Goal: Information Seeking & Learning: Learn about a topic

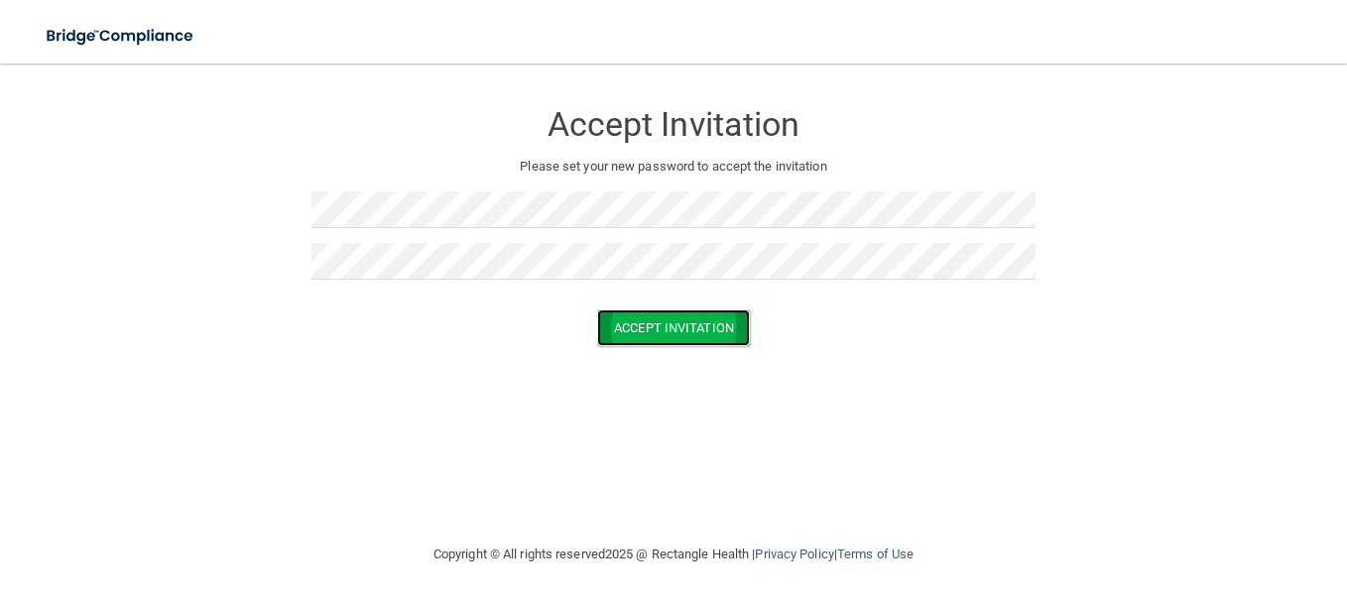
click at [707, 335] on button "Accept Invitation" at bounding box center [673, 328] width 153 height 37
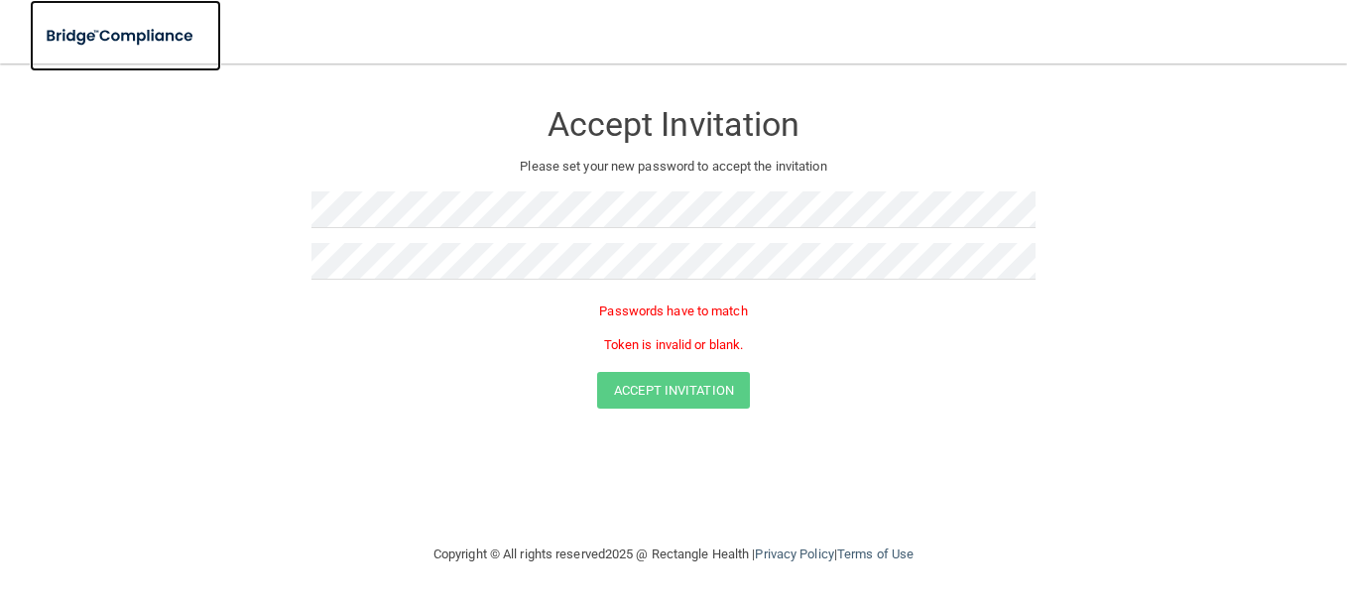
click at [130, 41] on img at bounding box center [121, 36] width 183 height 41
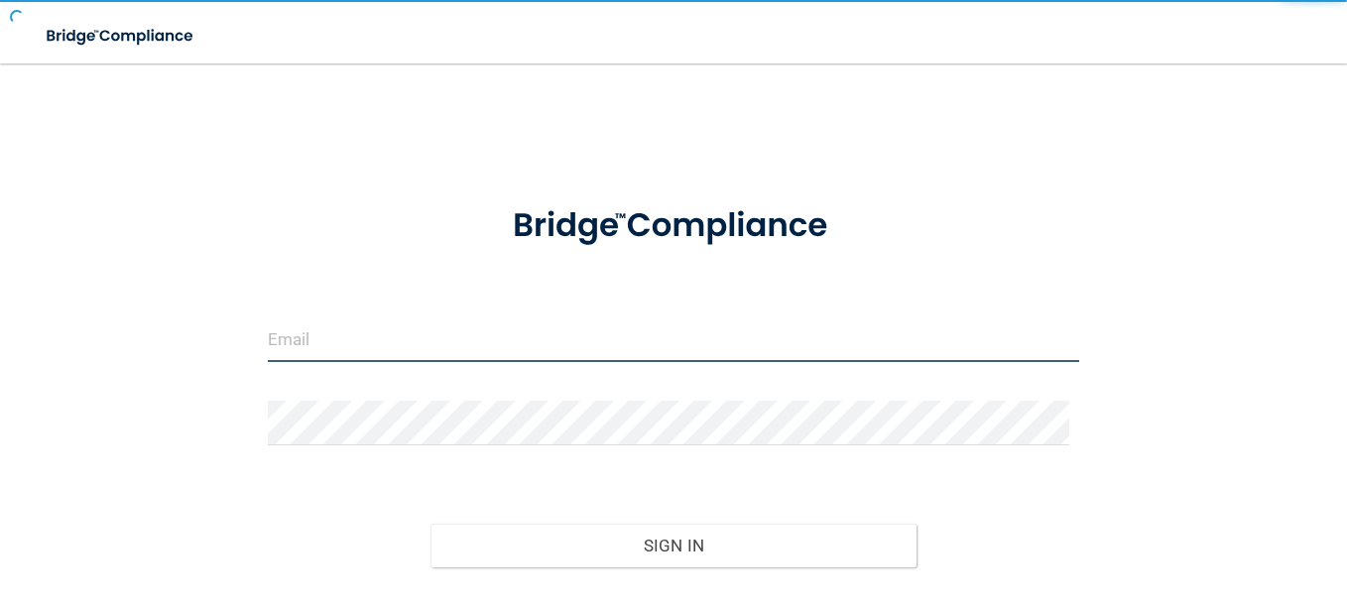
type input "[EMAIL_ADDRESS][DOMAIN_NAME]"
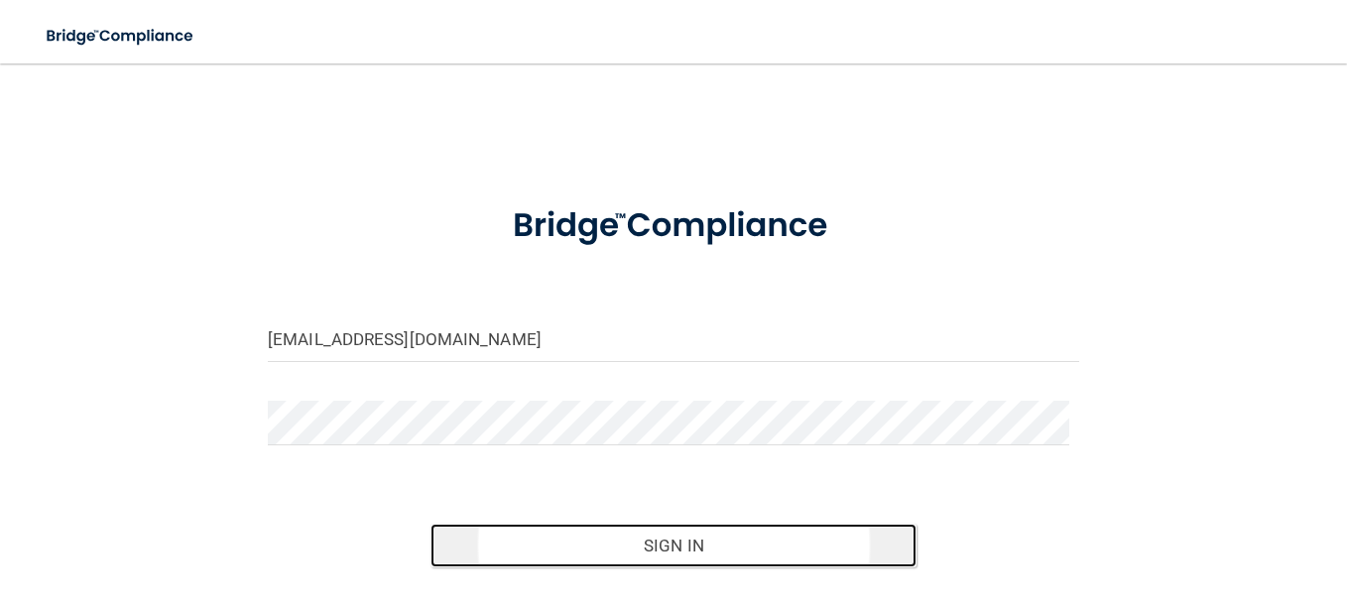
click at [677, 556] on button "Sign In" at bounding box center [674, 546] width 487 height 44
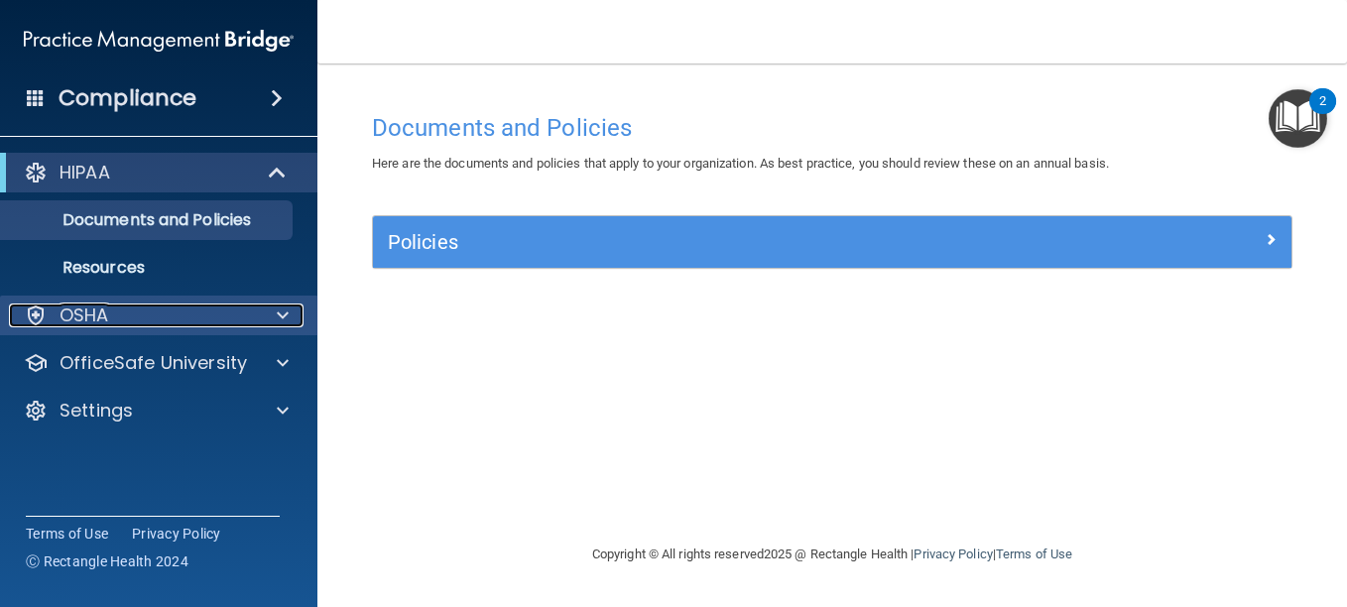
click at [287, 313] on span at bounding box center [283, 316] width 12 height 24
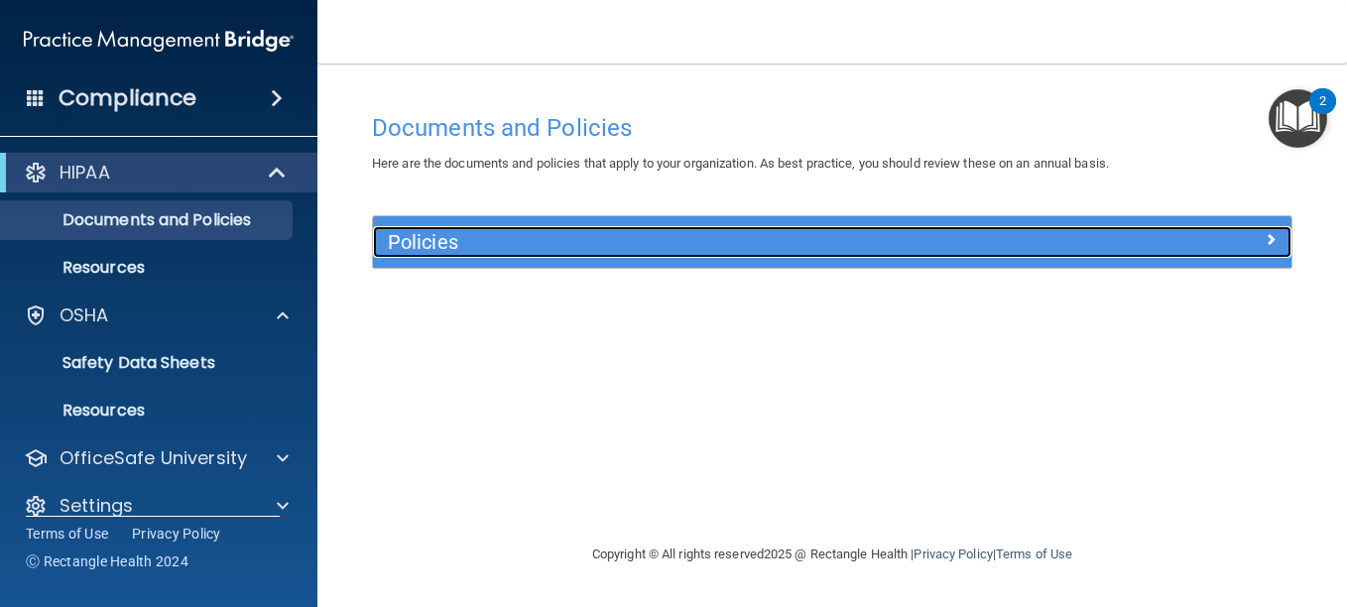
click at [1265, 229] on span at bounding box center [1271, 239] width 12 height 24
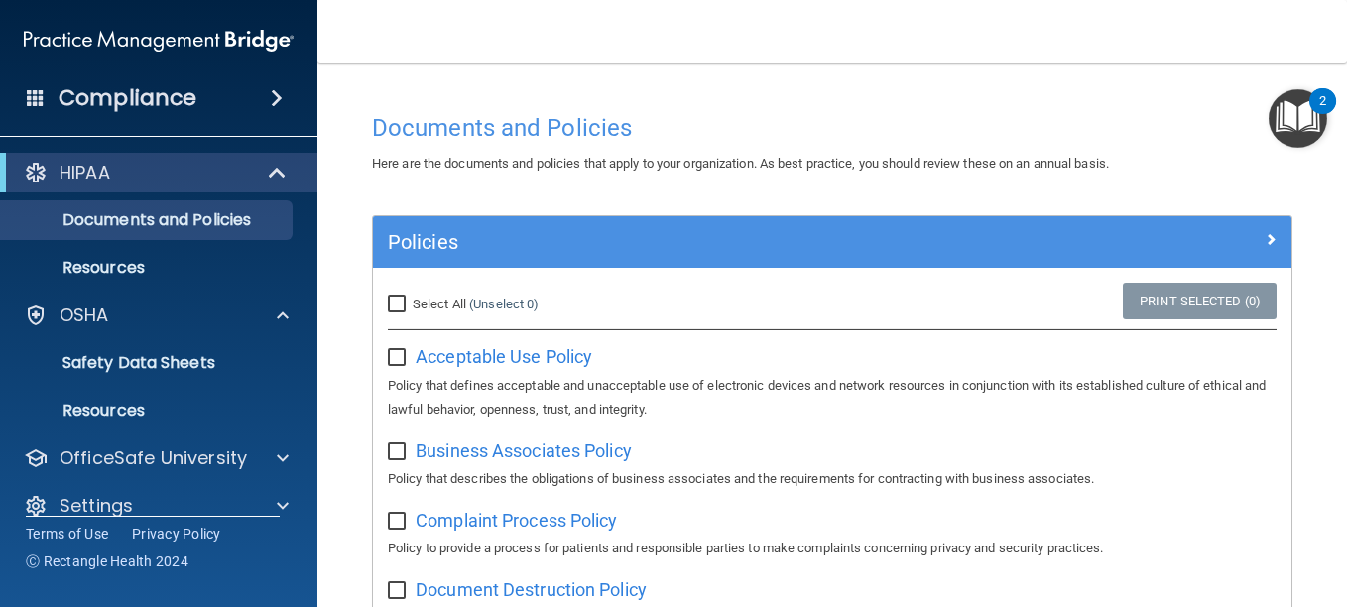
click at [399, 353] on input "checkbox" at bounding box center [399, 358] width 23 height 16
checkbox input "true"
click at [401, 297] on input "Select All (Unselect 1) Unselect All" at bounding box center [399, 305] width 23 height 16
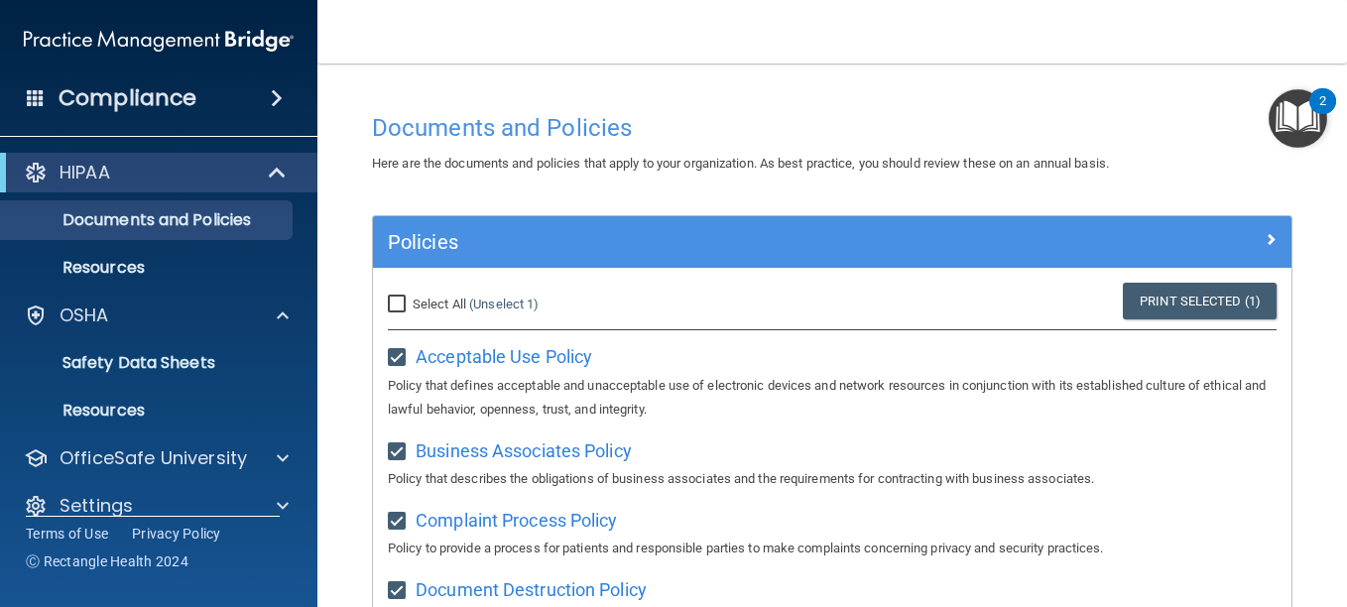
checkbox input "true"
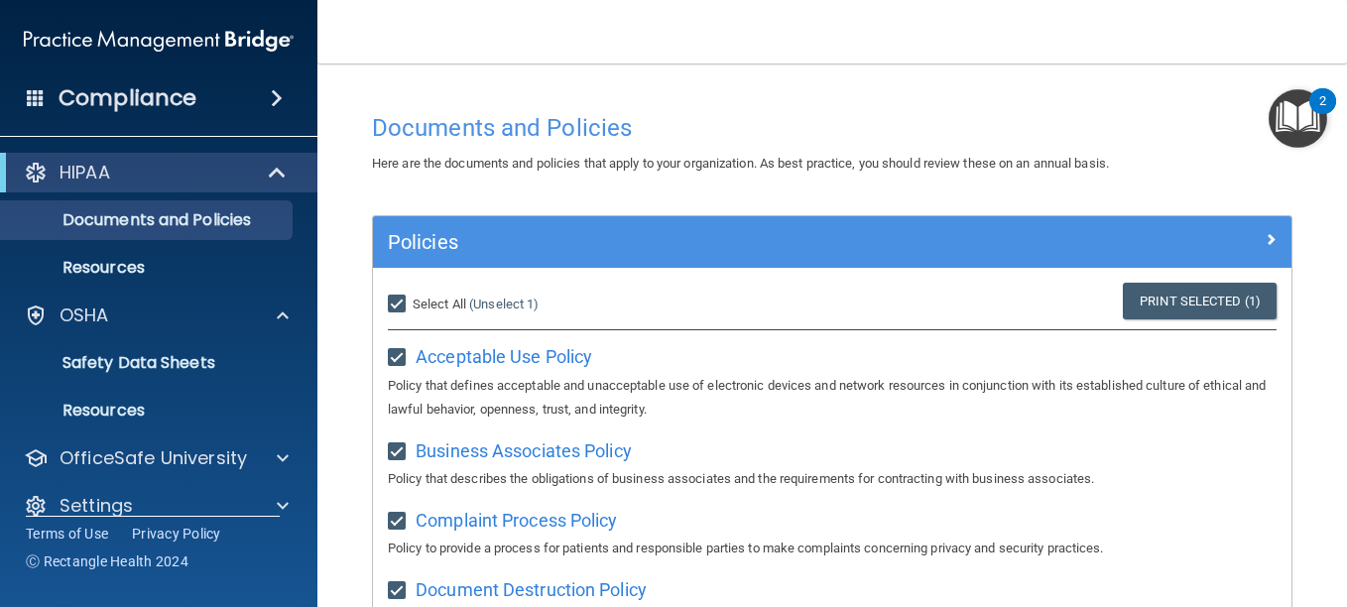
checkbox input "true"
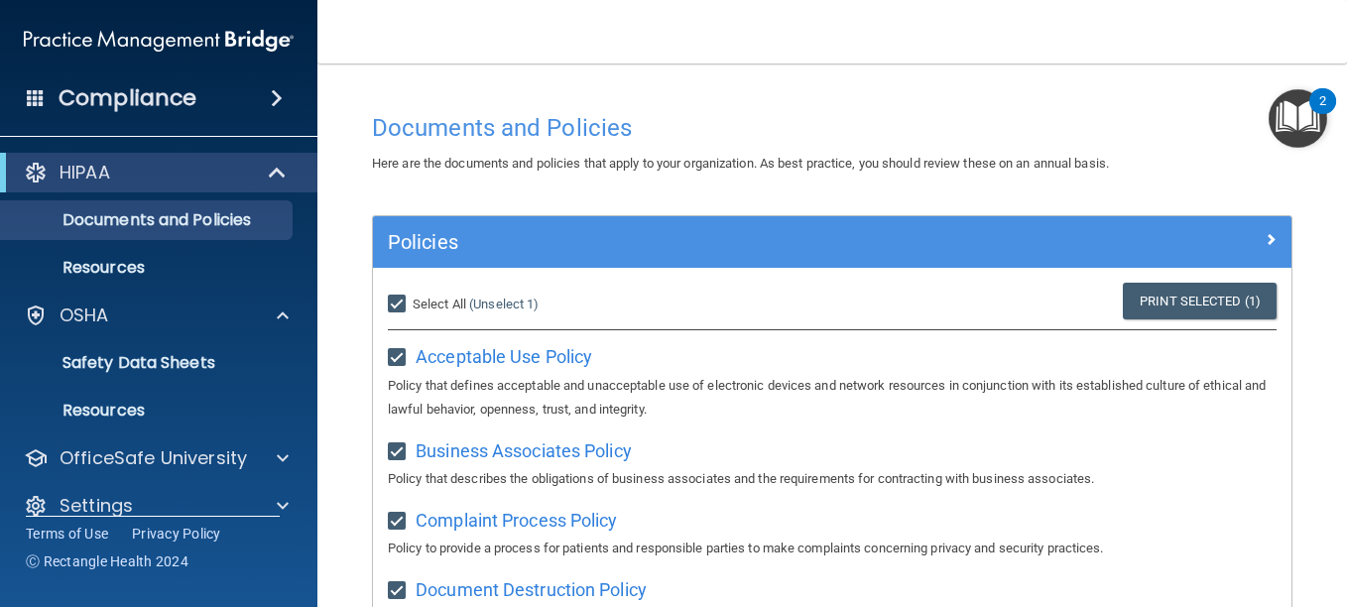
checkbox input "true"
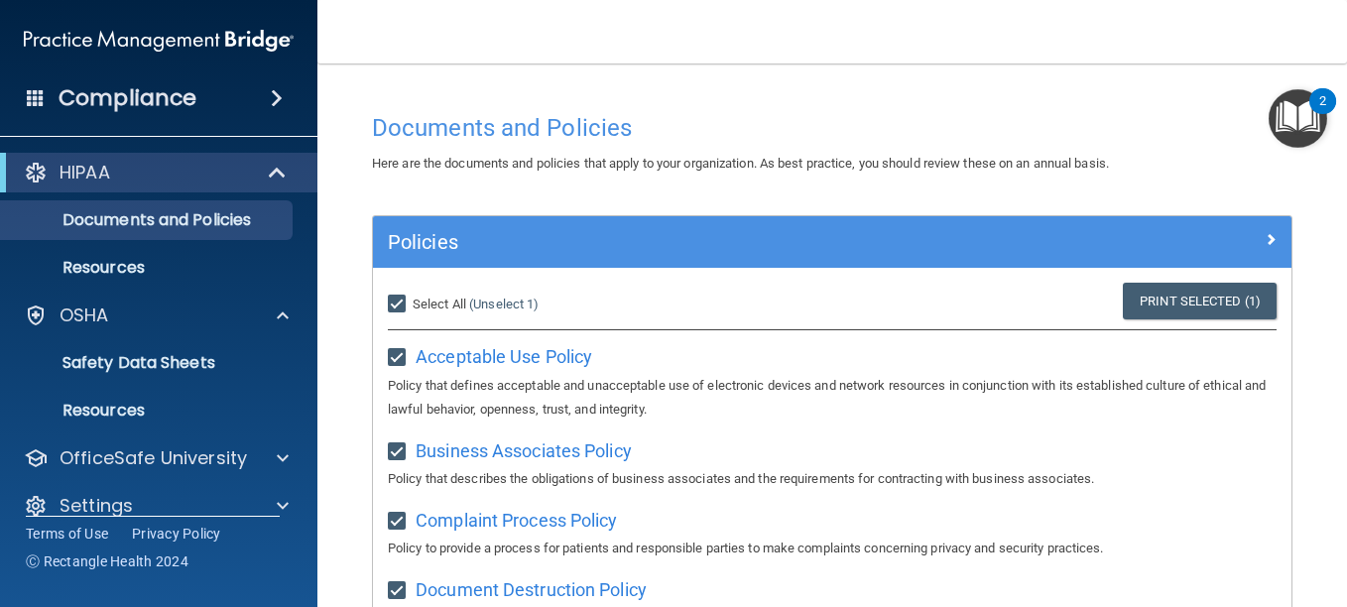
checkbox input "true"
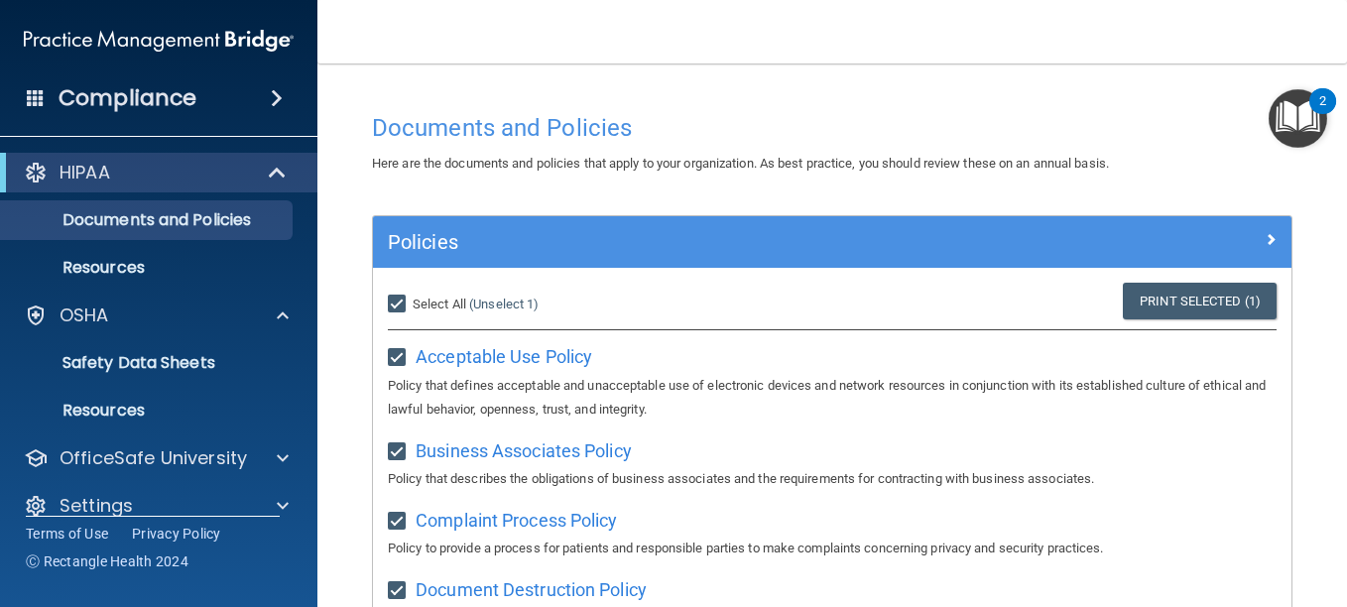
checkbox input "true"
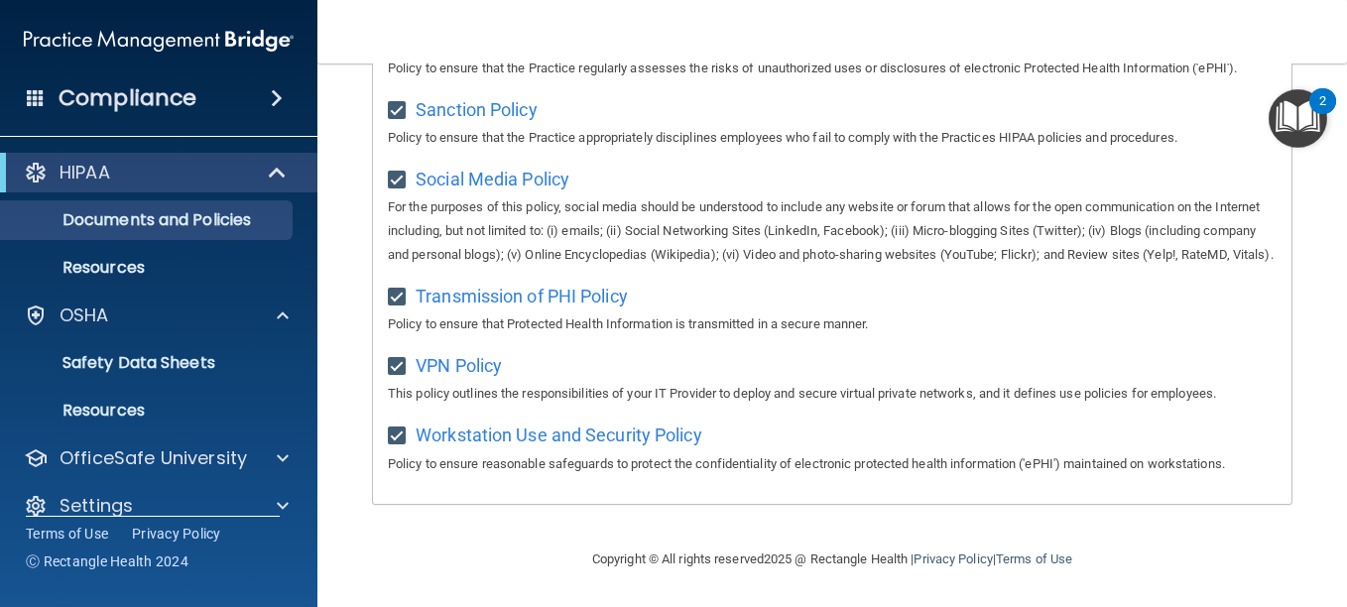
scroll to position [1573, 0]
click at [139, 264] on p "Resources" at bounding box center [148, 268] width 271 height 20
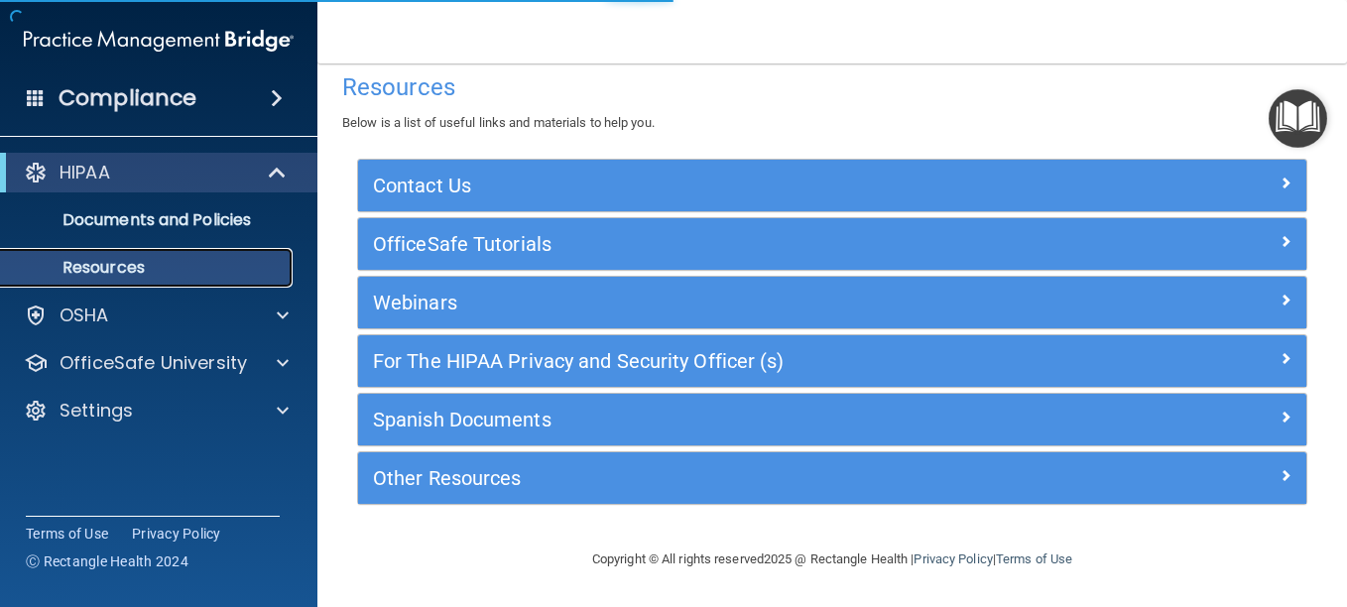
scroll to position [21, 0]
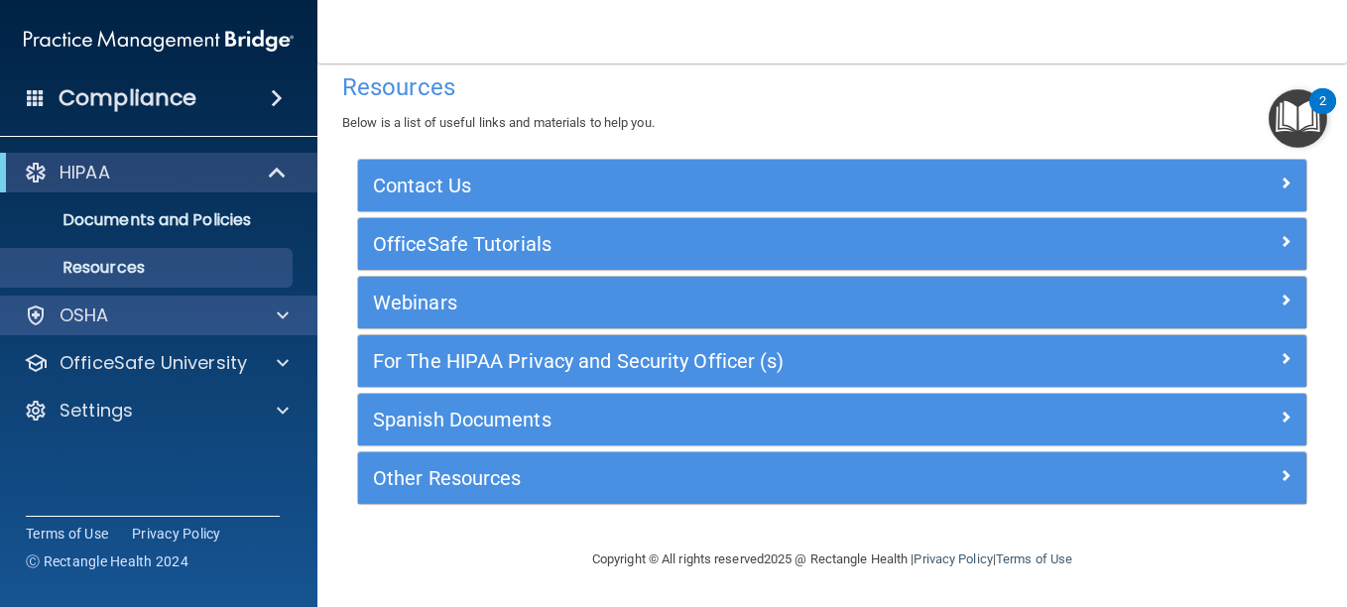
click at [106, 328] on div "OSHA" at bounding box center [159, 316] width 319 height 40
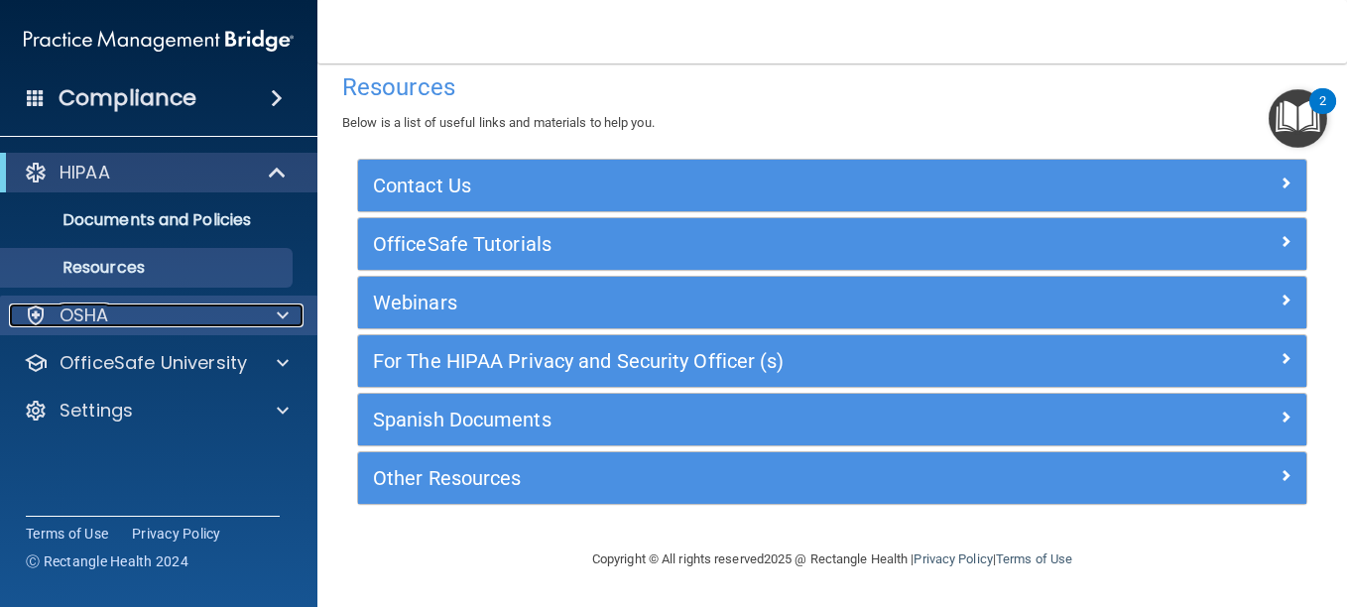
click at [284, 319] on span at bounding box center [283, 316] width 12 height 24
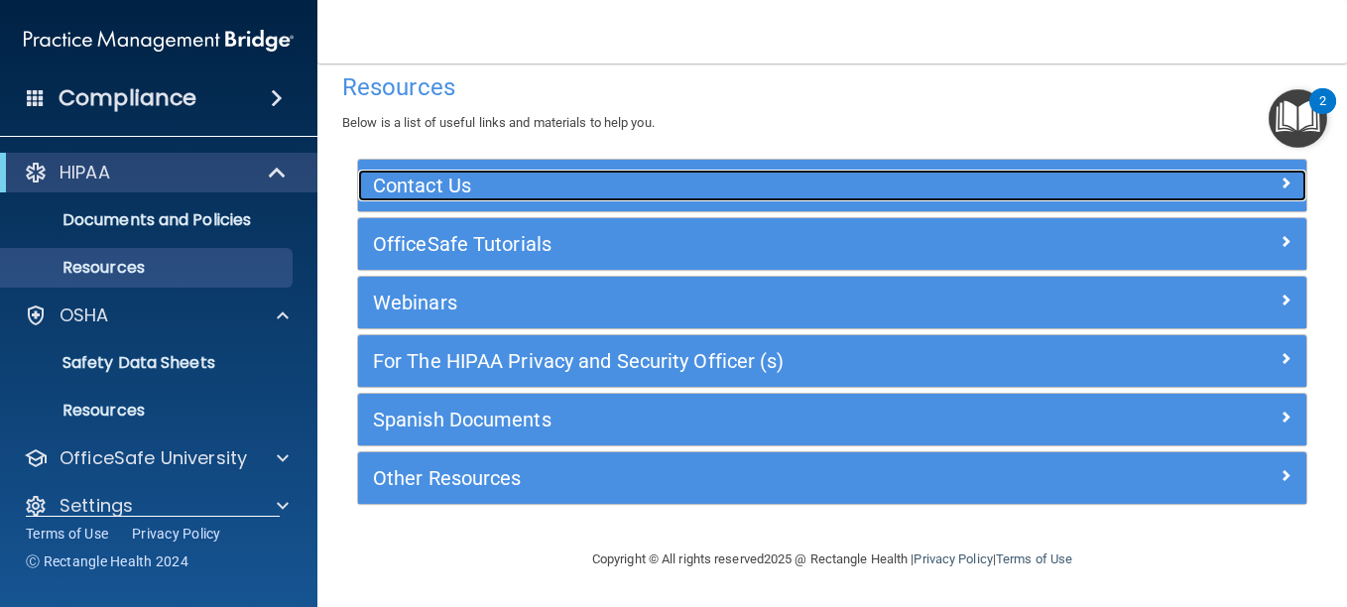
click at [1280, 187] on span at bounding box center [1286, 183] width 12 height 24
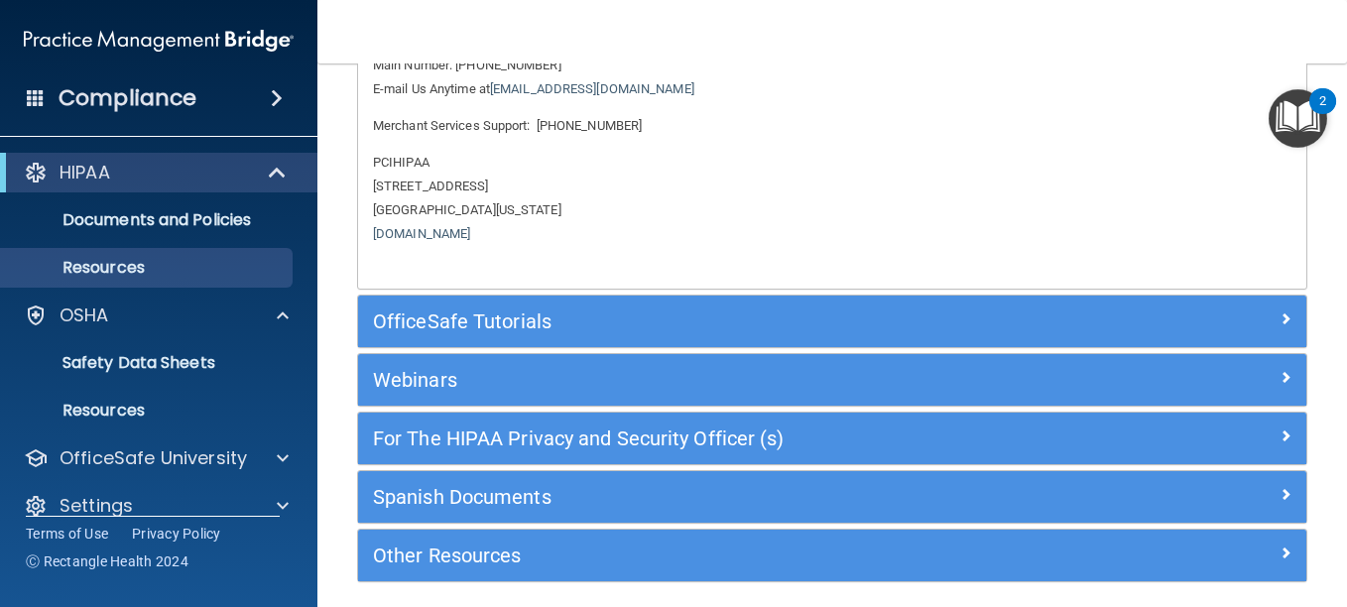
scroll to position [207, 0]
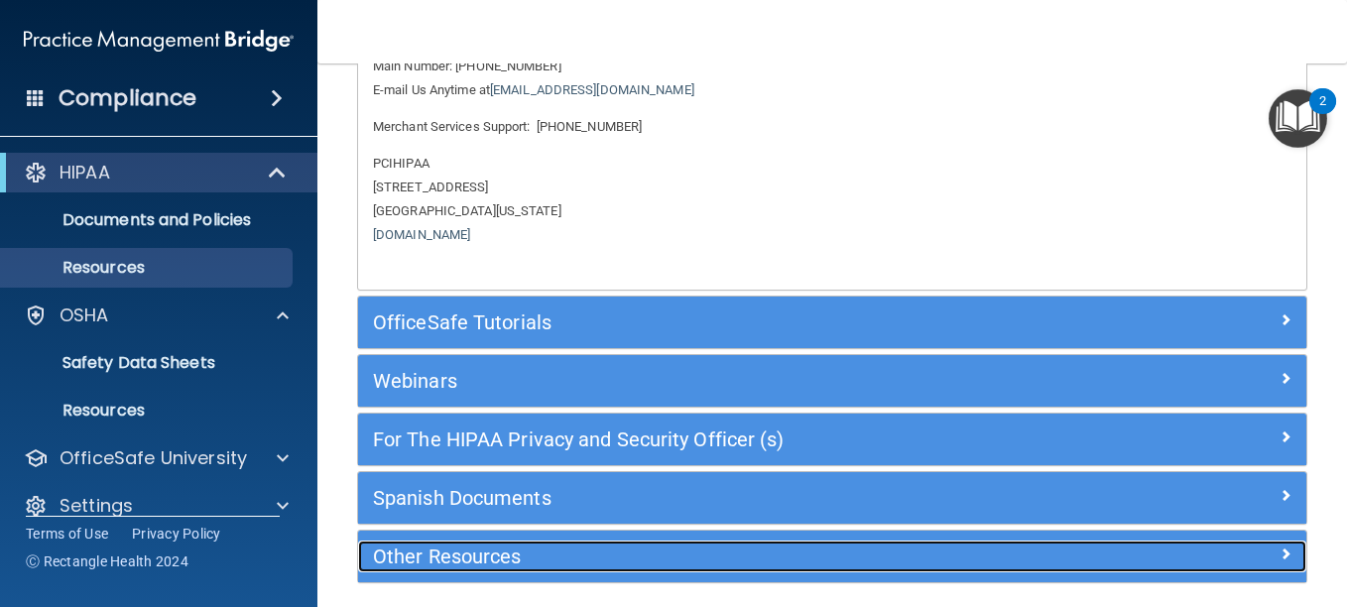
click at [1280, 557] on span at bounding box center [1286, 554] width 12 height 24
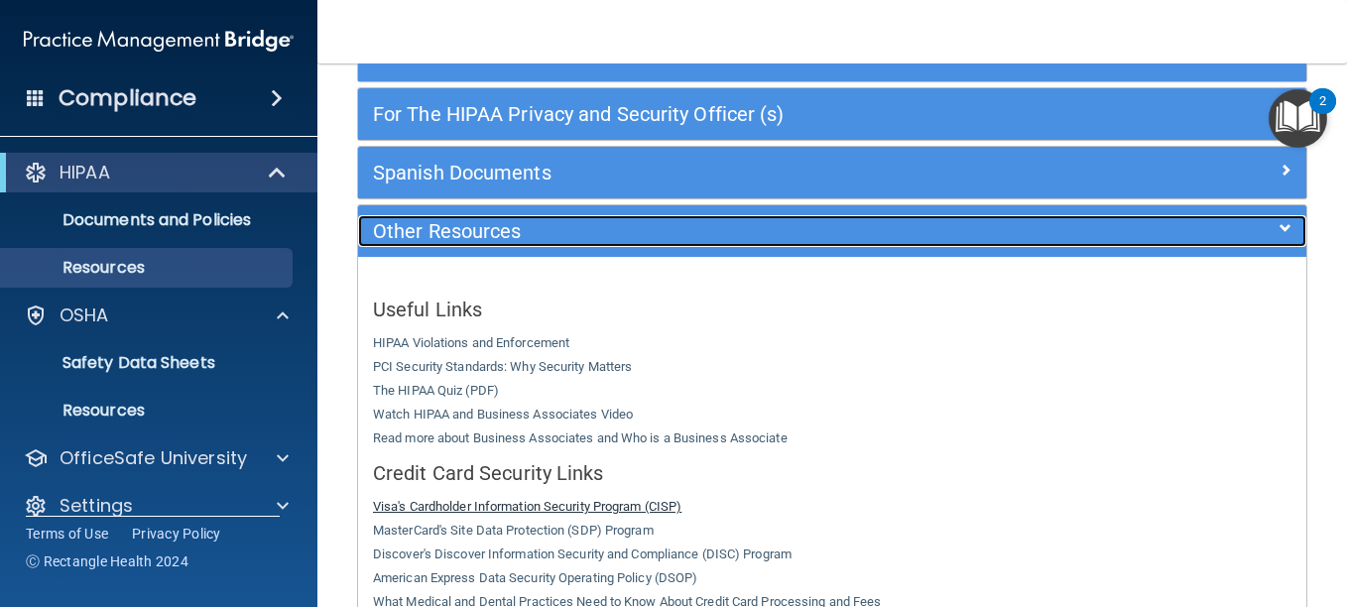
scroll to position [0, 0]
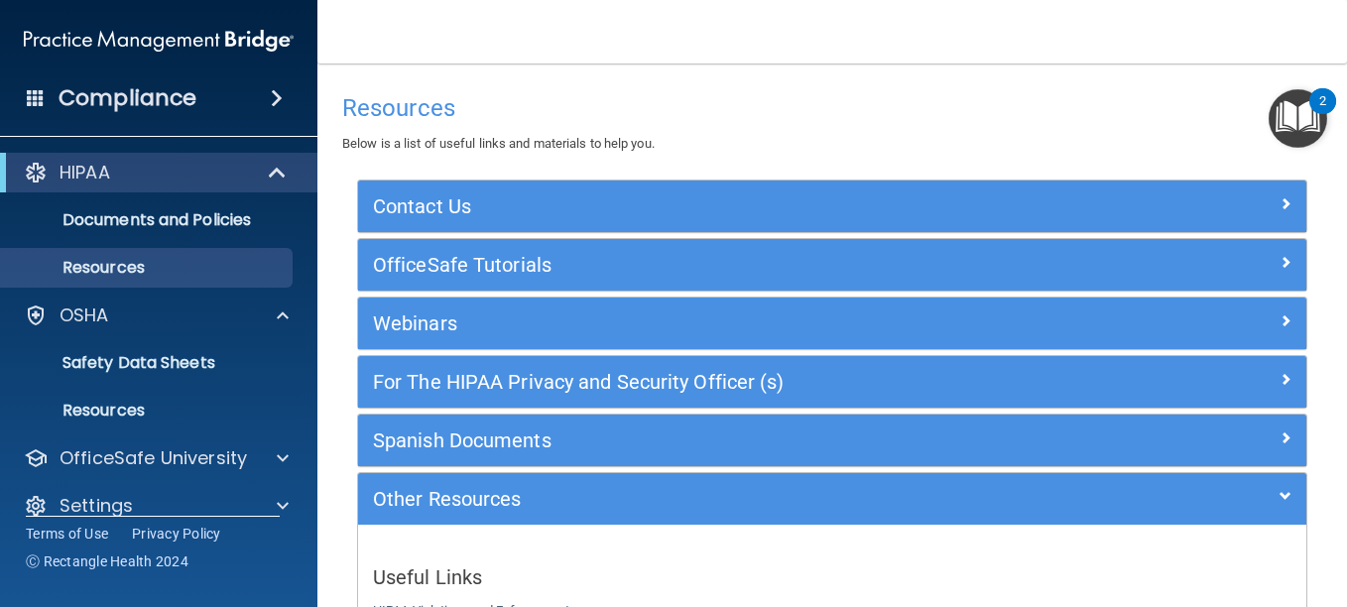
click at [186, 108] on h4 "Compliance" at bounding box center [128, 98] width 138 height 28
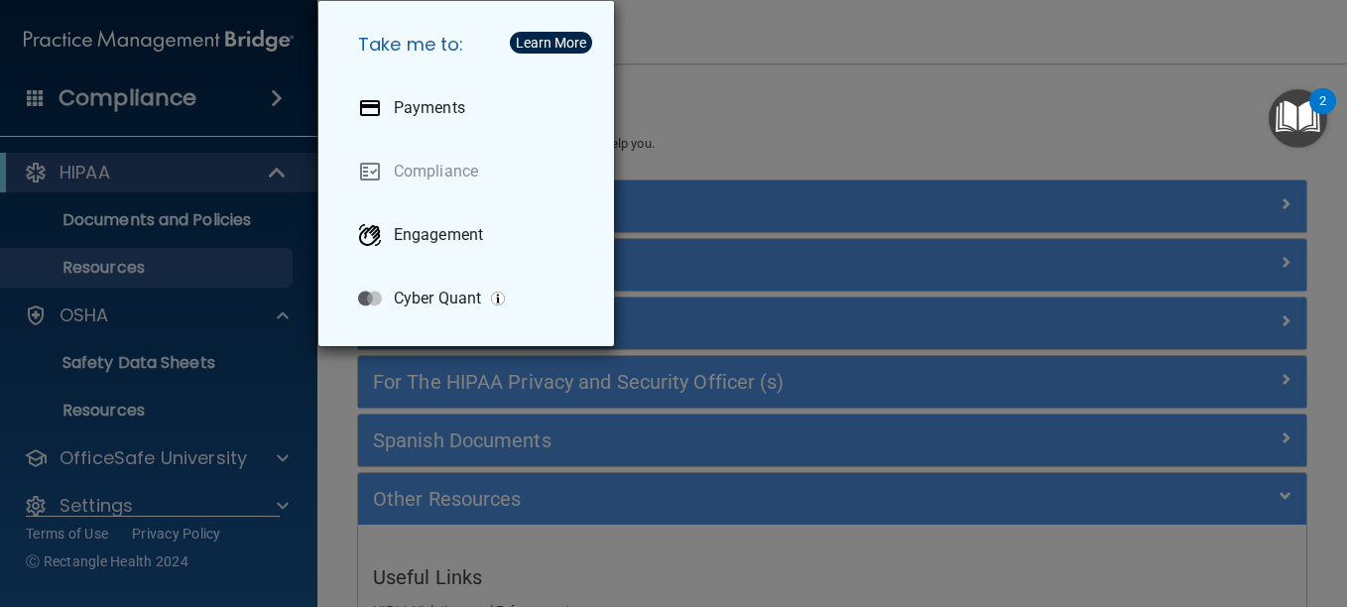
click at [272, 101] on div "Take me to: Payments Compliance Engagement Cyber Quant" at bounding box center [673, 303] width 1347 height 607
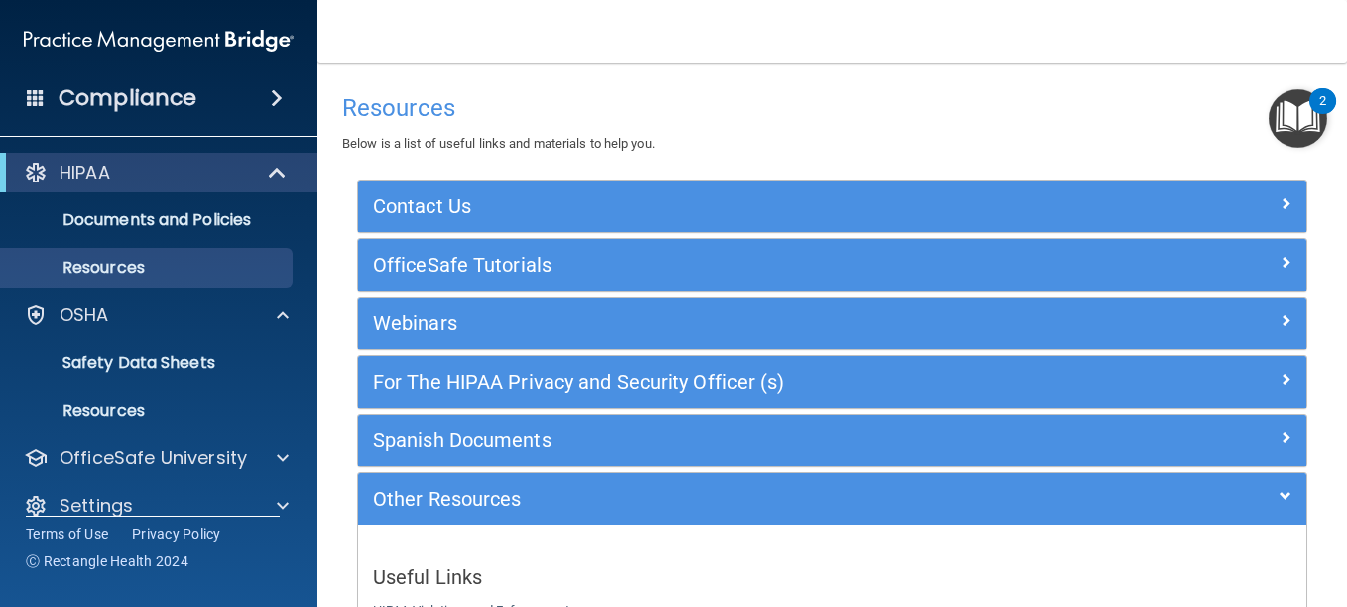
click at [275, 101] on span at bounding box center [277, 98] width 12 height 24
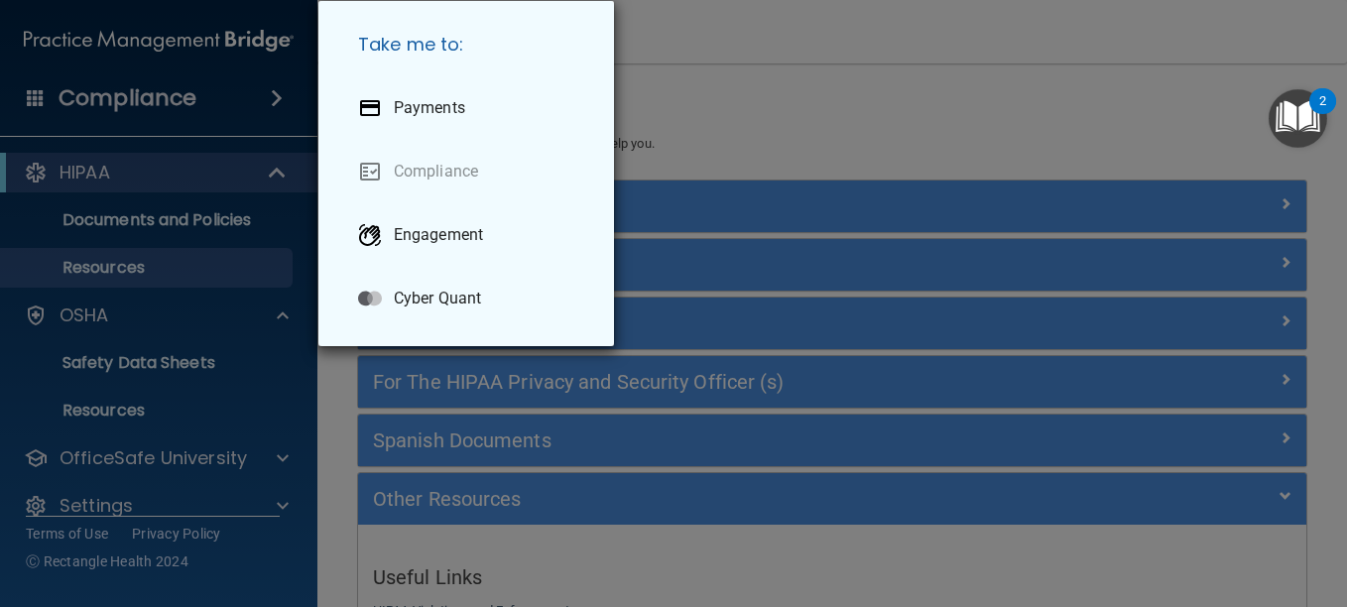
click at [275, 101] on div "Take me to: Payments Compliance Engagement Cyber Quant" at bounding box center [673, 303] width 1347 height 607
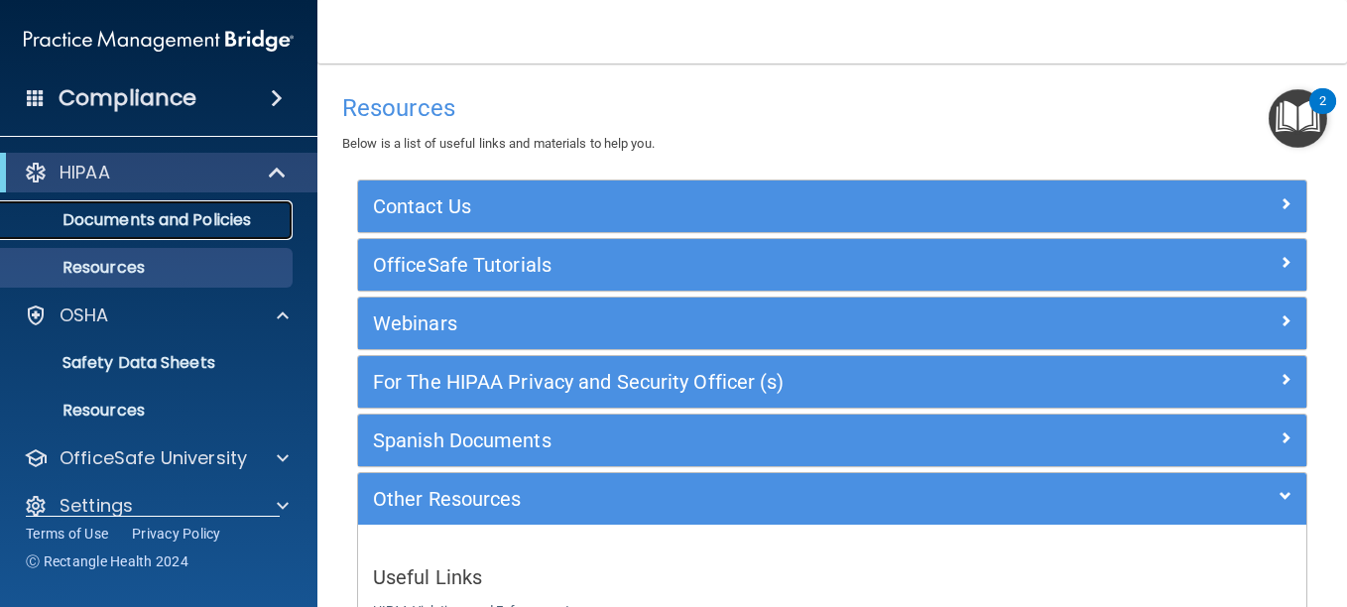
click at [228, 217] on p "Documents and Policies" at bounding box center [148, 220] width 271 height 20
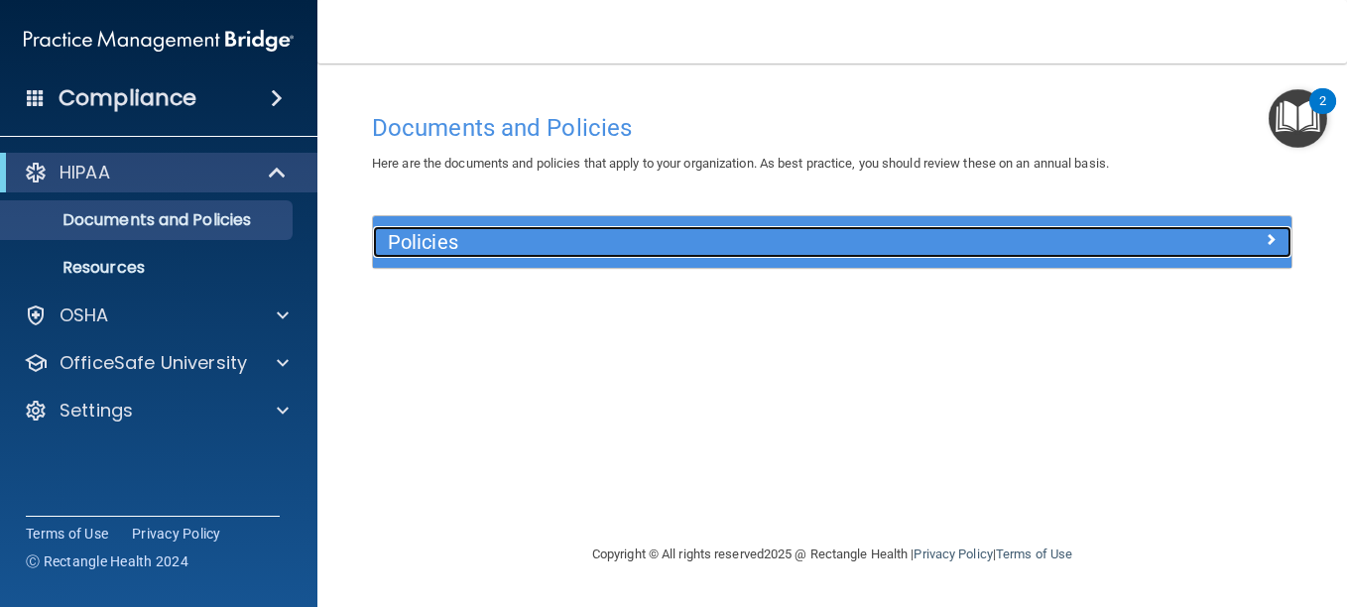
click at [1257, 231] on div at bounding box center [1178, 238] width 230 height 24
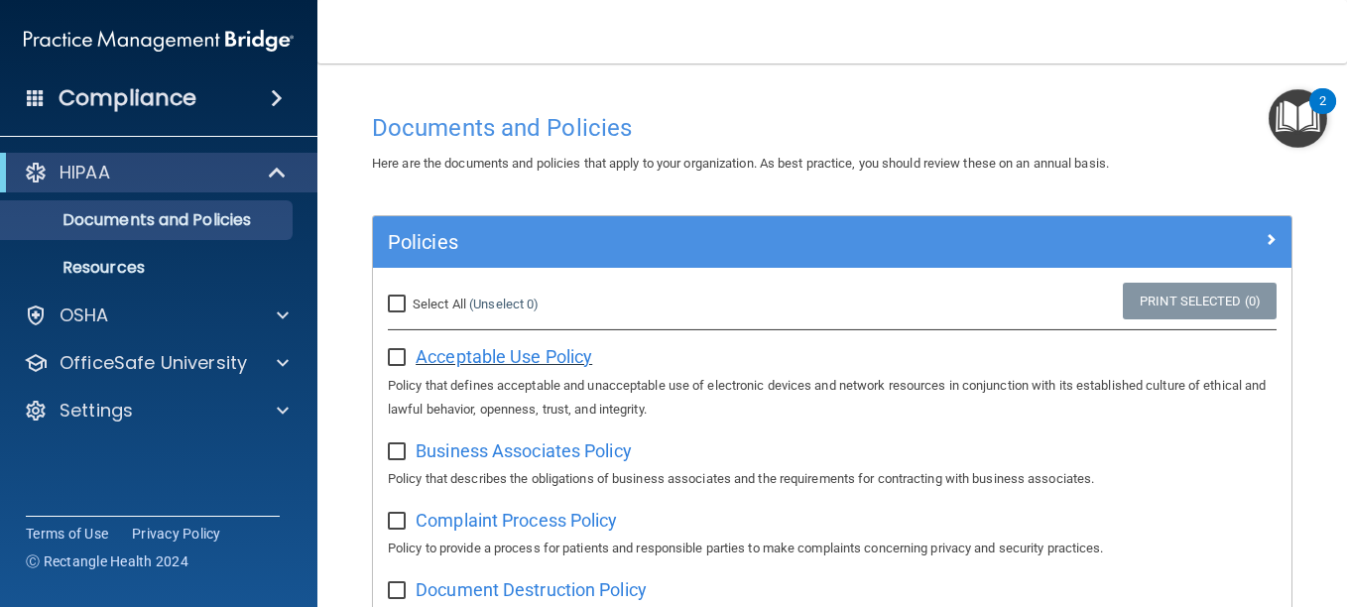
click at [543, 361] on span "Acceptable Use Policy" at bounding box center [504, 356] width 177 height 21
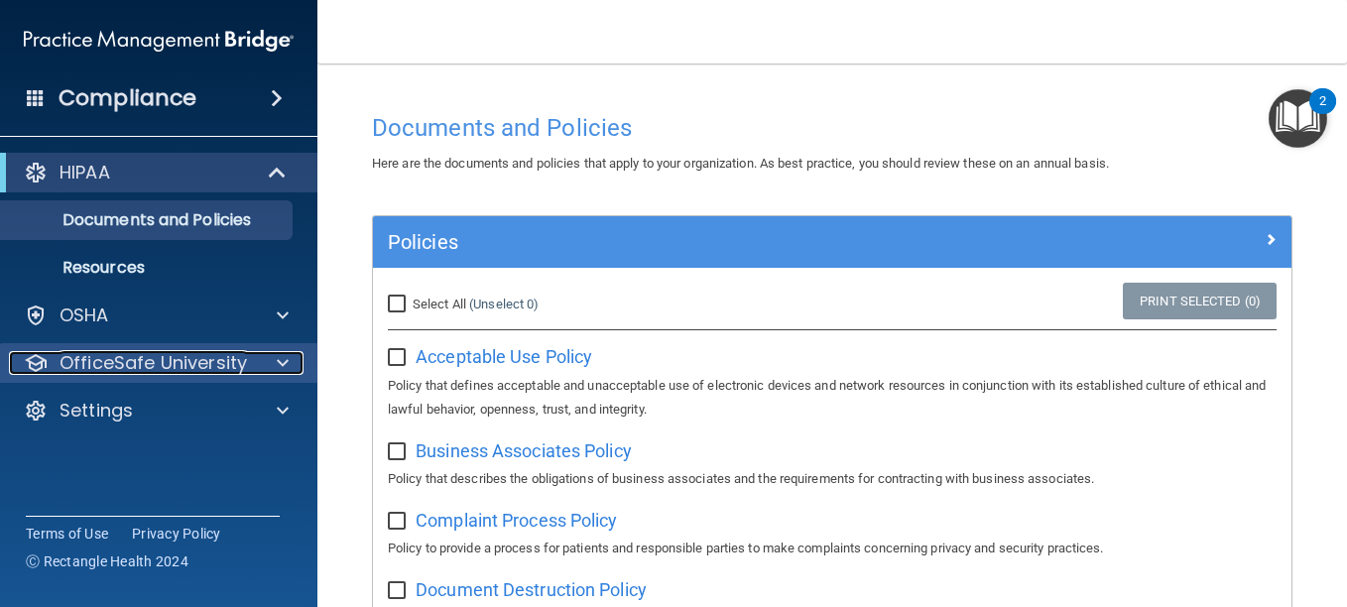
click at [282, 372] on span at bounding box center [283, 363] width 12 height 24
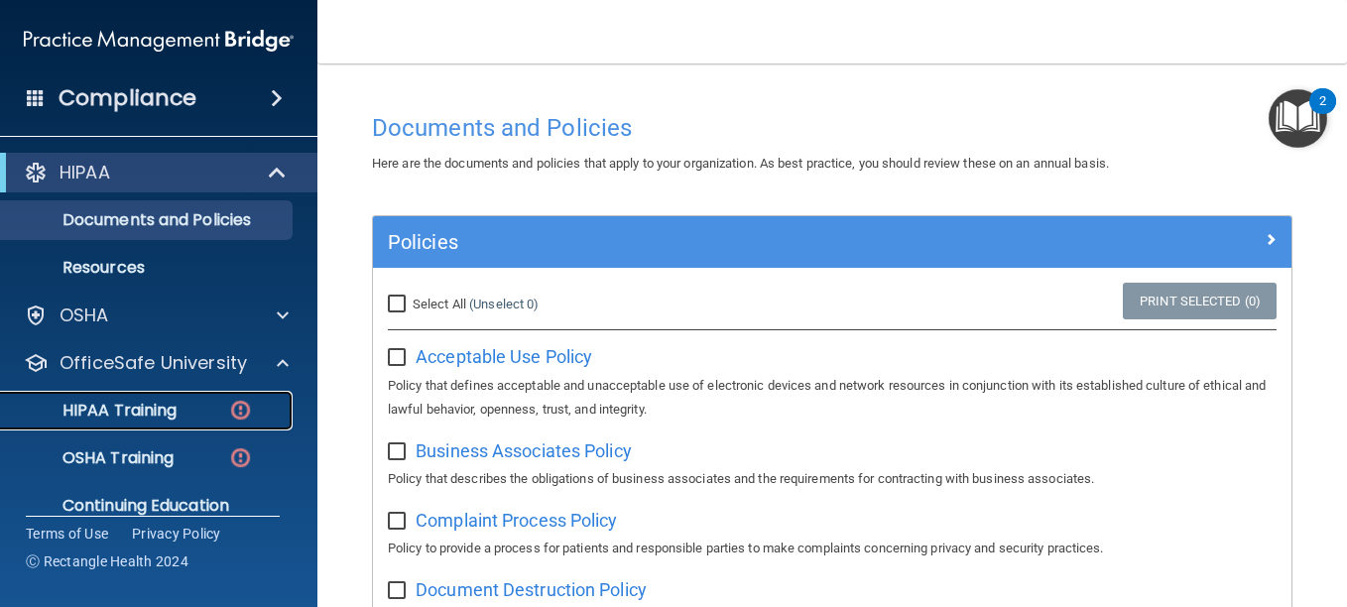
click at [187, 412] on div "HIPAA Training" at bounding box center [148, 411] width 271 height 20
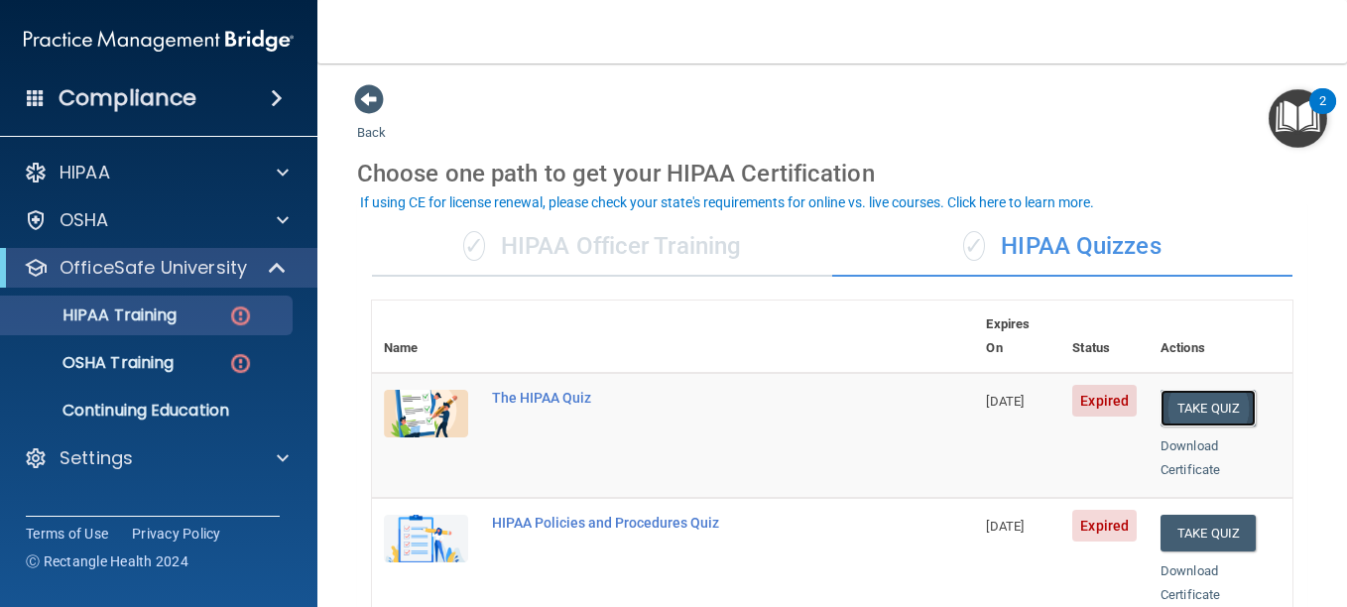
click at [1197, 390] on button "Take Quiz" at bounding box center [1208, 408] width 95 height 37
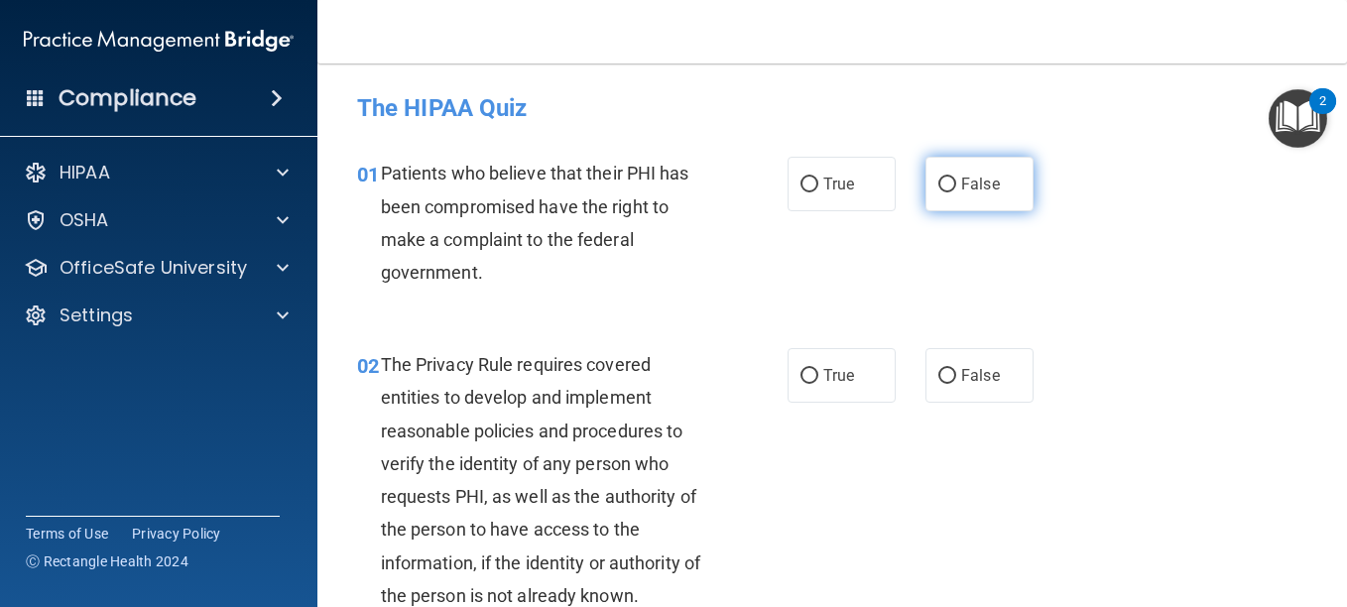
click at [939, 179] on input "False" at bounding box center [948, 185] width 18 height 15
radio input "true"
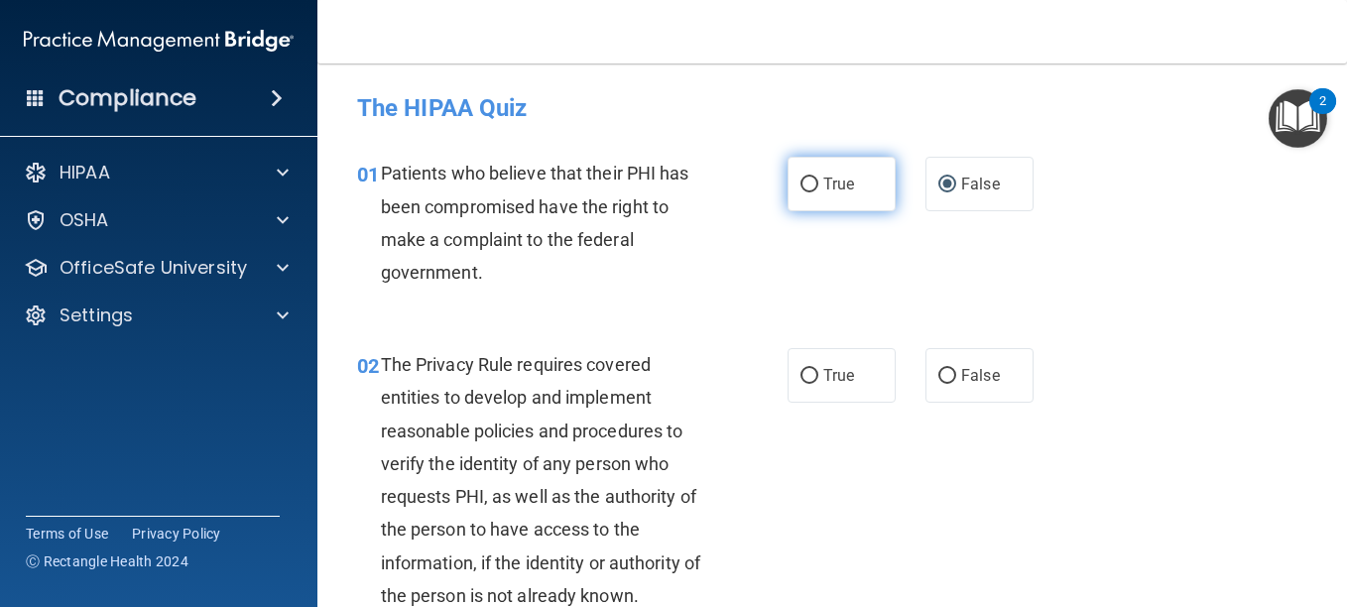
click at [801, 185] on input "True" at bounding box center [810, 185] width 18 height 15
radio input "true"
radio input "false"
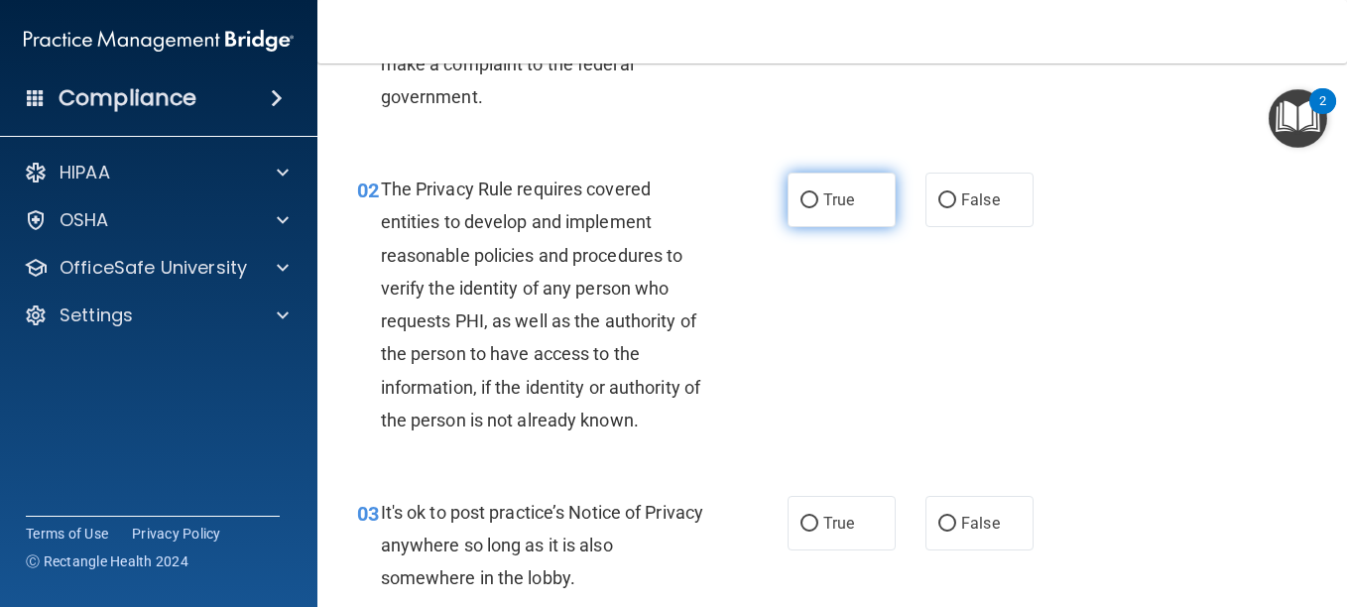
scroll to position [178, 0]
click at [804, 201] on input "True" at bounding box center [810, 199] width 18 height 15
radio input "true"
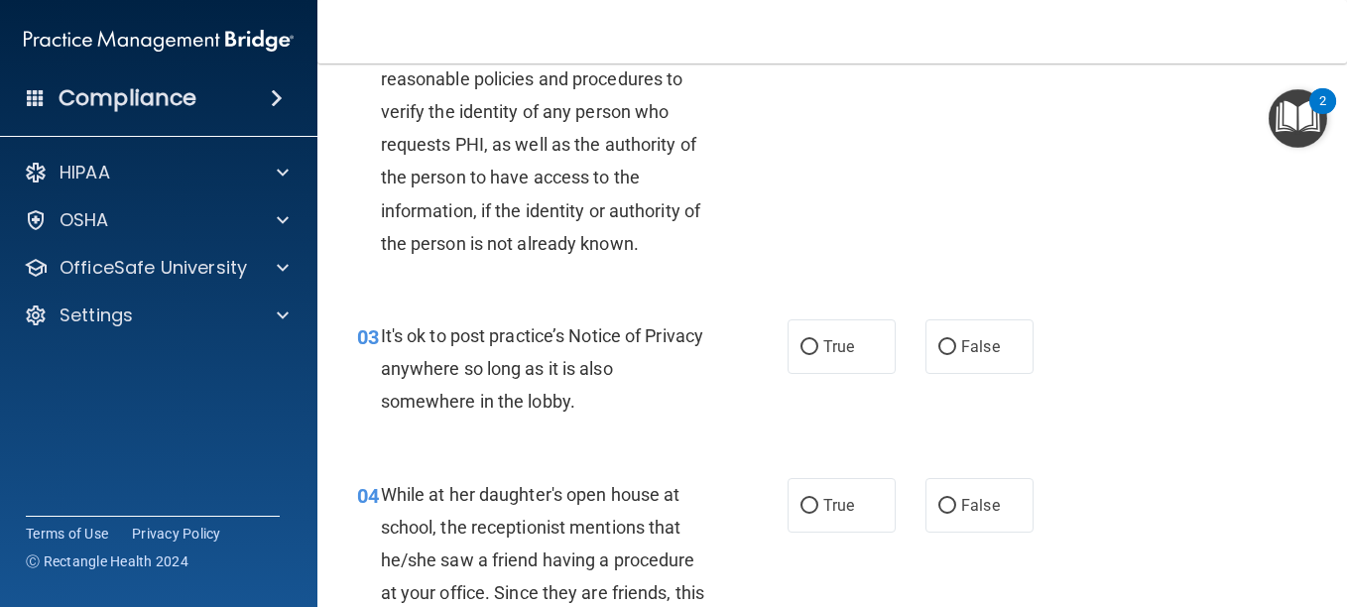
scroll to position [353, 0]
click at [802, 343] on input "True" at bounding box center [810, 346] width 18 height 15
radio input "true"
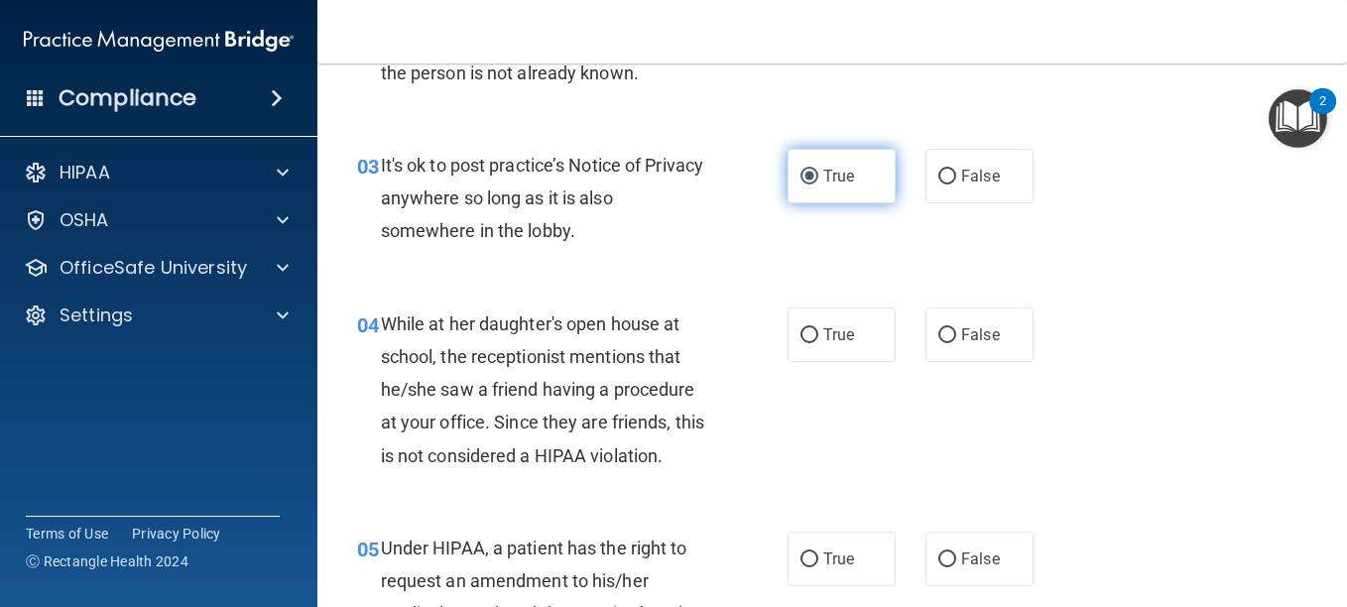
scroll to position [530, 0]
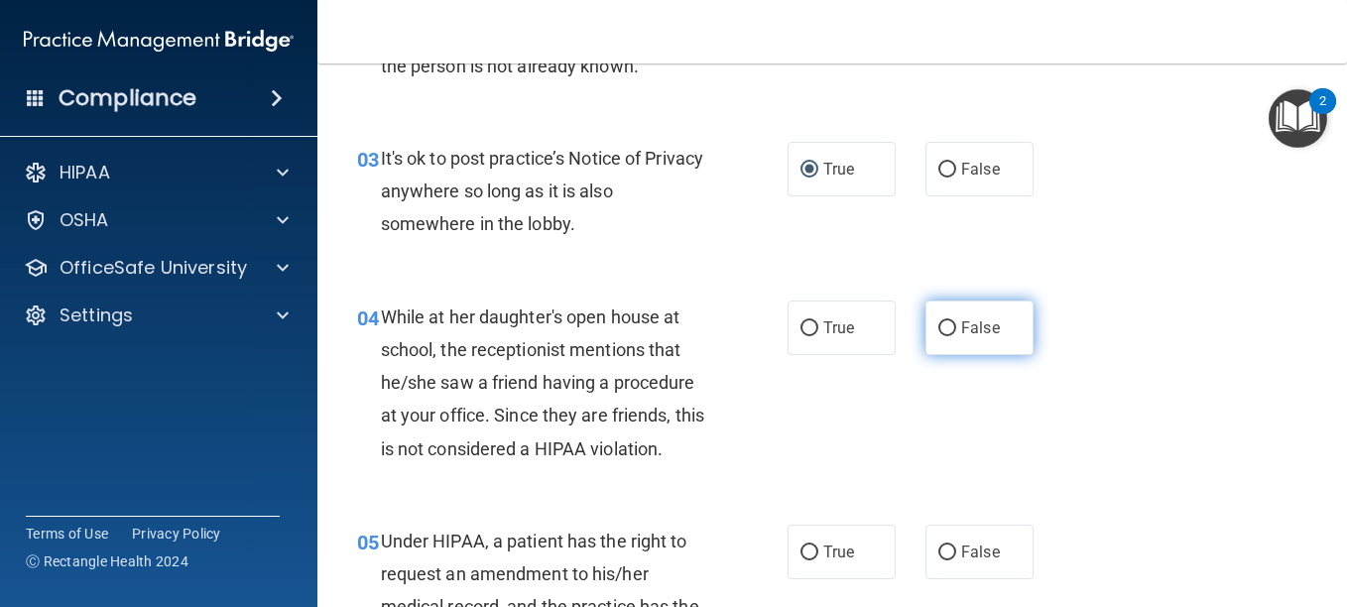
click at [939, 323] on input "False" at bounding box center [948, 328] width 18 height 15
radio input "true"
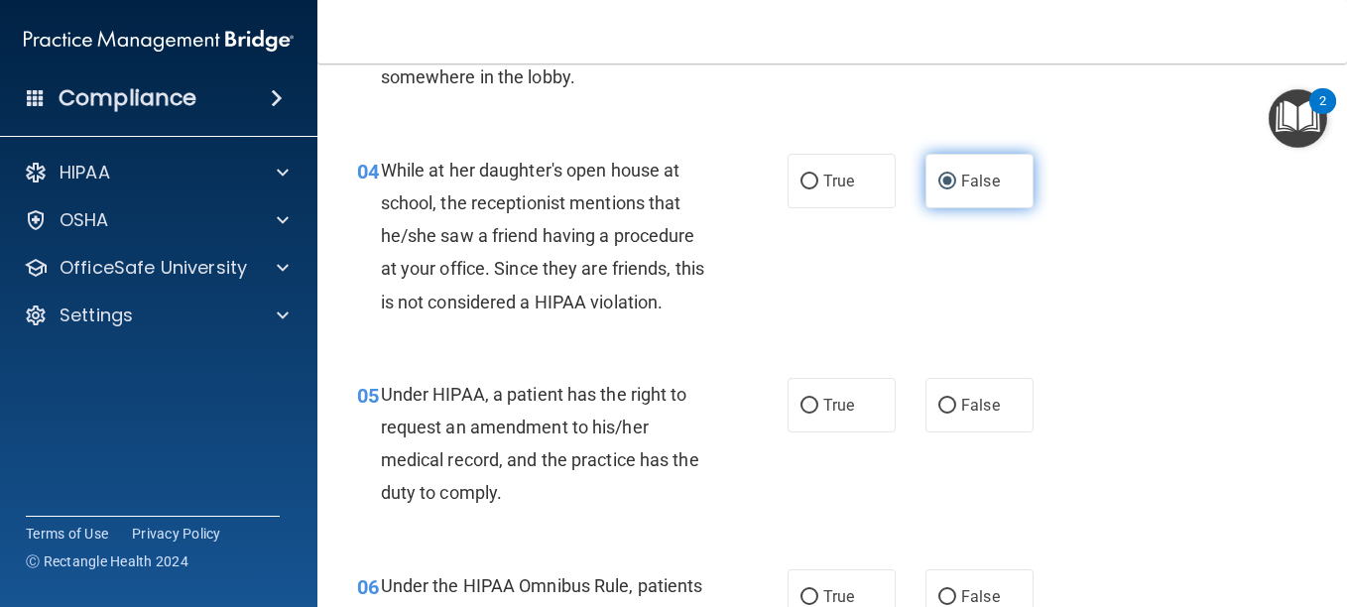
scroll to position [678, 0]
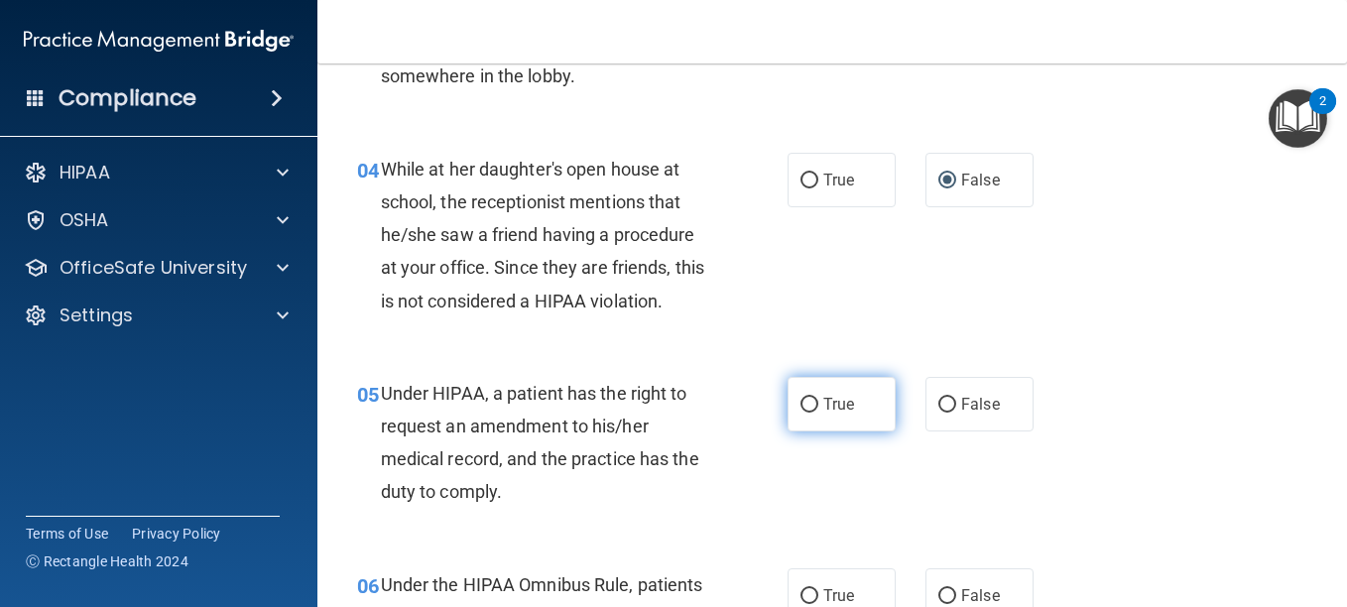
click at [808, 399] on input "True" at bounding box center [810, 405] width 18 height 15
radio input "true"
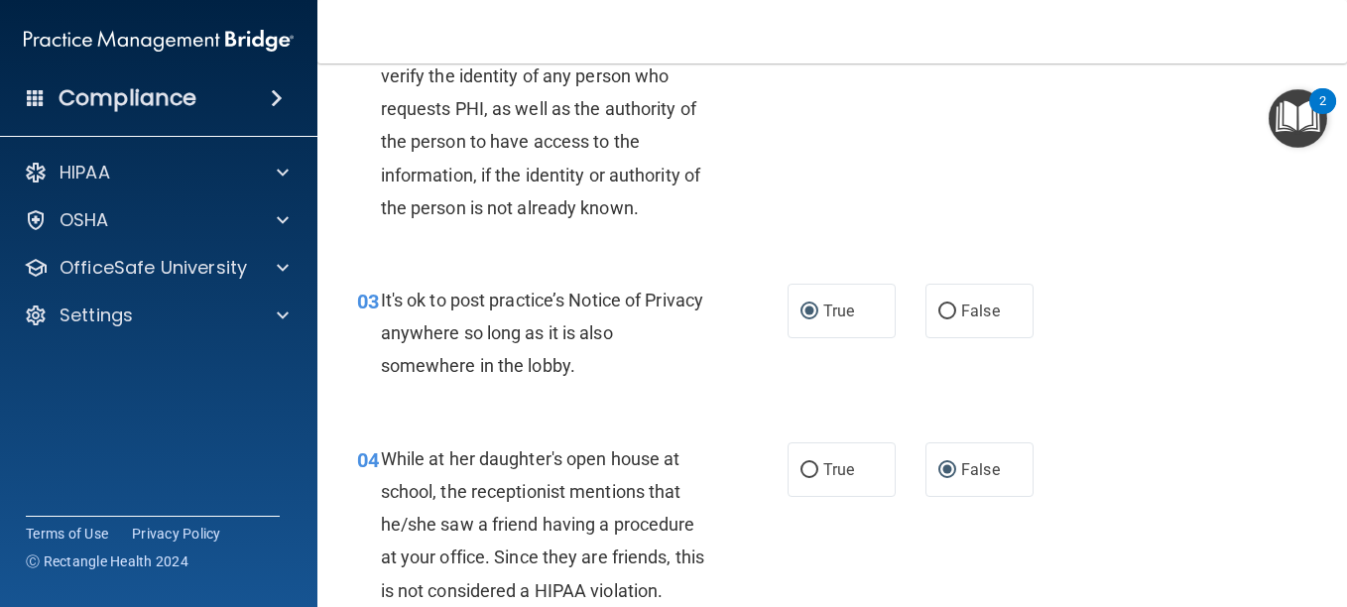
scroll to position [394, 0]
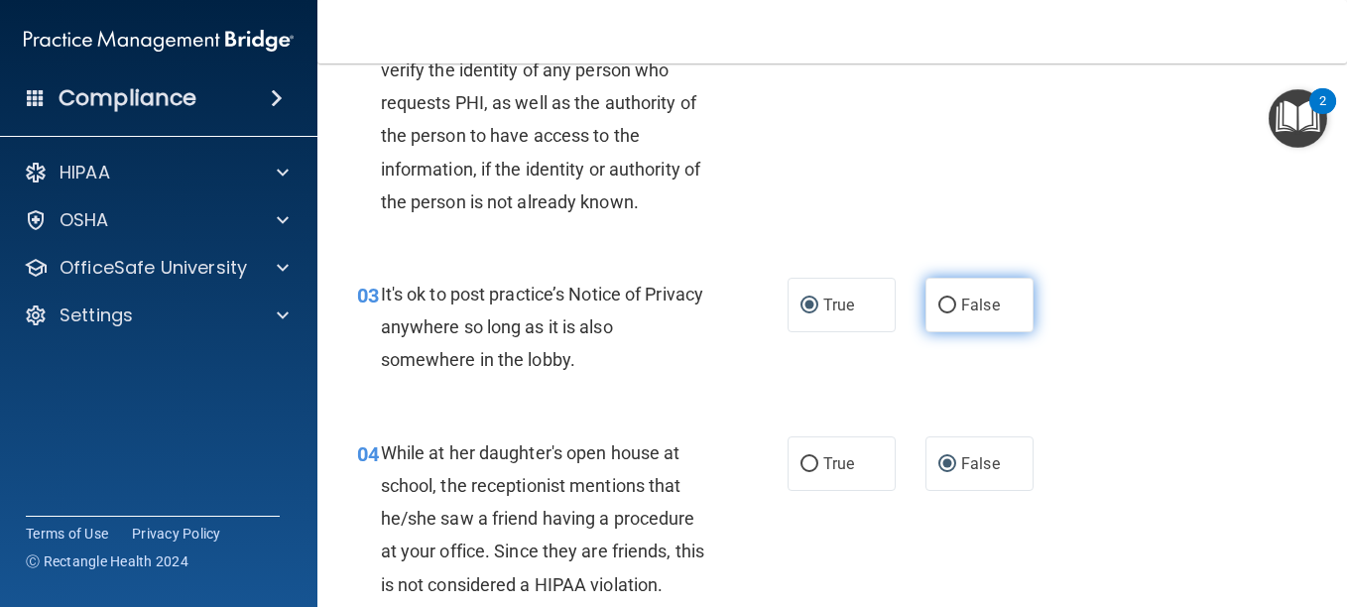
click at [939, 304] on input "False" at bounding box center [948, 306] width 18 height 15
radio input "true"
radio input "false"
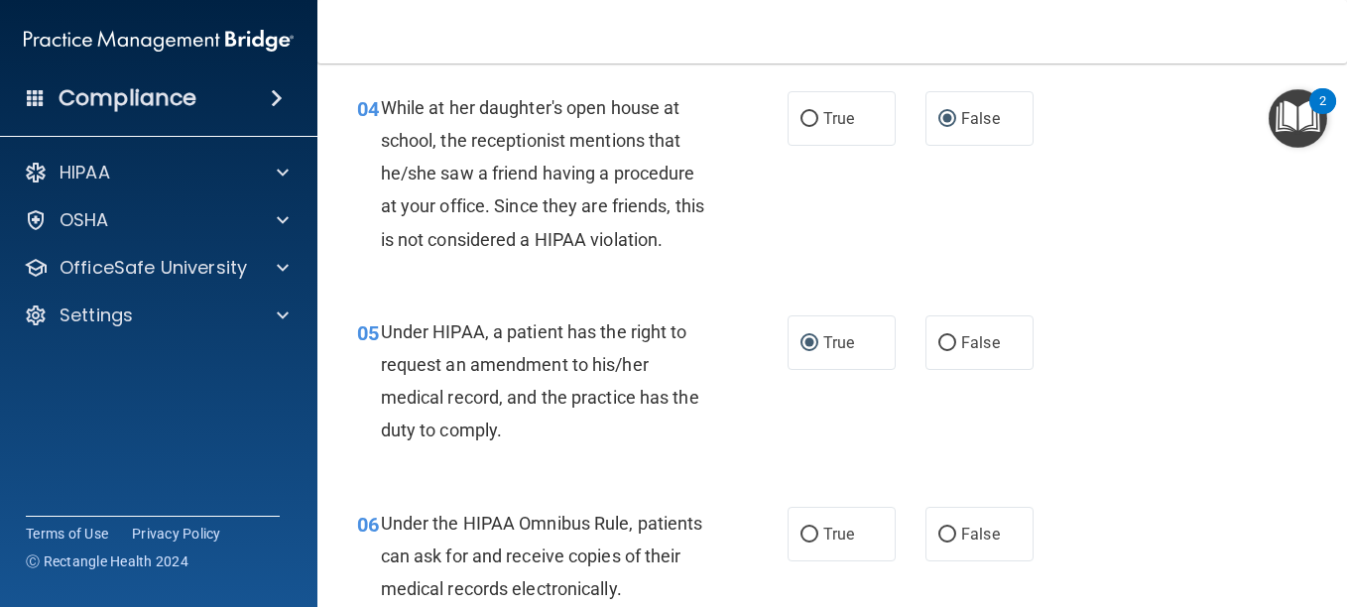
scroll to position [740, 0]
click at [941, 344] on input "False" at bounding box center [948, 342] width 18 height 15
radio input "true"
radio input "false"
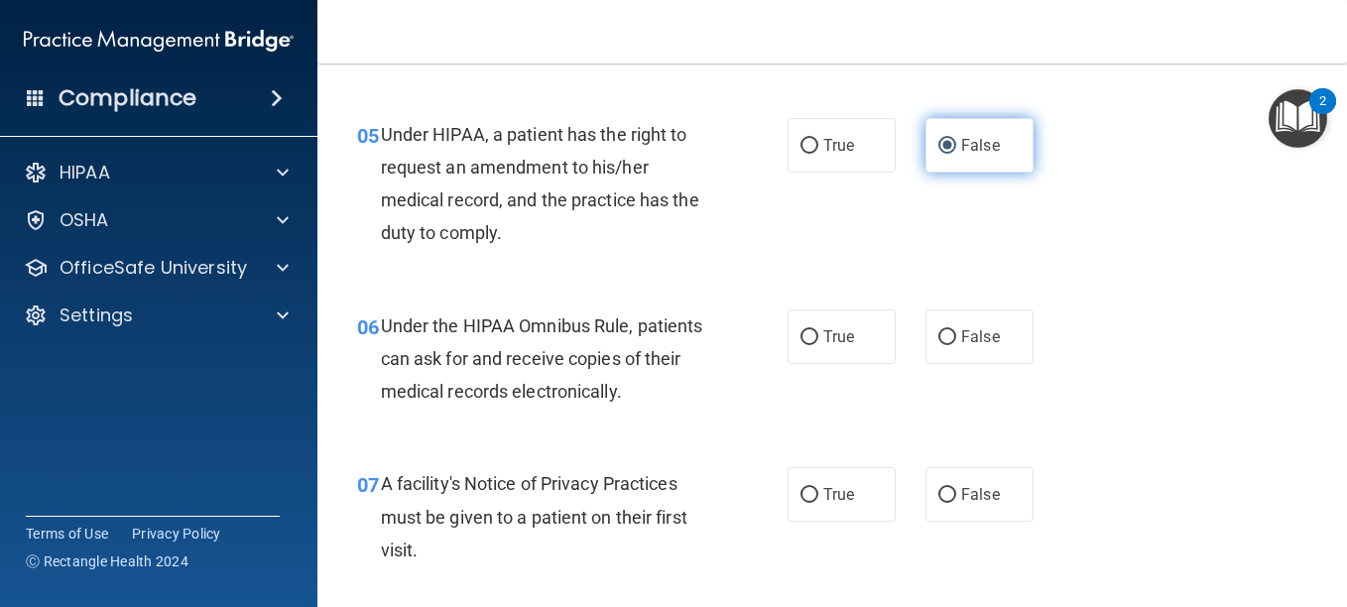
scroll to position [938, 0]
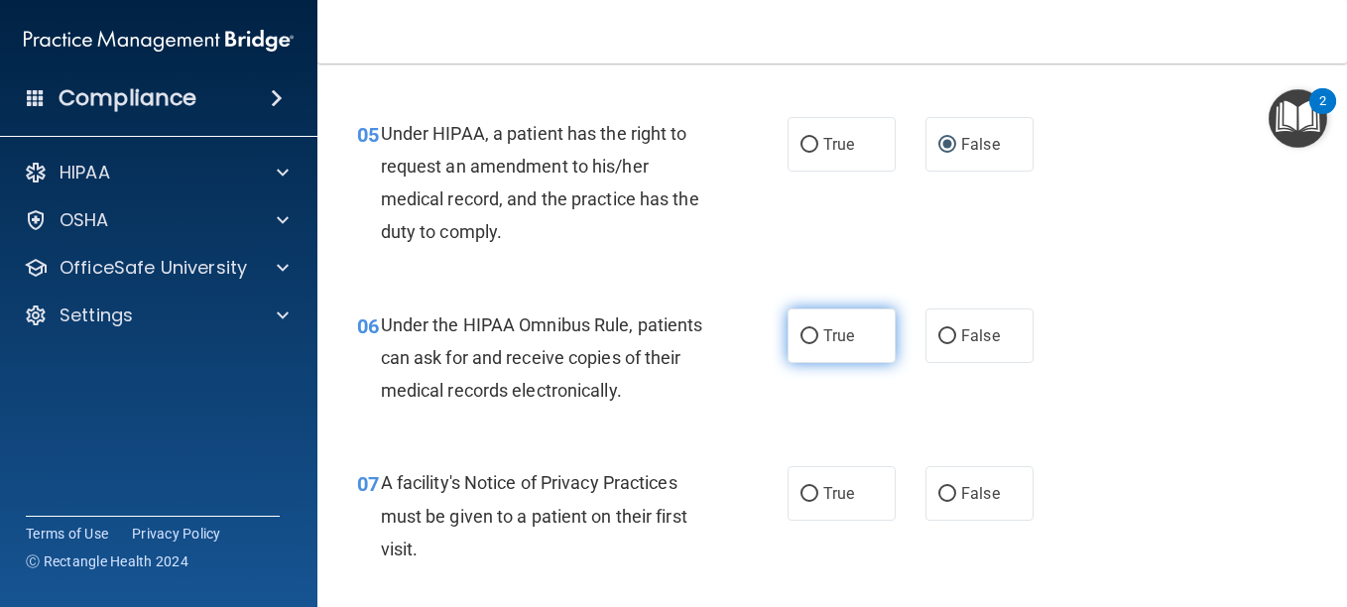
click at [837, 338] on span "True" at bounding box center [839, 335] width 31 height 19
click at [819, 338] on input "True" at bounding box center [810, 336] width 18 height 15
radio input "true"
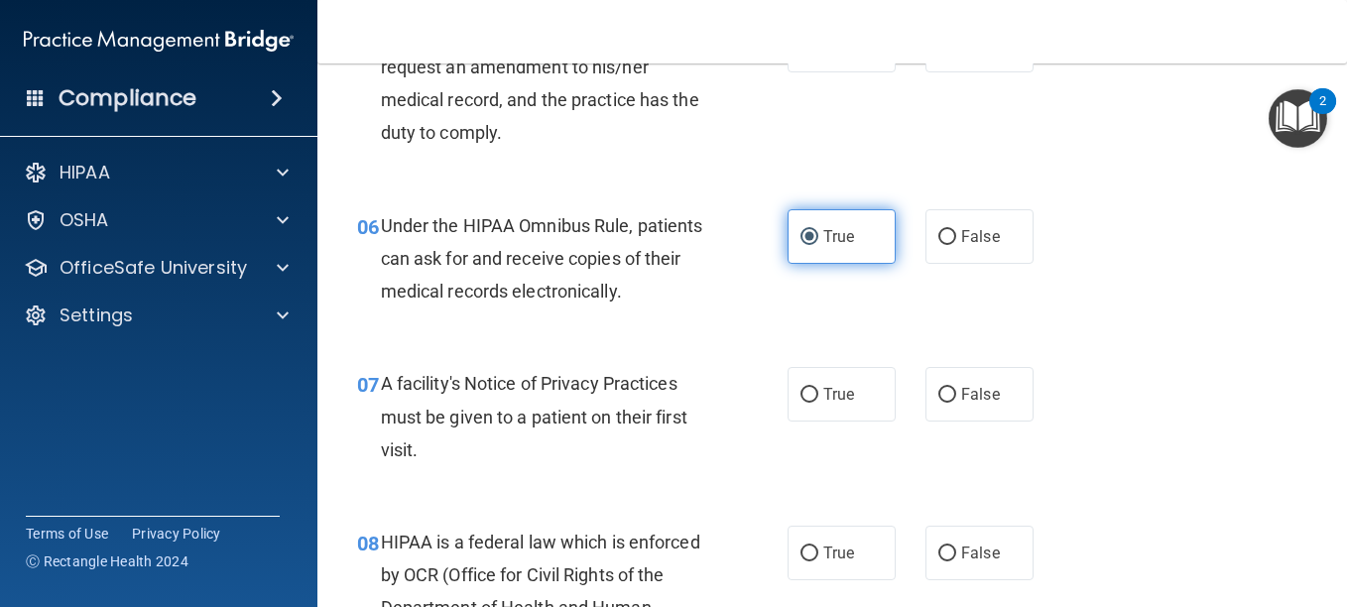
scroll to position [1042, 0]
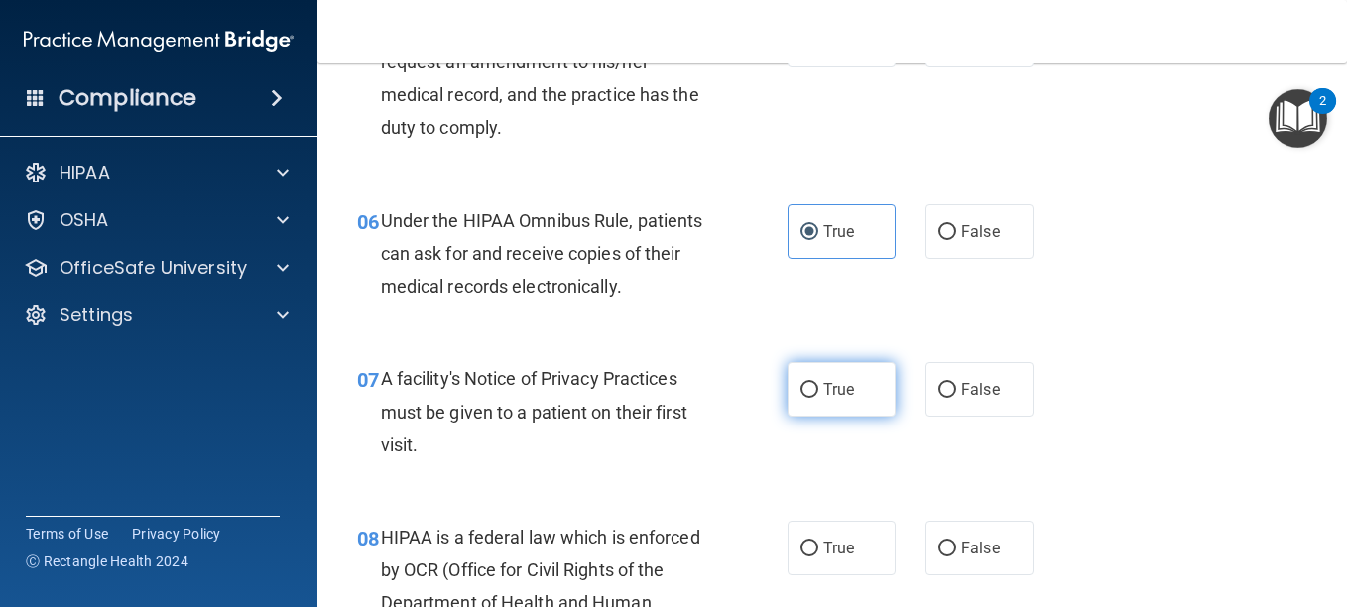
click at [807, 392] on input "True" at bounding box center [810, 390] width 18 height 15
radio input "true"
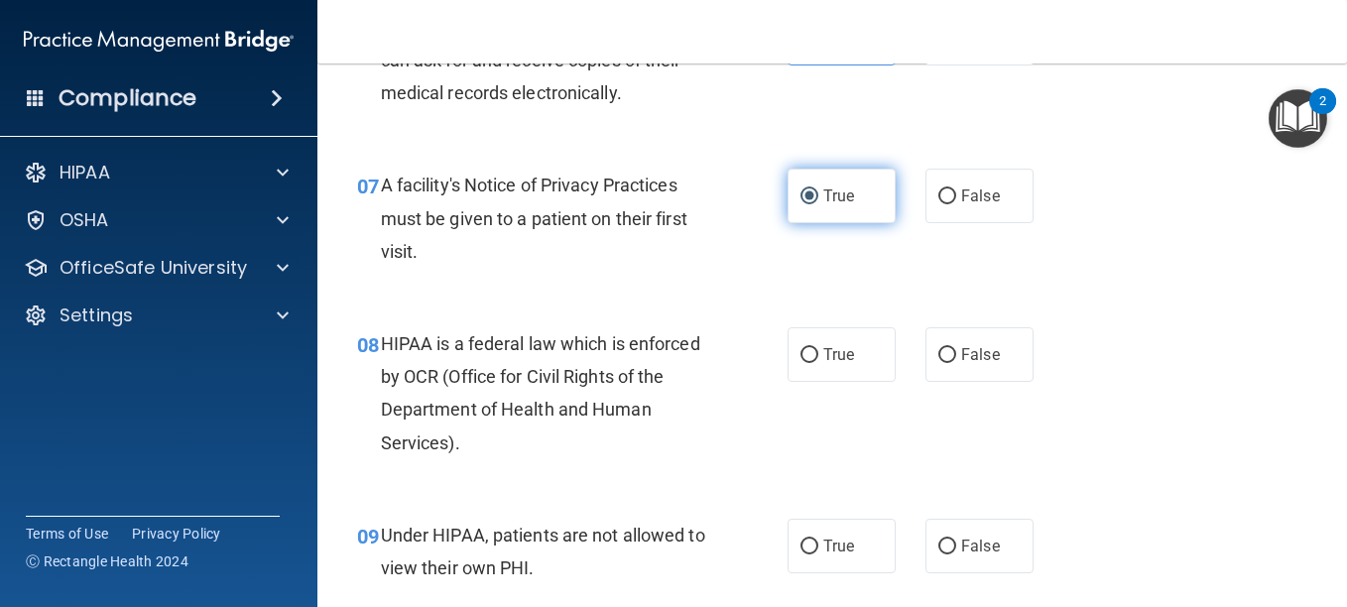
scroll to position [1236, 0]
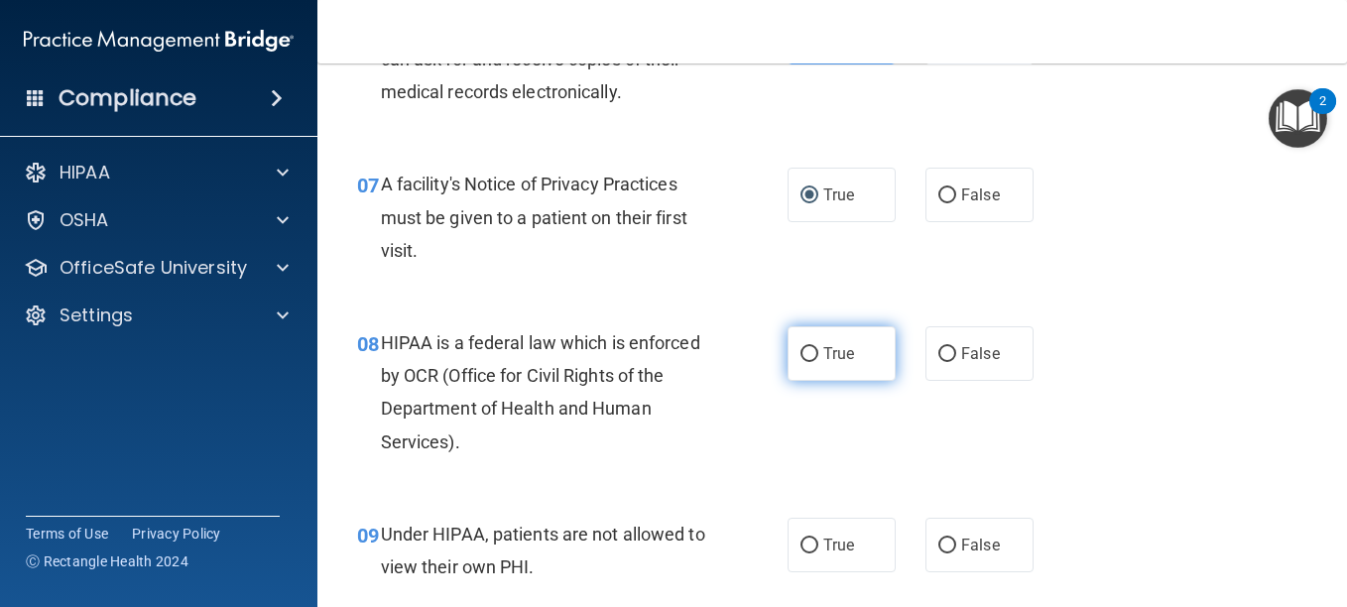
click at [806, 370] on label "True" at bounding box center [842, 353] width 108 height 55
click at [806, 362] on input "True" at bounding box center [810, 354] width 18 height 15
radio input "true"
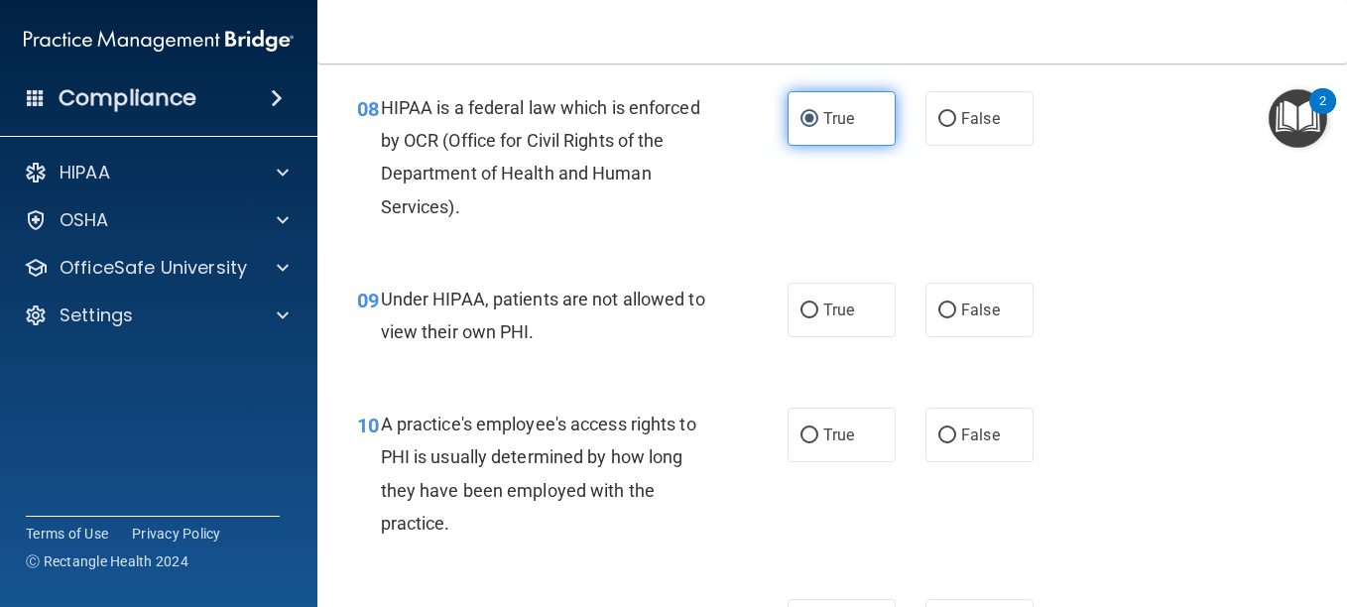
scroll to position [1479, 0]
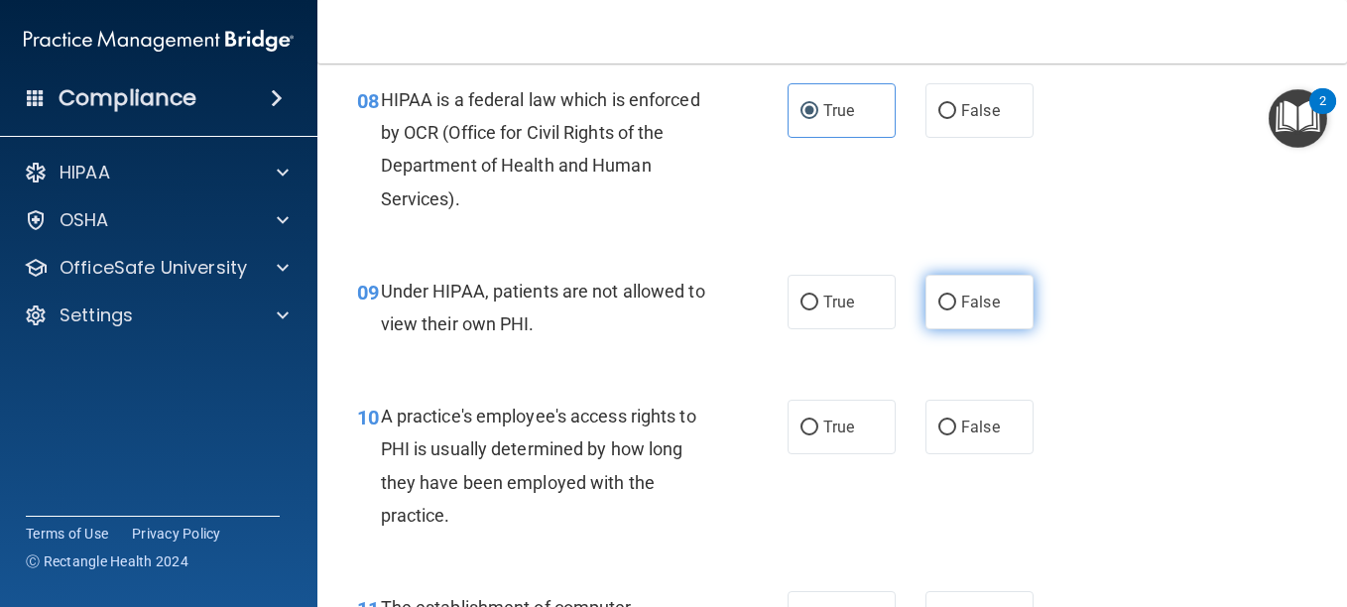
click at [940, 301] on input "False" at bounding box center [948, 303] width 18 height 15
radio input "true"
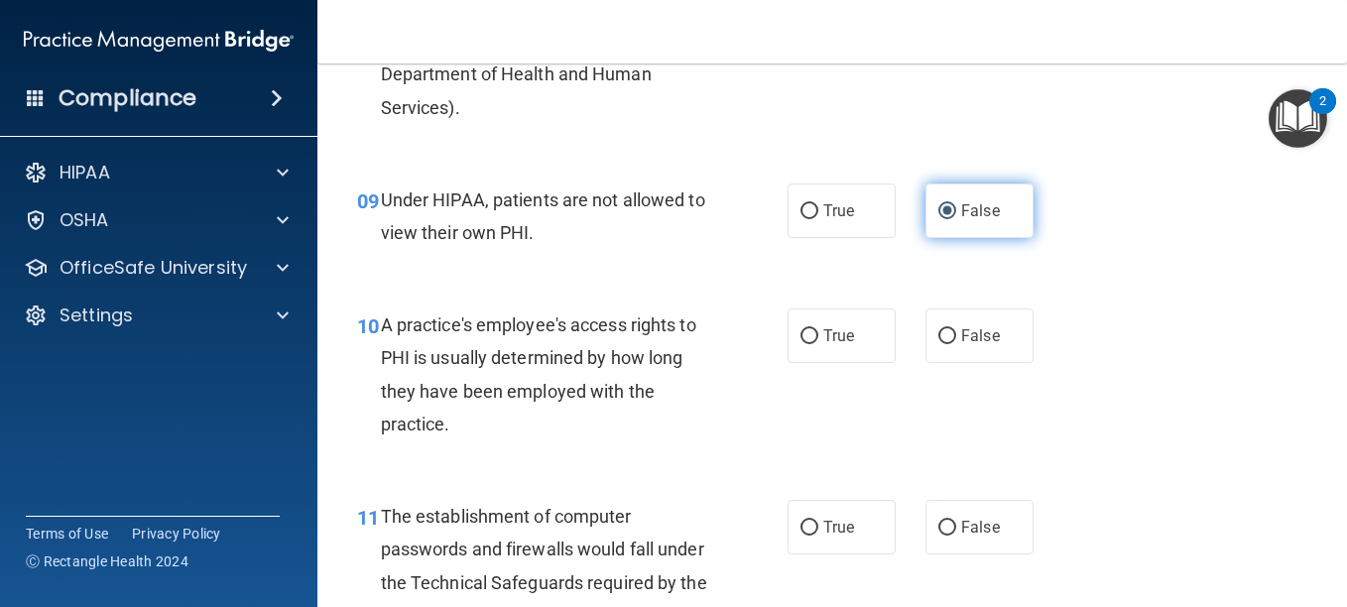
scroll to position [1572, 0]
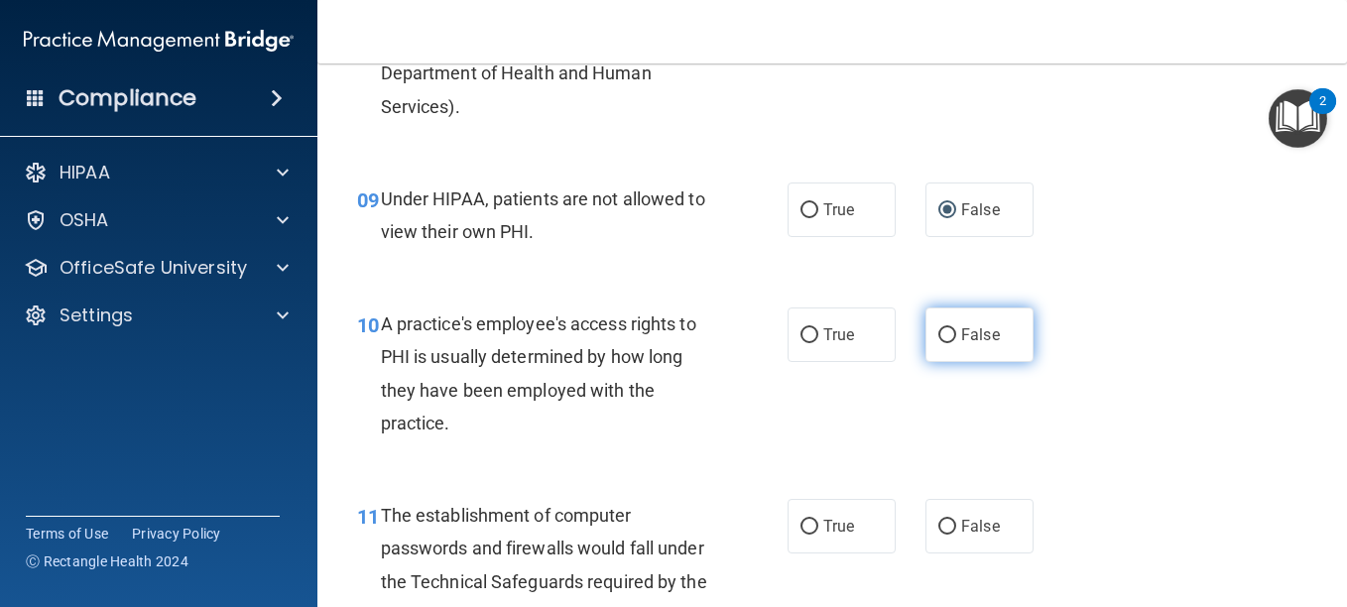
click at [939, 328] on input "False" at bounding box center [948, 335] width 18 height 15
radio input "true"
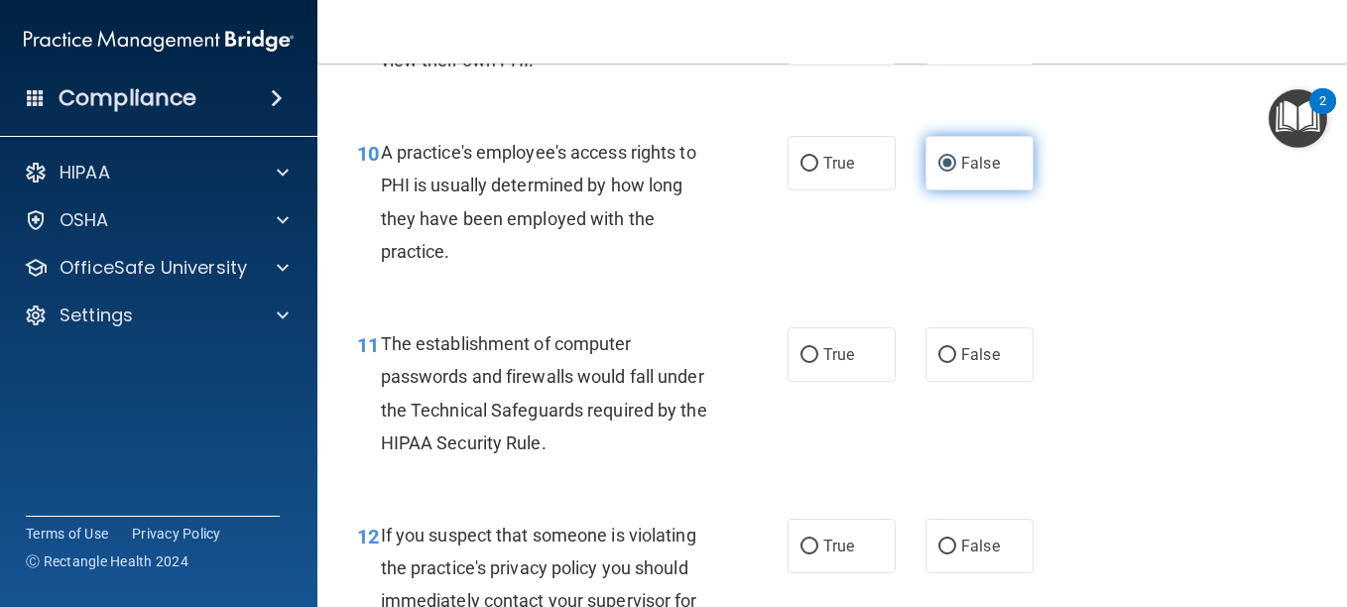
scroll to position [1745, 0]
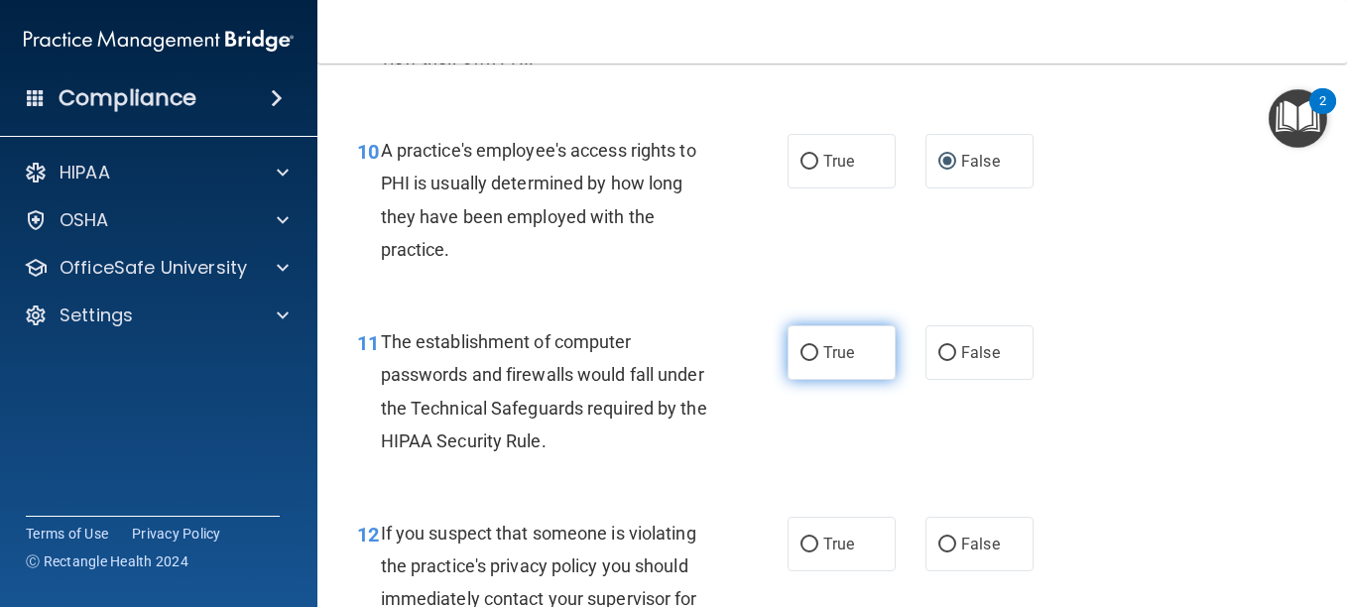
click at [803, 346] on input "True" at bounding box center [810, 353] width 18 height 15
radio input "true"
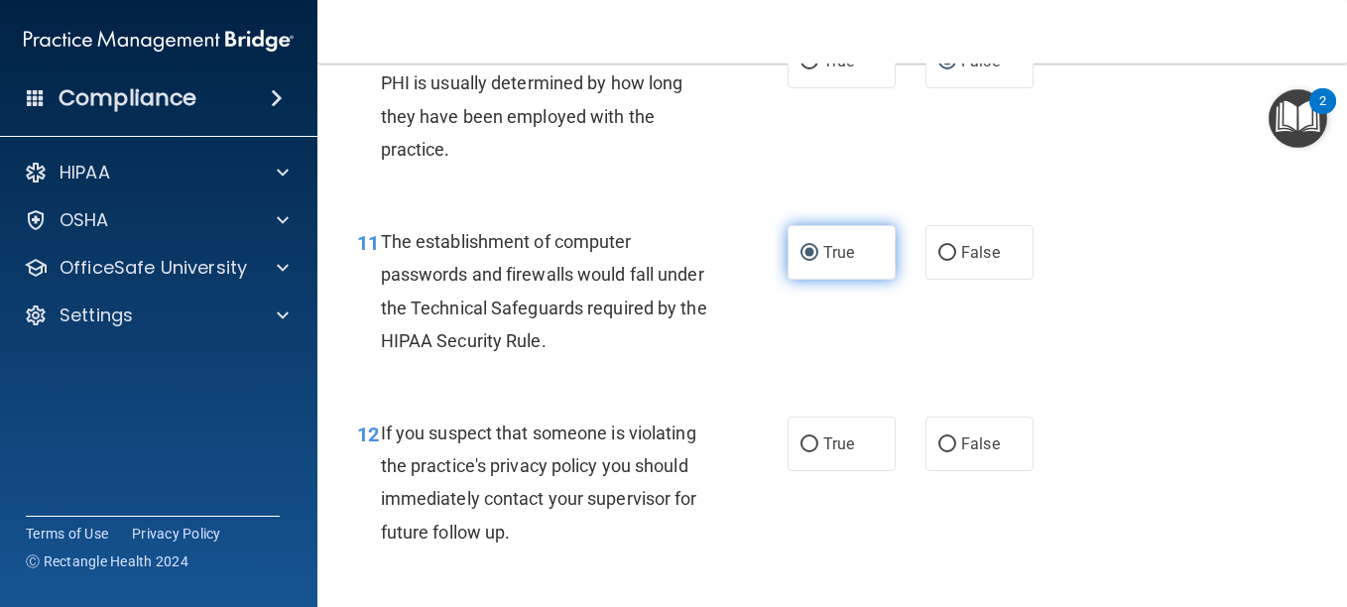
scroll to position [1852, 0]
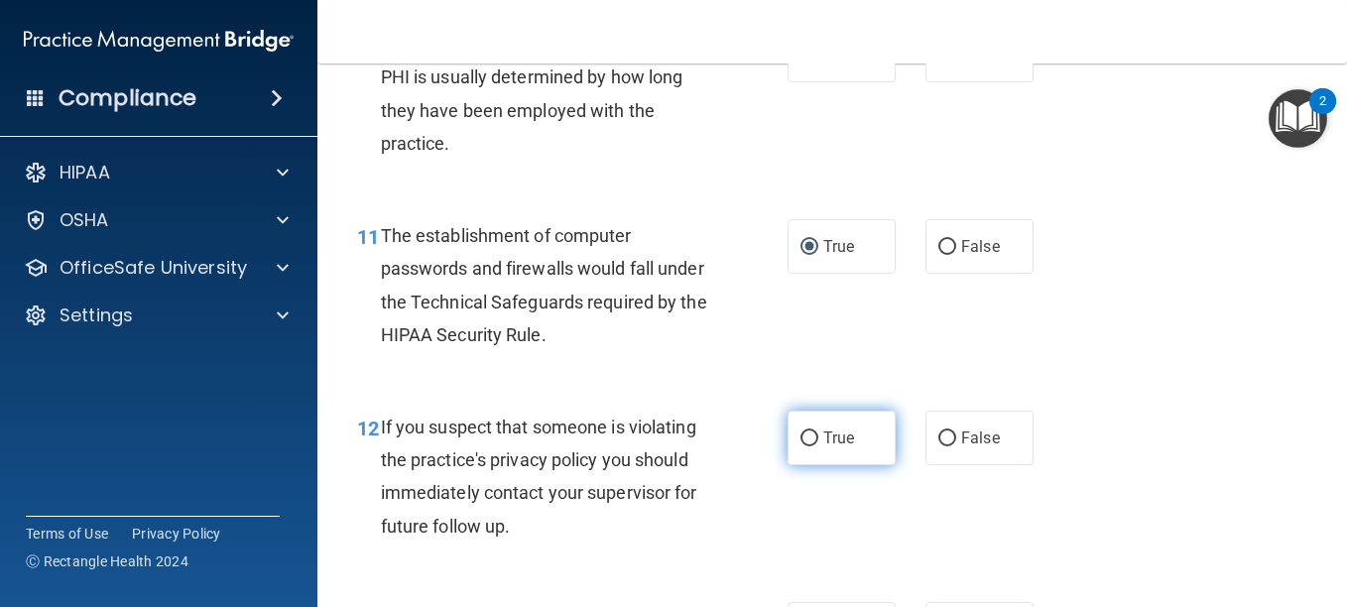
click at [801, 433] on input "True" at bounding box center [810, 439] width 18 height 15
radio input "true"
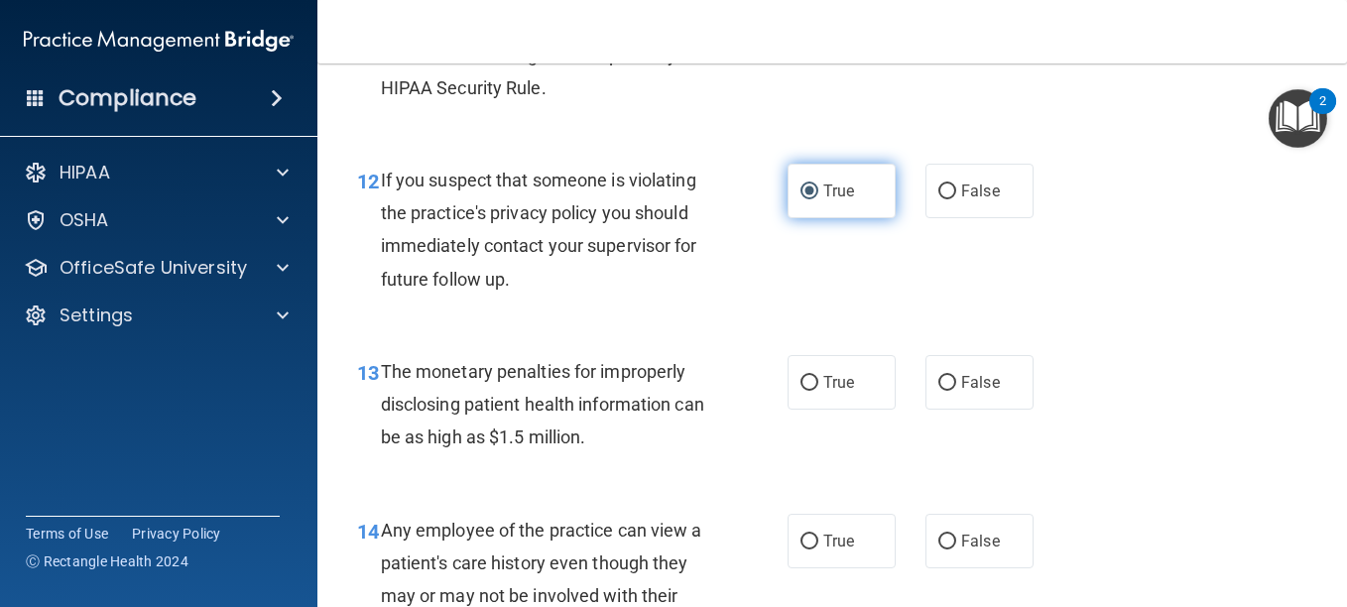
scroll to position [2100, 0]
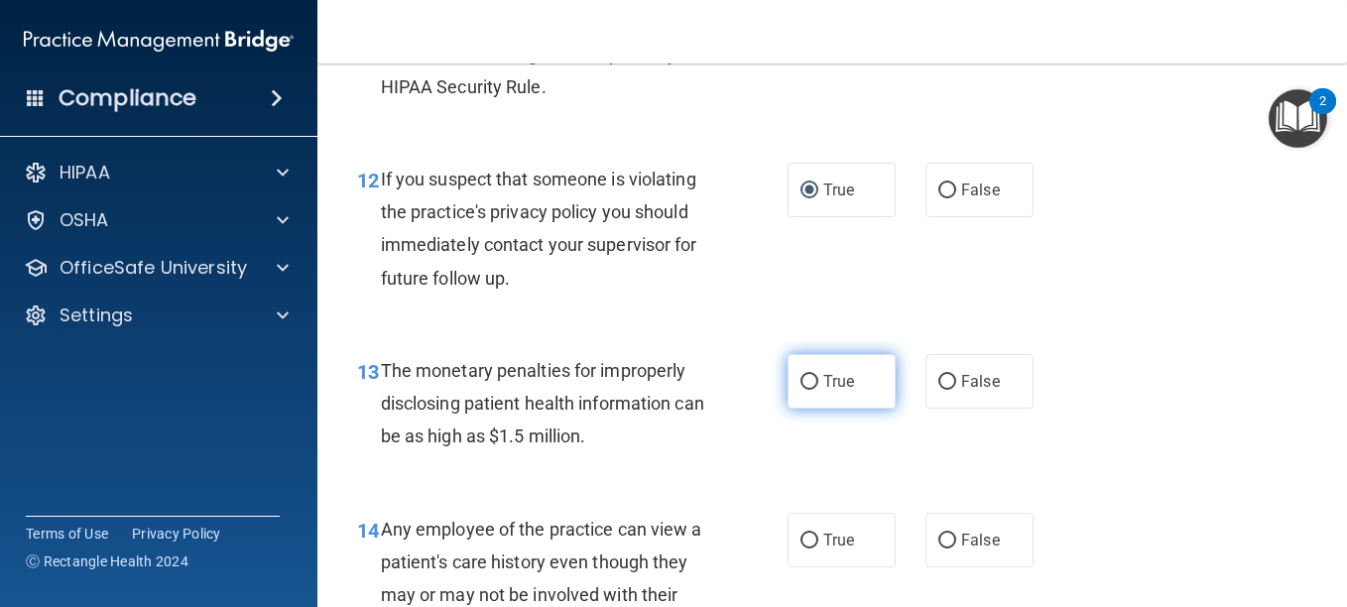
click at [808, 377] on input "True" at bounding box center [810, 382] width 18 height 15
radio input "true"
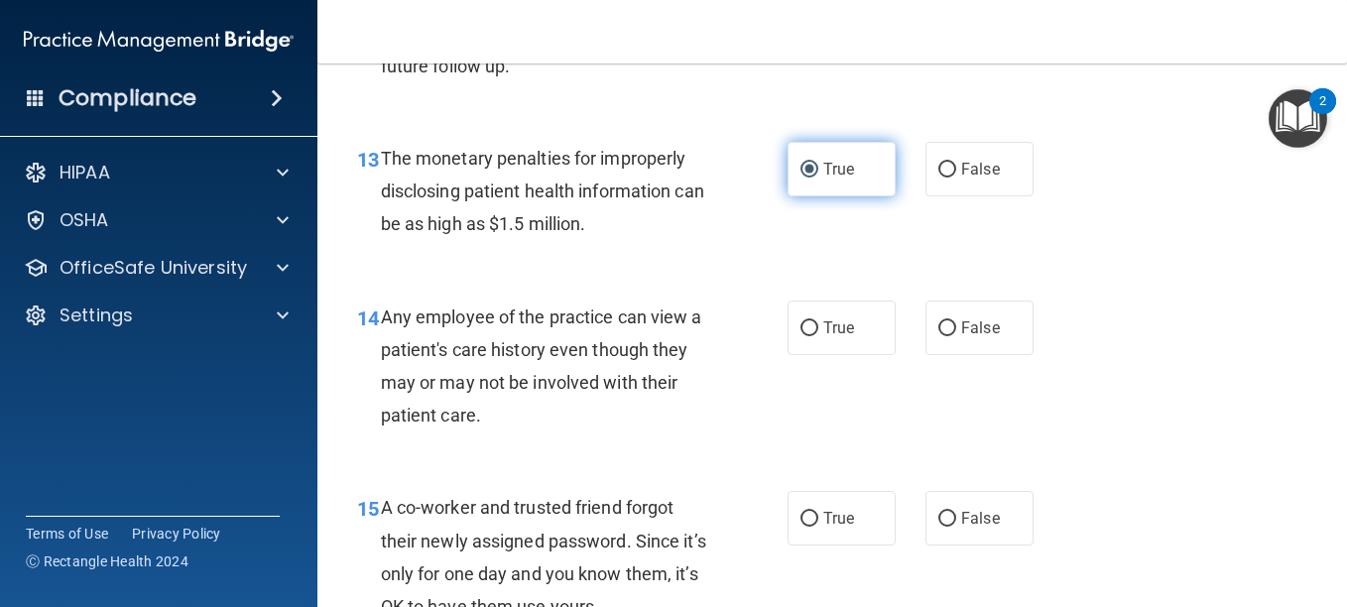
scroll to position [2313, 0]
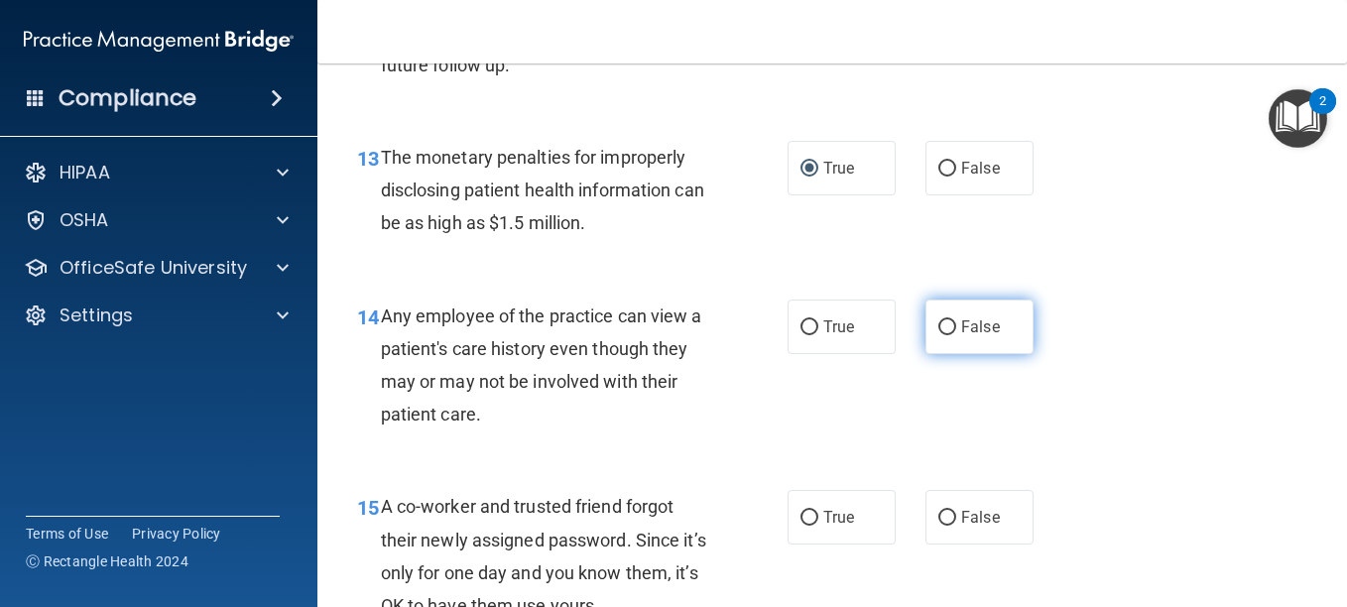
click at [939, 330] on input "False" at bounding box center [948, 327] width 18 height 15
radio input "true"
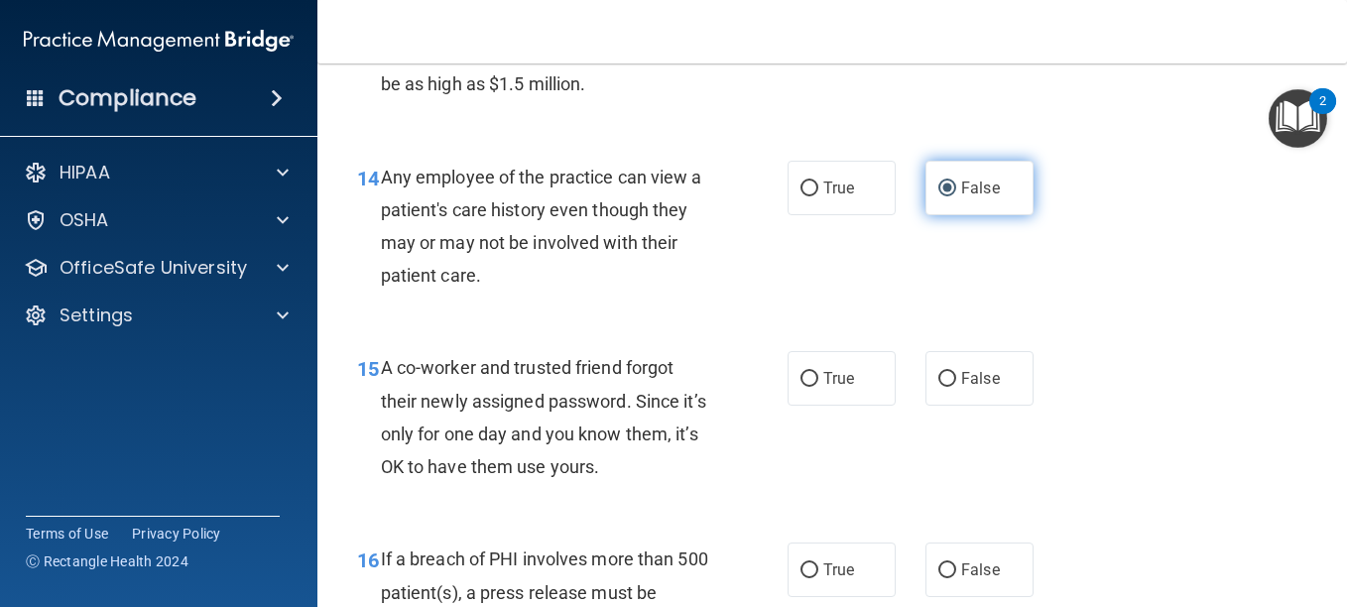
scroll to position [2453, 0]
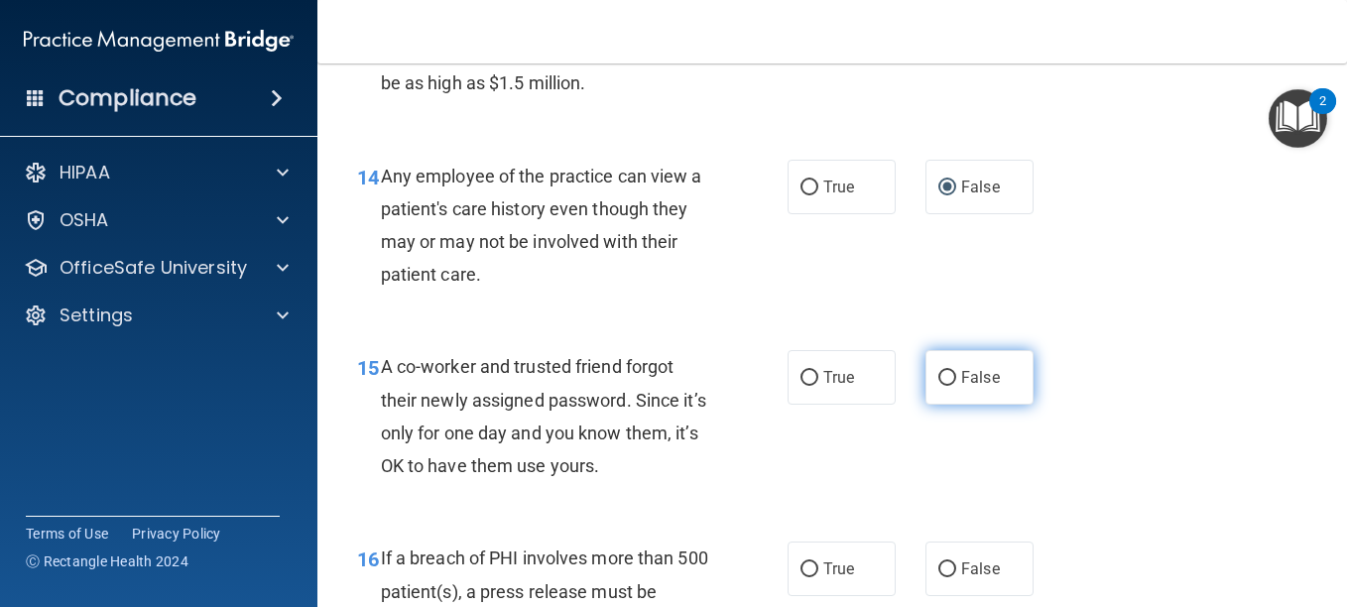
click at [939, 371] on input "False" at bounding box center [948, 378] width 18 height 15
radio input "true"
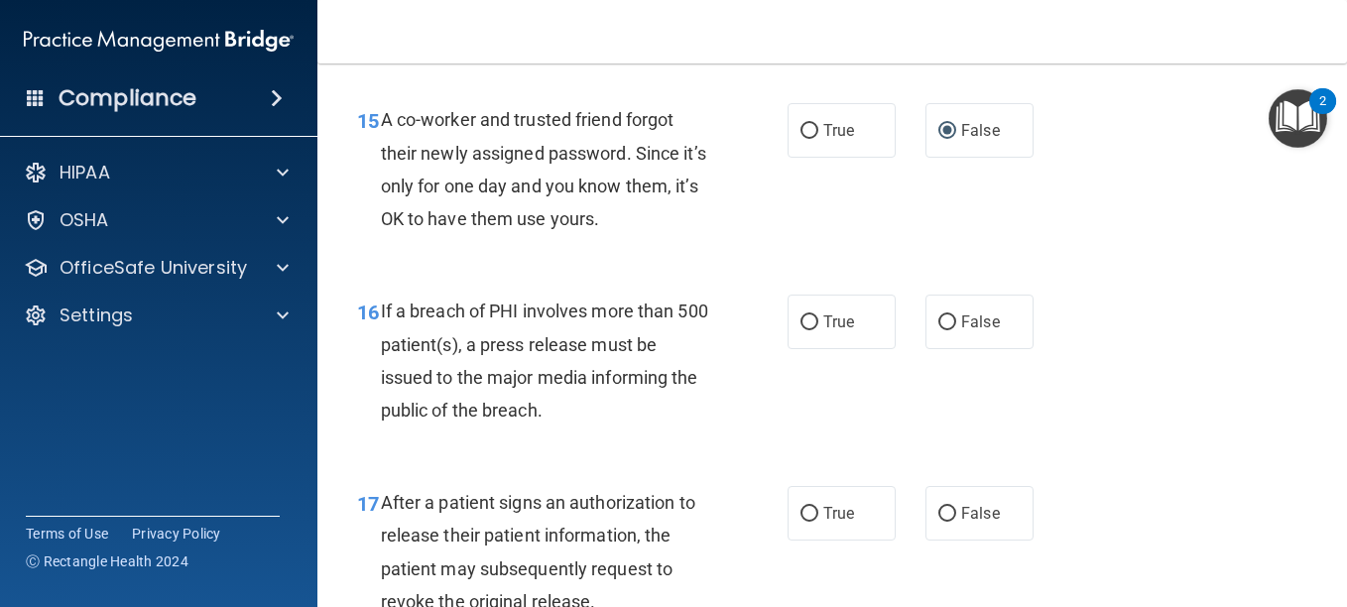
scroll to position [2701, 0]
click at [813, 325] on label "True" at bounding box center [842, 321] width 108 height 55
click at [813, 325] on input "True" at bounding box center [810, 322] width 18 height 15
radio input "true"
click at [805, 511] on input "True" at bounding box center [810, 513] width 18 height 15
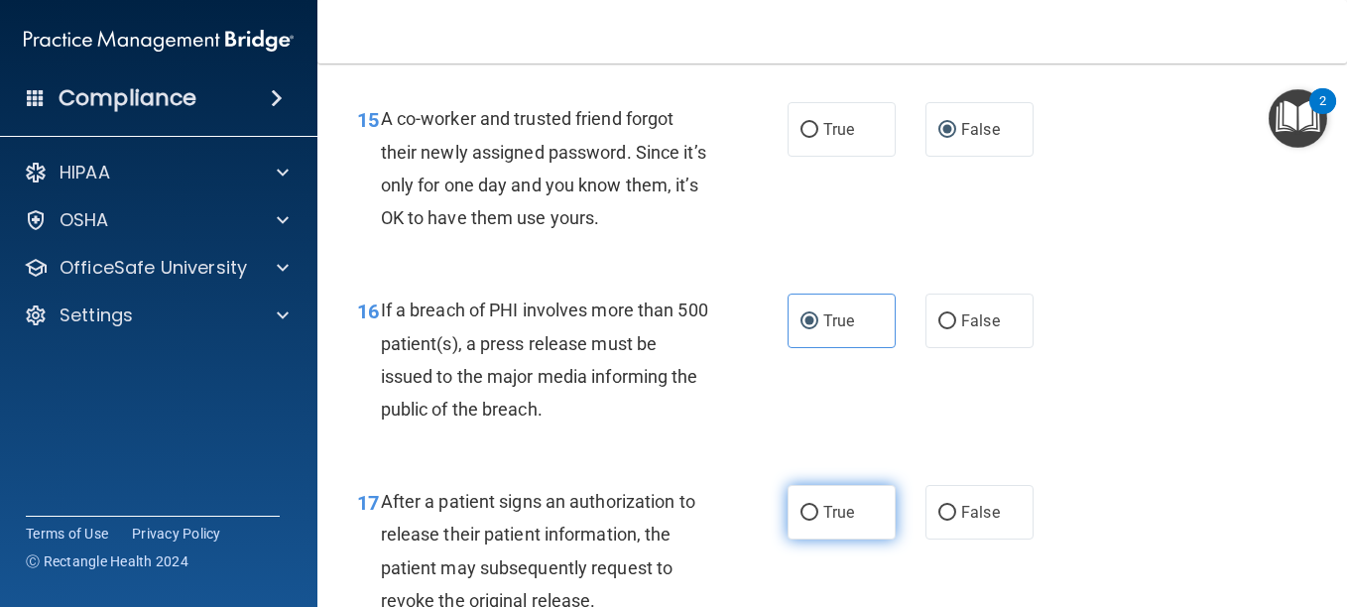
radio input "true"
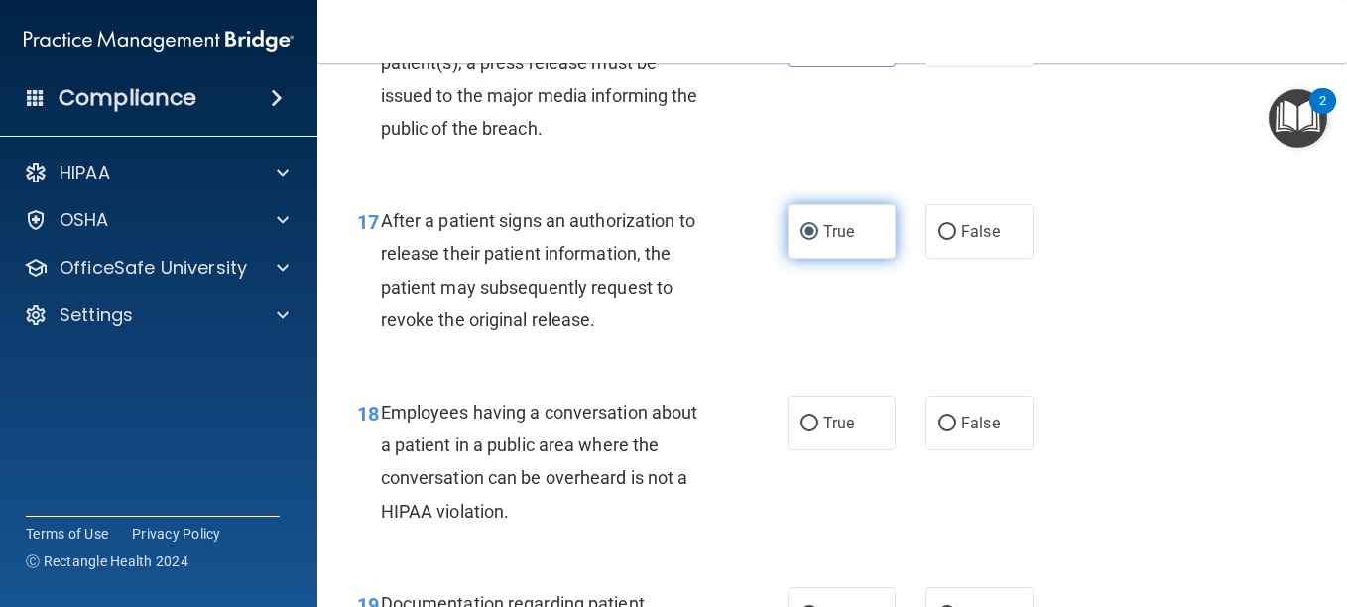
scroll to position [2984, 0]
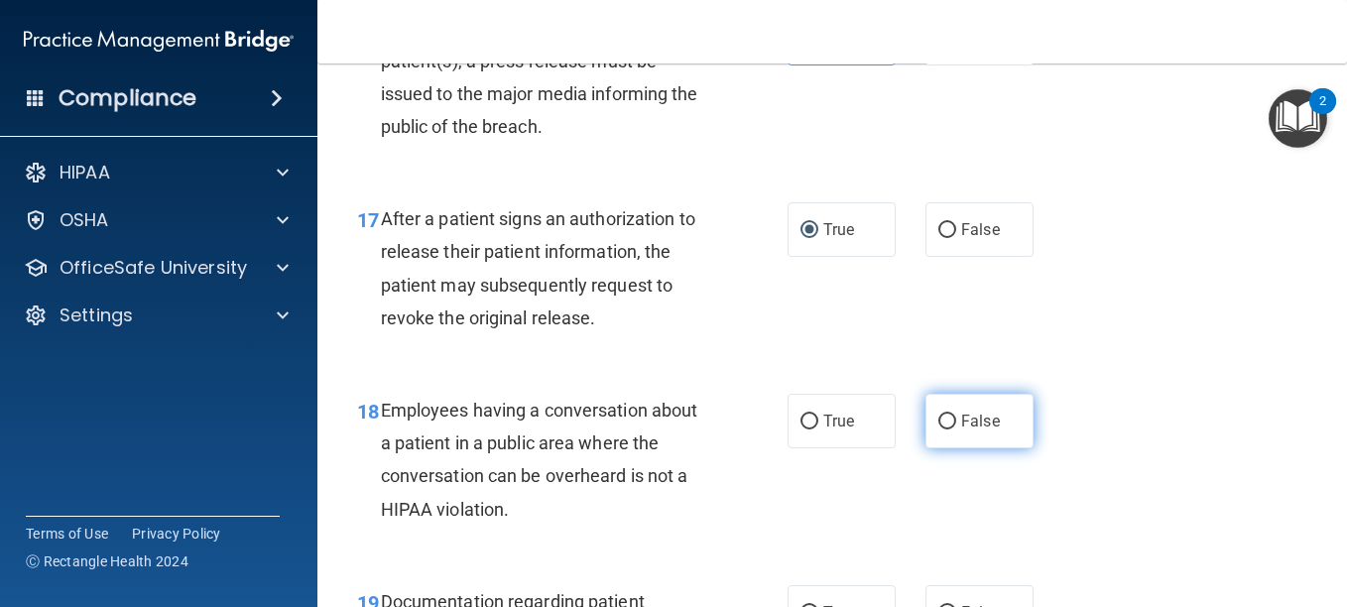
click at [938, 438] on label "False" at bounding box center [980, 421] width 108 height 55
click at [939, 430] on input "False" at bounding box center [948, 422] width 18 height 15
radio input "true"
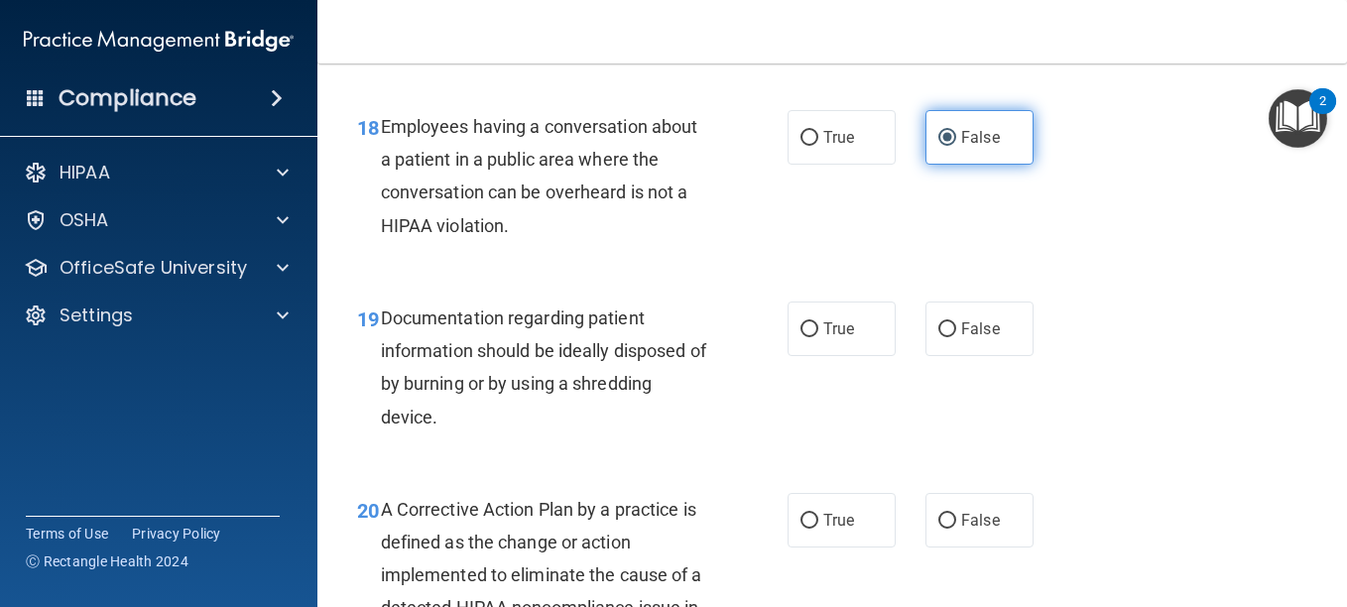
scroll to position [3268, 0]
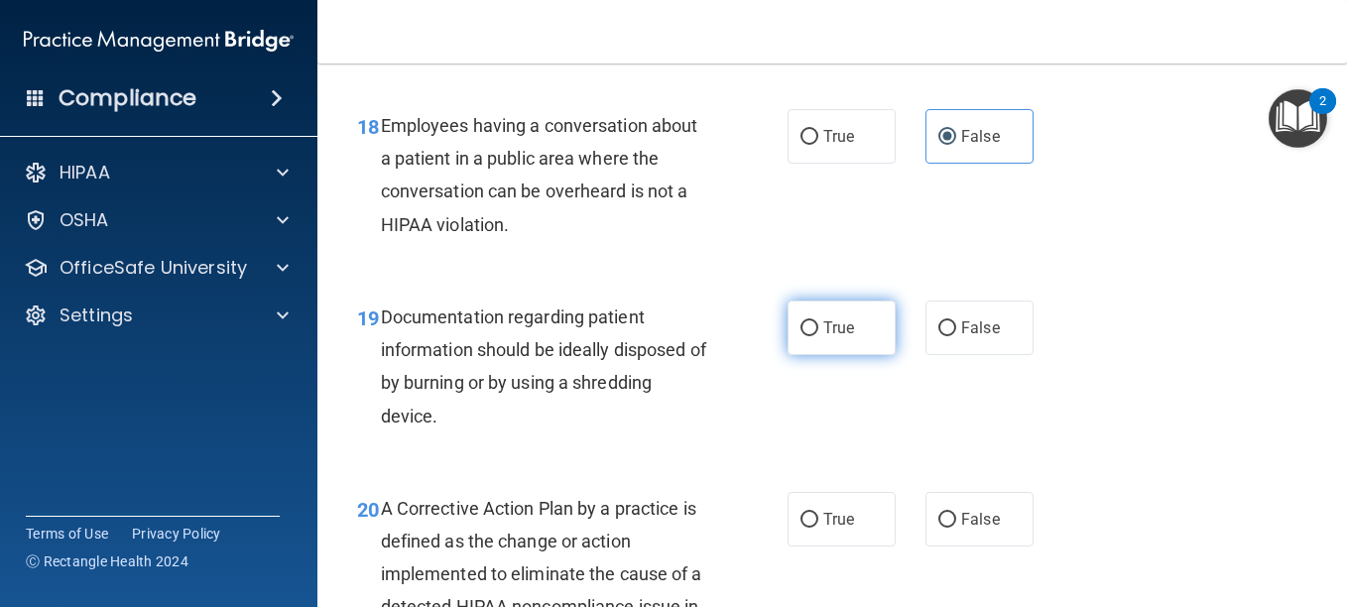
click at [801, 334] on input "True" at bounding box center [810, 328] width 18 height 15
radio input "true"
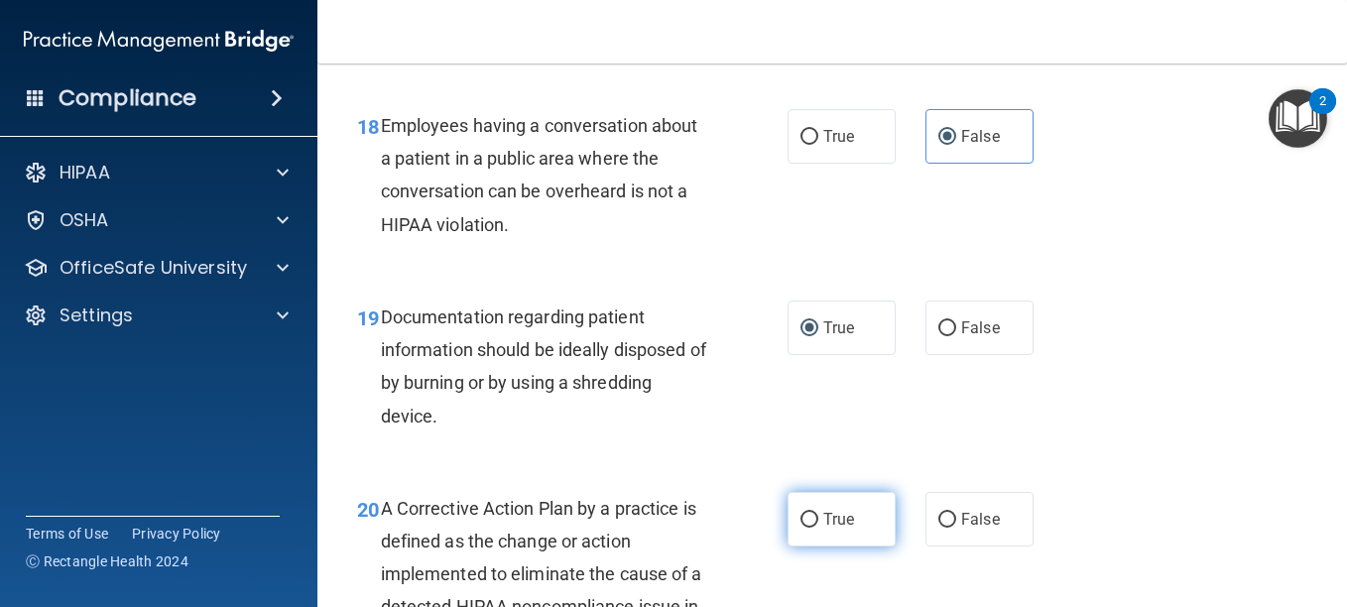
click at [797, 507] on label "True" at bounding box center [842, 519] width 108 height 55
click at [801, 513] on input "True" at bounding box center [810, 520] width 18 height 15
radio input "true"
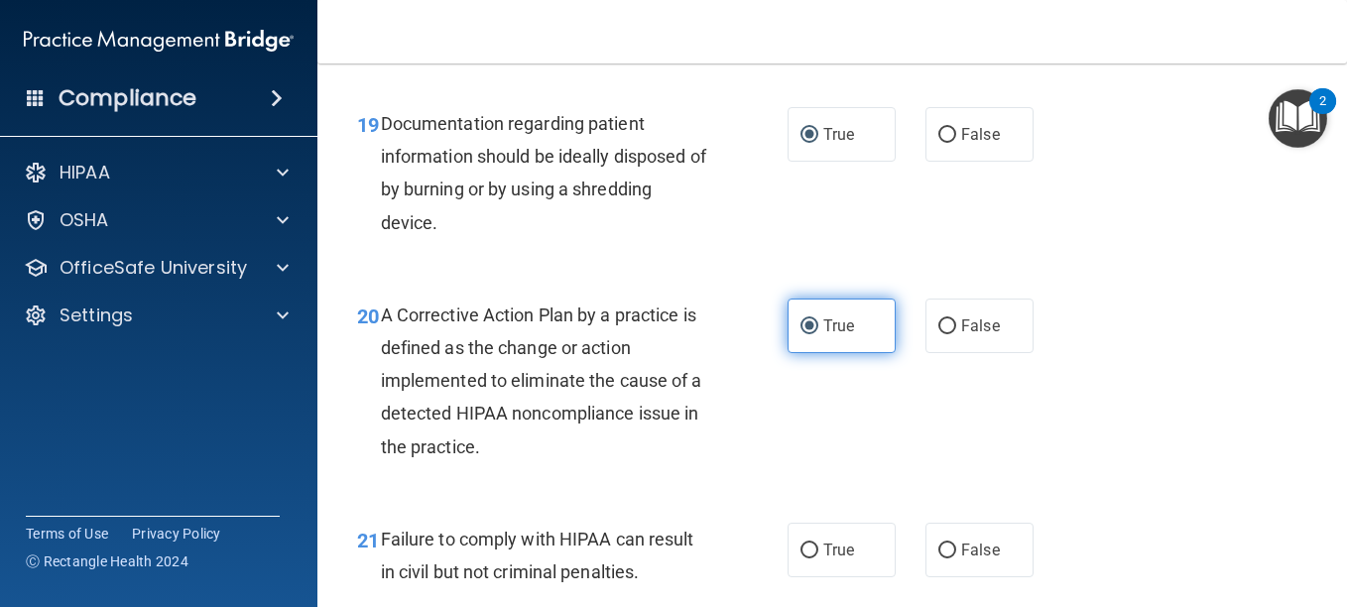
scroll to position [3464, 0]
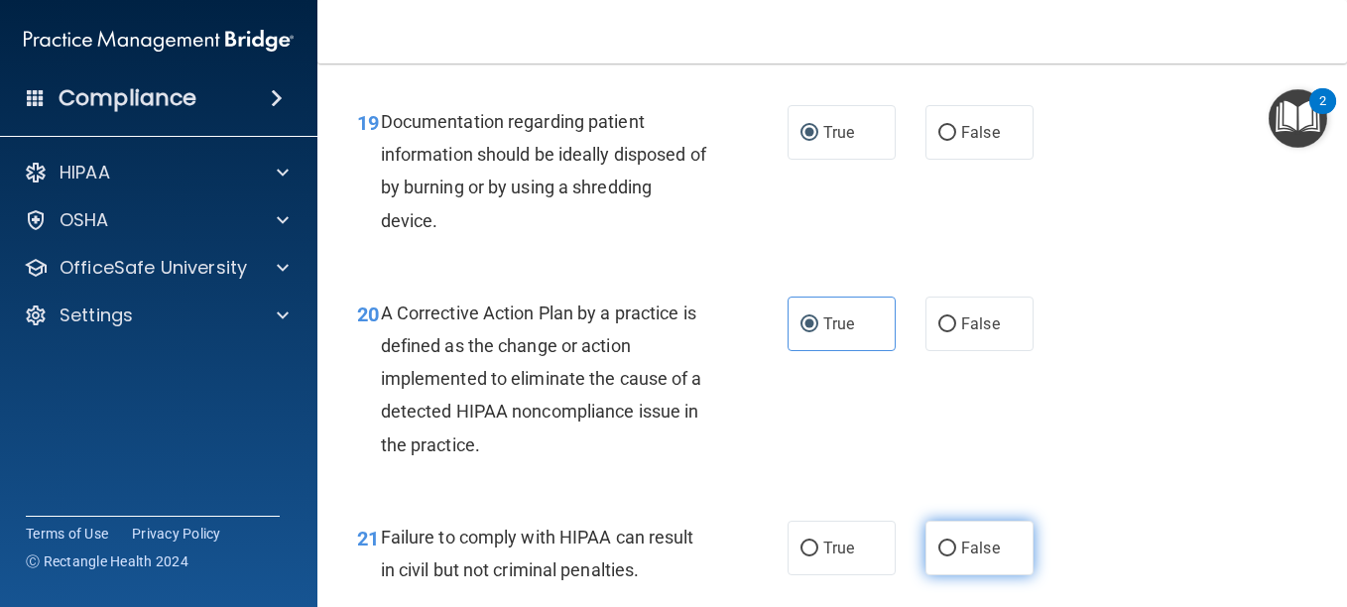
click at [933, 562] on label "False" at bounding box center [980, 548] width 108 height 55
click at [939, 557] on input "False" at bounding box center [948, 549] width 18 height 15
radio input "true"
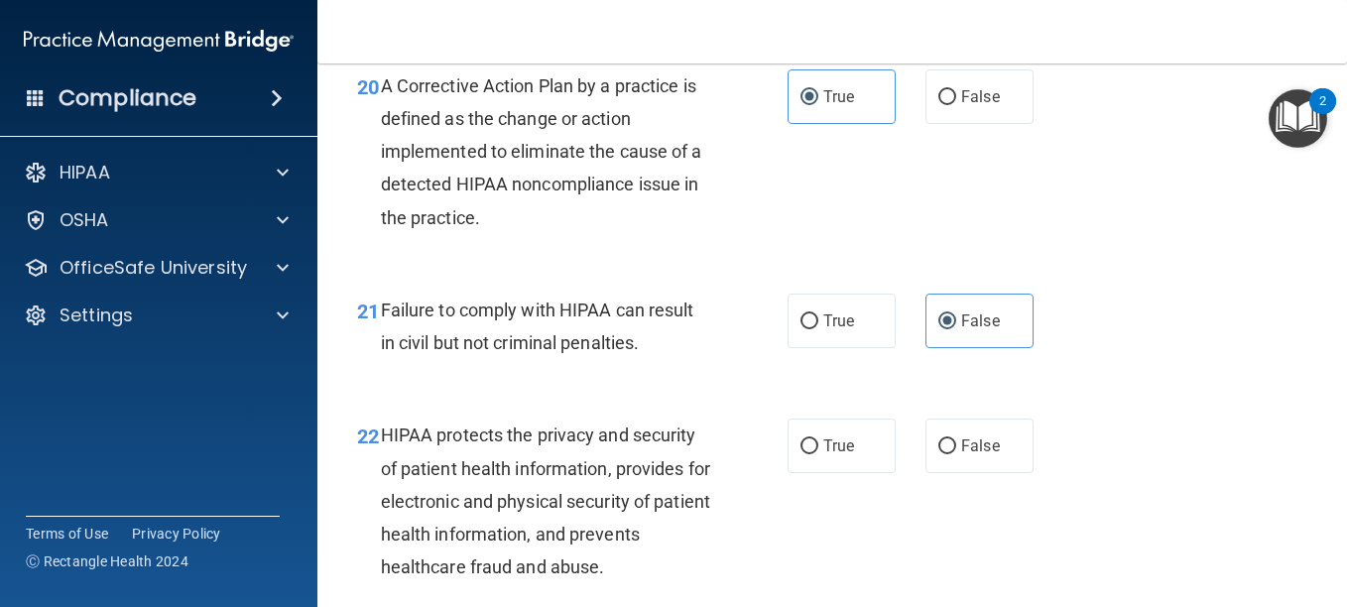
scroll to position [3692, 0]
click at [809, 457] on label "True" at bounding box center [842, 445] width 108 height 55
click at [809, 453] on input "True" at bounding box center [810, 446] width 18 height 15
radio input "true"
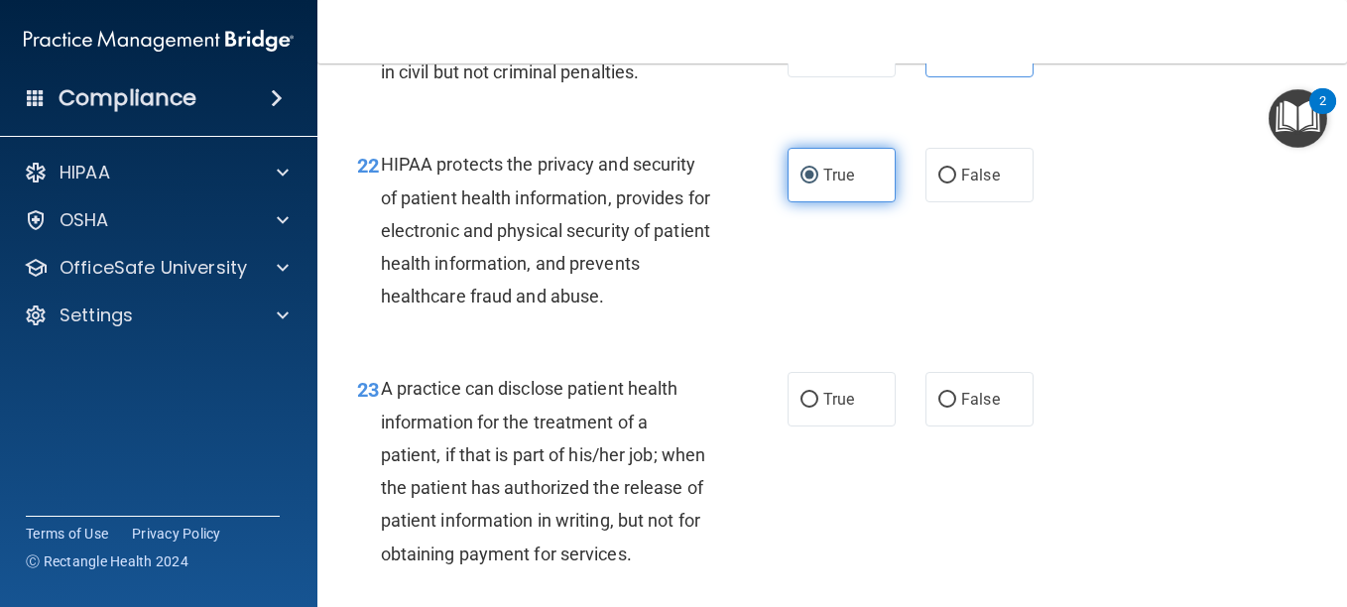
scroll to position [3964, 0]
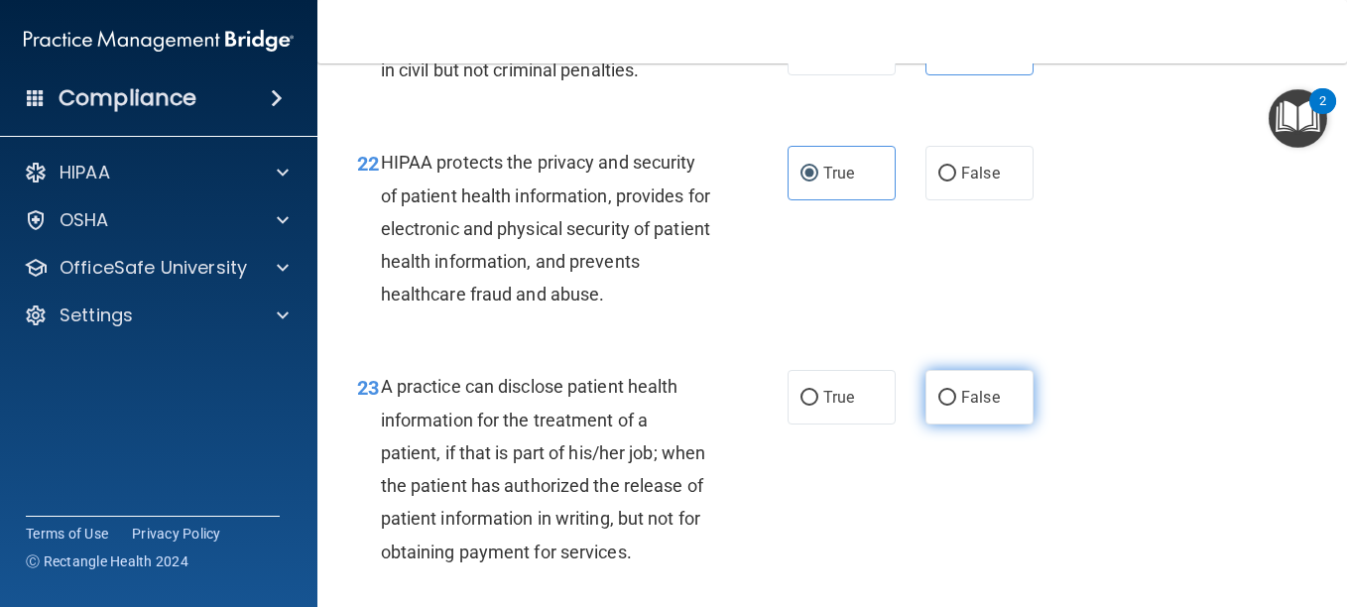
click at [957, 407] on label "False" at bounding box center [980, 397] width 108 height 55
click at [957, 406] on input "False" at bounding box center [948, 398] width 18 height 15
radio input "true"
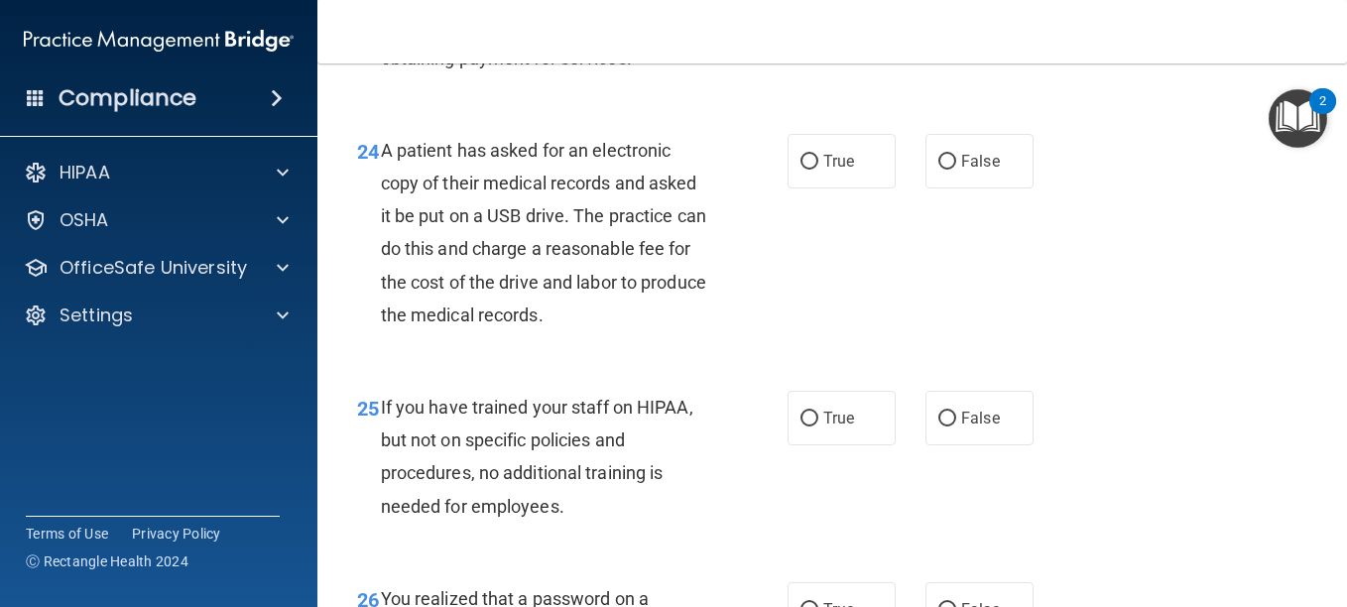
scroll to position [4463, 0]
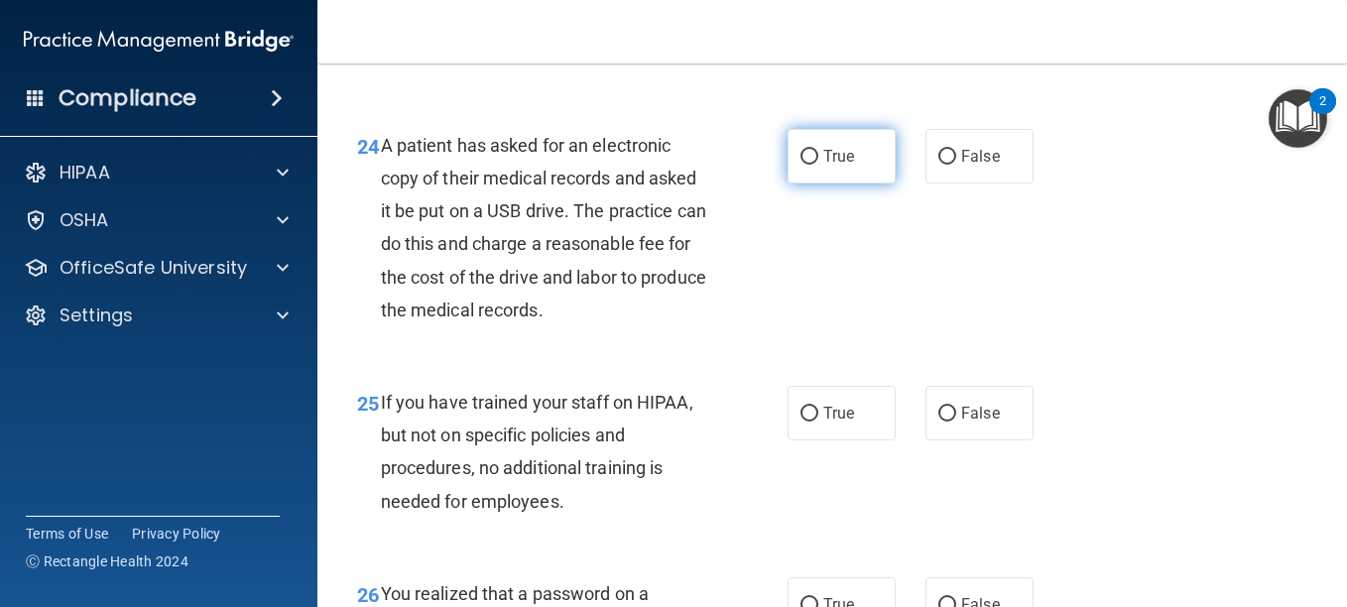
click at [840, 166] on span "True" at bounding box center [839, 156] width 31 height 19
click at [819, 165] on input "True" at bounding box center [810, 157] width 18 height 15
radio input "true"
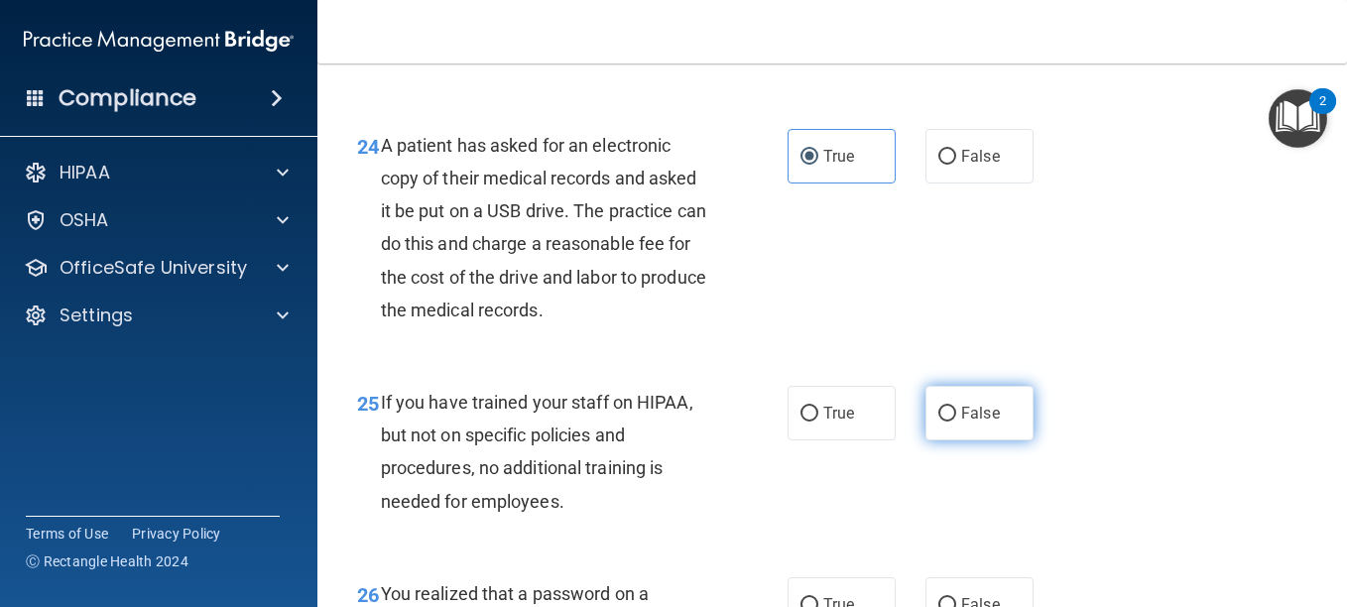
click at [961, 423] on span "False" at bounding box center [980, 413] width 39 height 19
click at [955, 422] on input "False" at bounding box center [948, 414] width 18 height 15
radio input "true"
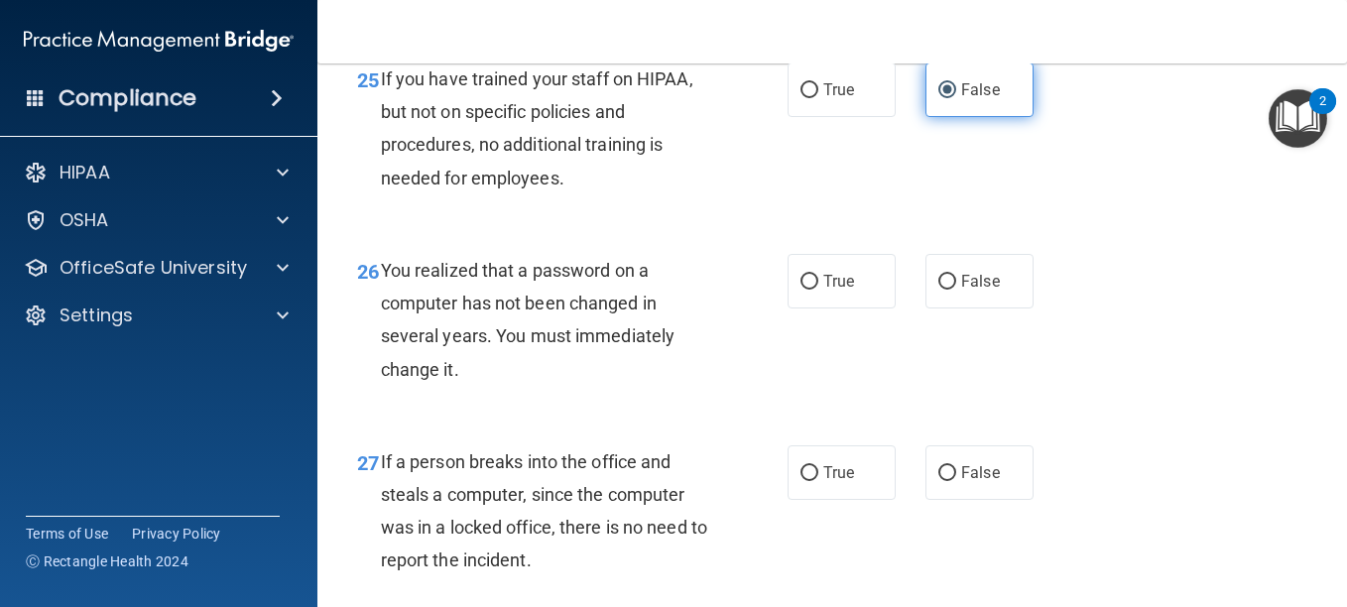
scroll to position [4788, 0]
click at [824, 290] on span "True" at bounding box center [839, 280] width 31 height 19
click at [817, 289] on input "True" at bounding box center [810, 281] width 18 height 15
radio input "true"
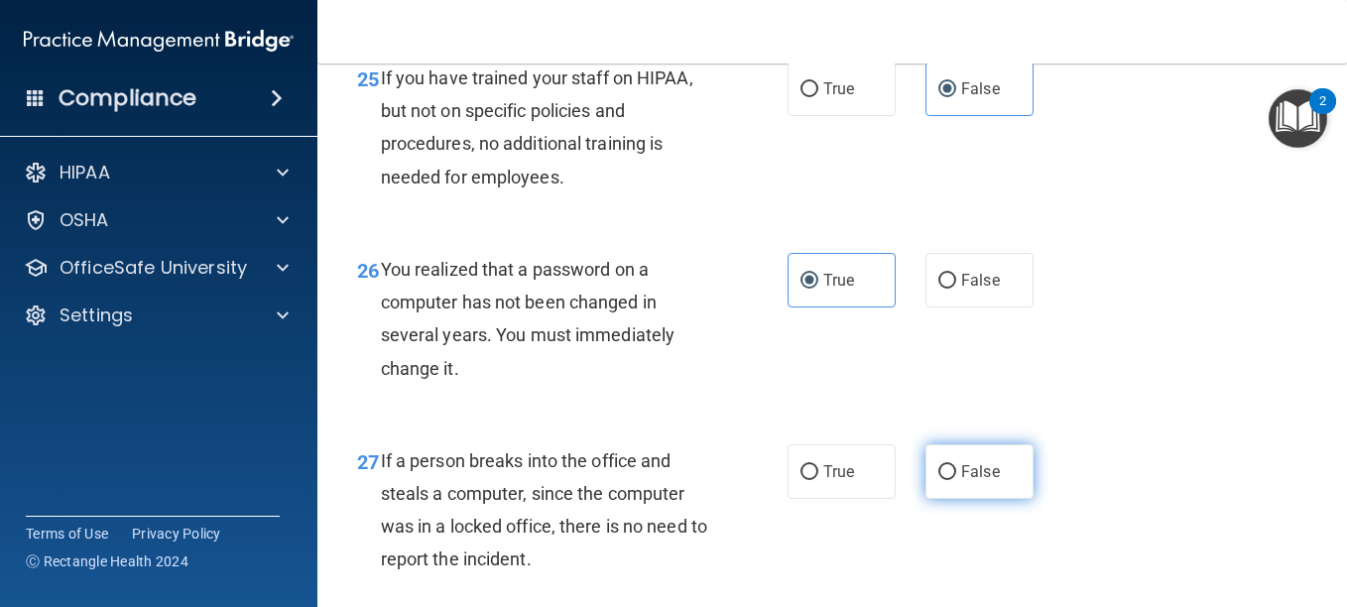
click at [939, 480] on input "False" at bounding box center [948, 472] width 18 height 15
radio input "true"
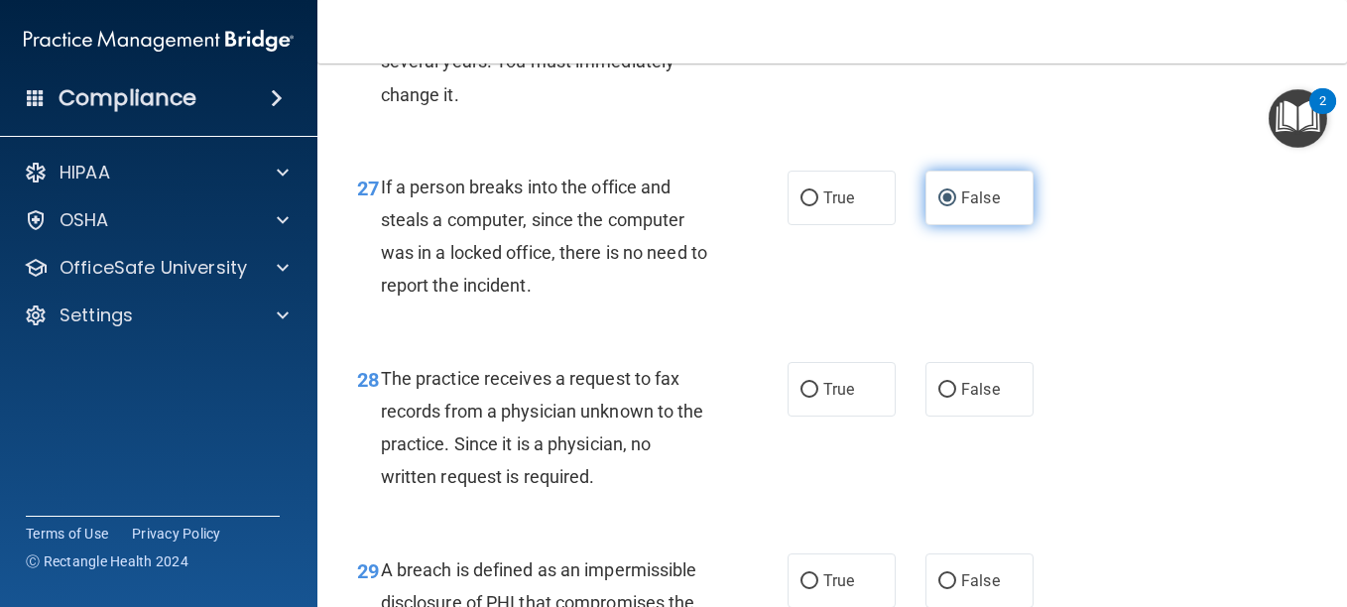
scroll to position [5062, 0]
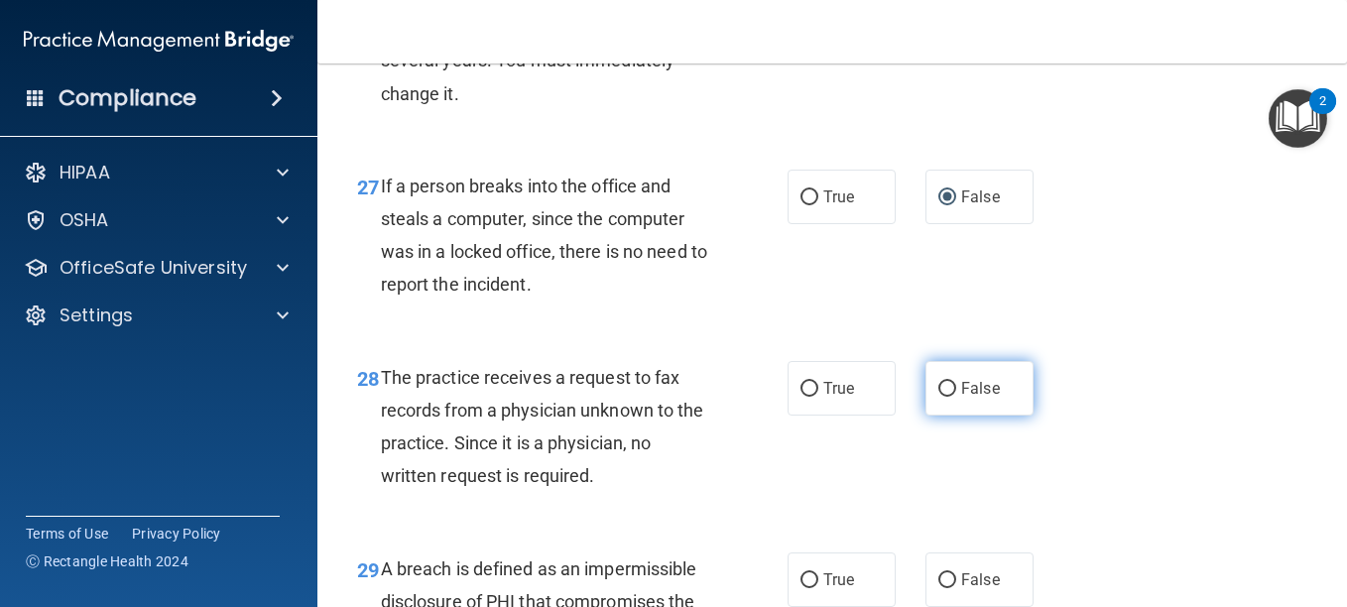
click at [972, 416] on label "False" at bounding box center [980, 388] width 108 height 55
click at [957, 397] on input "False" at bounding box center [948, 389] width 18 height 15
radio input "true"
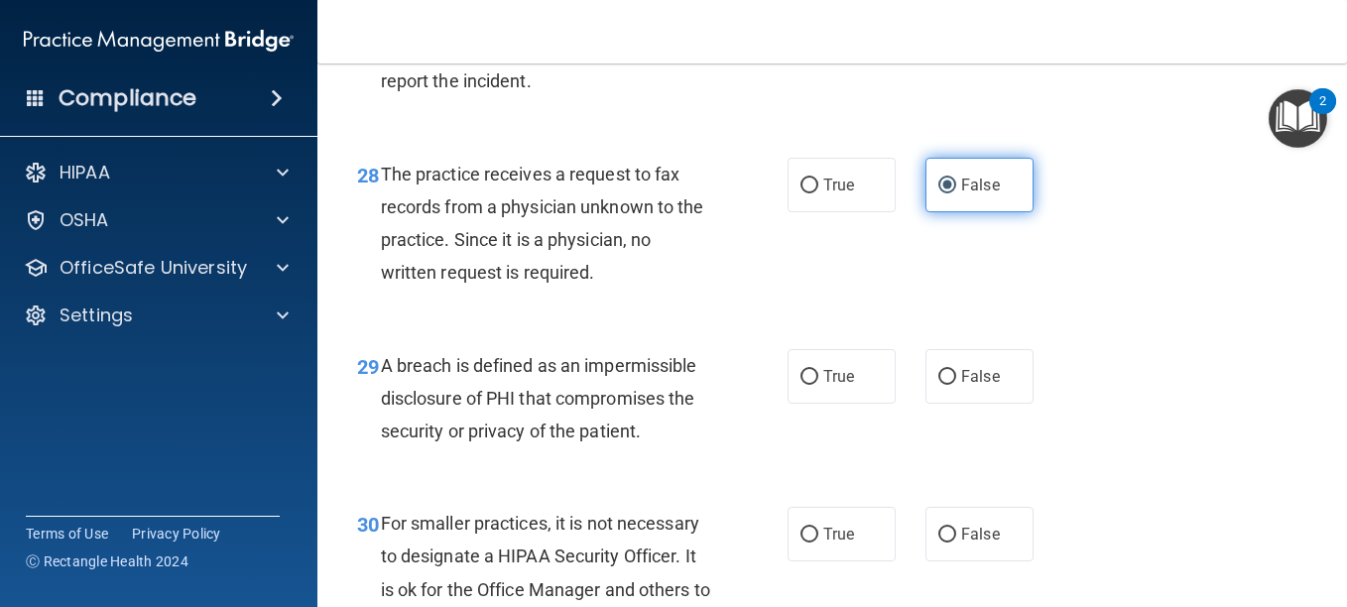
scroll to position [5268, 0]
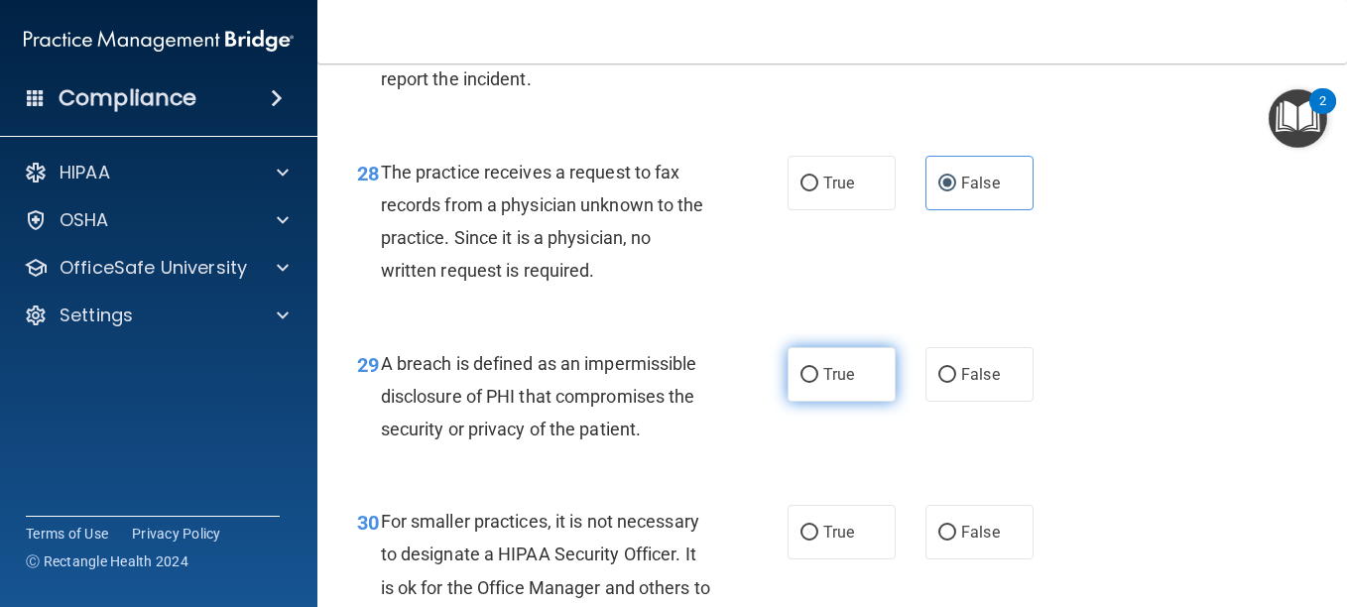
click at [830, 384] on span "True" at bounding box center [839, 374] width 31 height 19
click at [819, 383] on input "True" at bounding box center [810, 375] width 18 height 15
radio input "true"
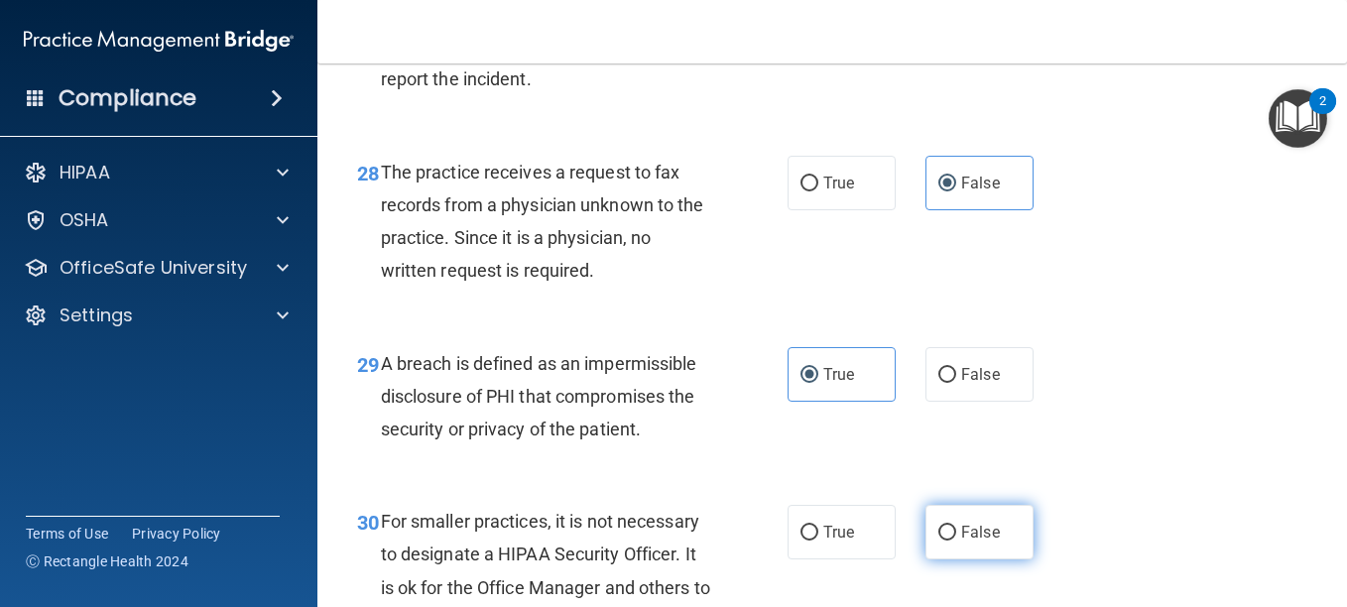
click at [939, 541] on input "False" at bounding box center [948, 533] width 18 height 15
radio input "true"
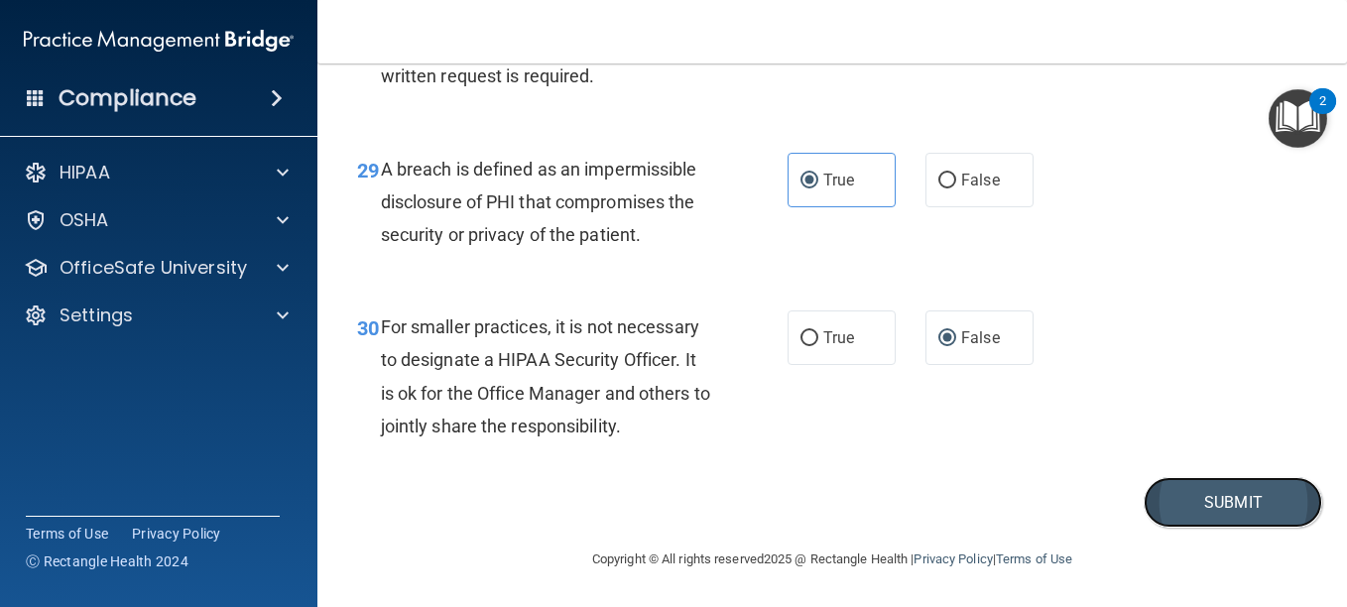
click at [1165, 515] on button "Submit" at bounding box center [1233, 502] width 179 height 51
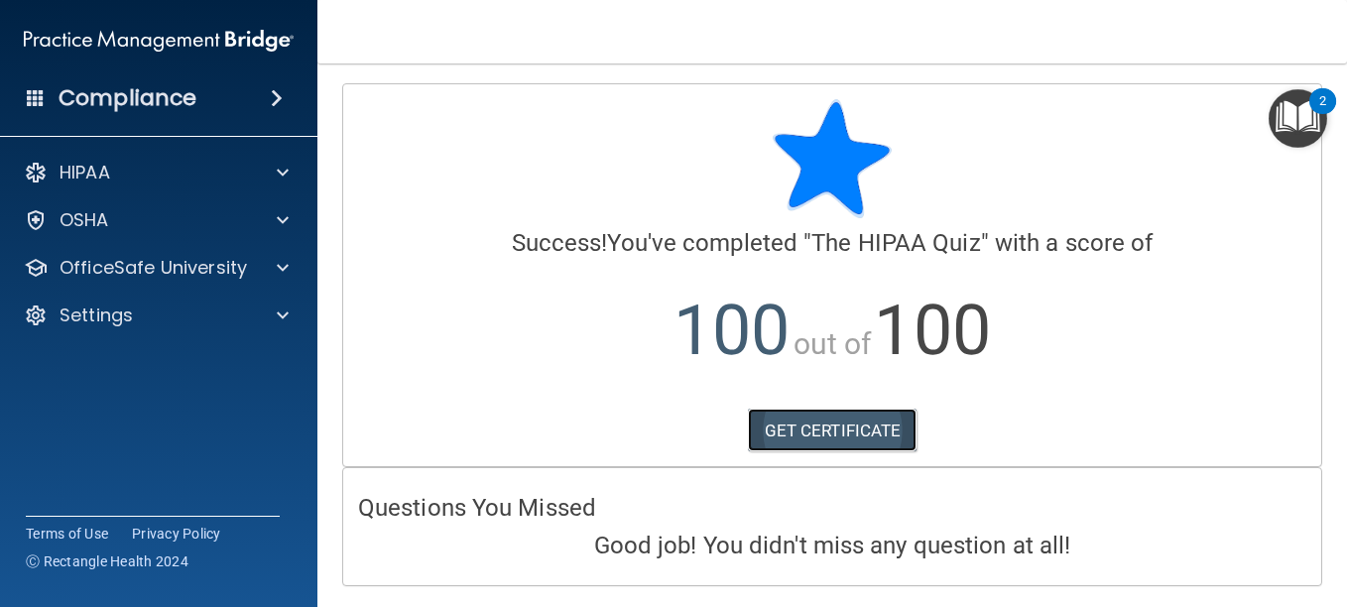
click at [823, 420] on link "GET CERTIFICATE" at bounding box center [833, 431] width 170 height 44
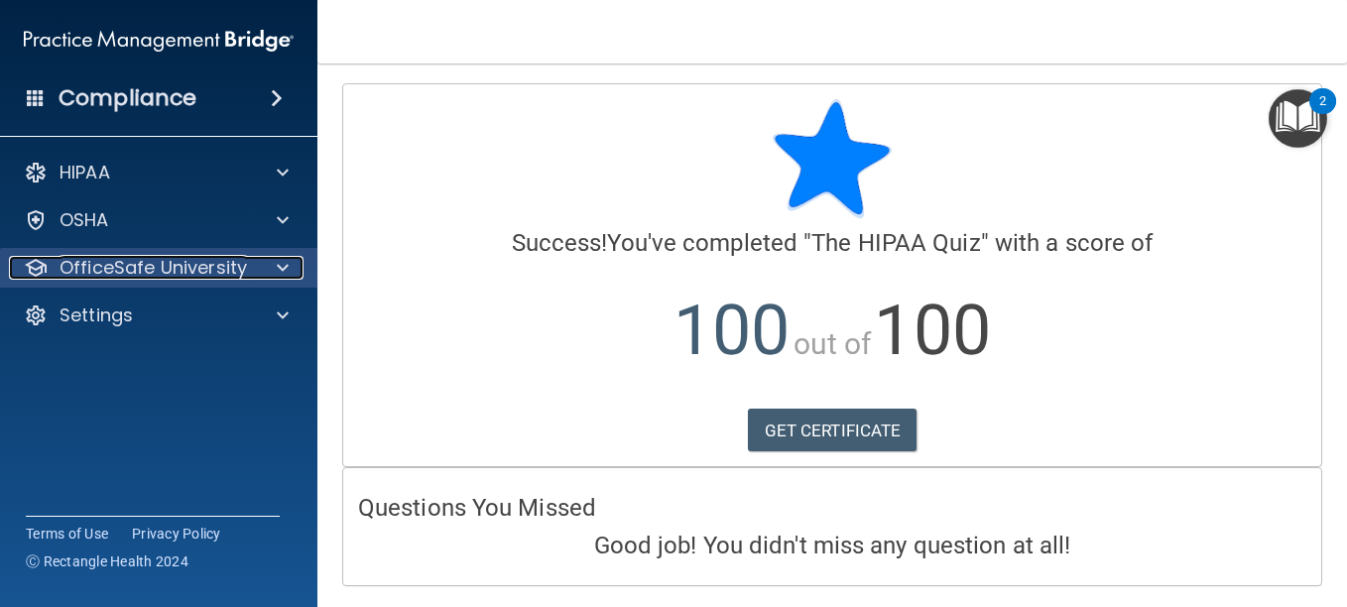
click at [271, 275] on div at bounding box center [280, 268] width 50 height 24
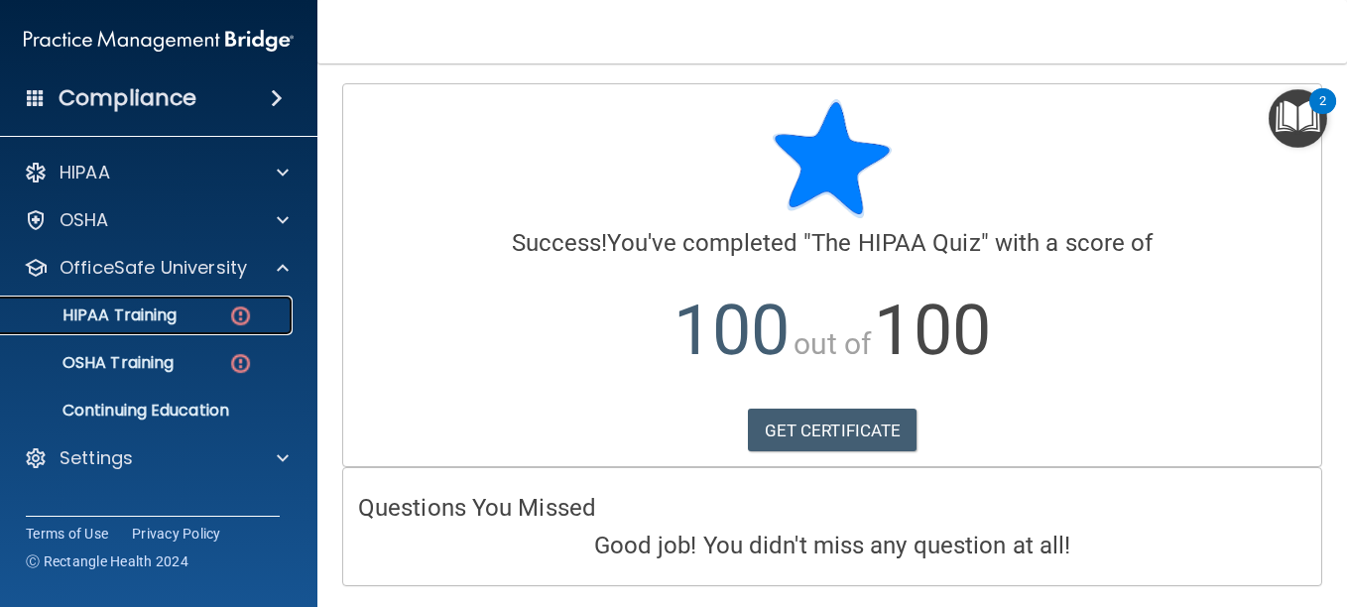
click at [199, 328] on link "HIPAA Training" at bounding box center [136, 316] width 313 height 40
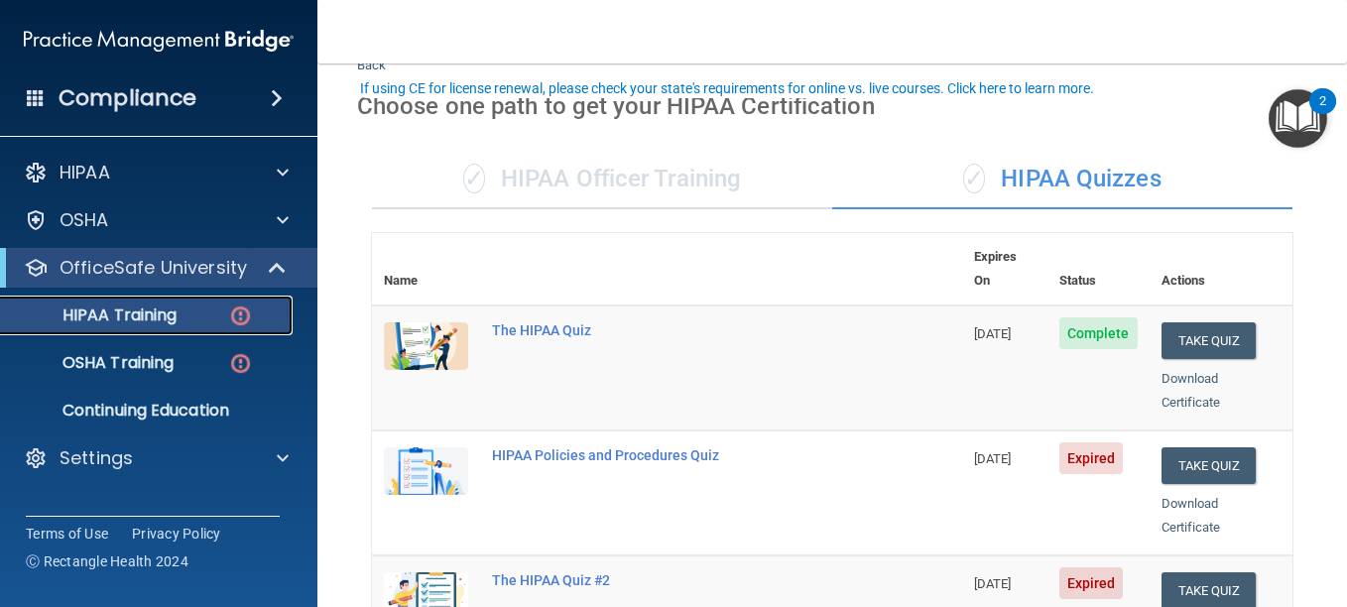
scroll to position [115, 0]
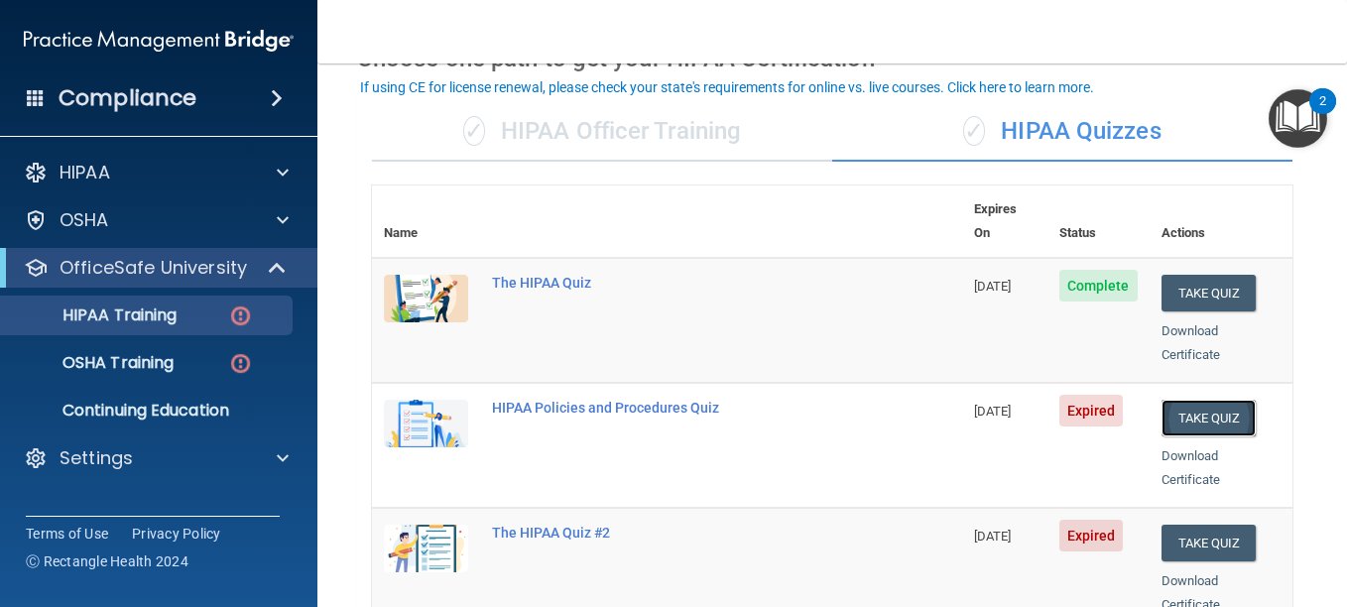
click at [1176, 400] on button "Take Quiz" at bounding box center [1209, 418] width 95 height 37
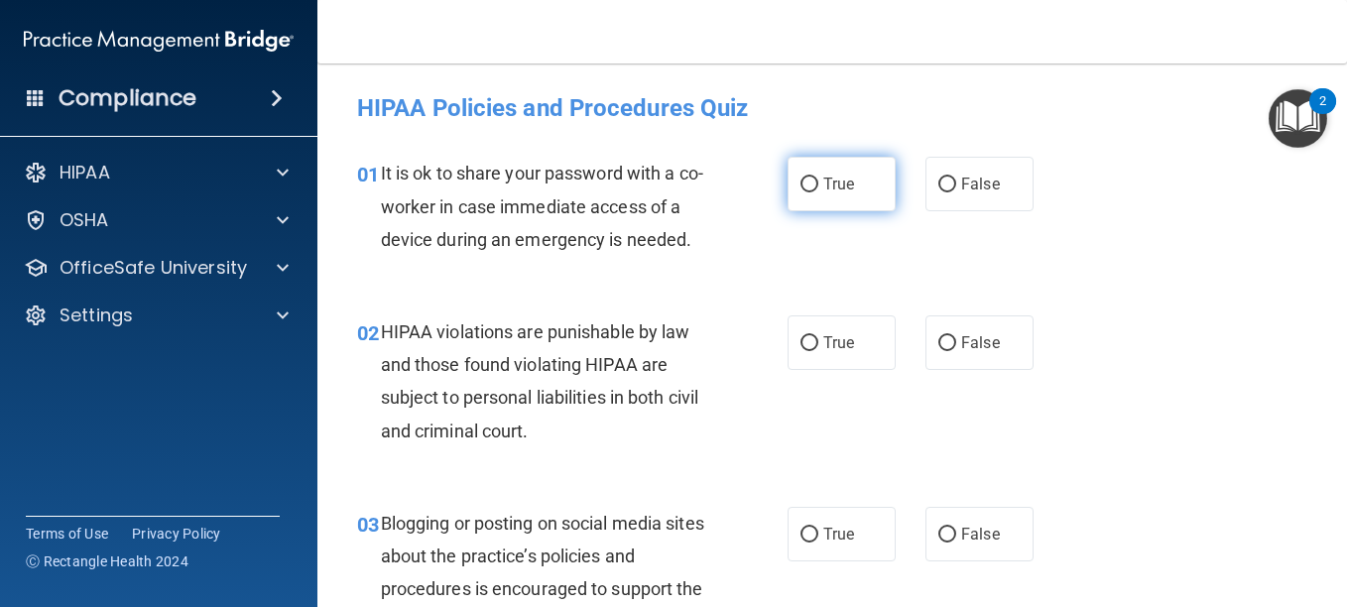
click at [824, 188] on span "True" at bounding box center [839, 184] width 31 height 19
click at [819, 188] on input "True" at bounding box center [810, 185] width 18 height 15
radio input "true"
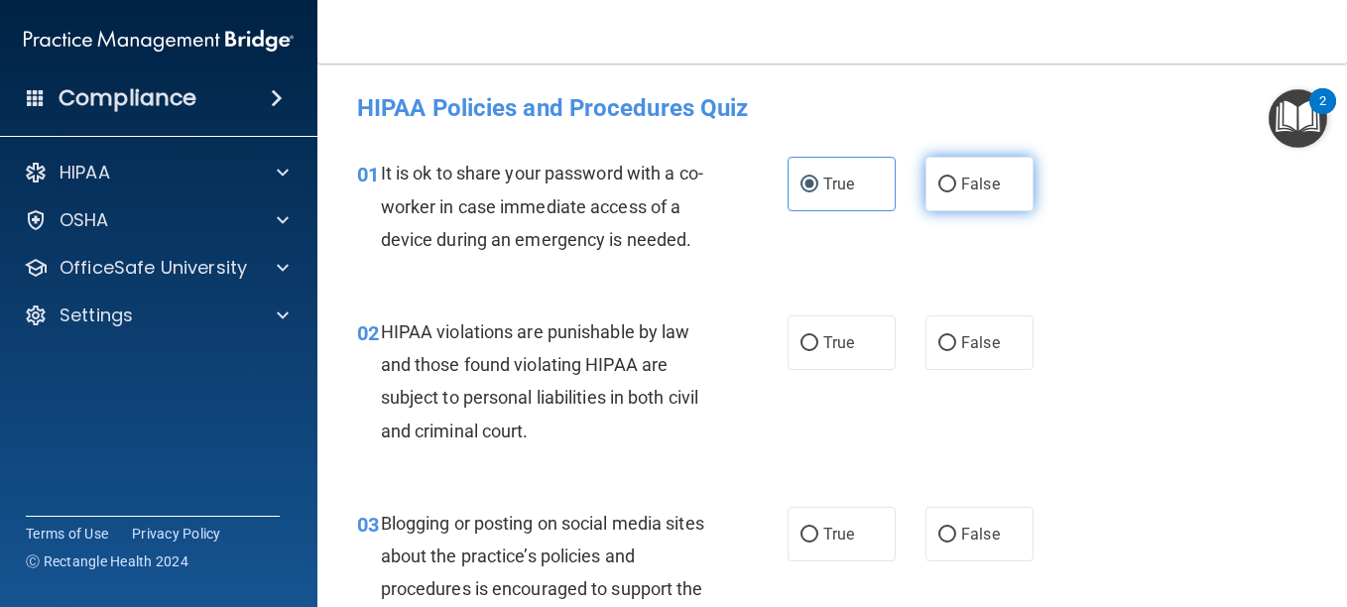
click at [940, 188] on input "False" at bounding box center [948, 185] width 18 height 15
radio input "true"
radio input "false"
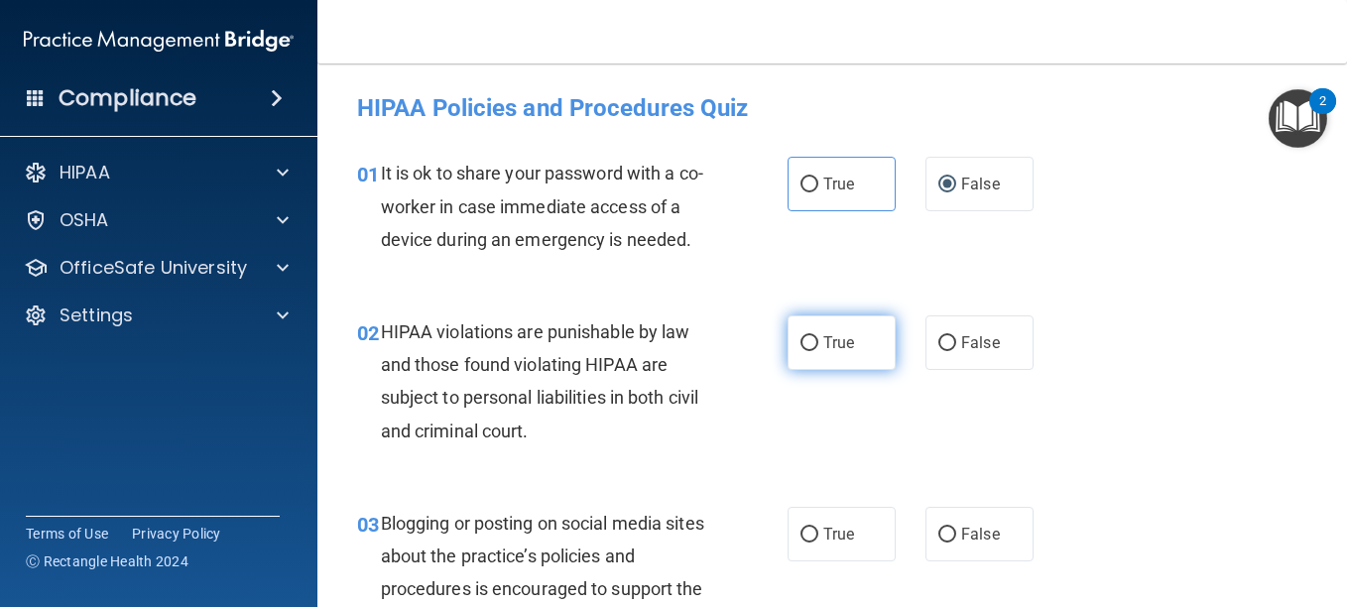
click at [825, 352] on span "True" at bounding box center [839, 342] width 31 height 19
click at [819, 351] on input "True" at bounding box center [810, 343] width 18 height 15
radio input "true"
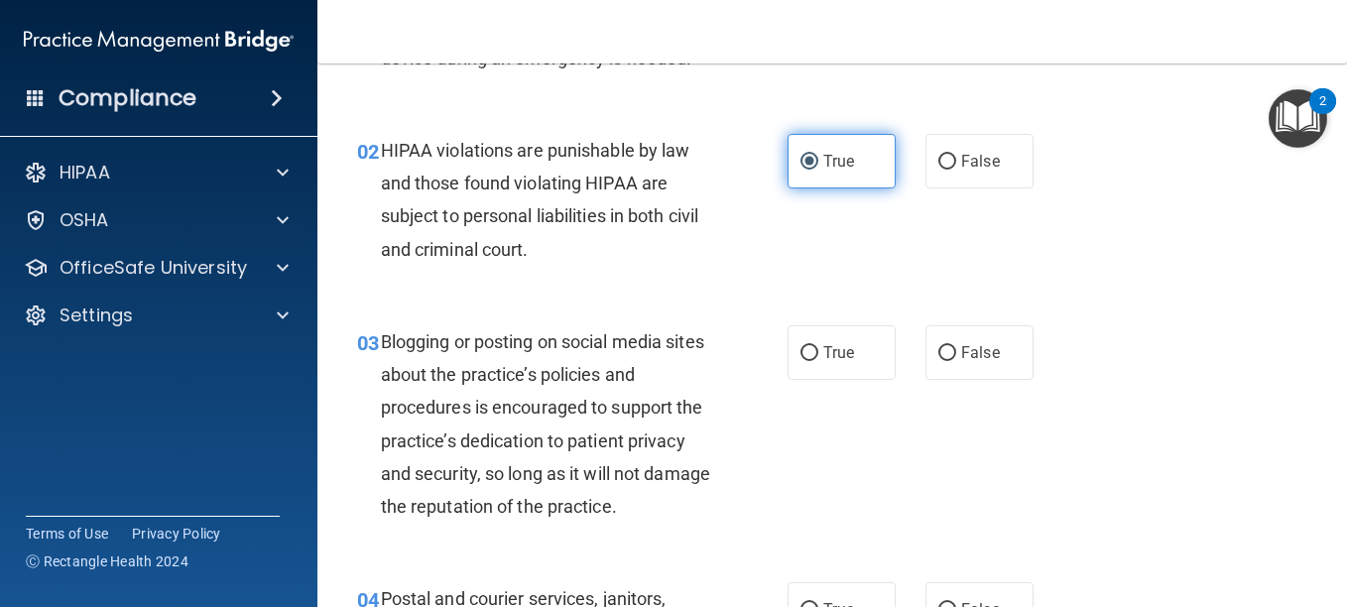
scroll to position [183, 0]
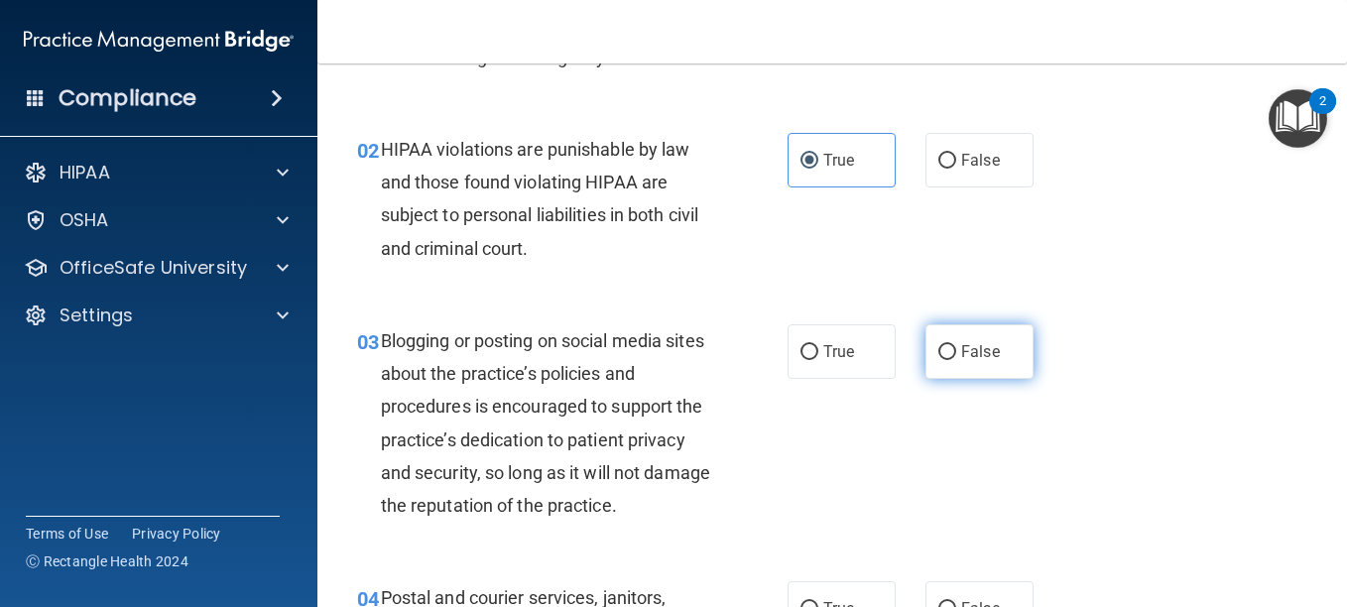
click at [982, 361] on span "False" at bounding box center [980, 351] width 39 height 19
click at [957, 360] on input "False" at bounding box center [948, 352] width 18 height 15
radio input "true"
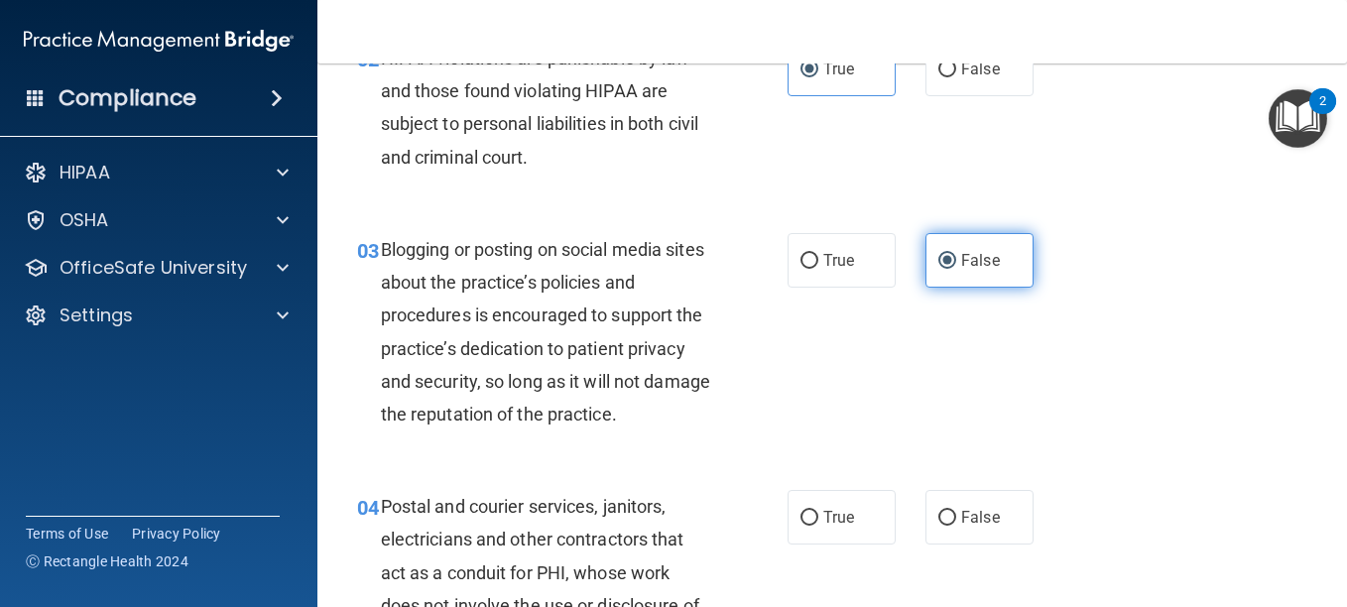
scroll to position [312, 0]
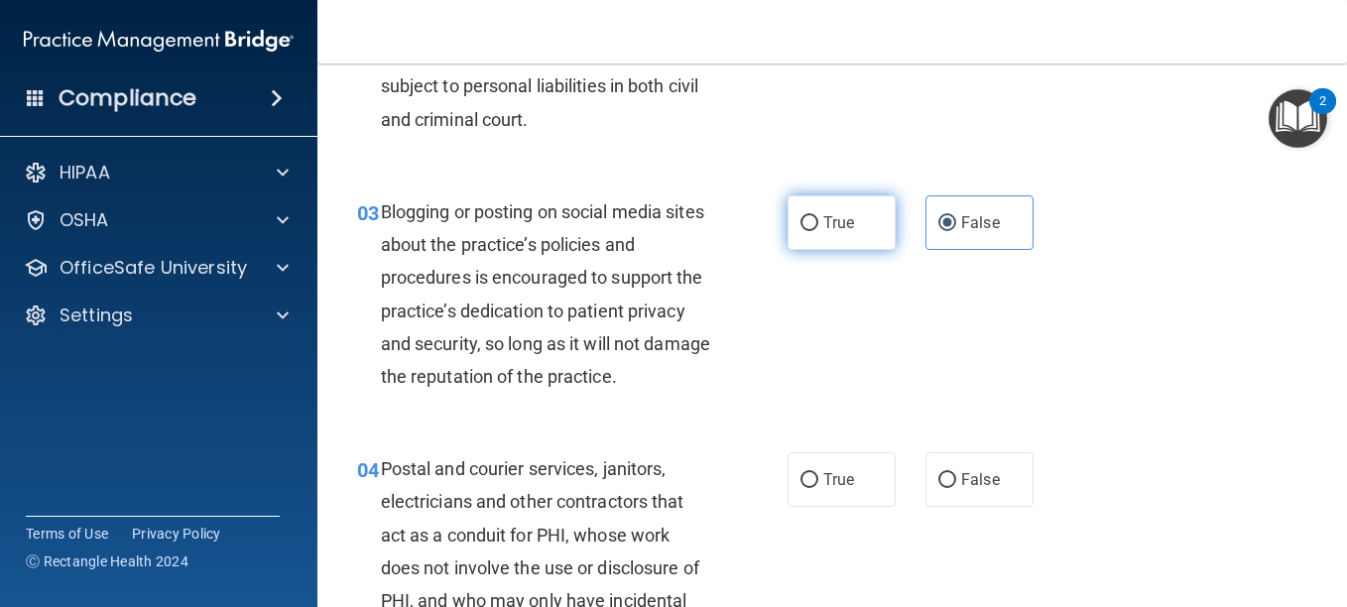
click at [801, 231] on input "True" at bounding box center [810, 223] width 18 height 15
radio input "true"
radio input "false"
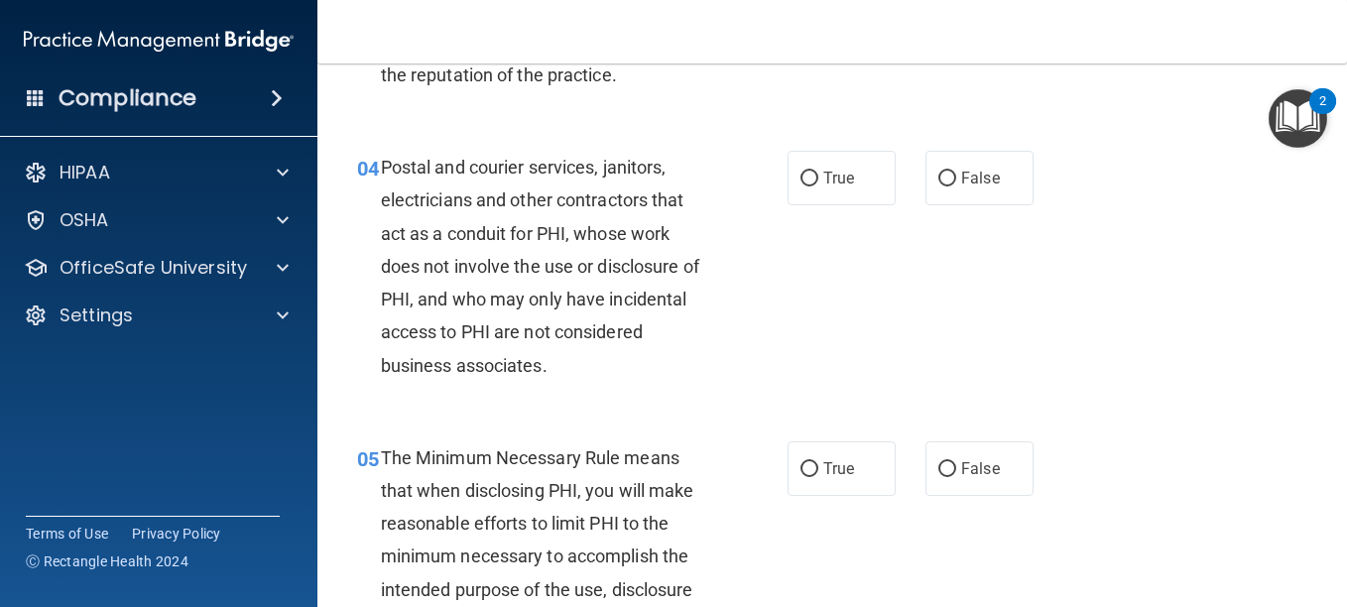
scroll to position [614, 0]
click at [801, 186] on input "True" at bounding box center [810, 178] width 18 height 15
radio input "true"
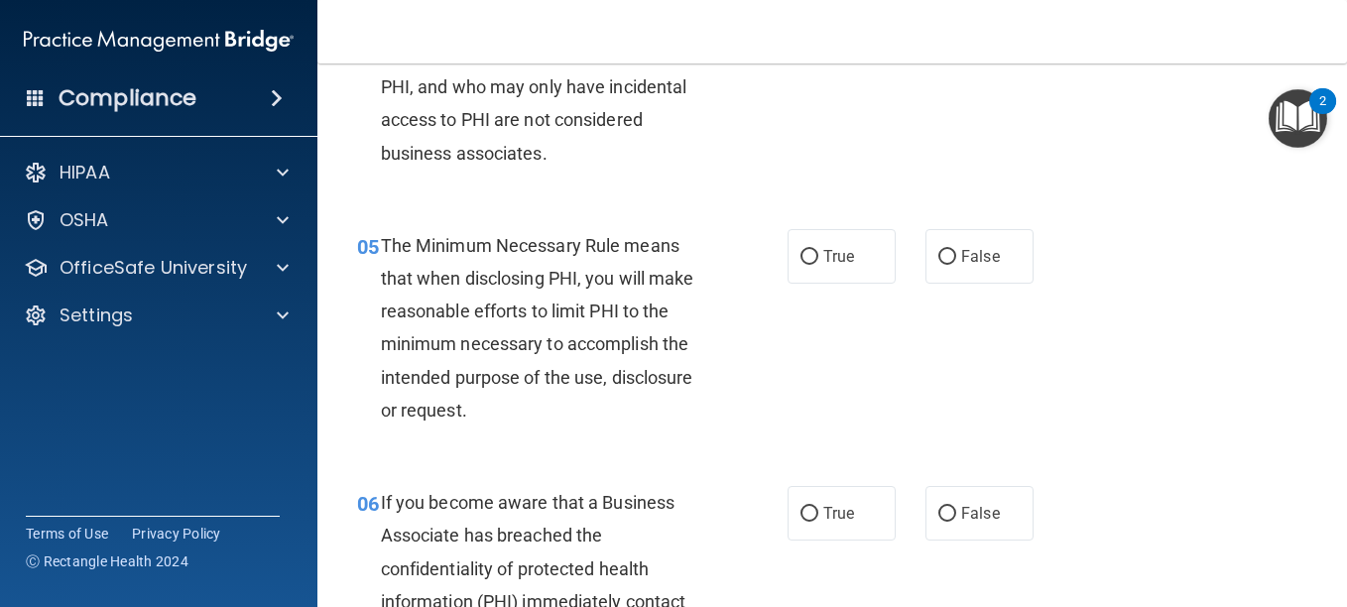
scroll to position [829, 0]
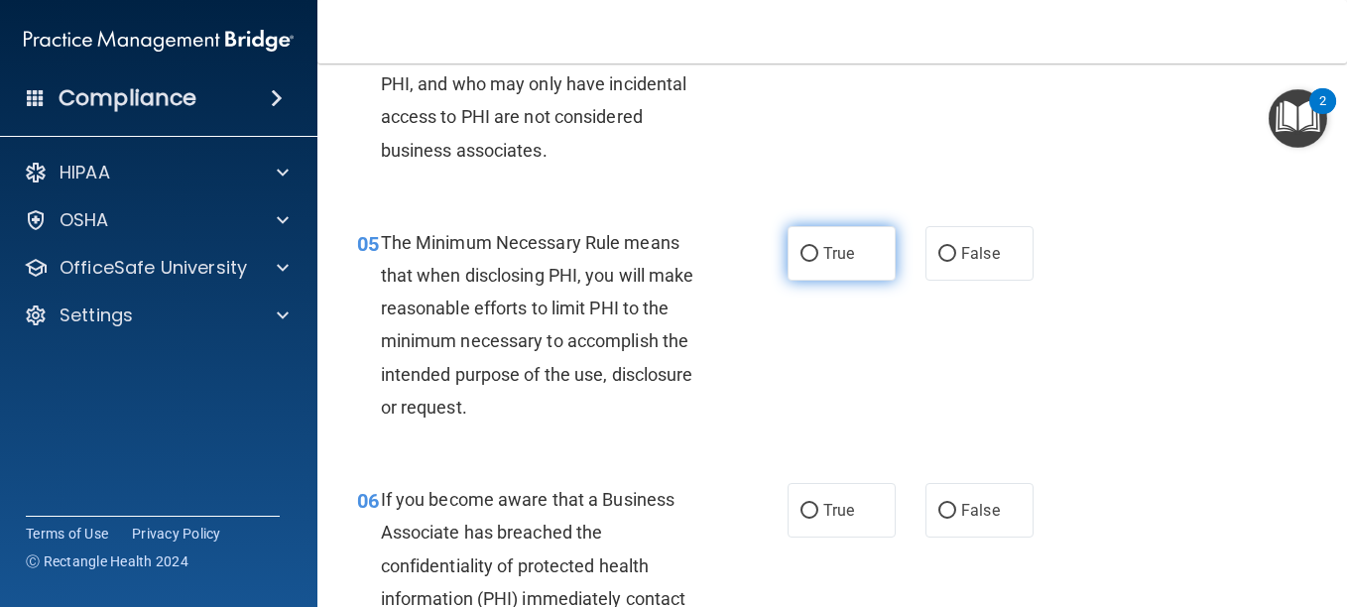
click at [801, 262] on input "True" at bounding box center [810, 254] width 18 height 15
radio input "true"
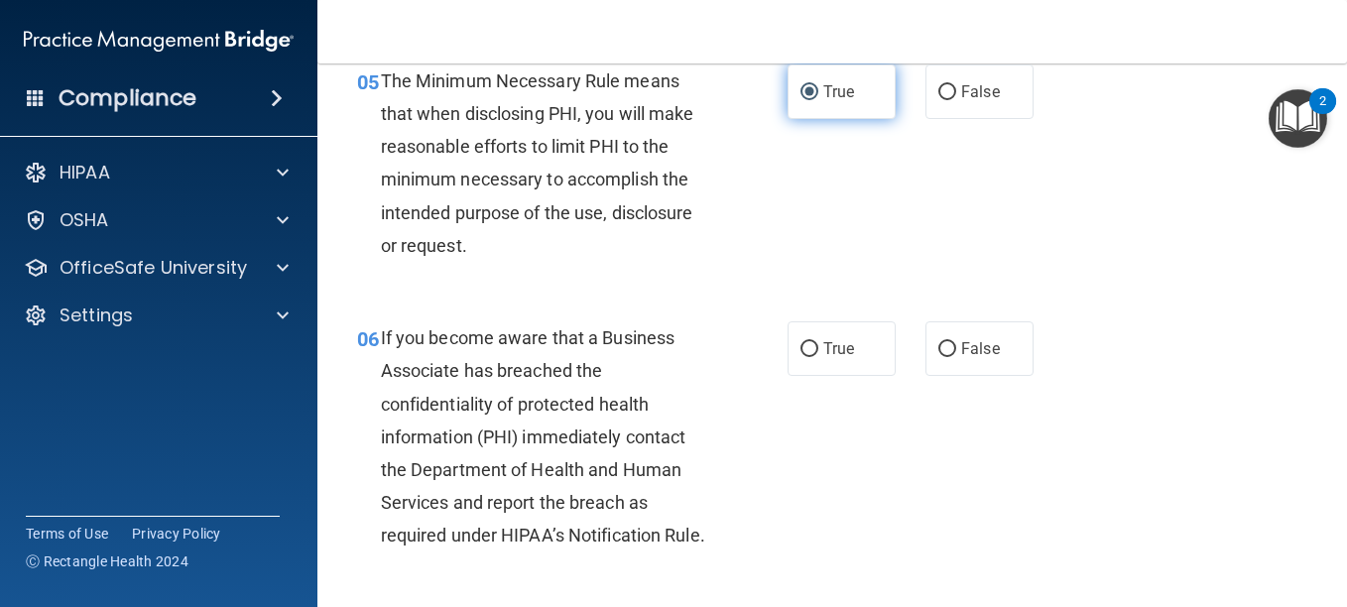
scroll to position [991, 0]
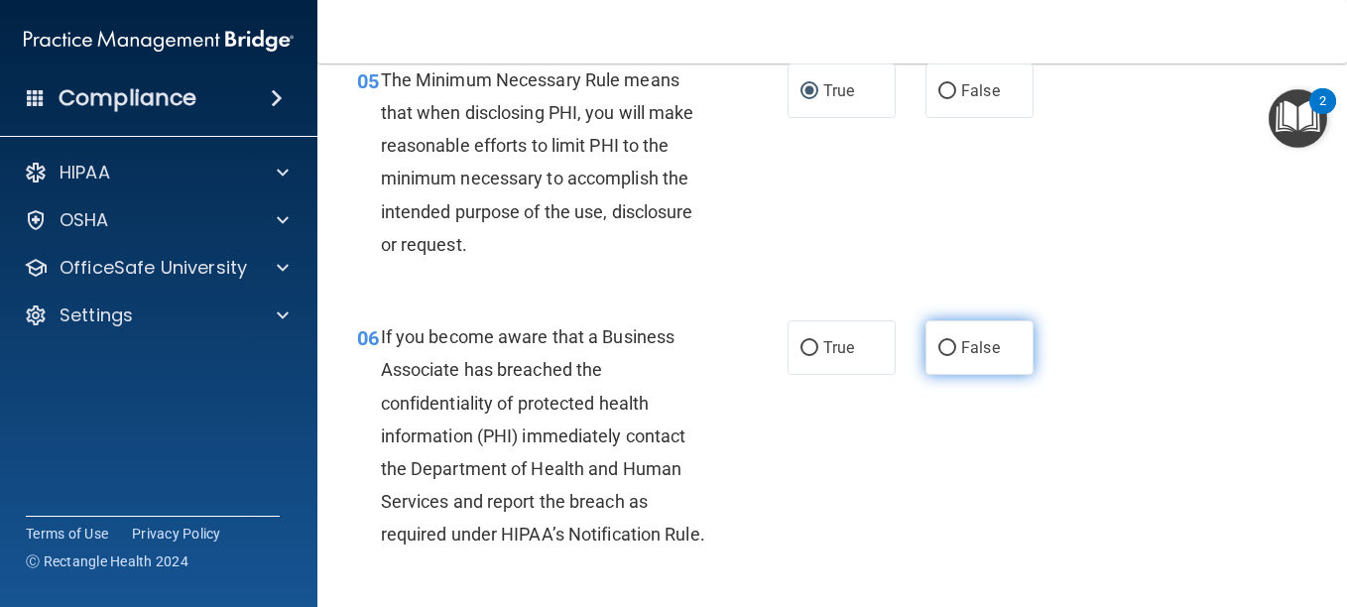
click at [930, 375] on label "False" at bounding box center [980, 347] width 108 height 55
click at [939, 356] on input "False" at bounding box center [948, 348] width 18 height 15
radio input "true"
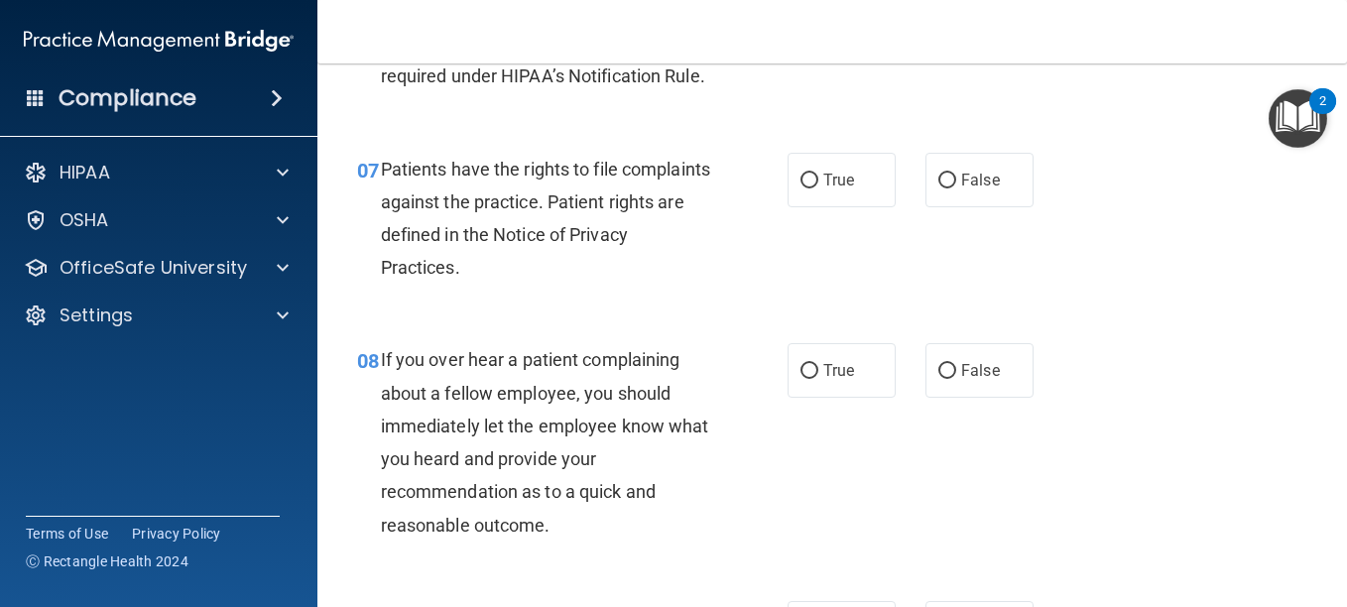
scroll to position [1455, 0]
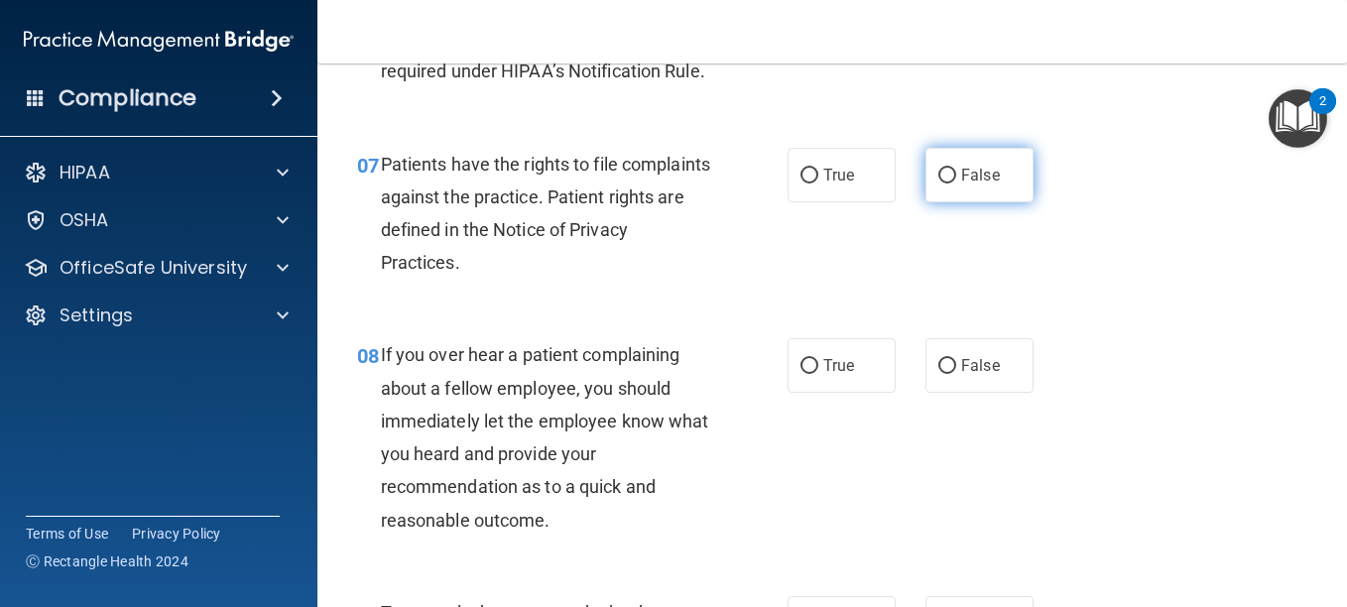
click at [942, 184] on input "False" at bounding box center [948, 176] width 18 height 15
radio input "true"
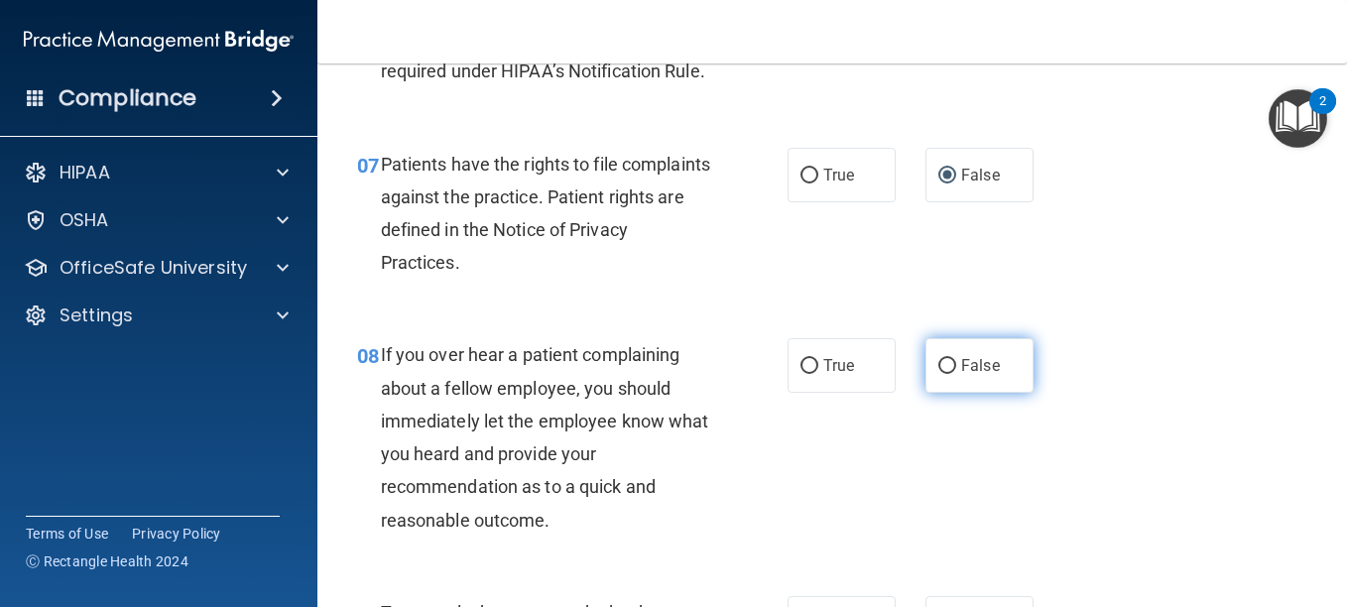
click at [939, 374] on input "False" at bounding box center [948, 366] width 18 height 15
radio input "true"
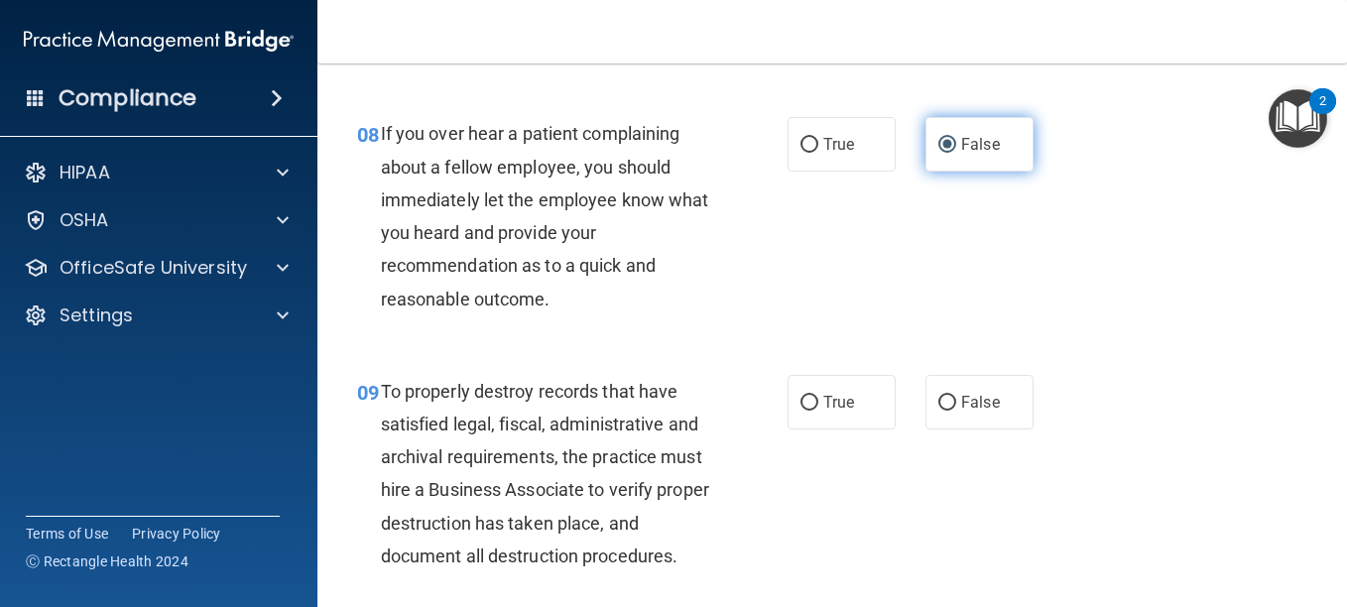
scroll to position [1677, 0]
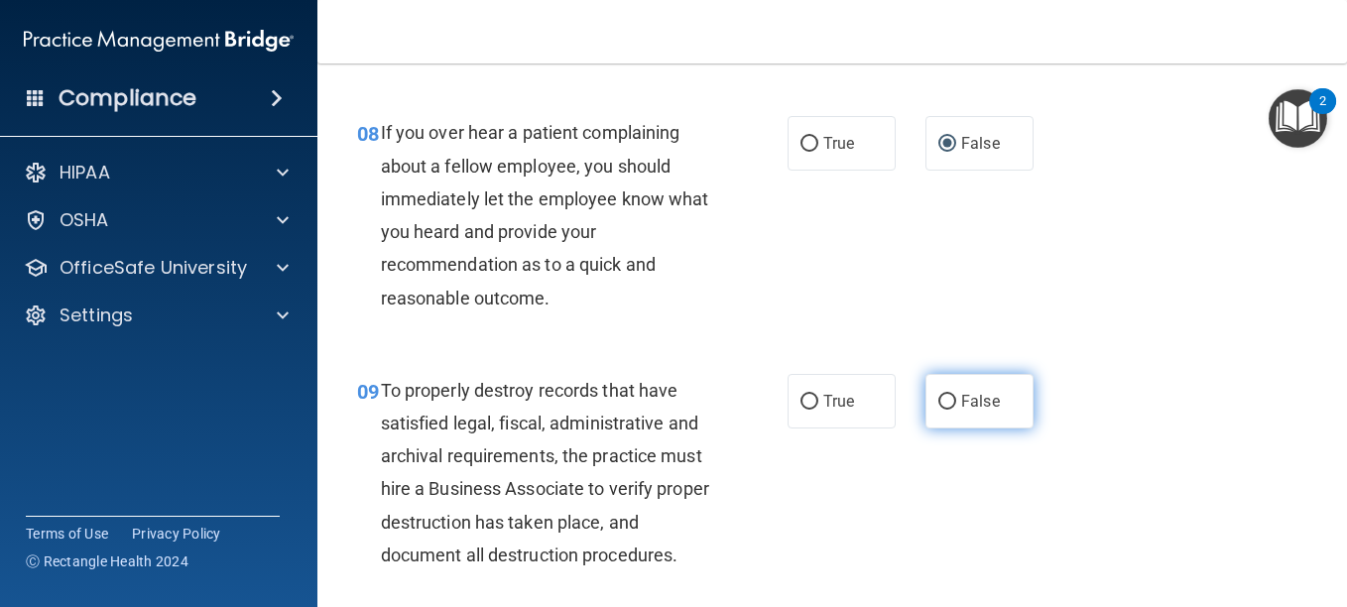
click at [946, 429] on label "False" at bounding box center [980, 401] width 108 height 55
click at [946, 410] on input "False" at bounding box center [948, 402] width 18 height 15
radio input "true"
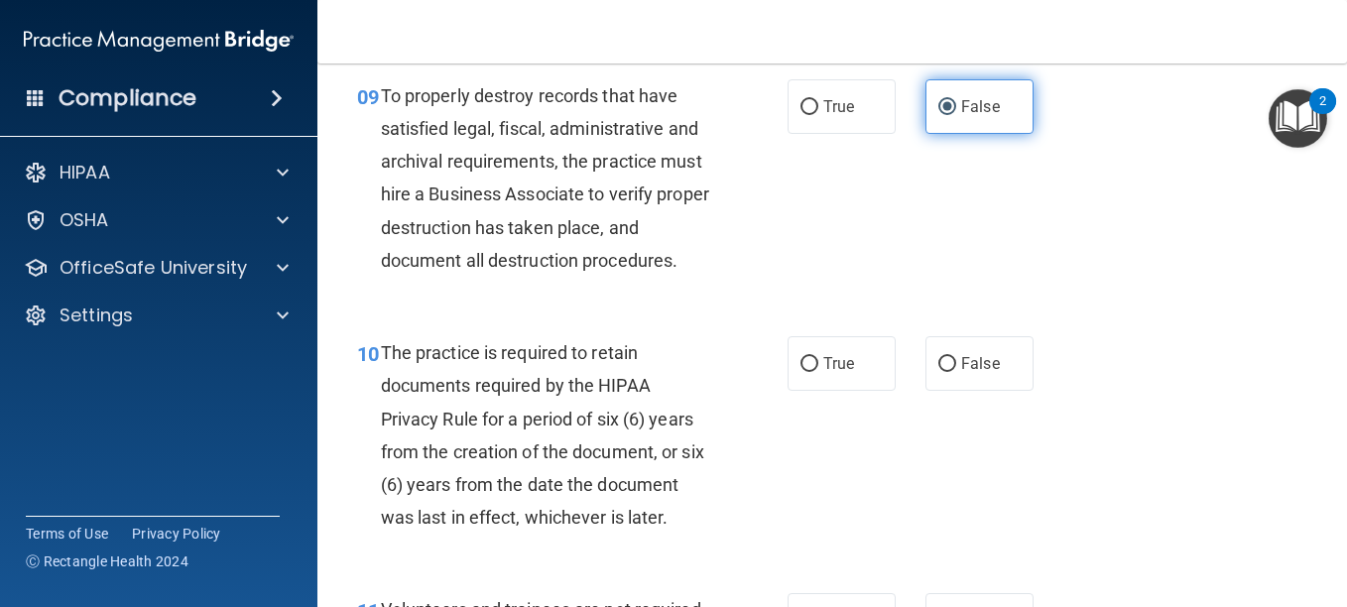
scroll to position [1984, 0]
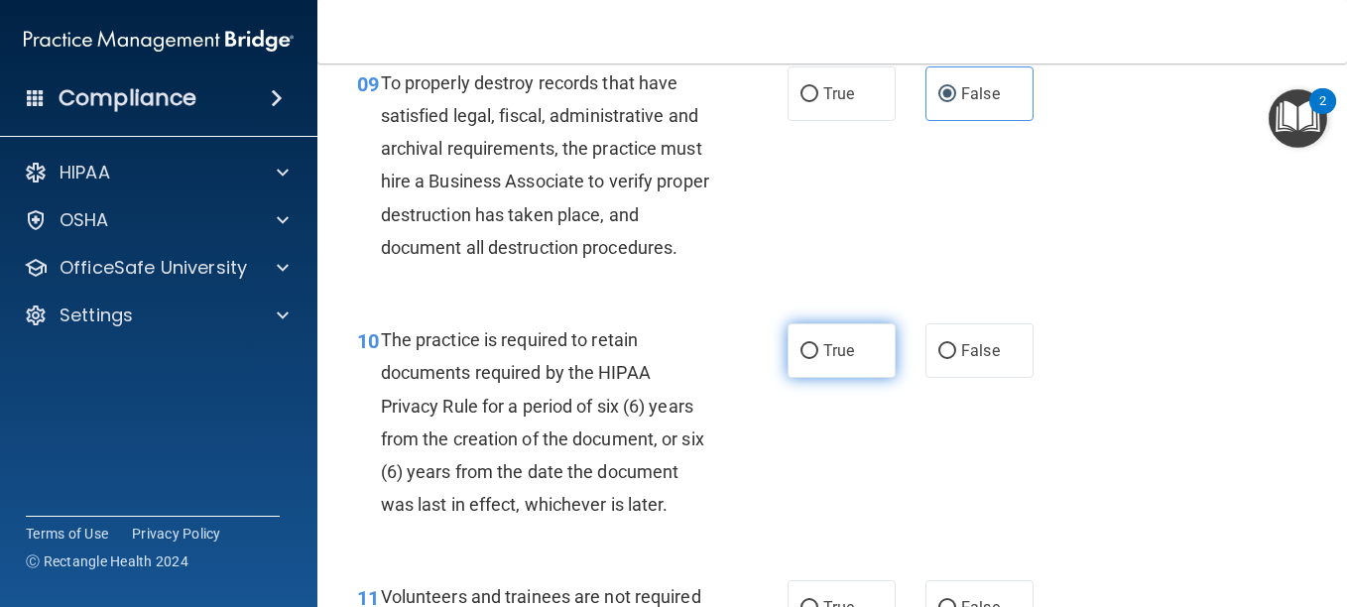
click at [801, 359] on input "True" at bounding box center [810, 351] width 18 height 15
radio input "true"
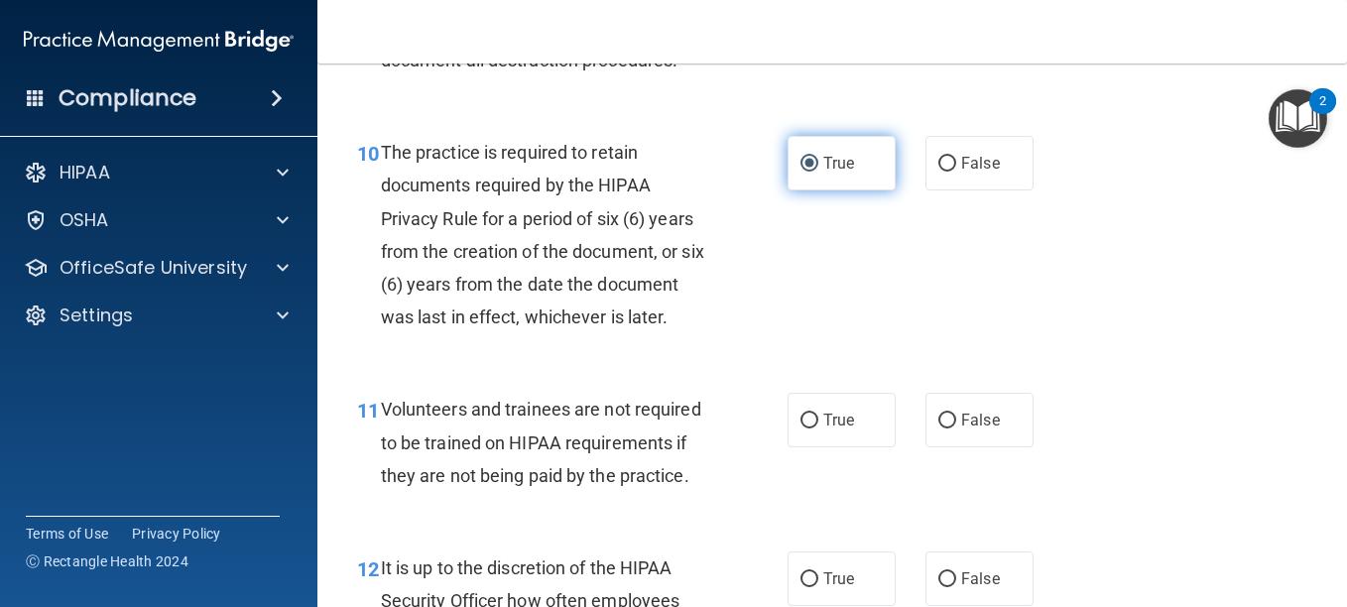
scroll to position [2174, 0]
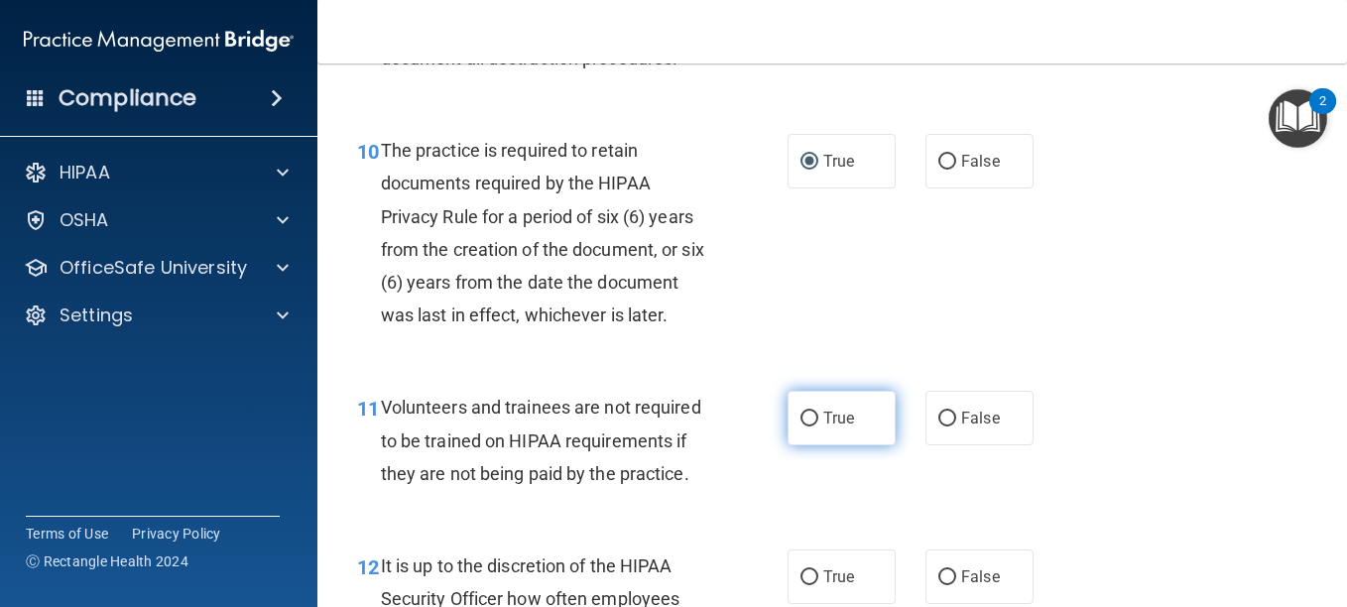
click at [801, 427] on input "True" at bounding box center [810, 419] width 18 height 15
radio input "true"
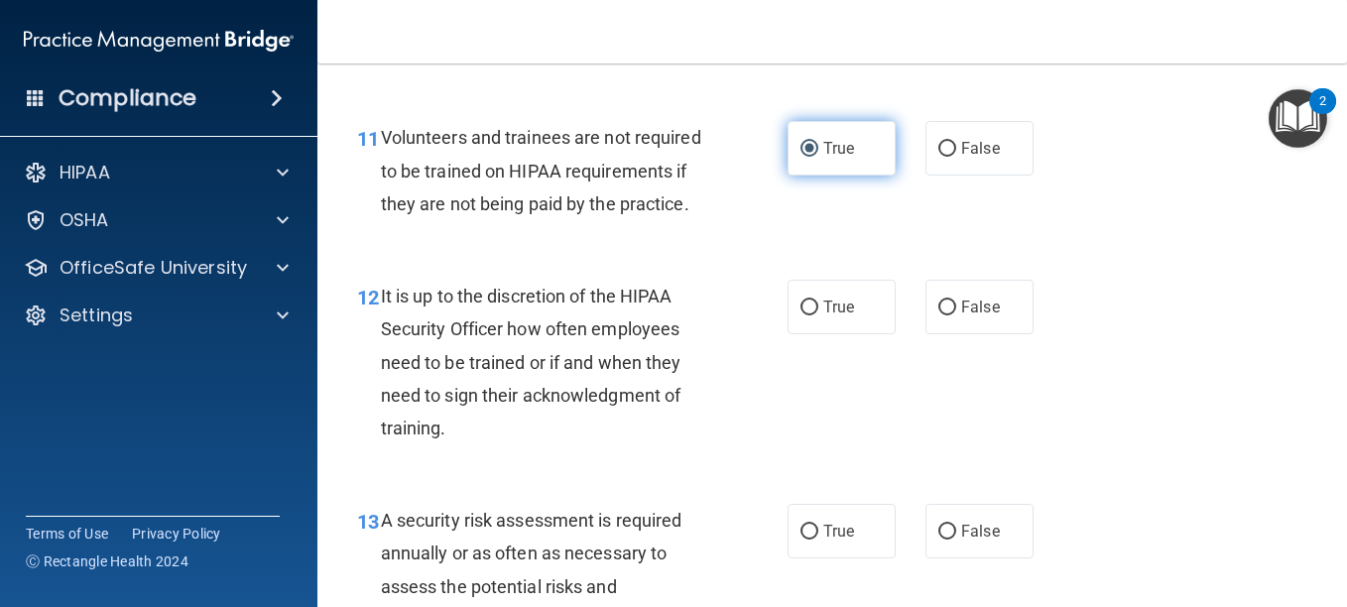
scroll to position [2448, 0]
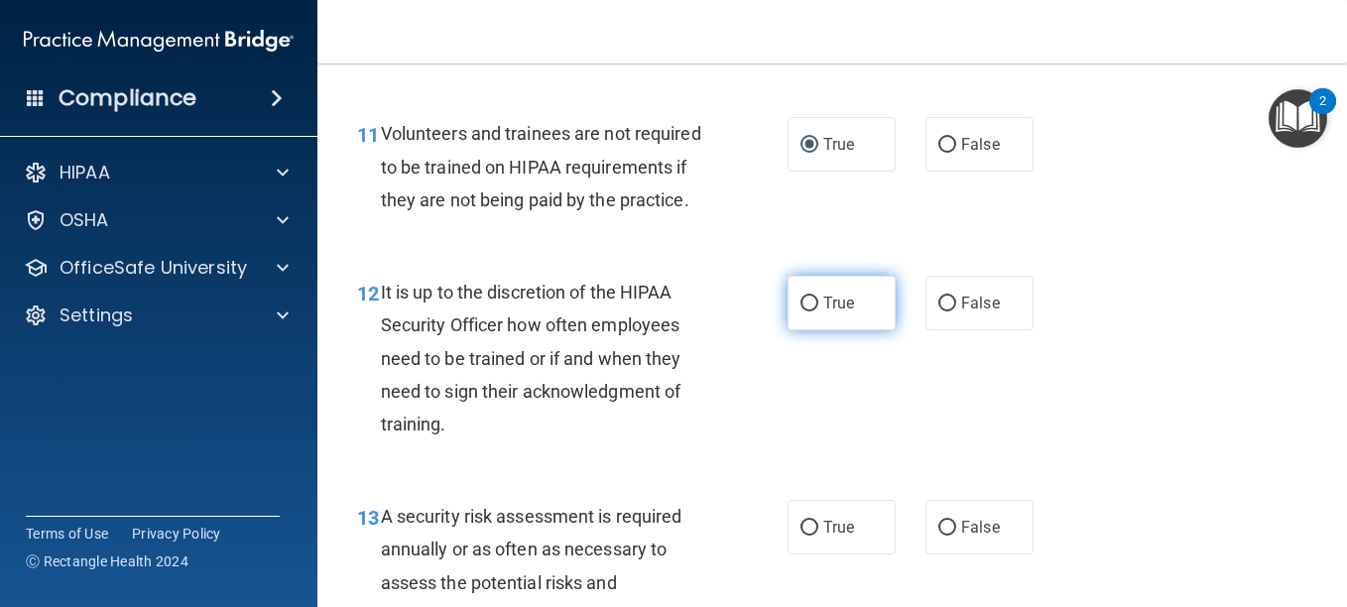
click at [796, 330] on label "True" at bounding box center [842, 303] width 108 height 55
click at [801, 312] on input "True" at bounding box center [810, 304] width 18 height 15
radio input "true"
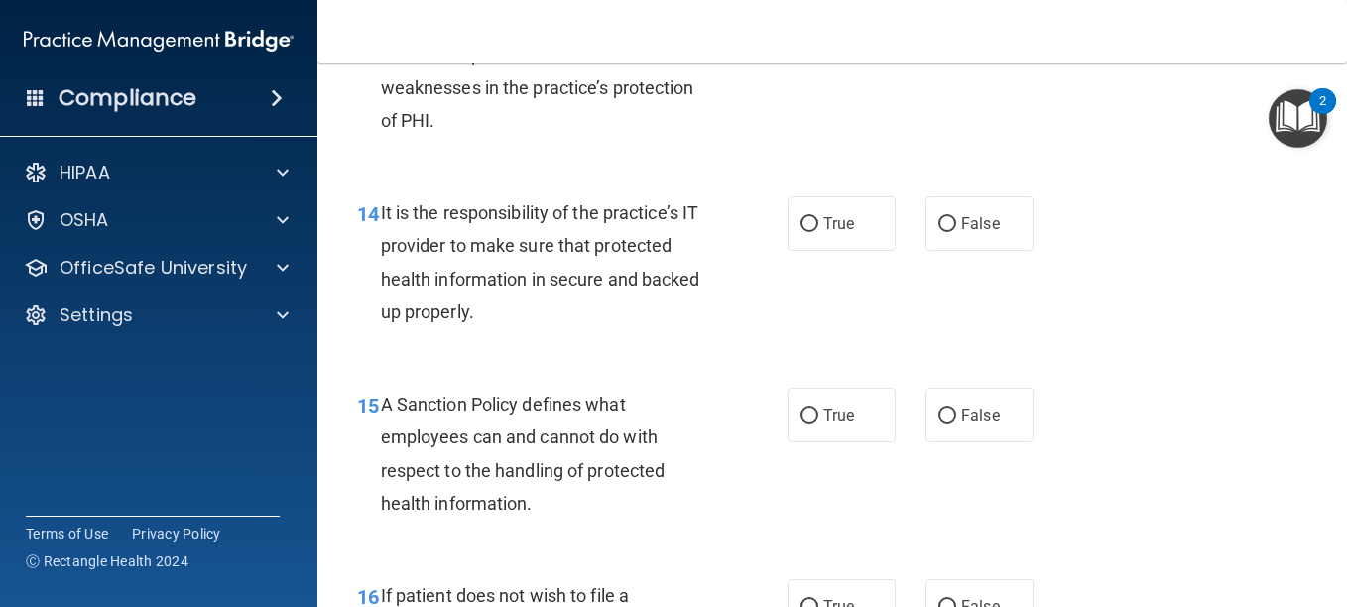
scroll to position [2983, 0]
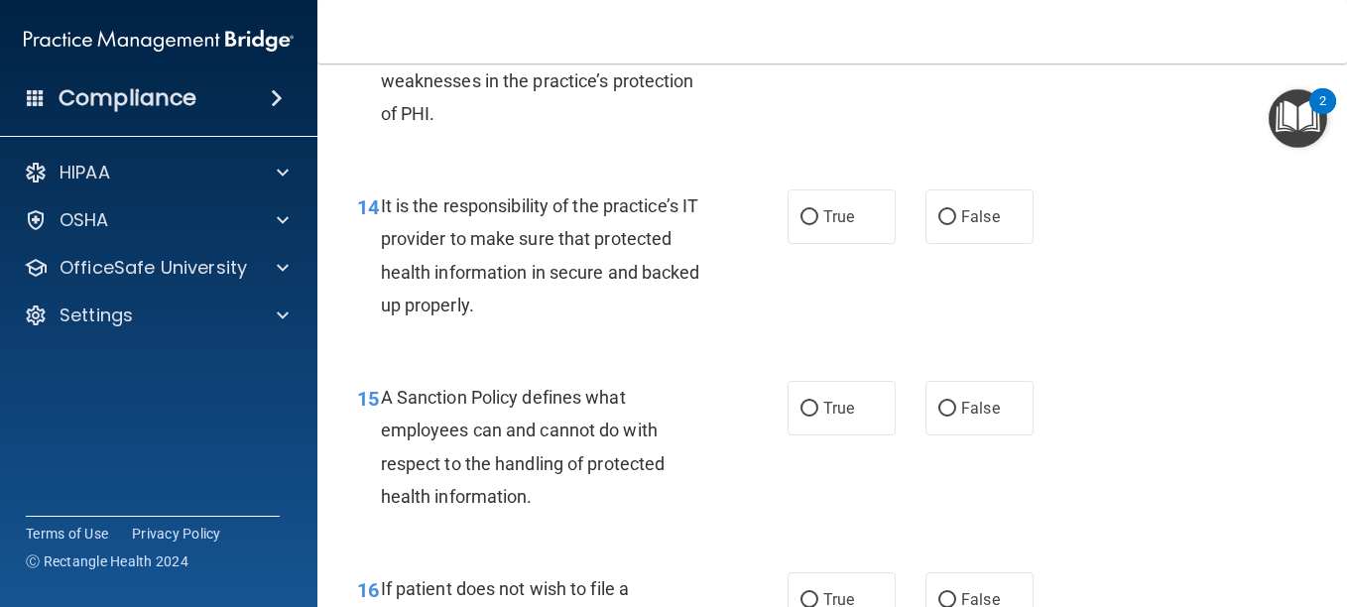
radio input "true"
click at [939, 225] on input "False" at bounding box center [948, 217] width 18 height 15
radio input "true"
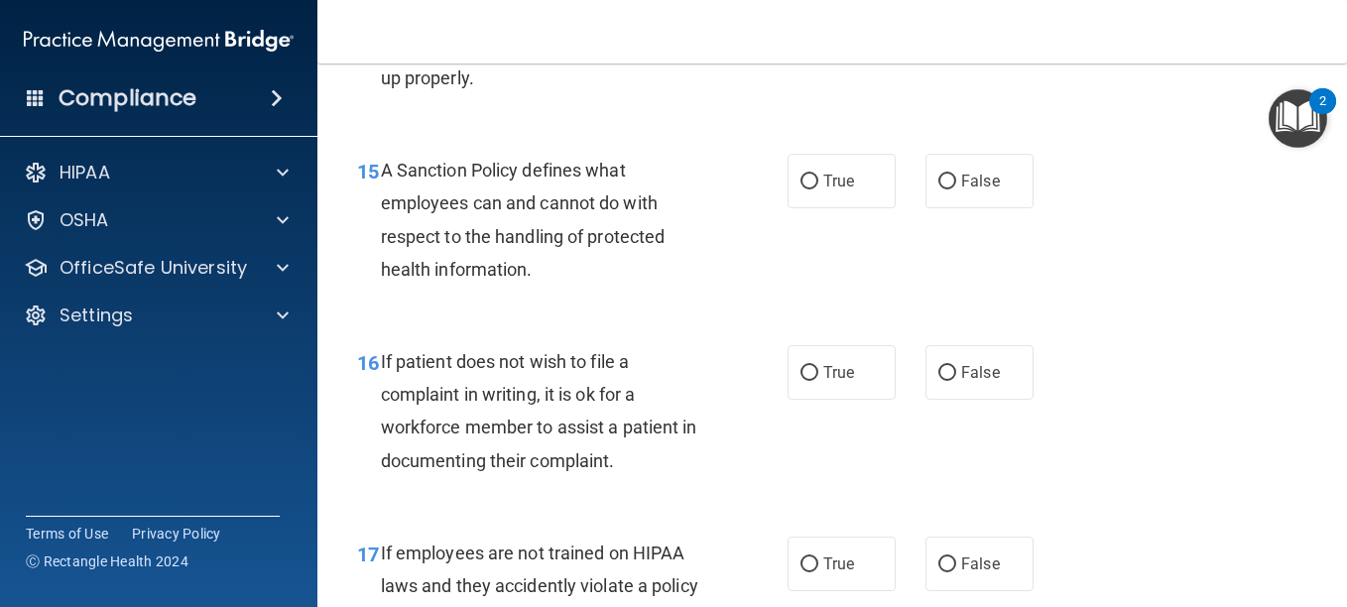
scroll to position [3212, 0]
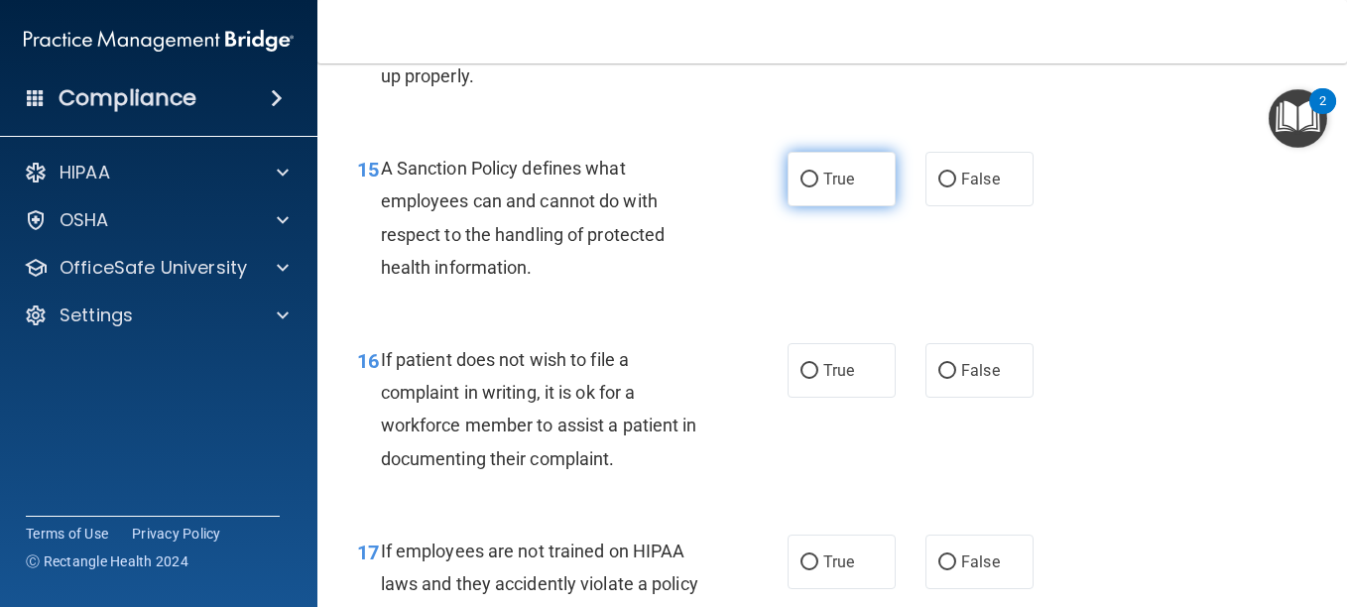
click at [788, 206] on label "True" at bounding box center [842, 179] width 108 height 55
click at [801, 188] on input "True" at bounding box center [810, 180] width 18 height 15
radio input "true"
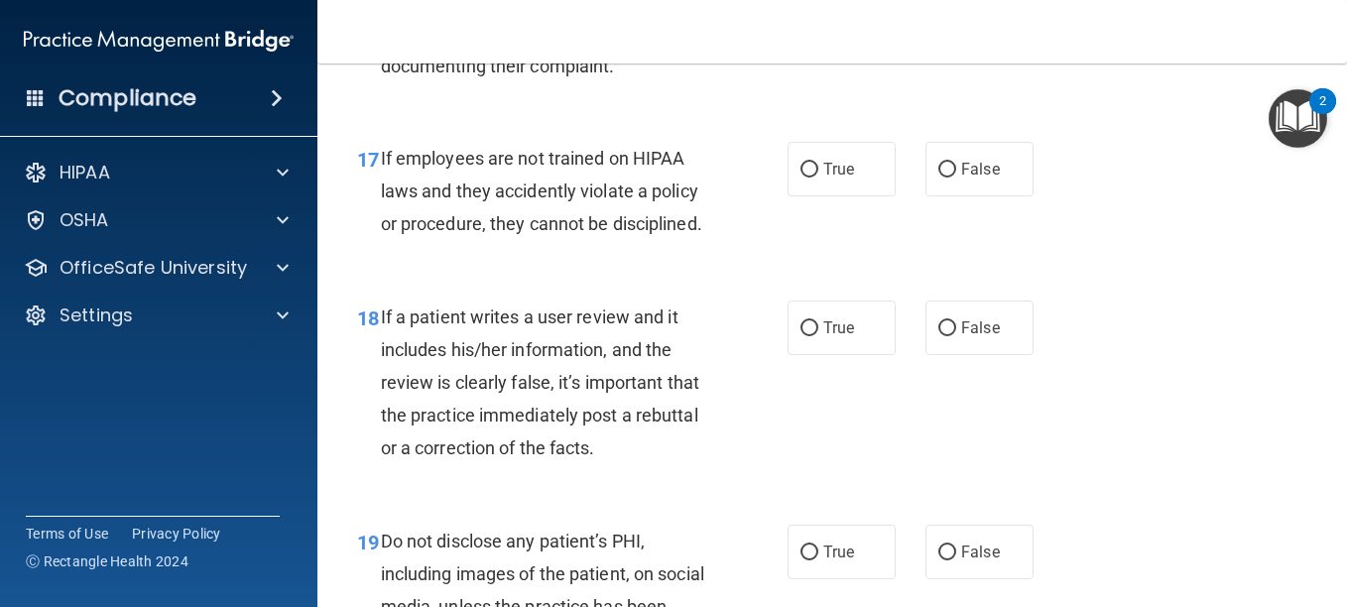
scroll to position [3606, 0]
radio input "true"
click at [811, 195] on label "True" at bounding box center [842, 168] width 108 height 55
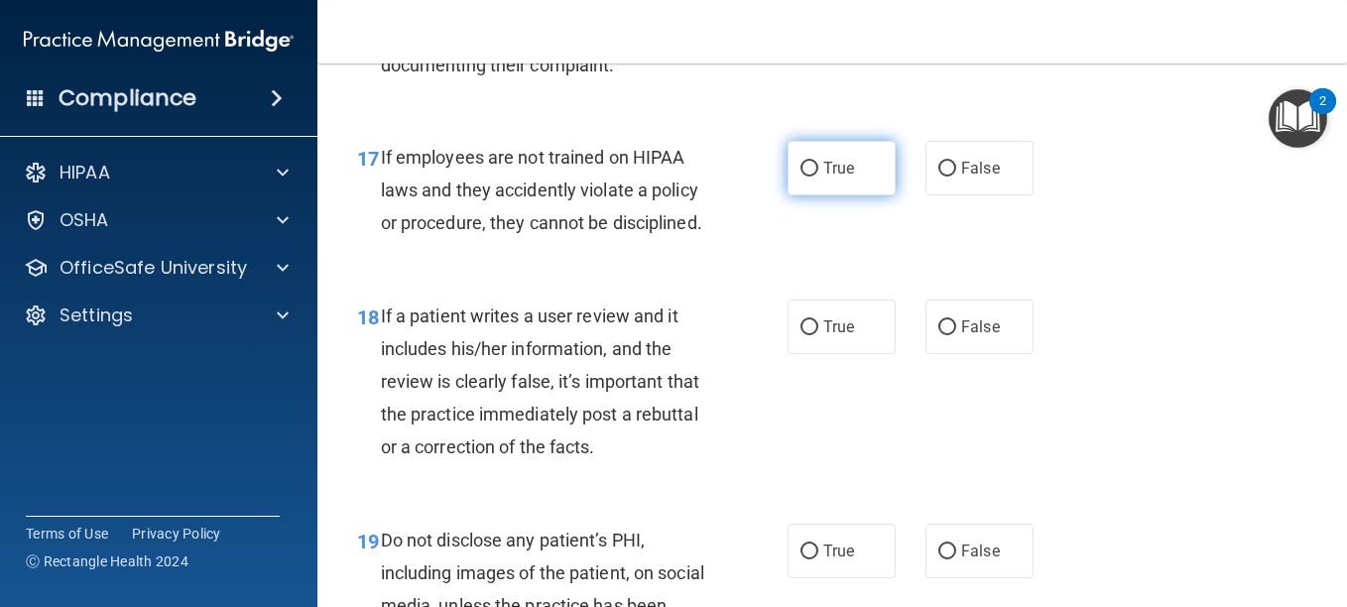
click at [811, 177] on input "True" at bounding box center [810, 169] width 18 height 15
radio input "true"
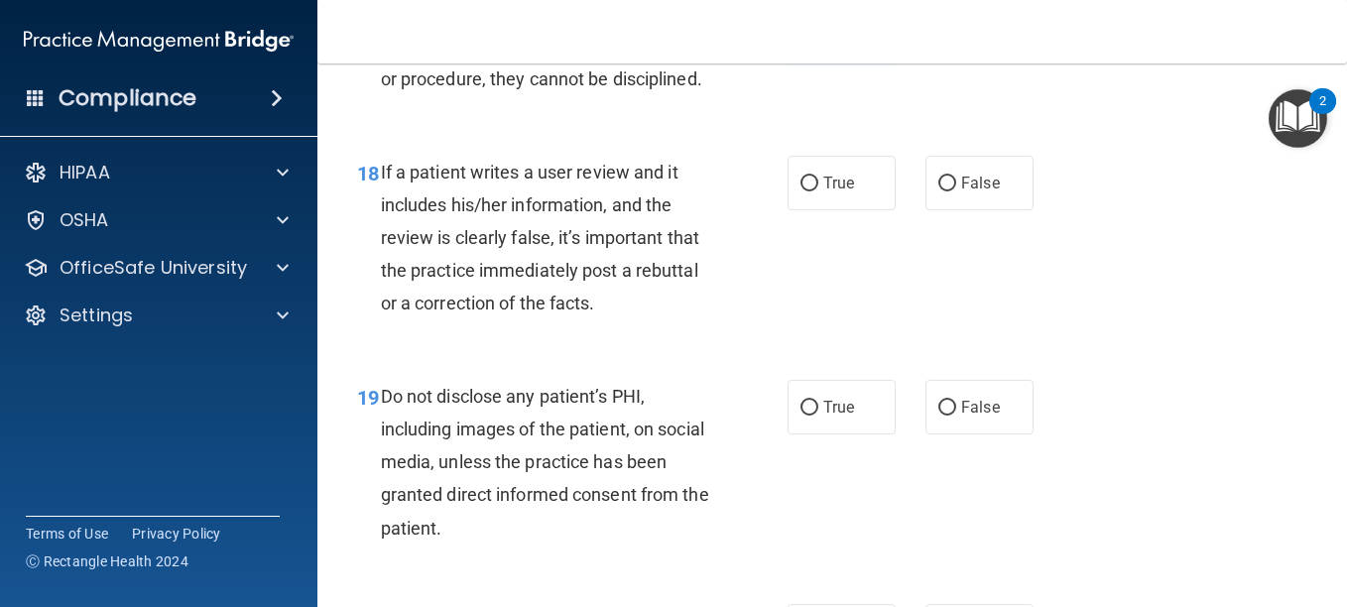
scroll to position [3751, 0]
click at [939, 191] on input "False" at bounding box center [948, 183] width 18 height 15
radio input "true"
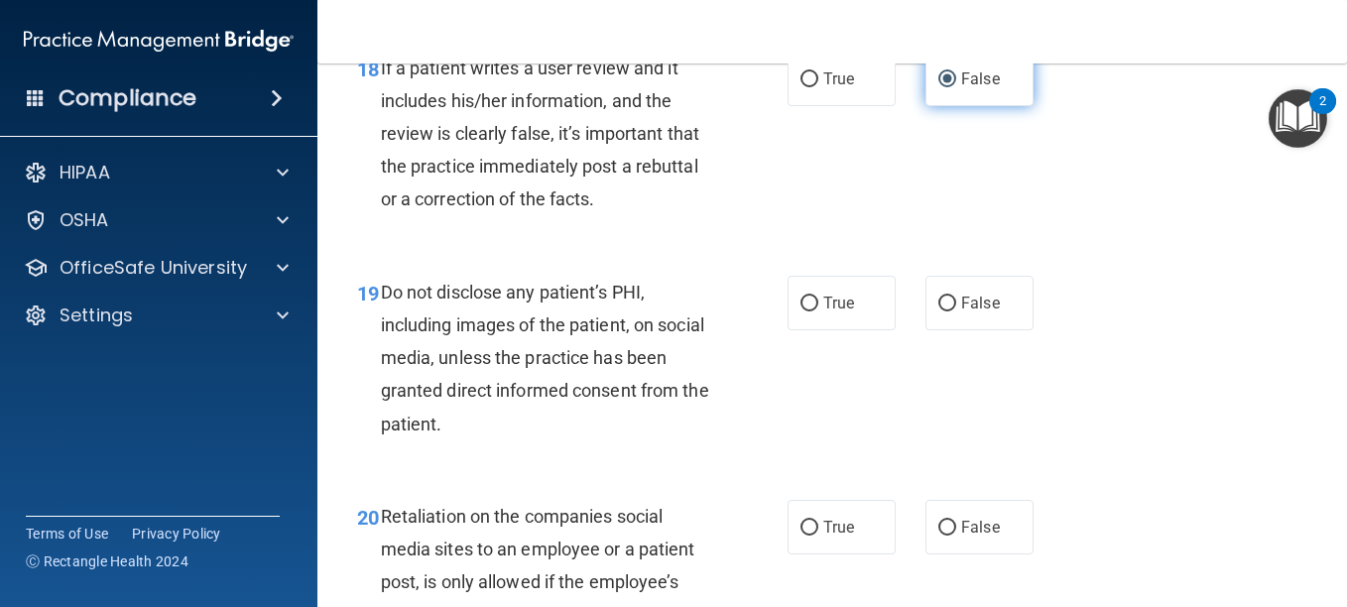
scroll to position [3872, 0]
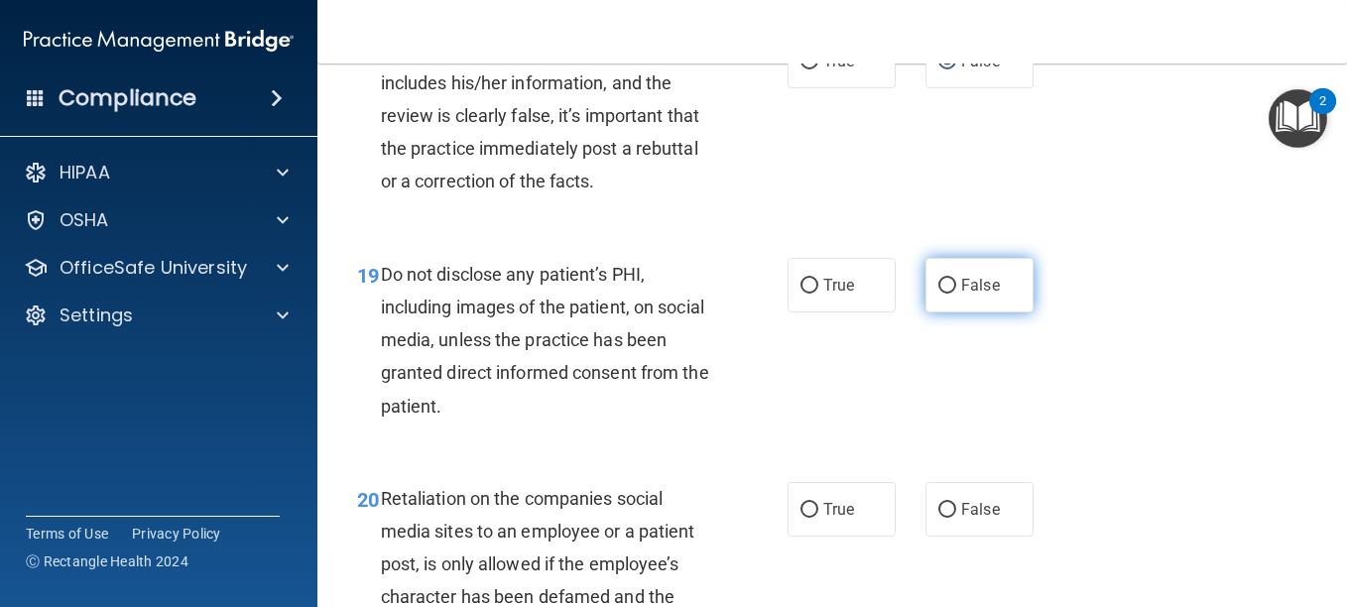
click at [952, 313] on label "False" at bounding box center [980, 285] width 108 height 55
click at [952, 294] on input "False" at bounding box center [948, 286] width 18 height 15
radio input "true"
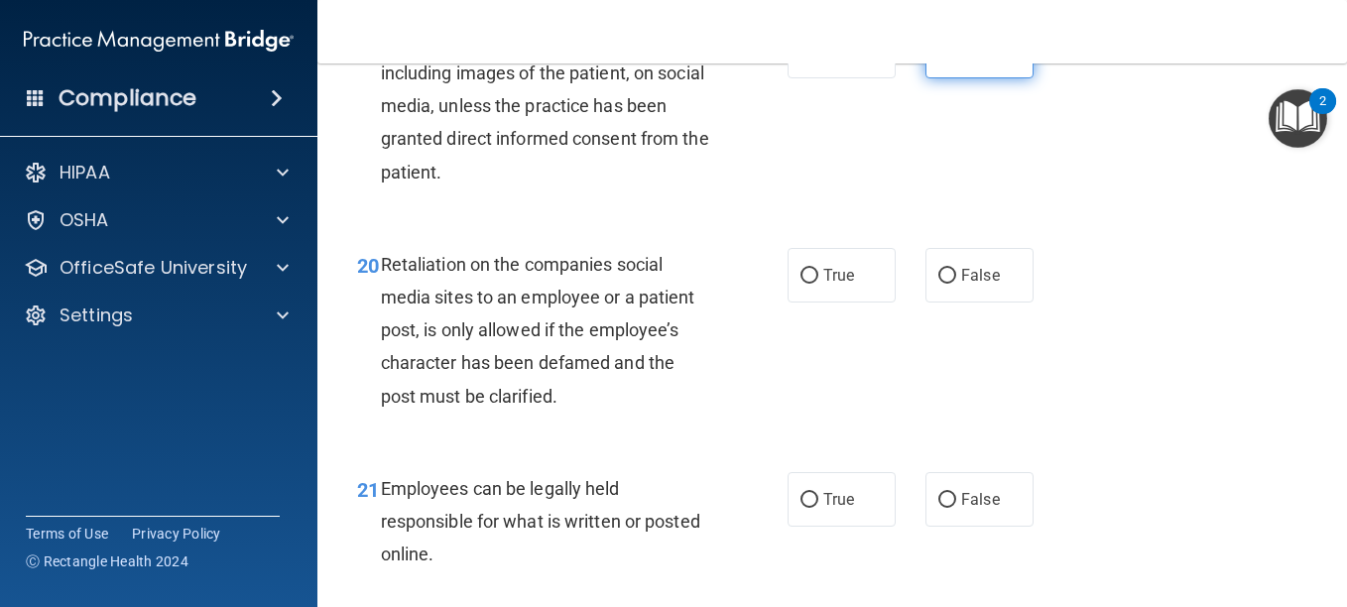
scroll to position [4107, 0]
click at [952, 302] on label "False" at bounding box center [980, 274] width 108 height 55
click at [952, 283] on input "False" at bounding box center [948, 275] width 18 height 15
radio input "true"
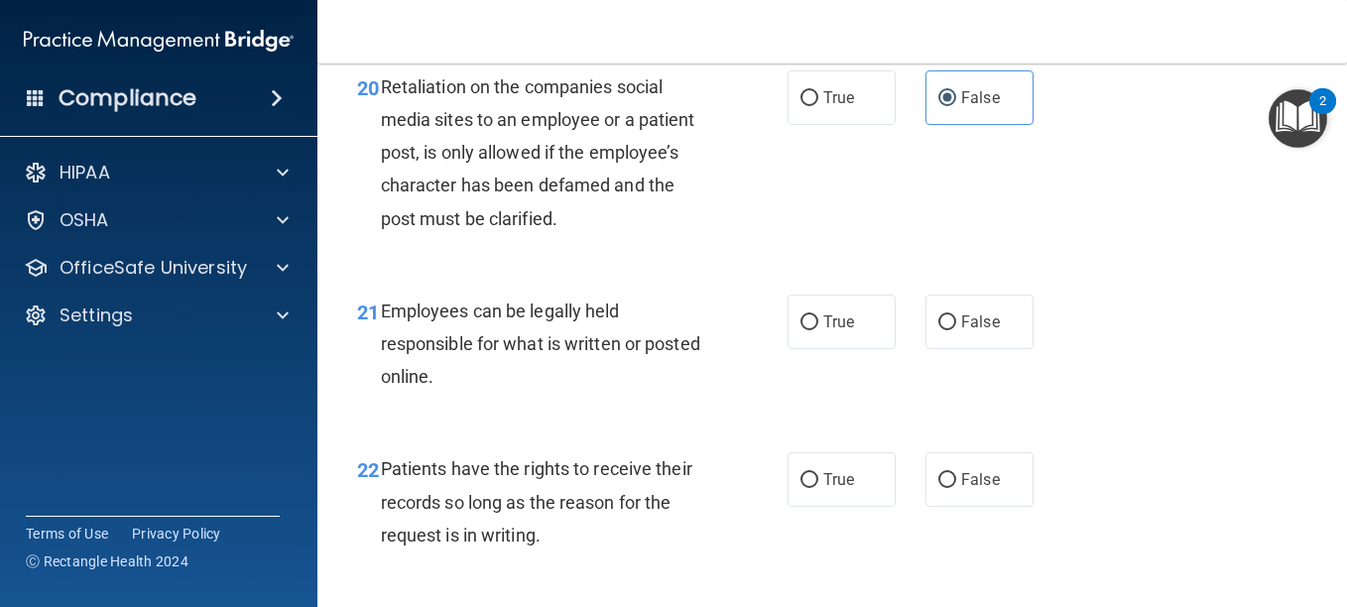
scroll to position [4366, 0]
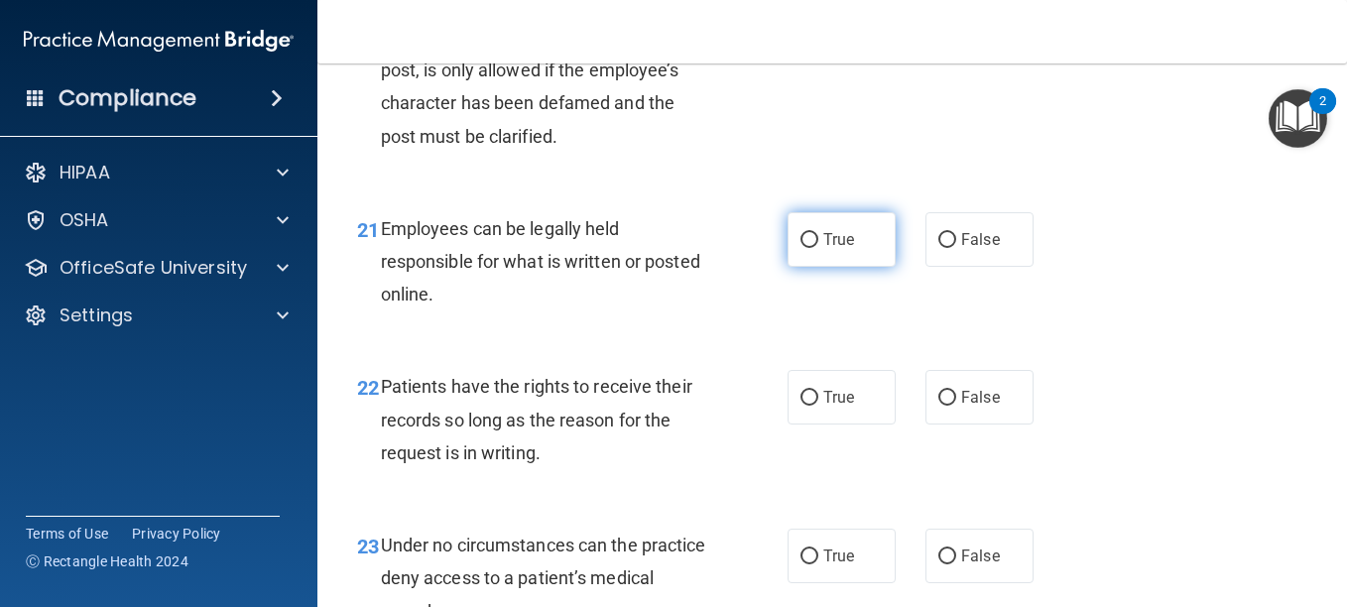
click at [842, 249] on span "True" at bounding box center [839, 239] width 31 height 19
click at [819, 248] on input "True" at bounding box center [810, 240] width 18 height 15
radio input "true"
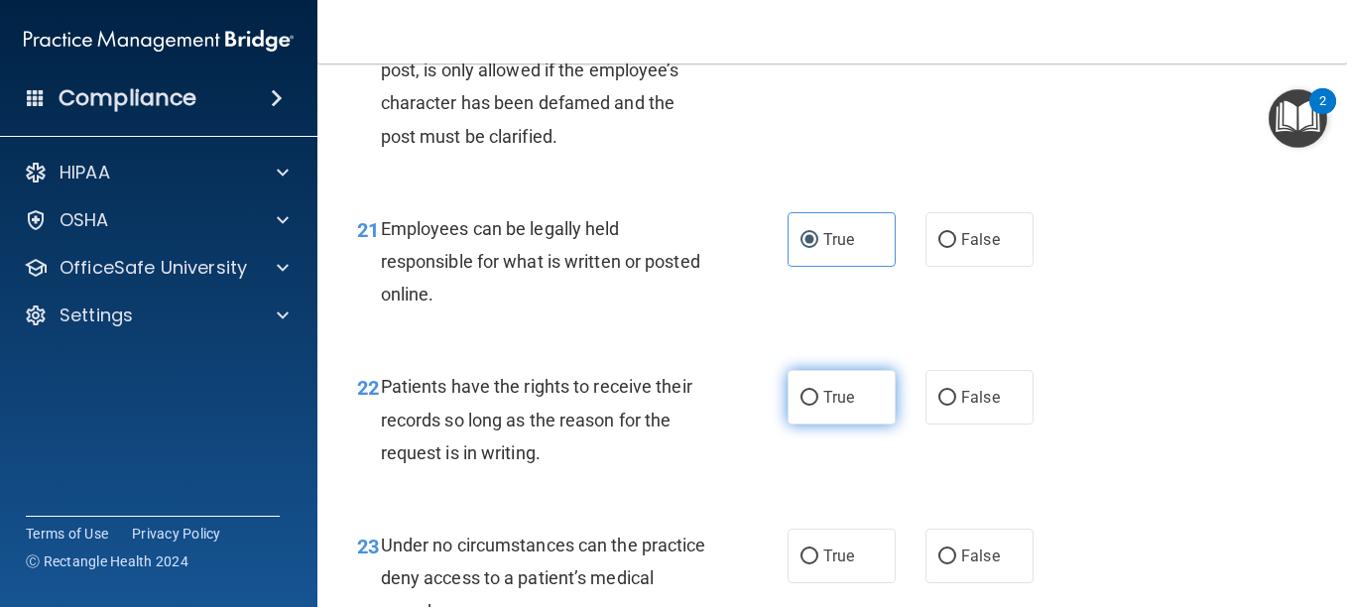
click at [824, 407] on span "True" at bounding box center [839, 397] width 31 height 19
click at [819, 406] on input "True" at bounding box center [810, 398] width 18 height 15
radio input "true"
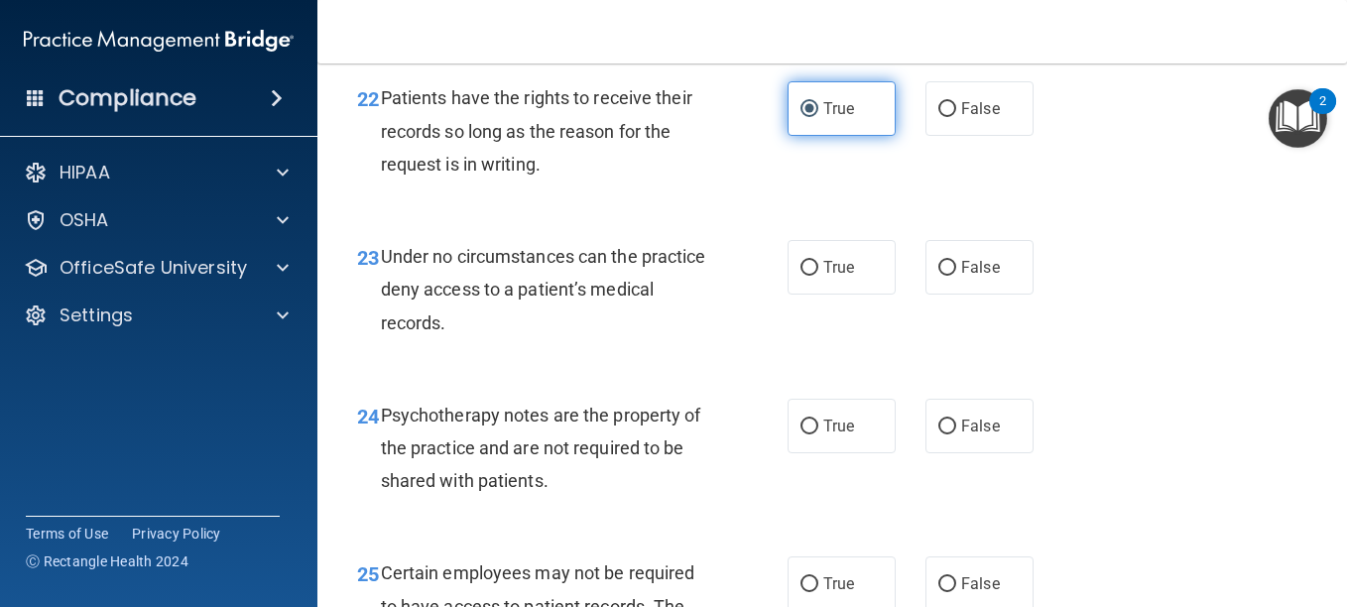
scroll to position [4656, 0]
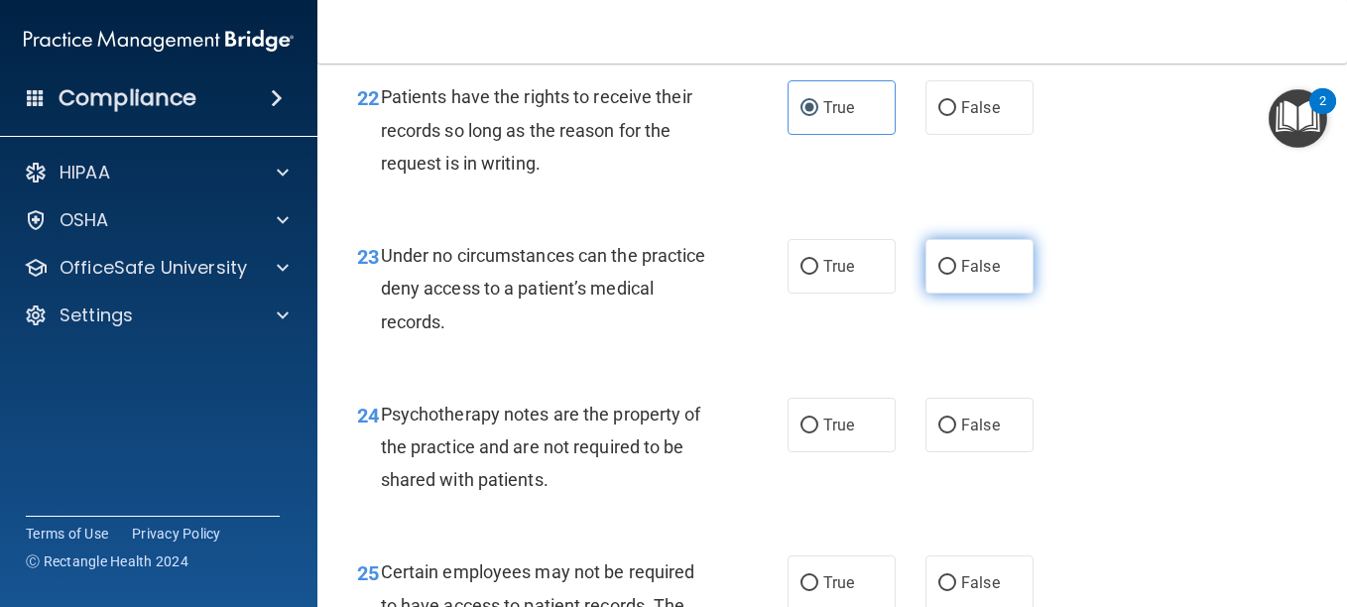
click at [955, 294] on label "False" at bounding box center [980, 266] width 108 height 55
click at [955, 275] on input "False" at bounding box center [948, 267] width 18 height 15
radio input "true"
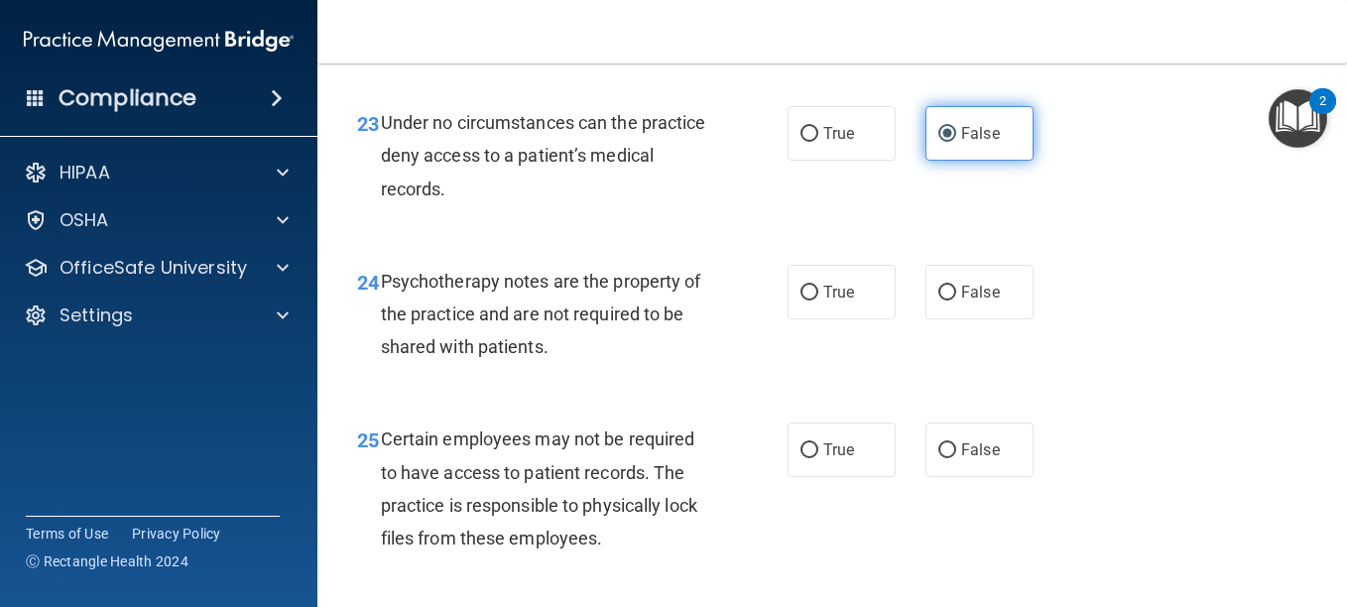
scroll to position [4793, 0]
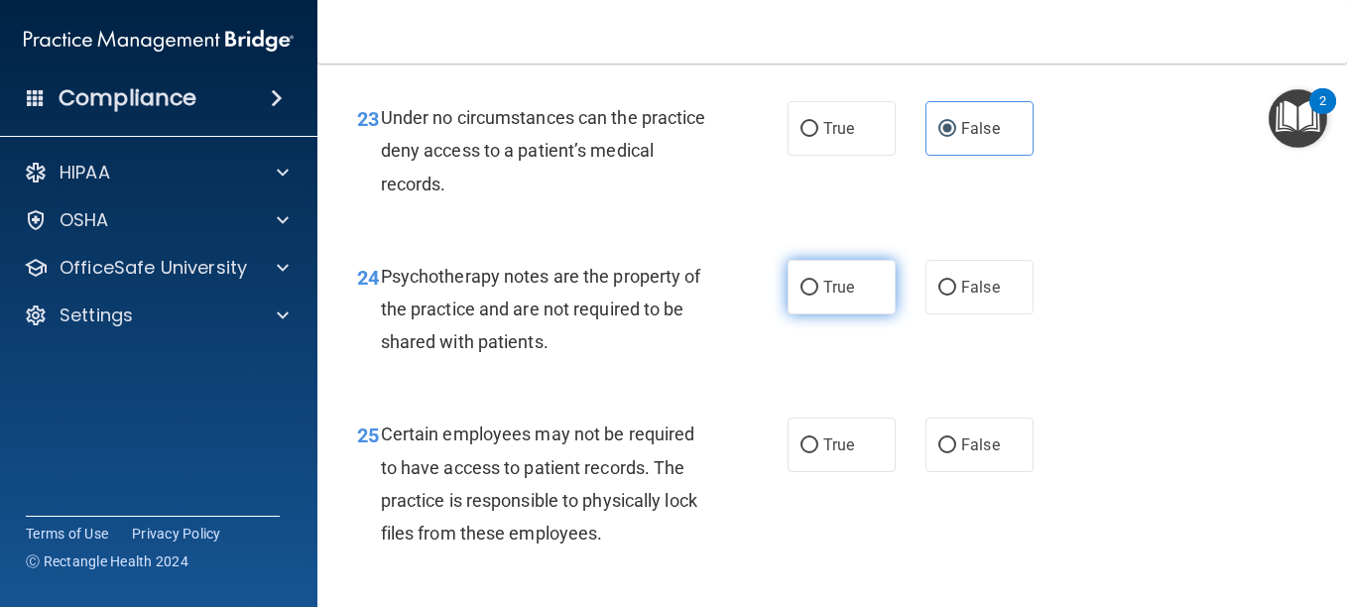
click at [851, 315] on label "True" at bounding box center [842, 287] width 108 height 55
click at [819, 296] on input "True" at bounding box center [810, 288] width 18 height 15
radio input "true"
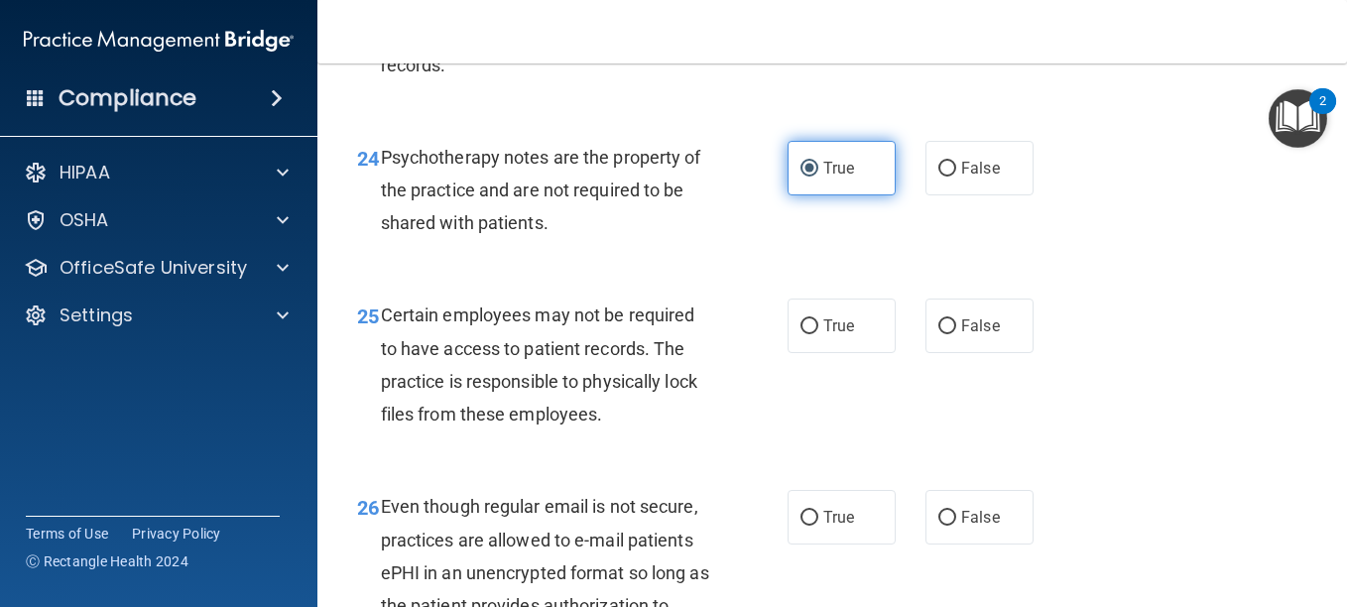
scroll to position [4914, 0]
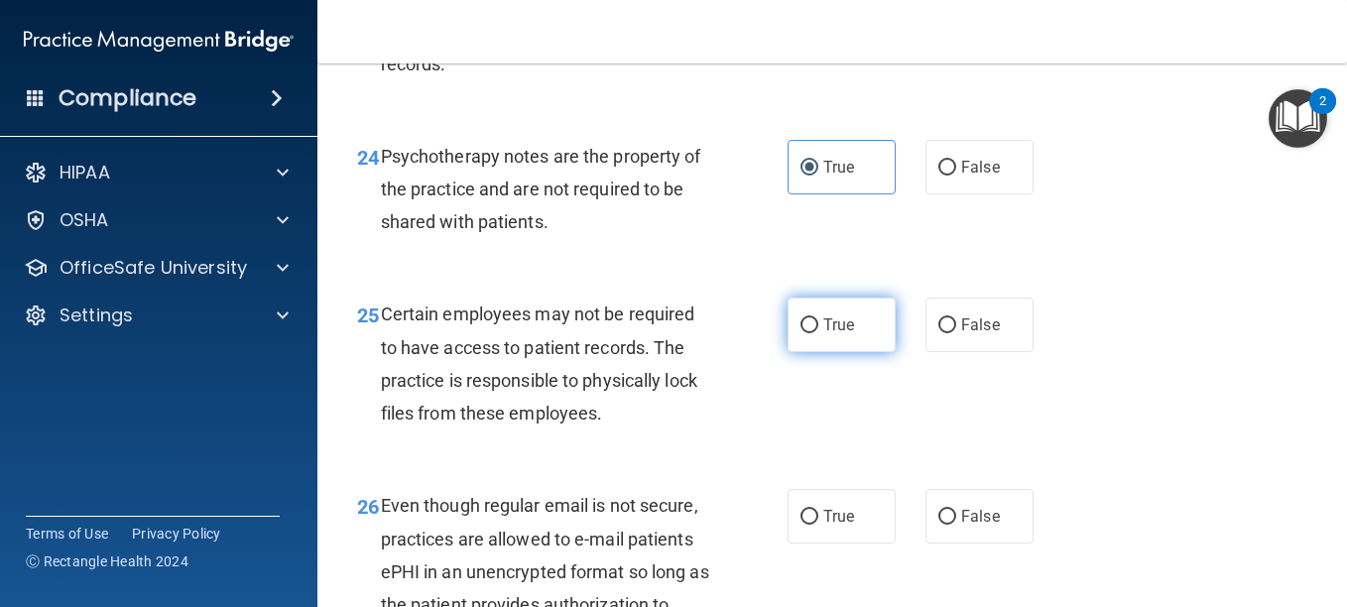
click at [815, 352] on label "True" at bounding box center [842, 325] width 108 height 55
click at [815, 333] on input "True" at bounding box center [810, 326] width 18 height 15
radio input "true"
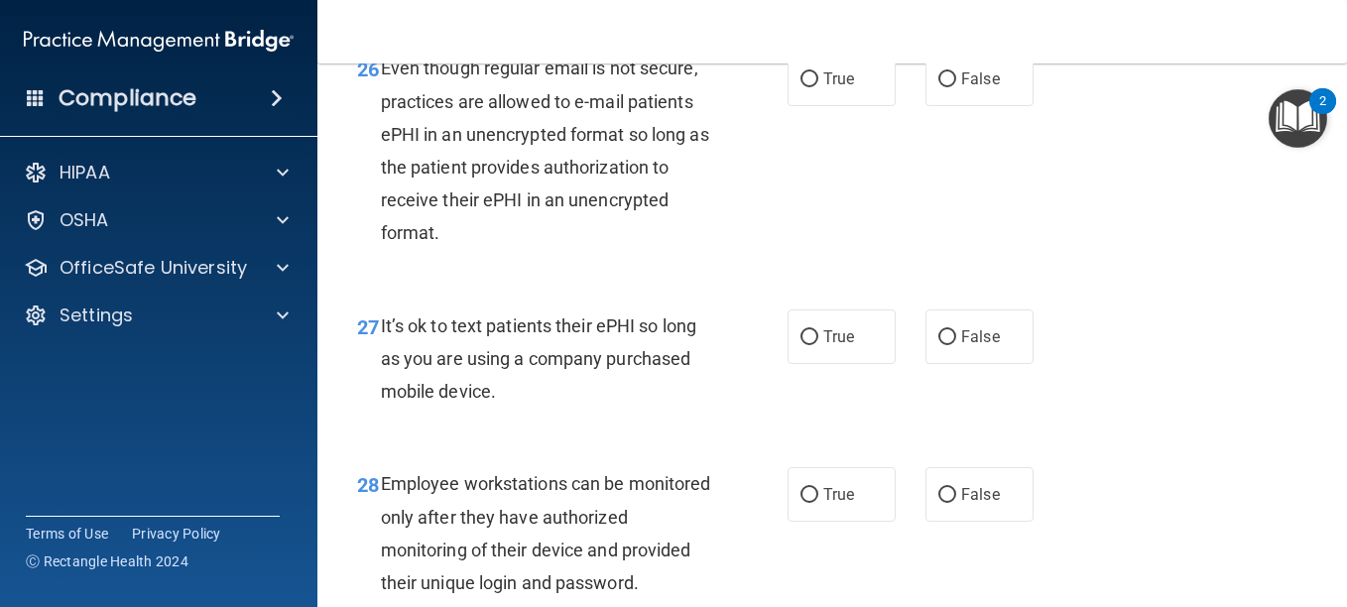
scroll to position [5354, 0]
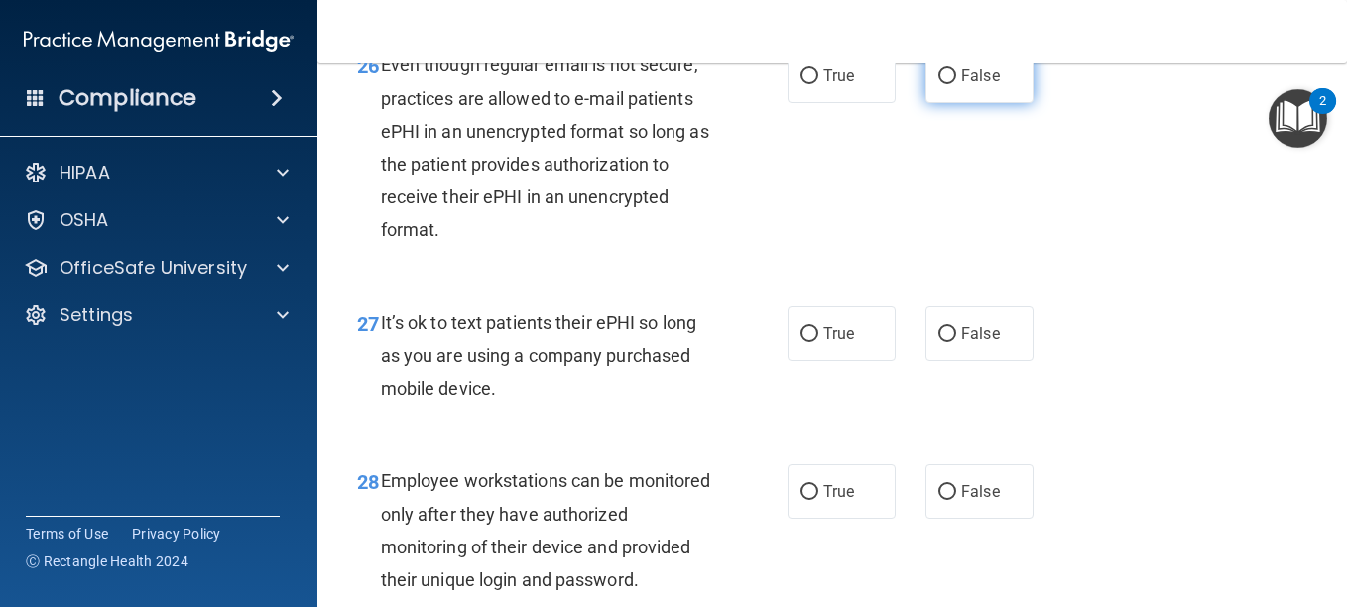
click at [939, 84] on input "False" at bounding box center [948, 76] width 18 height 15
radio input "true"
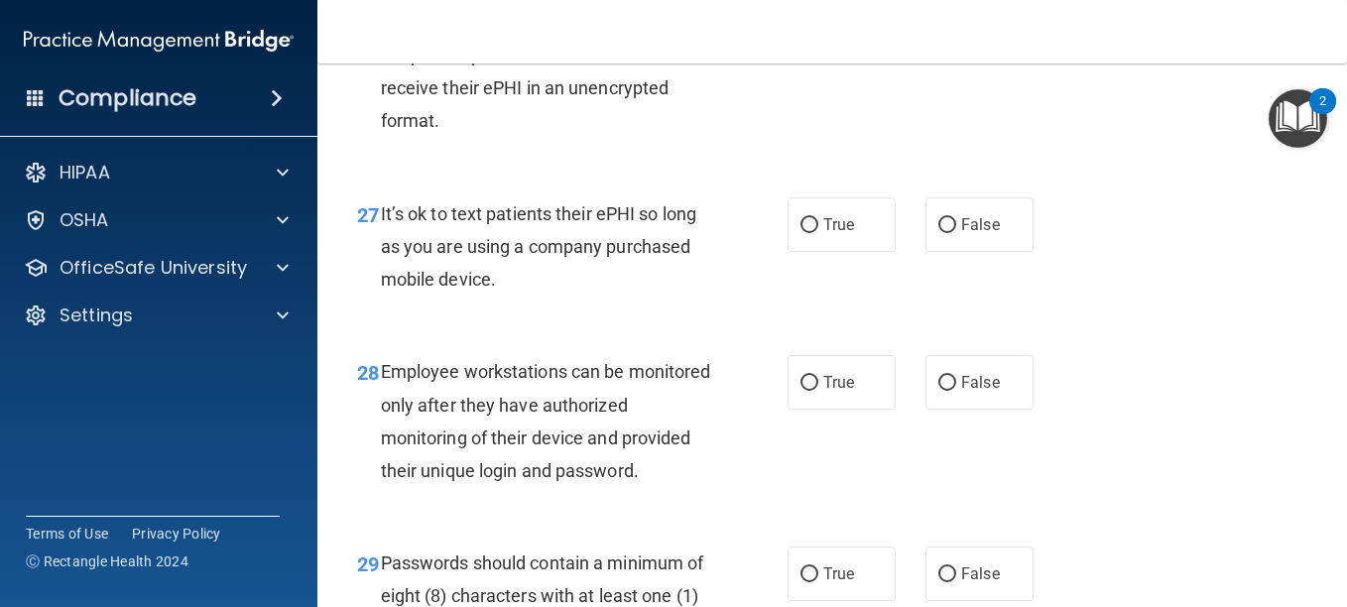
scroll to position [5464, 0]
click at [942, 232] on input "False" at bounding box center [948, 224] width 18 height 15
radio input "true"
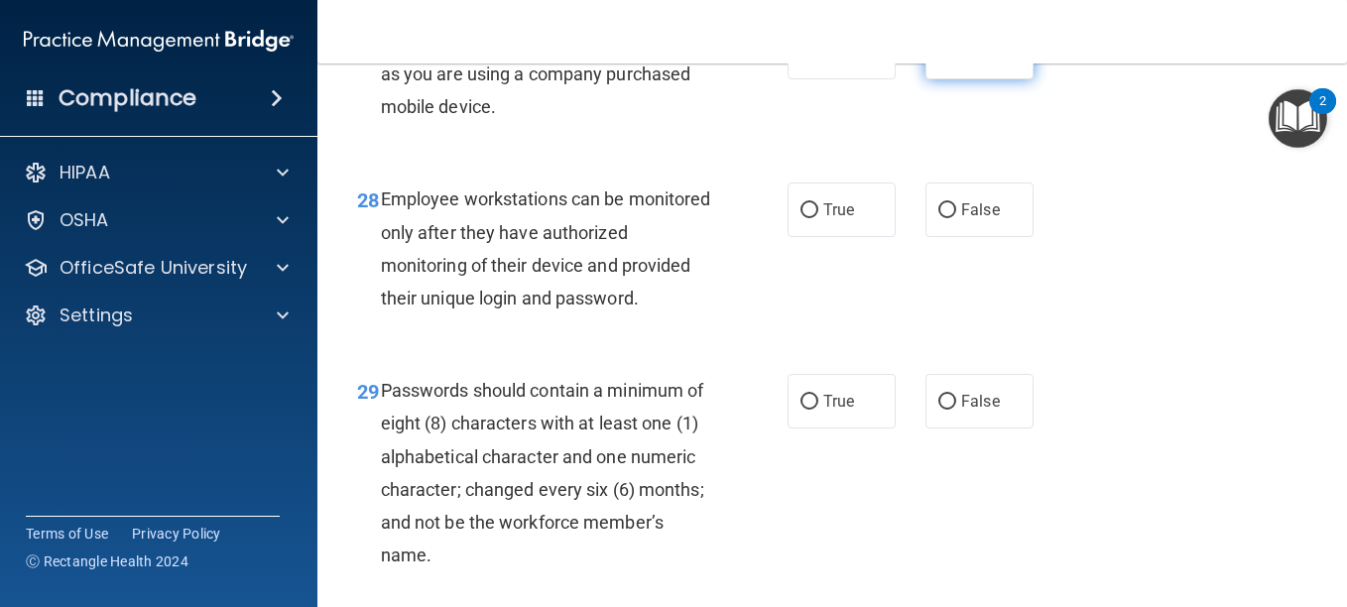
scroll to position [5640, 0]
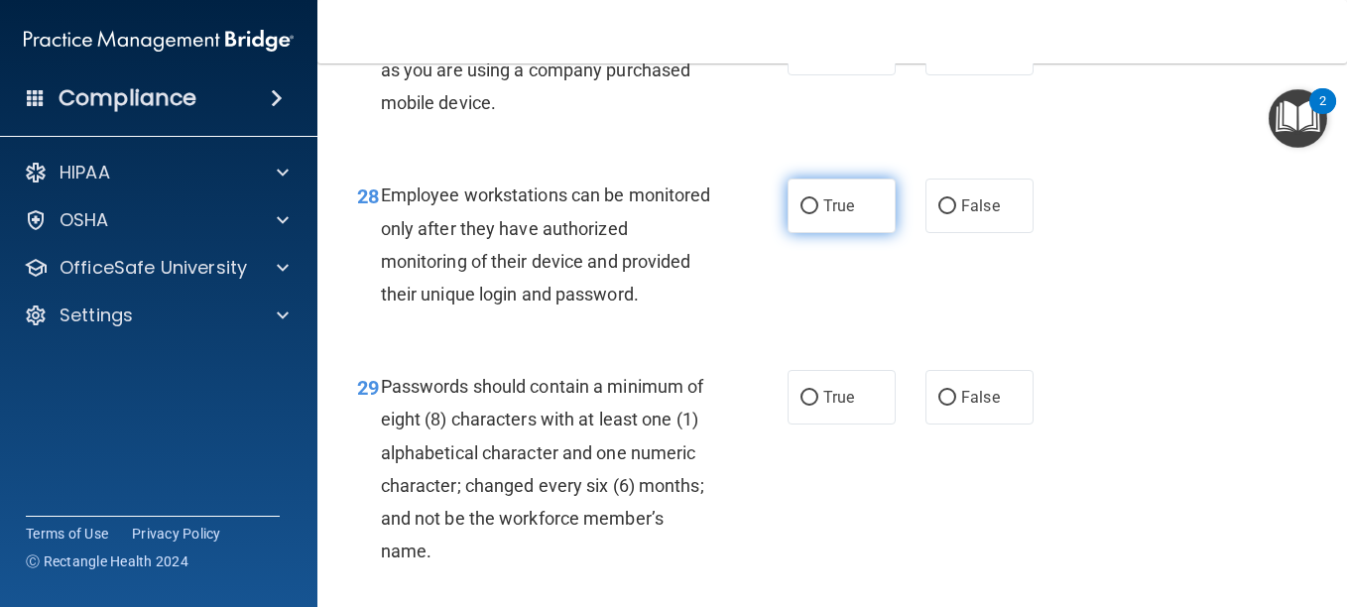
click at [845, 233] on label "True" at bounding box center [842, 206] width 108 height 55
click at [819, 214] on input "True" at bounding box center [810, 206] width 18 height 15
radio input "true"
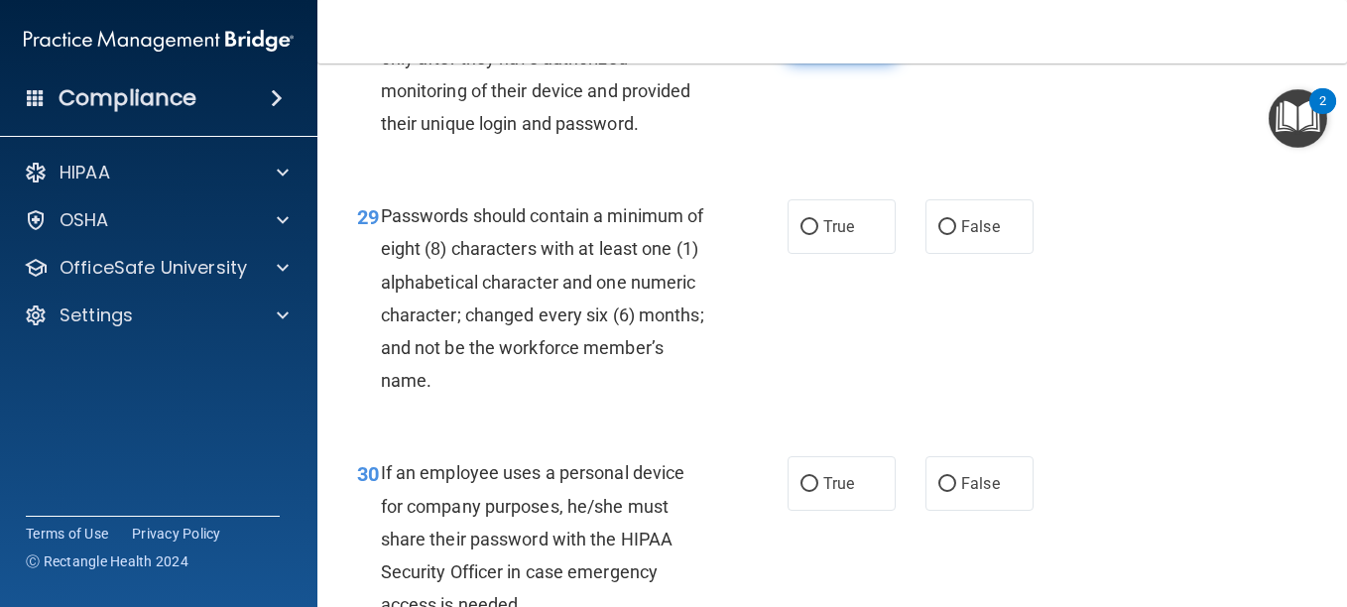
scroll to position [5817, 0]
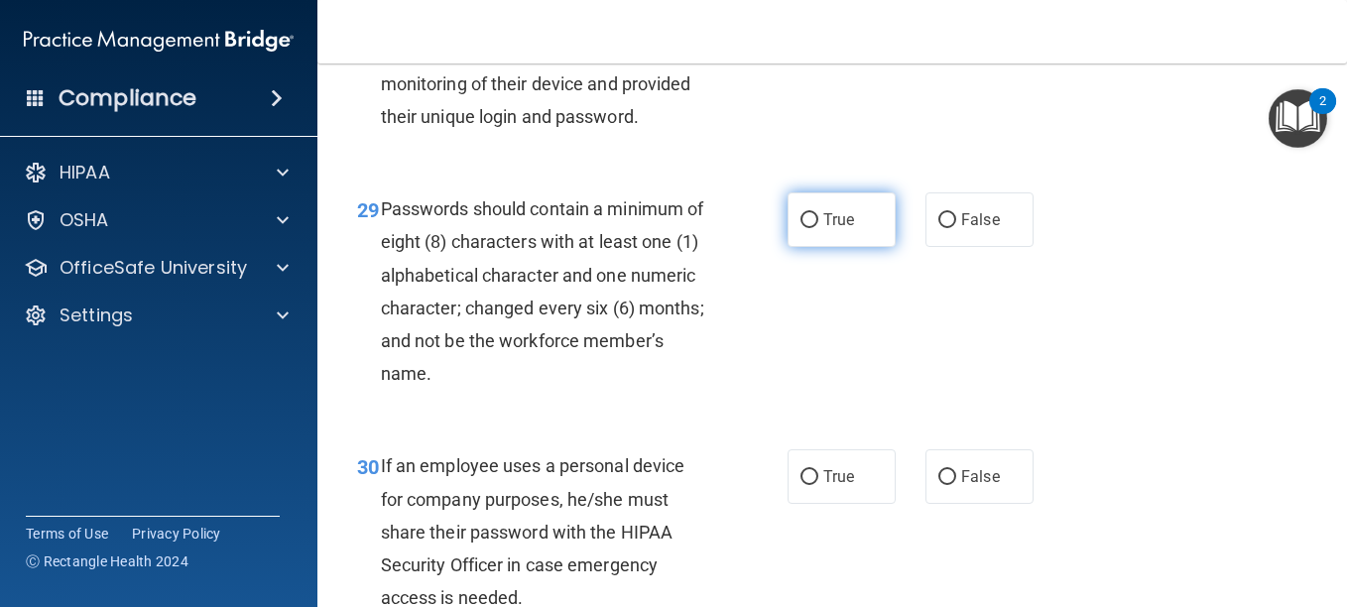
click at [824, 229] on span "True" at bounding box center [839, 219] width 31 height 19
click at [818, 228] on input "True" at bounding box center [810, 220] width 18 height 15
radio input "true"
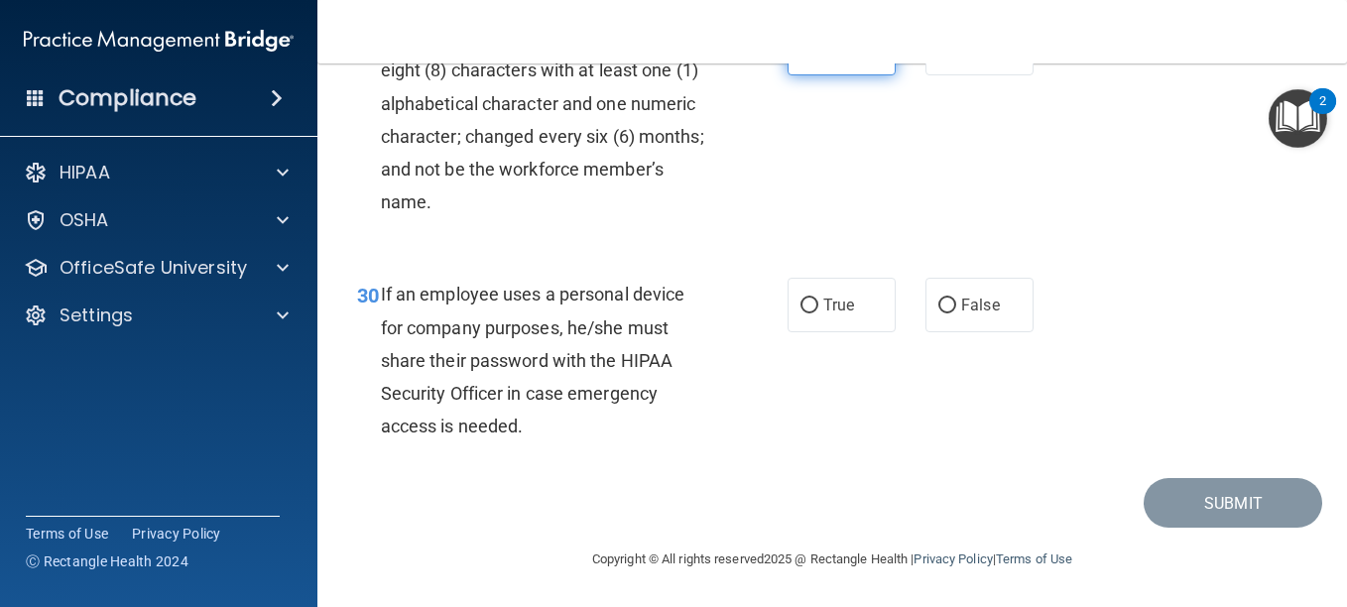
scroll to position [6125, 0]
click at [813, 329] on label "True" at bounding box center [842, 305] width 108 height 55
click at [813, 314] on input "True" at bounding box center [810, 306] width 18 height 15
radio input "true"
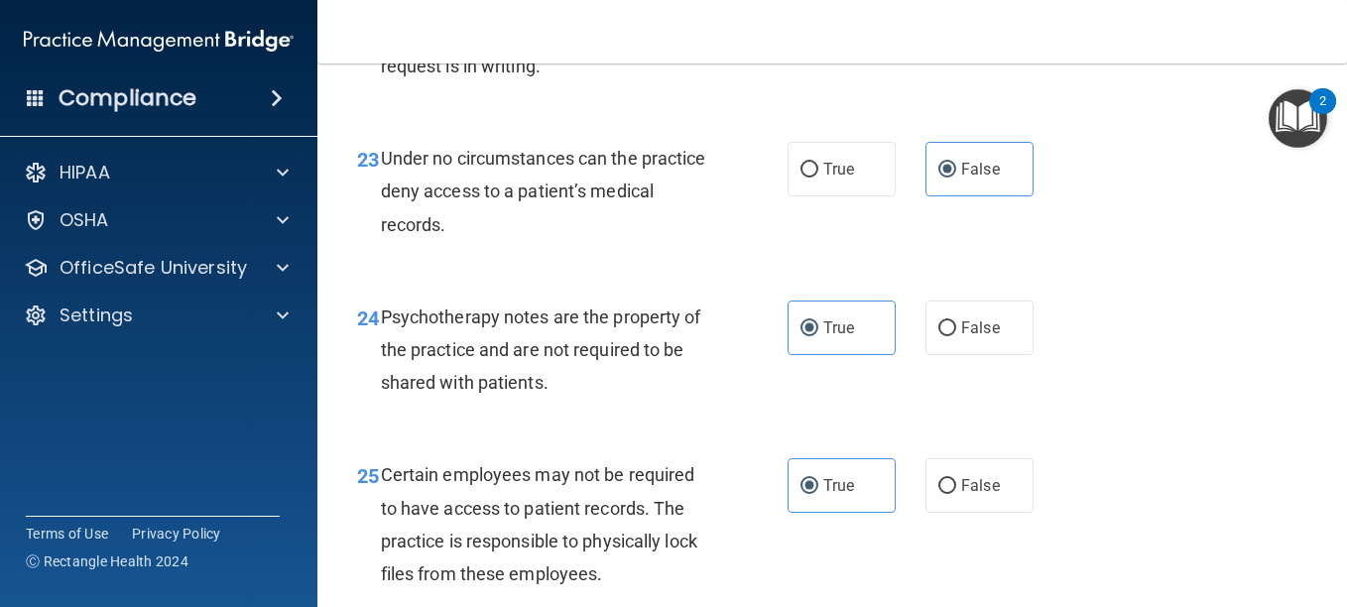
scroll to position [4812, 0]
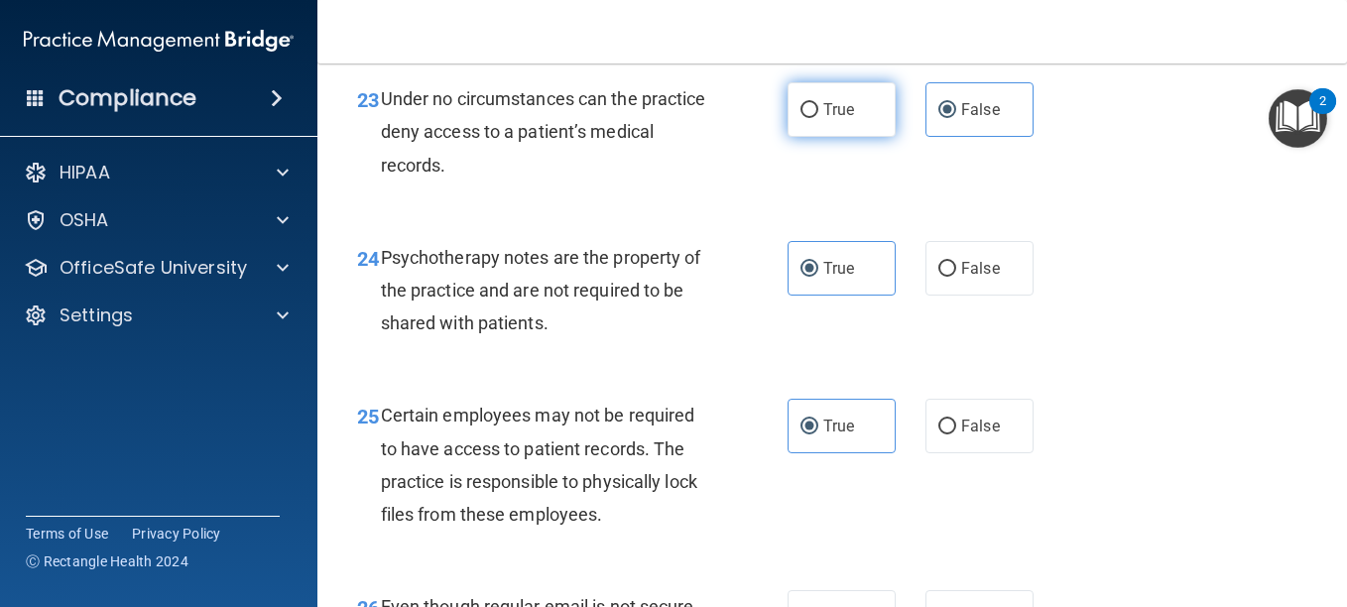
click at [806, 137] on label "True" at bounding box center [842, 109] width 108 height 55
click at [806, 118] on input "True" at bounding box center [810, 110] width 18 height 15
radio input "true"
radio input "false"
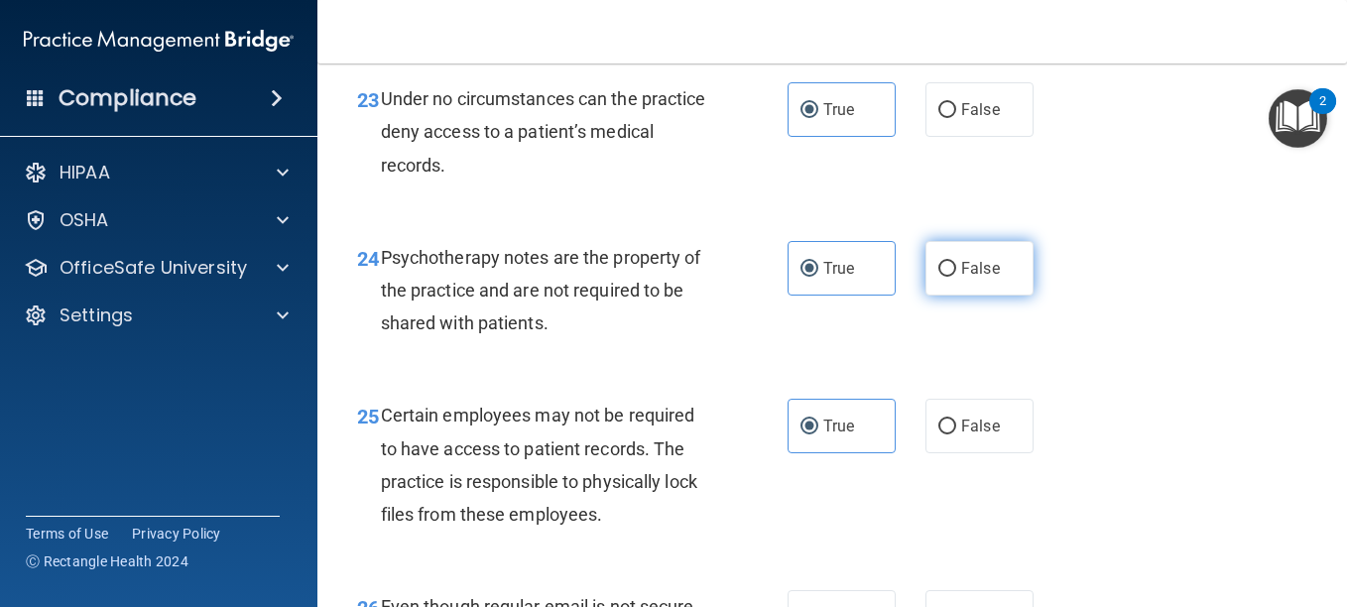
scroll to position [6154, 0]
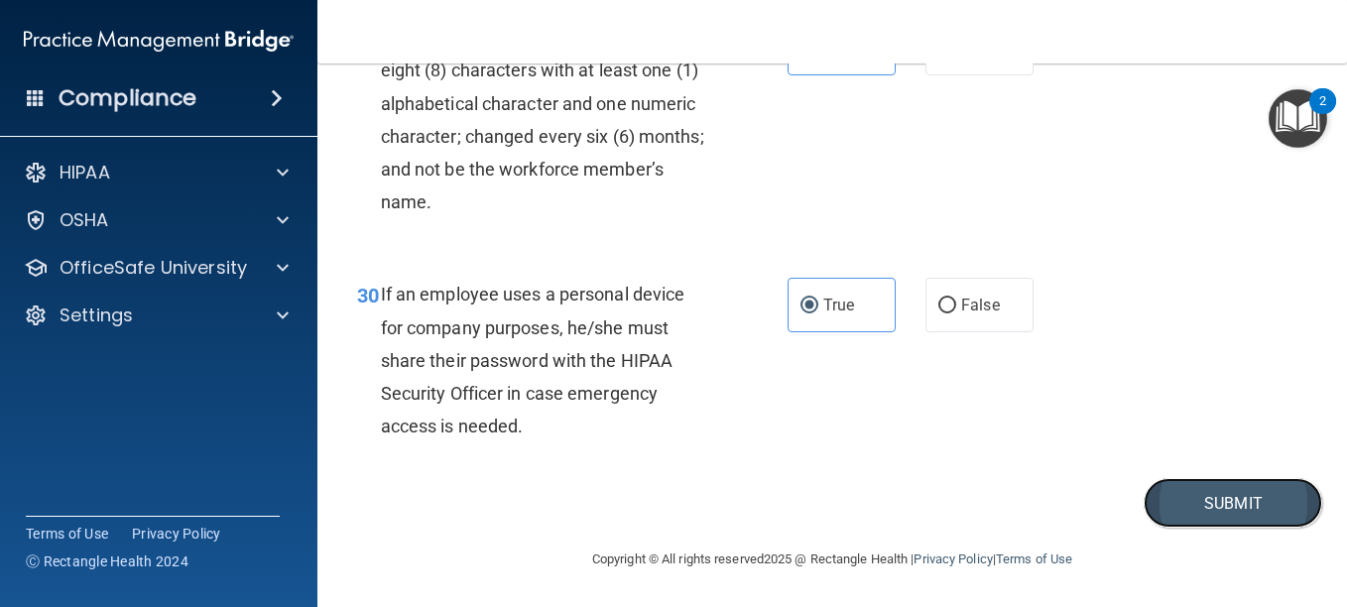
click at [1168, 500] on button "Submit" at bounding box center [1233, 503] width 179 height 51
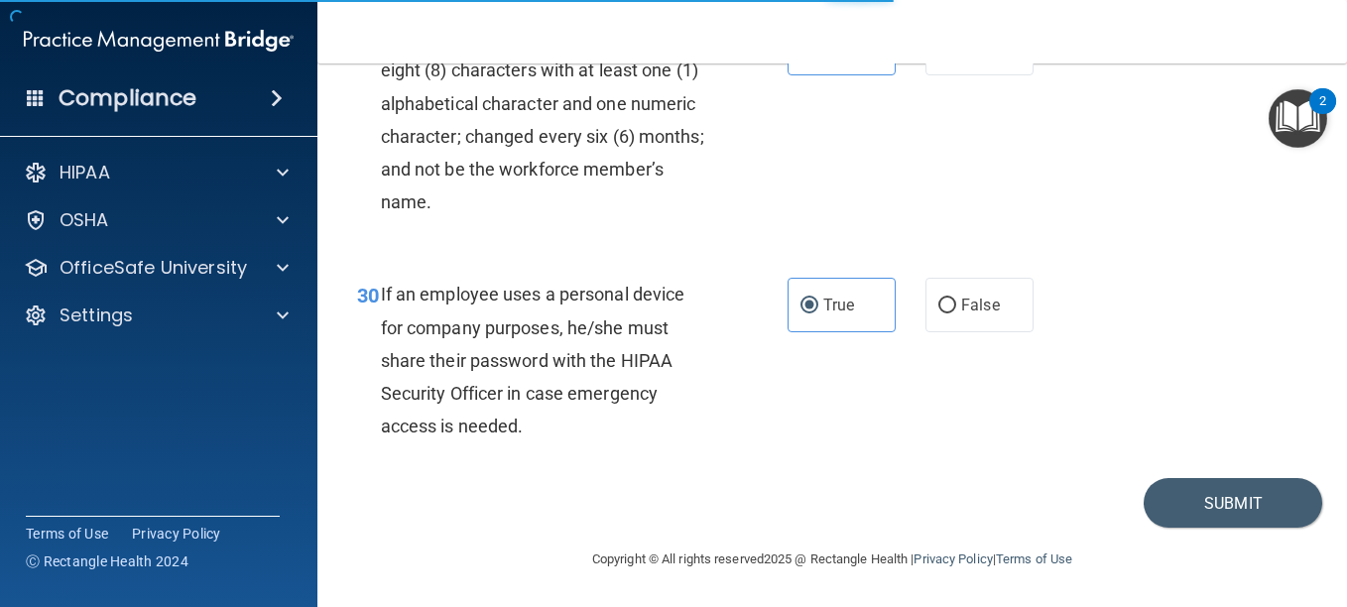
click at [945, 350] on div "30 If an employee uses a personal device for company purposes, he/she must shar…" at bounding box center [832, 365] width 980 height 224
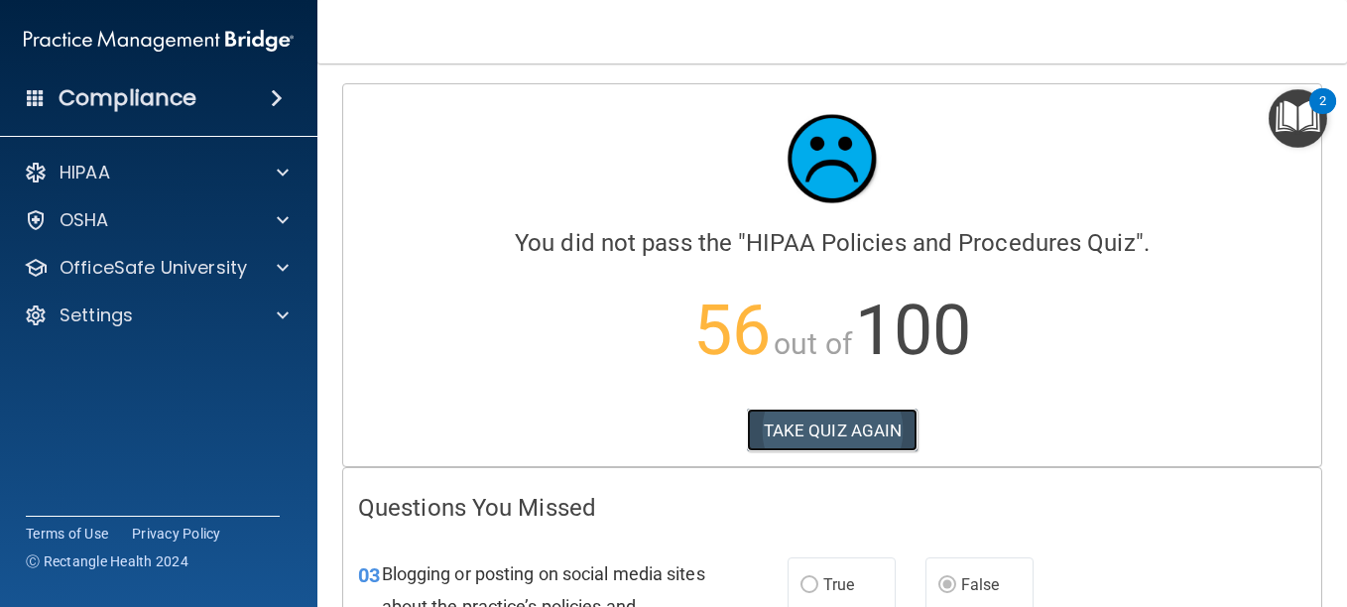
click at [816, 440] on button "TAKE QUIZ AGAIN" at bounding box center [833, 431] width 172 height 44
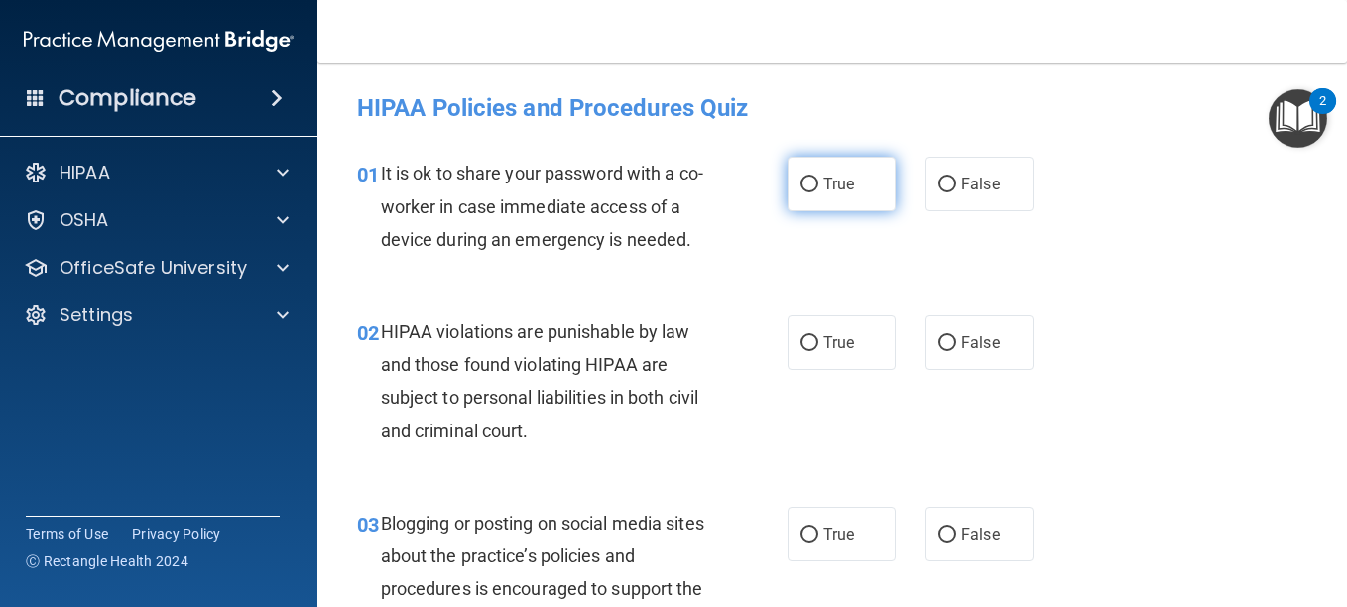
click at [801, 189] on input "True" at bounding box center [810, 185] width 18 height 15
radio input "true"
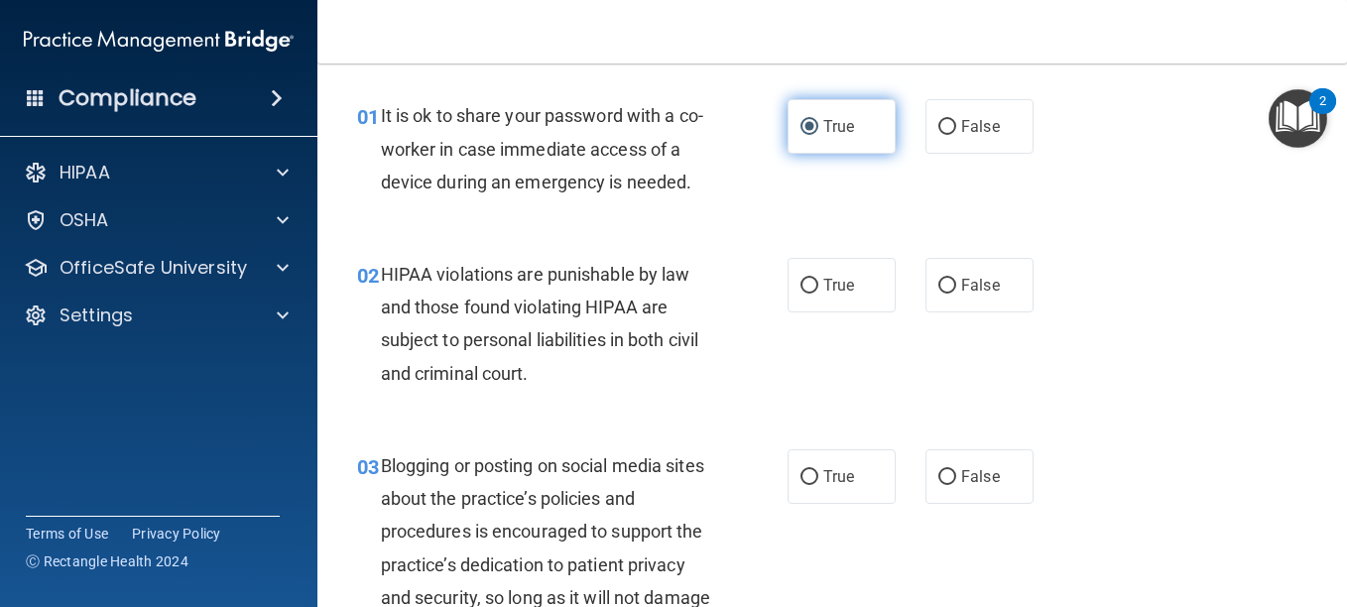
scroll to position [64, 0]
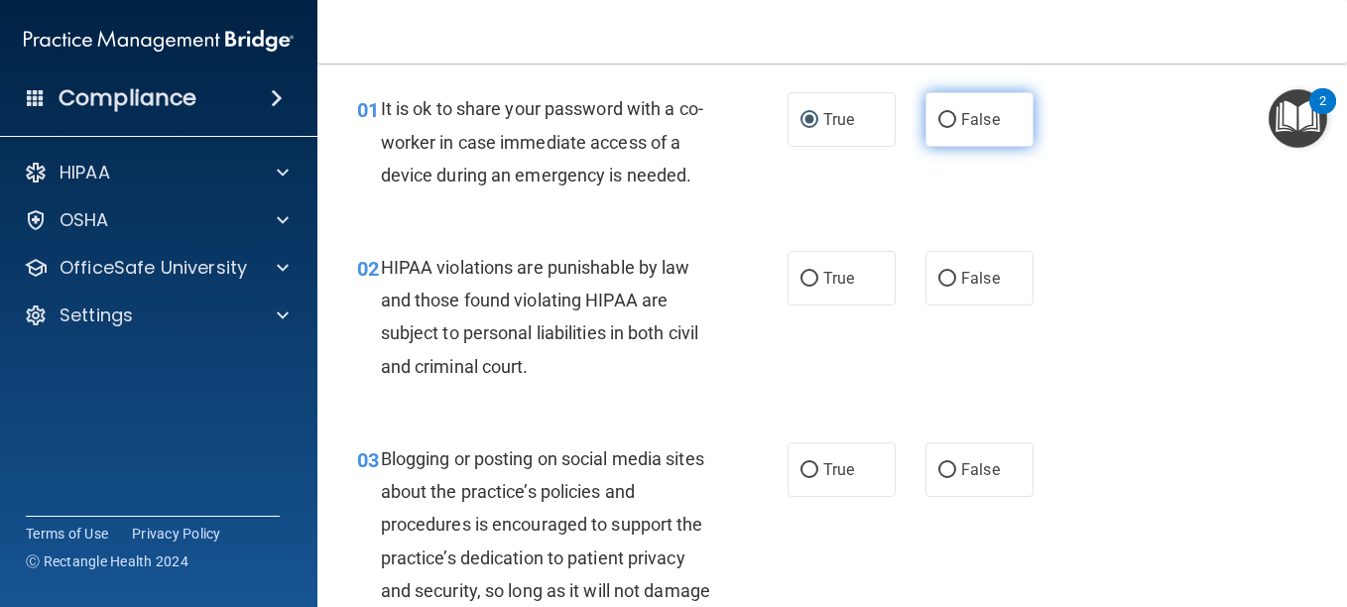
click at [939, 118] on input "False" at bounding box center [948, 120] width 18 height 15
radio input "true"
radio input "false"
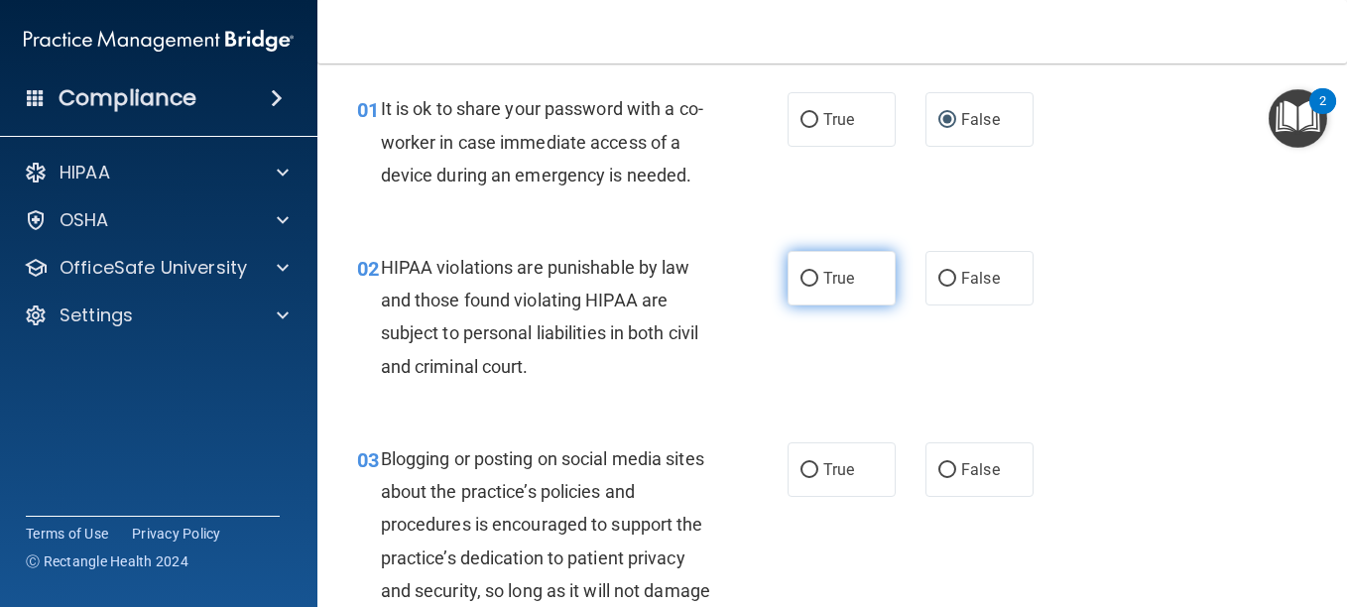
click at [801, 287] on input "True" at bounding box center [810, 279] width 18 height 15
radio input "true"
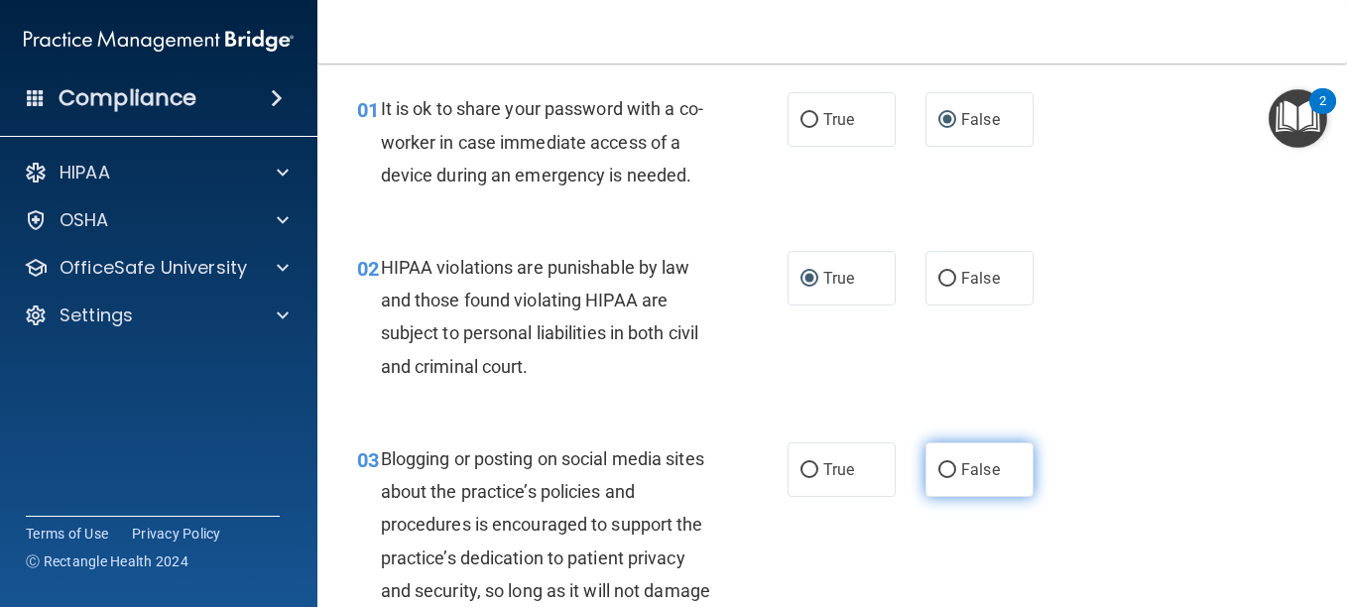
click at [946, 478] on label "False" at bounding box center [980, 470] width 108 height 55
click at [946, 478] on input "False" at bounding box center [948, 470] width 18 height 15
radio input "true"
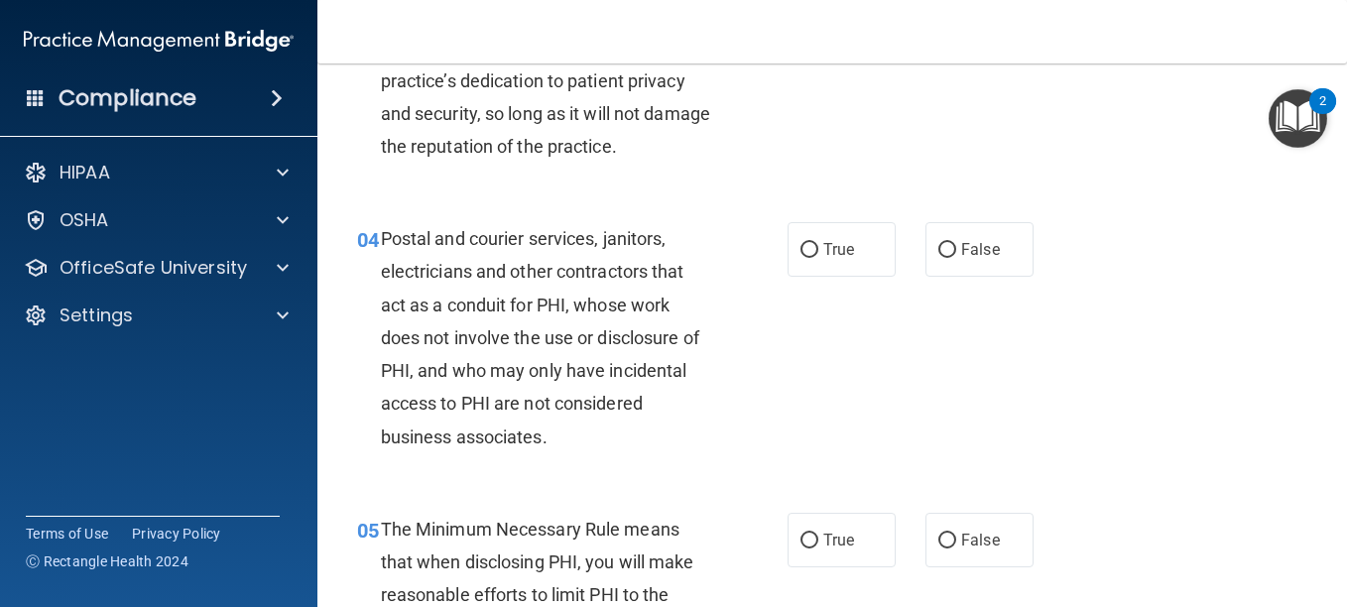
scroll to position [543, 0]
click at [816, 276] on label "True" at bounding box center [842, 248] width 108 height 55
click at [816, 257] on input "True" at bounding box center [810, 249] width 18 height 15
radio input "true"
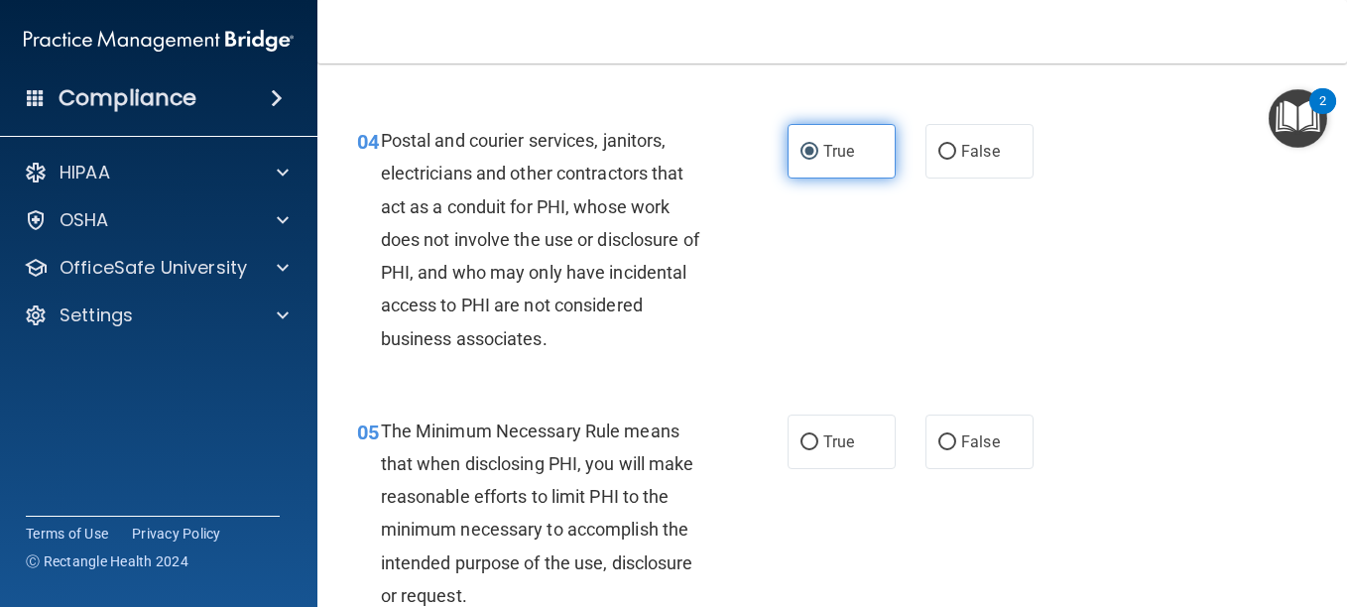
scroll to position [641, 0]
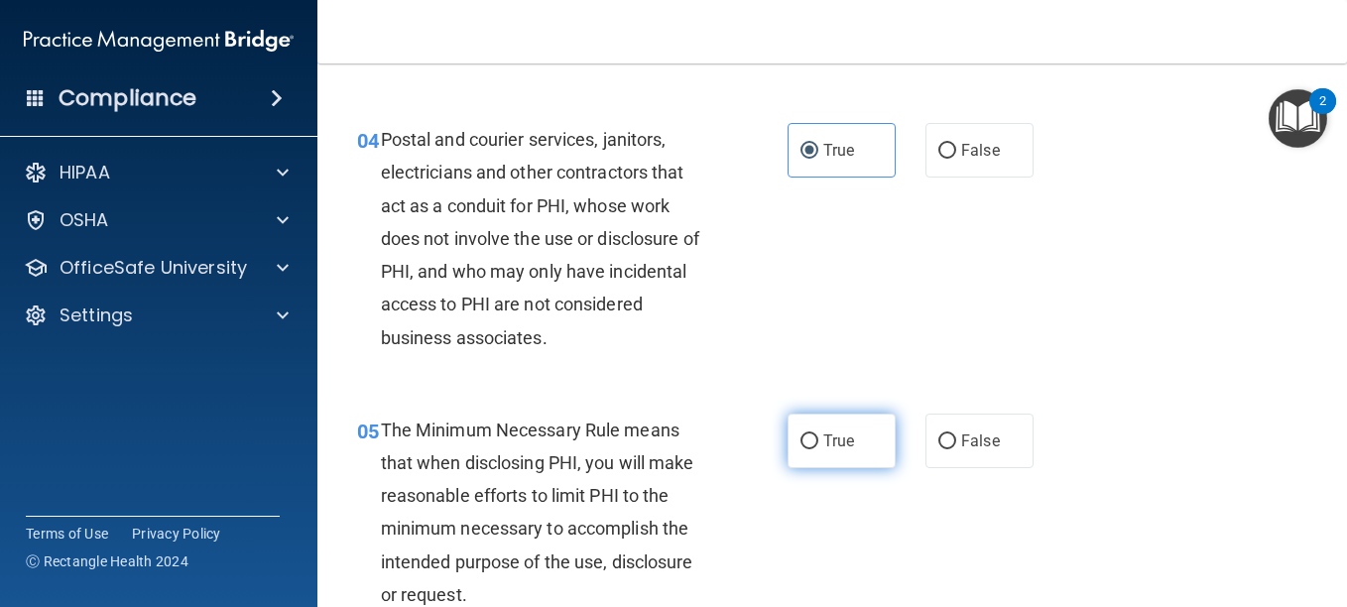
click at [829, 450] on span "True" at bounding box center [839, 441] width 31 height 19
click at [819, 449] on input "True" at bounding box center [810, 442] width 18 height 15
radio input "true"
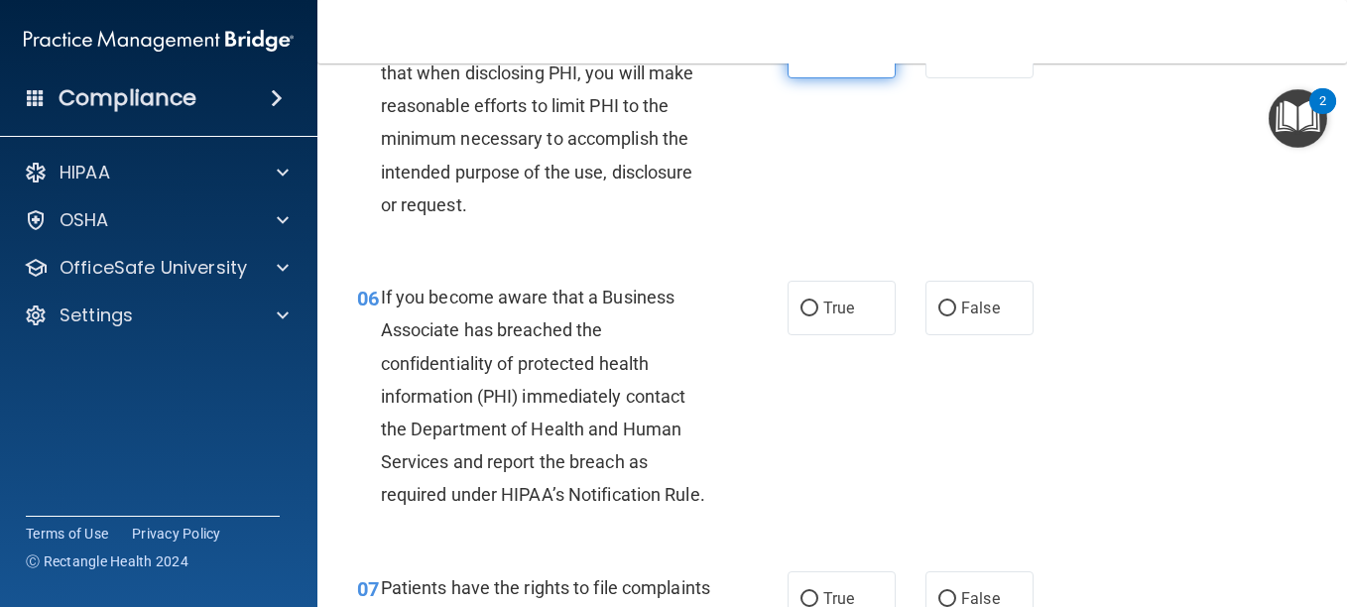
scroll to position [1033, 0]
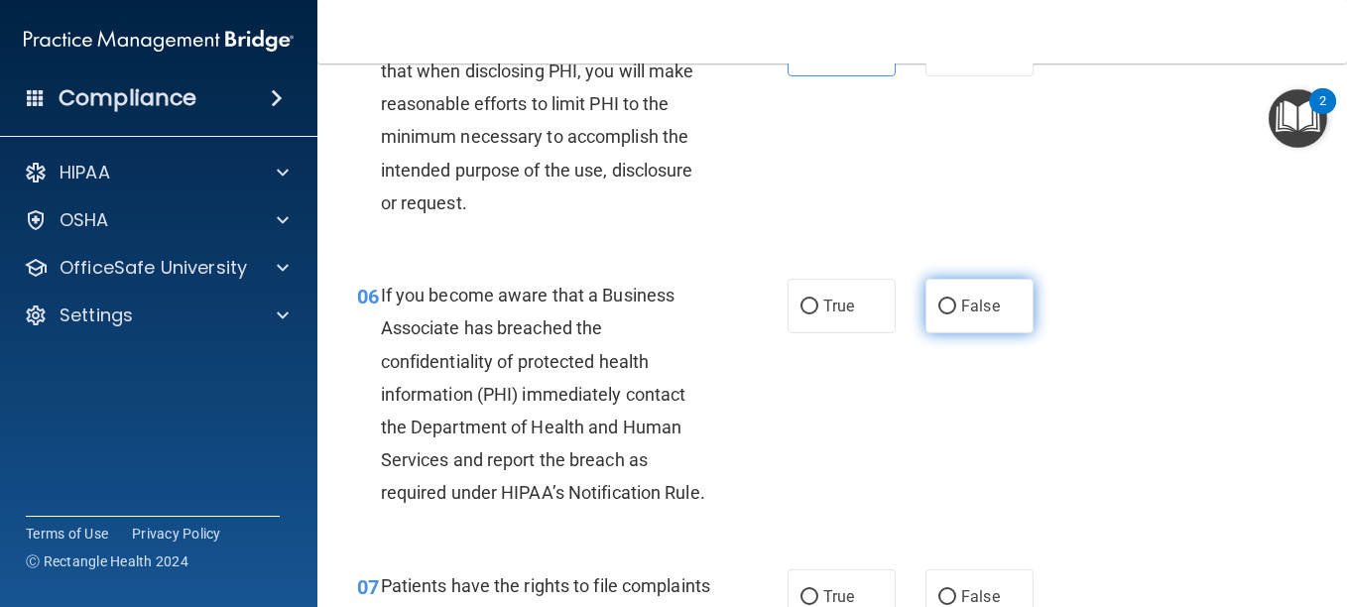
click at [961, 316] on span "False" at bounding box center [980, 306] width 39 height 19
click at [957, 315] on input "False" at bounding box center [948, 307] width 18 height 15
radio input "true"
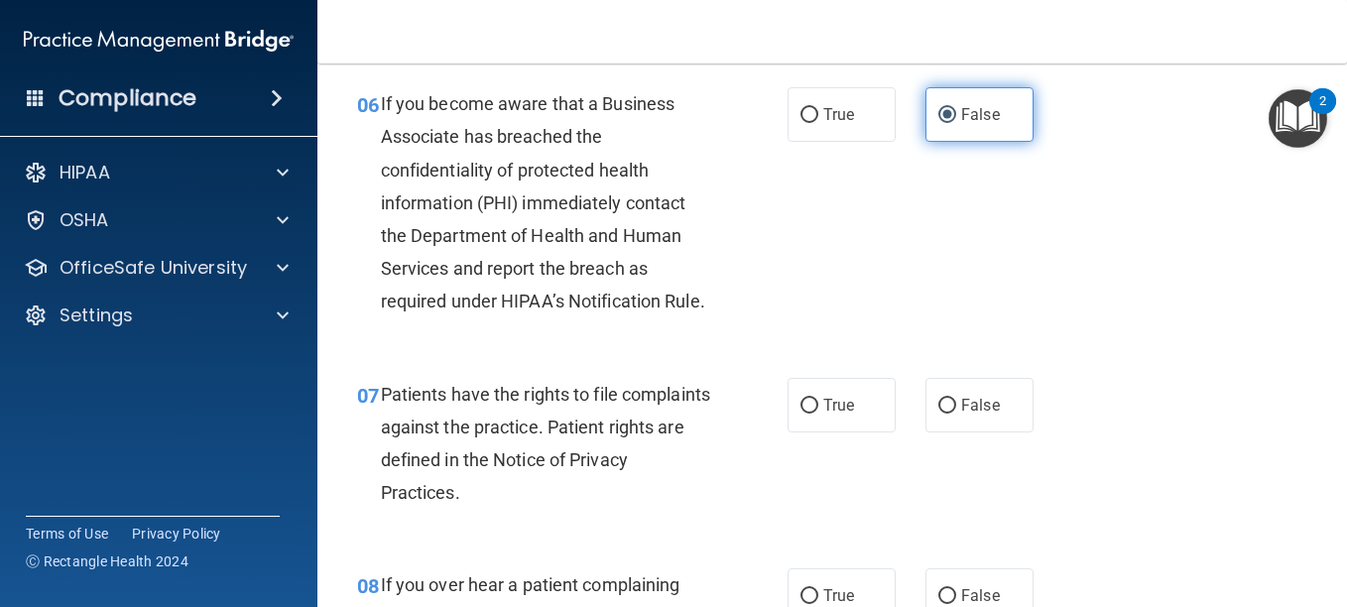
scroll to position [1252, 0]
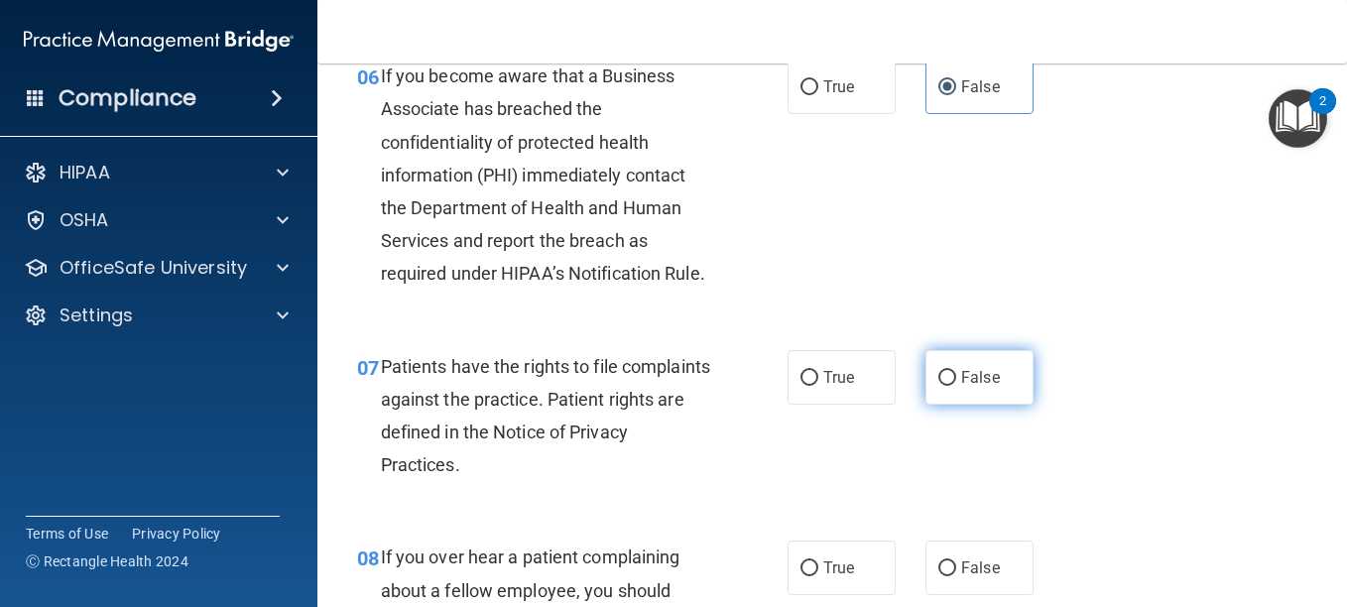
click at [955, 405] on label "False" at bounding box center [980, 377] width 108 height 55
click at [955, 386] on input "False" at bounding box center [948, 378] width 18 height 15
radio input "true"
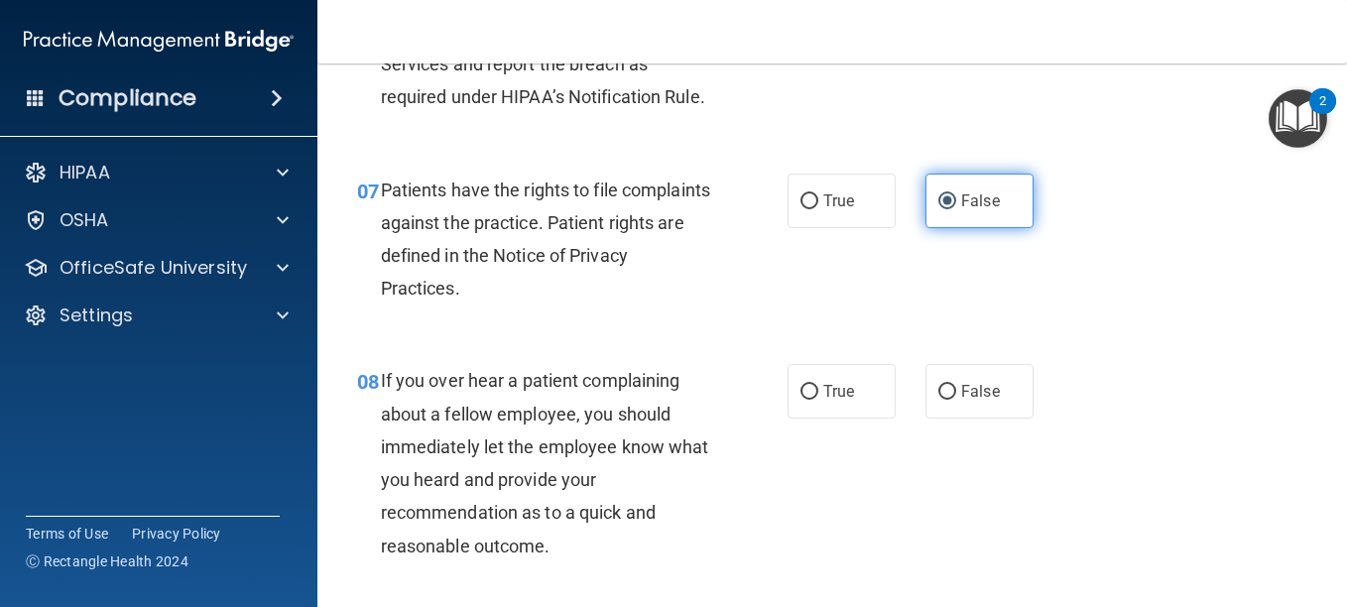
scroll to position [1430, 0]
click at [961, 400] on span "False" at bounding box center [980, 390] width 39 height 19
click at [955, 399] on input "False" at bounding box center [948, 391] width 18 height 15
radio input "true"
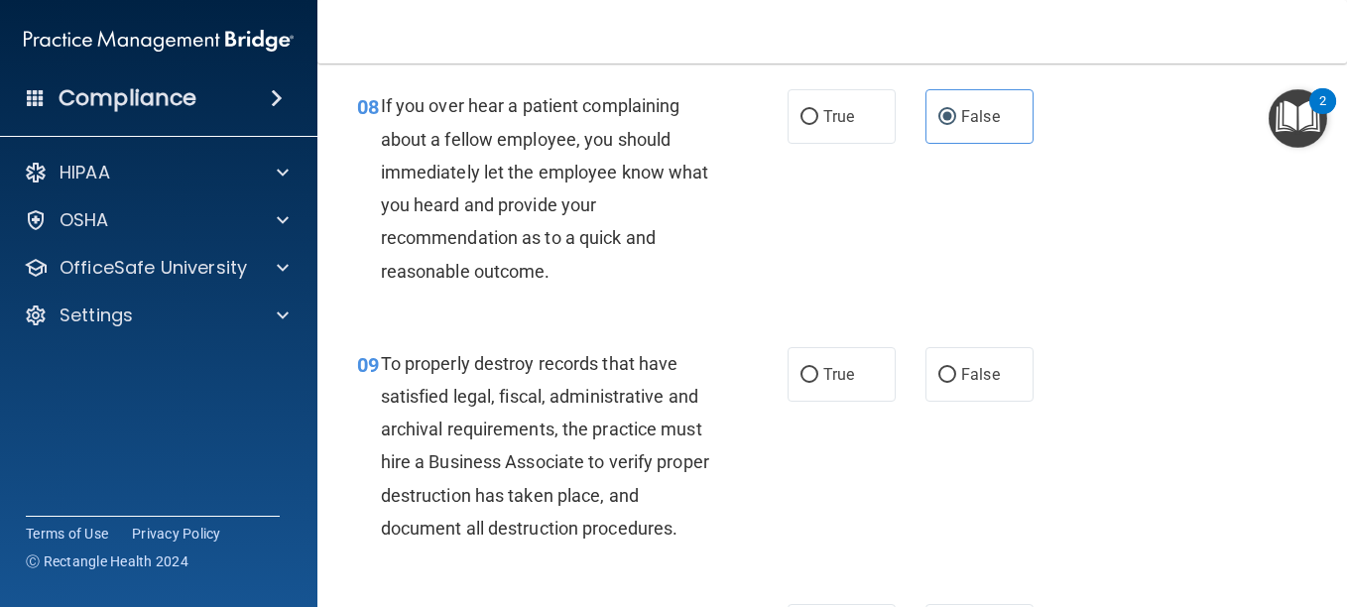
scroll to position [1705, 0]
click at [946, 382] on input "False" at bounding box center [948, 374] width 18 height 15
radio input "true"
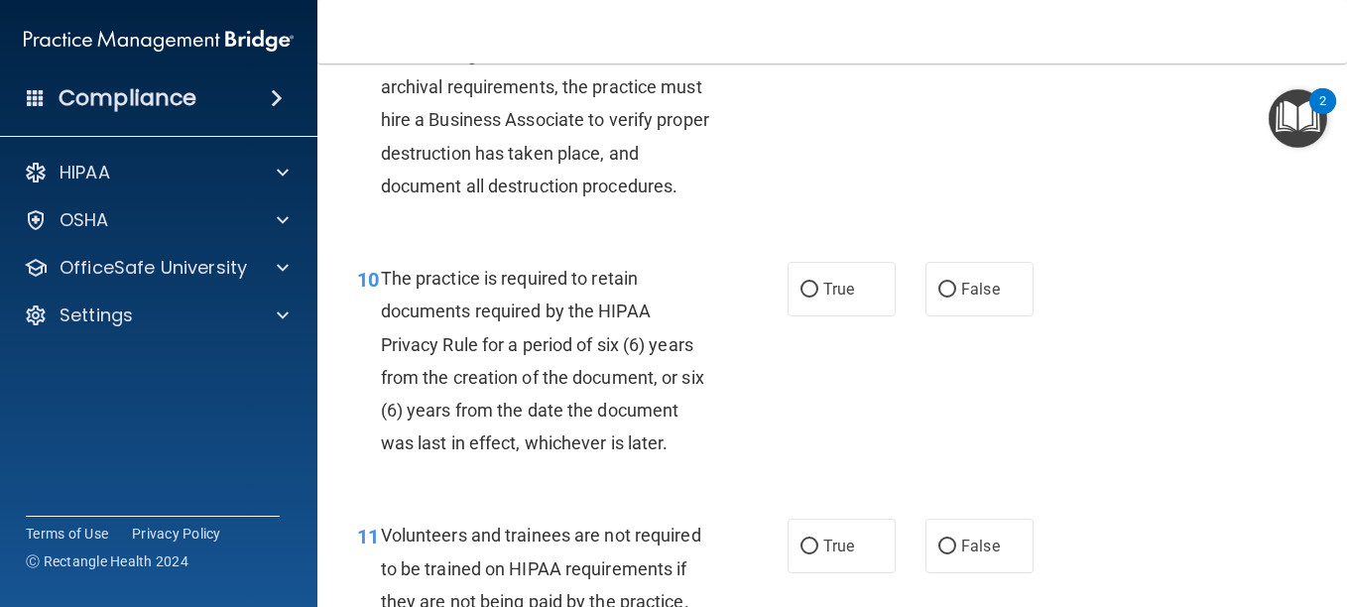
scroll to position [2042, 0]
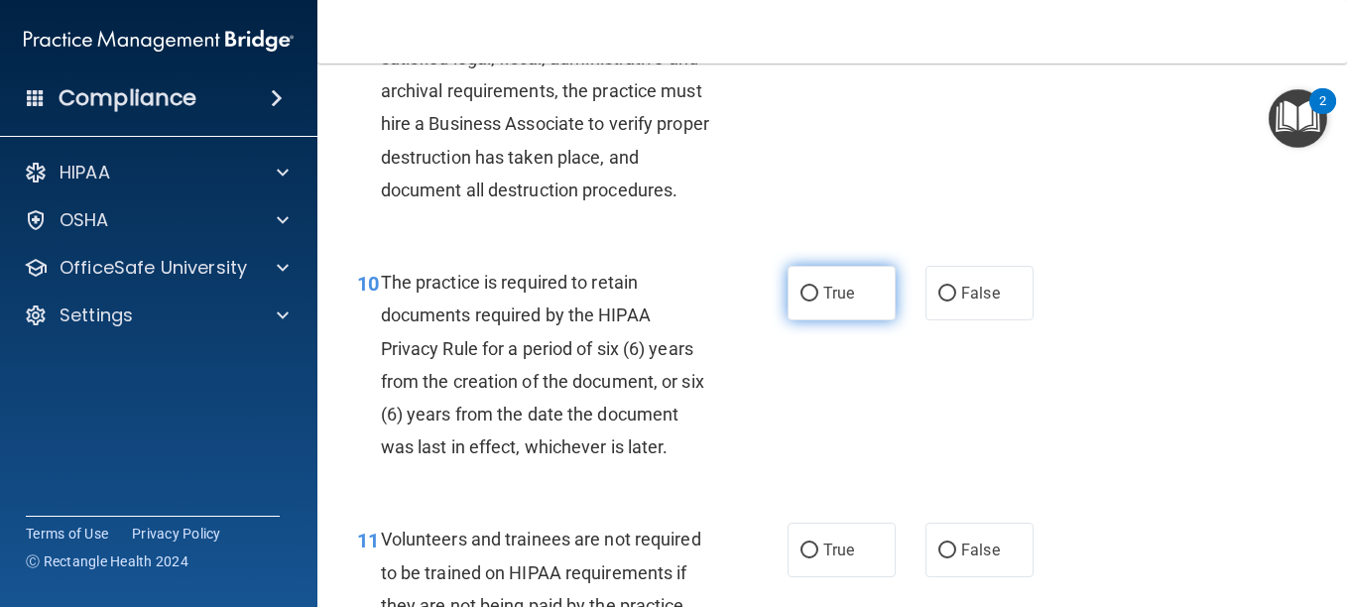
click at [801, 302] on input "True" at bounding box center [810, 294] width 18 height 15
radio input "true"
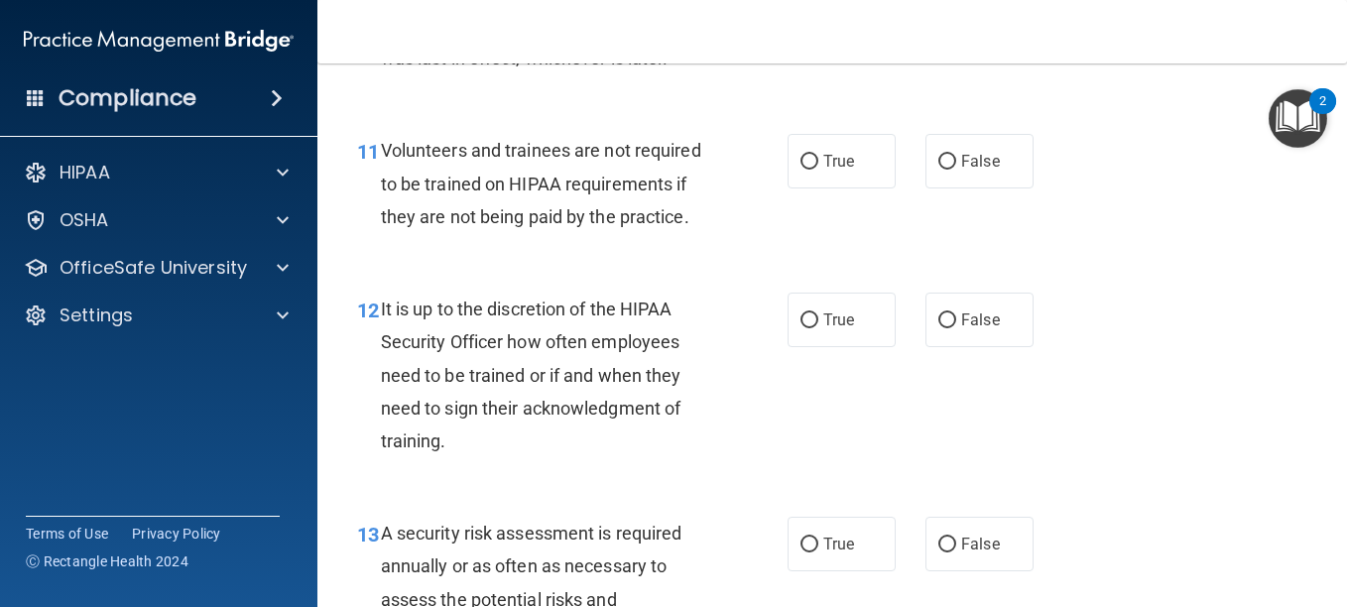
scroll to position [2437, 0]
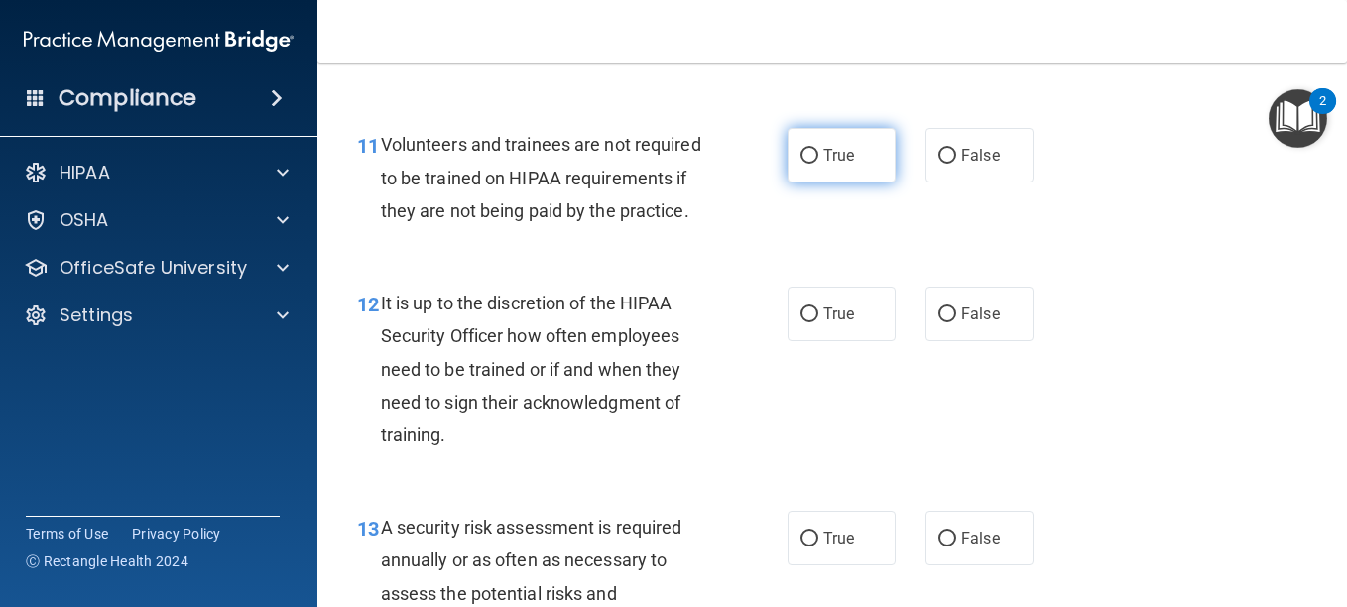
click at [792, 183] on label "True" at bounding box center [842, 155] width 108 height 55
click at [801, 164] on input "True" at bounding box center [810, 156] width 18 height 15
radio input "true"
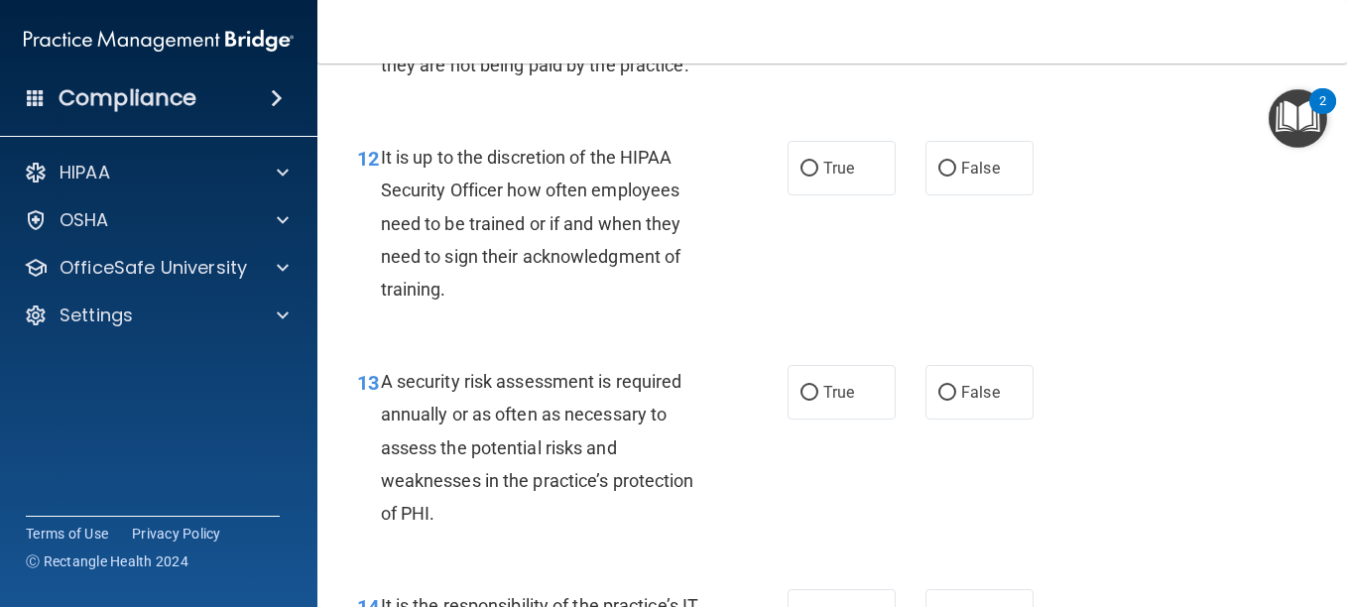
scroll to position [2587, 0]
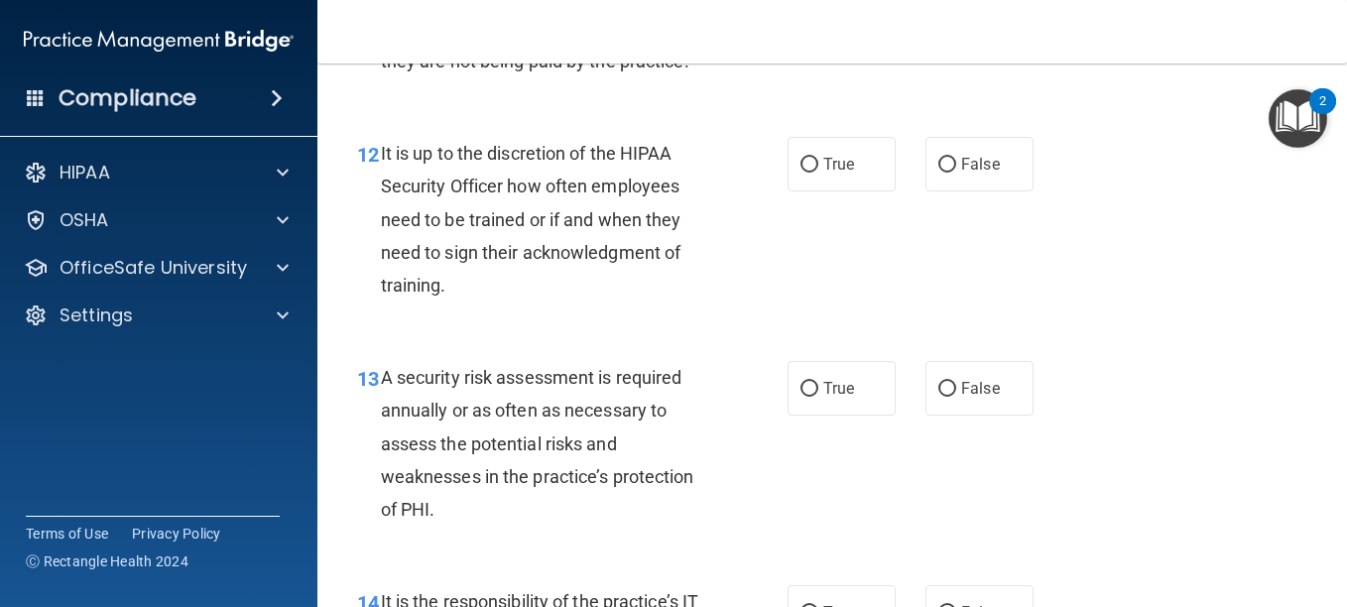
click at [792, 192] on label "True" at bounding box center [842, 164] width 108 height 55
click at [801, 173] on input "True" at bounding box center [810, 165] width 18 height 15
radio input "true"
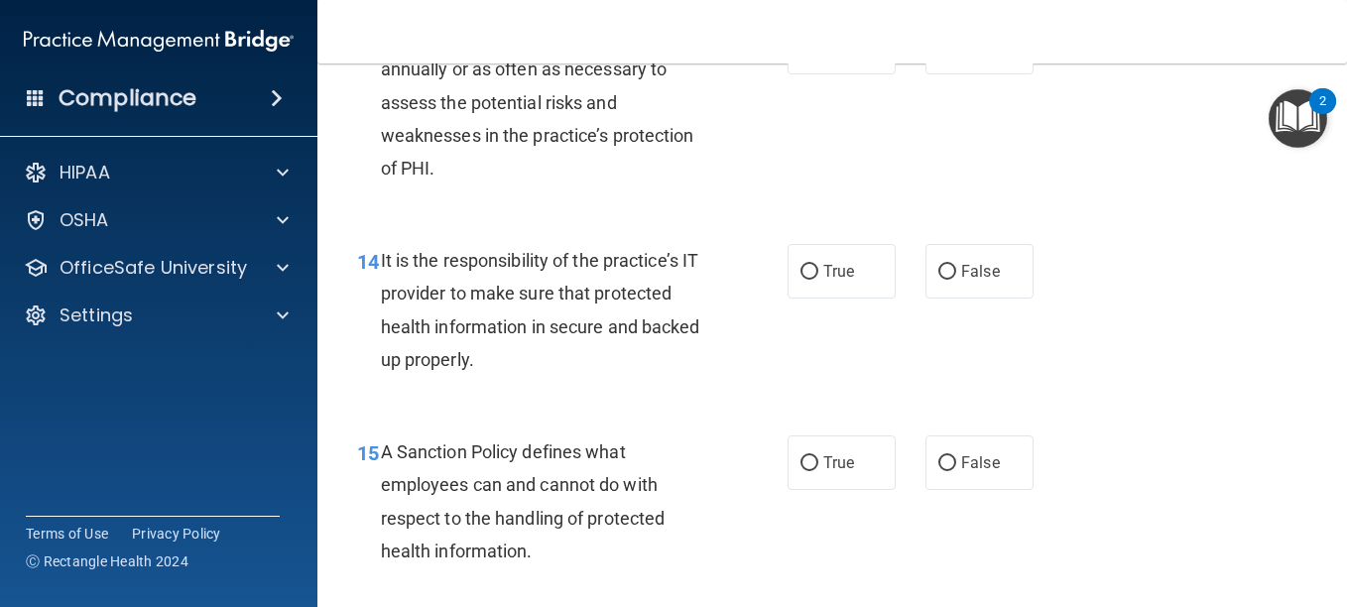
scroll to position [2956, 0]
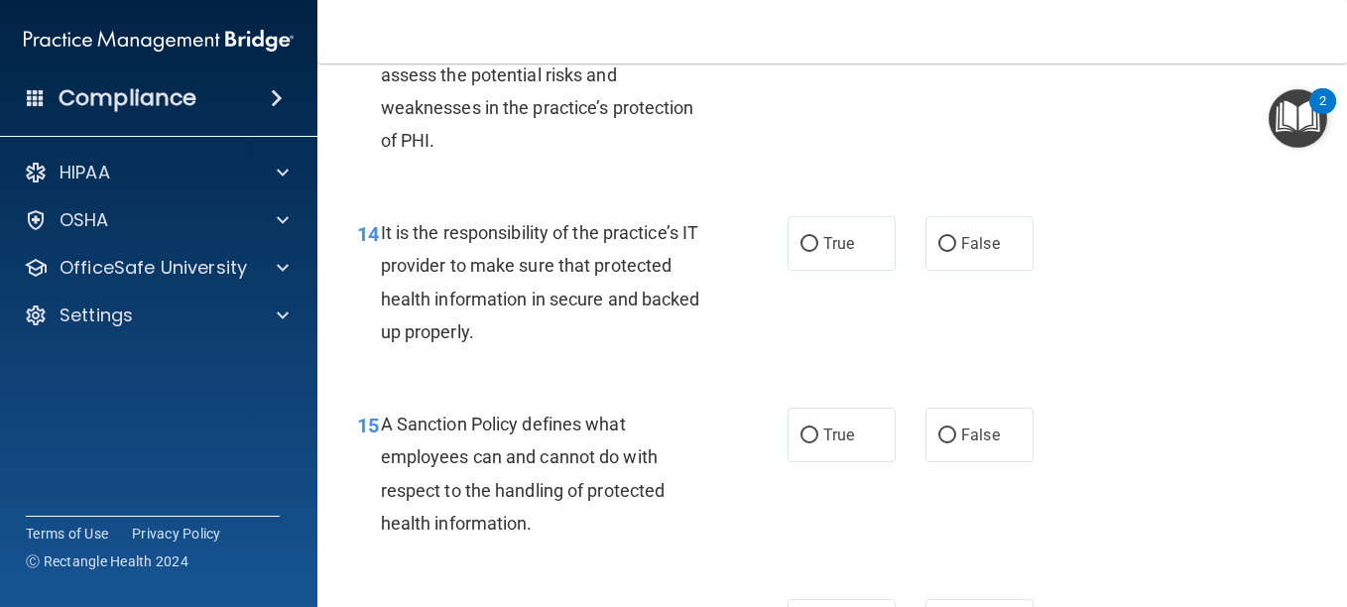
click at [950, 47] on label "False" at bounding box center [980, 19] width 108 height 55
click at [950, 28] on input "False" at bounding box center [948, 20] width 18 height 15
radio input "true"
click at [950, 271] on label "False" at bounding box center [980, 243] width 108 height 55
click at [950, 252] on input "False" at bounding box center [948, 244] width 18 height 15
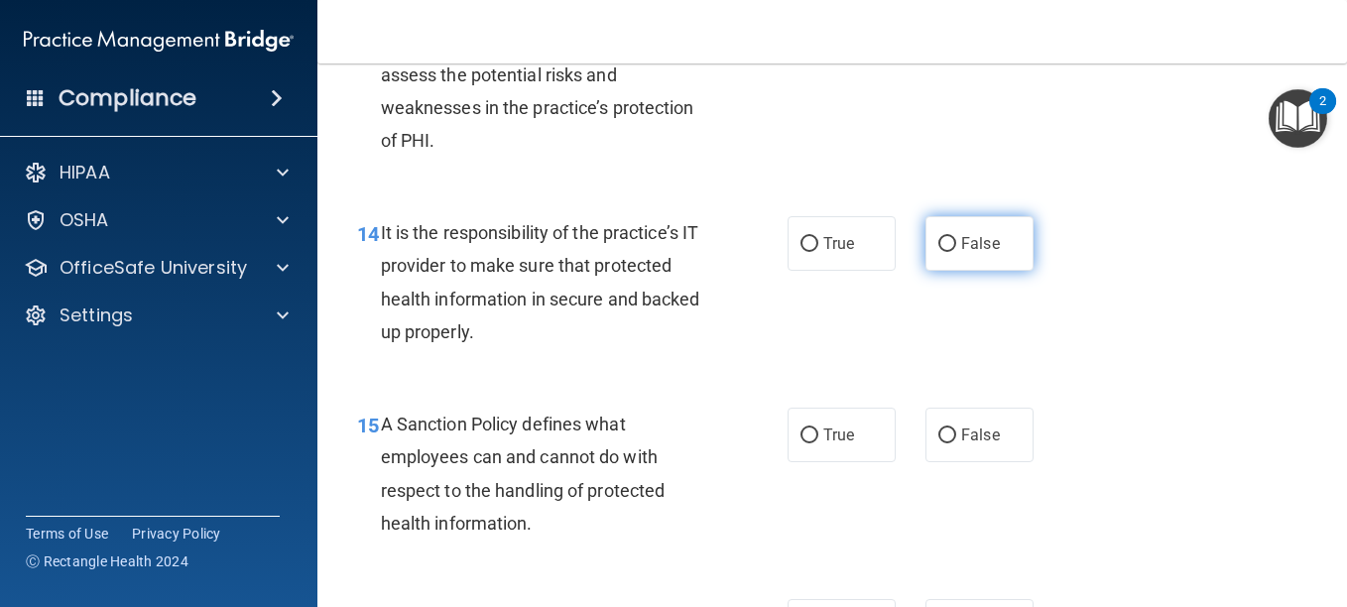
radio input "true"
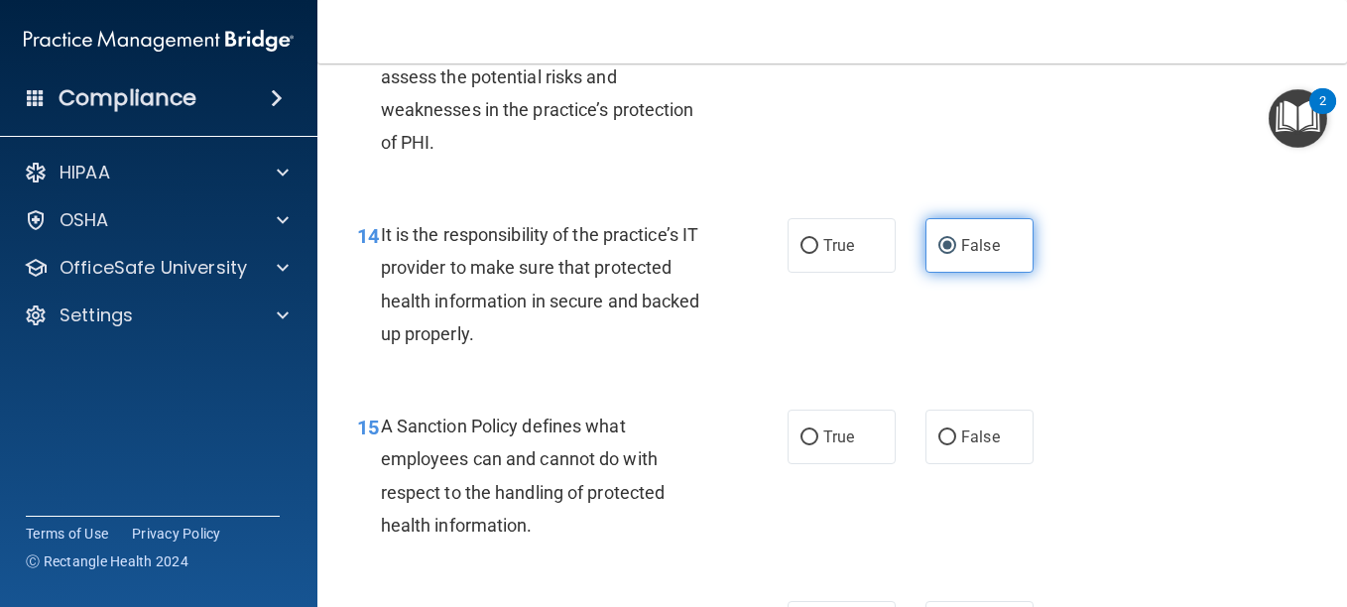
scroll to position [2952, 0]
click at [950, 275] on label "False" at bounding box center [980, 247] width 108 height 55
click at [950, 256] on input "False" at bounding box center [948, 248] width 18 height 15
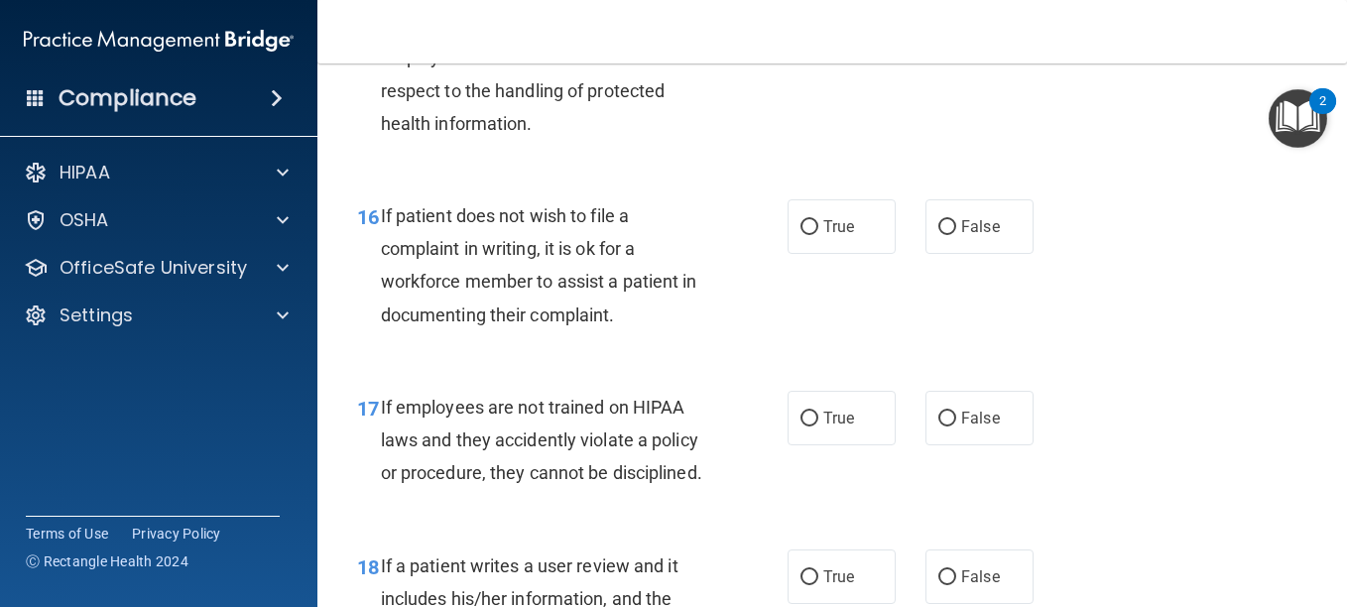
scroll to position [3376, 0]
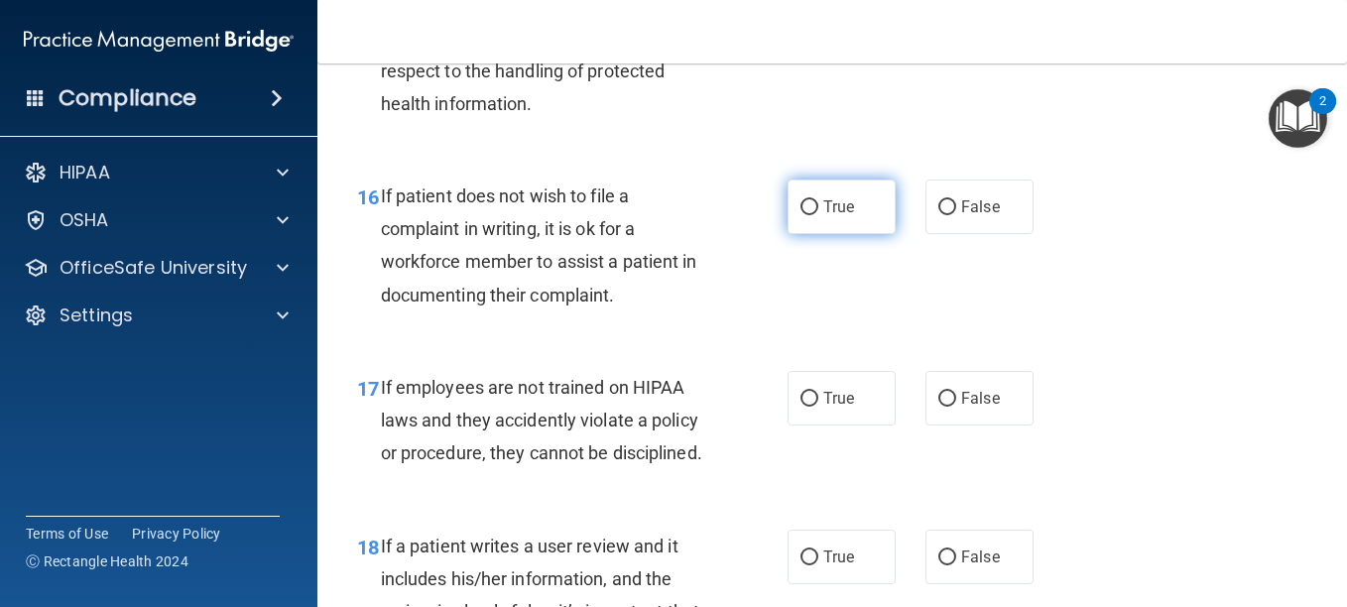
click at [811, 234] on label "True" at bounding box center [842, 207] width 108 height 55
click at [811, 215] on input "True" at bounding box center [810, 207] width 18 height 15
radio input "true"
click at [820, 43] on label "True" at bounding box center [842, 15] width 108 height 55
click at [819, 24] on input "True" at bounding box center [810, 16] width 18 height 15
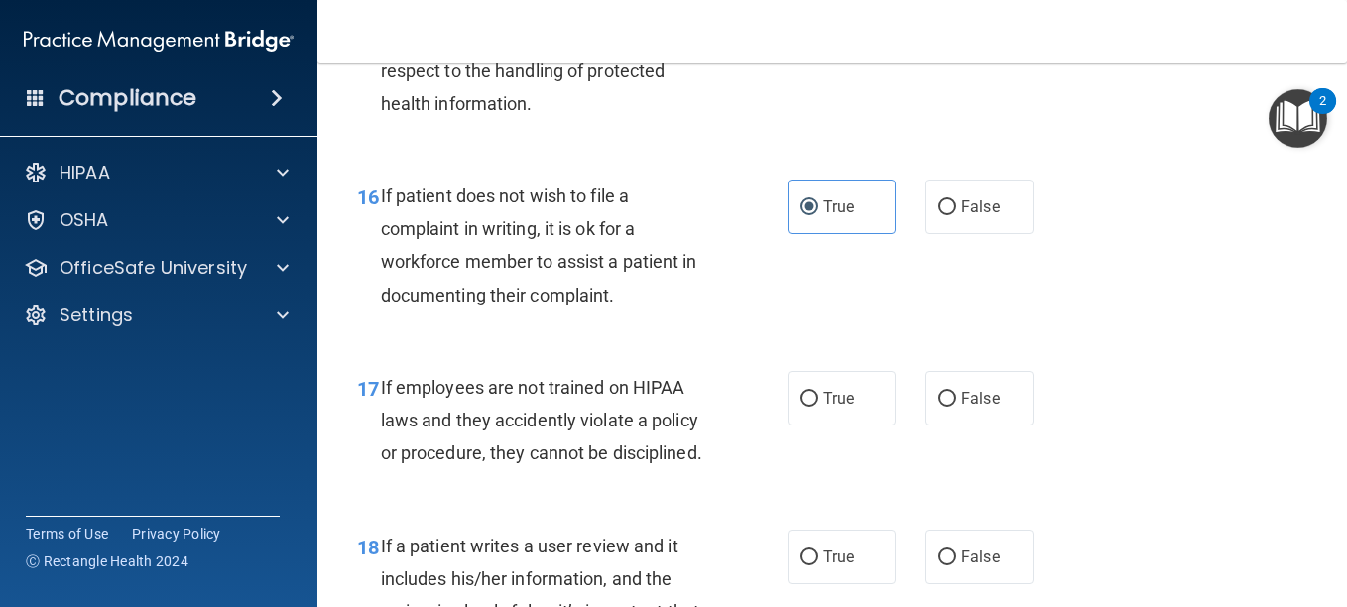
radio input "true"
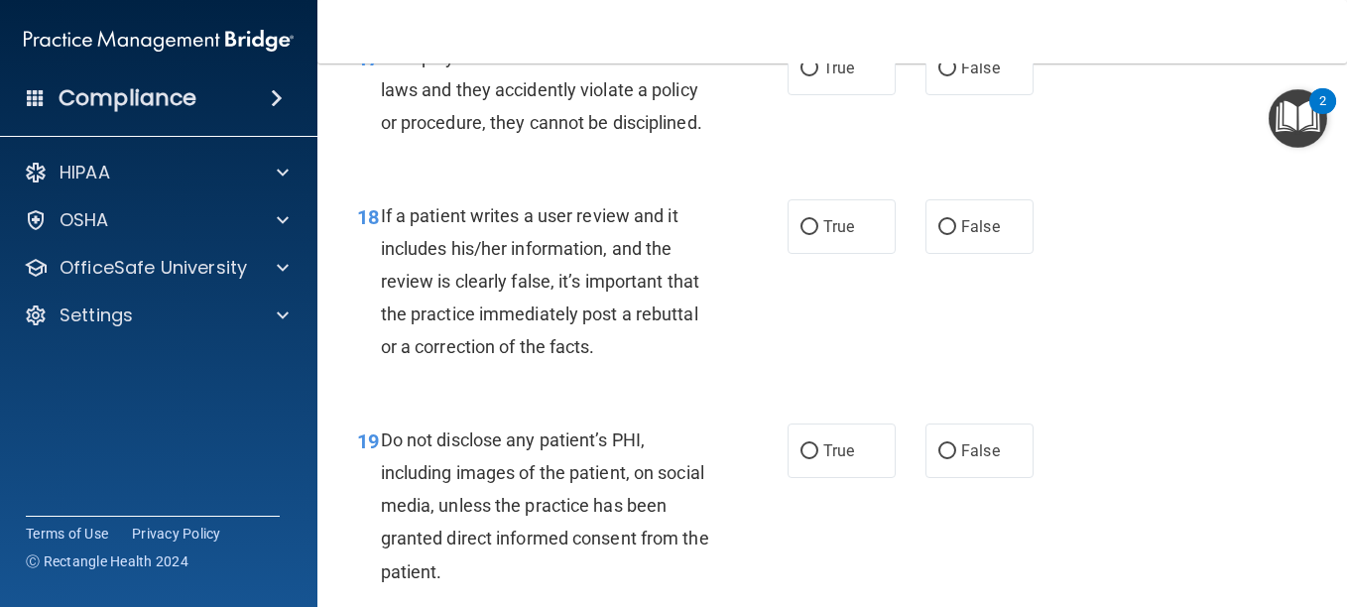
scroll to position [3716, 0]
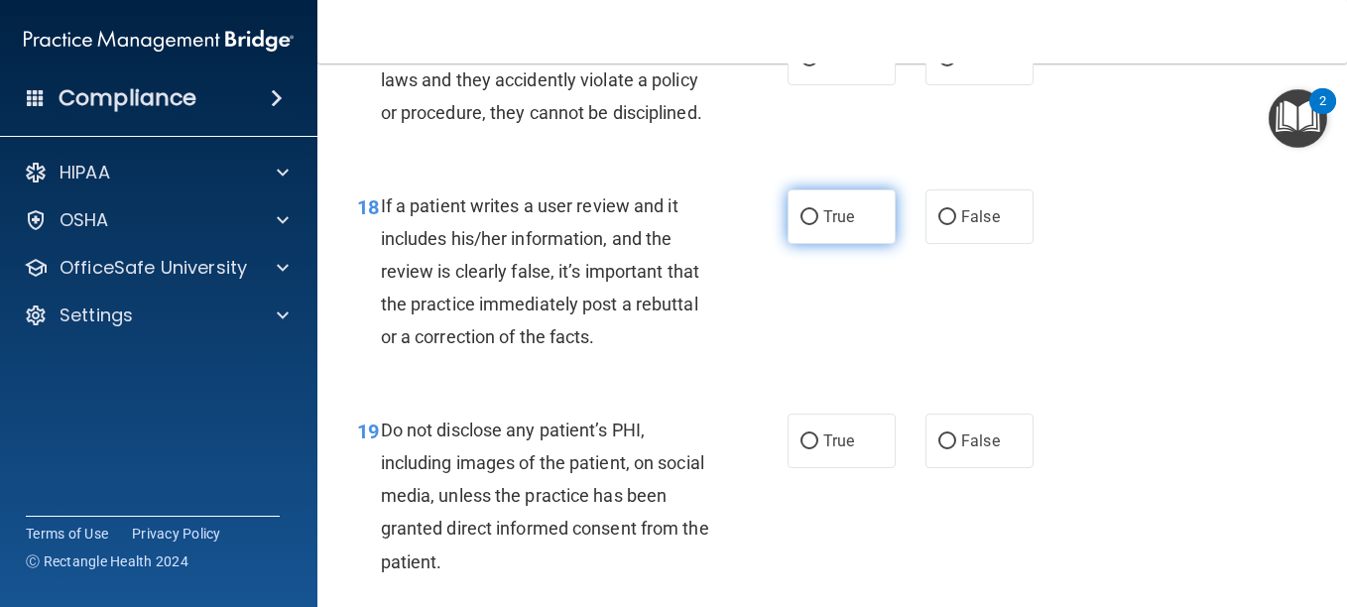
click at [801, 225] on input "True" at bounding box center [810, 217] width 18 height 15
radio input "true"
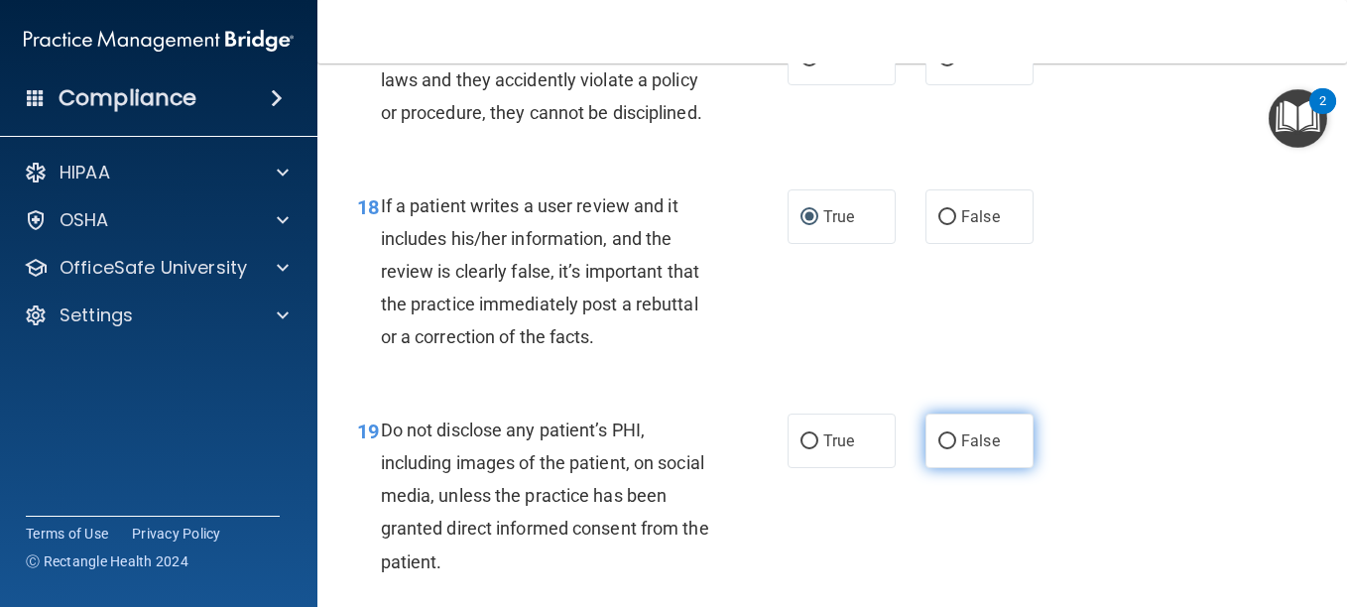
click at [947, 449] on input "False" at bounding box center [948, 442] width 18 height 15
radio input "true"
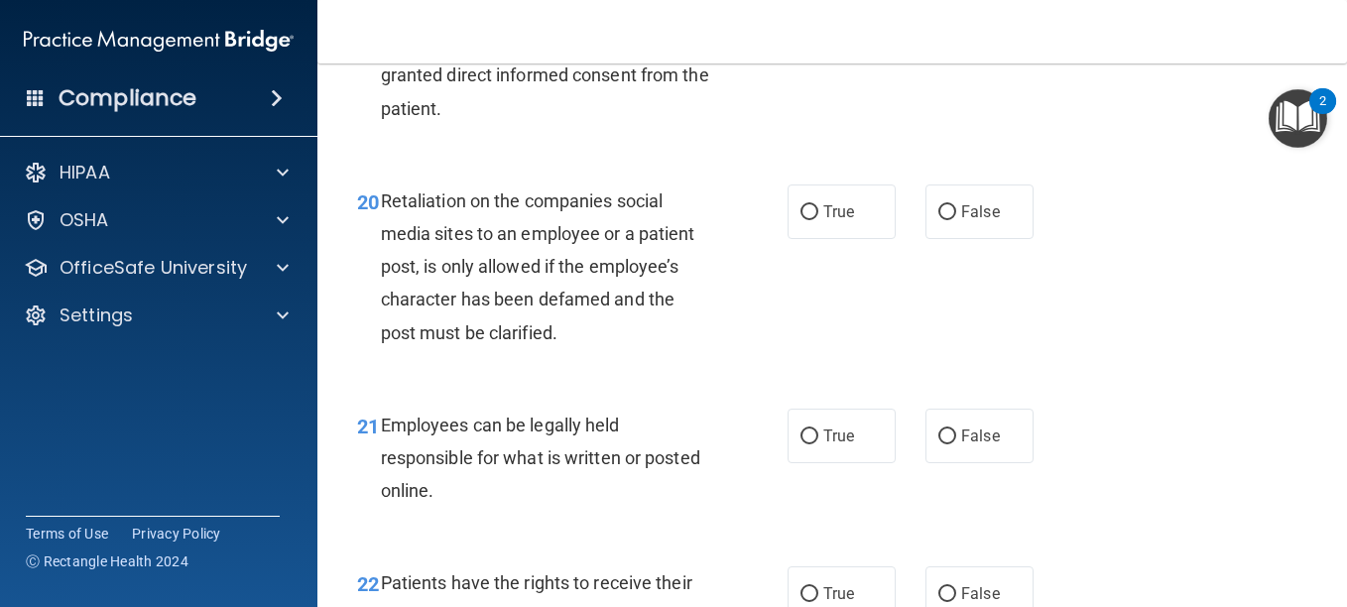
scroll to position [4182, 0]
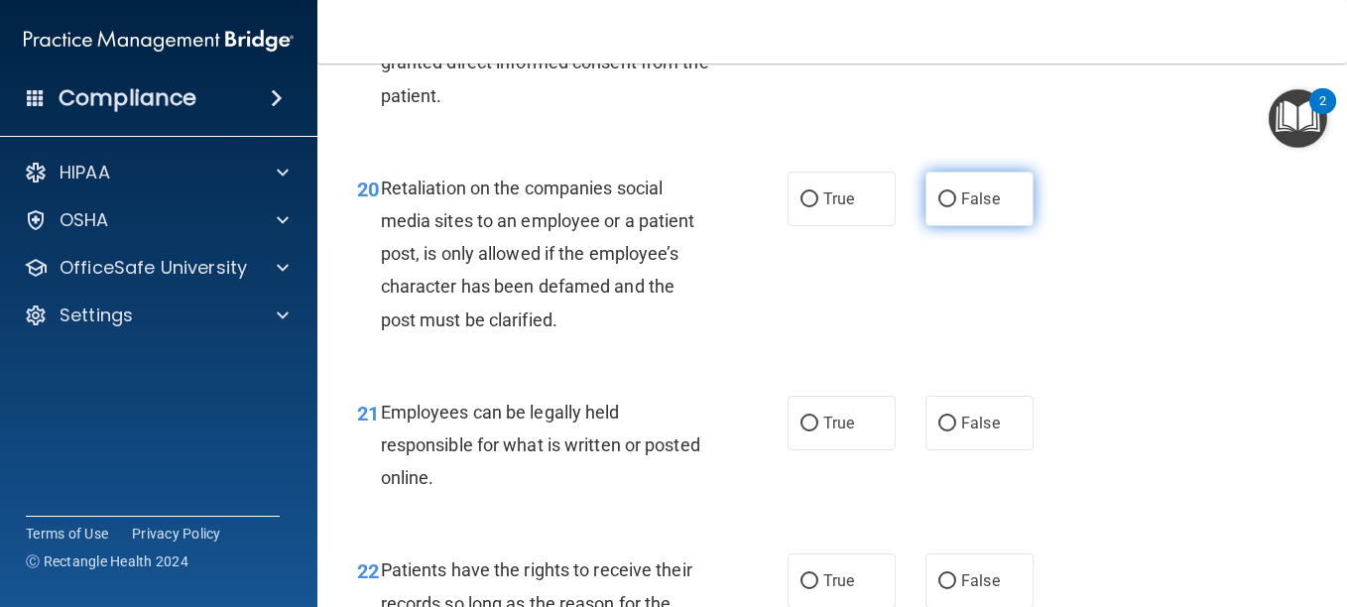
click at [939, 226] on label "False" at bounding box center [980, 199] width 108 height 55
click at [939, 207] on input "False" at bounding box center [948, 199] width 18 height 15
radio input "true"
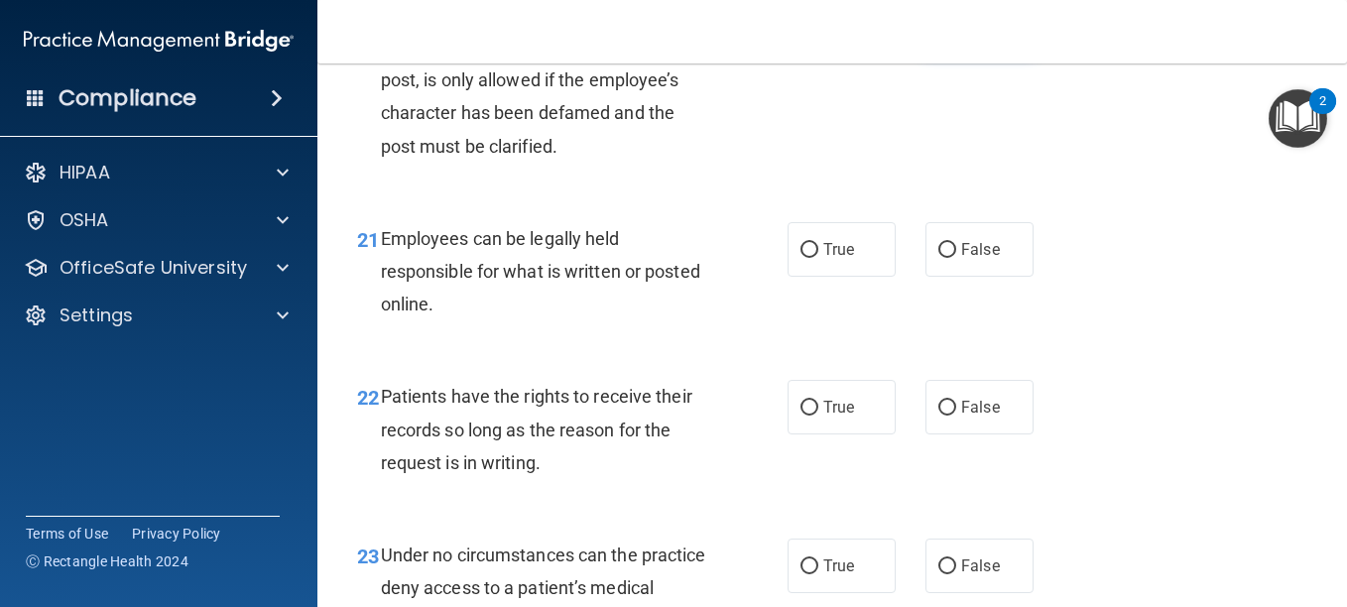
scroll to position [4359, 0]
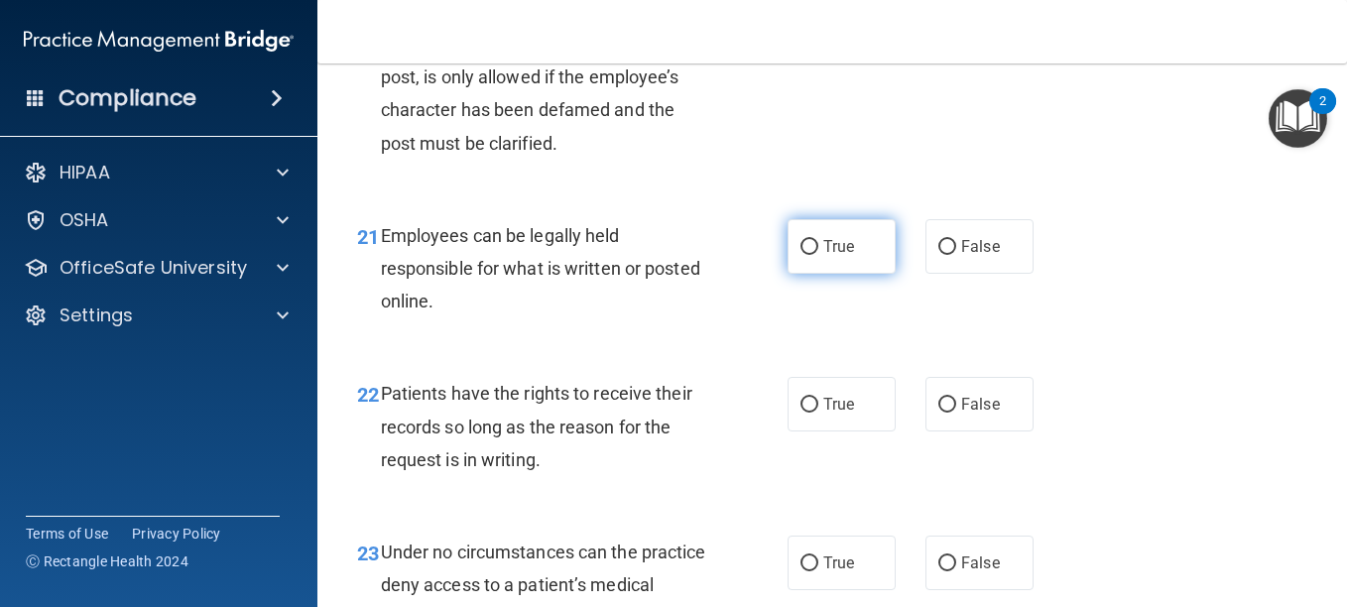
click at [837, 274] on label "True" at bounding box center [842, 246] width 108 height 55
click at [819, 255] on input "True" at bounding box center [810, 247] width 18 height 15
radio input "true"
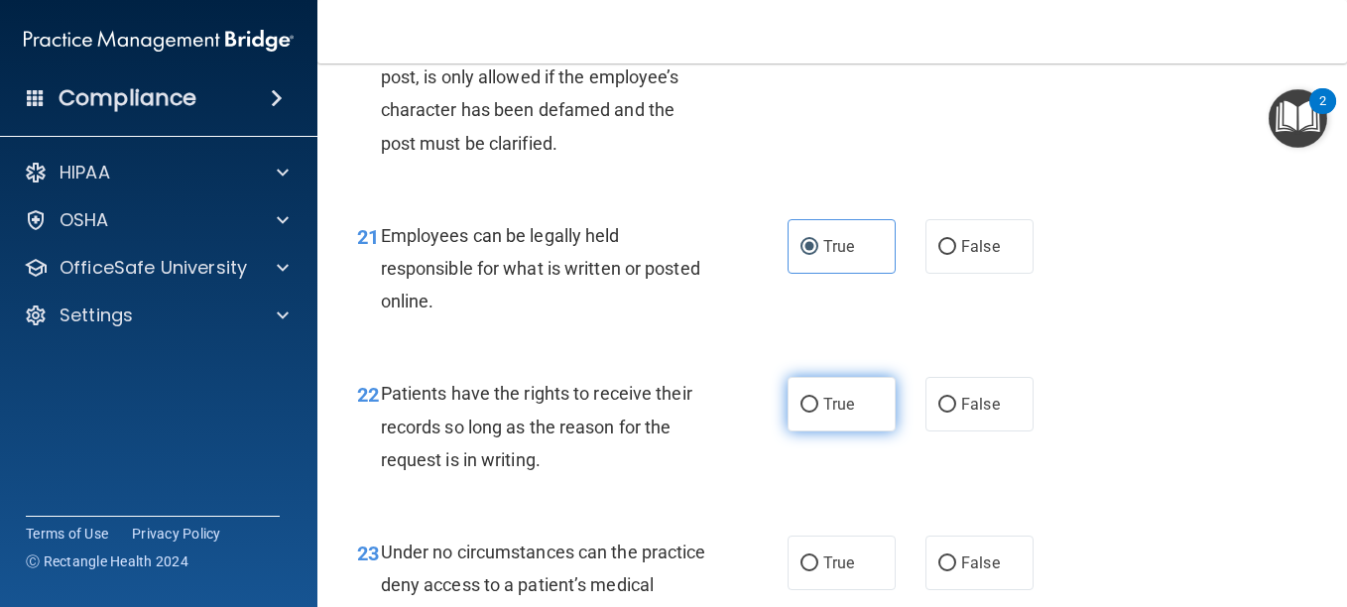
click at [816, 432] on label "True" at bounding box center [842, 404] width 108 height 55
click at [816, 413] on input "True" at bounding box center [810, 405] width 18 height 15
radio input "true"
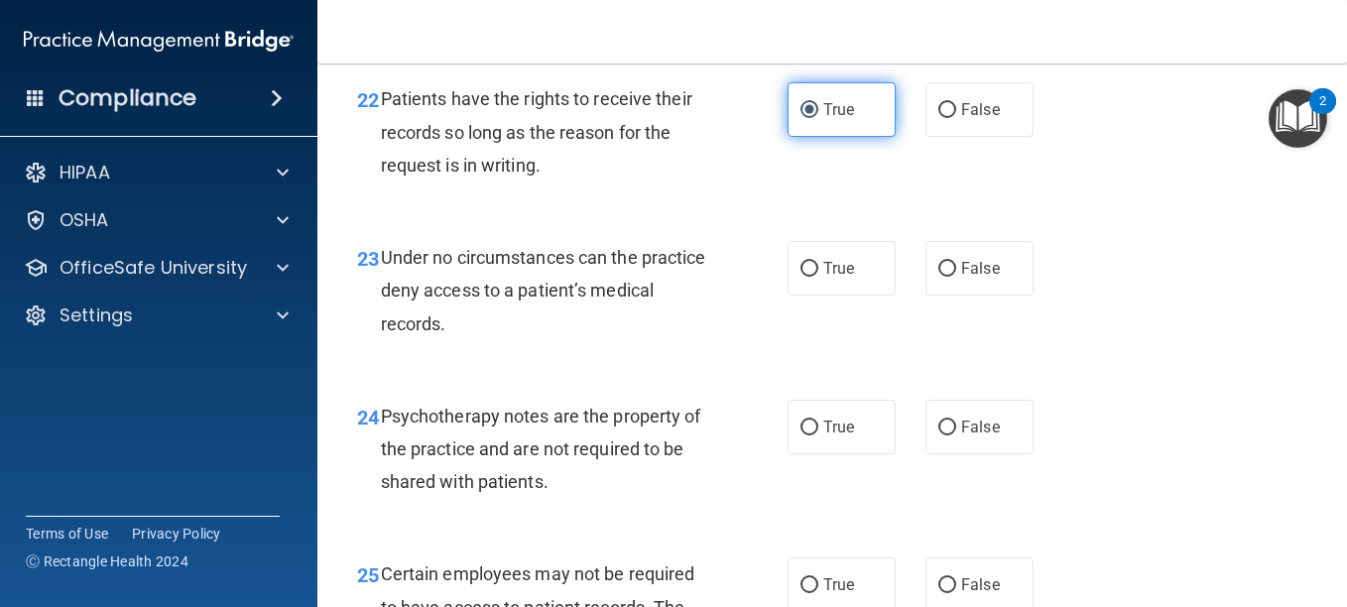
scroll to position [4655, 0]
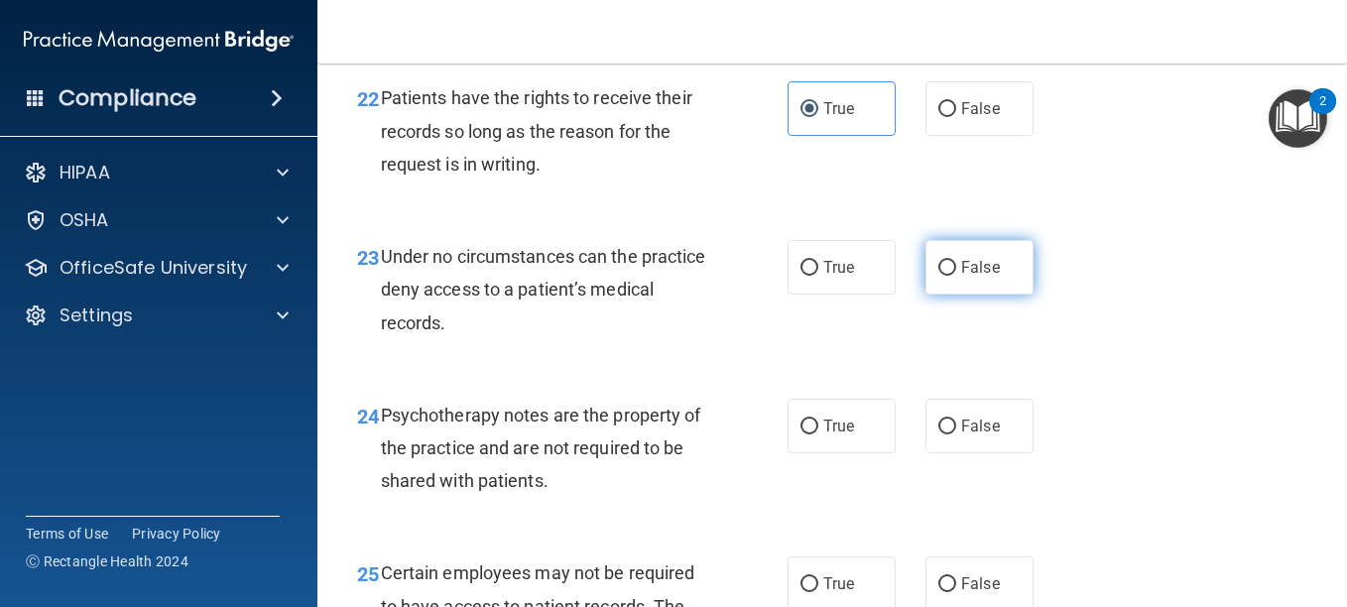
click at [965, 295] on label "False" at bounding box center [980, 267] width 108 height 55
click at [957, 276] on input "False" at bounding box center [948, 268] width 18 height 15
radio input "true"
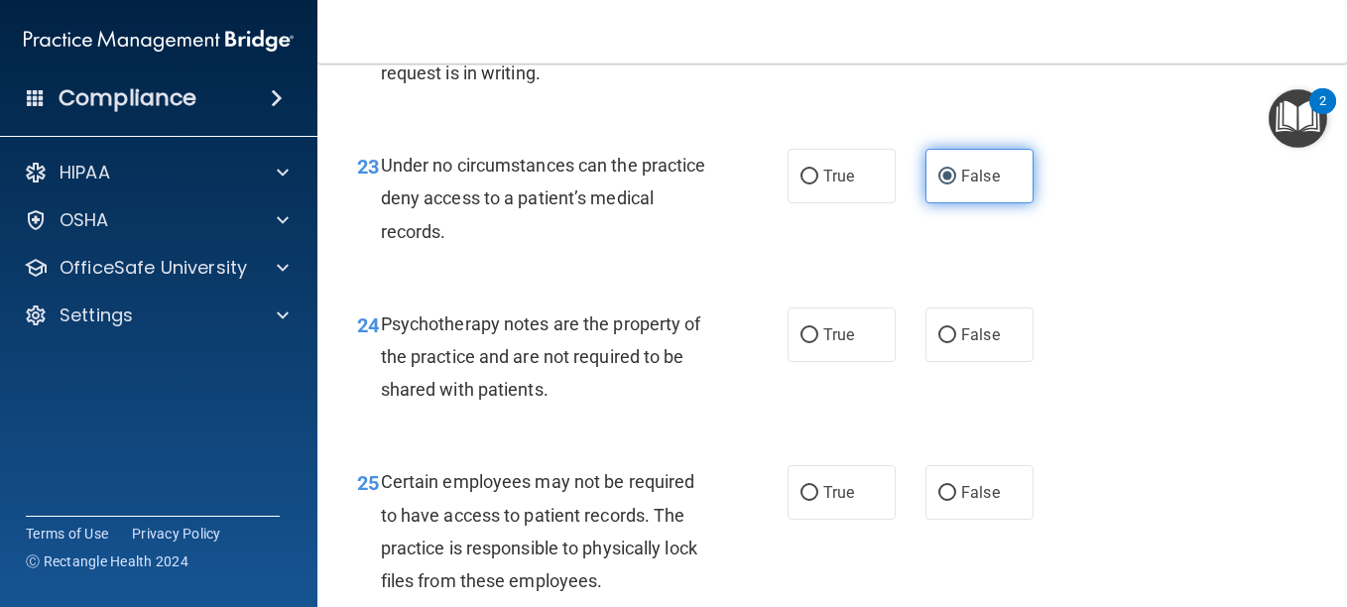
scroll to position [4758, 0]
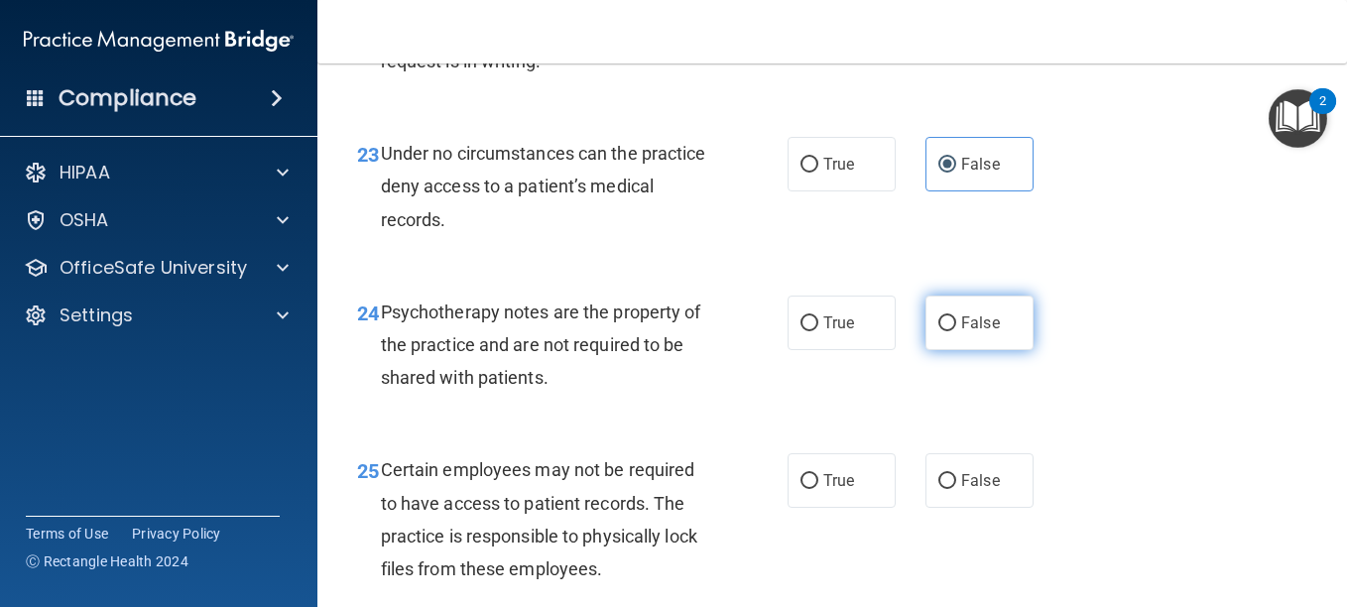
click at [964, 350] on label "False" at bounding box center [980, 323] width 108 height 55
click at [957, 331] on input "False" at bounding box center [948, 324] width 18 height 15
radio input "true"
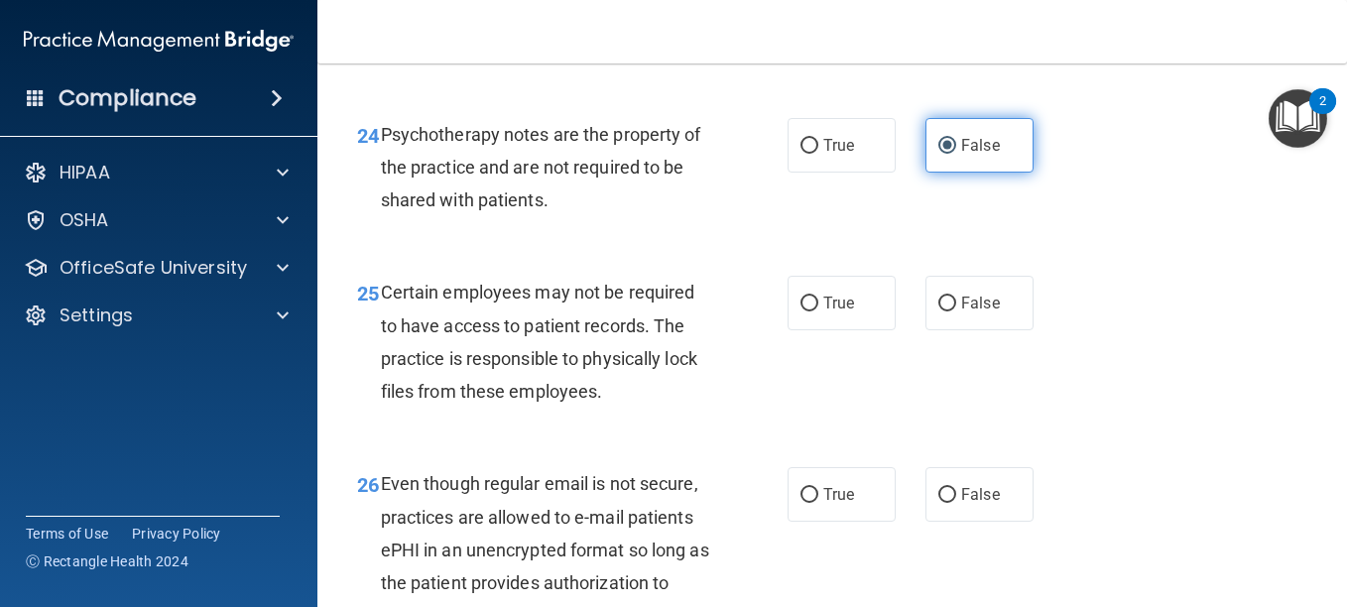
scroll to position [4936, 0]
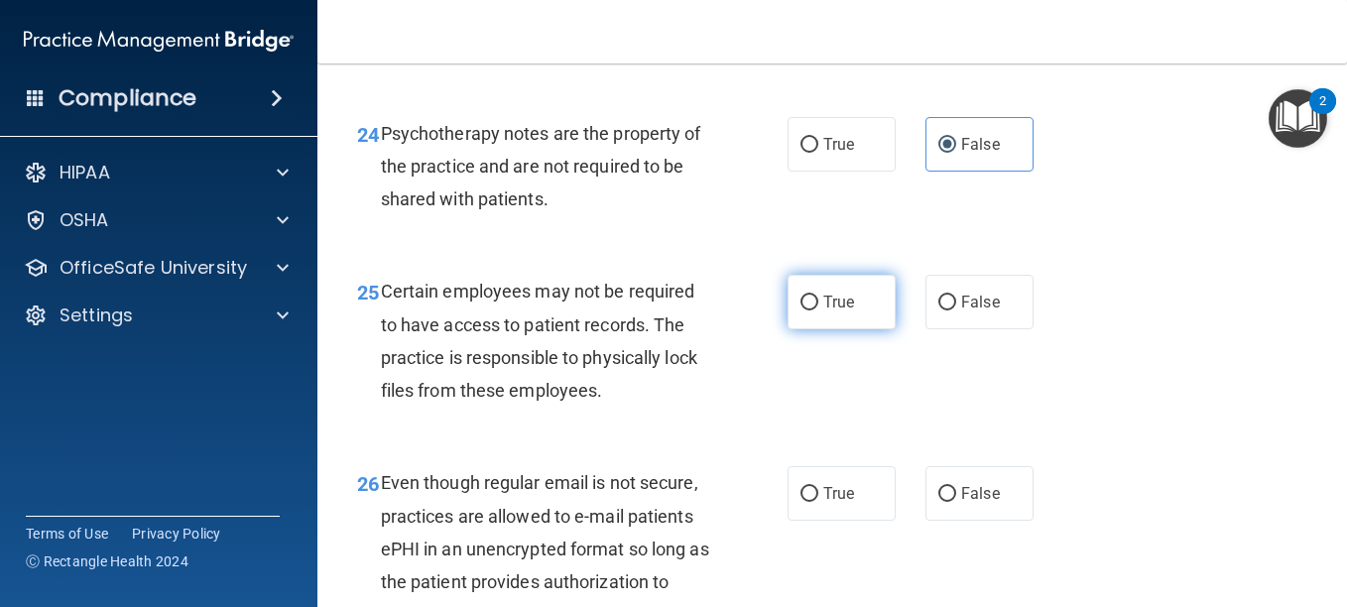
click at [831, 329] on label "True" at bounding box center [842, 302] width 108 height 55
click at [819, 311] on input "True" at bounding box center [810, 303] width 18 height 15
radio input "true"
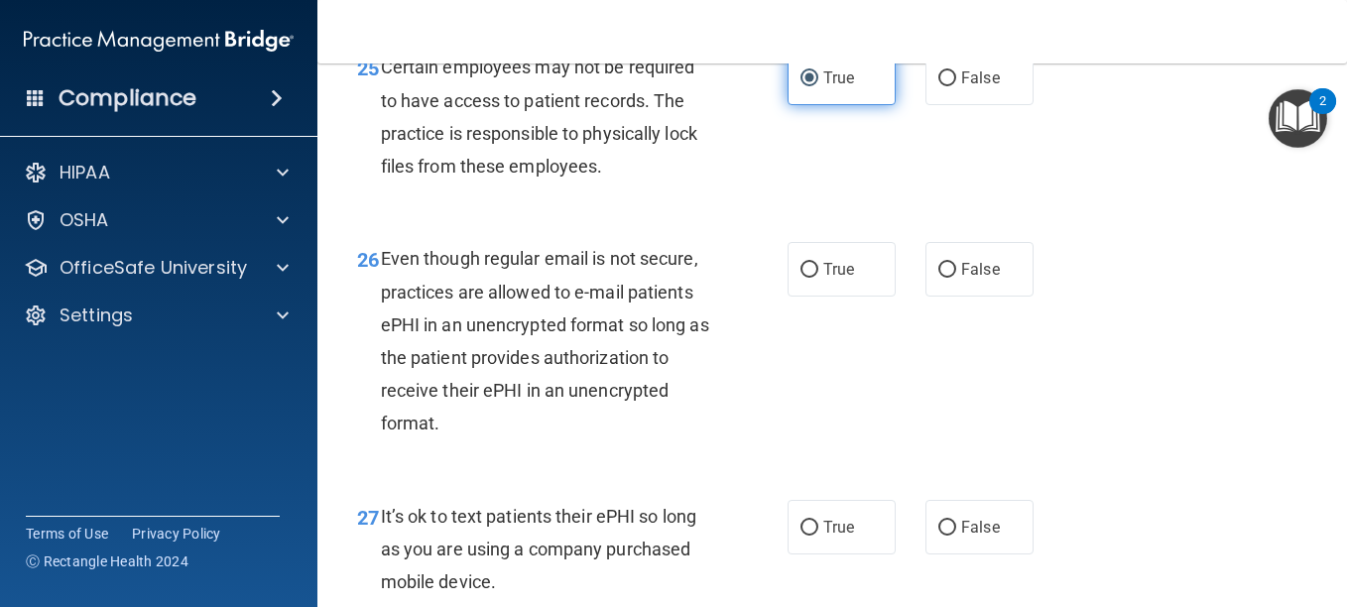
scroll to position [5162, 0]
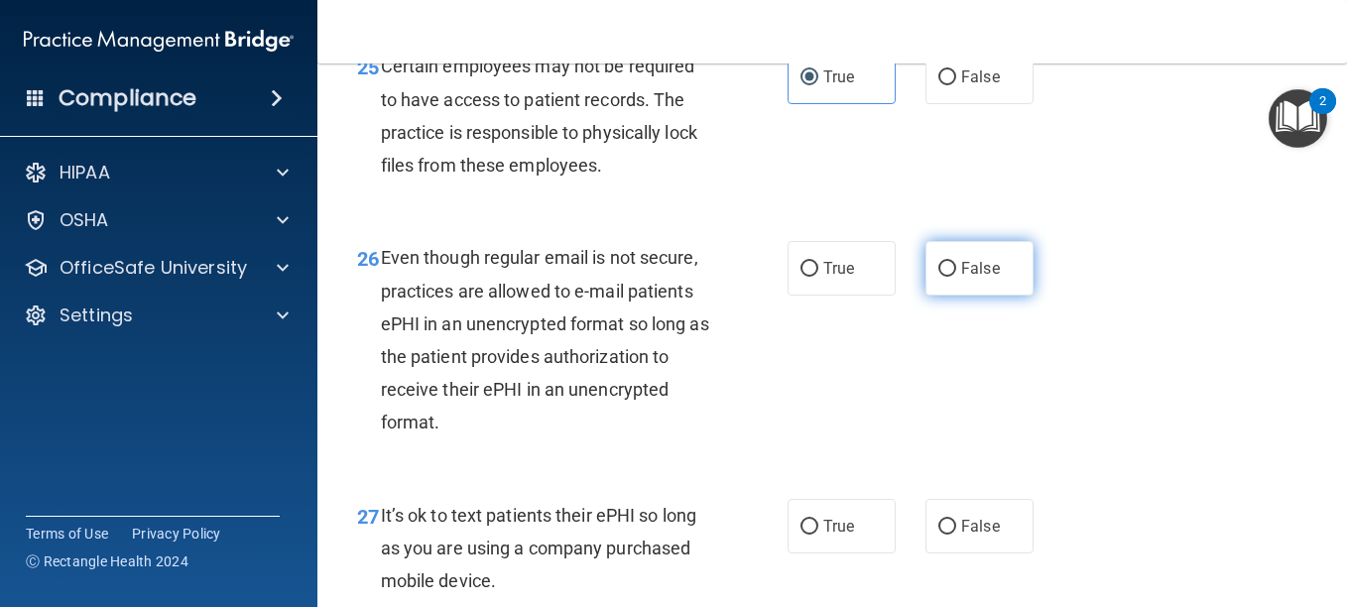
click at [939, 277] on input "False" at bounding box center [948, 269] width 18 height 15
radio input "true"
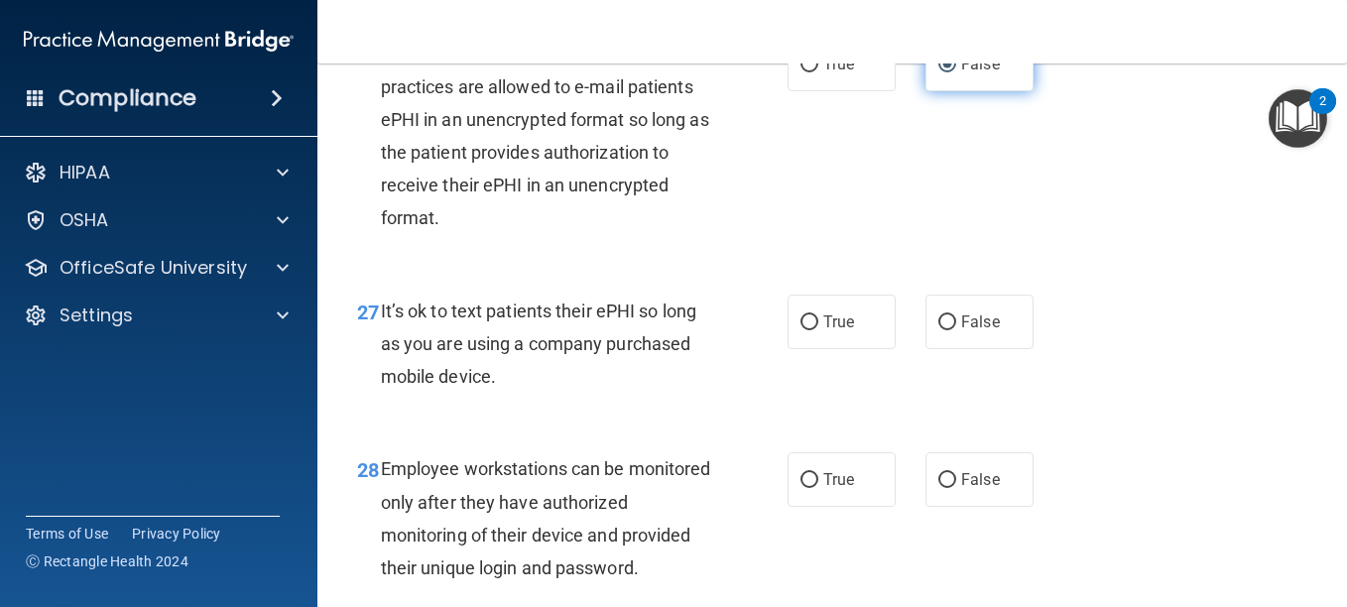
scroll to position [5367, 0]
click at [939, 329] on input "False" at bounding box center [948, 322] width 18 height 15
radio input "true"
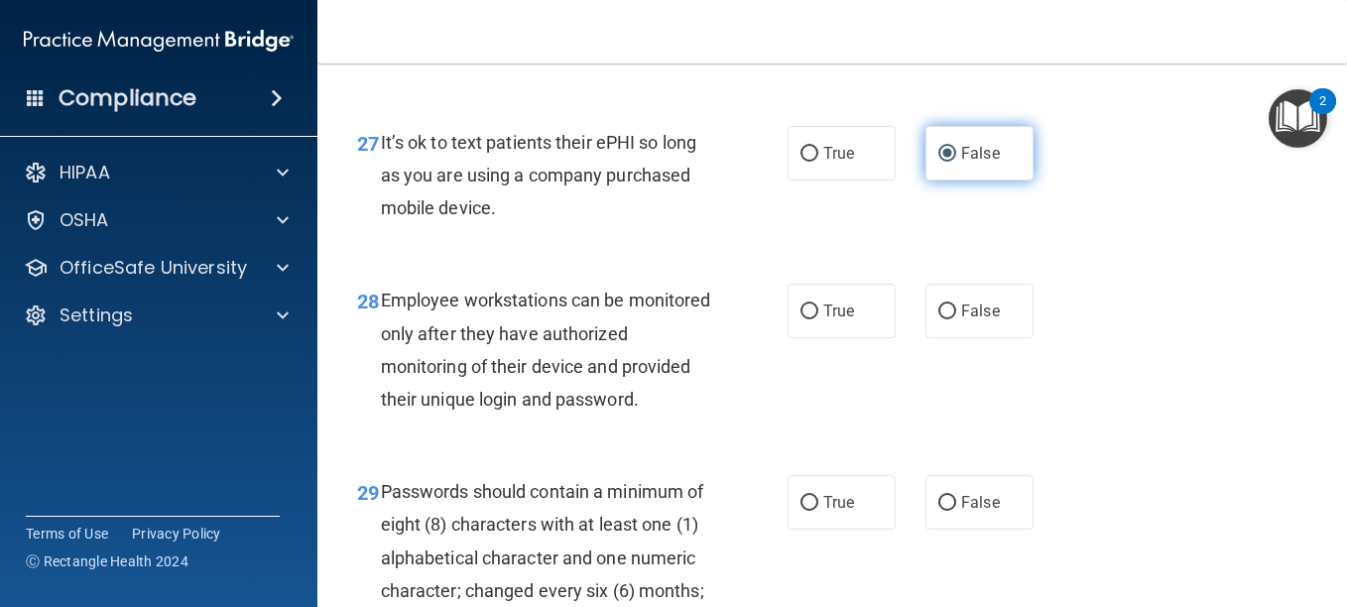
scroll to position [5538, 0]
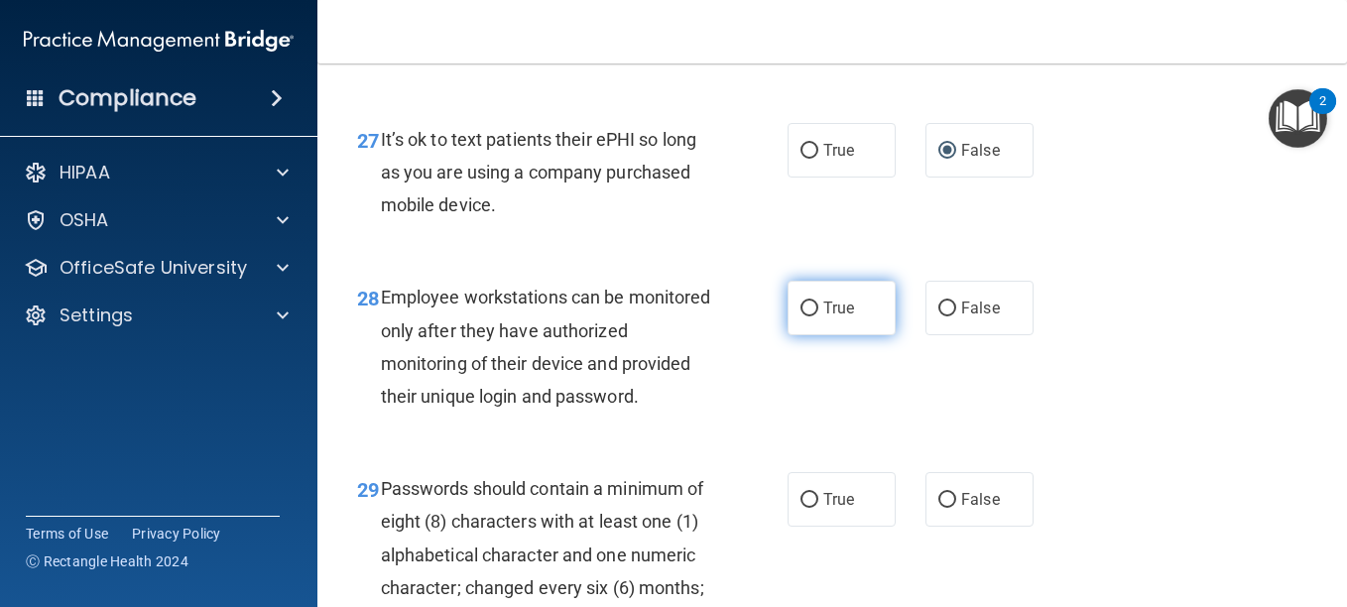
click at [827, 318] on span "True" at bounding box center [839, 308] width 31 height 19
click at [819, 317] on input "True" at bounding box center [810, 309] width 18 height 15
radio input "true"
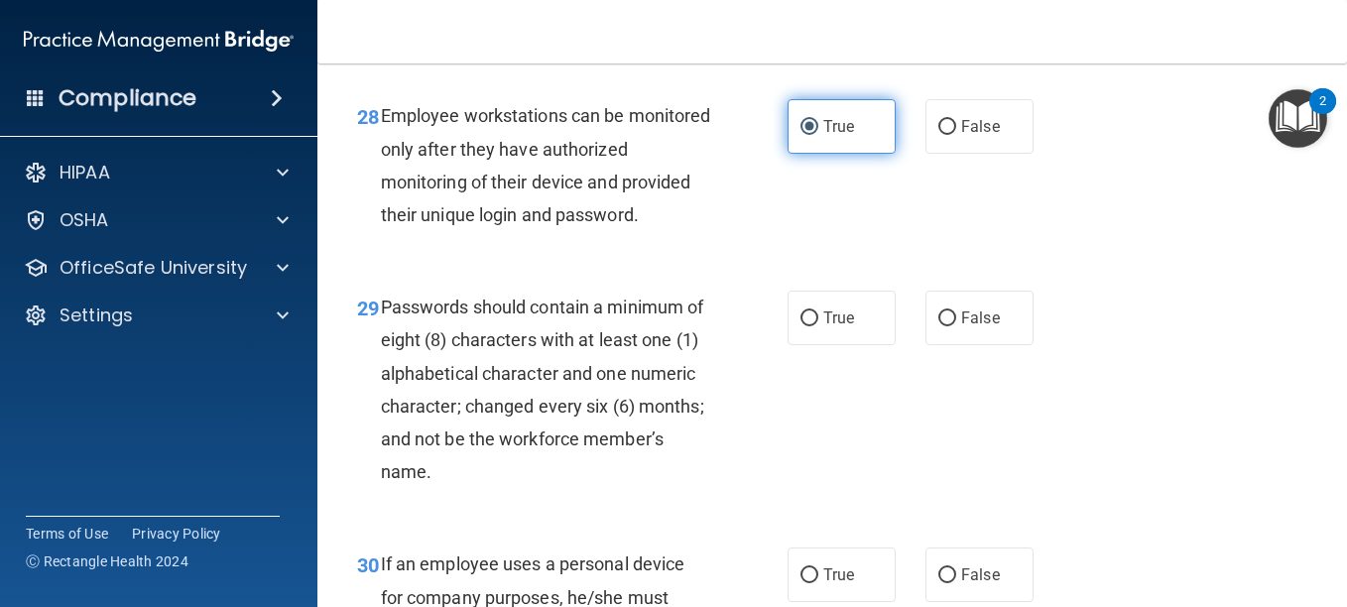
scroll to position [5726, 0]
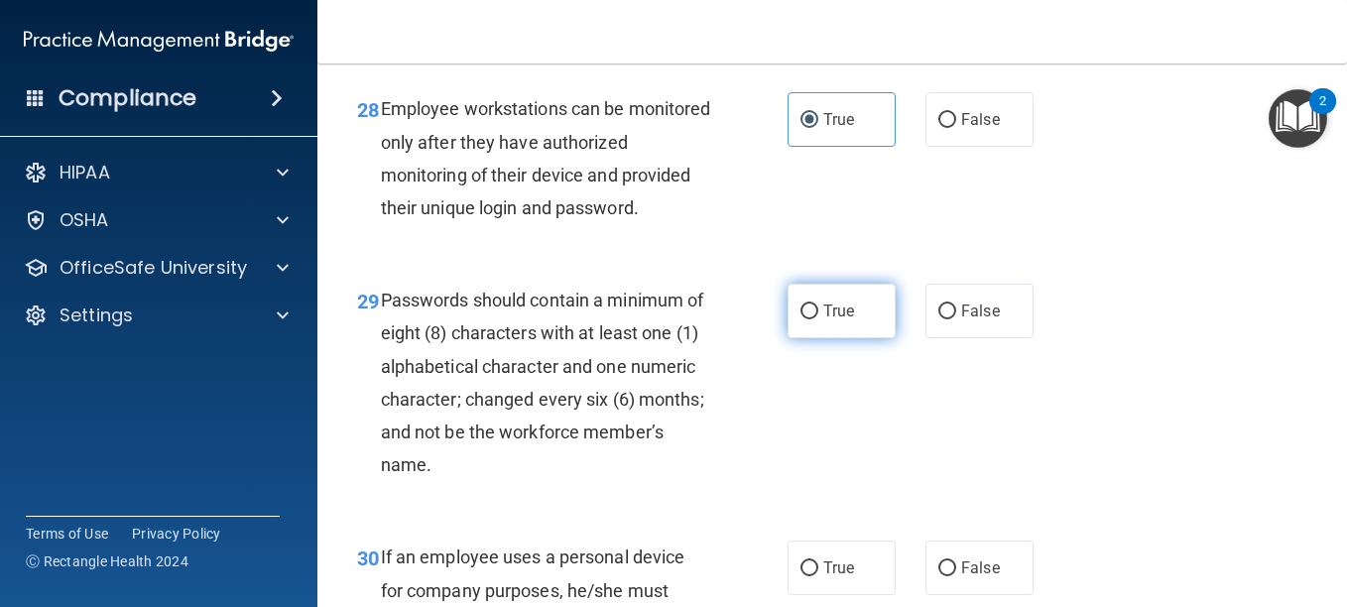
click at [824, 320] on span "True" at bounding box center [839, 311] width 31 height 19
click at [819, 319] on input "True" at bounding box center [810, 312] width 18 height 15
radio input "true"
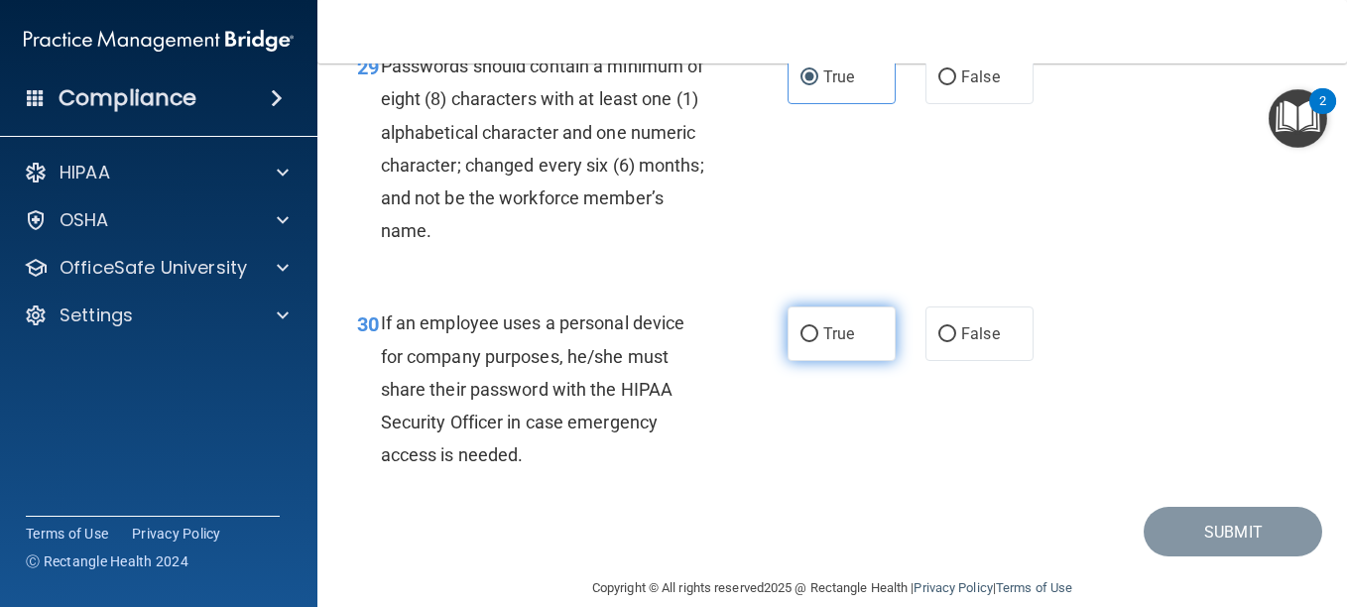
click at [821, 361] on label "True" at bounding box center [842, 334] width 108 height 55
click at [819, 342] on input "True" at bounding box center [810, 334] width 18 height 15
radio input "true"
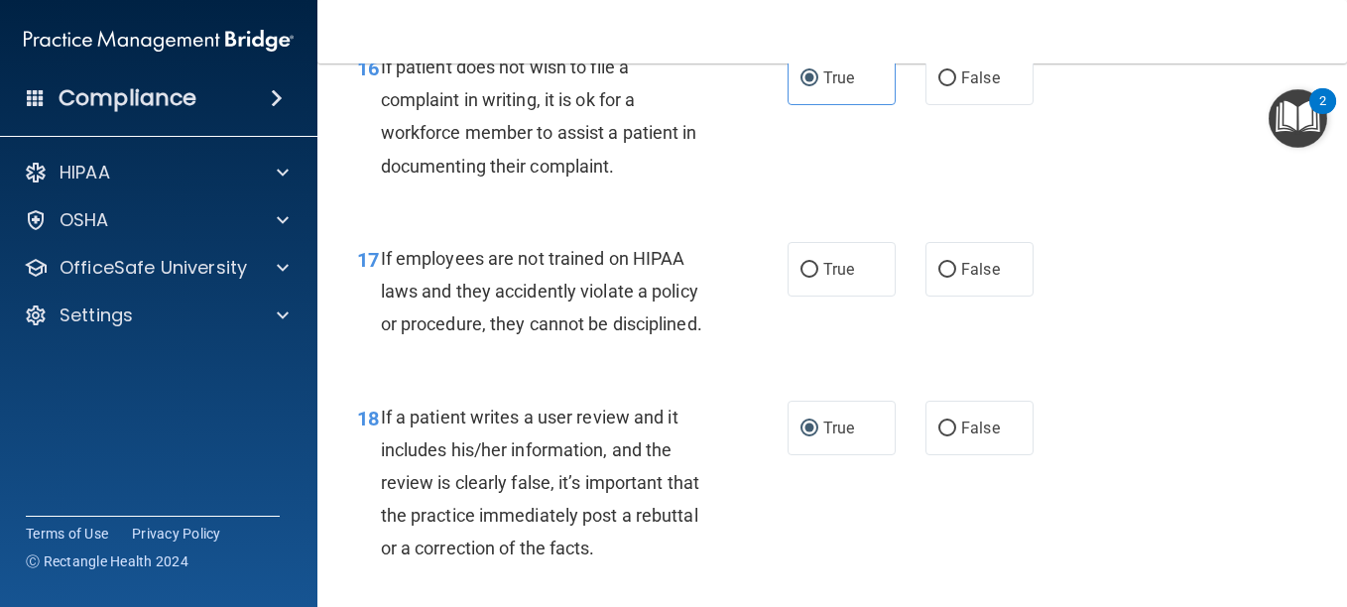
scroll to position [3504, 0]
click at [824, 280] on span "True" at bounding box center [839, 270] width 31 height 19
click at [819, 279] on input "True" at bounding box center [810, 271] width 18 height 15
radio input "true"
click at [961, 280] on span "False" at bounding box center [980, 270] width 39 height 19
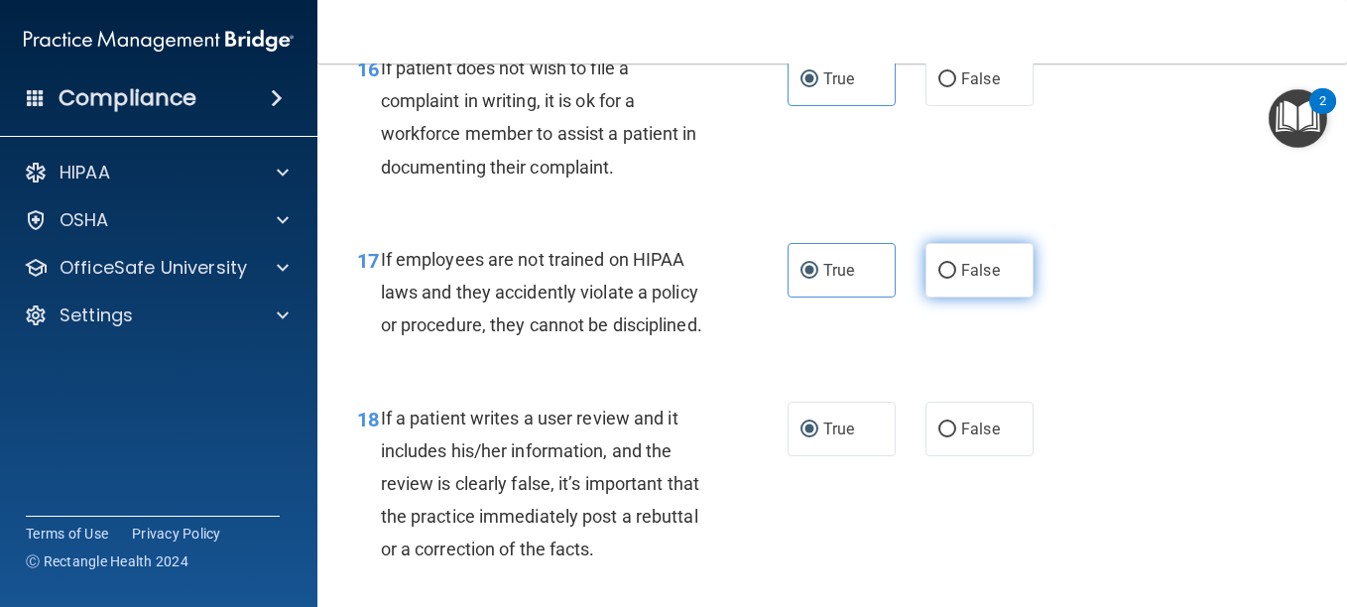
click at [957, 279] on input "False" at bounding box center [948, 271] width 18 height 15
radio input "true"
radio input "false"
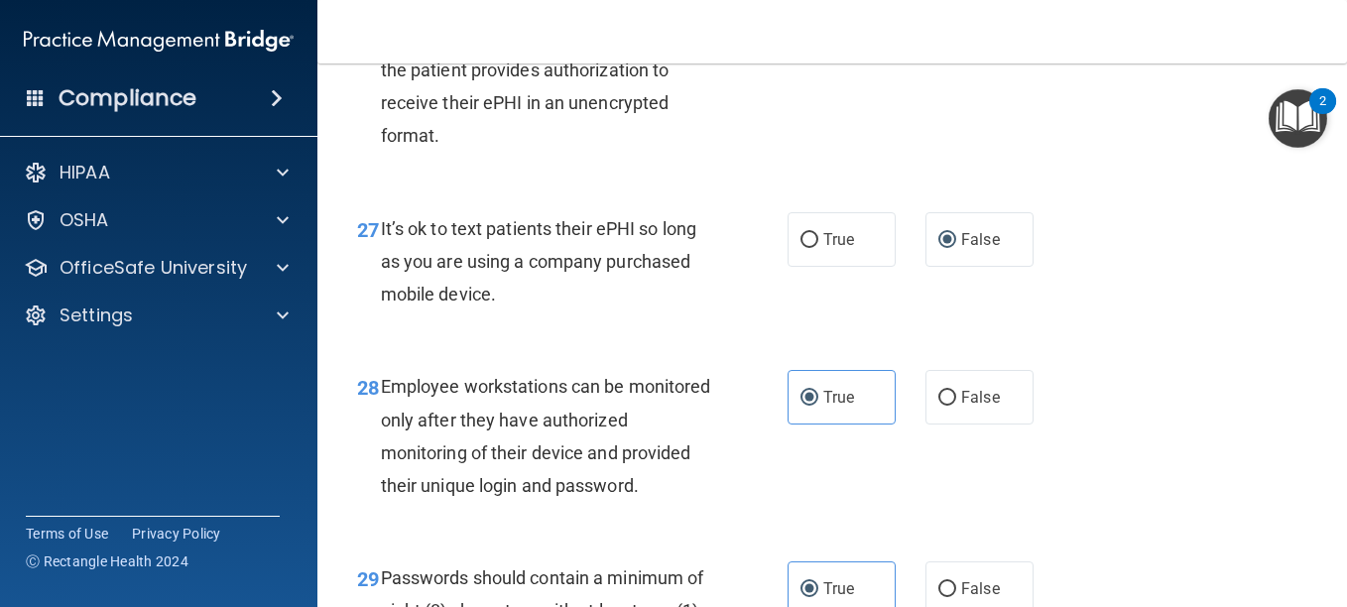
scroll to position [6154, 0]
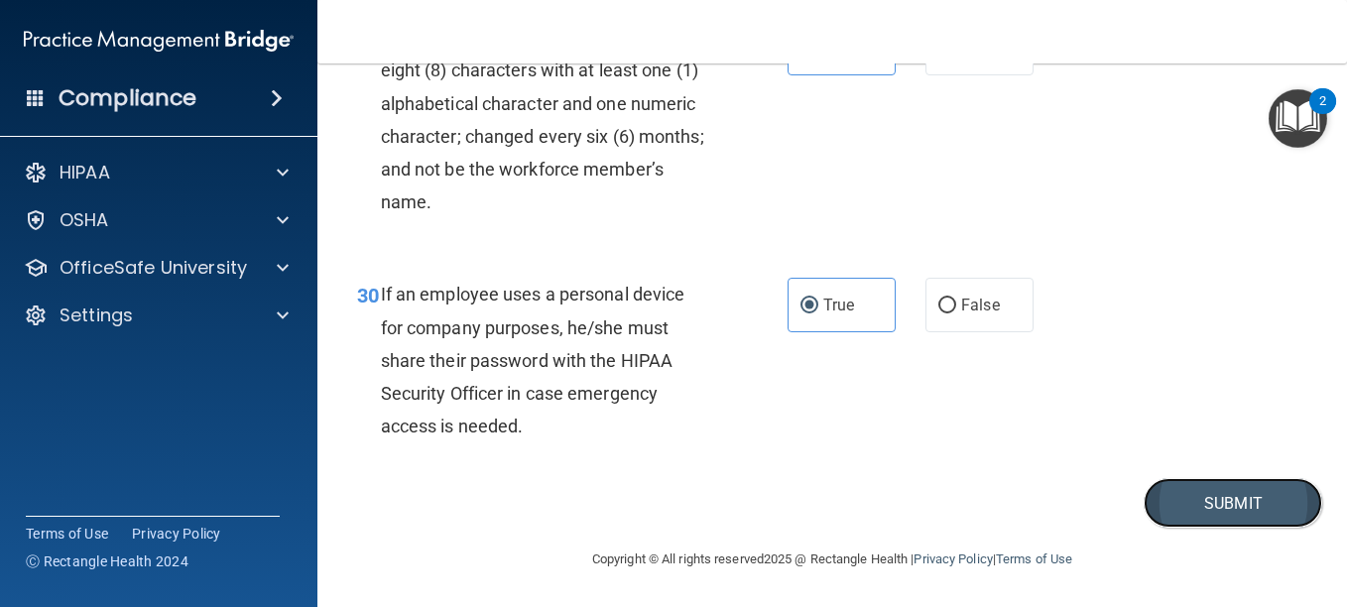
click at [1166, 510] on button "Submit" at bounding box center [1233, 503] width 179 height 51
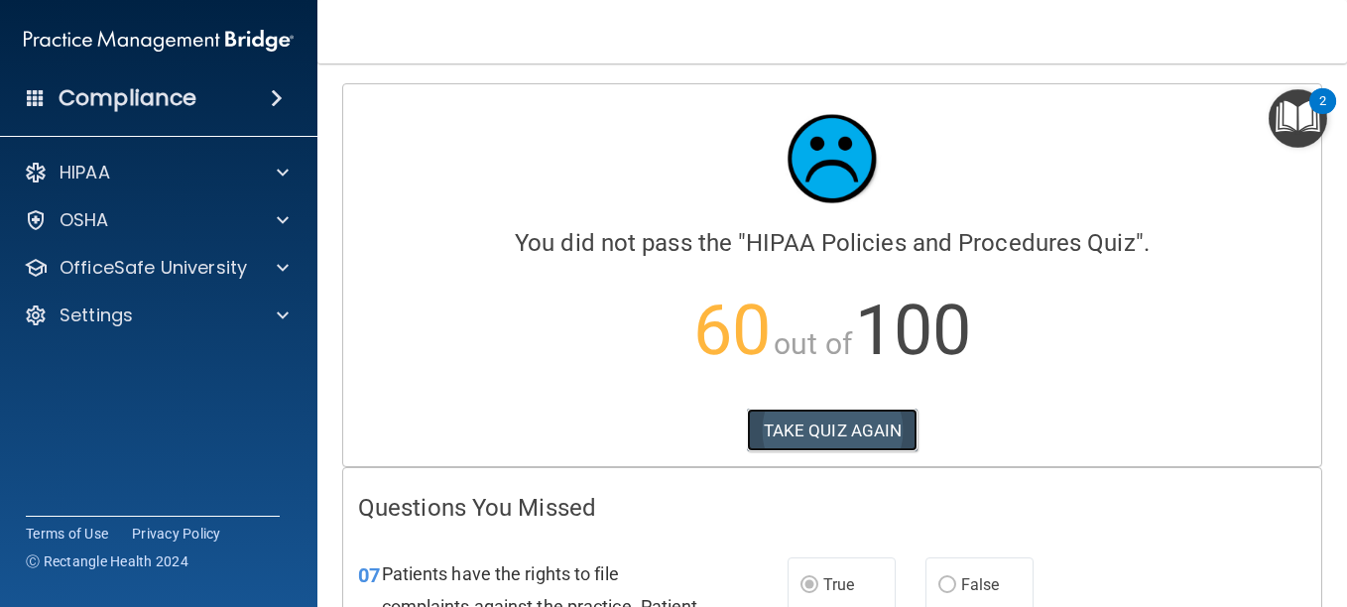
click at [822, 424] on button "TAKE QUIZ AGAIN" at bounding box center [833, 431] width 172 height 44
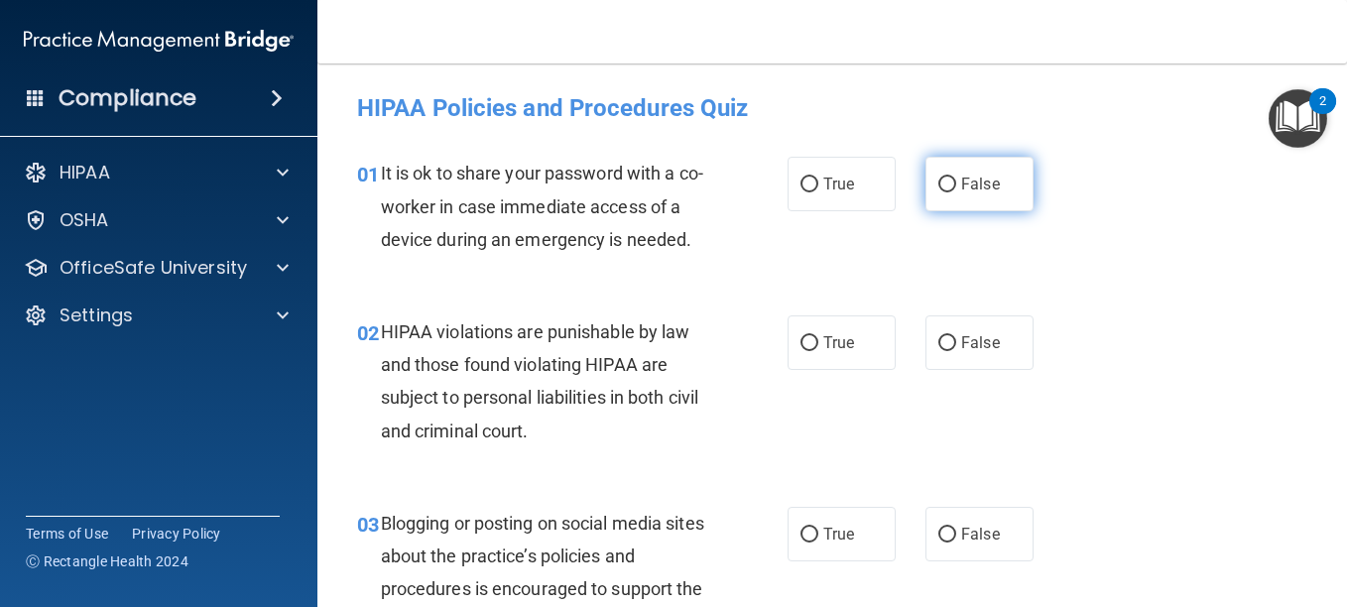
click at [951, 187] on label "False" at bounding box center [980, 184] width 108 height 55
click at [951, 187] on input "False" at bounding box center [948, 185] width 18 height 15
radio input "true"
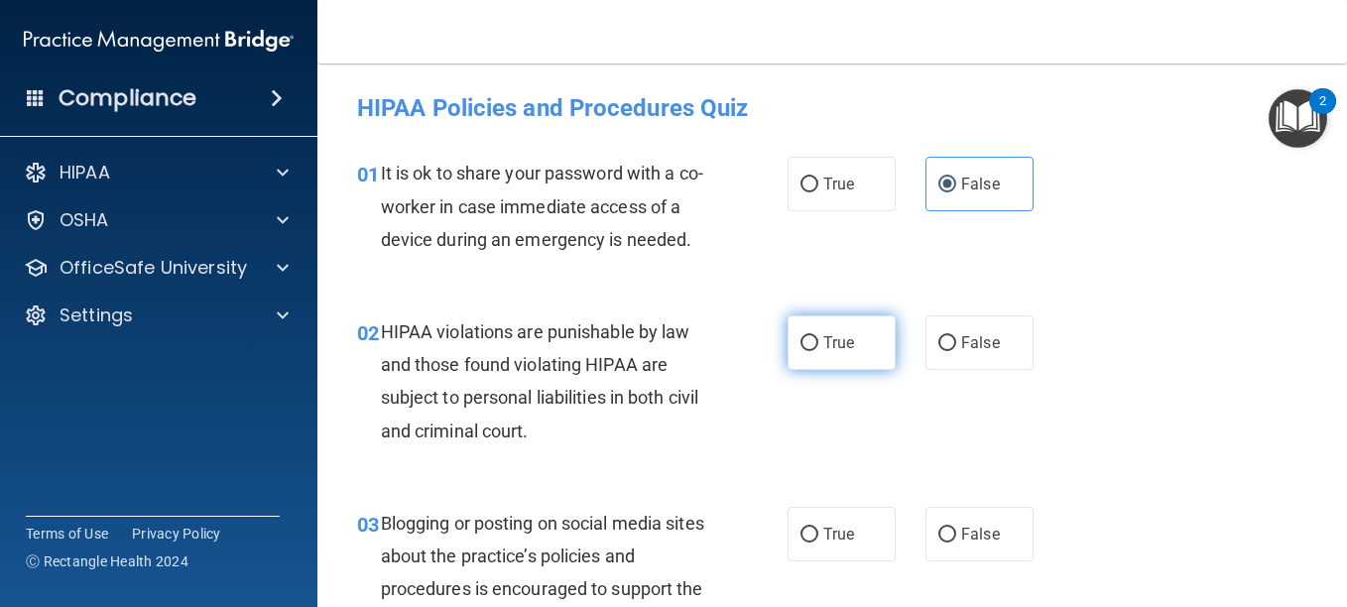
click at [830, 352] on span "True" at bounding box center [839, 342] width 31 height 19
click at [819, 351] on input "True" at bounding box center [810, 343] width 18 height 15
radio input "true"
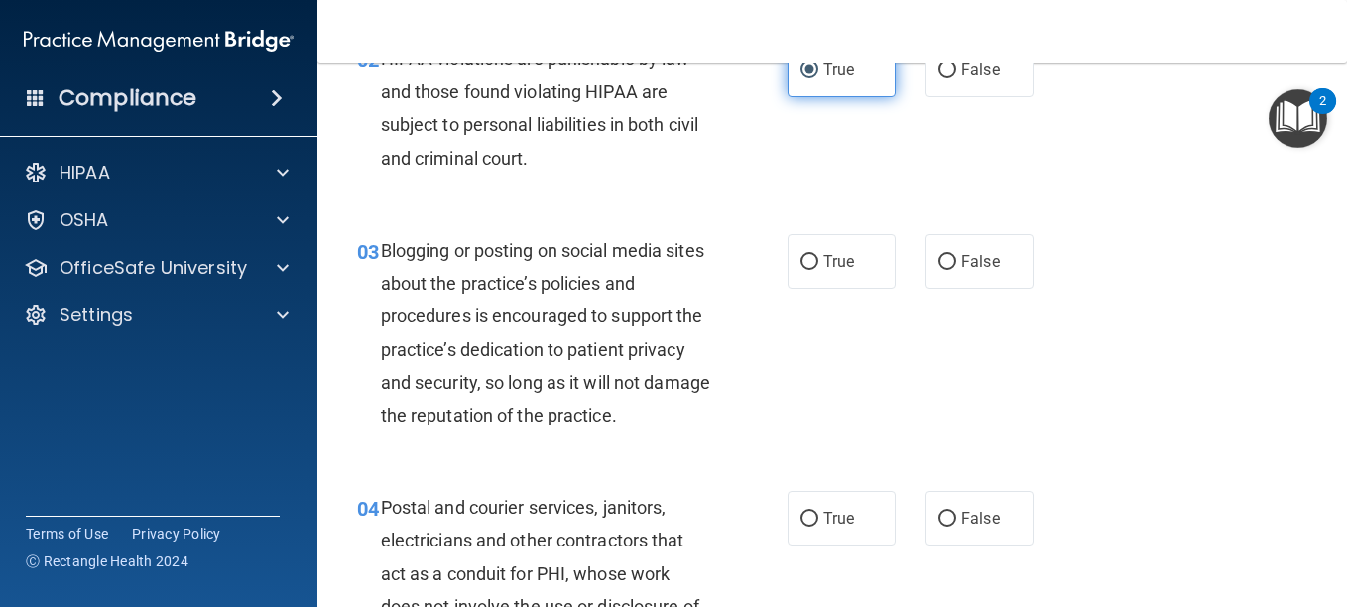
scroll to position [276, 0]
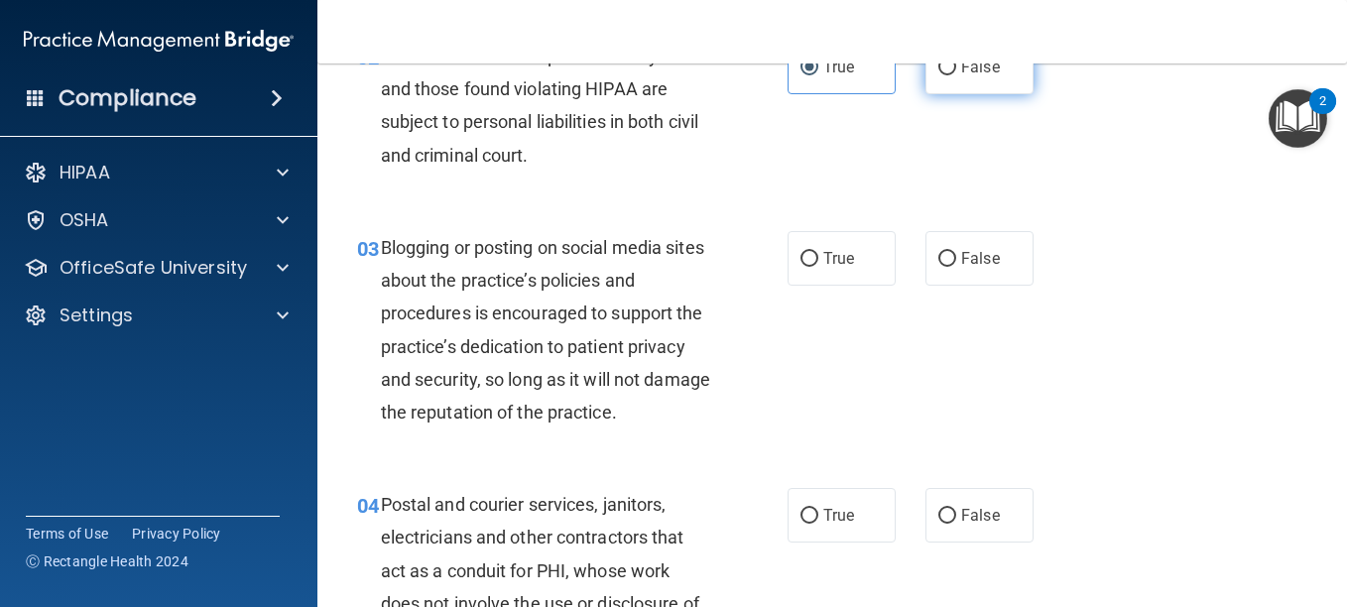
click at [939, 75] on input "False" at bounding box center [948, 68] width 18 height 15
radio input "true"
radio input "false"
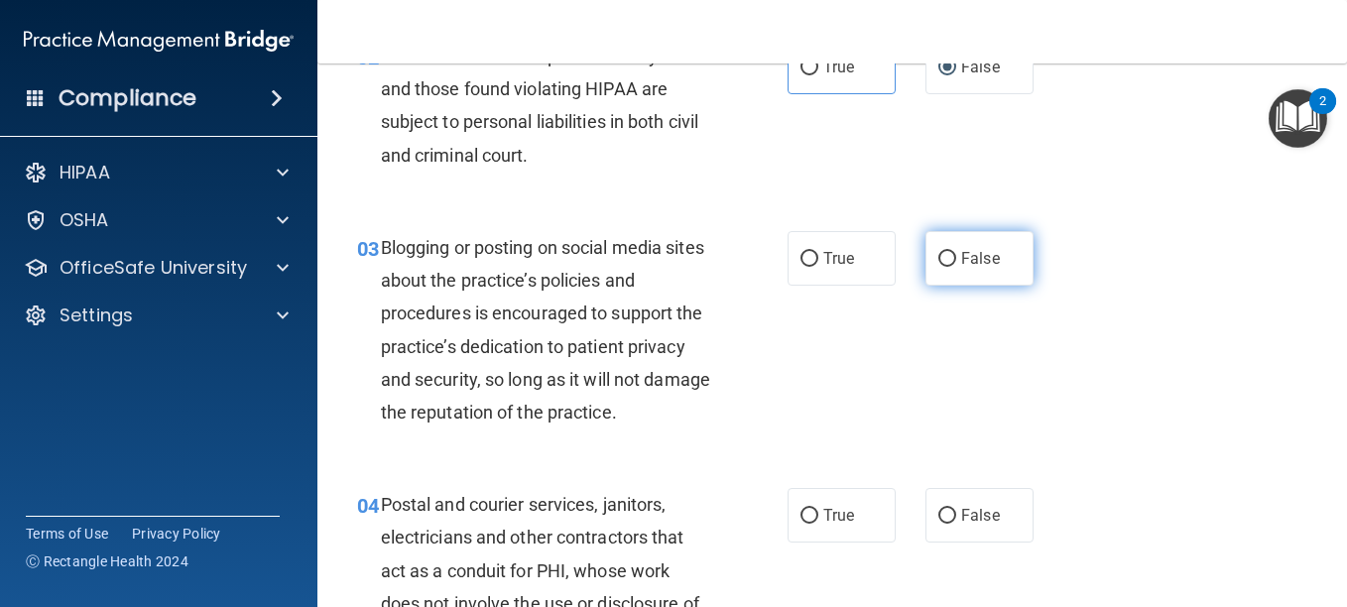
click at [942, 267] on input "False" at bounding box center [948, 259] width 18 height 15
radio input "true"
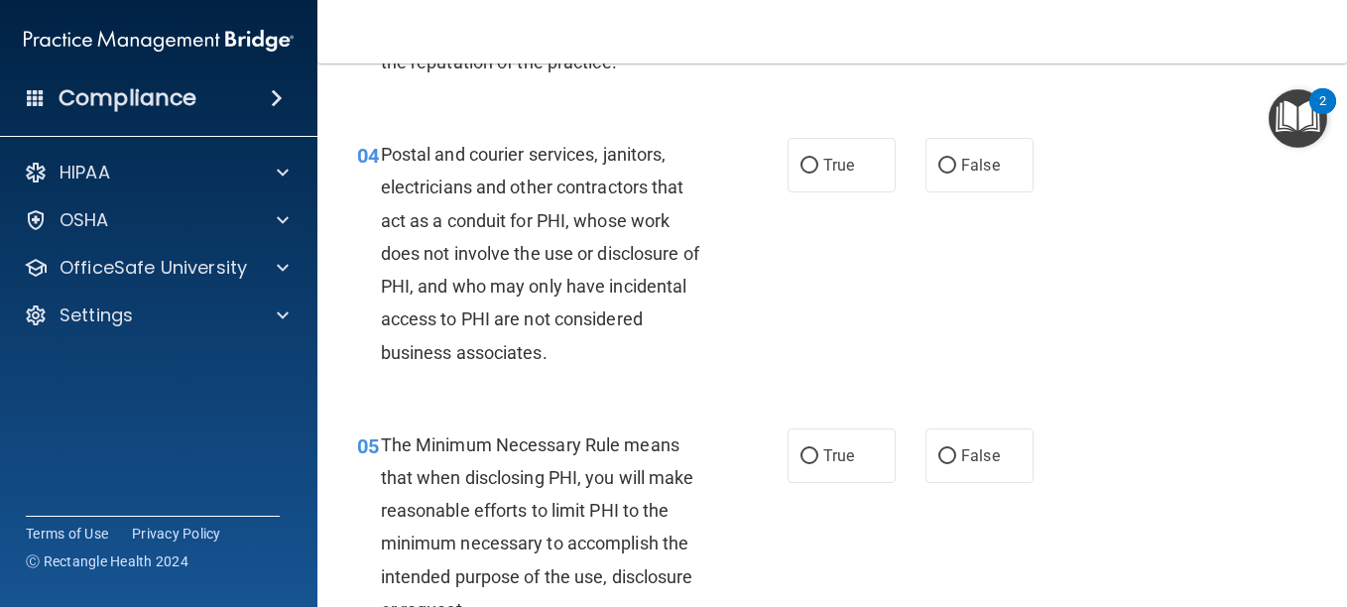
scroll to position [627, 0]
click at [833, 174] on span "True" at bounding box center [839, 164] width 31 height 19
click at [819, 173] on input "True" at bounding box center [810, 165] width 18 height 15
radio input "true"
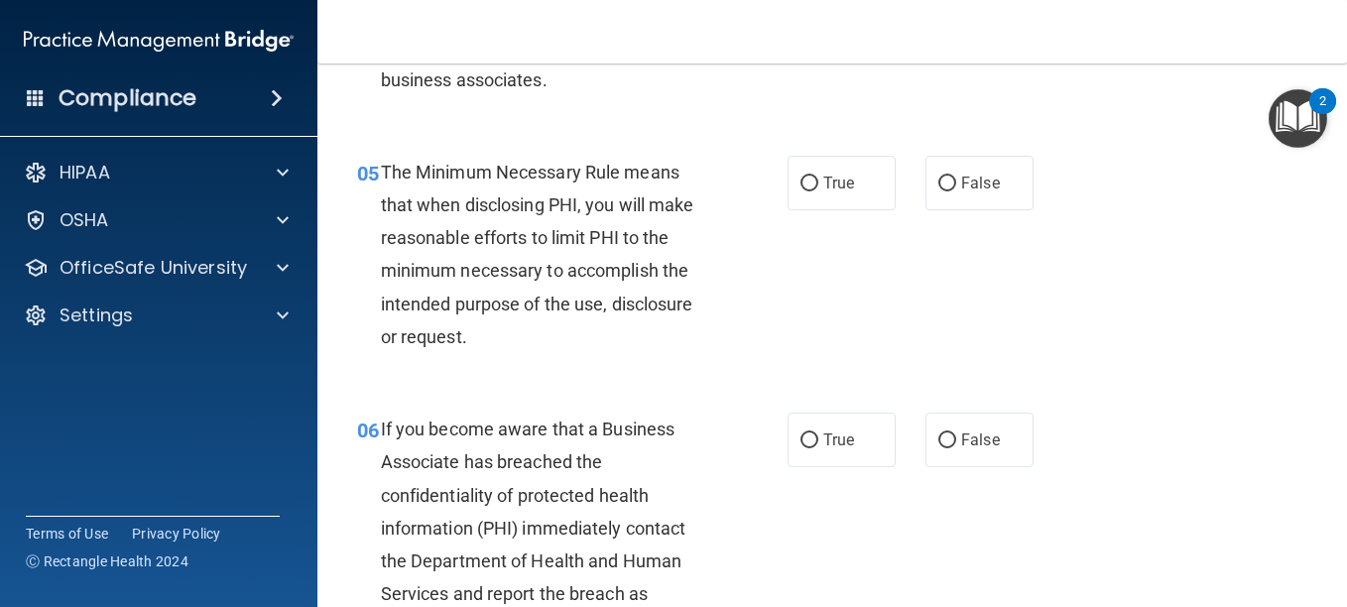
scroll to position [900, 0]
click at [827, 192] on span "True" at bounding box center [839, 182] width 31 height 19
click at [819, 191] on input "True" at bounding box center [810, 183] width 18 height 15
radio input "true"
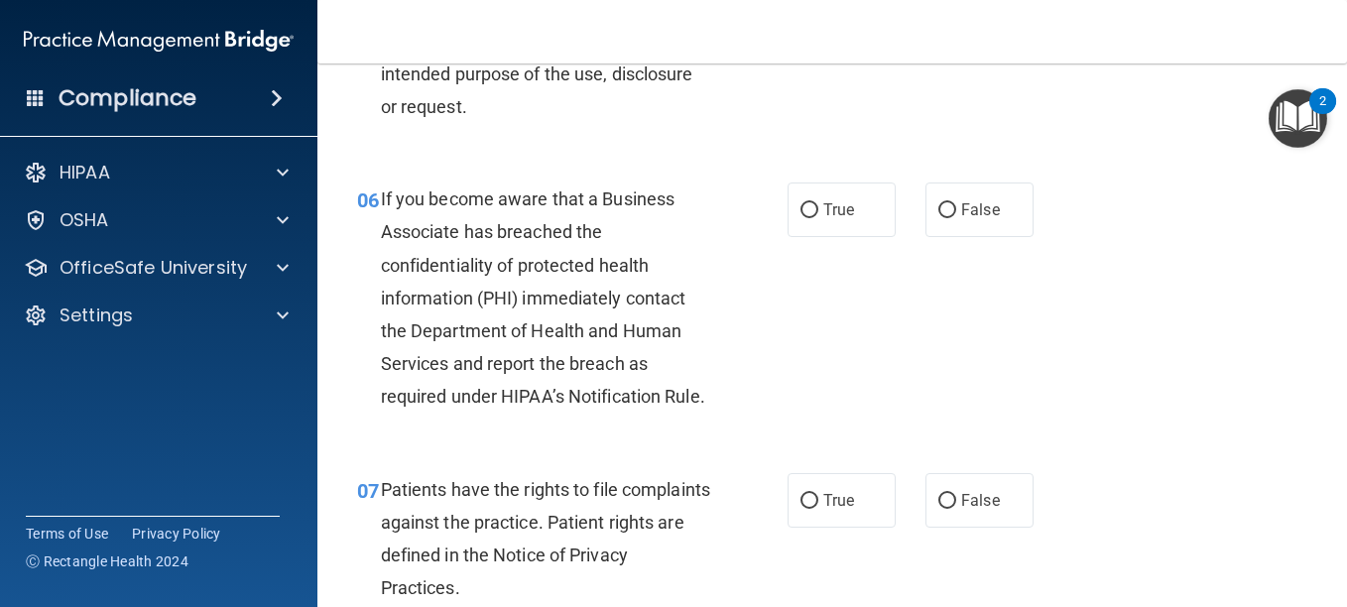
scroll to position [1130, 0]
click at [816, 236] on label "True" at bounding box center [842, 209] width 108 height 55
click at [816, 217] on input "True" at bounding box center [810, 209] width 18 height 15
radio input "true"
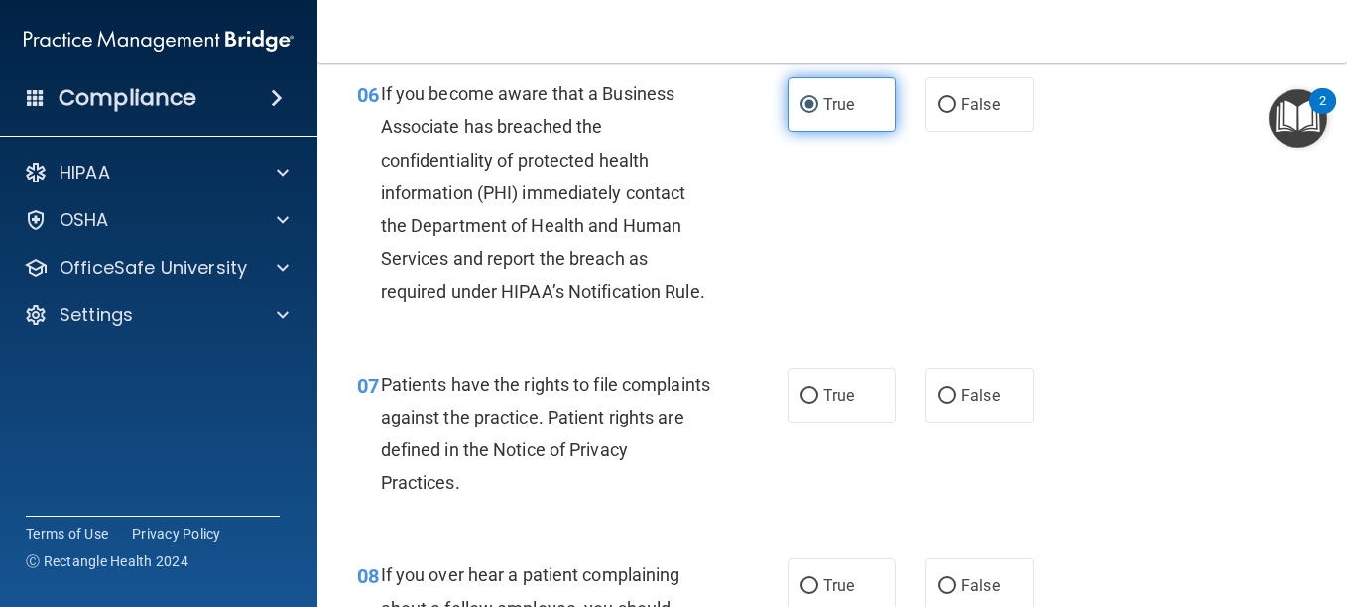
scroll to position [1232, 0]
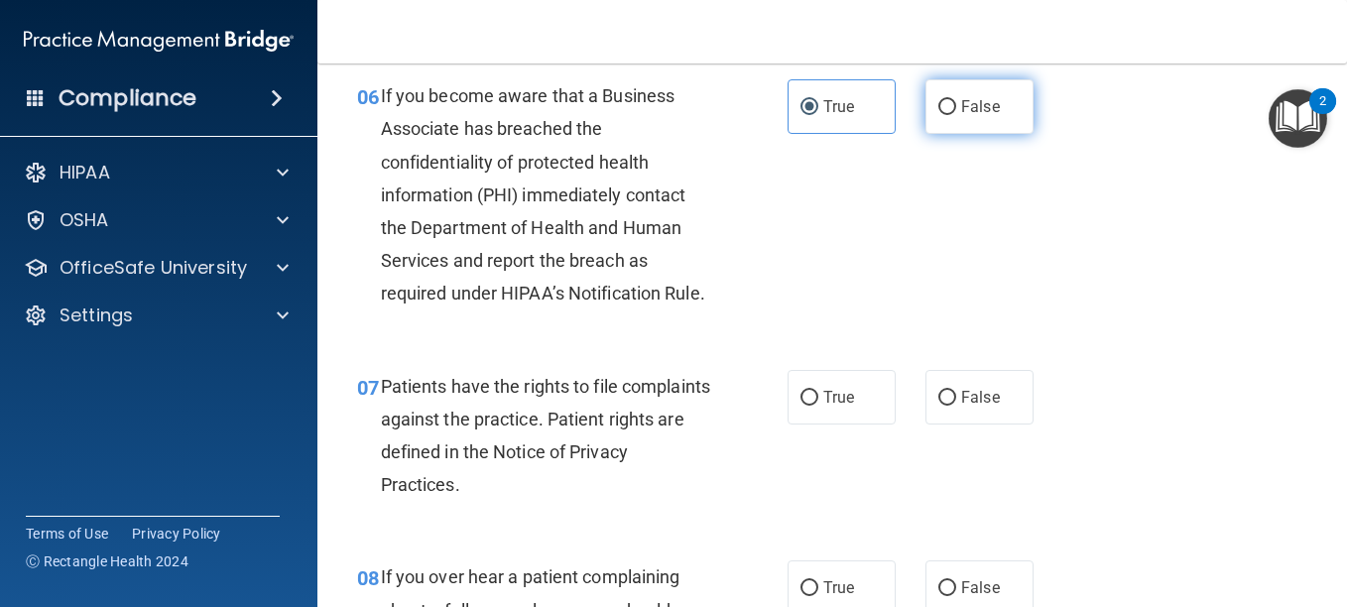
click at [945, 115] on input "False" at bounding box center [948, 107] width 18 height 15
radio input "true"
radio input "false"
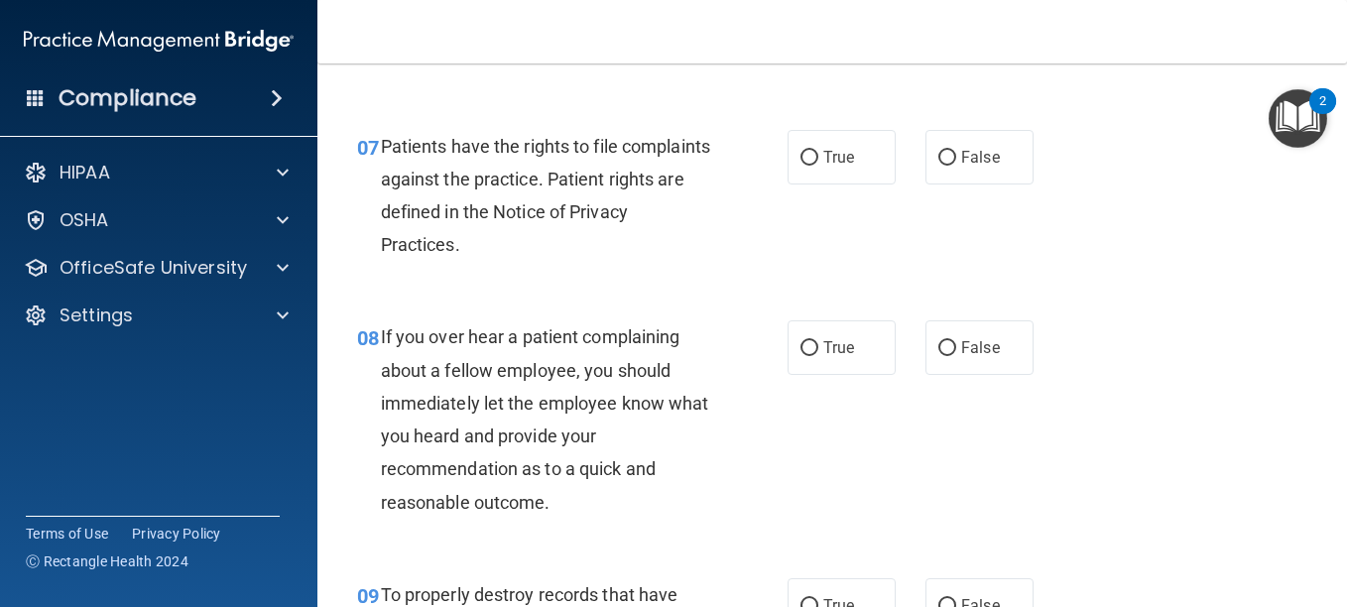
scroll to position [1480, 0]
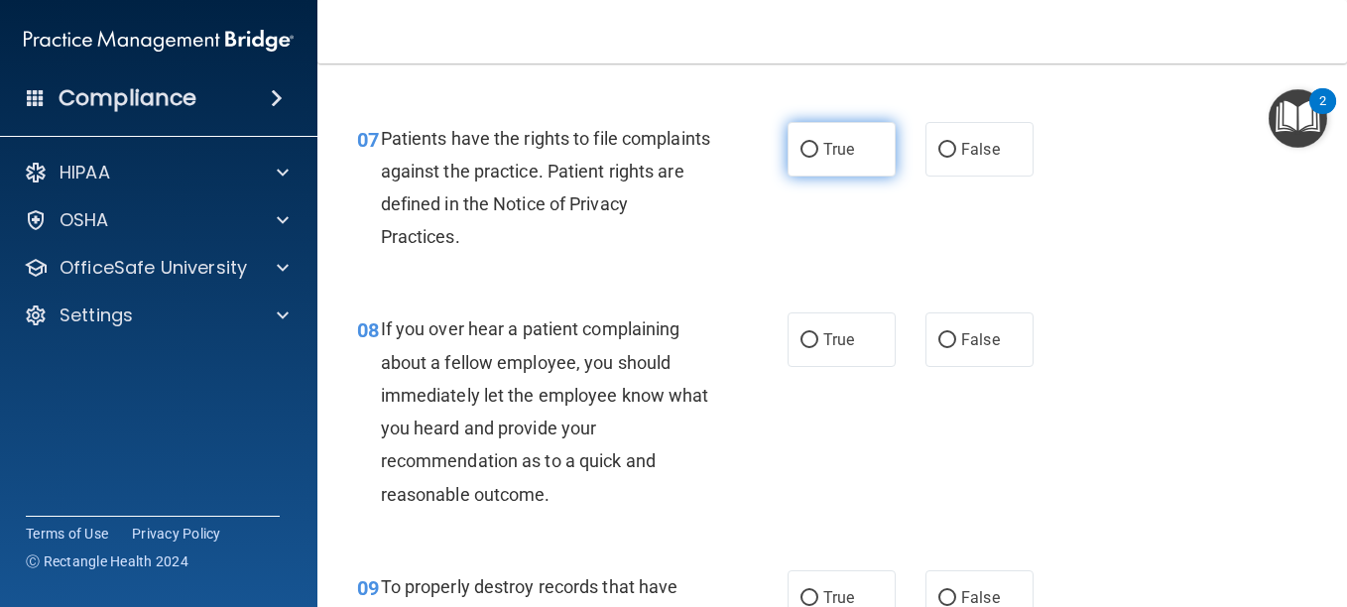
click at [824, 159] on span "True" at bounding box center [839, 149] width 31 height 19
click at [819, 158] on input "True" at bounding box center [810, 150] width 18 height 15
radio input "true"
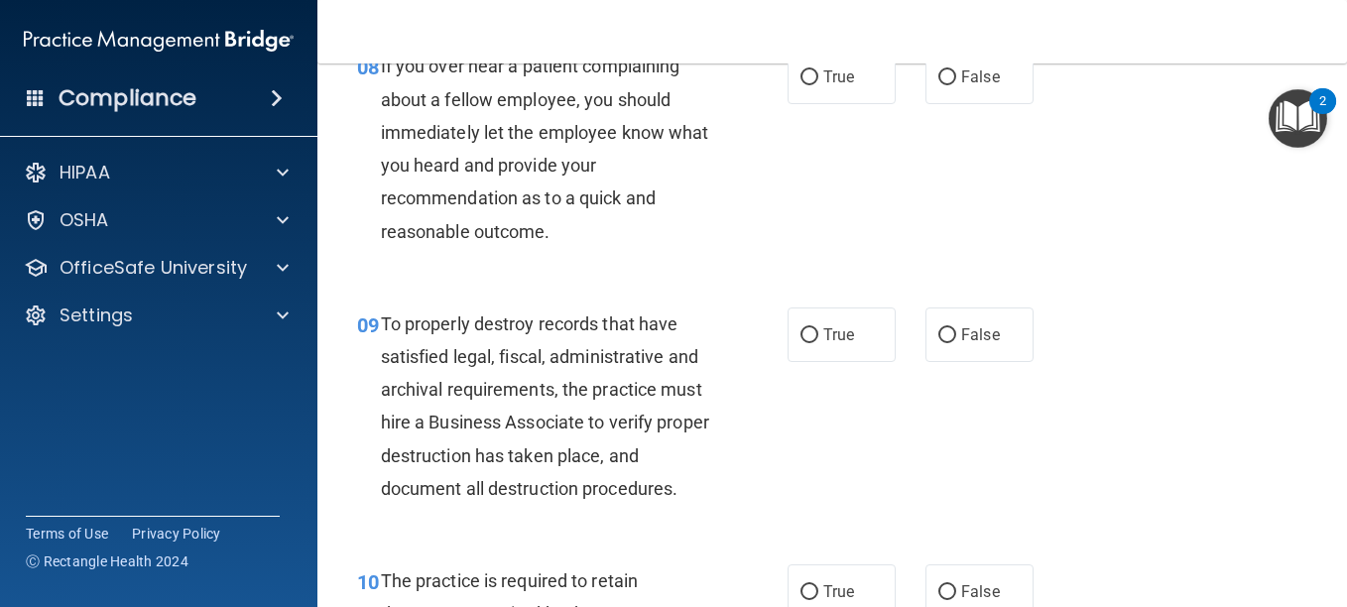
scroll to position [1744, 0]
click at [1006, 103] on label "False" at bounding box center [980, 76] width 108 height 55
click at [957, 84] on input "False" at bounding box center [948, 76] width 18 height 15
radio input "true"
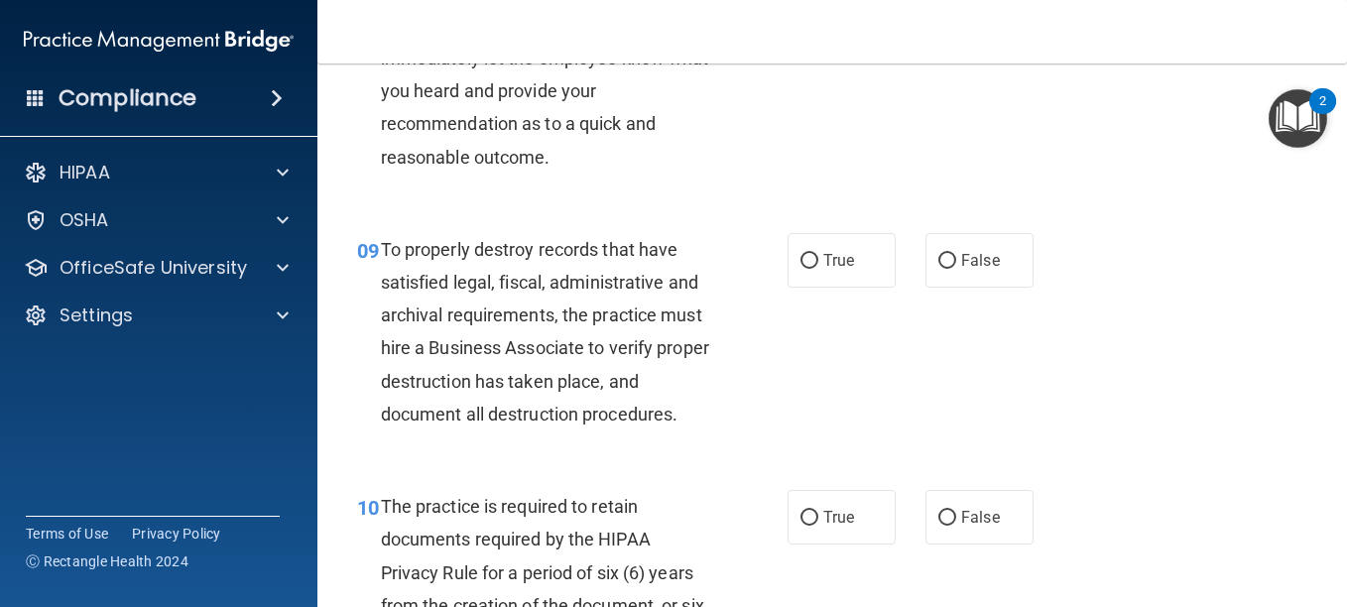
scroll to position [1824, 0]
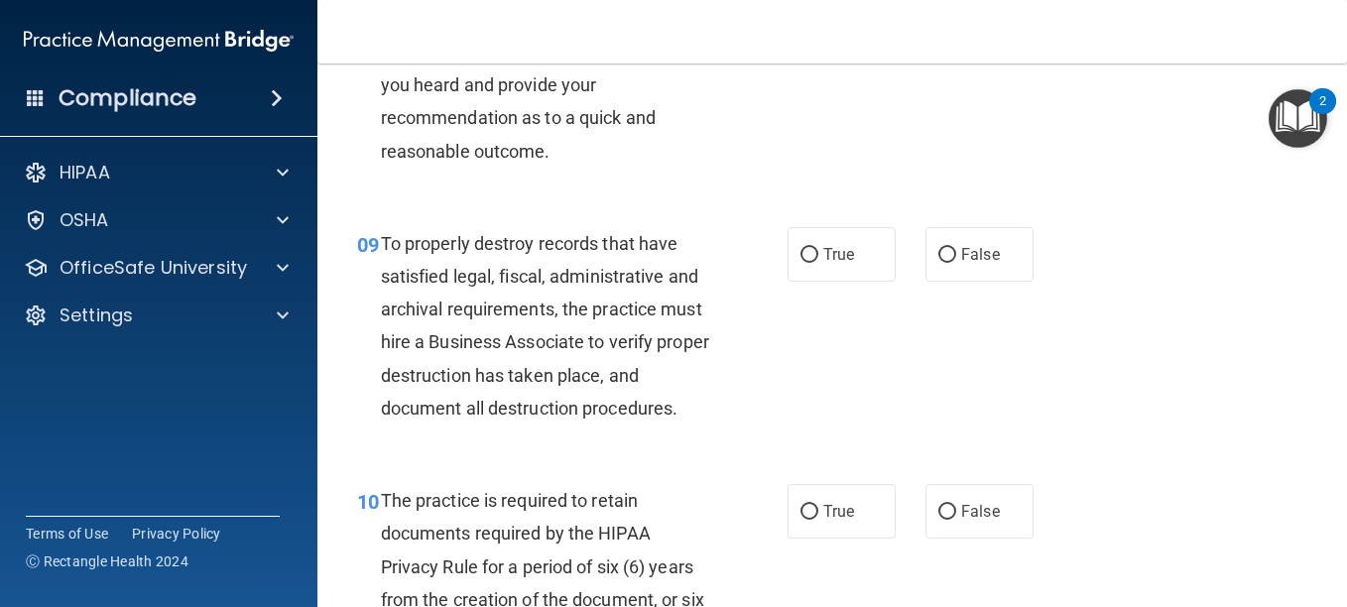
radio input "true"
radio input "false"
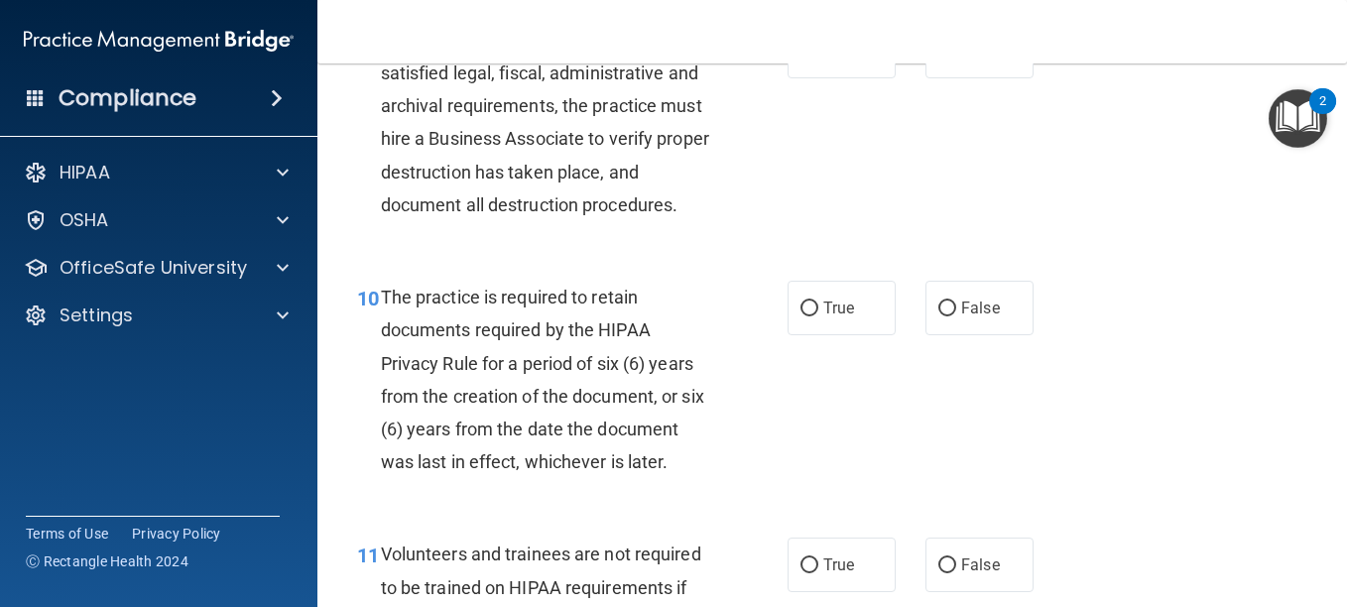
scroll to position [2028, 0]
click at [968, 60] on span "False" at bounding box center [980, 50] width 39 height 19
click at [957, 59] on input "False" at bounding box center [948, 51] width 18 height 15
radio input "true"
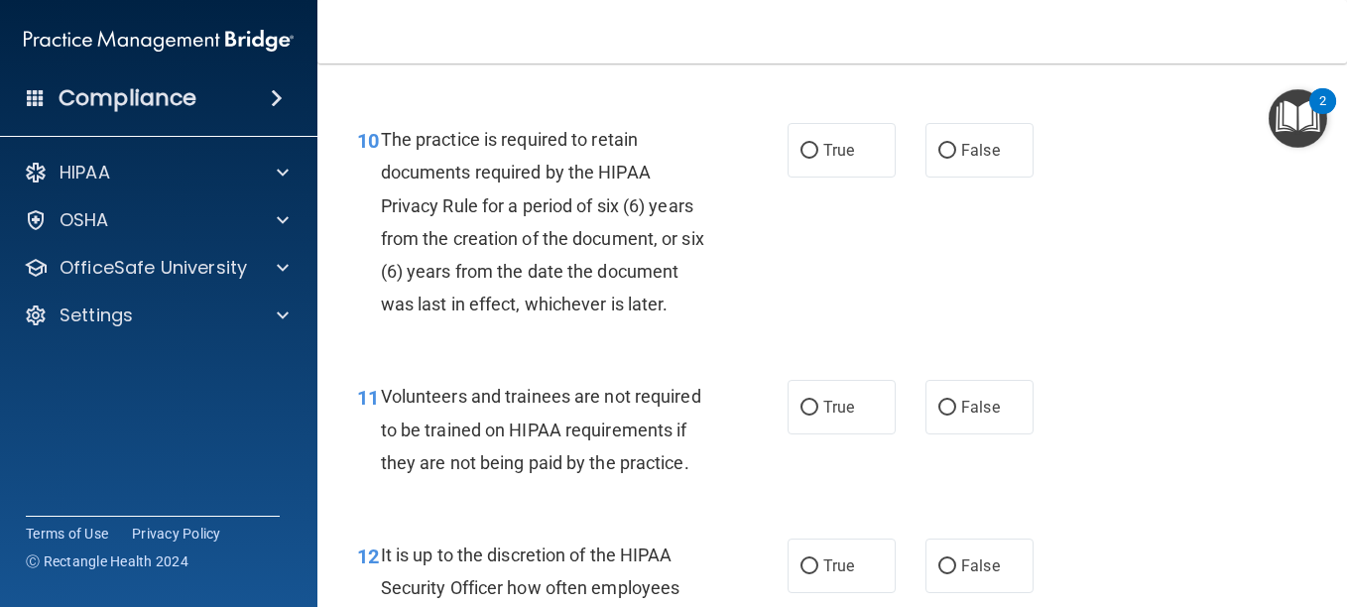
scroll to position [2211, 0]
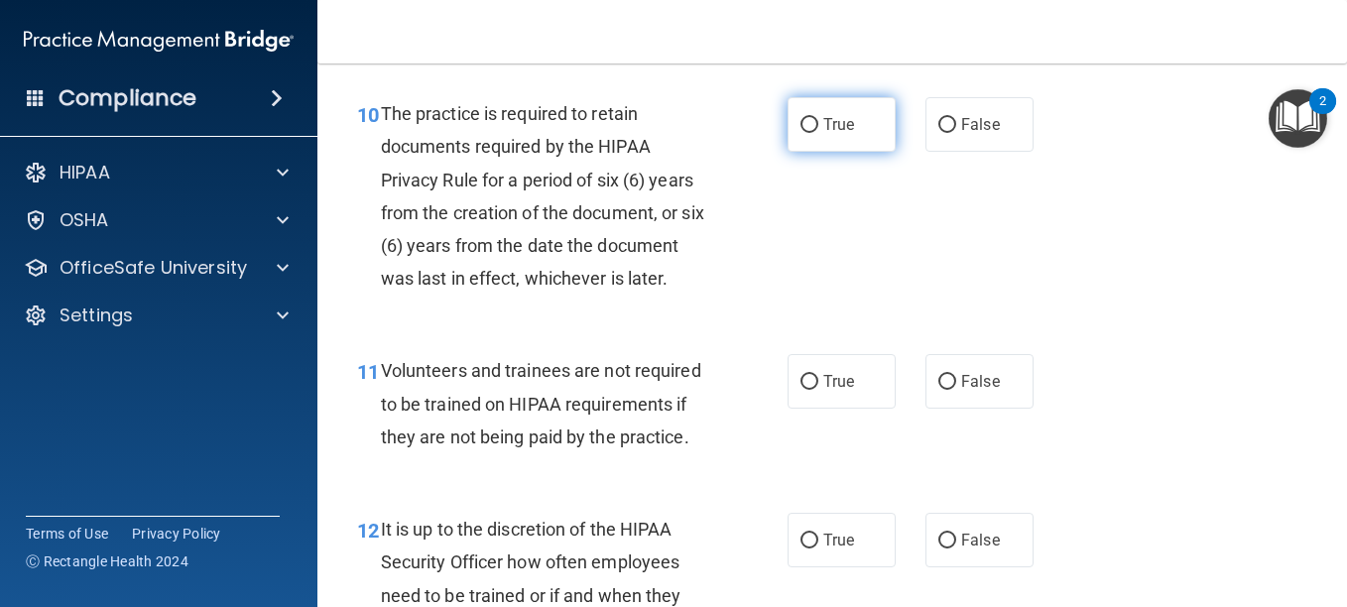
click at [809, 133] on input "True" at bounding box center [810, 125] width 18 height 15
radio input "true"
click at [809, 133] on input "True" at bounding box center [810, 125] width 18 height 15
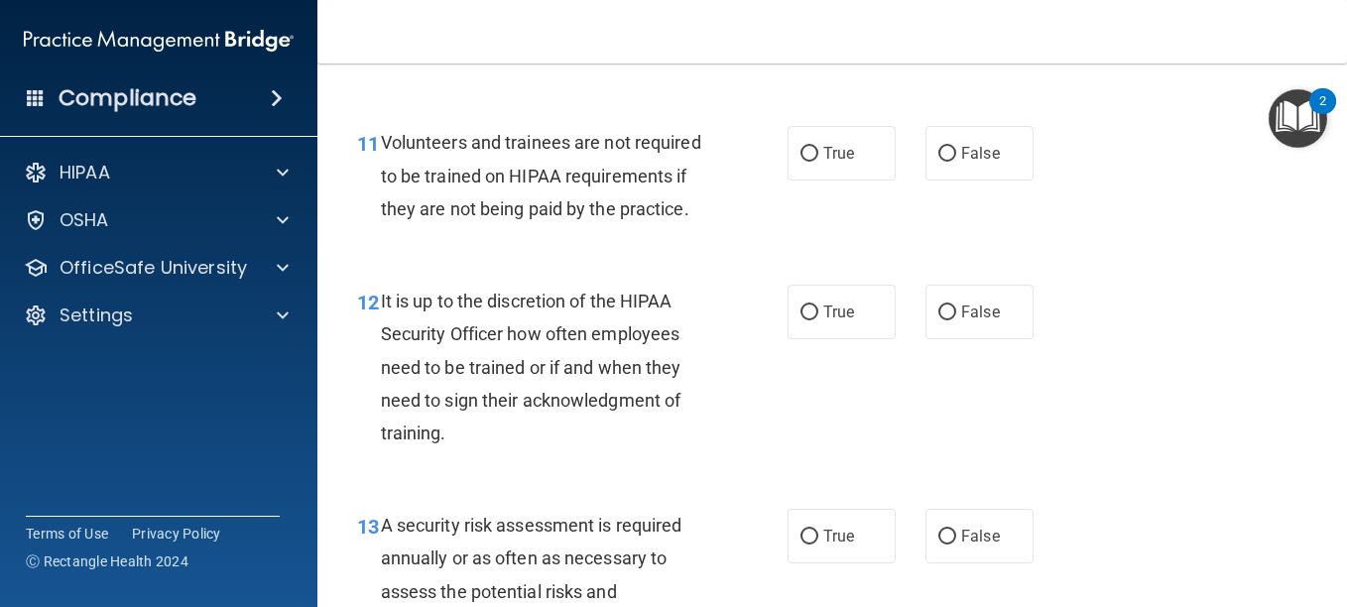
scroll to position [2466, 0]
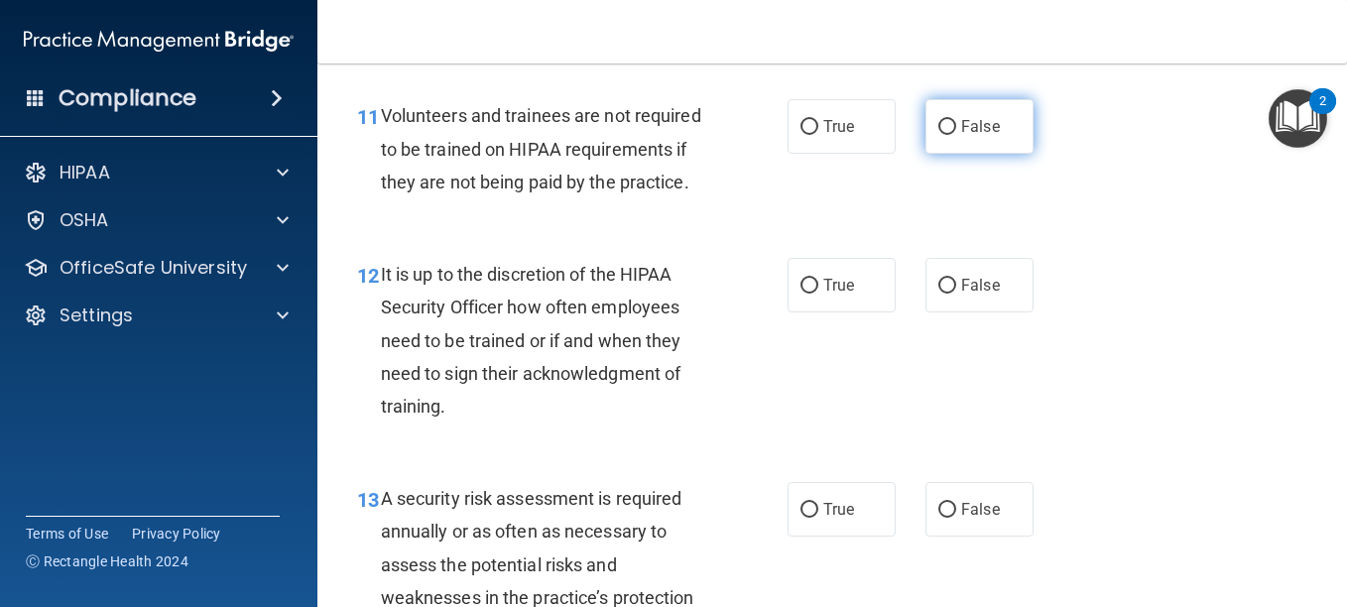
click at [939, 135] on input "False" at bounding box center [948, 127] width 18 height 15
radio input "true"
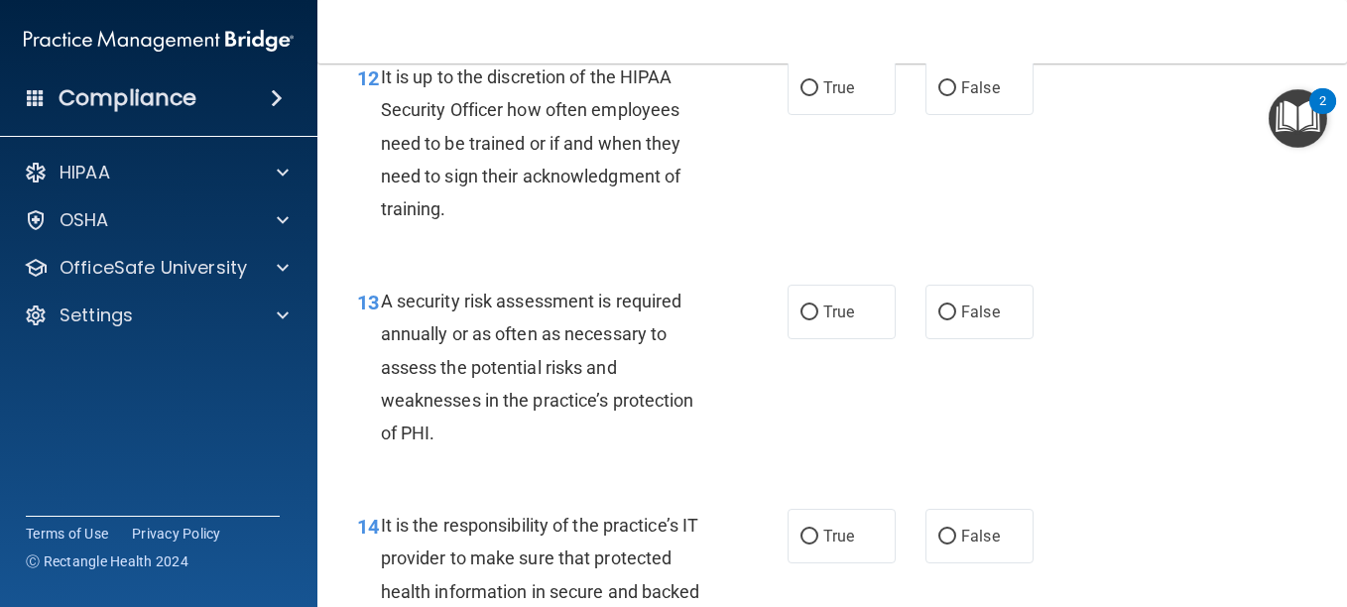
scroll to position [2686, 0]
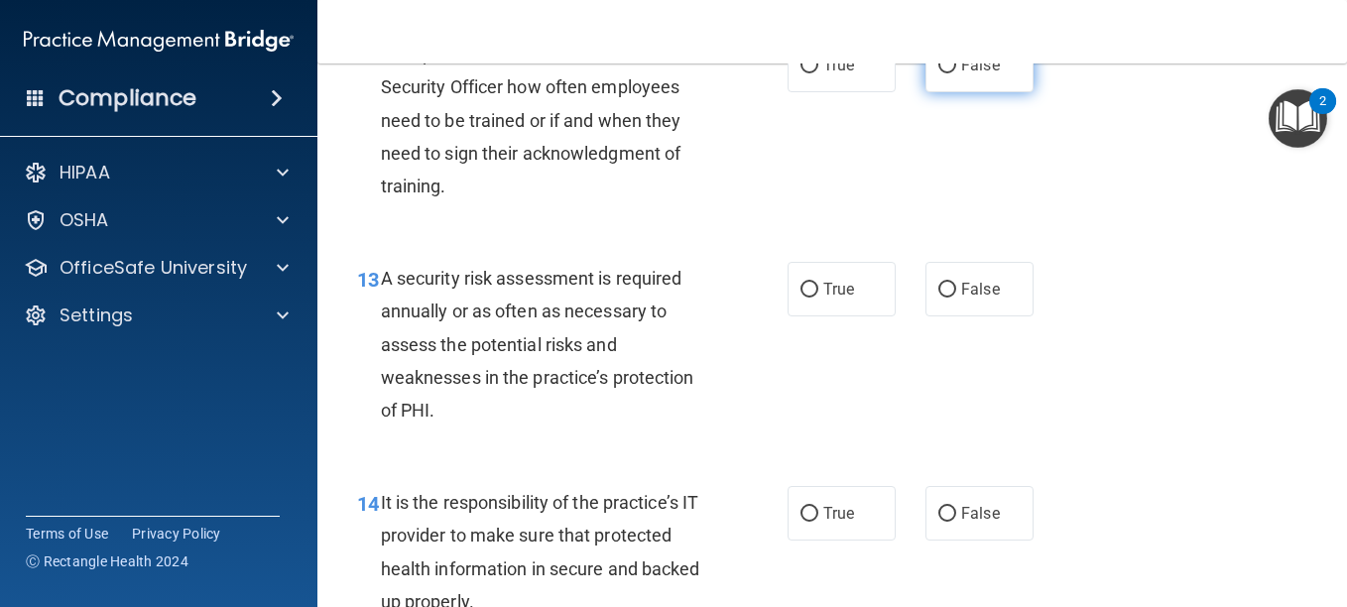
click at [944, 73] on input "False" at bounding box center [948, 66] width 18 height 15
radio input "true"
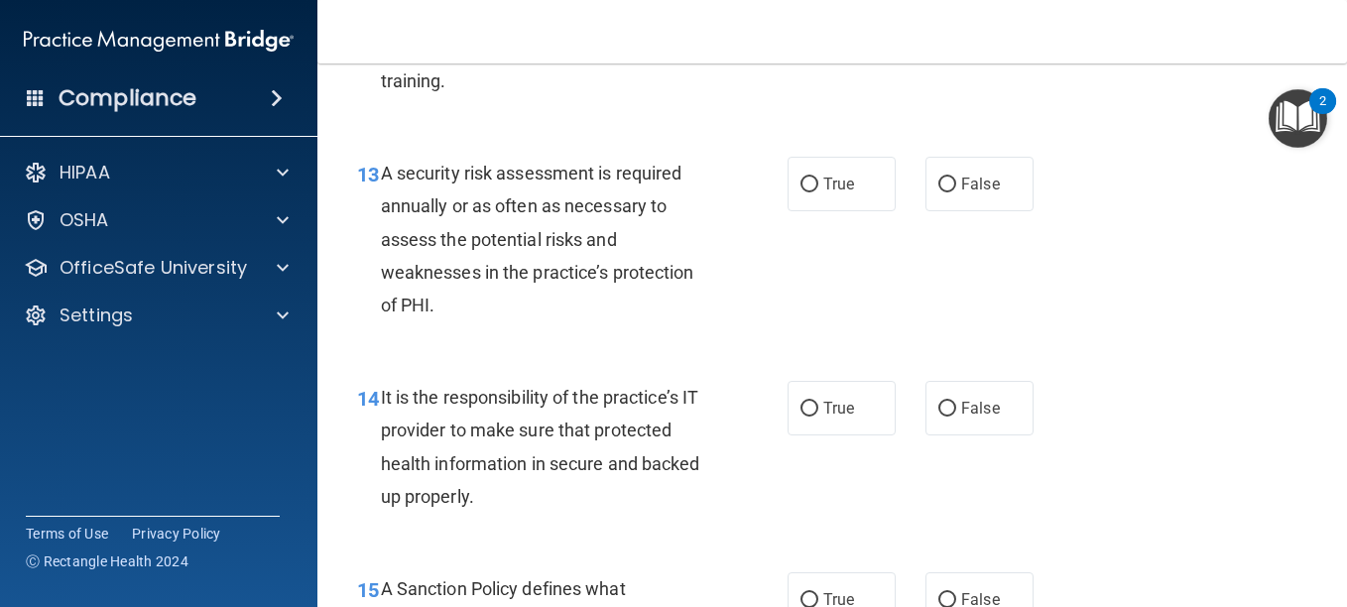
scroll to position [2811, 0]
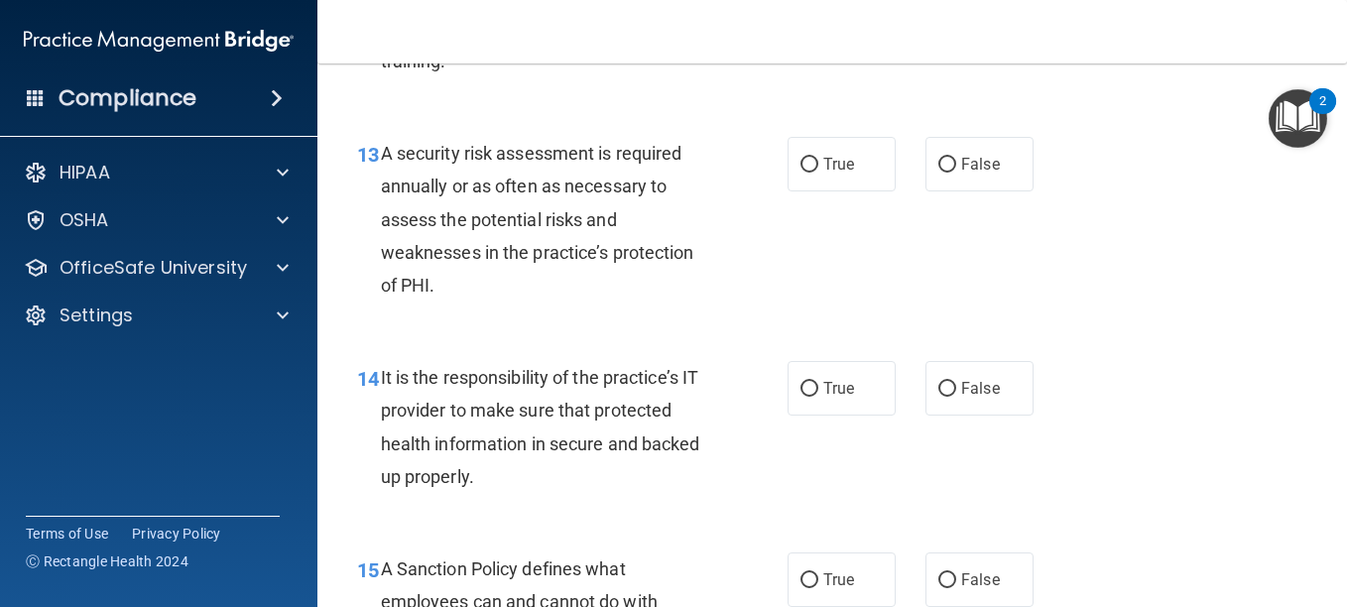
click at [813, 192] on label "True" at bounding box center [842, 164] width 108 height 55
click at [813, 173] on input "True" at bounding box center [810, 165] width 18 height 15
radio input "true"
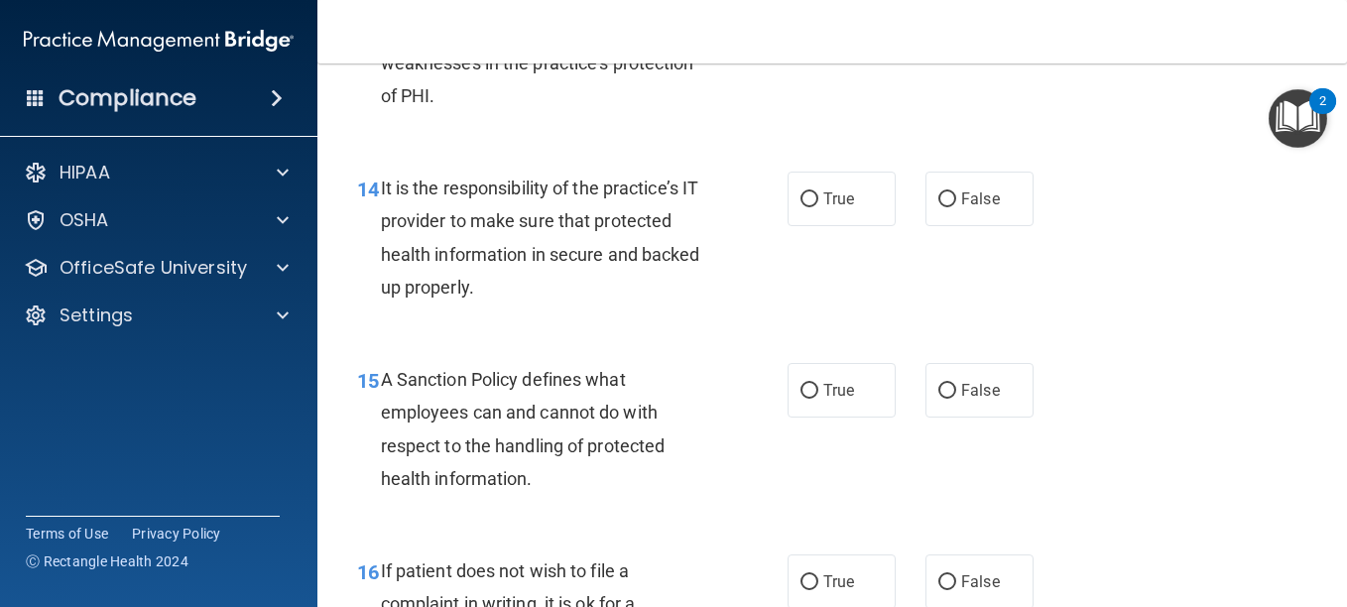
scroll to position [3062, 0]
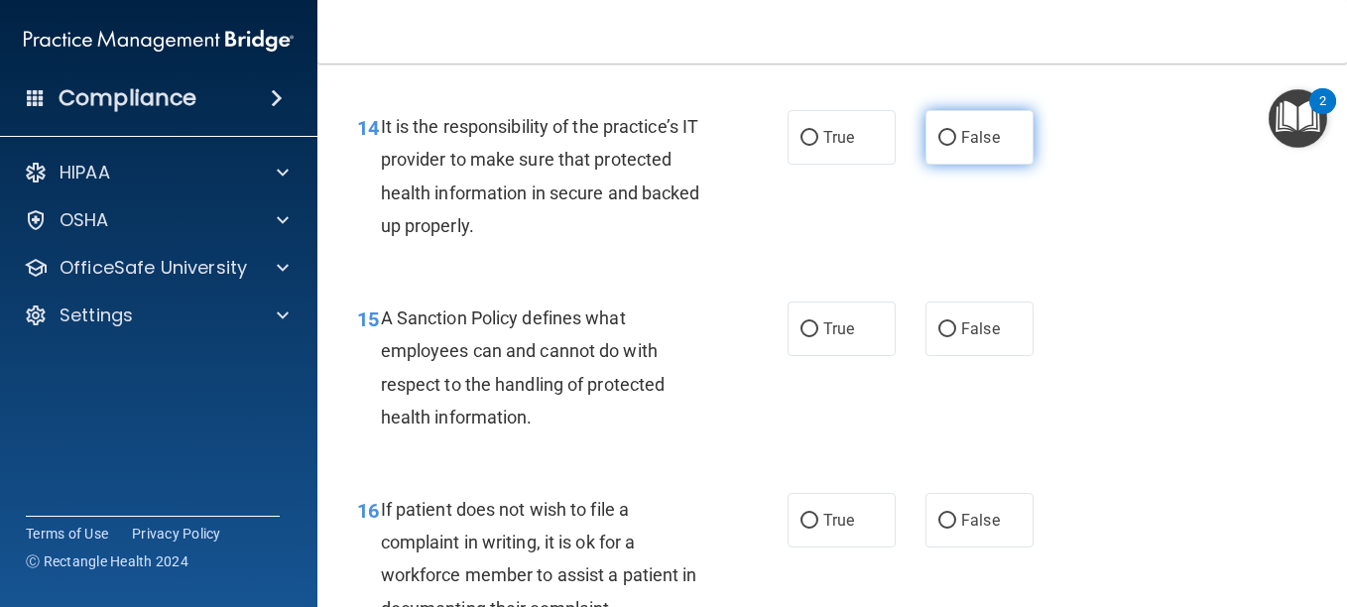
click at [946, 146] on input "False" at bounding box center [948, 138] width 18 height 15
radio input "true"
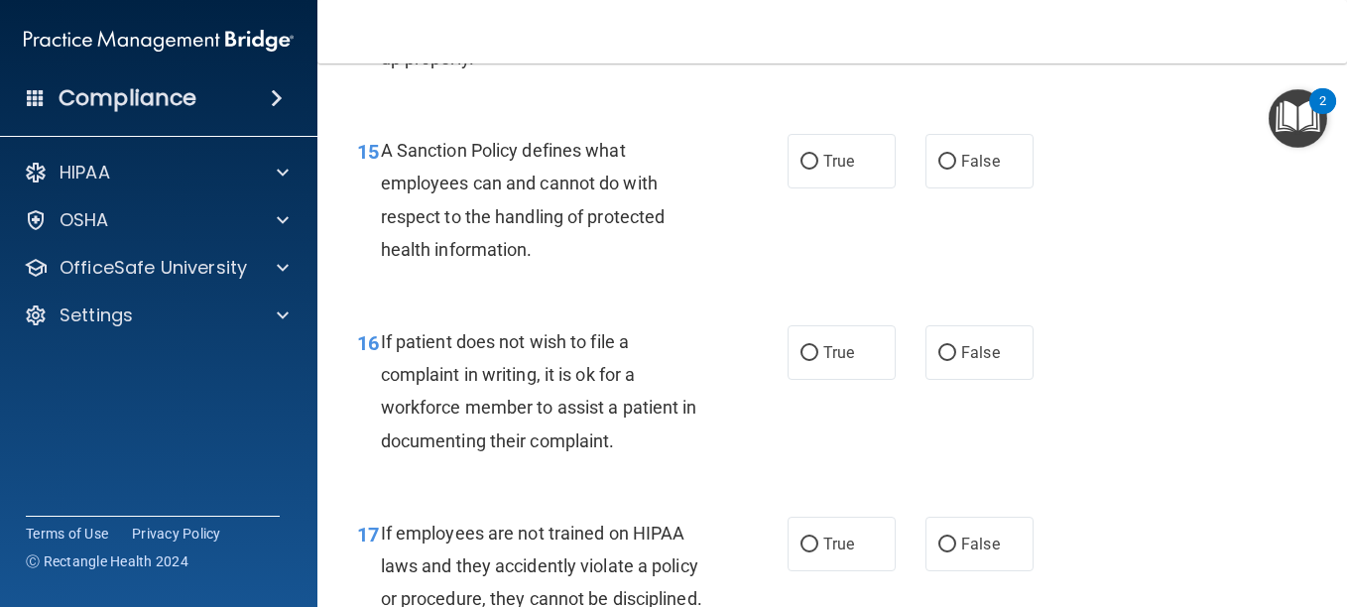
scroll to position [3234, 0]
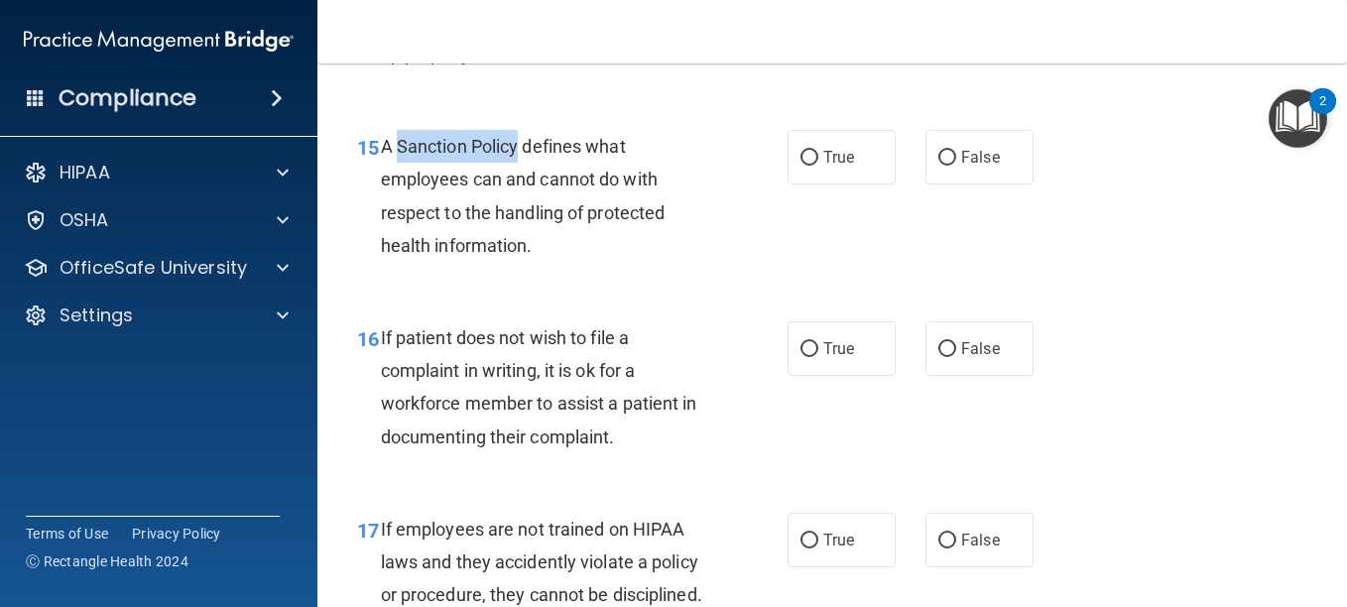
drag, startPoint x: 401, startPoint y: 273, endPoint x: 522, endPoint y: 285, distance: 121.6
click at [522, 256] on span "A Sanction Policy defines what employees can and cannot do with respect to the …" at bounding box center [523, 196] width 285 height 120
copy span "Sanction Policy"
click at [641, 262] on div "A Sanction Policy defines what employees can and cannot do with respect to the …" at bounding box center [553, 196] width 345 height 132
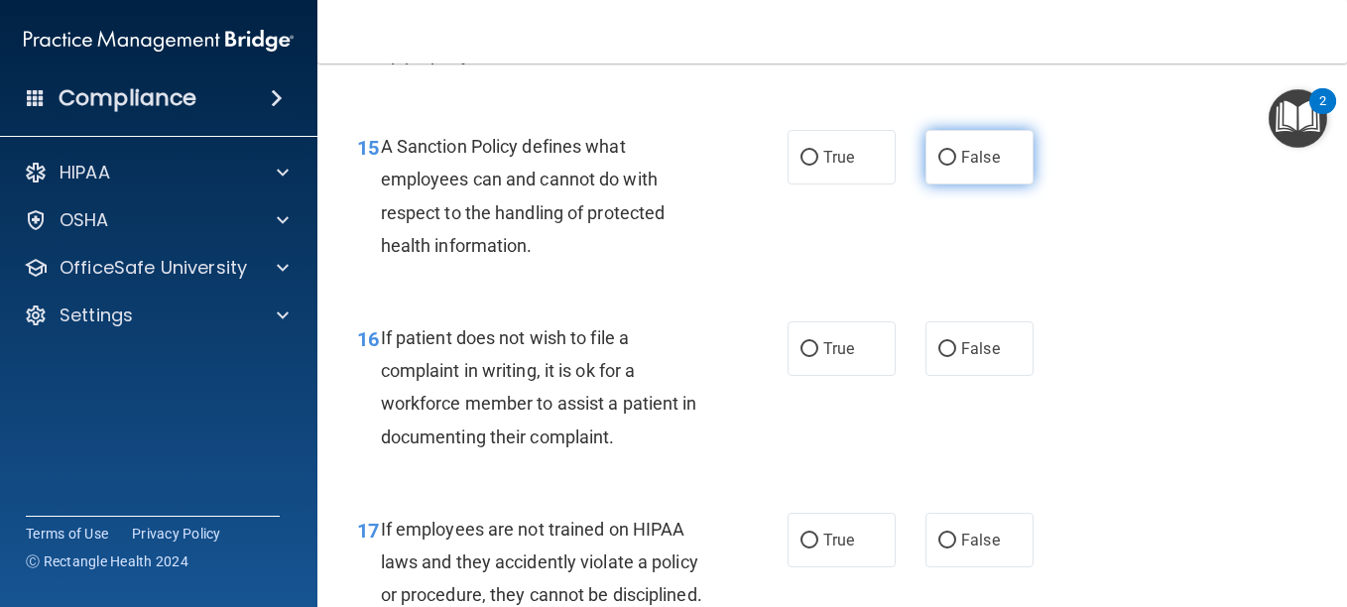
click at [944, 166] on input "False" at bounding box center [948, 158] width 18 height 15
radio input "true"
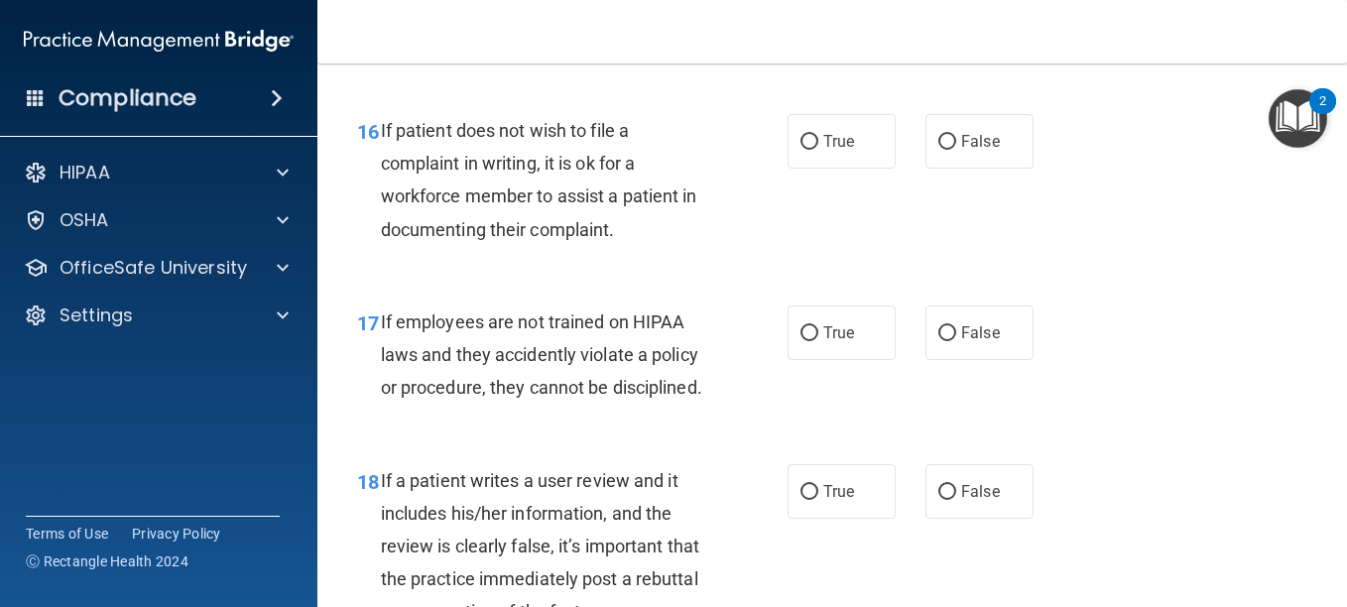
scroll to position [3448, 0]
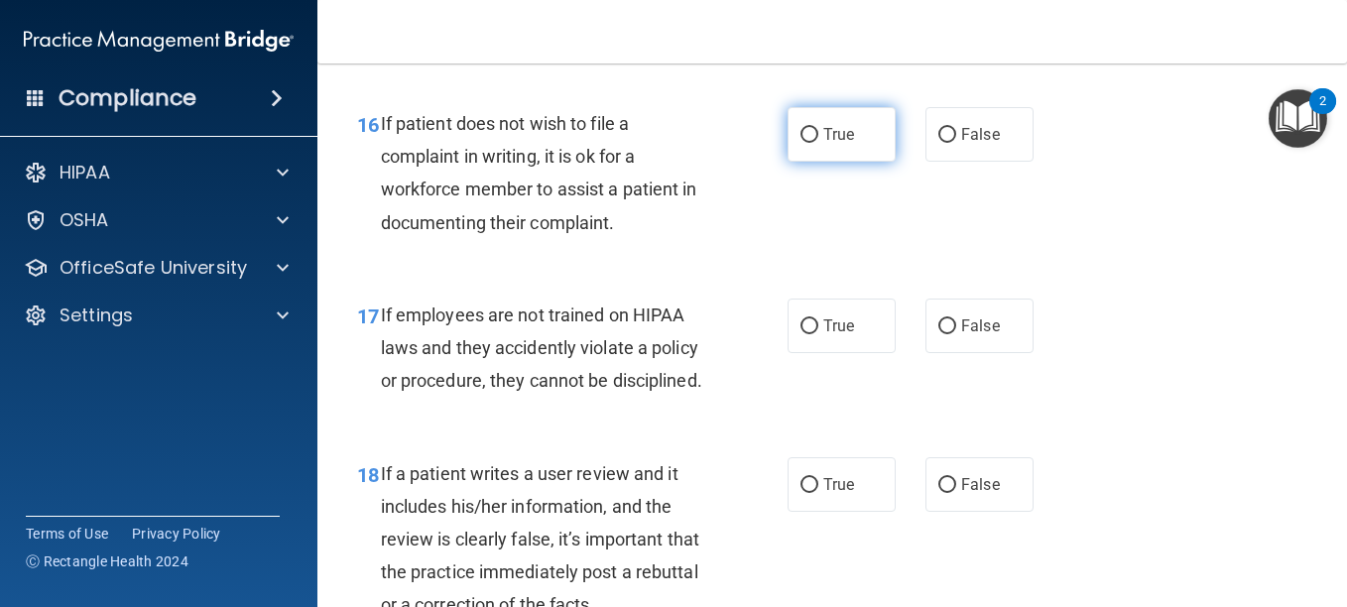
click at [796, 162] on label "True" at bounding box center [842, 134] width 108 height 55
click at [801, 143] on input "True" at bounding box center [810, 135] width 18 height 15
radio input "true"
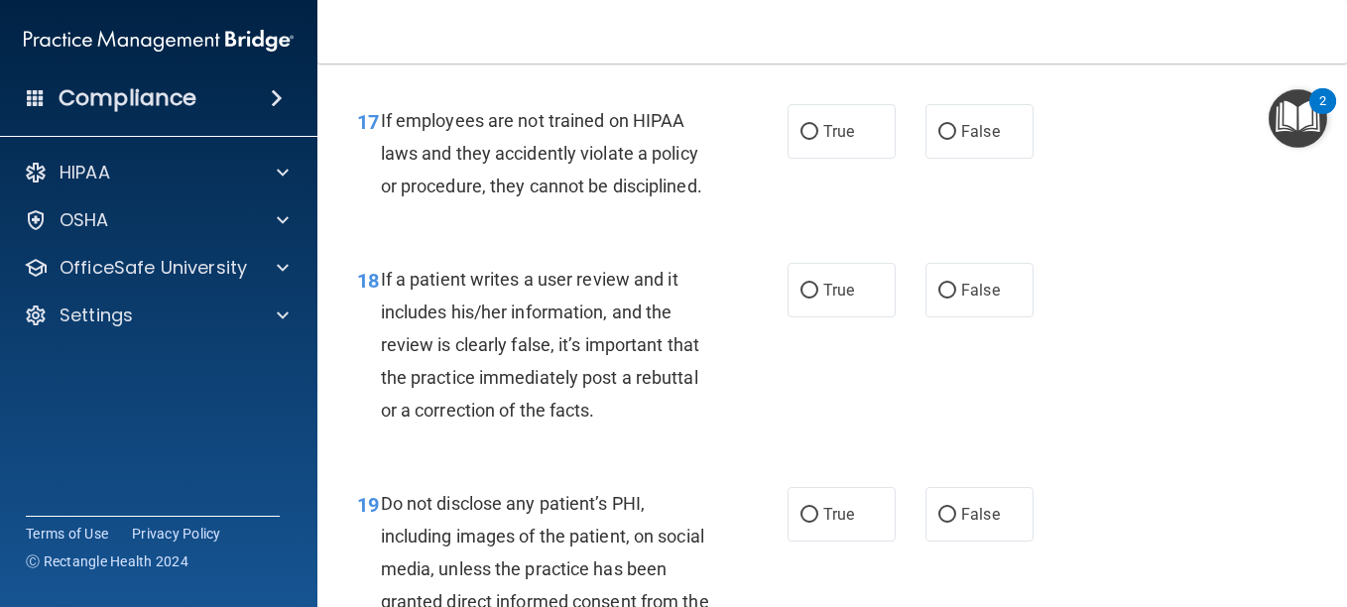
scroll to position [3643, 0]
click at [961, 140] on span "False" at bounding box center [980, 130] width 39 height 19
click at [954, 139] on input "False" at bounding box center [948, 131] width 18 height 15
radio input "true"
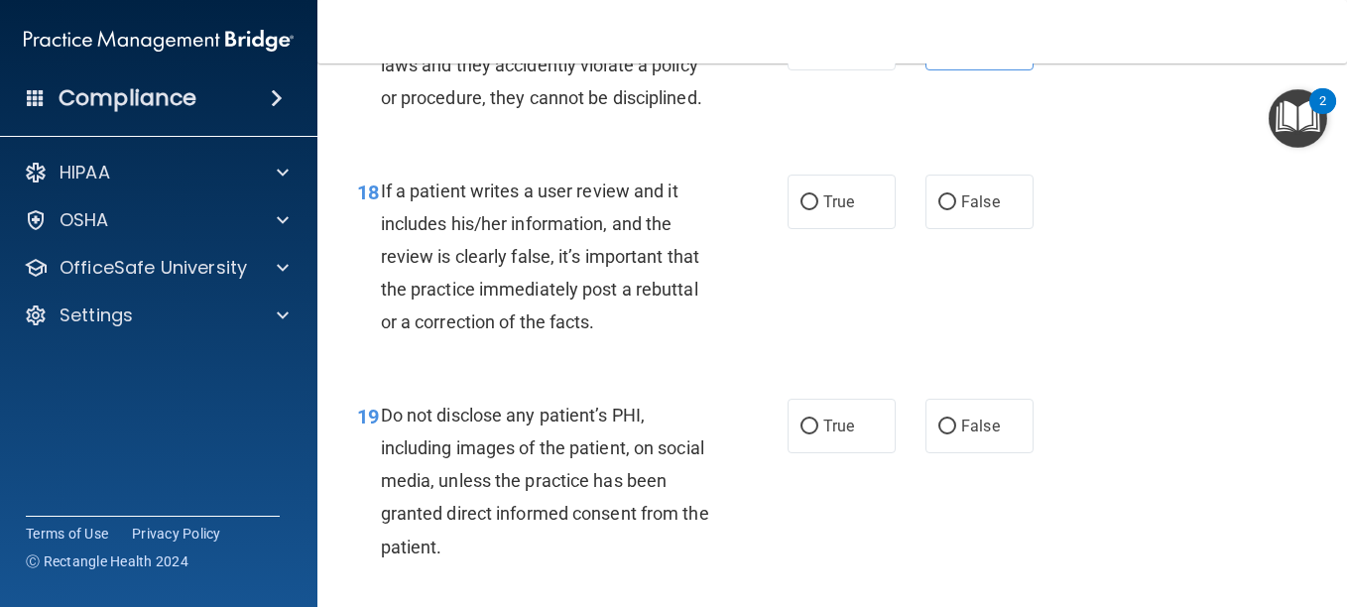
scroll to position [3732, 0]
click at [815, 228] on label "True" at bounding box center [842, 201] width 108 height 55
click at [815, 209] on input "True" at bounding box center [810, 201] width 18 height 15
radio input "true"
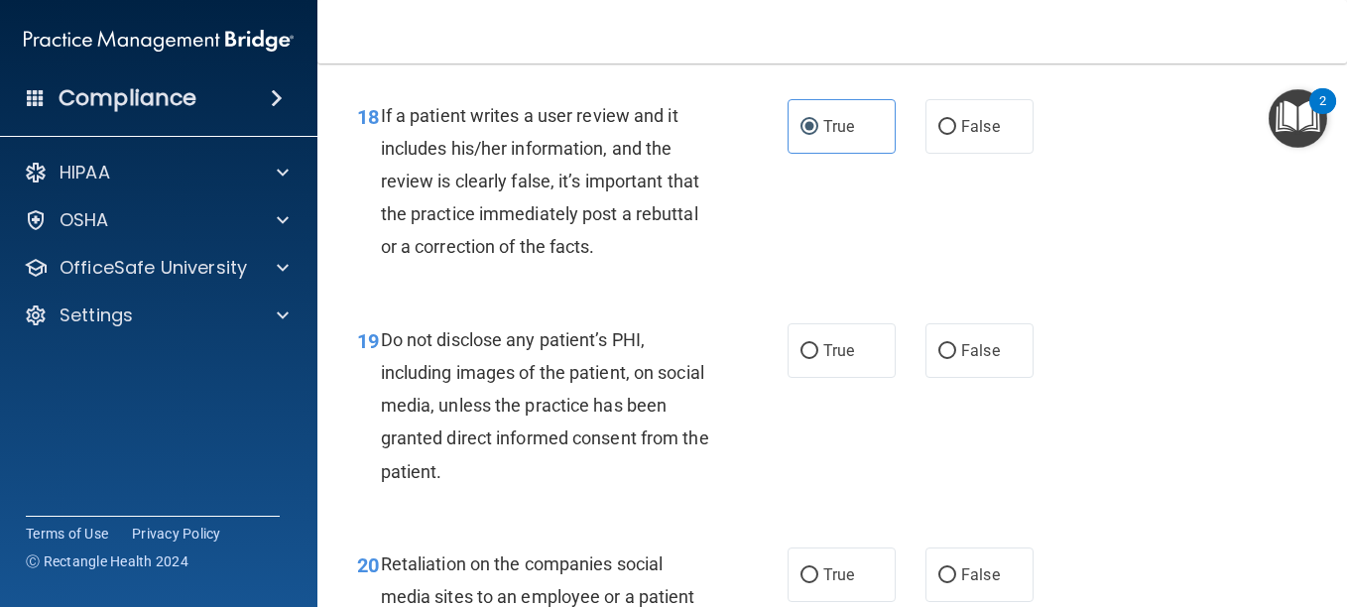
scroll to position [3801, 0]
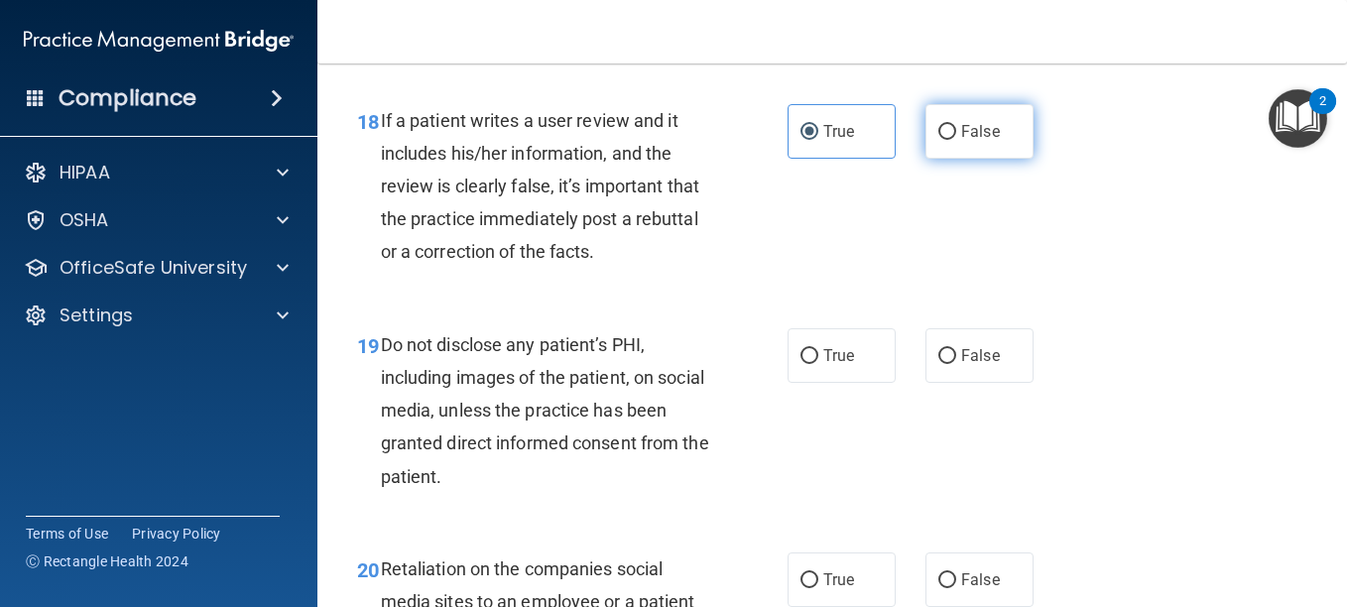
click at [970, 159] on label "False" at bounding box center [980, 131] width 108 height 55
click at [957, 140] on input "False" at bounding box center [948, 132] width 18 height 15
radio input "true"
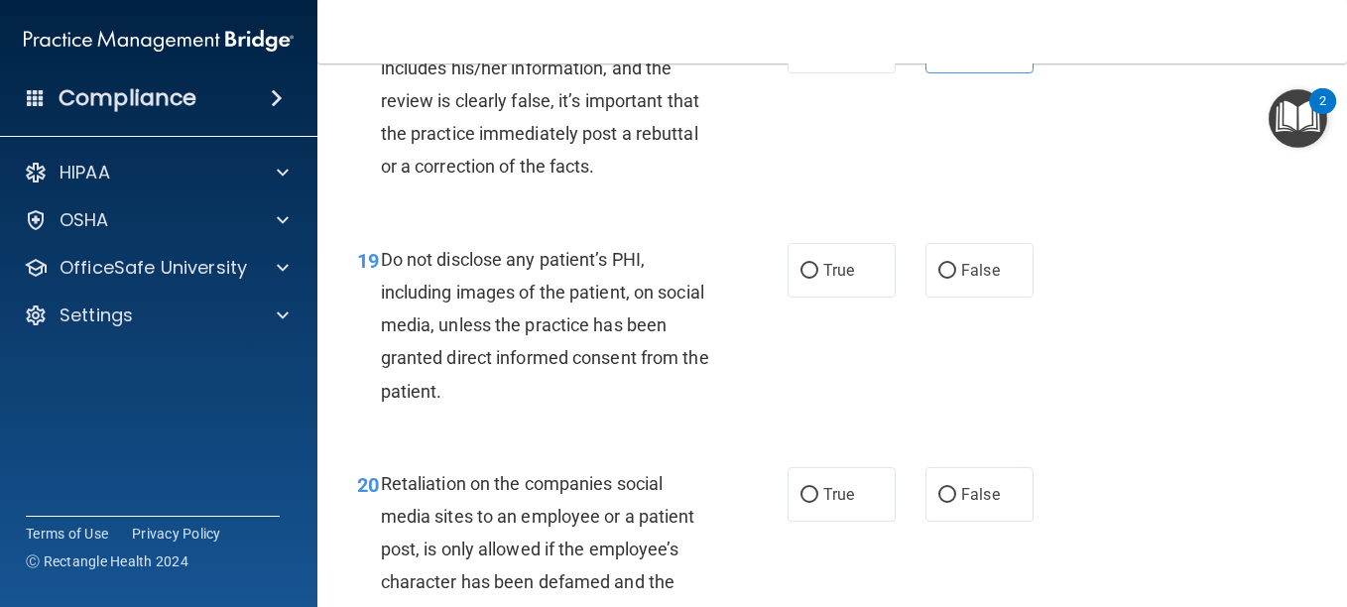
scroll to position [3899, 0]
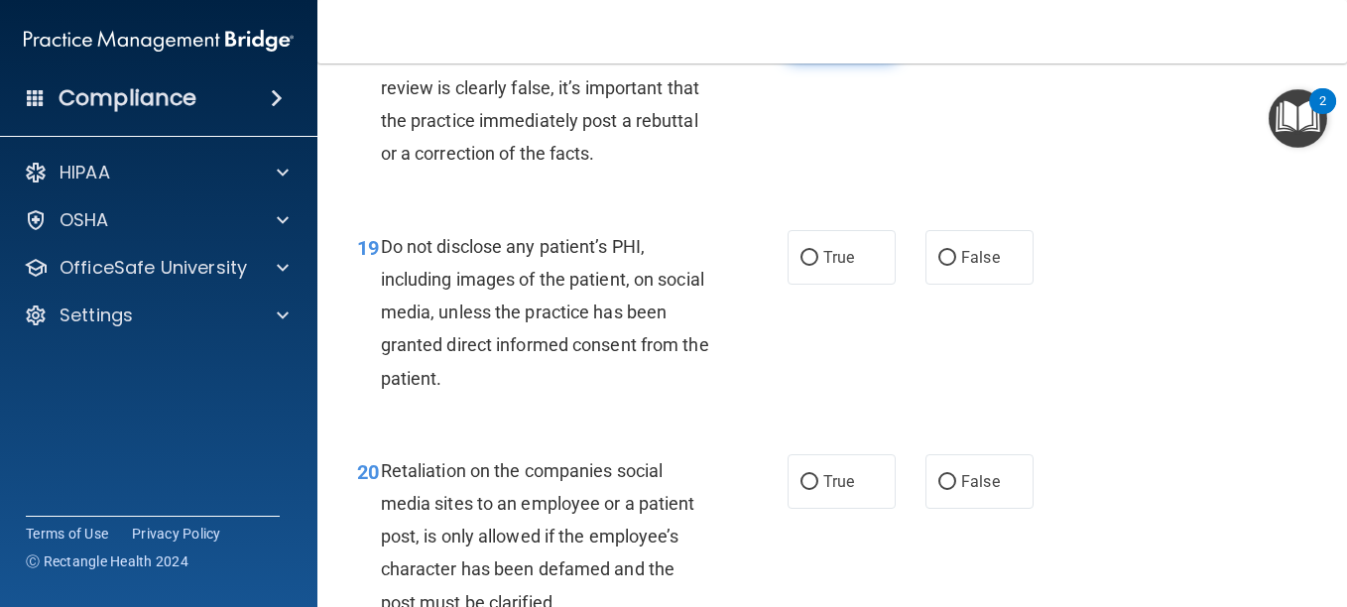
click at [811, 42] on input "True" at bounding box center [810, 34] width 18 height 15
radio input "true"
radio input "false"
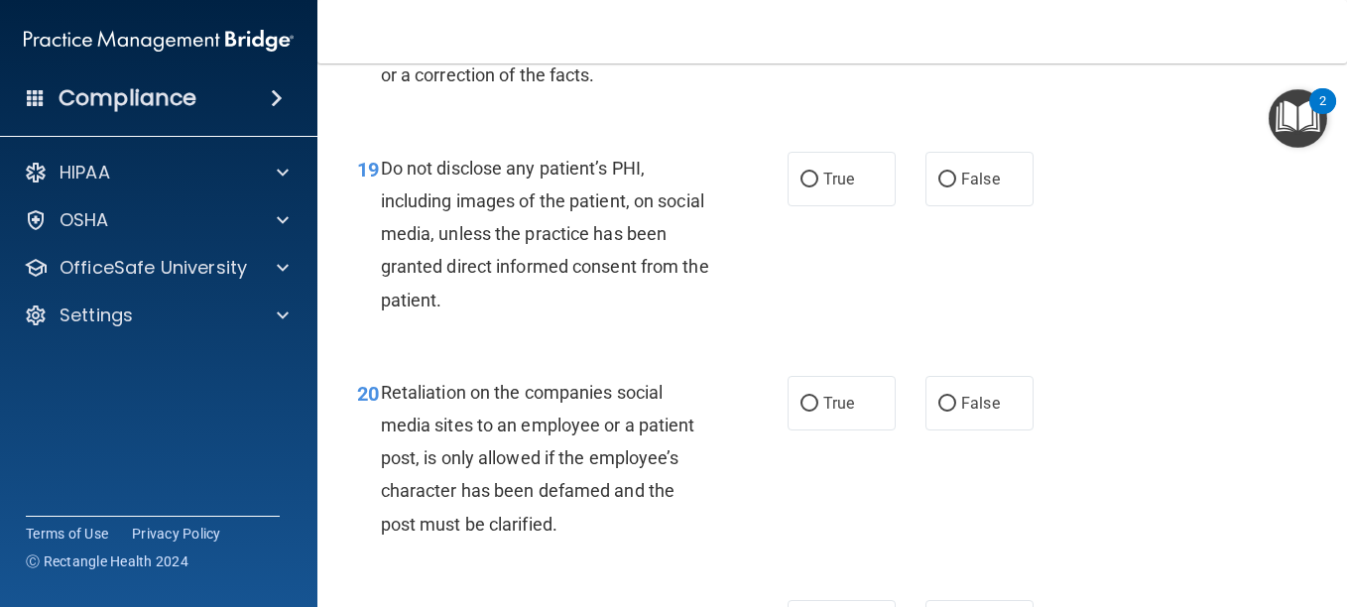
scroll to position [3984, 0]
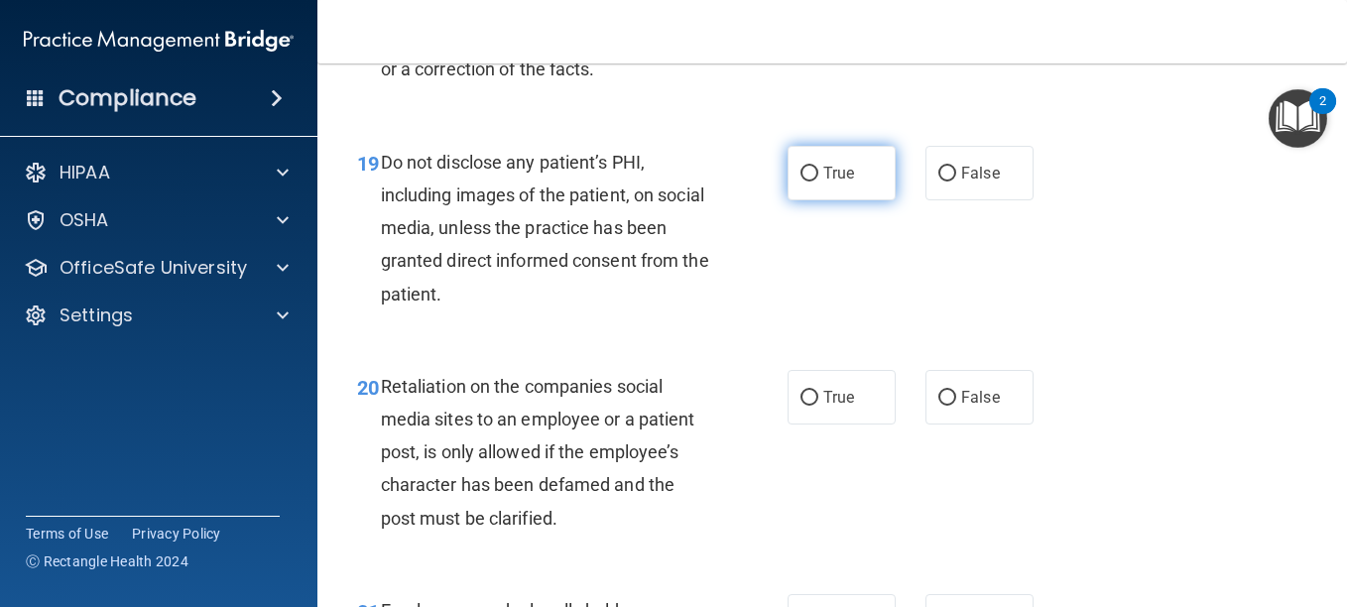
click at [809, 182] on input "True" at bounding box center [810, 174] width 18 height 15
radio input "true"
click at [809, 182] on input "True" at bounding box center [810, 174] width 18 height 15
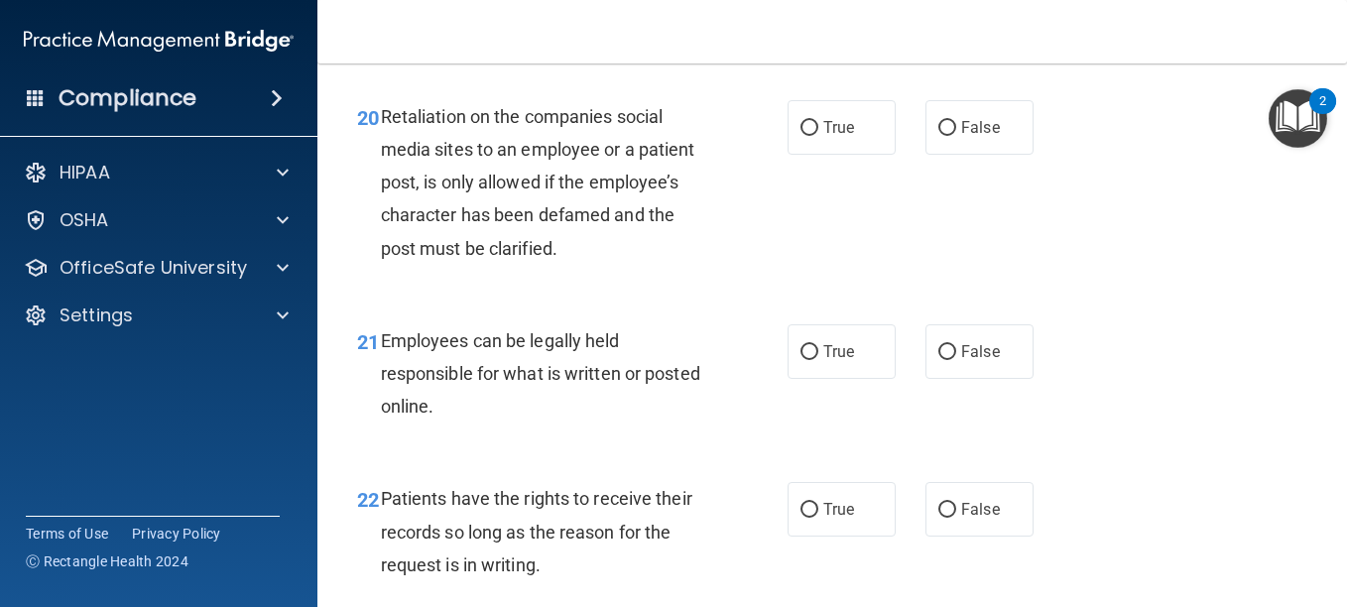
scroll to position [4257, 0]
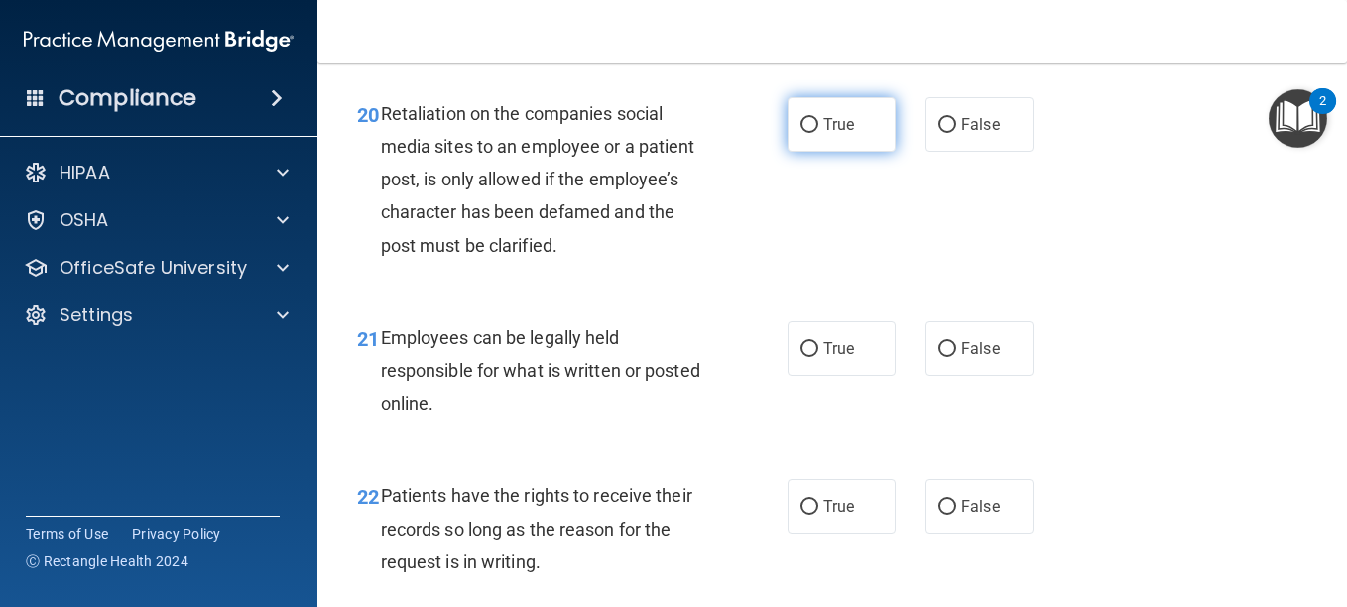
click at [844, 152] on label "True" at bounding box center [842, 124] width 108 height 55
click at [819, 133] on input "True" at bounding box center [810, 125] width 18 height 15
radio input "true"
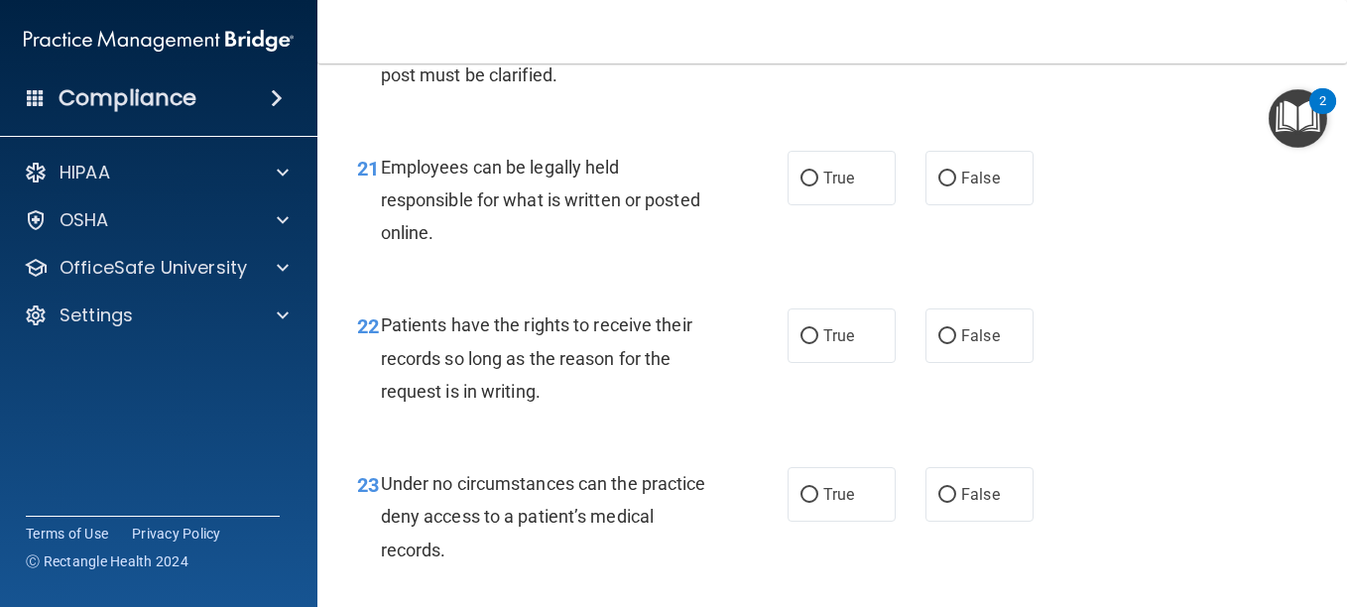
scroll to position [4428, 0]
click at [824, 187] on span "True" at bounding box center [839, 177] width 31 height 19
click at [819, 186] on input "True" at bounding box center [810, 178] width 18 height 15
radio input "true"
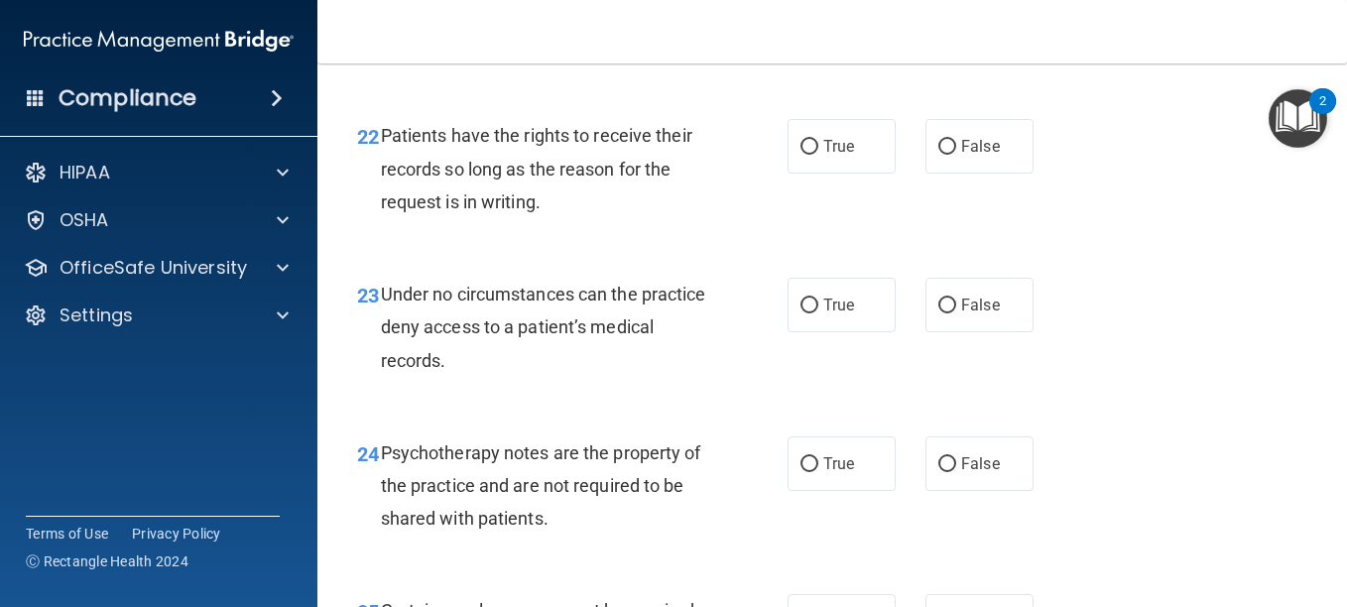
scroll to position [4682, 0]
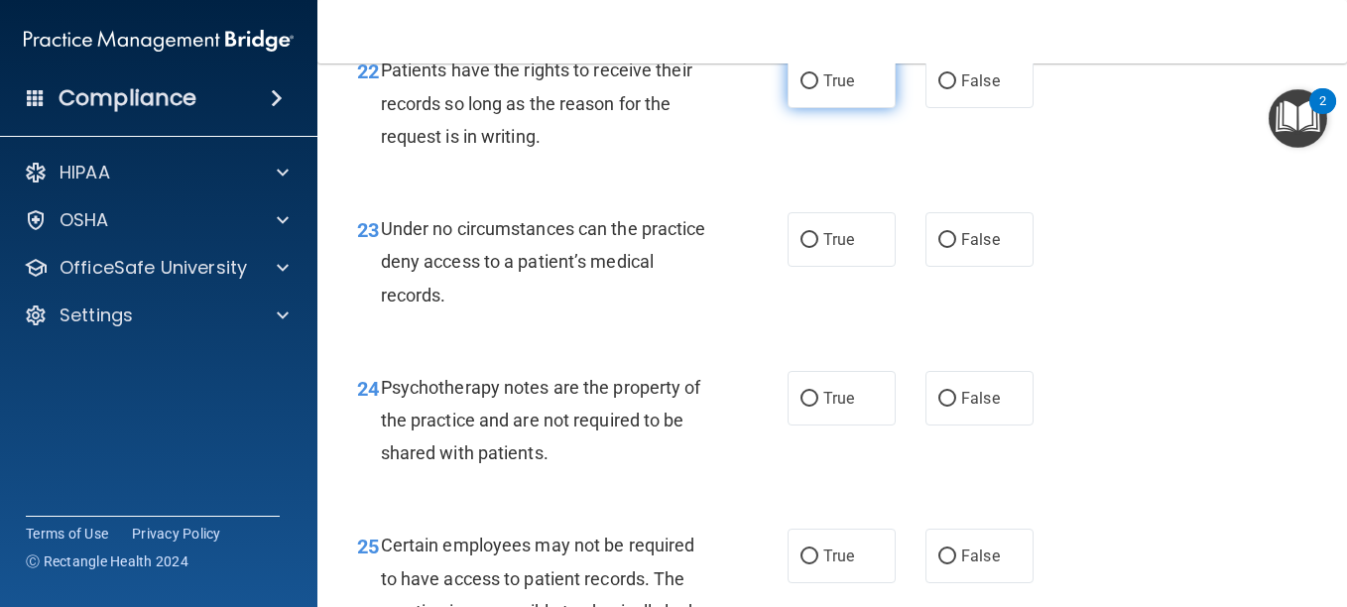
click at [824, 90] on span "True" at bounding box center [839, 80] width 31 height 19
click at [819, 89] on input "True" at bounding box center [810, 81] width 18 height 15
radio input "true"
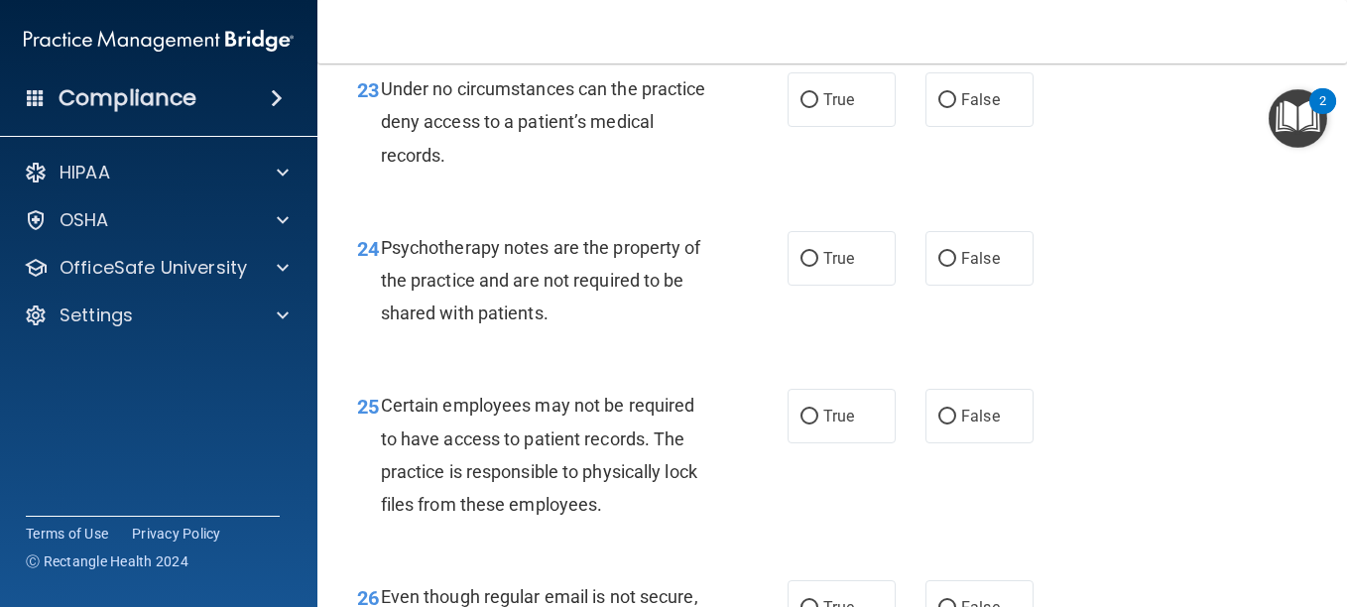
scroll to position [4823, 0]
click at [961, 108] on span "False" at bounding box center [980, 98] width 39 height 19
click at [957, 107] on input "False" at bounding box center [948, 99] width 18 height 15
radio input "true"
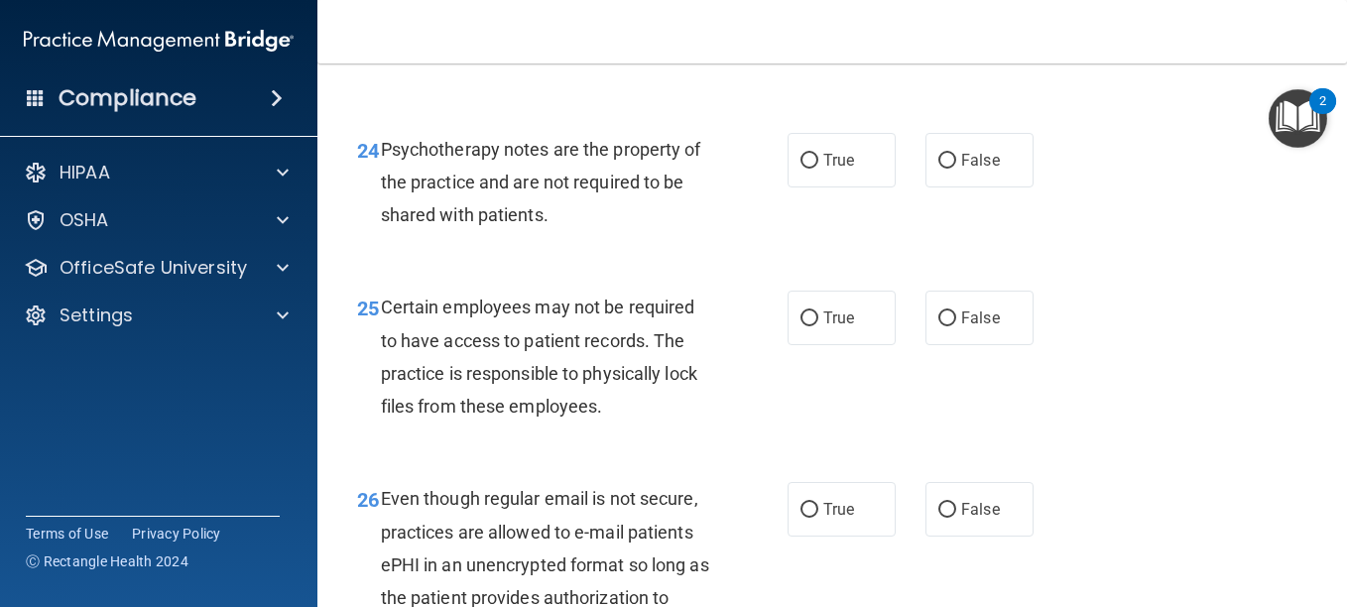
scroll to position [4931, 0]
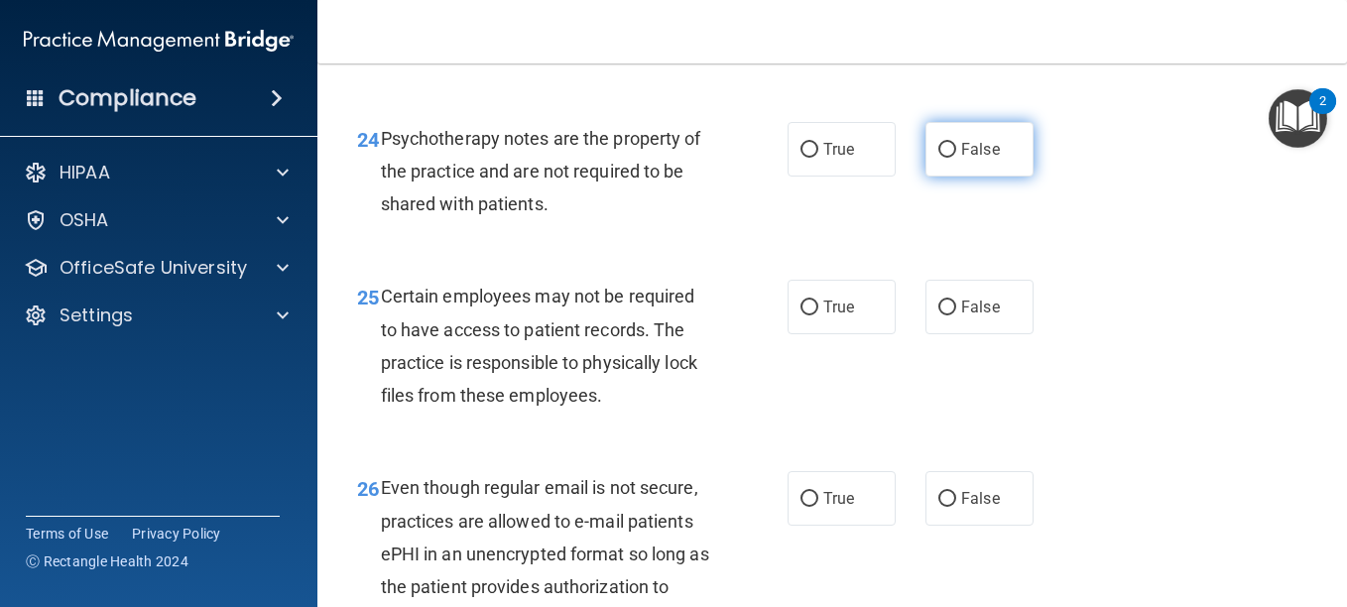
click at [942, 158] on input "False" at bounding box center [948, 150] width 18 height 15
radio input "true"
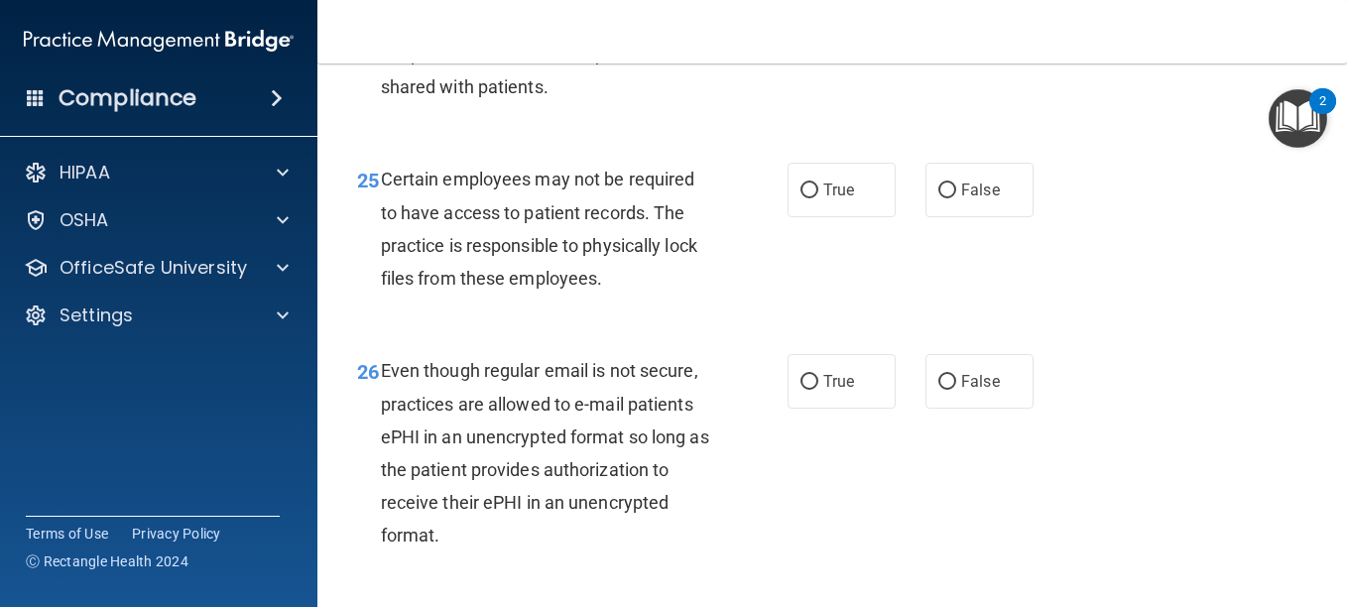
scroll to position [5073, 0]
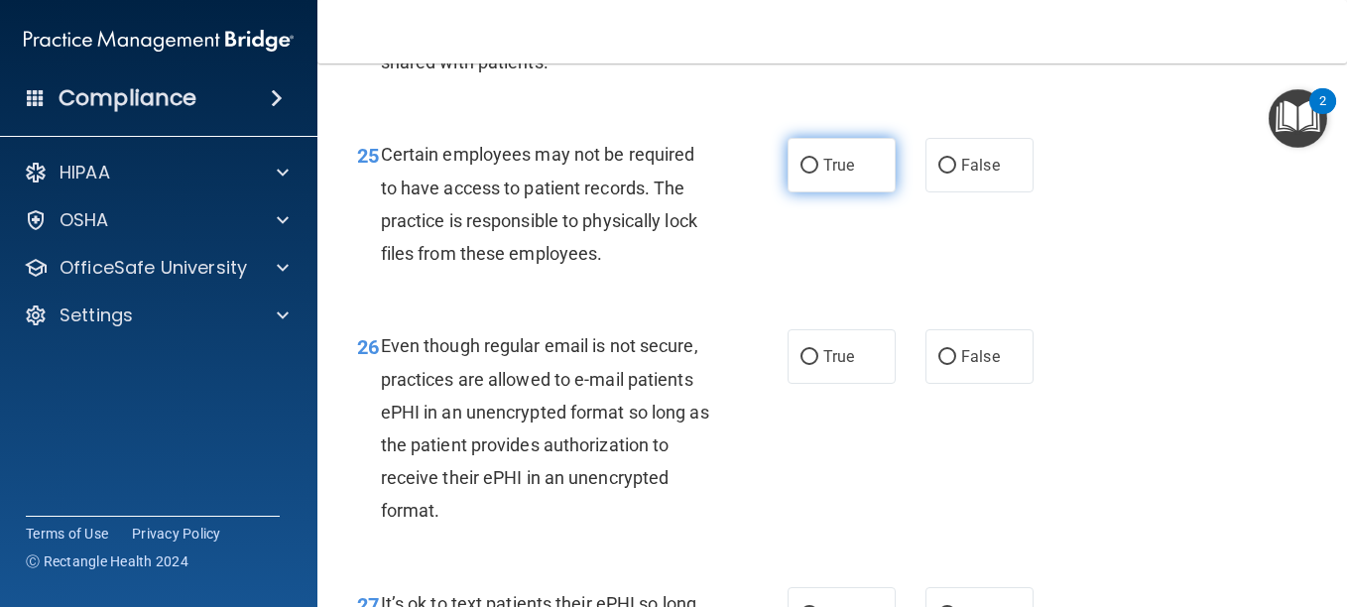
click at [838, 175] on span "True" at bounding box center [839, 165] width 31 height 19
click at [819, 174] on input "True" at bounding box center [810, 166] width 18 height 15
radio input "true"
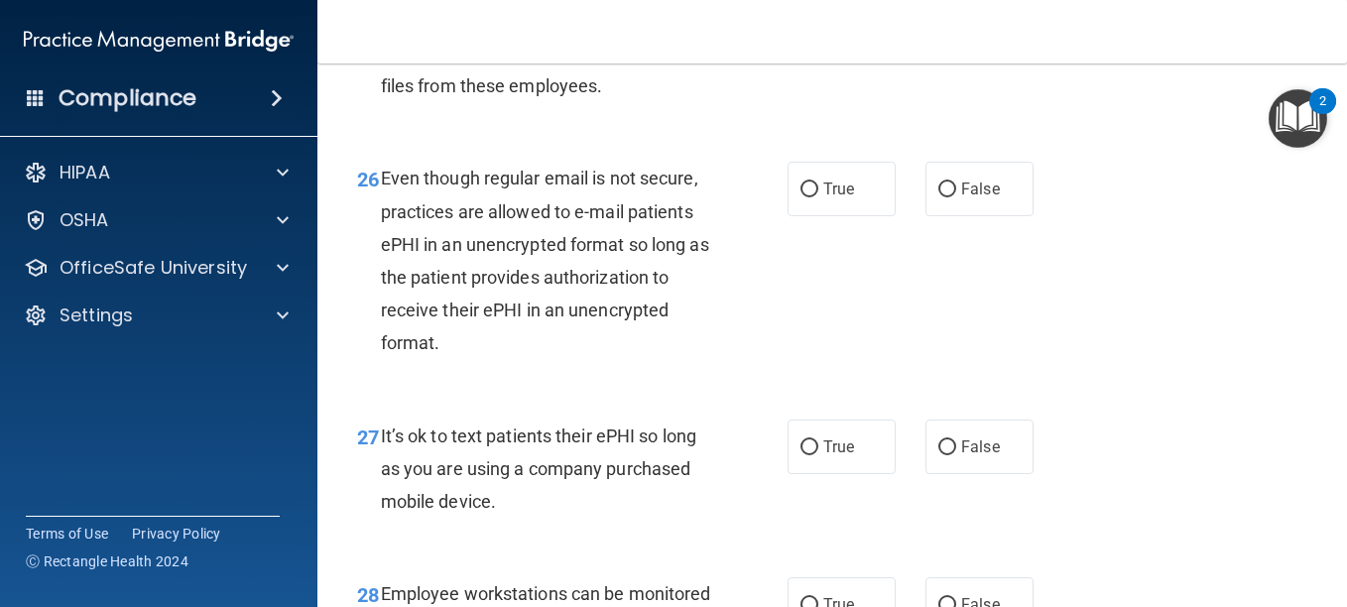
scroll to position [5268, 0]
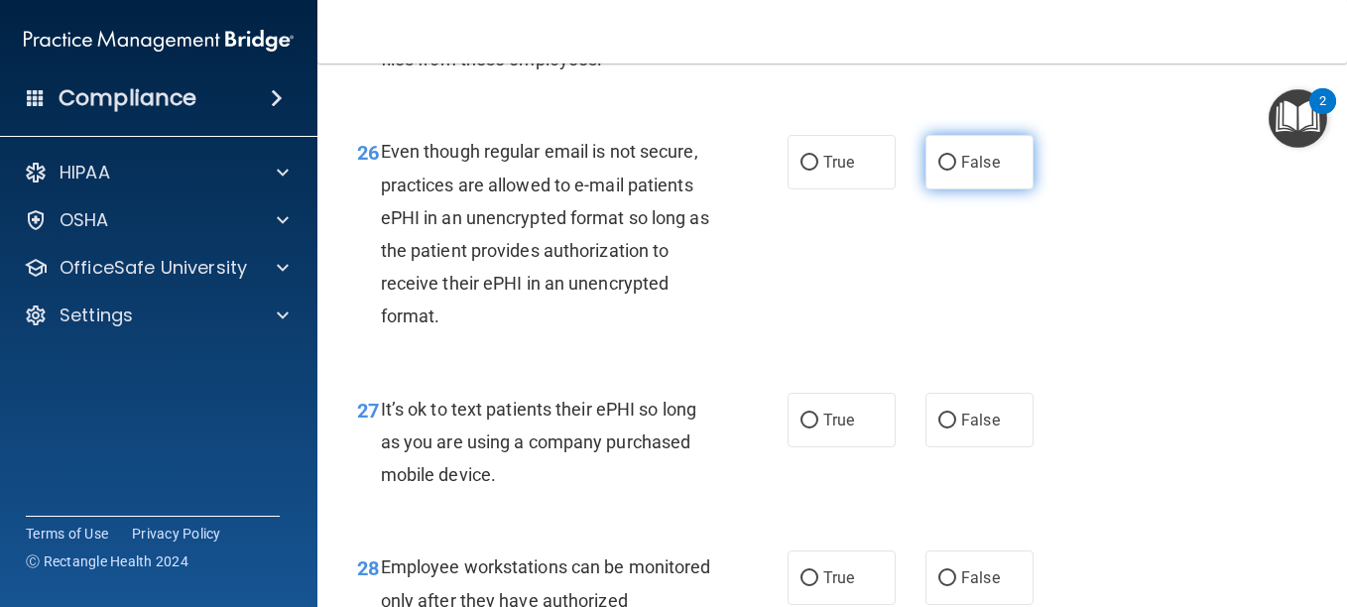
click at [940, 171] on input "False" at bounding box center [948, 163] width 18 height 15
radio input "true"
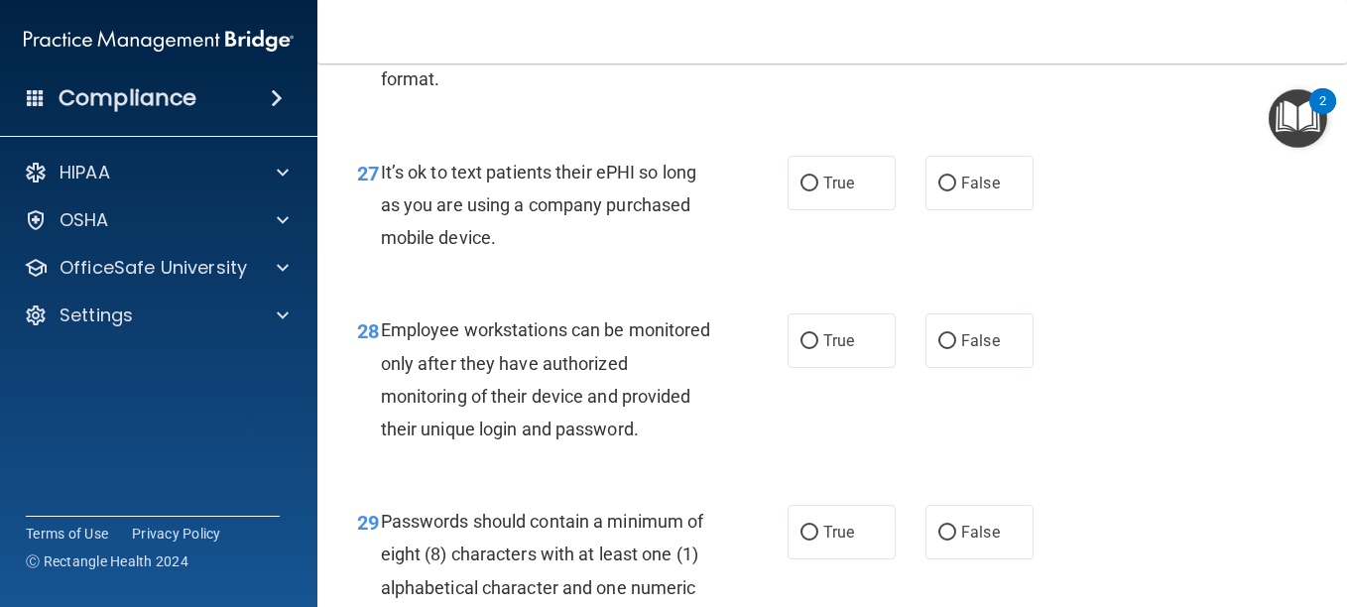
scroll to position [5509, 0]
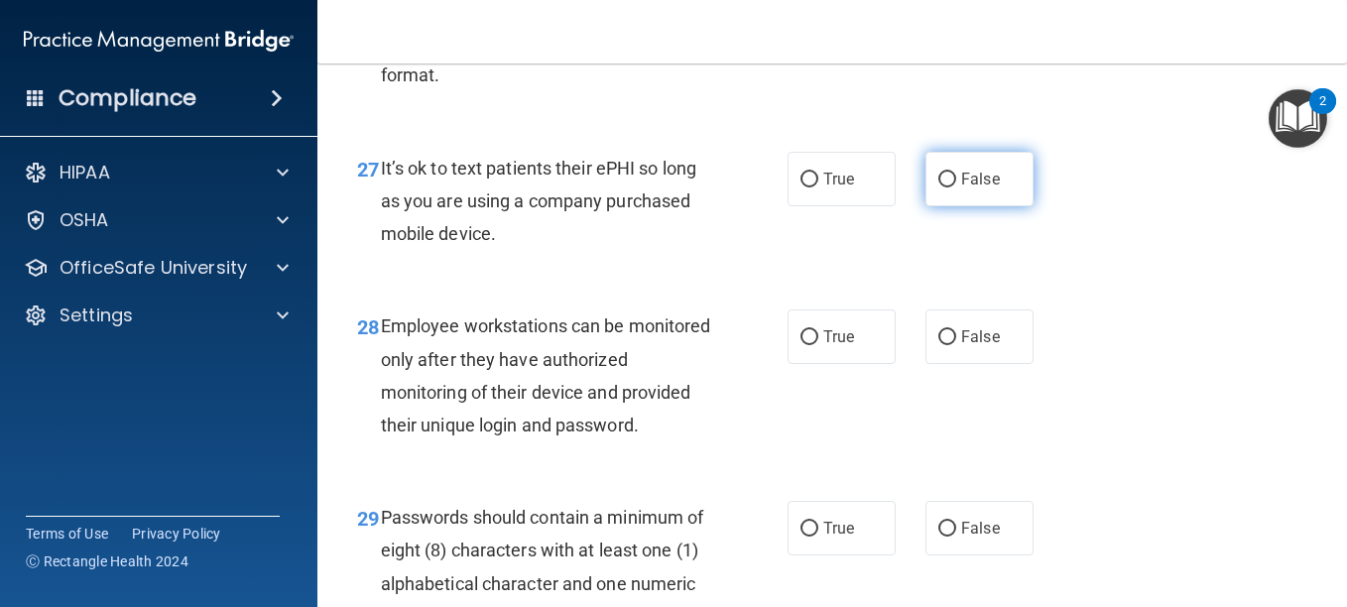
click at [961, 189] on span "False" at bounding box center [980, 179] width 39 height 19
click at [953, 188] on input "False" at bounding box center [948, 180] width 18 height 15
radio input "true"
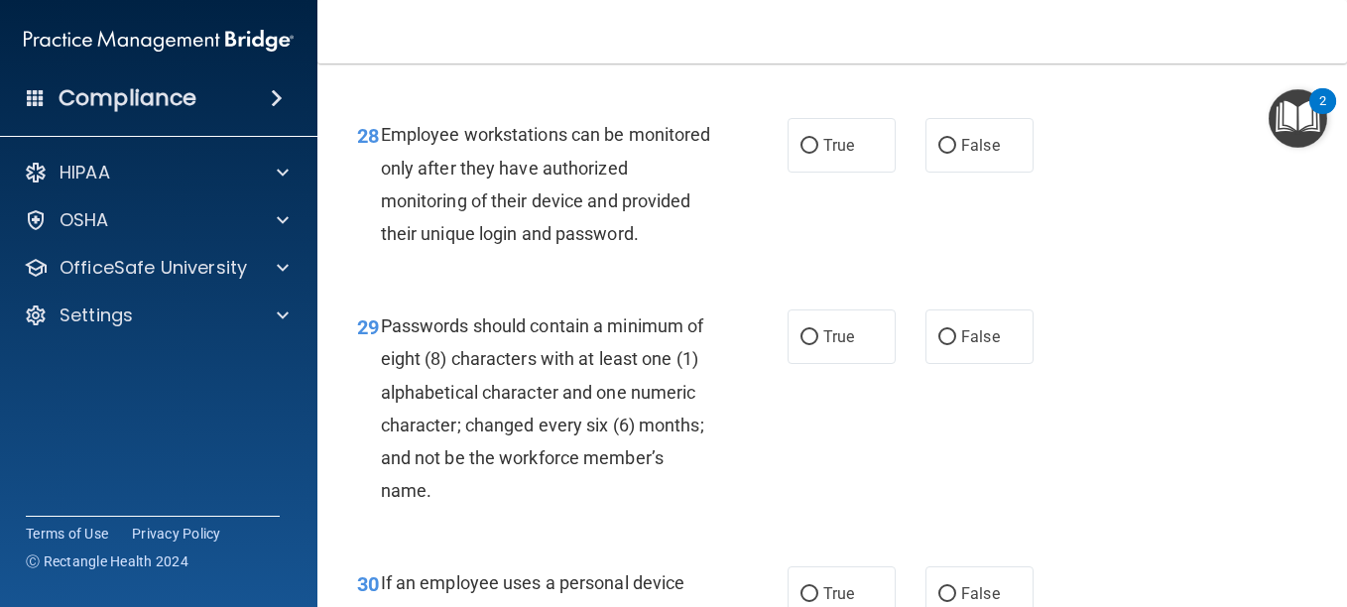
scroll to position [5701, 0]
click at [806, 153] on input "True" at bounding box center [810, 145] width 18 height 15
radio input "true"
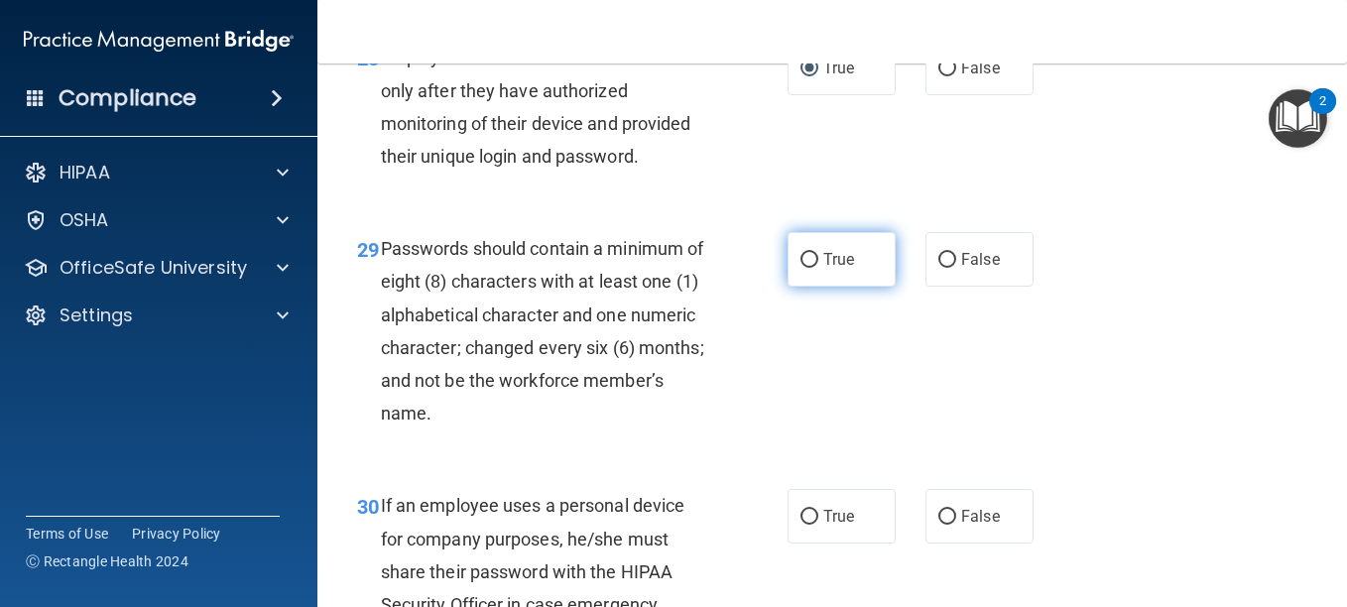
click at [801, 268] on input "True" at bounding box center [810, 260] width 18 height 15
radio input "true"
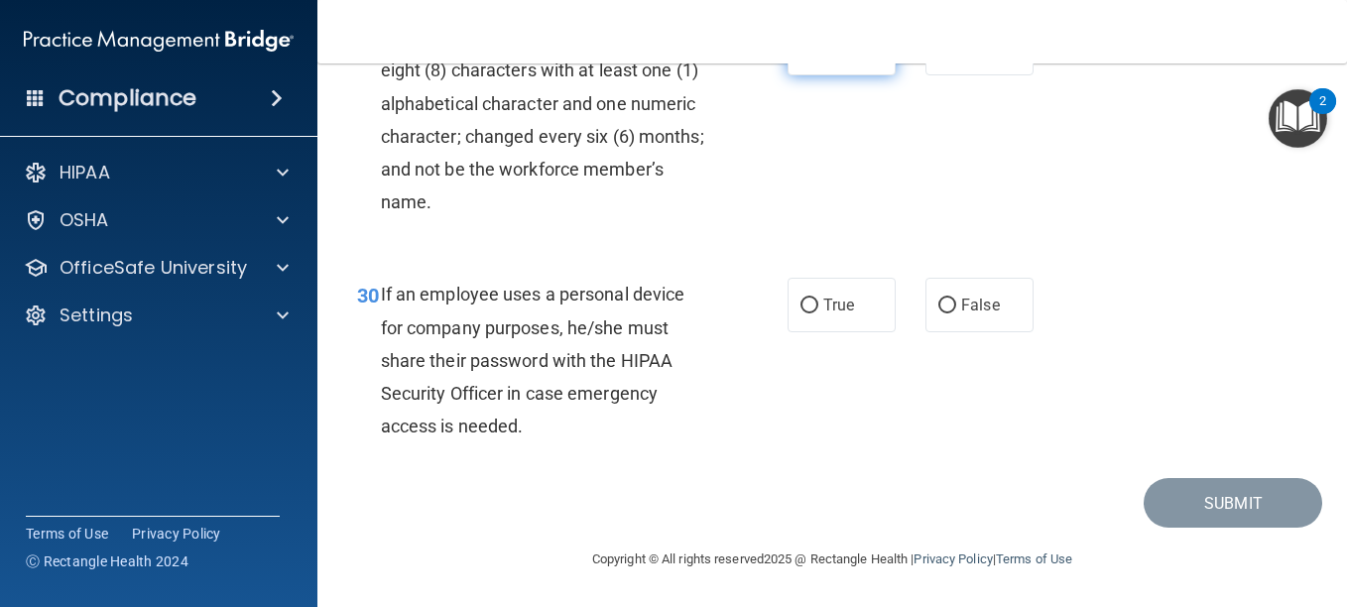
scroll to position [6070, 0]
click at [801, 314] on input "True" at bounding box center [810, 306] width 18 height 15
radio input "true"
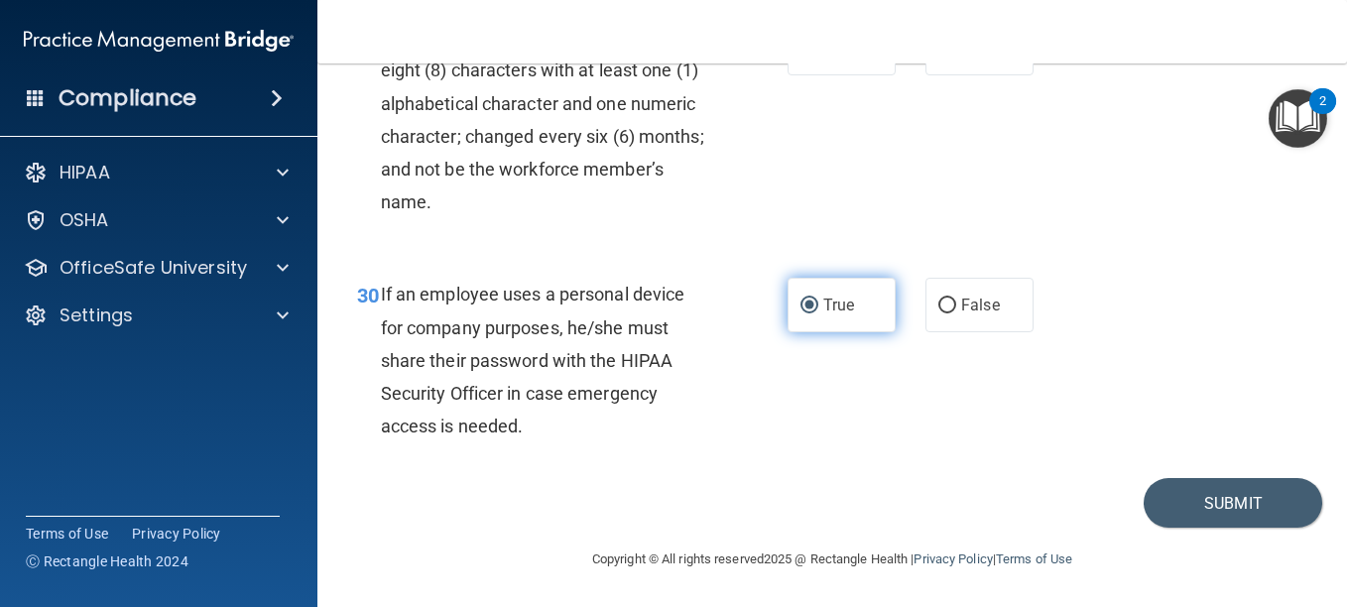
scroll to position [6154, 0]
click at [1159, 509] on button "Submit" at bounding box center [1233, 503] width 179 height 51
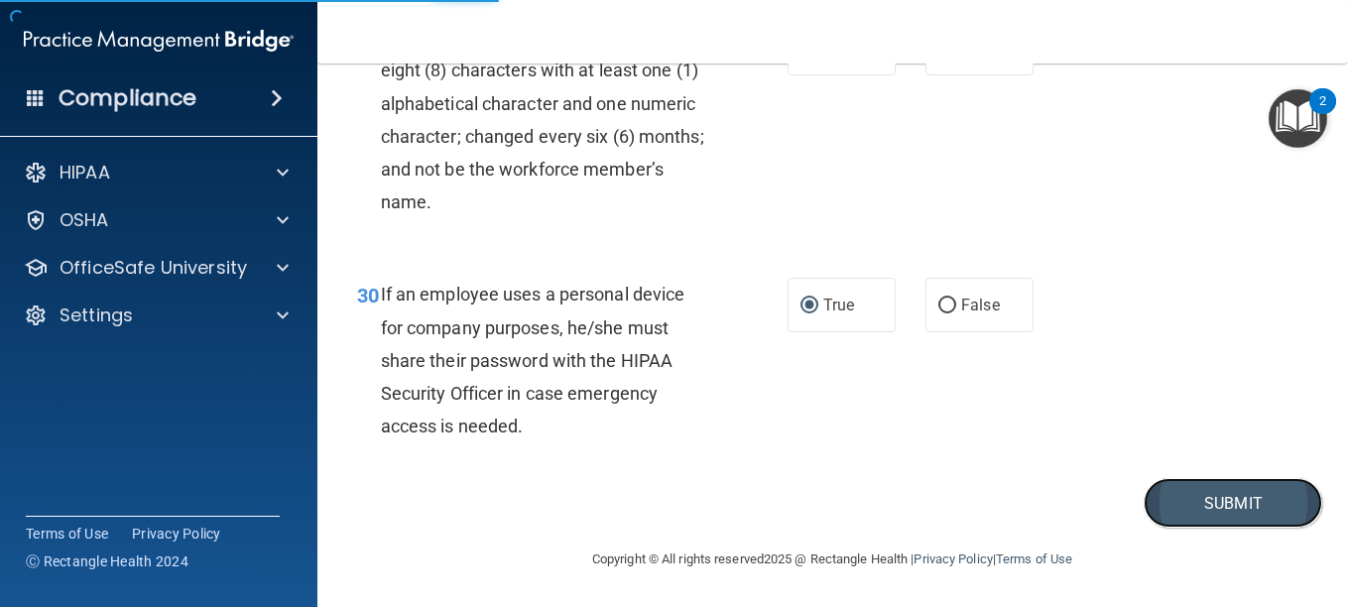
click at [1186, 508] on button "Submit" at bounding box center [1233, 503] width 179 height 51
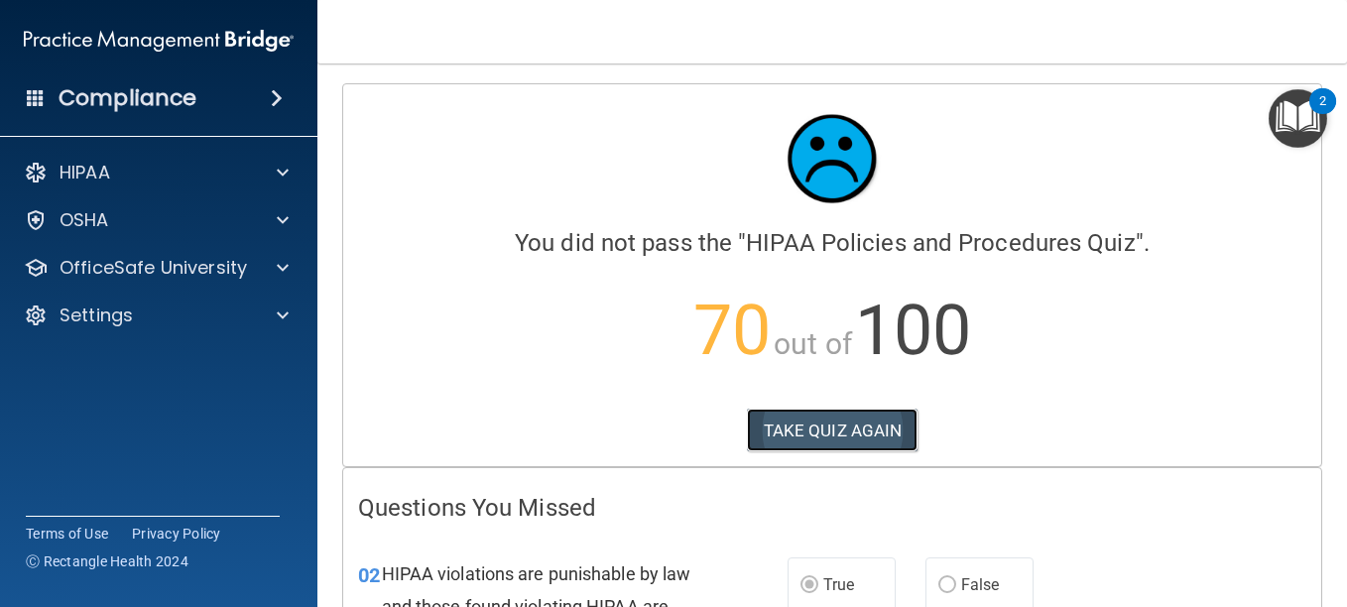
click at [787, 432] on button "TAKE QUIZ AGAIN" at bounding box center [833, 431] width 172 height 44
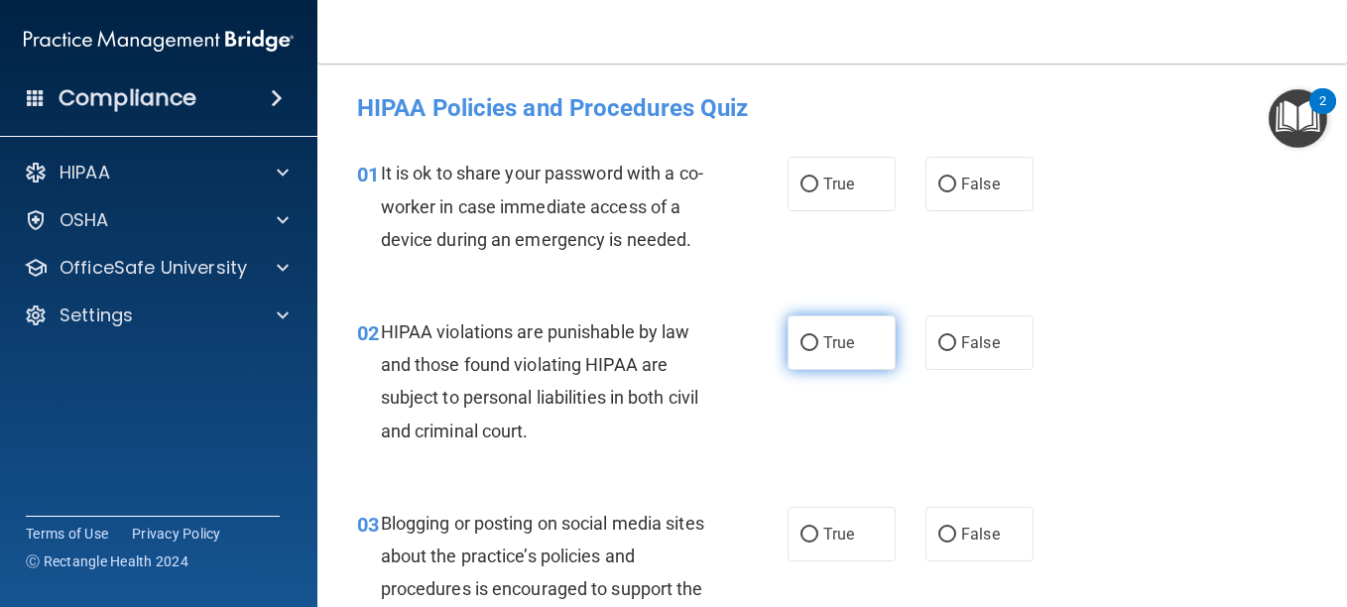
drag, startPoint x: 948, startPoint y: 191, endPoint x: 823, endPoint y: 381, distance: 227.9
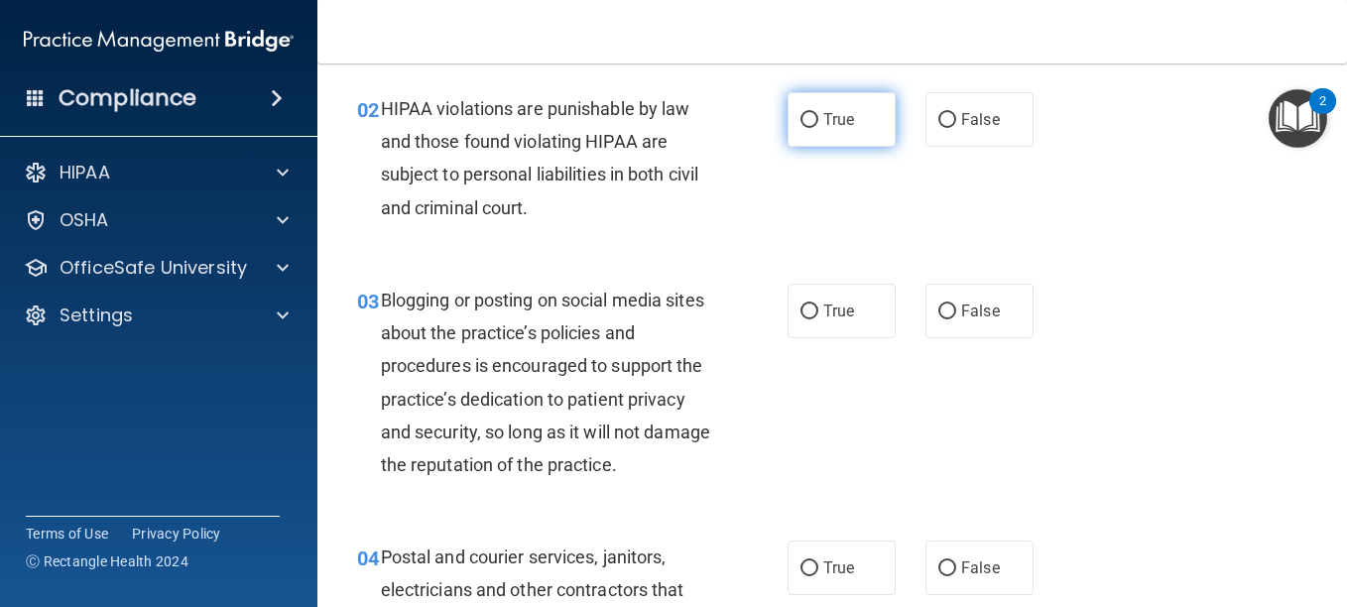
scroll to position [227, 0]
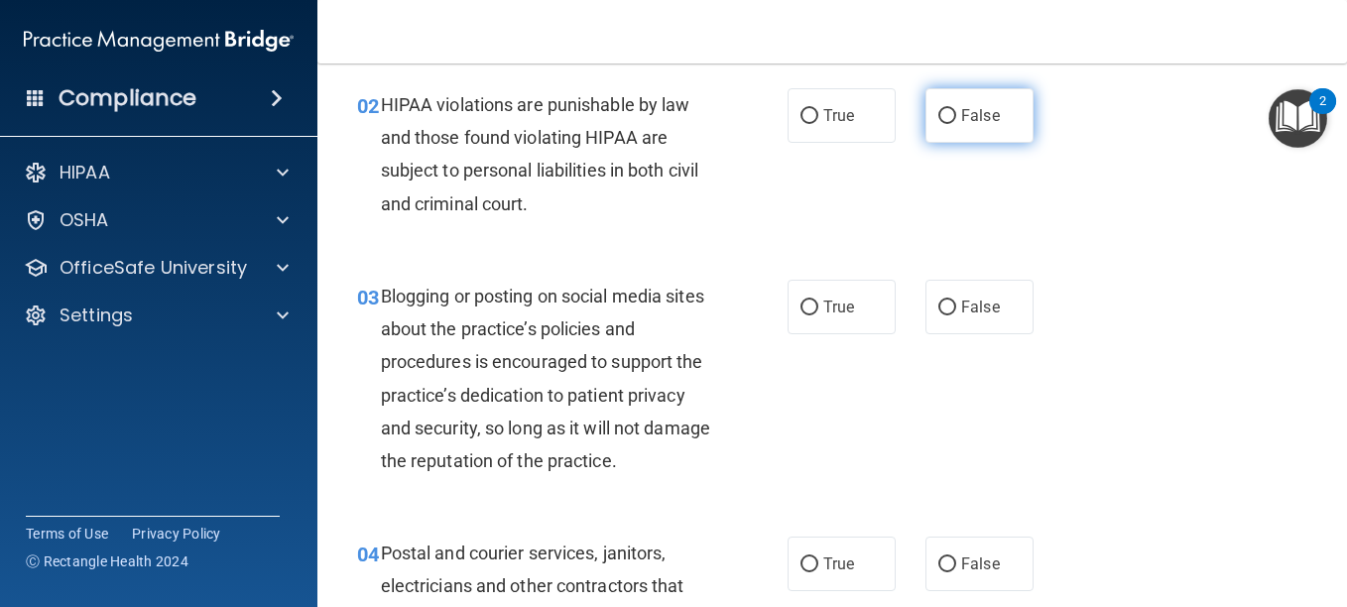
click at [970, 136] on label "False" at bounding box center [980, 115] width 108 height 55
click at [957, 124] on input "False" at bounding box center [948, 116] width 18 height 15
radio input "true"
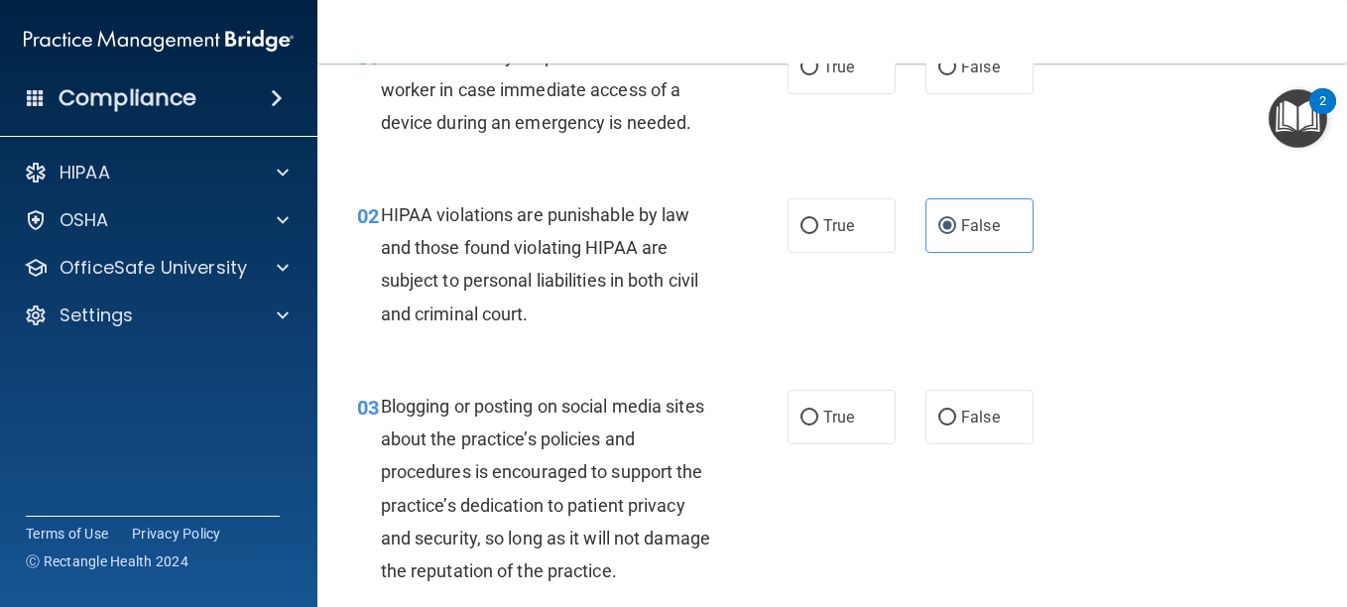
scroll to position [115, 0]
click at [806, 236] on input "True" at bounding box center [810, 228] width 18 height 15
radio input "true"
radio input "false"
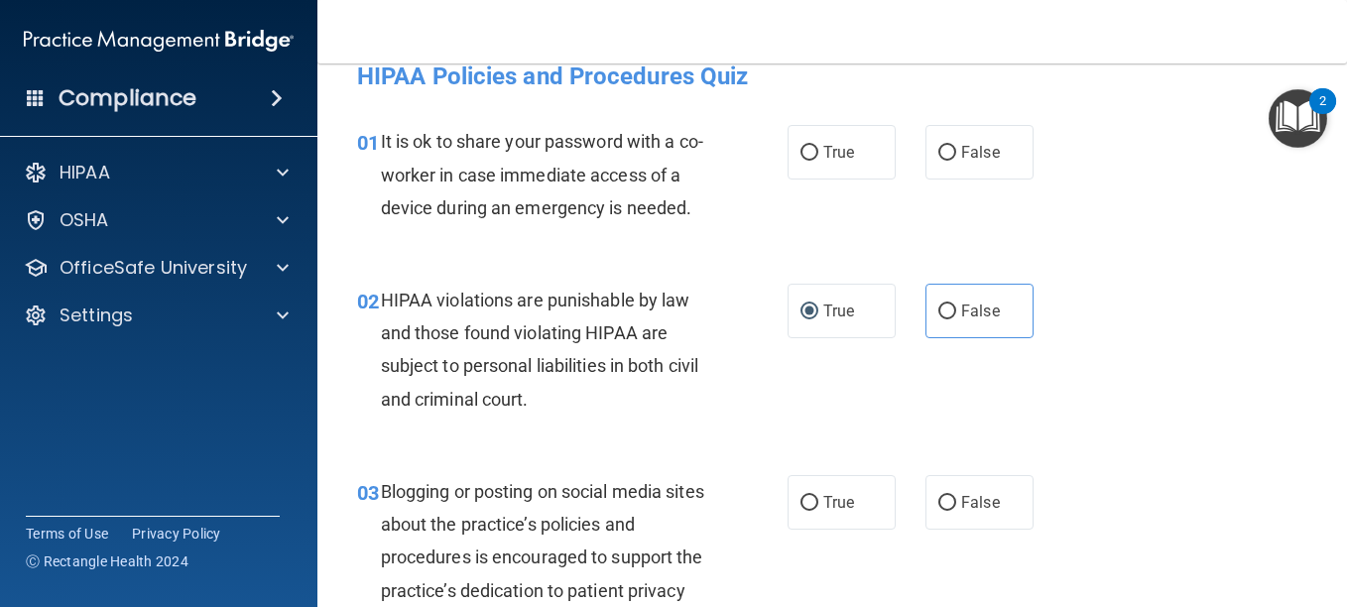
scroll to position [31, 0]
click at [945, 153] on input "False" at bounding box center [948, 154] width 18 height 15
radio input "true"
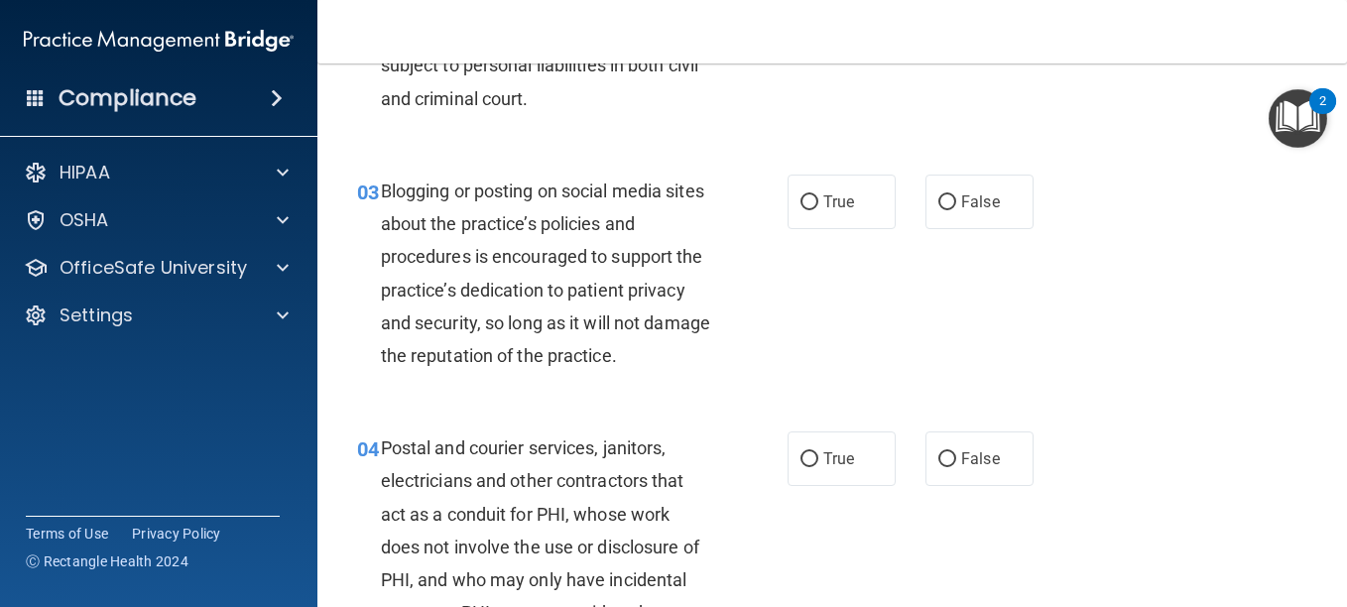
scroll to position [340, 0]
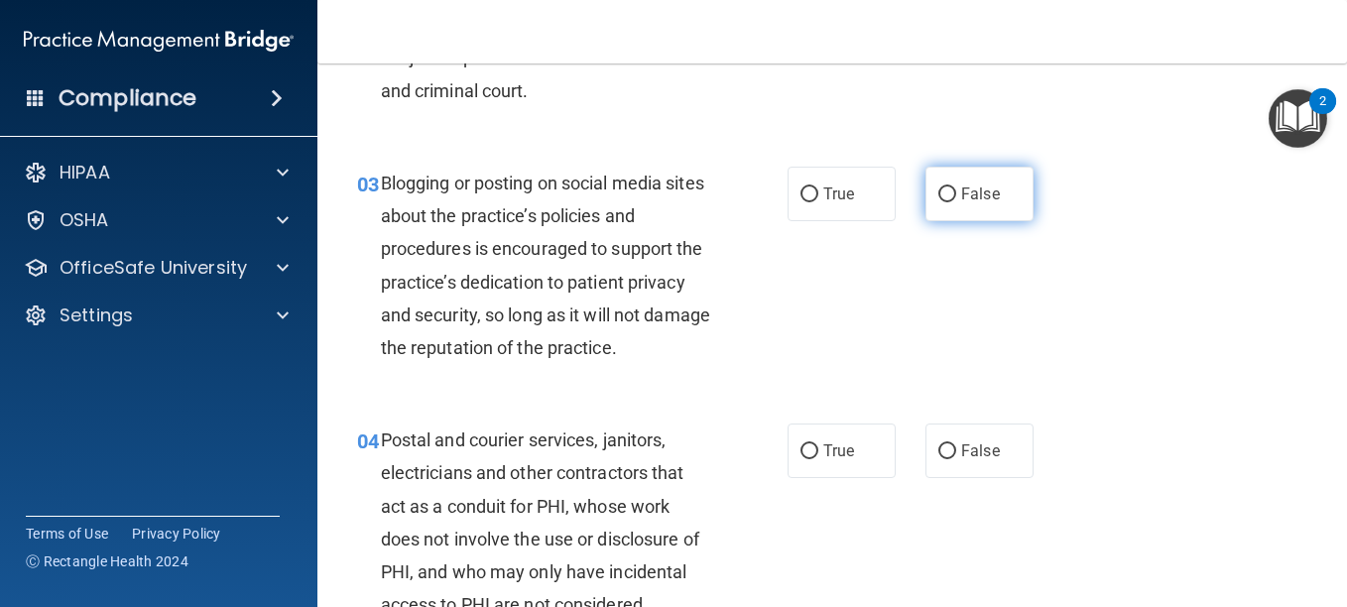
click at [945, 202] on input "False" at bounding box center [948, 195] width 18 height 15
radio input "true"
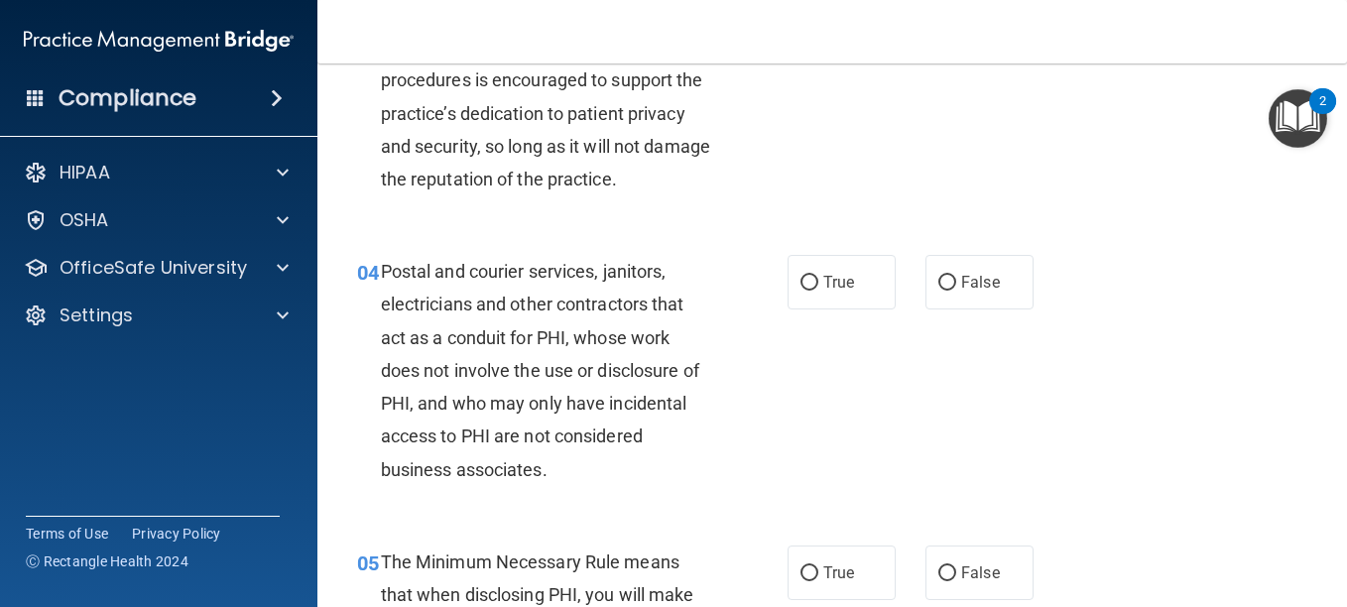
scroll to position [514, 0]
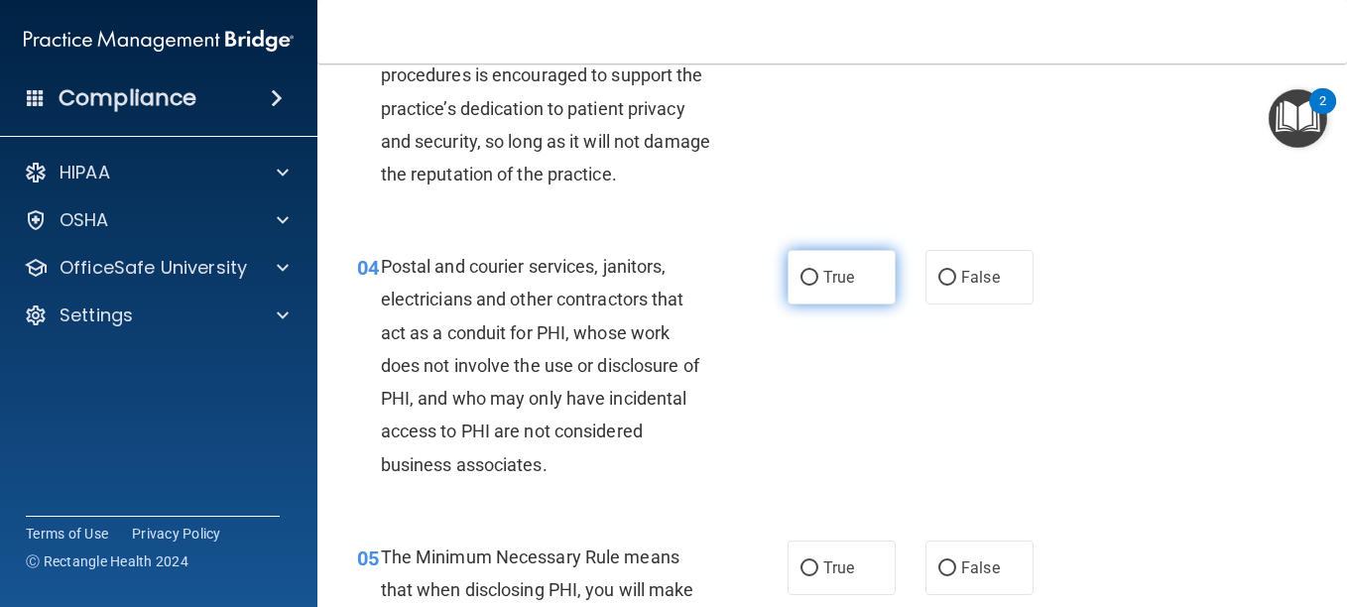
click at [812, 305] on label "True" at bounding box center [842, 277] width 108 height 55
click at [812, 286] on input "True" at bounding box center [810, 278] width 18 height 15
radio input "true"
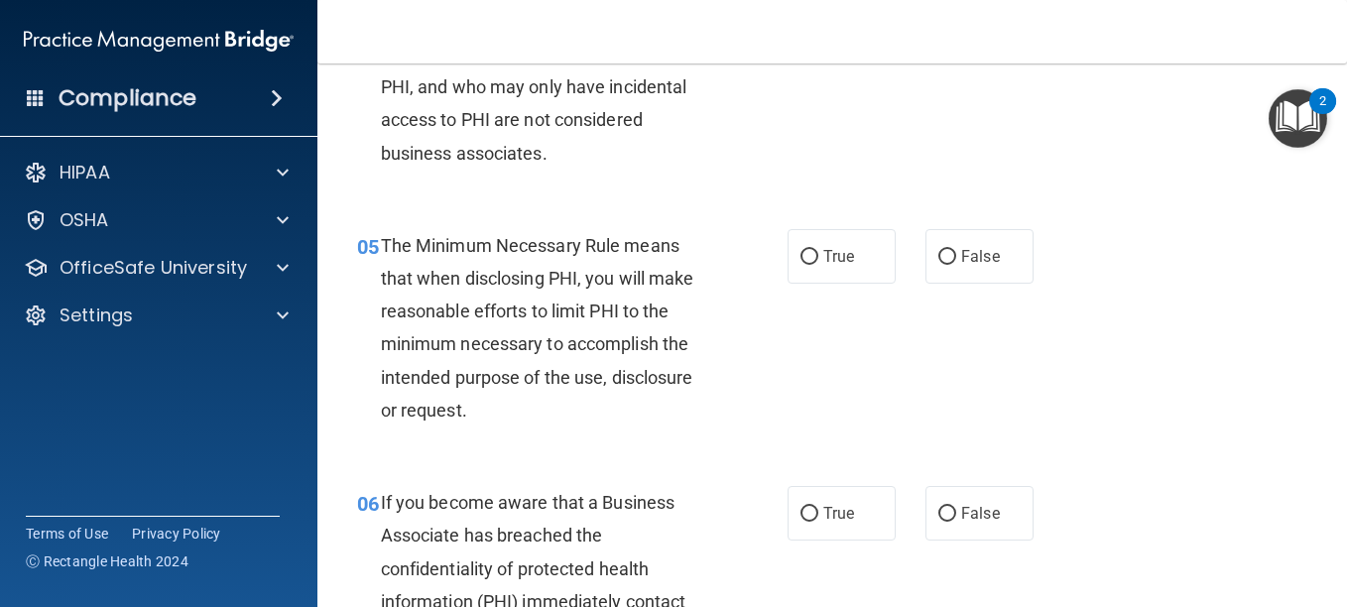
scroll to position [827, 0]
click at [813, 283] on label "True" at bounding box center [842, 255] width 108 height 55
click at [813, 264] on input "True" at bounding box center [810, 256] width 18 height 15
radio input "true"
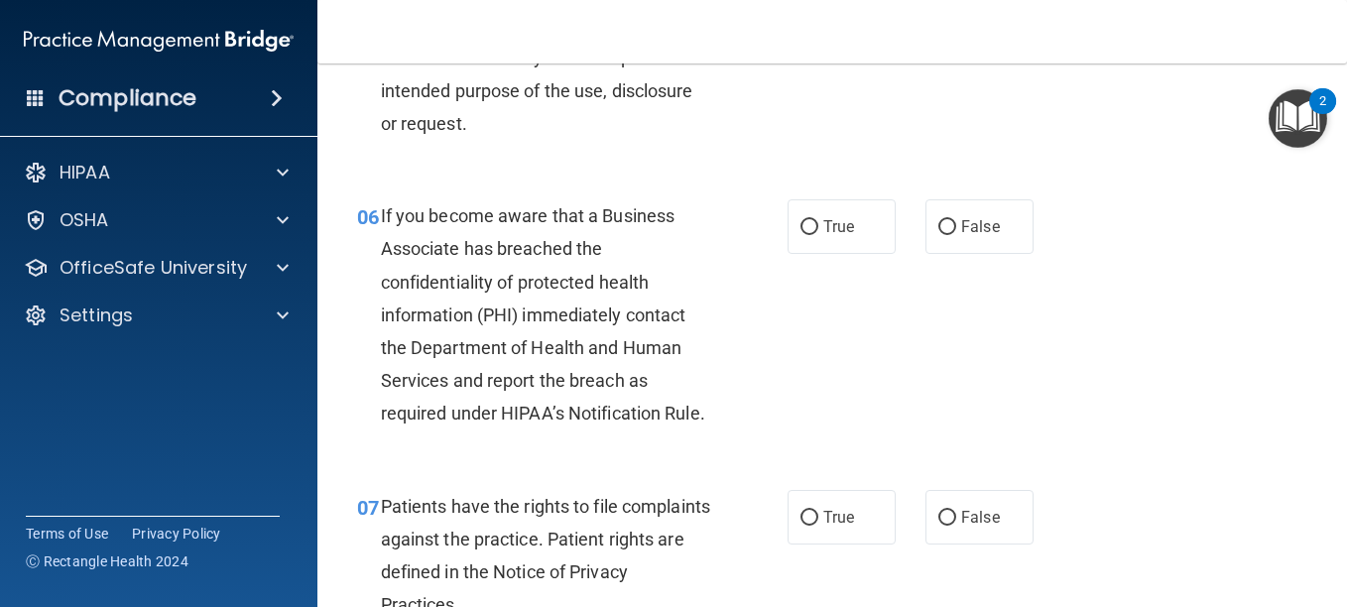
scroll to position [1113, 0]
click at [939, 234] on input "False" at bounding box center [948, 226] width 18 height 15
radio input "true"
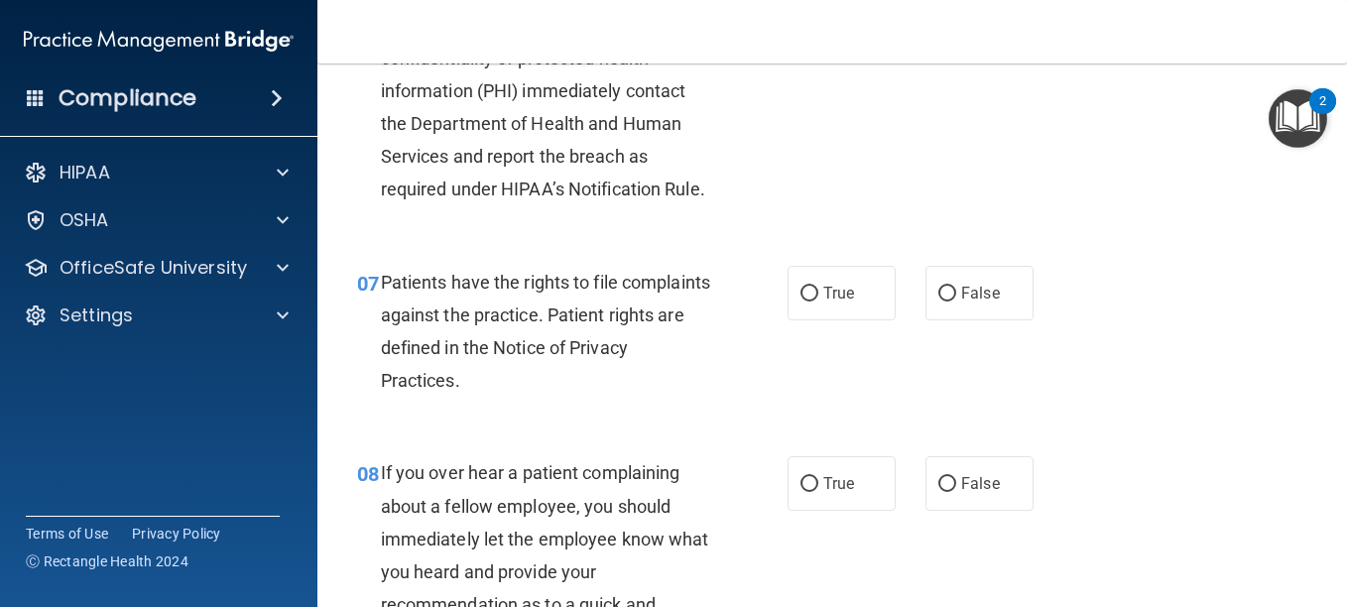
scroll to position [1338, 0]
click at [826, 302] on span "True" at bounding box center [839, 292] width 31 height 19
click at [819, 301] on input "True" at bounding box center [810, 293] width 18 height 15
radio input "true"
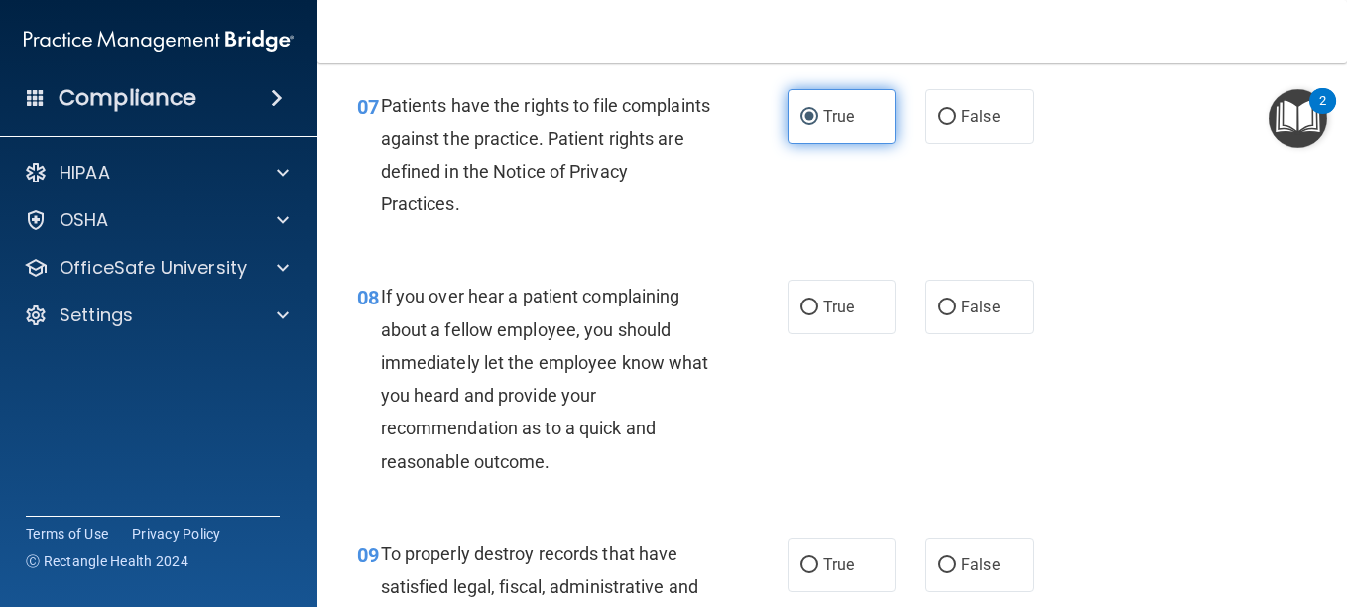
scroll to position [1534, 0]
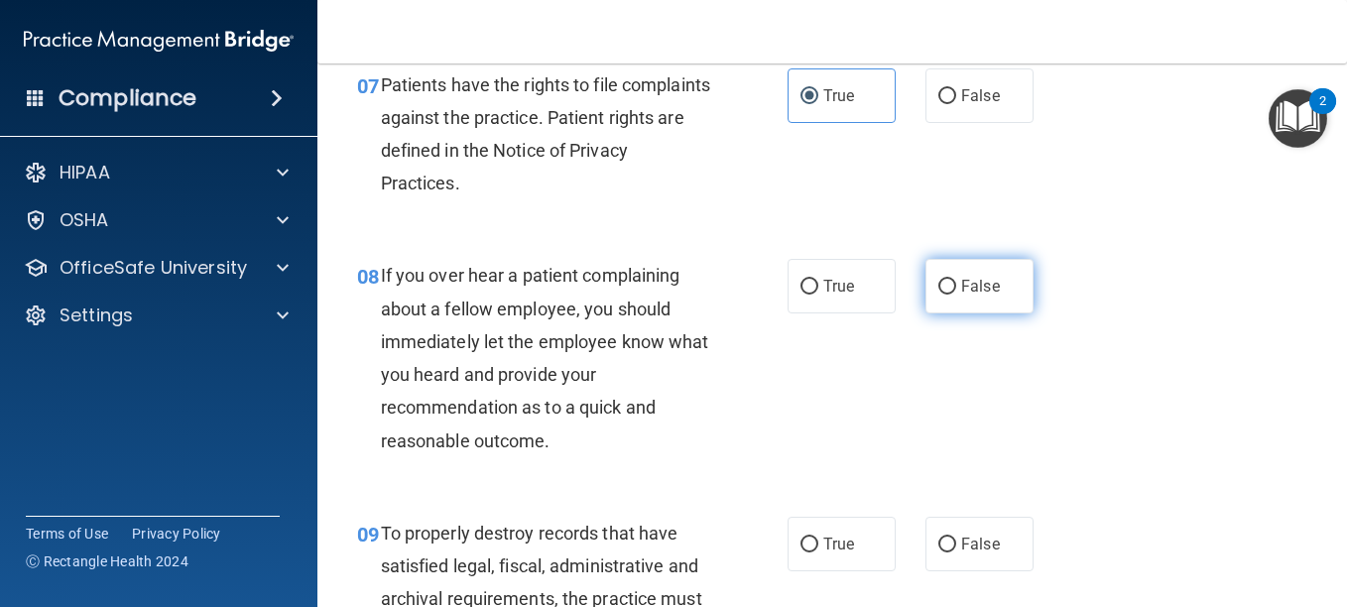
click at [939, 295] on input "False" at bounding box center [948, 287] width 18 height 15
radio input "true"
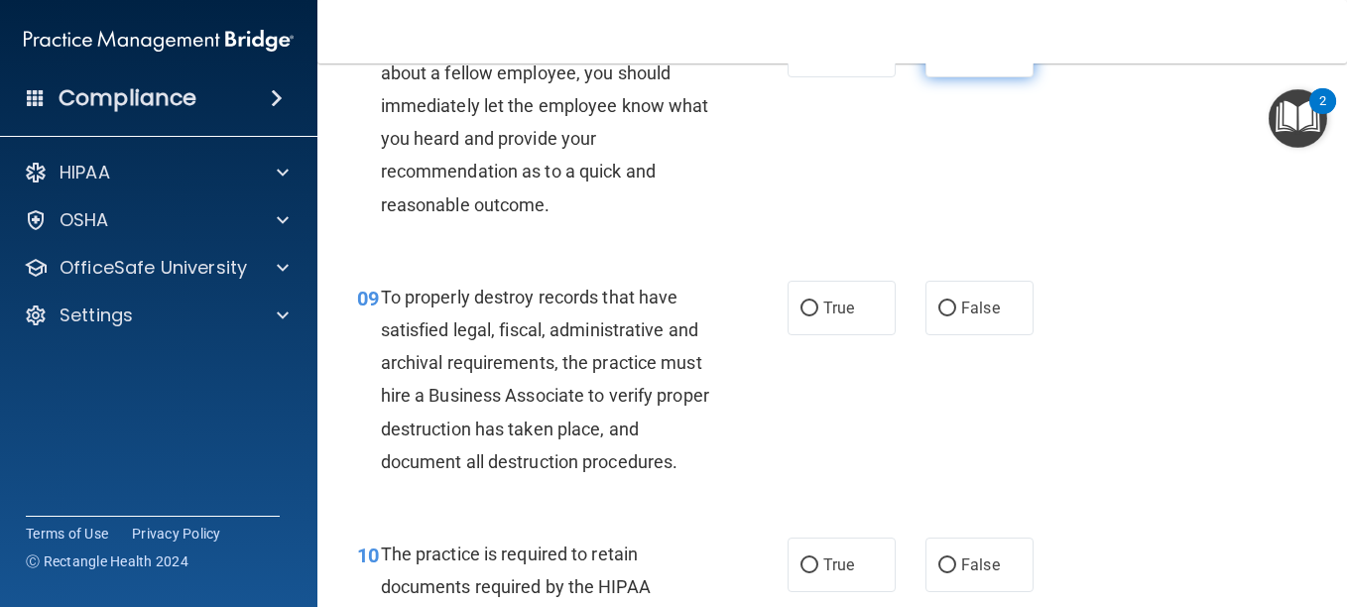
scroll to position [1772, 0]
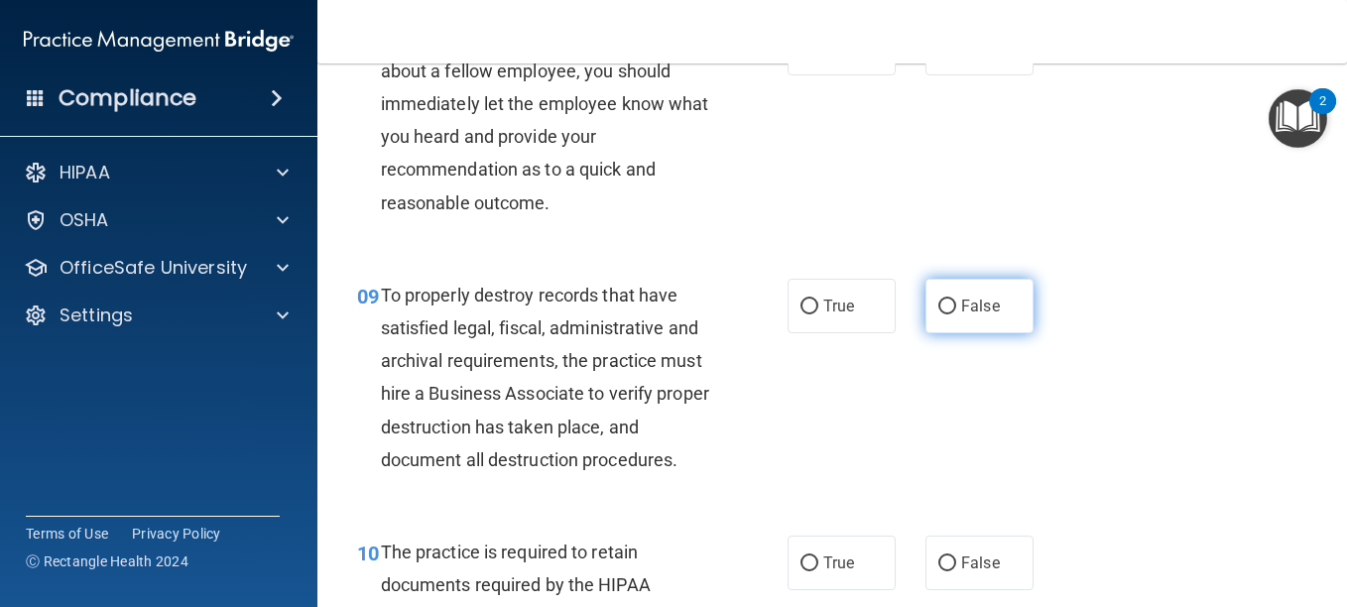
click at [936, 333] on label "False" at bounding box center [980, 306] width 108 height 55
click at [939, 315] on input "False" at bounding box center [948, 307] width 18 height 15
radio input "true"
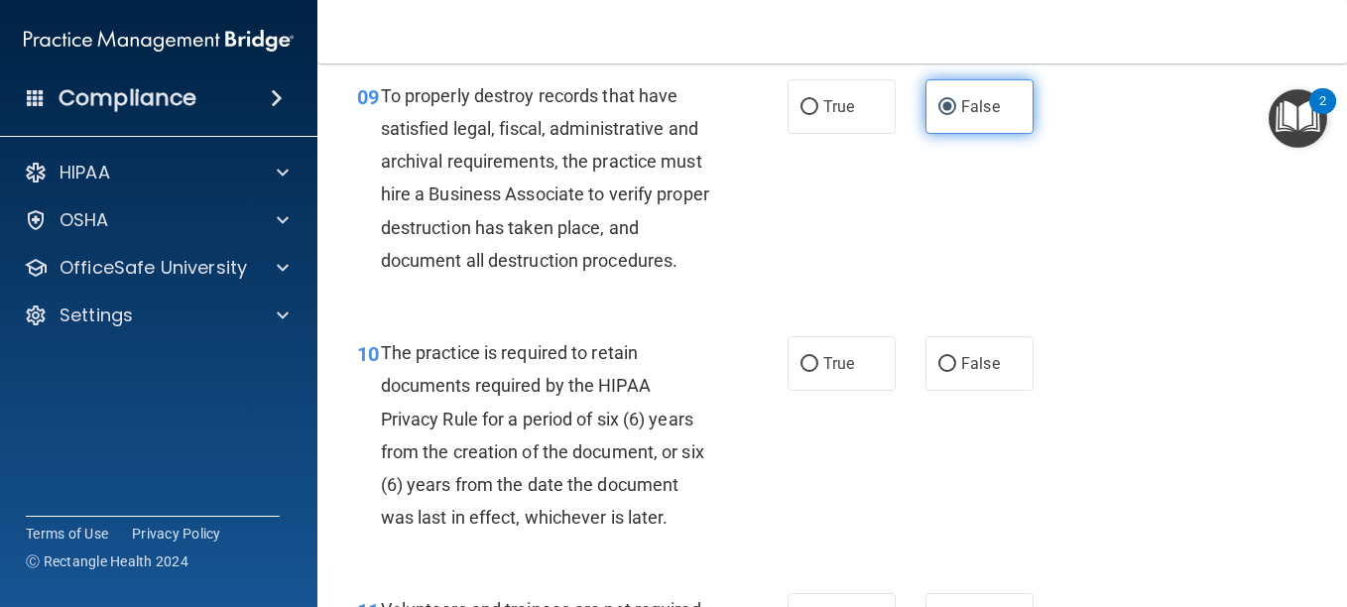
scroll to position [1973, 0]
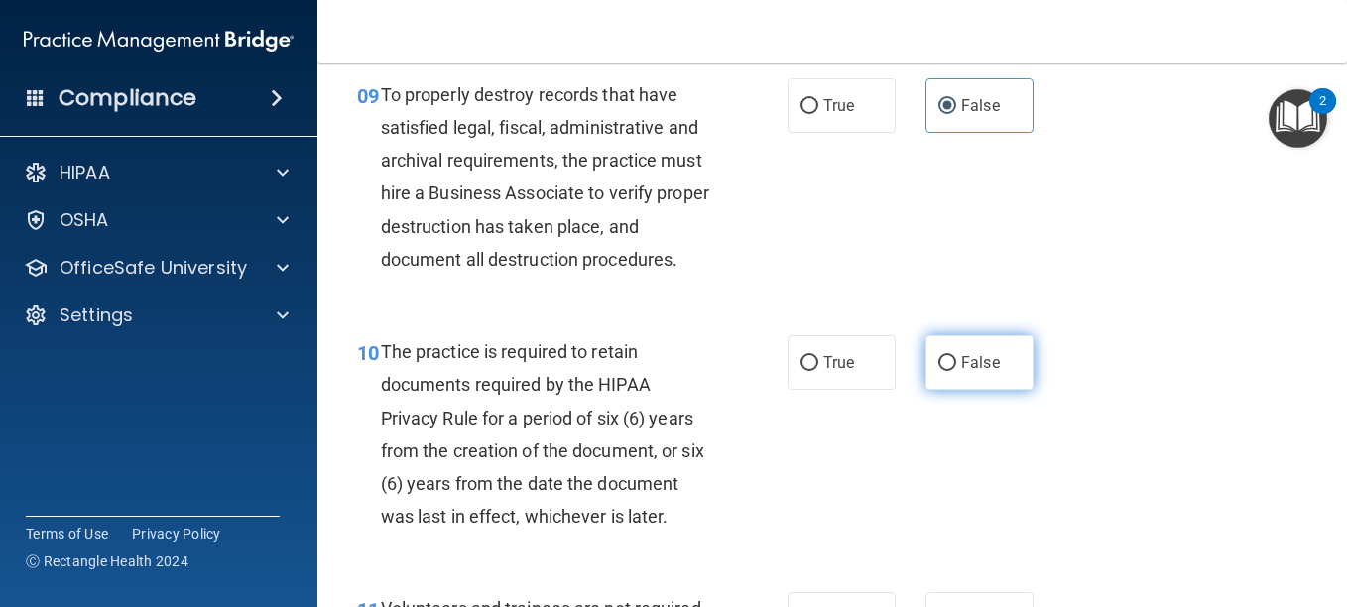
click at [940, 371] on input "False" at bounding box center [948, 363] width 18 height 15
radio input "true"
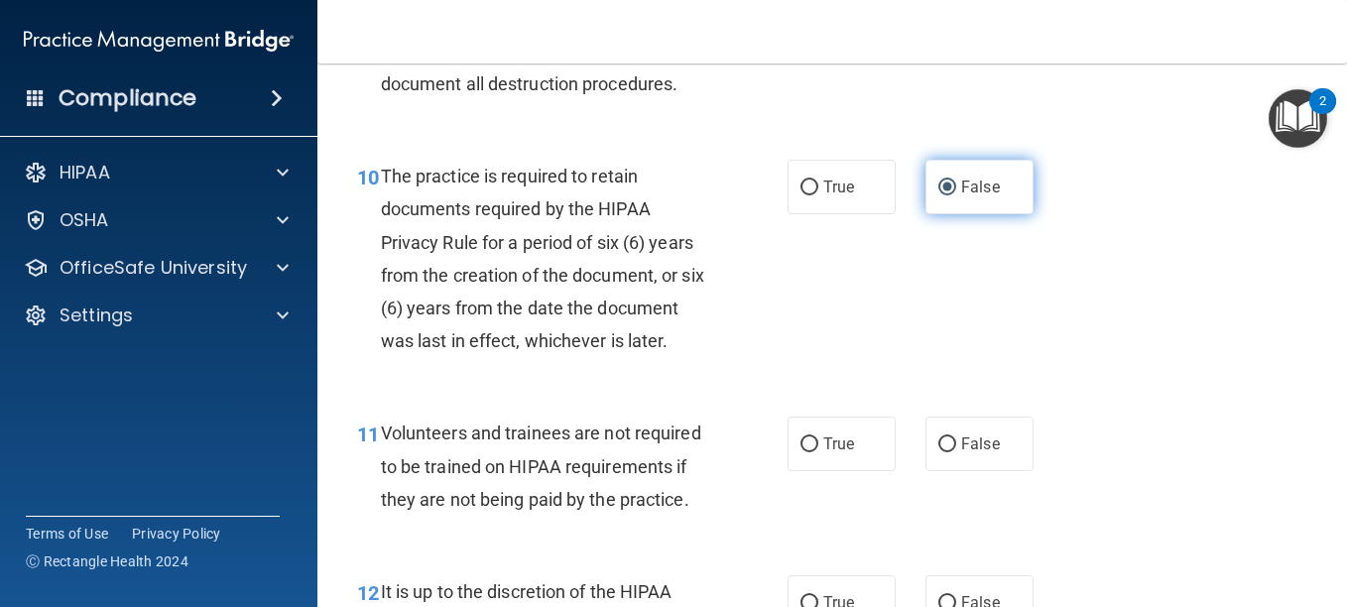
scroll to position [2149, 0]
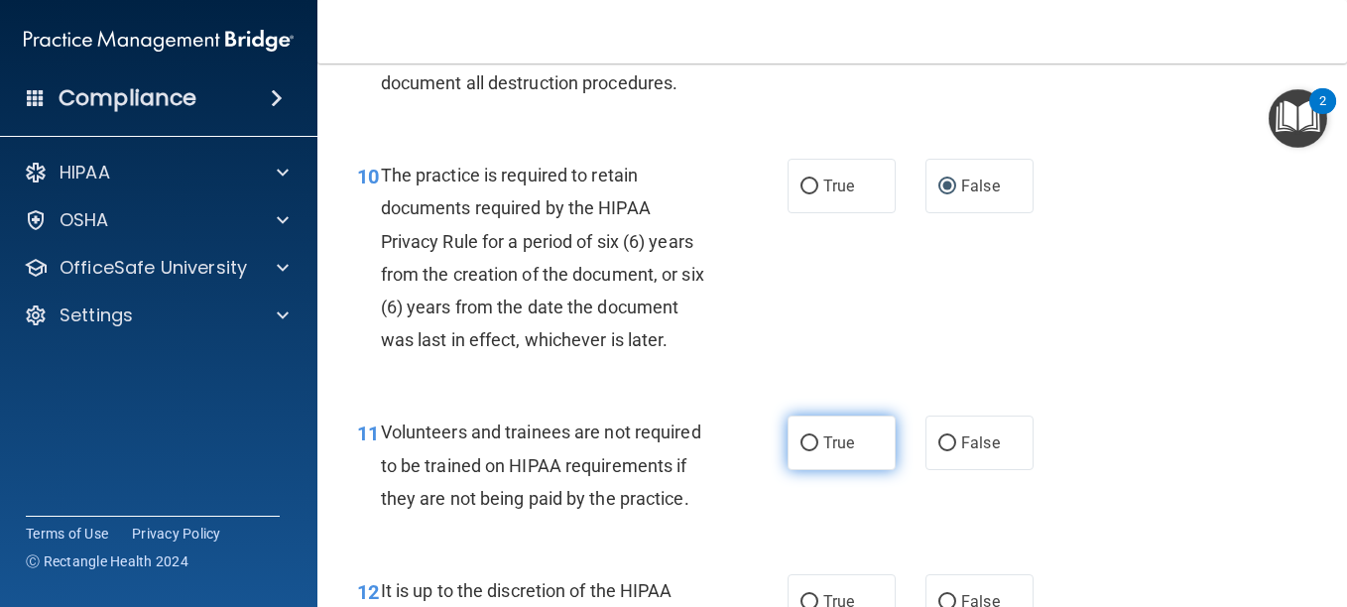
click at [802, 451] on input "True" at bounding box center [810, 444] width 18 height 15
radio input "true"
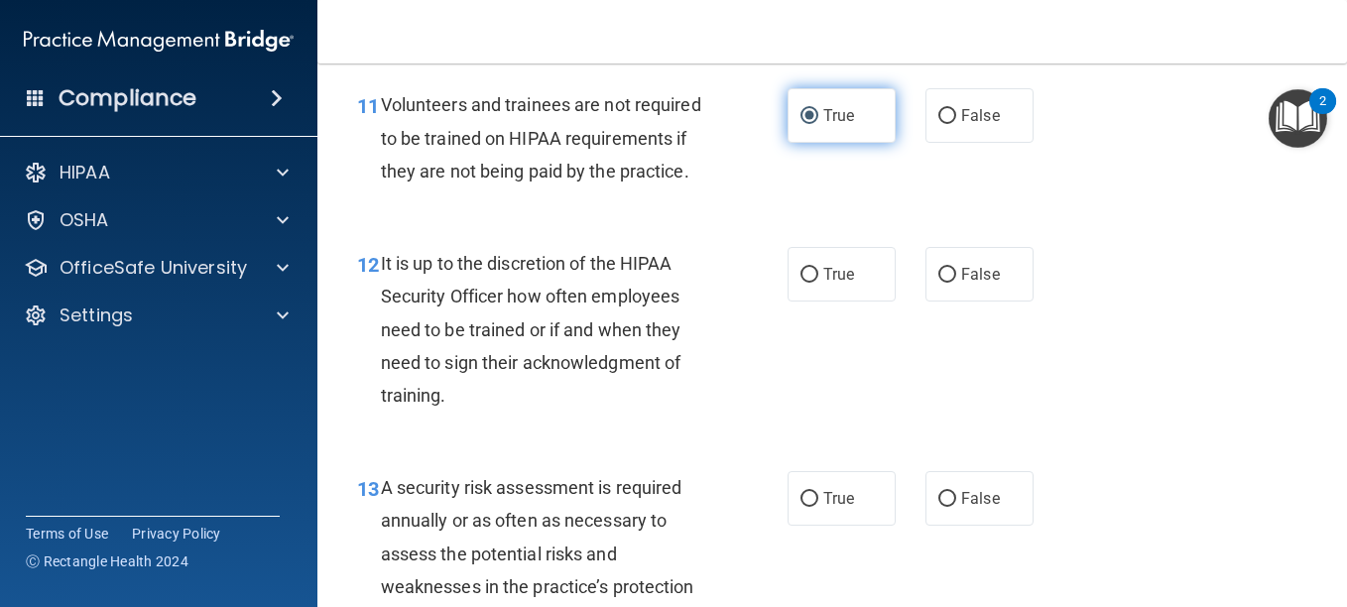
scroll to position [2480, 0]
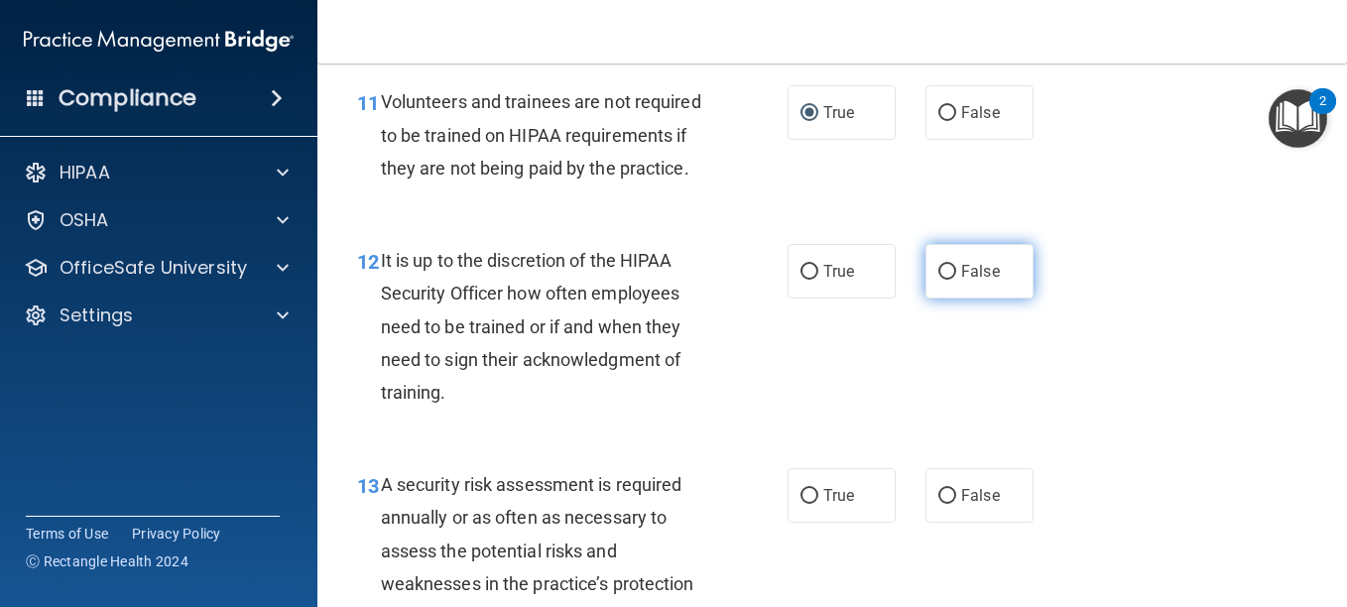
click at [942, 280] on input "False" at bounding box center [948, 272] width 18 height 15
radio input "true"
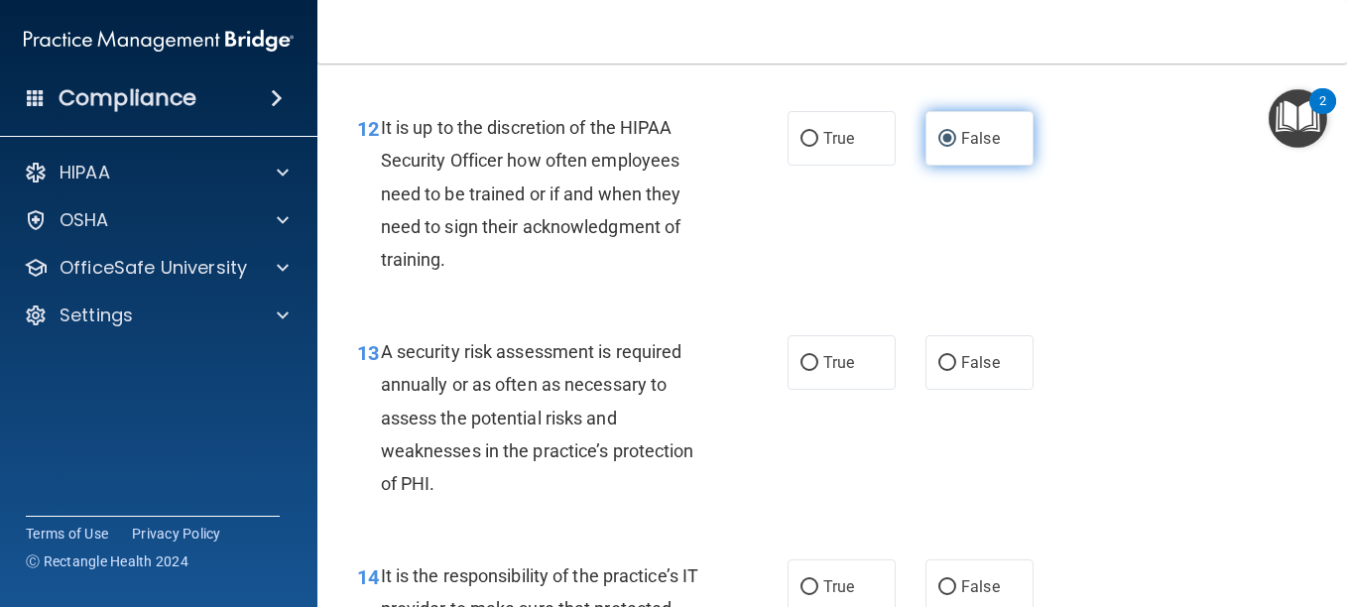
scroll to position [2614, 0]
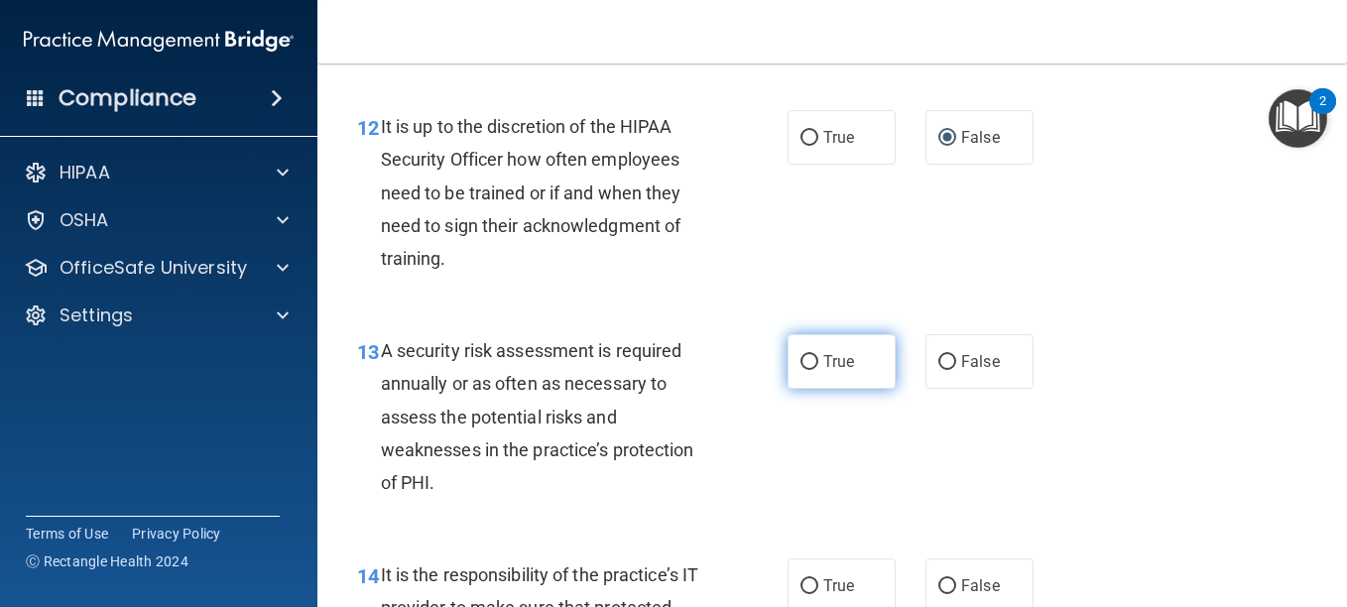
click at [837, 371] on span "True" at bounding box center [839, 361] width 31 height 19
click at [819, 370] on input "True" at bounding box center [810, 362] width 18 height 15
radio input "true"
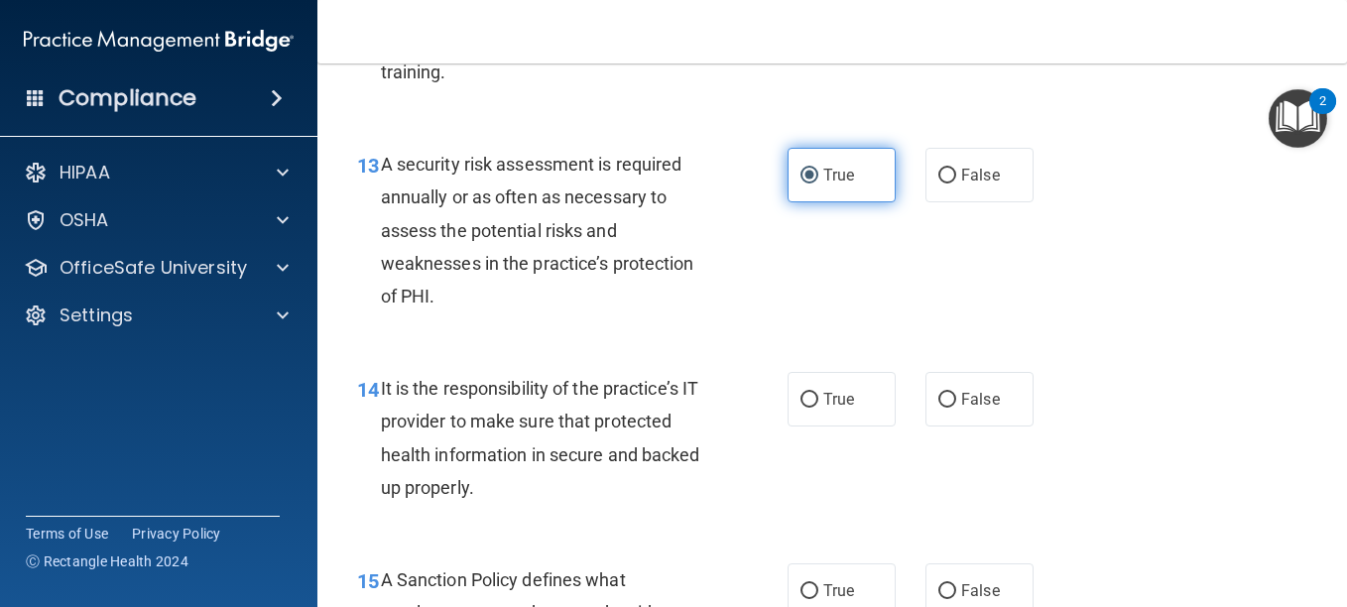
scroll to position [2808, 0]
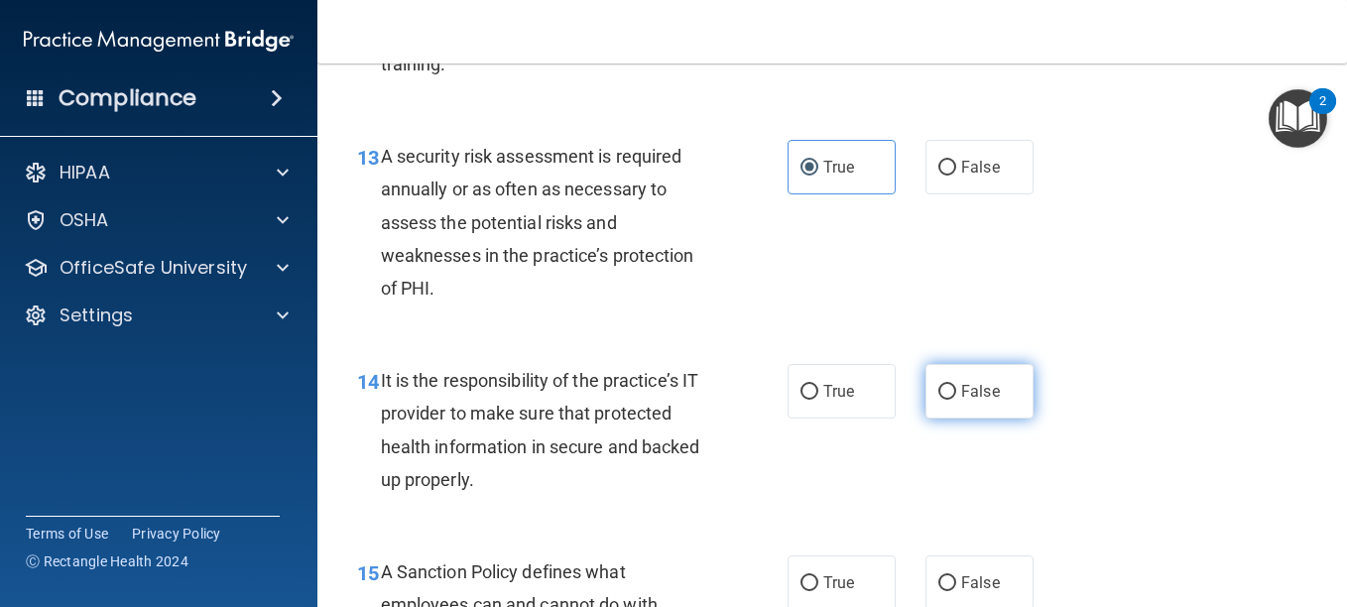
click at [939, 400] on input "False" at bounding box center [948, 392] width 18 height 15
radio input "true"
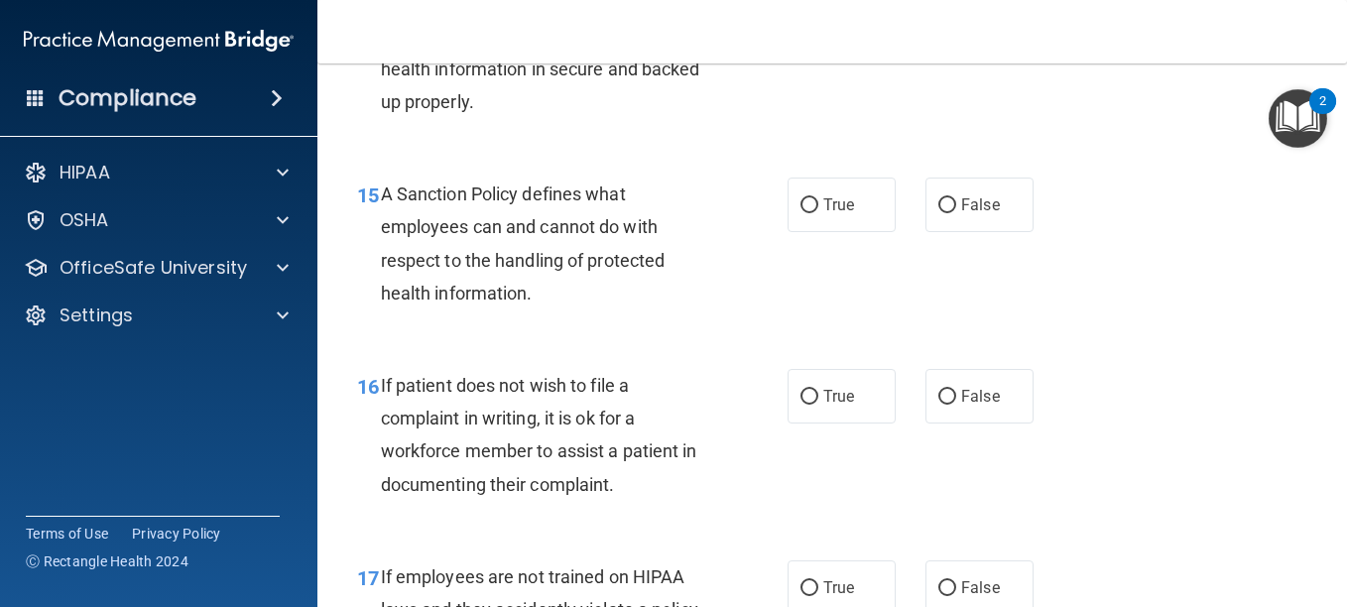
scroll to position [3190, 0]
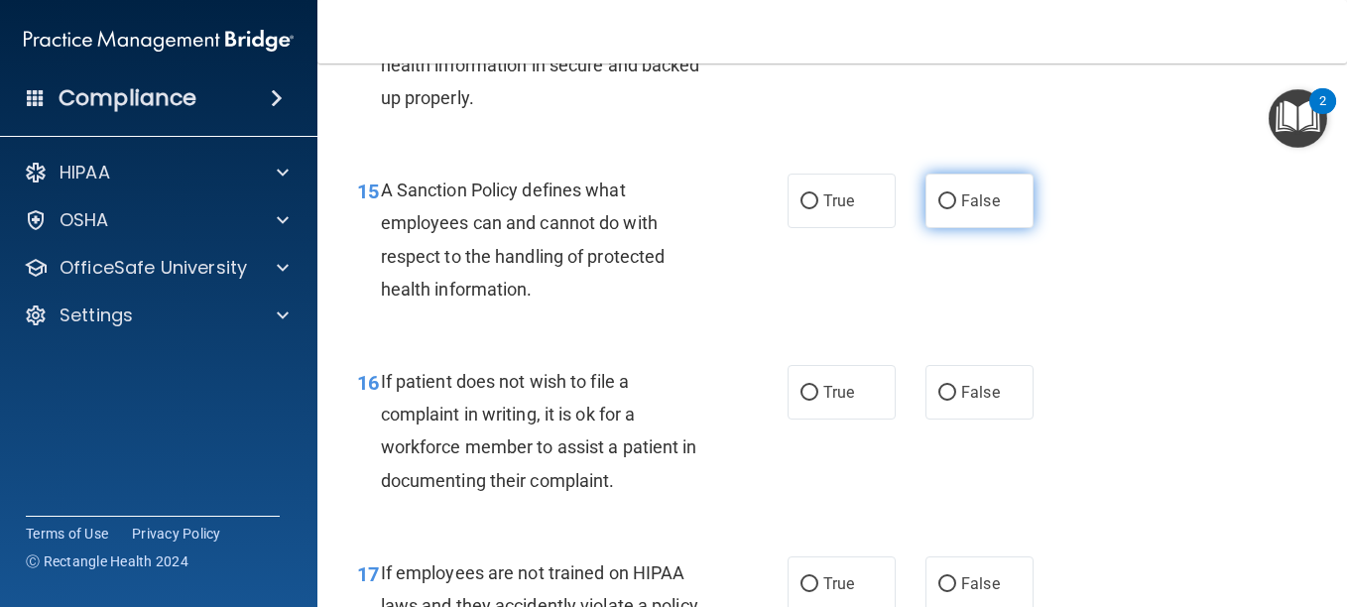
click at [959, 228] on label "False" at bounding box center [980, 201] width 108 height 55
click at [957, 209] on input "False" at bounding box center [948, 201] width 18 height 15
radio input "true"
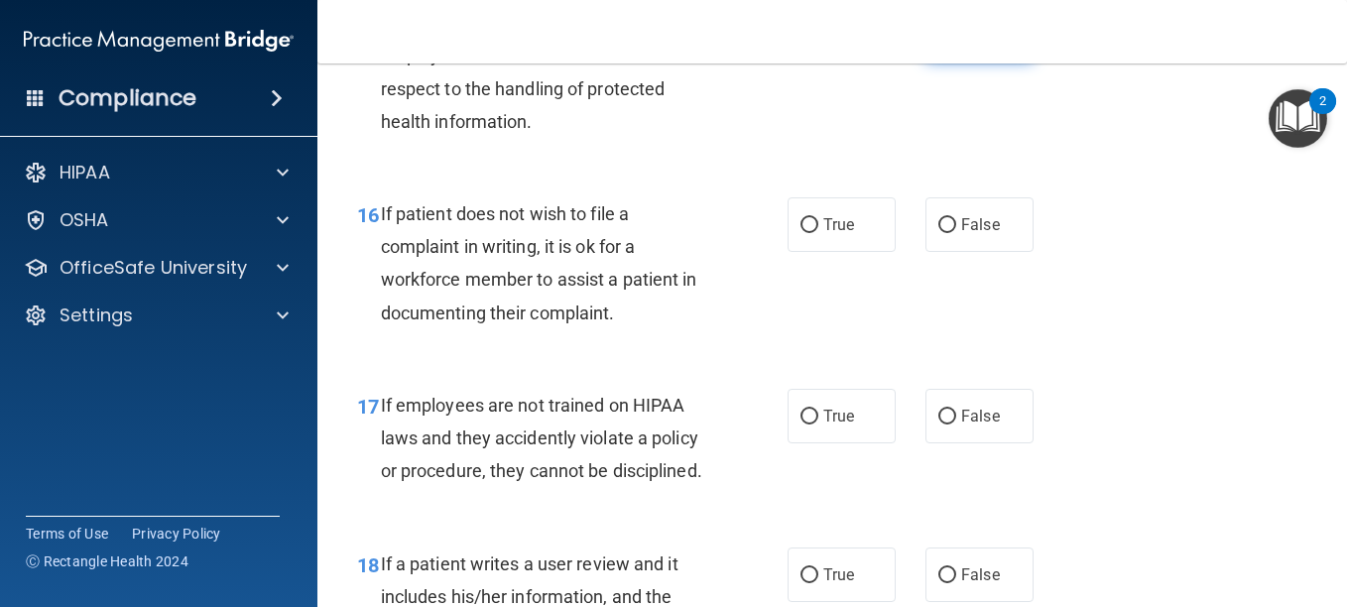
scroll to position [3384, 0]
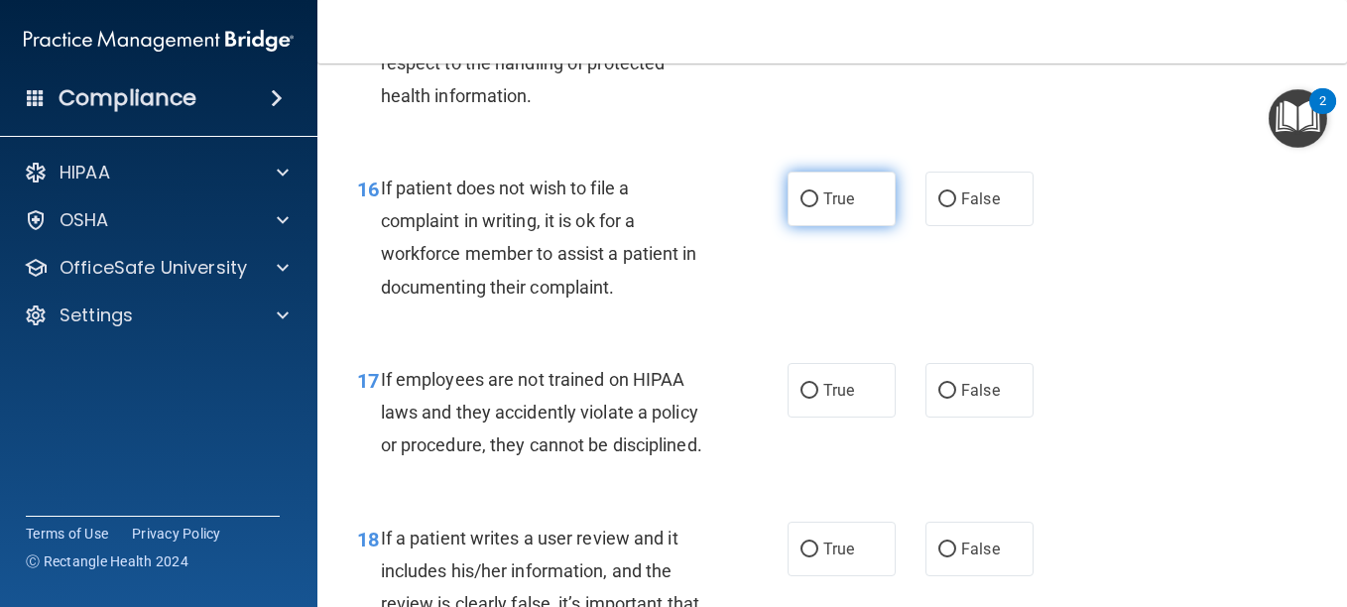
click at [833, 226] on label "True" at bounding box center [842, 199] width 108 height 55
click at [819, 207] on input "True" at bounding box center [810, 199] width 18 height 15
radio input "true"
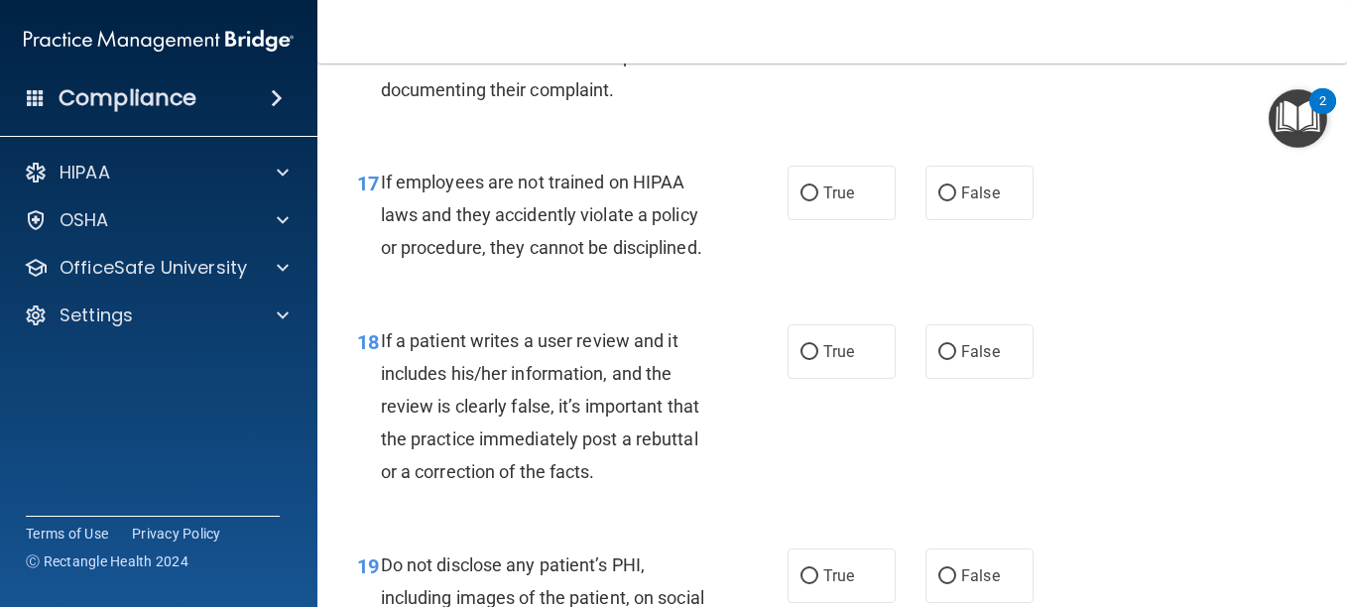
scroll to position [3582, 0]
click at [830, 201] on span "True" at bounding box center [839, 192] width 31 height 19
click at [819, 200] on input "True" at bounding box center [810, 193] width 18 height 15
radio input "true"
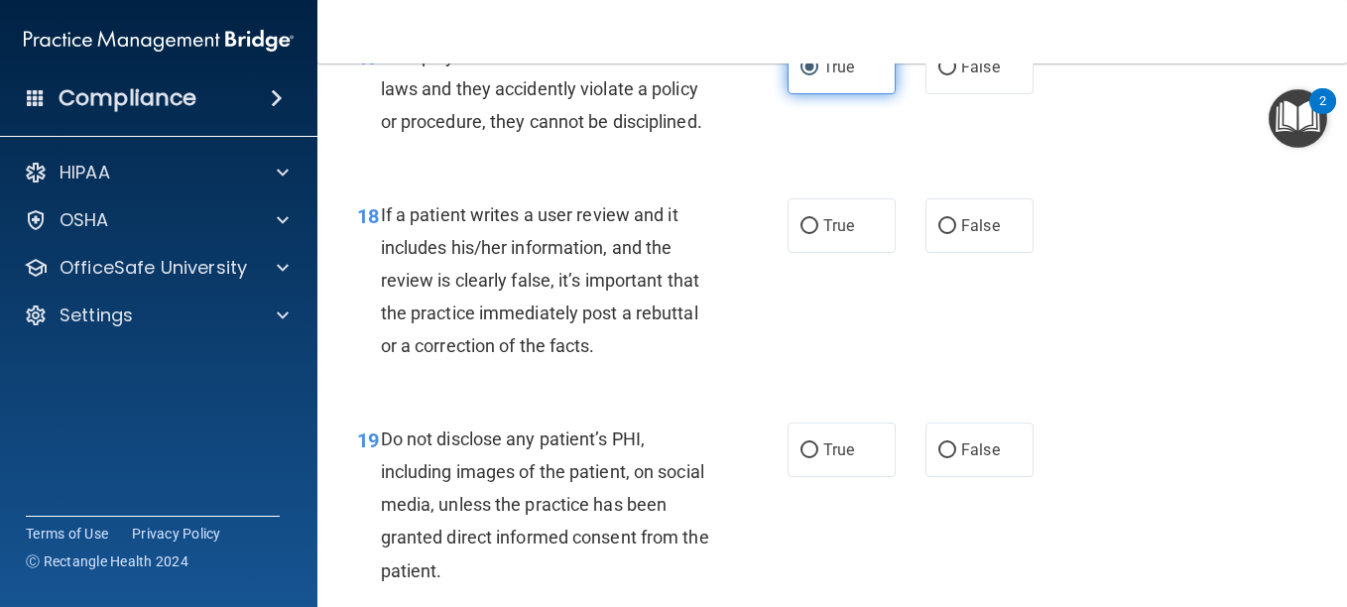
scroll to position [3708, 0]
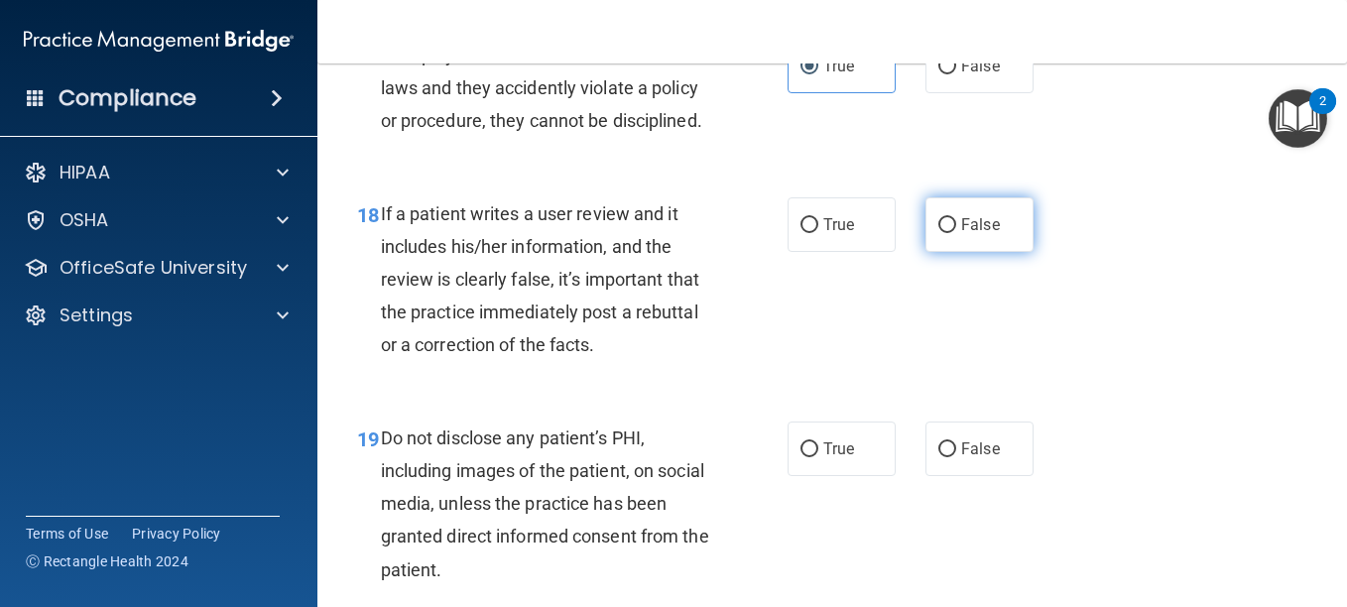
click at [953, 252] on label "False" at bounding box center [980, 224] width 108 height 55
click at [953, 233] on input "False" at bounding box center [948, 225] width 18 height 15
radio input "true"
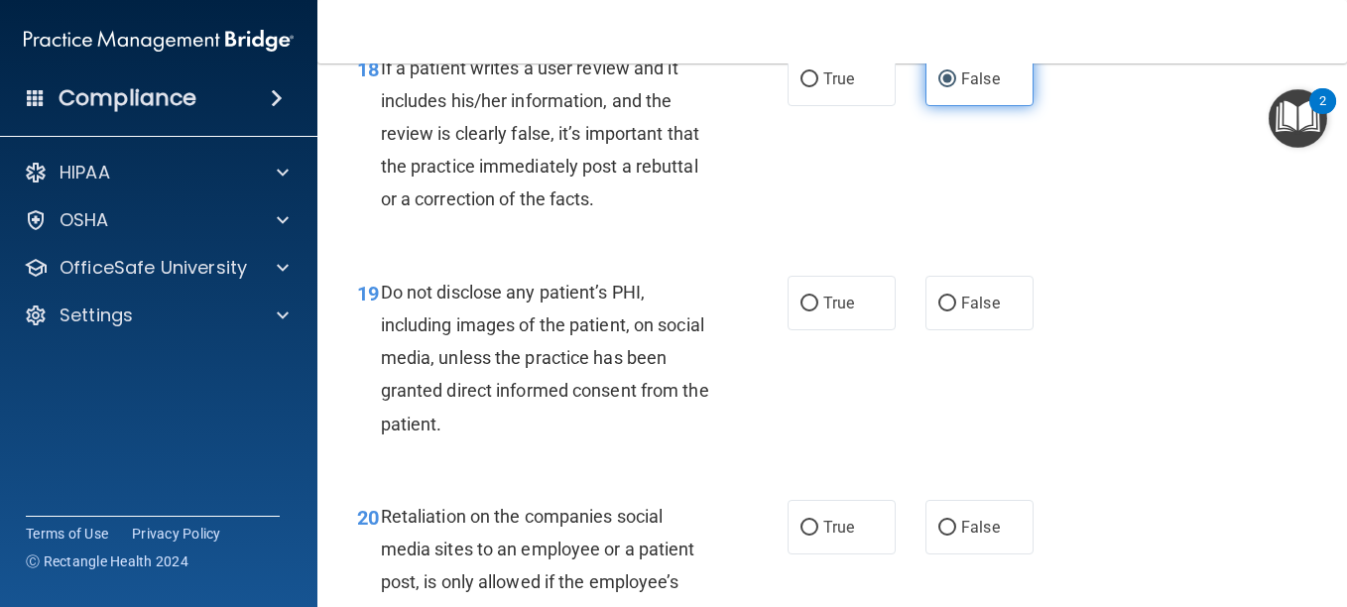
scroll to position [3858, 0]
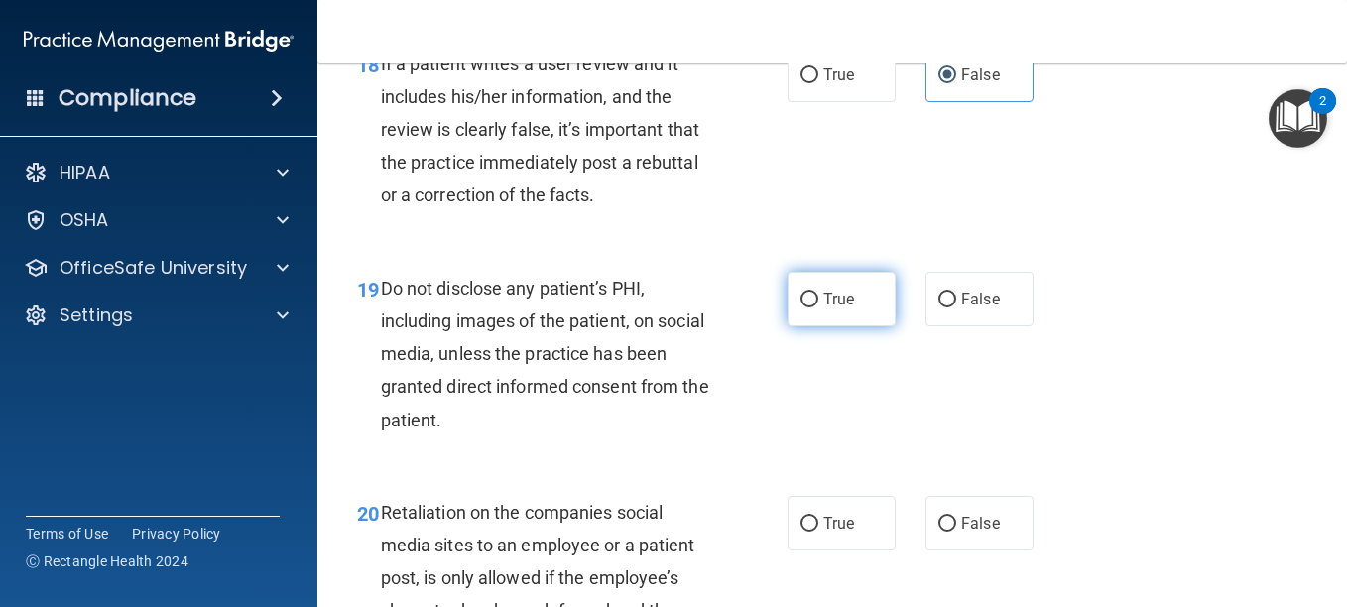
click at [819, 326] on label "True" at bounding box center [842, 299] width 108 height 55
click at [819, 308] on input "True" at bounding box center [810, 300] width 18 height 15
radio input "true"
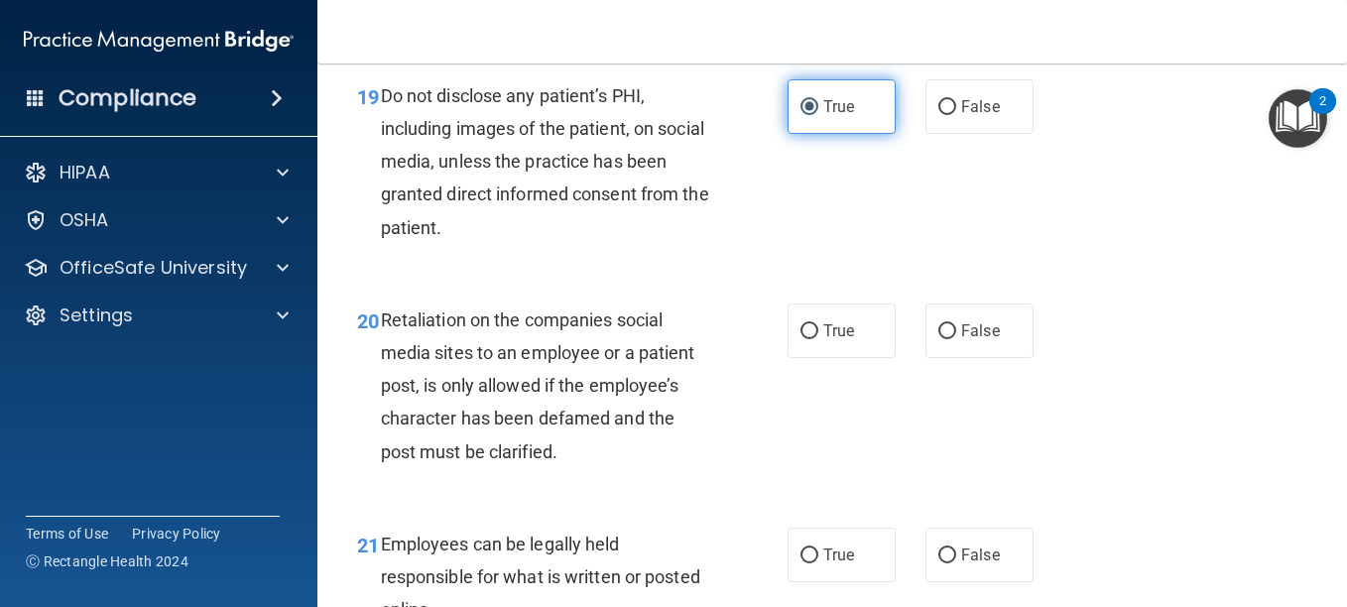
scroll to position [4051, 0]
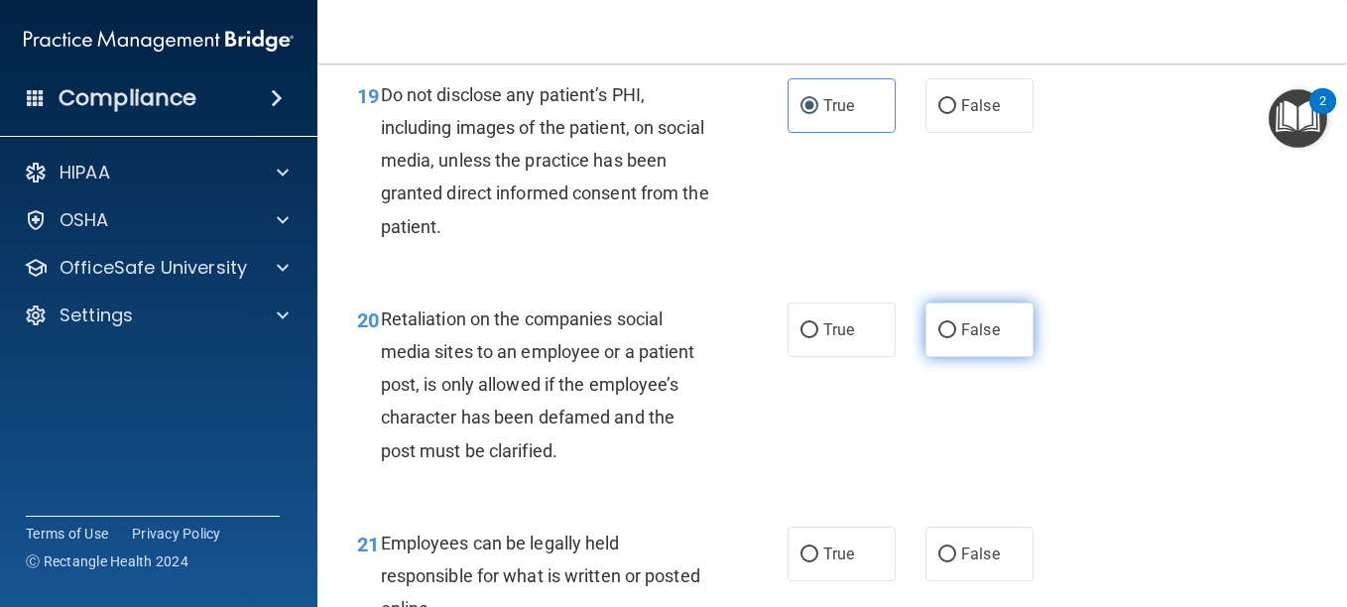
click at [963, 339] on span "False" at bounding box center [980, 329] width 39 height 19
click at [957, 338] on input "False" at bounding box center [948, 330] width 18 height 15
radio input "true"
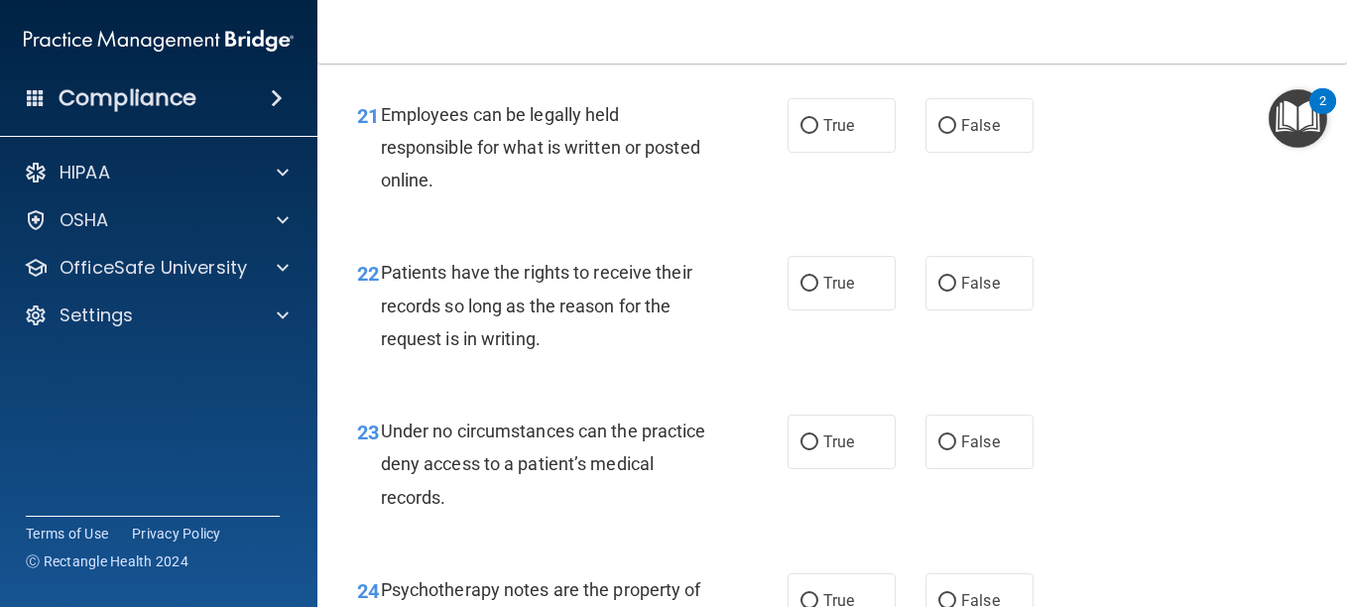
scroll to position [4481, 0]
click at [805, 133] on input "True" at bounding box center [810, 125] width 18 height 15
radio input "true"
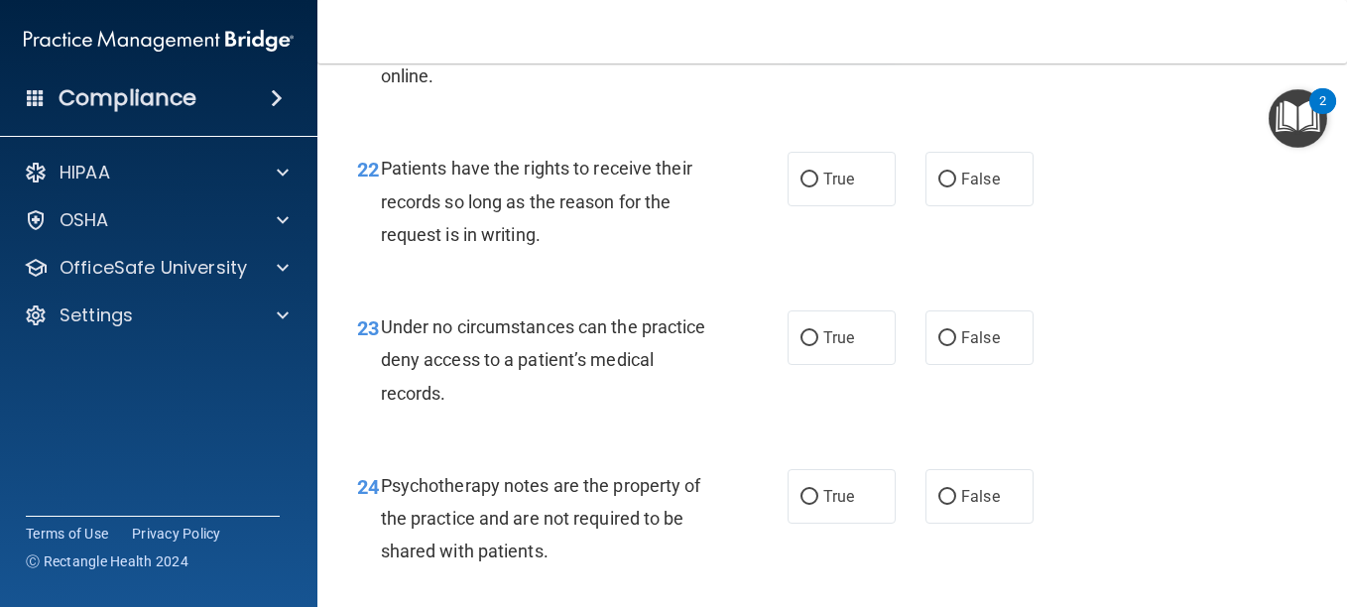
scroll to position [4585, 0]
click at [970, 205] on label "False" at bounding box center [980, 178] width 108 height 55
click at [957, 187] on input "False" at bounding box center [948, 179] width 18 height 15
radio input "true"
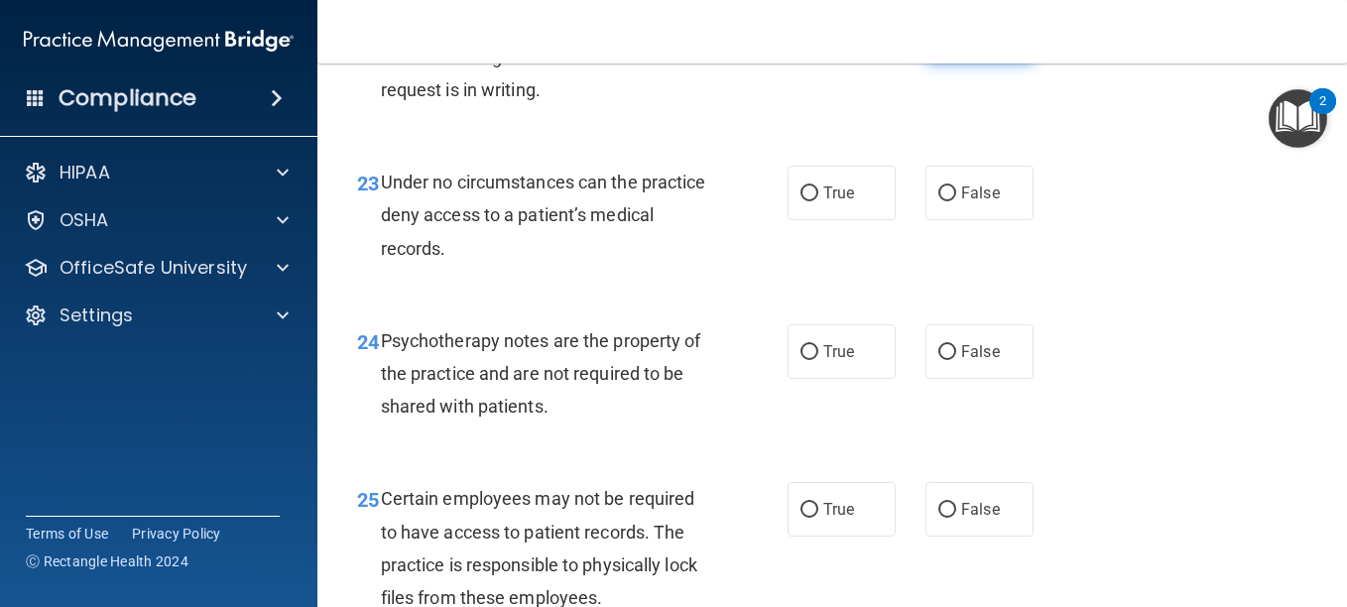
scroll to position [4730, 0]
click at [825, 219] on label "True" at bounding box center [842, 192] width 108 height 55
click at [819, 200] on input "True" at bounding box center [810, 193] width 18 height 15
radio input "true"
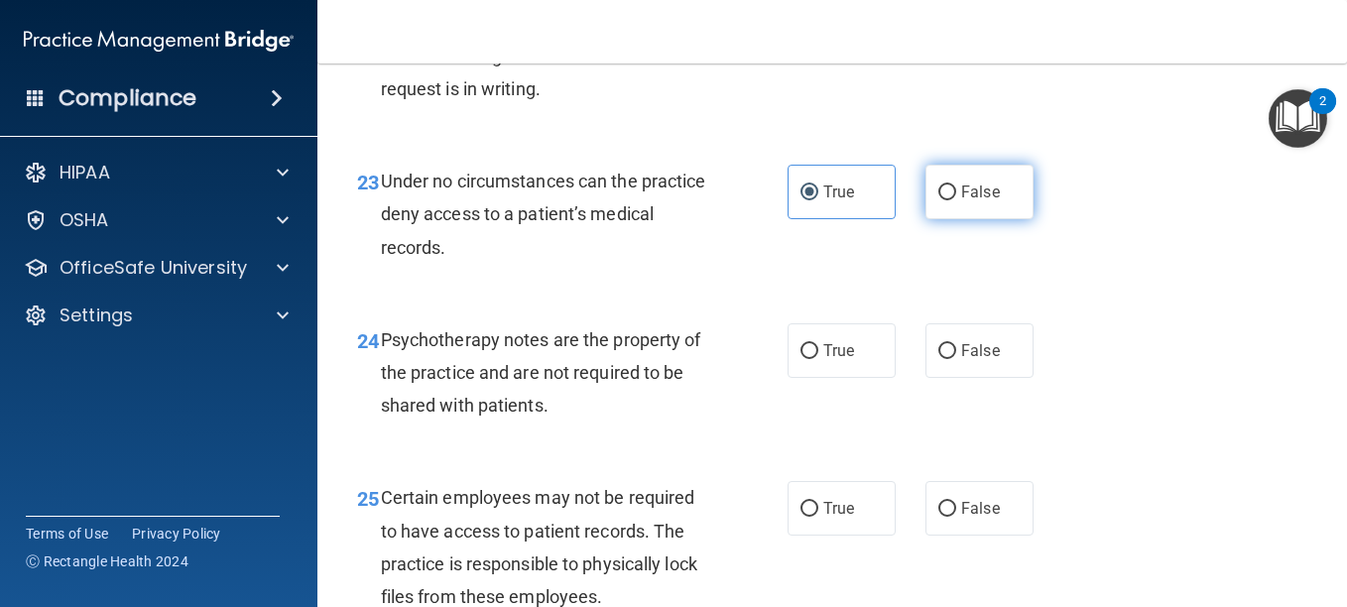
click at [939, 200] on input "False" at bounding box center [948, 193] width 18 height 15
radio input "true"
radio input "false"
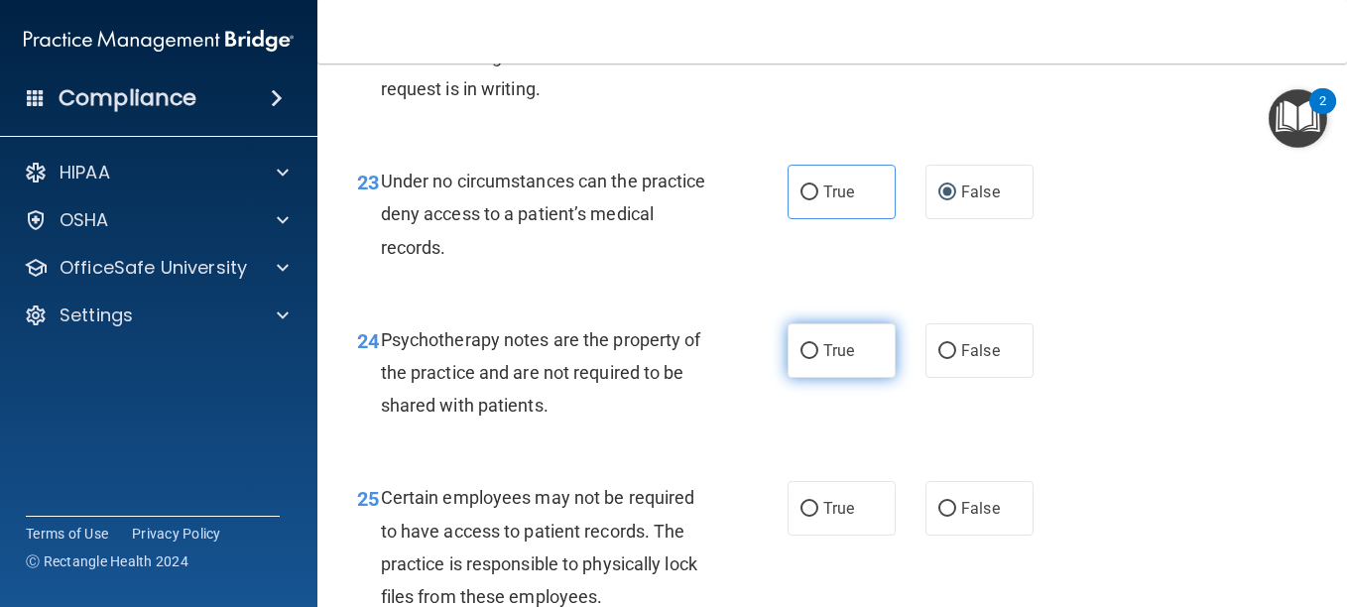
click at [818, 378] on label "True" at bounding box center [842, 350] width 108 height 55
click at [818, 359] on input "True" at bounding box center [810, 351] width 18 height 15
radio input "true"
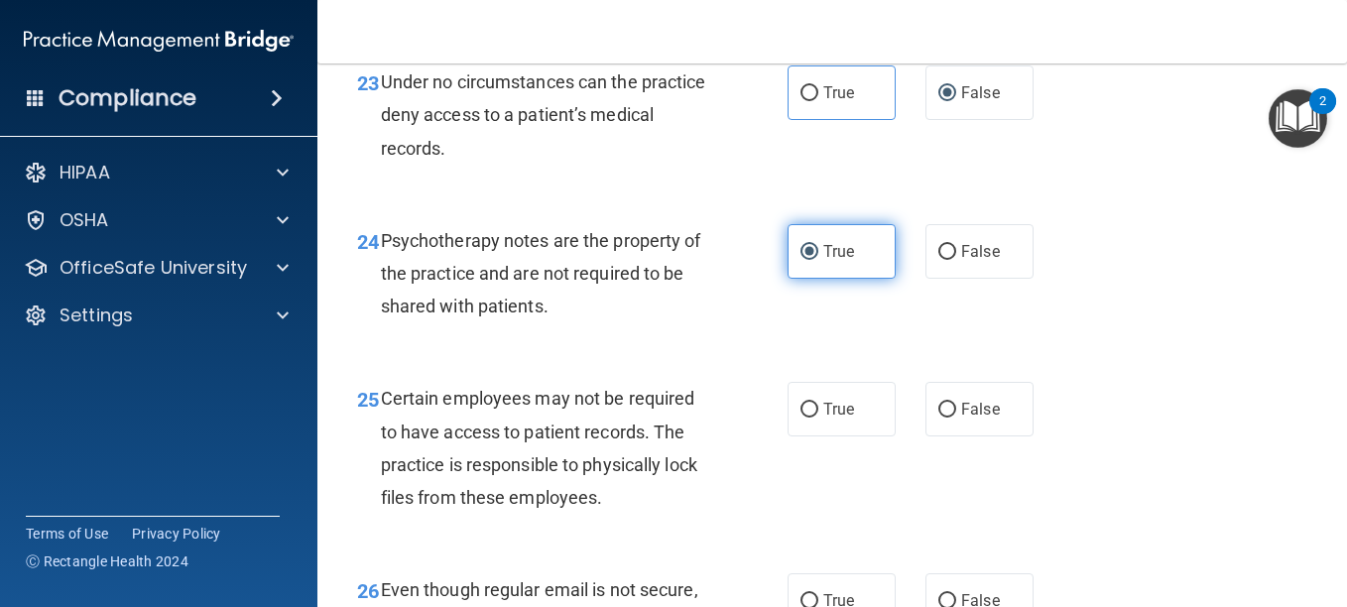
scroll to position [4831, 0]
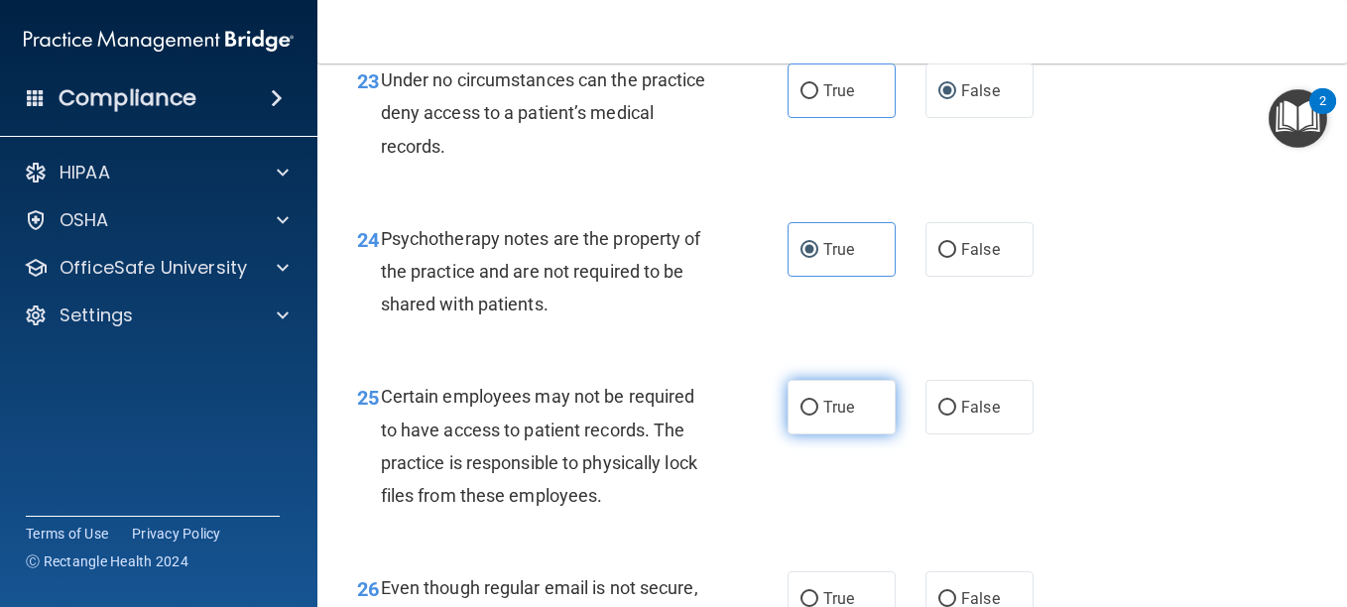
click at [825, 417] on span "True" at bounding box center [839, 407] width 31 height 19
click at [819, 416] on input "True" at bounding box center [810, 408] width 18 height 15
radio input "true"
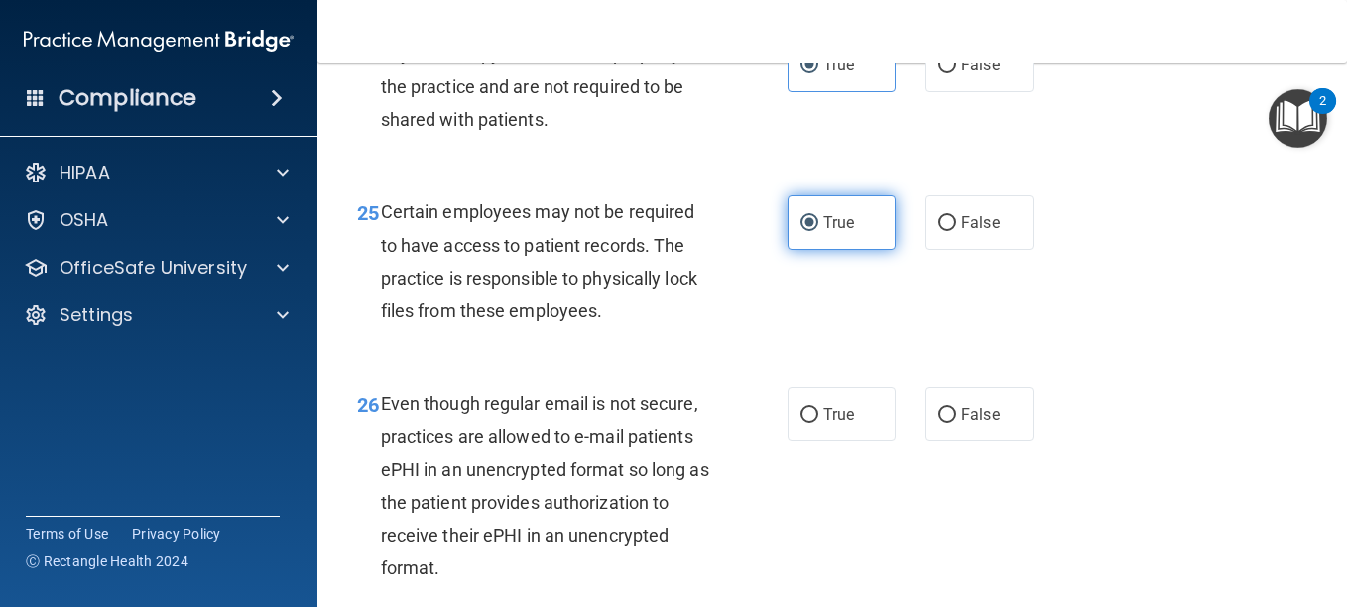
scroll to position [5017, 0]
click at [825, 423] on span "True" at bounding box center [839, 413] width 31 height 19
click at [819, 422] on input "True" at bounding box center [810, 414] width 18 height 15
radio input "true"
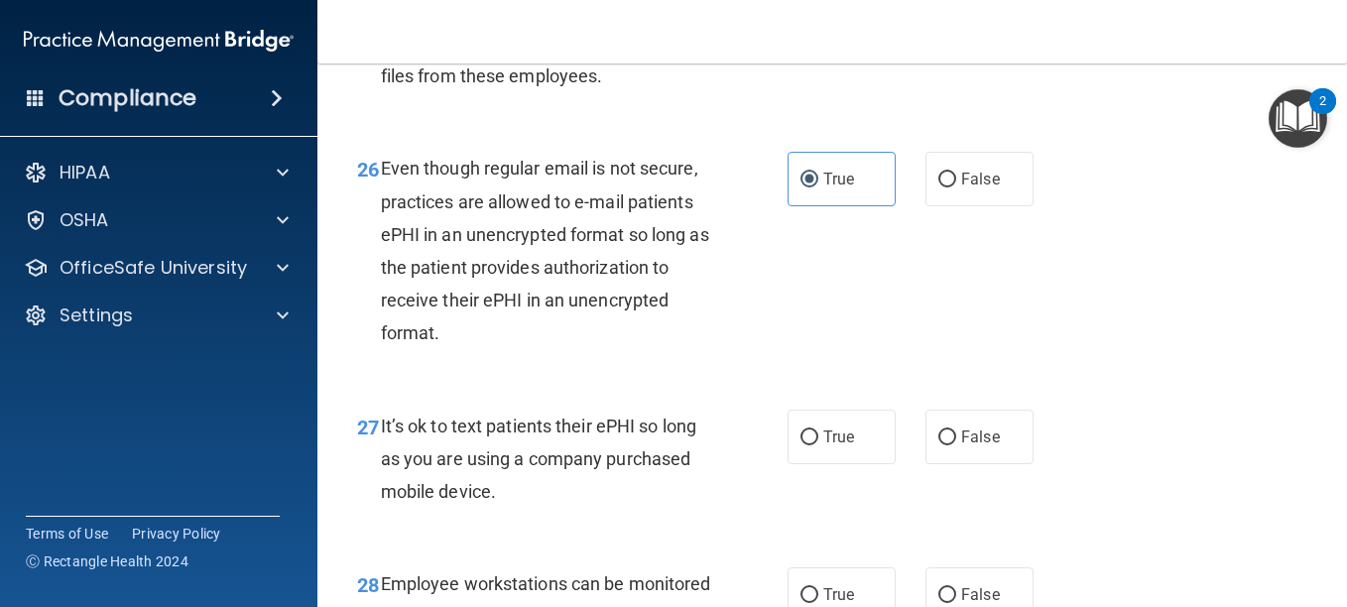
scroll to position [5253, 0]
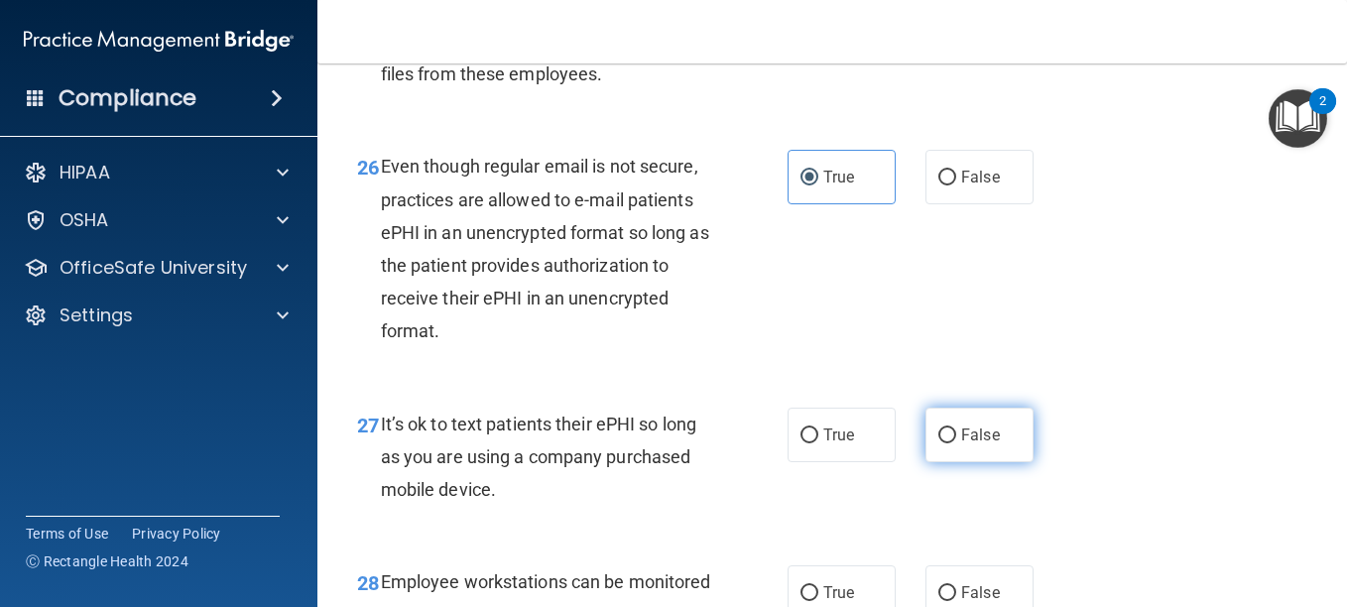
click at [939, 444] on input "False" at bounding box center [948, 436] width 18 height 15
radio input "true"
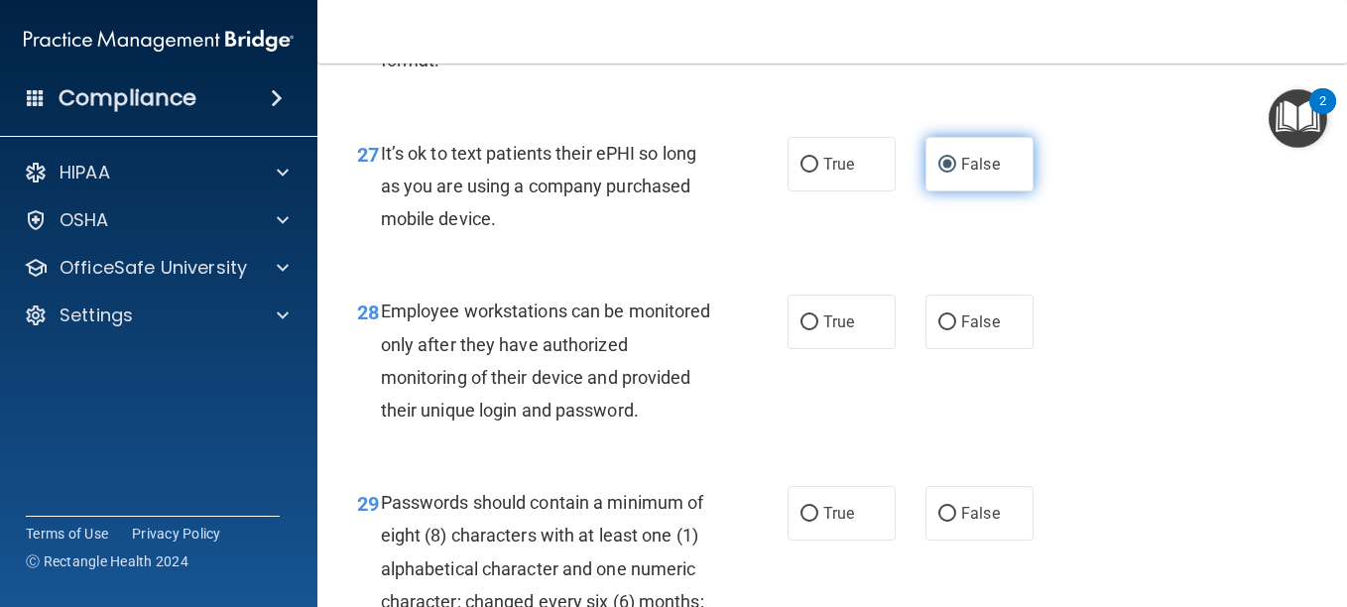
scroll to position [5526, 0]
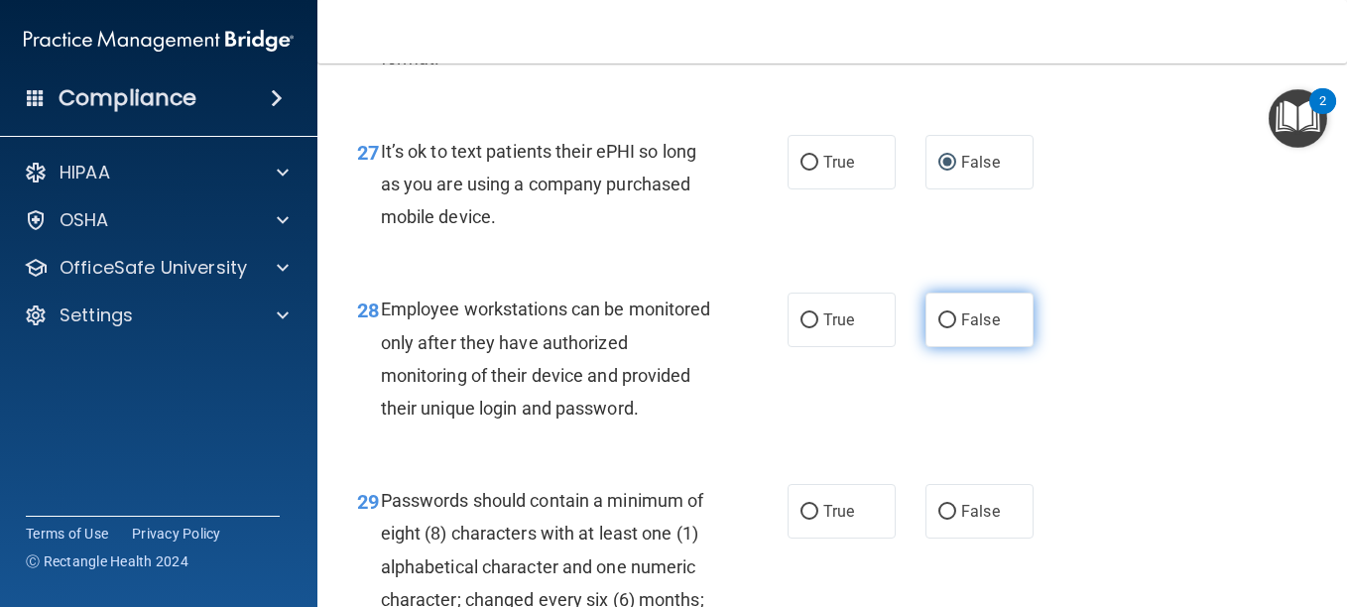
click at [938, 347] on label "False" at bounding box center [980, 320] width 108 height 55
click at [939, 328] on input "False" at bounding box center [948, 321] width 18 height 15
radio input "true"
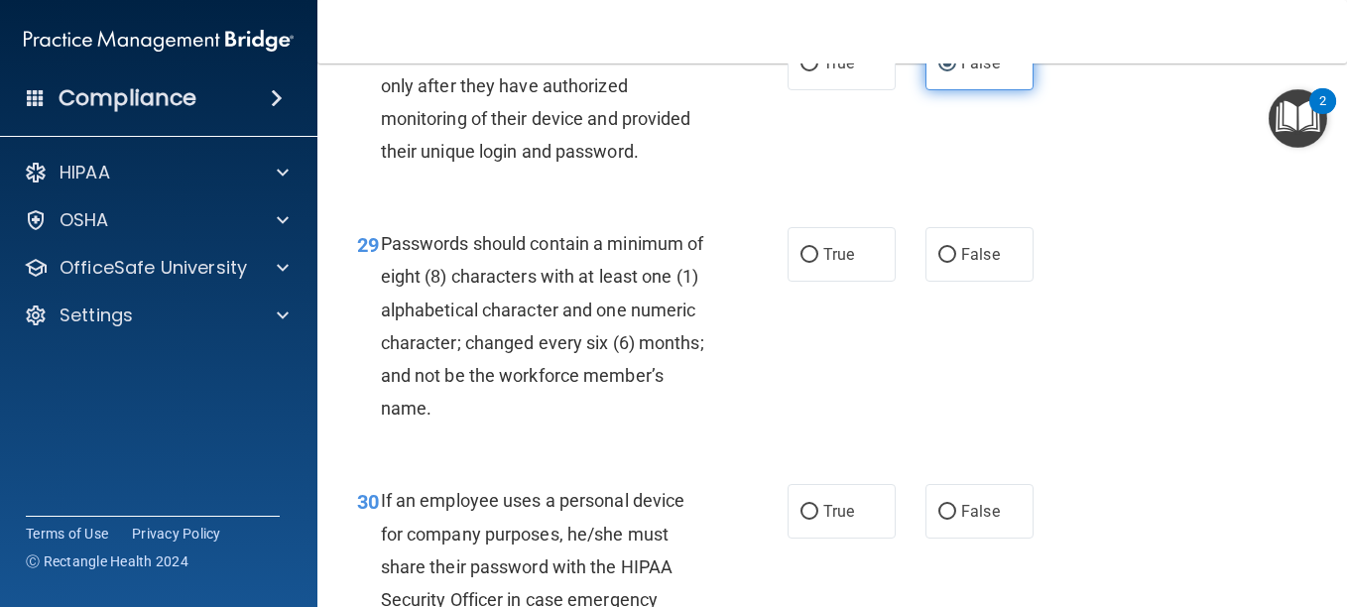
scroll to position [5784, 0]
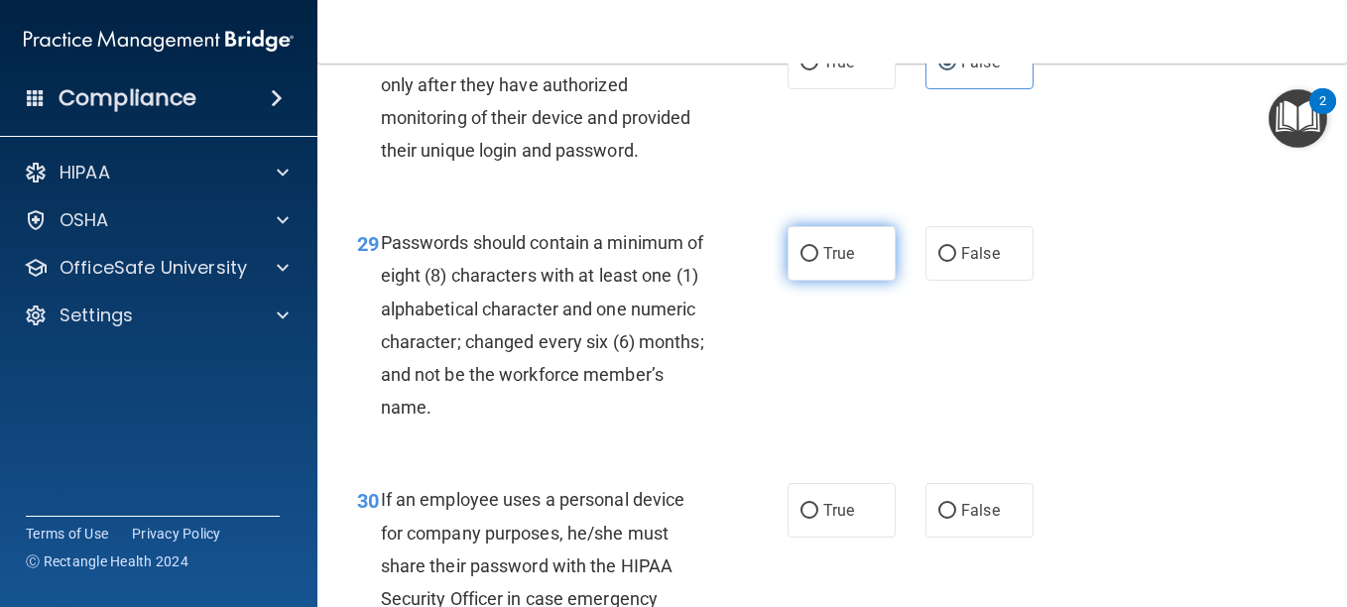
click at [825, 263] on span "True" at bounding box center [839, 253] width 31 height 19
click at [819, 262] on input "True" at bounding box center [810, 254] width 18 height 15
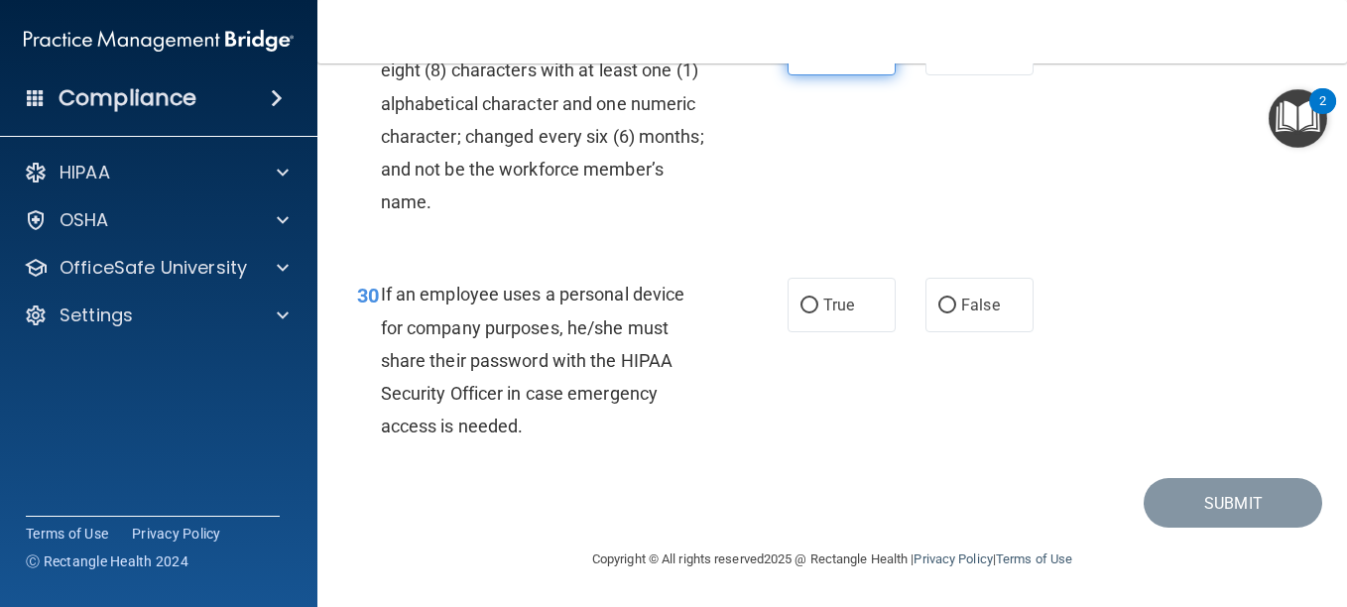
scroll to position [6034, 0]
click at [942, 314] on input "False" at bounding box center [948, 306] width 18 height 15
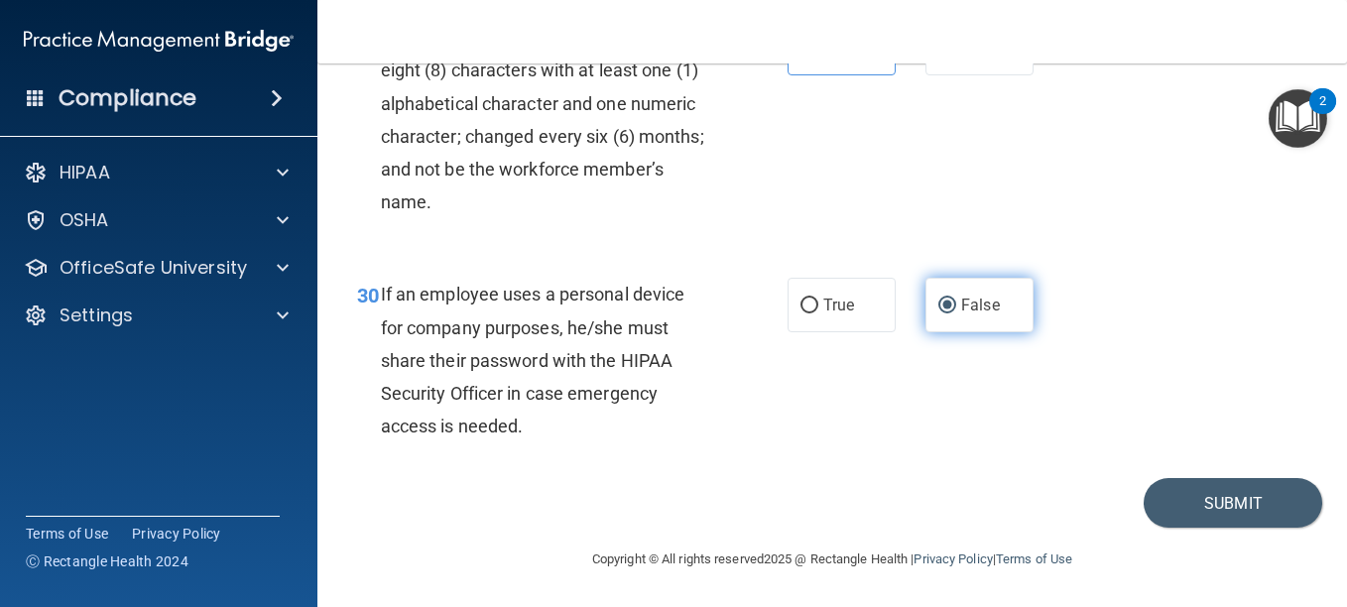
scroll to position [6154, 0]
click at [1196, 510] on button "Submit" at bounding box center [1233, 503] width 179 height 51
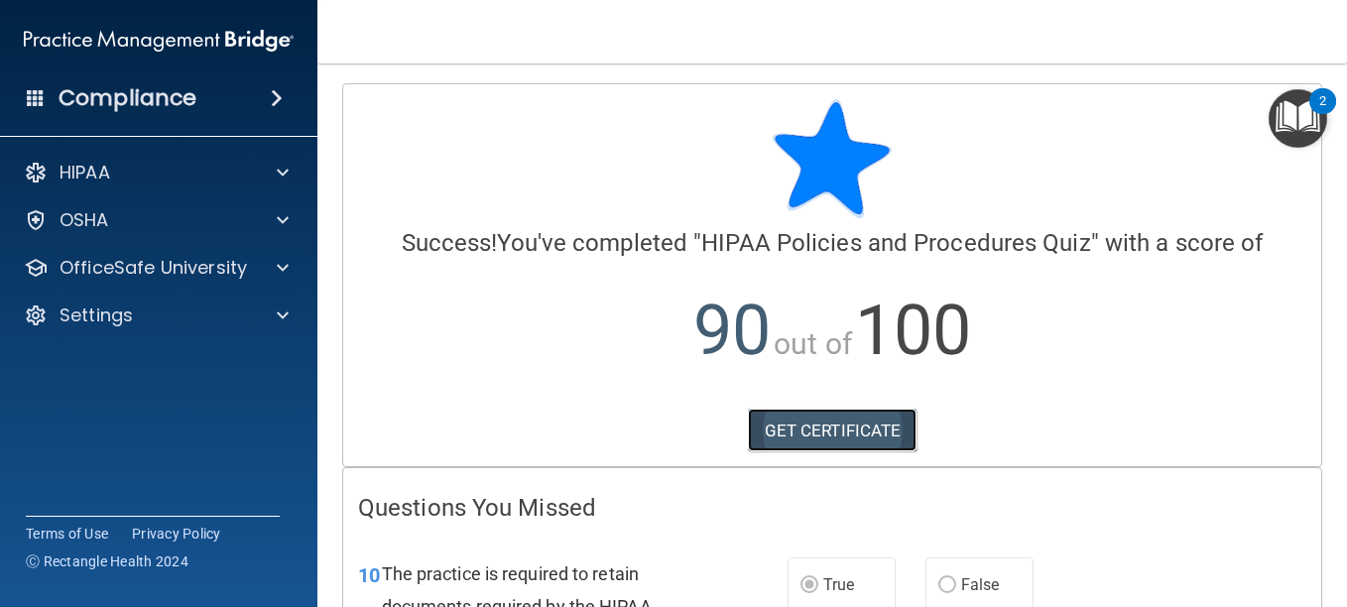
click at [826, 426] on link "GET CERTIFICATE" at bounding box center [833, 431] width 170 height 44
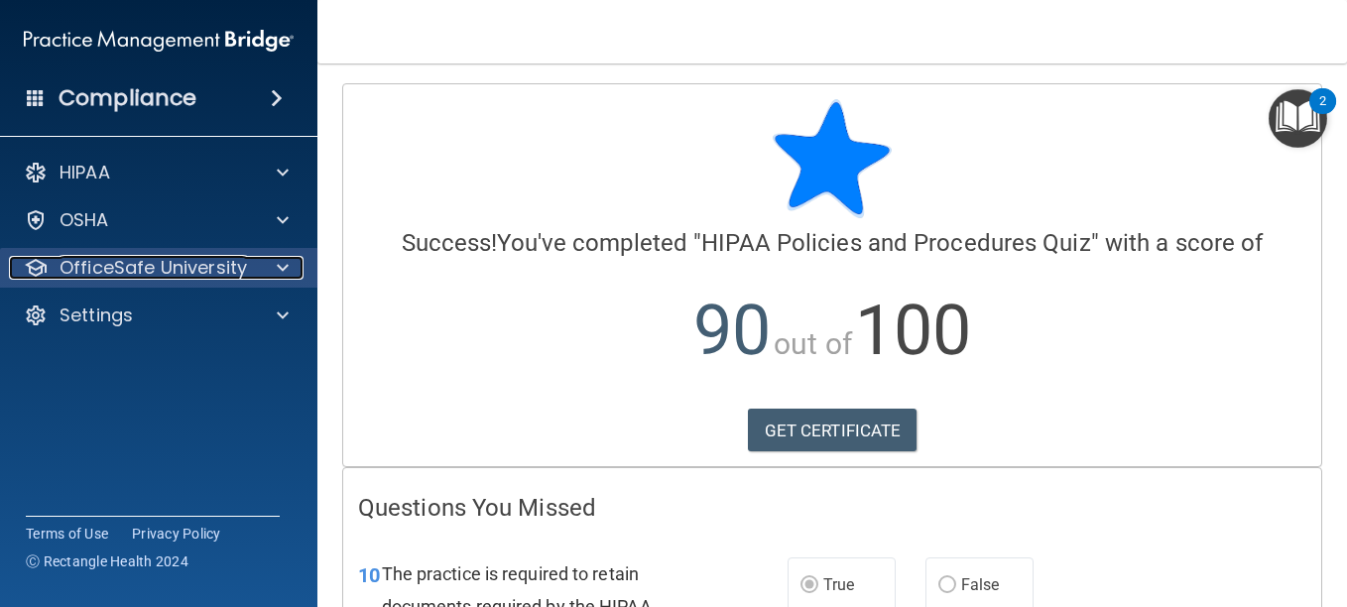
click at [276, 263] on div at bounding box center [280, 268] width 50 height 24
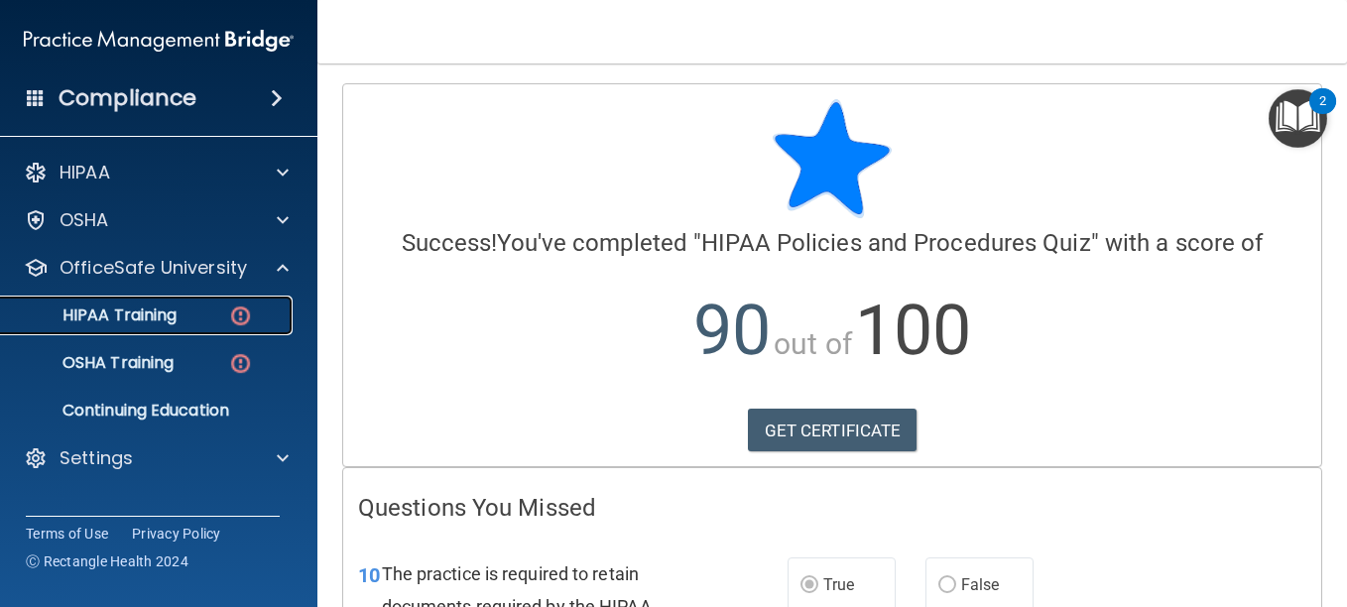
click at [188, 321] on div "HIPAA Training" at bounding box center [148, 316] width 271 height 20
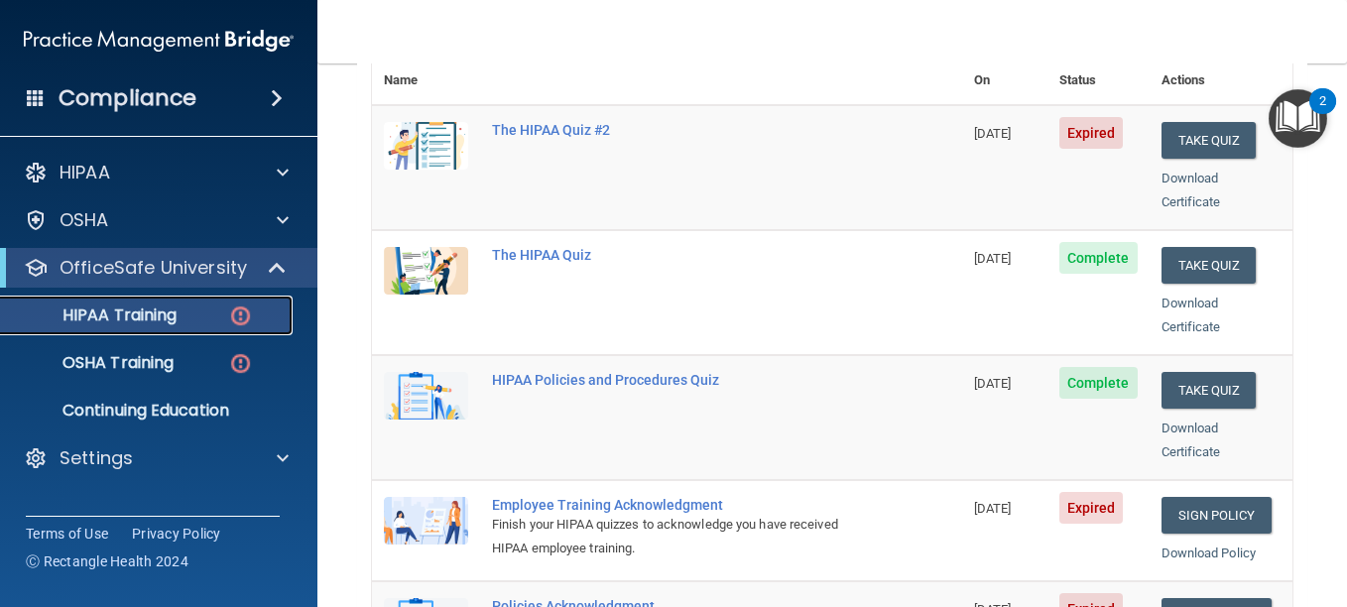
scroll to position [272, 0]
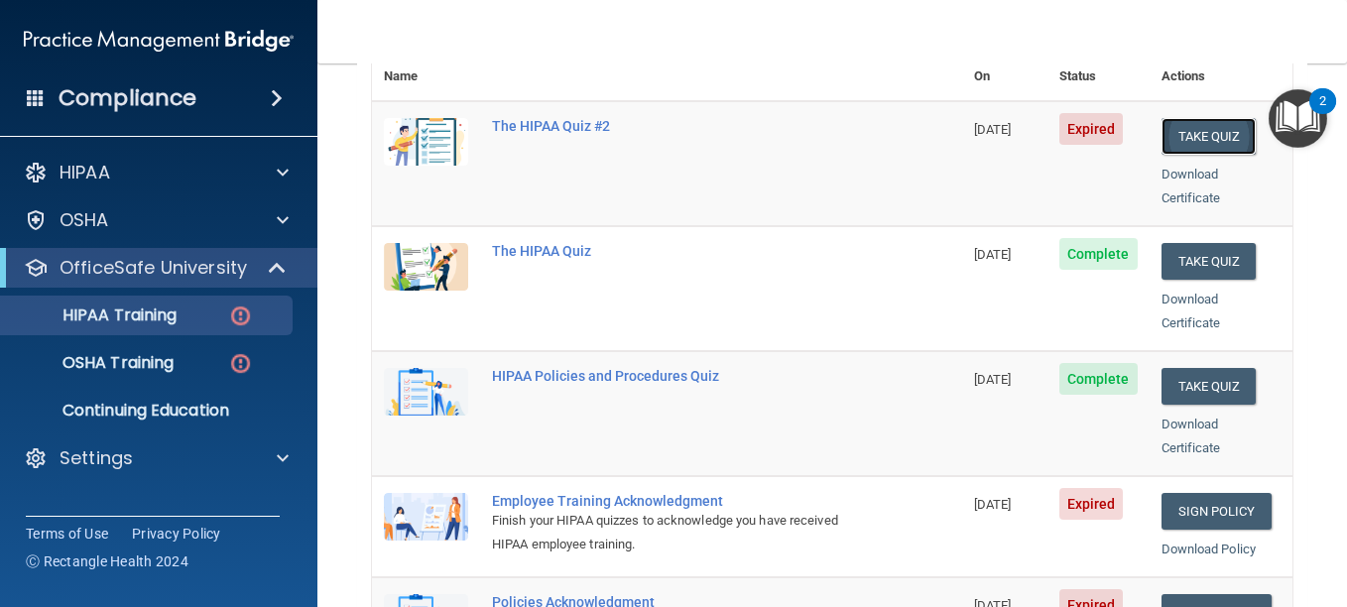
click at [1164, 118] on button "Take Quiz" at bounding box center [1209, 136] width 95 height 37
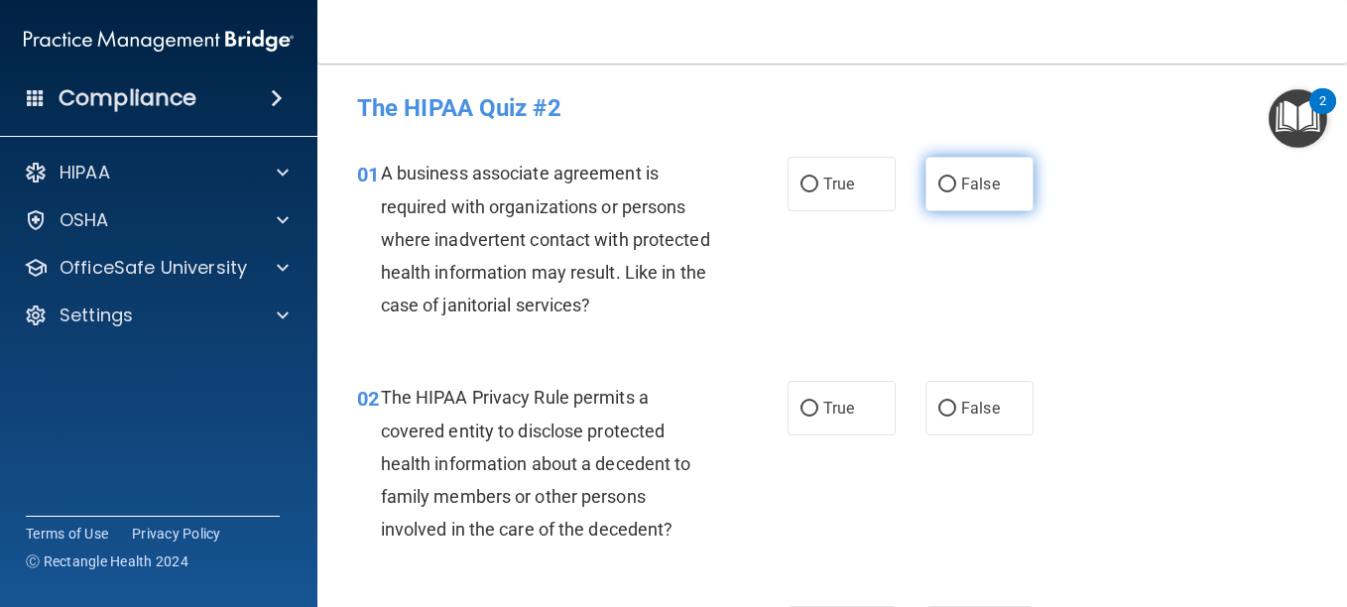
click at [941, 189] on input "False" at bounding box center [948, 185] width 18 height 15
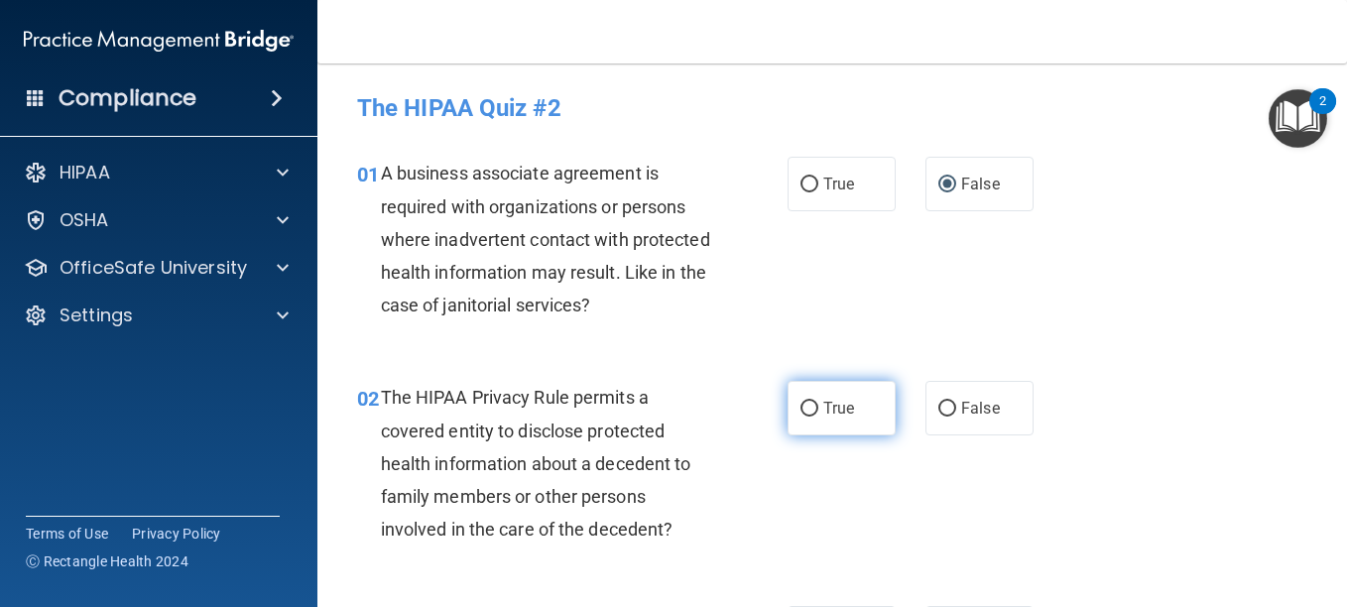
click at [792, 402] on label "True" at bounding box center [842, 408] width 108 height 55
click at [801, 402] on input "True" at bounding box center [810, 409] width 18 height 15
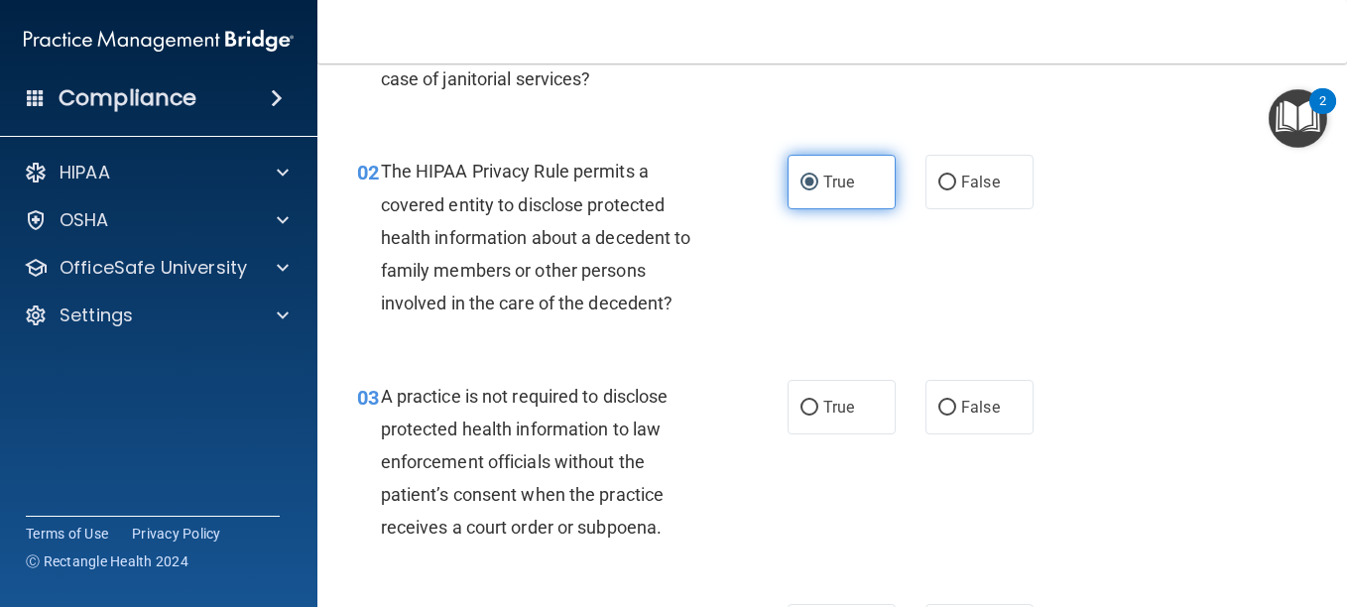
scroll to position [227, 0]
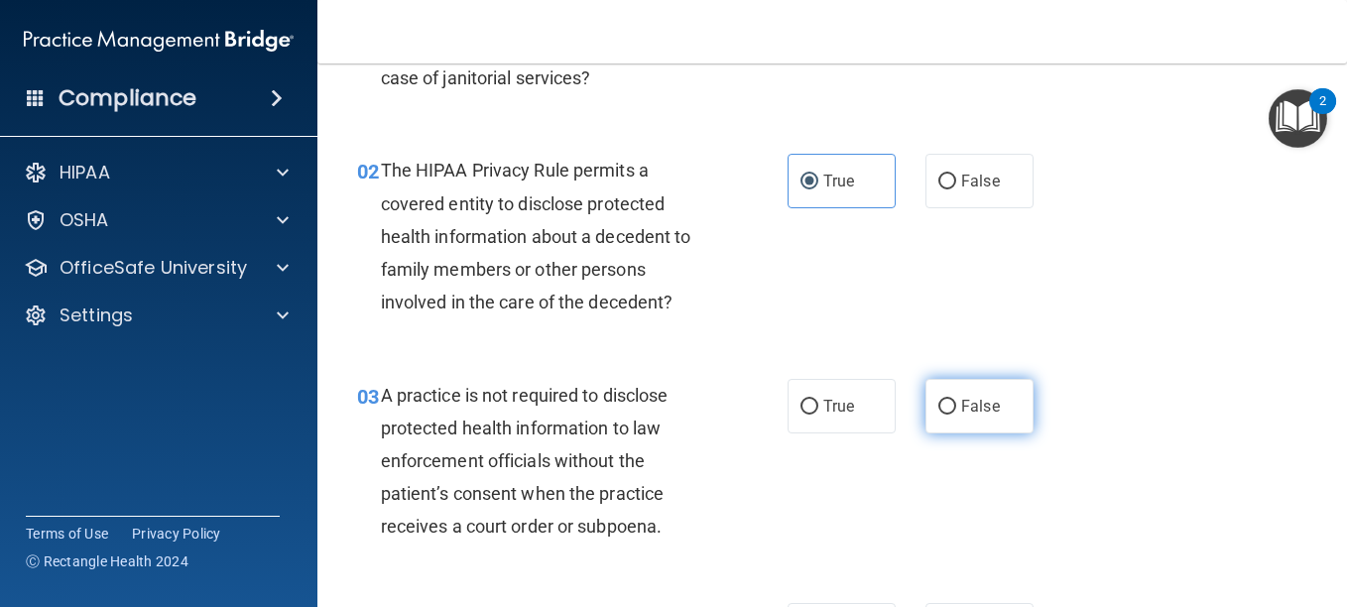
click at [926, 404] on label "False" at bounding box center [980, 406] width 108 height 55
click at [939, 404] on input "False" at bounding box center [948, 407] width 18 height 15
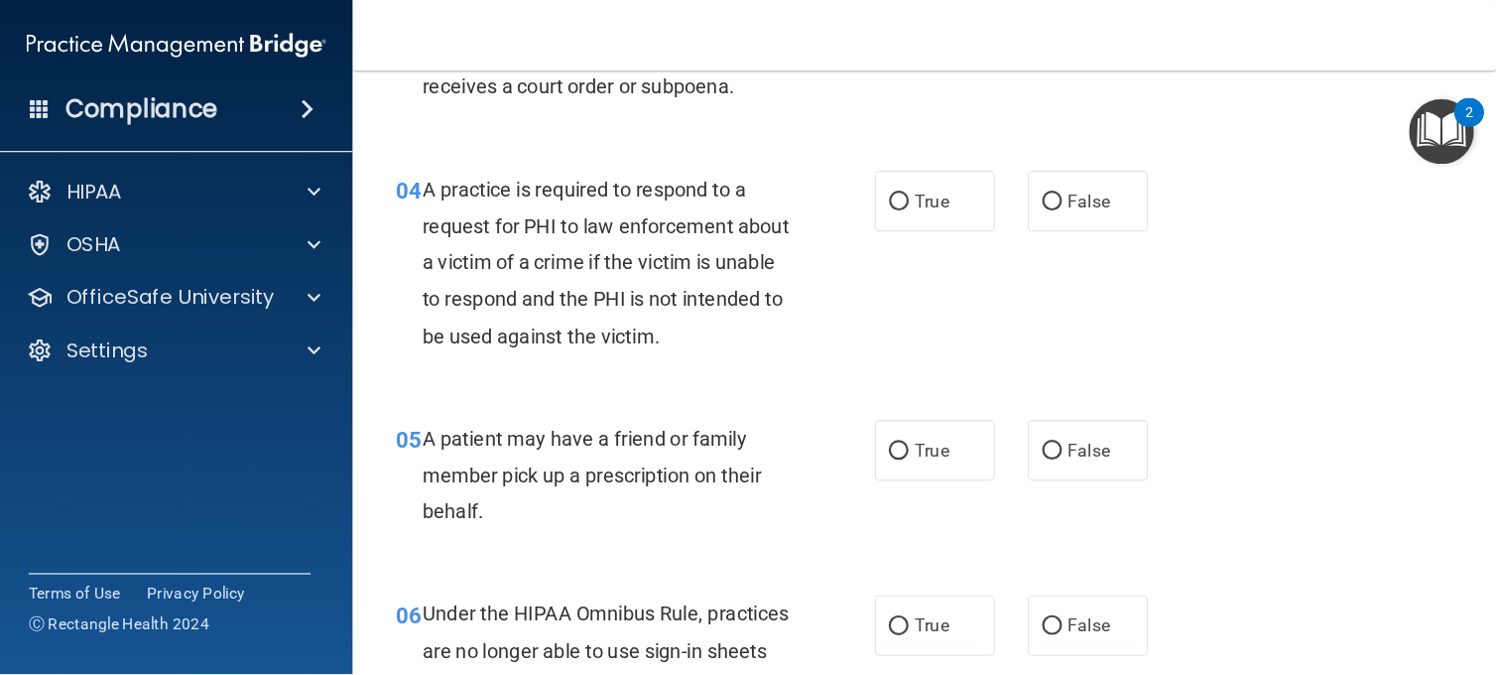
scroll to position [678, 0]
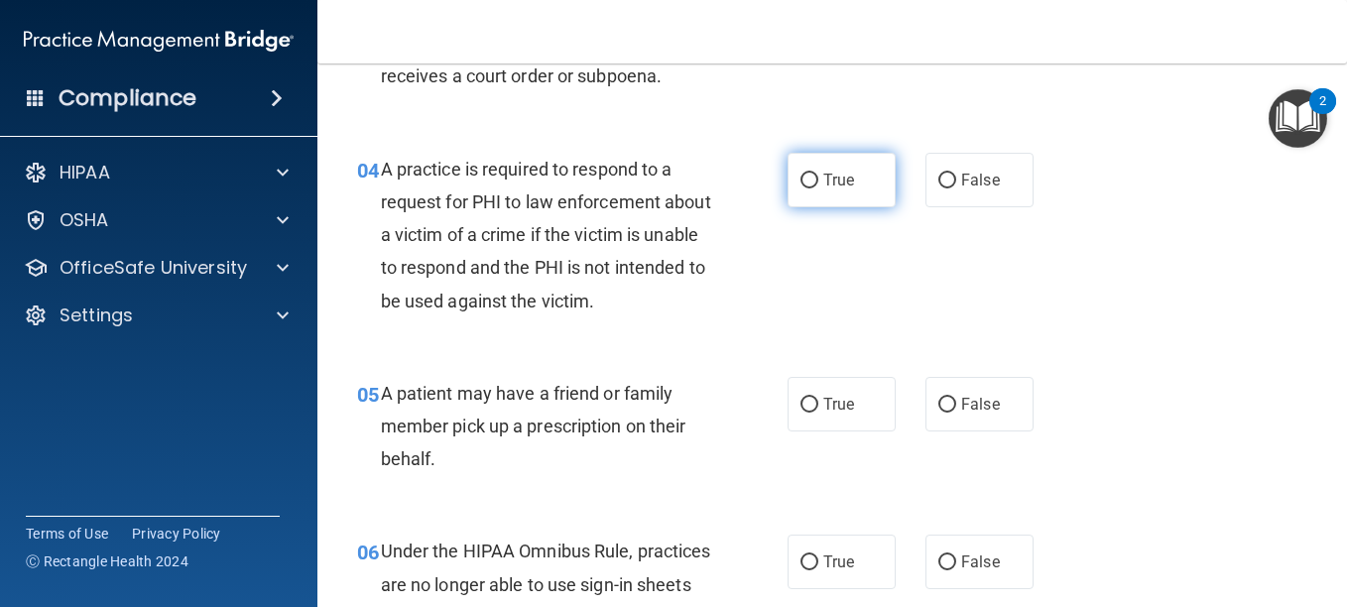
click at [817, 196] on label "True" at bounding box center [842, 180] width 108 height 55
click at [817, 189] on input "True" at bounding box center [810, 181] width 18 height 15
click at [817, 196] on label "True" at bounding box center [842, 180] width 108 height 55
click at [817, 189] on input "True" at bounding box center [810, 181] width 18 height 15
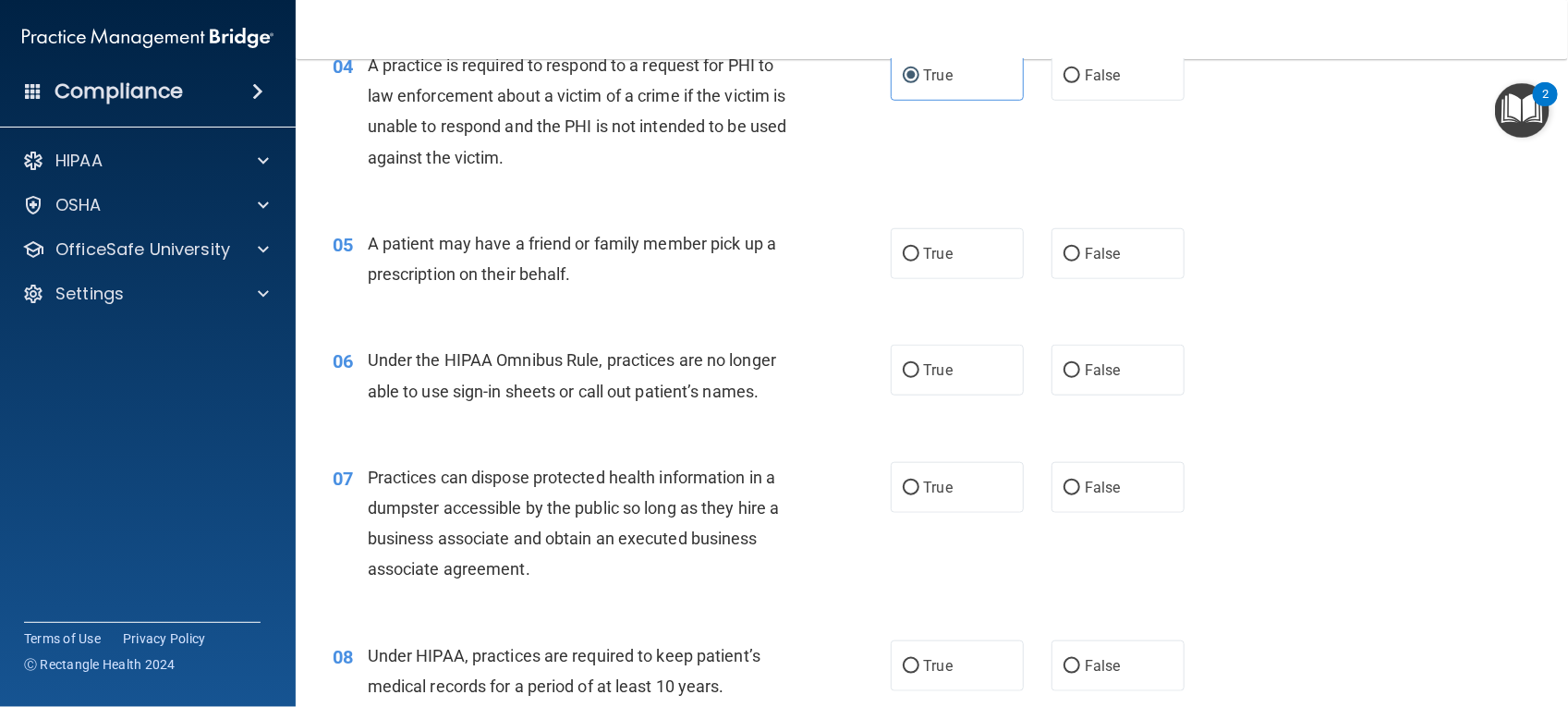
click at [1213, 294] on div "05 A patient may have a friend or family member pick up a prescription on their…" at bounding box center [931, 263] width 1226 height 116
click at [907, 261] on input "True" at bounding box center [911, 254] width 17 height 14
click at [1101, 367] on span "False" at bounding box center [1102, 370] width 36 height 18
click at [1080, 367] on input "False" at bounding box center [1072, 371] width 17 height 14
click at [1065, 493] on input "False" at bounding box center [1072, 488] width 17 height 14
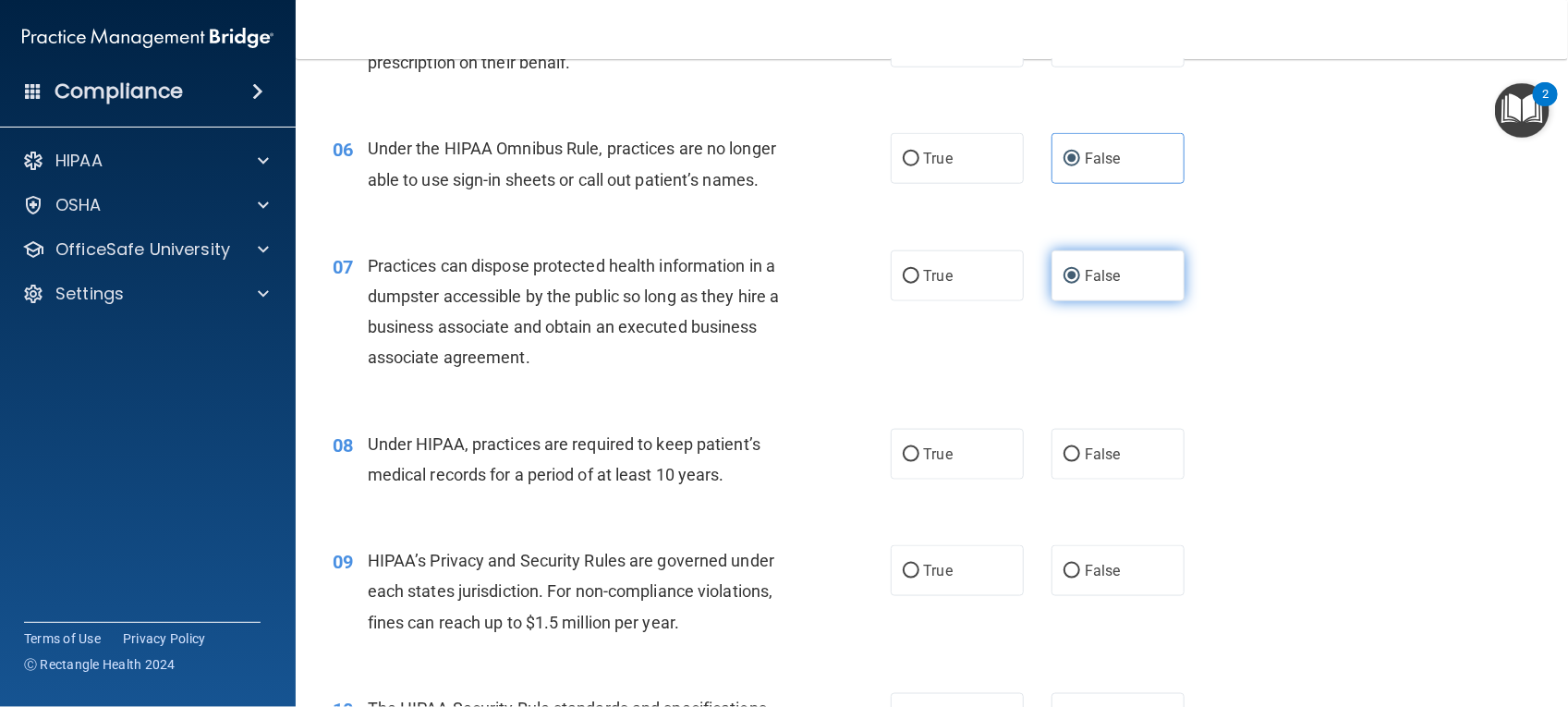
scroll to position [844, 0]
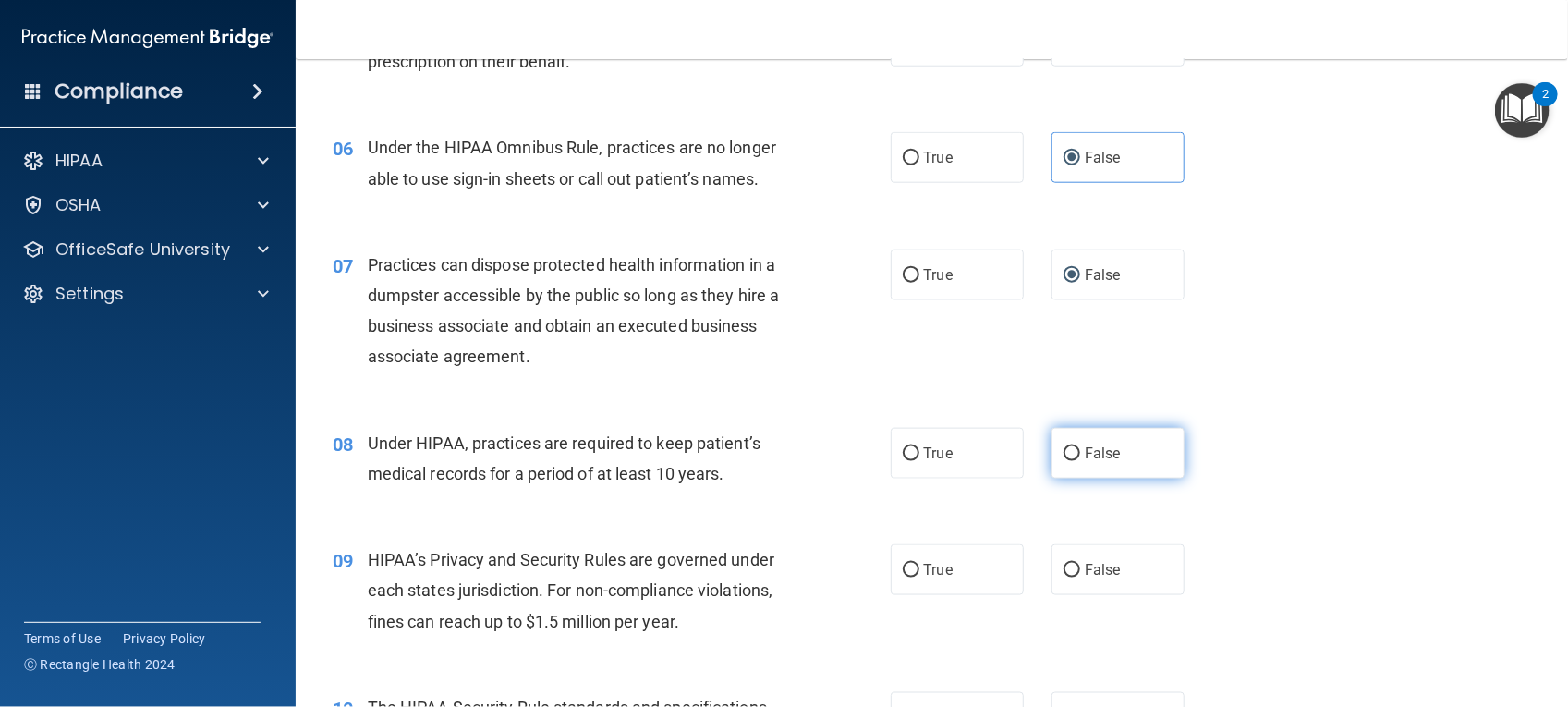
click at [1063, 455] on input "False" at bounding box center [1072, 454] width 17 height 14
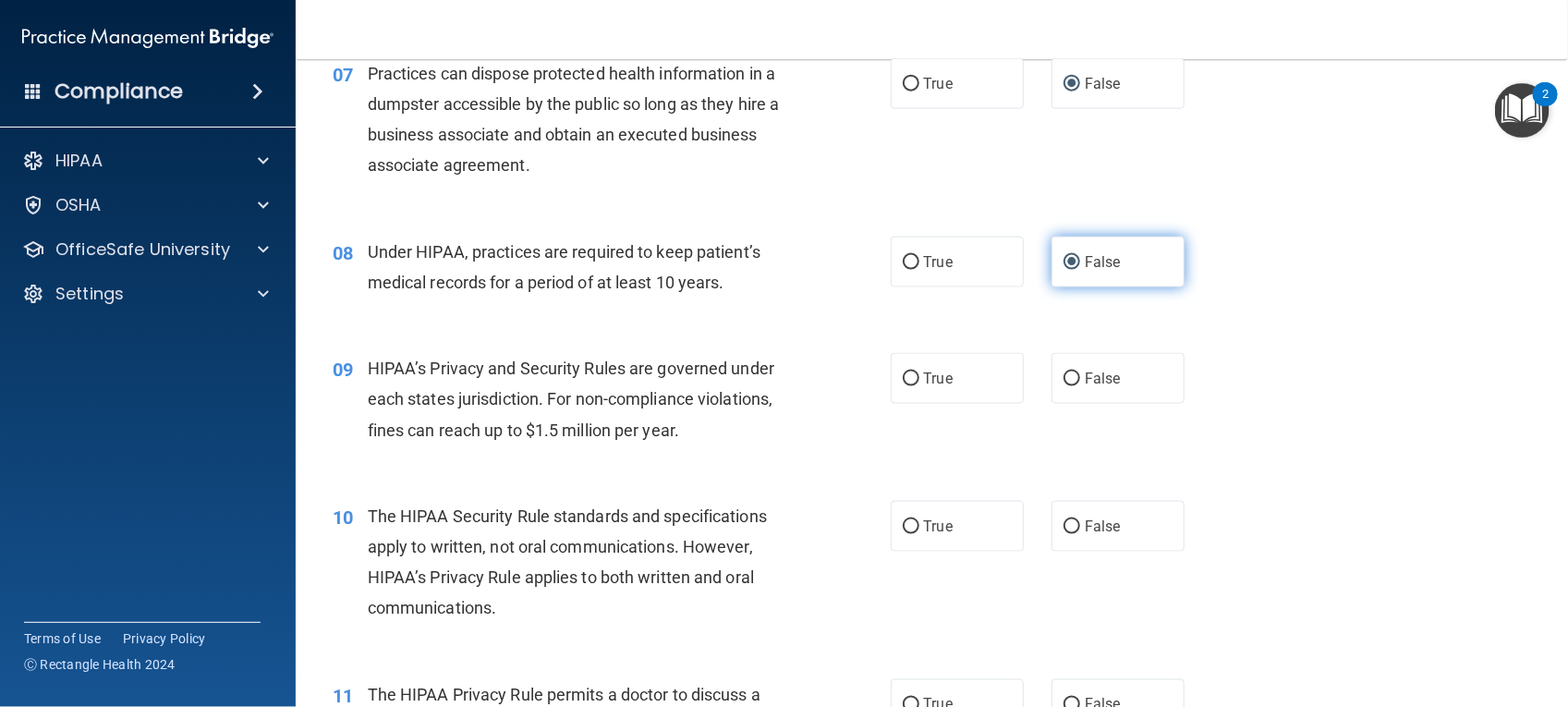
scroll to position [1040, 0]
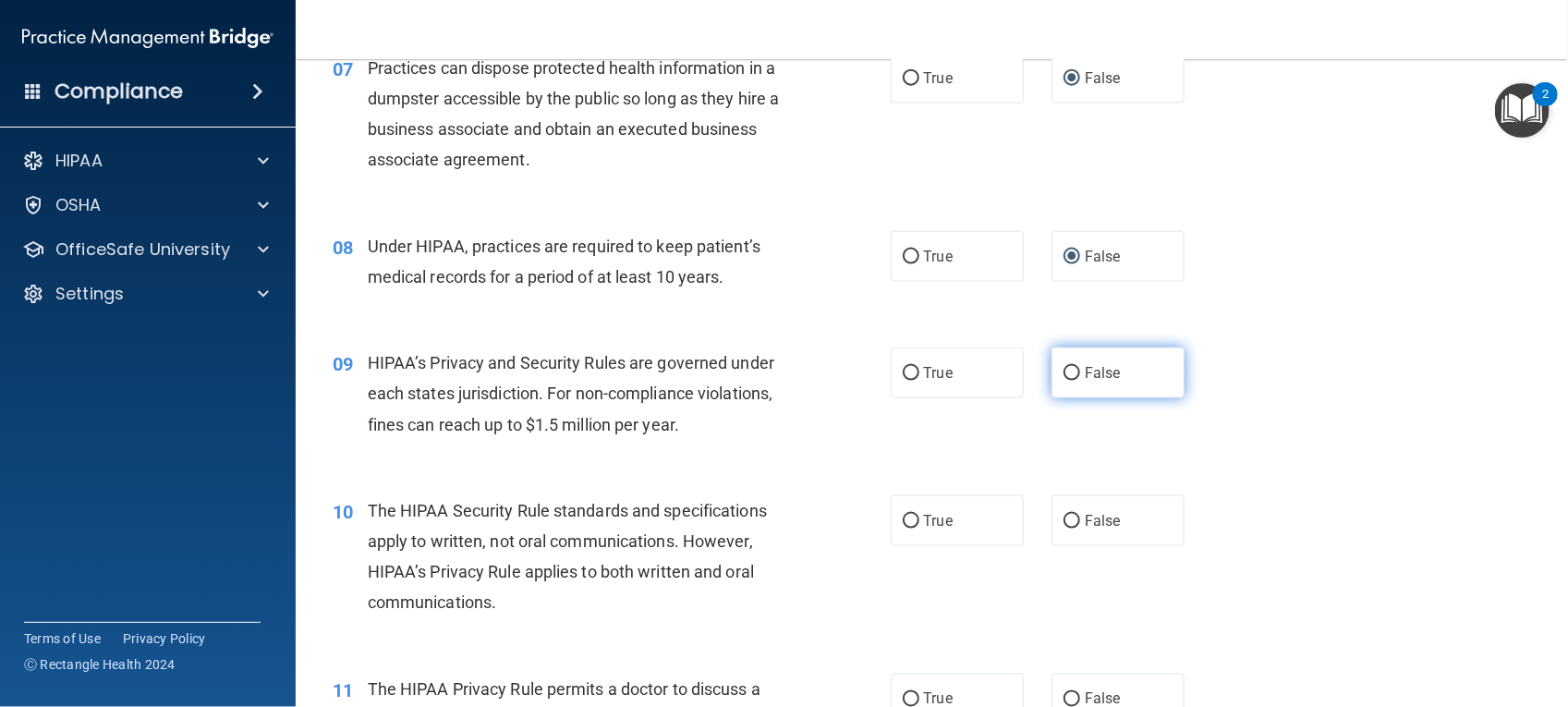
click at [1060, 357] on label "False" at bounding box center [1117, 373] width 133 height 51
click at [1063, 367] on input "False" at bounding box center [1072, 374] width 17 height 14
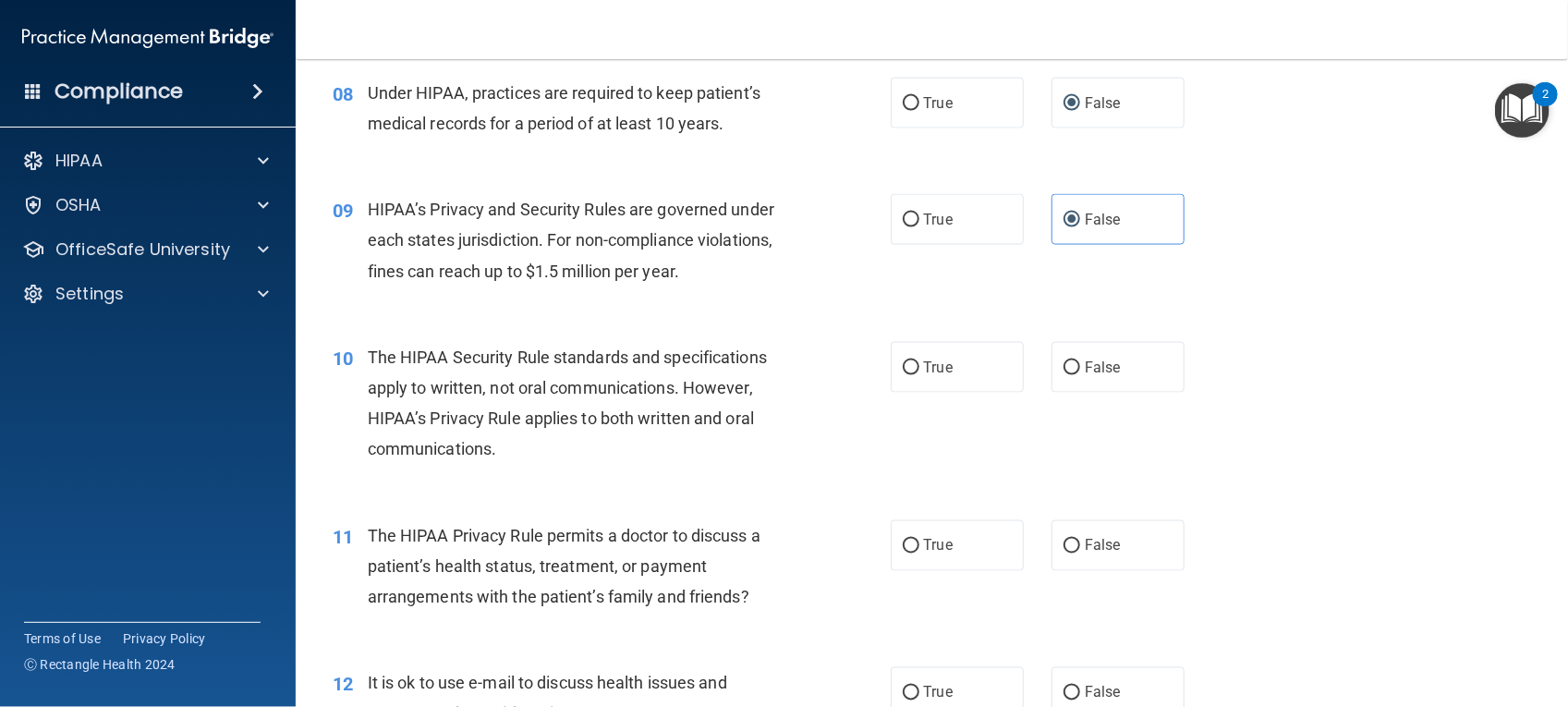
scroll to position [1195, 0]
click at [902, 365] on input "True" at bounding box center [911, 367] width 17 height 14
click at [910, 545] on input "True" at bounding box center [911, 545] width 17 height 14
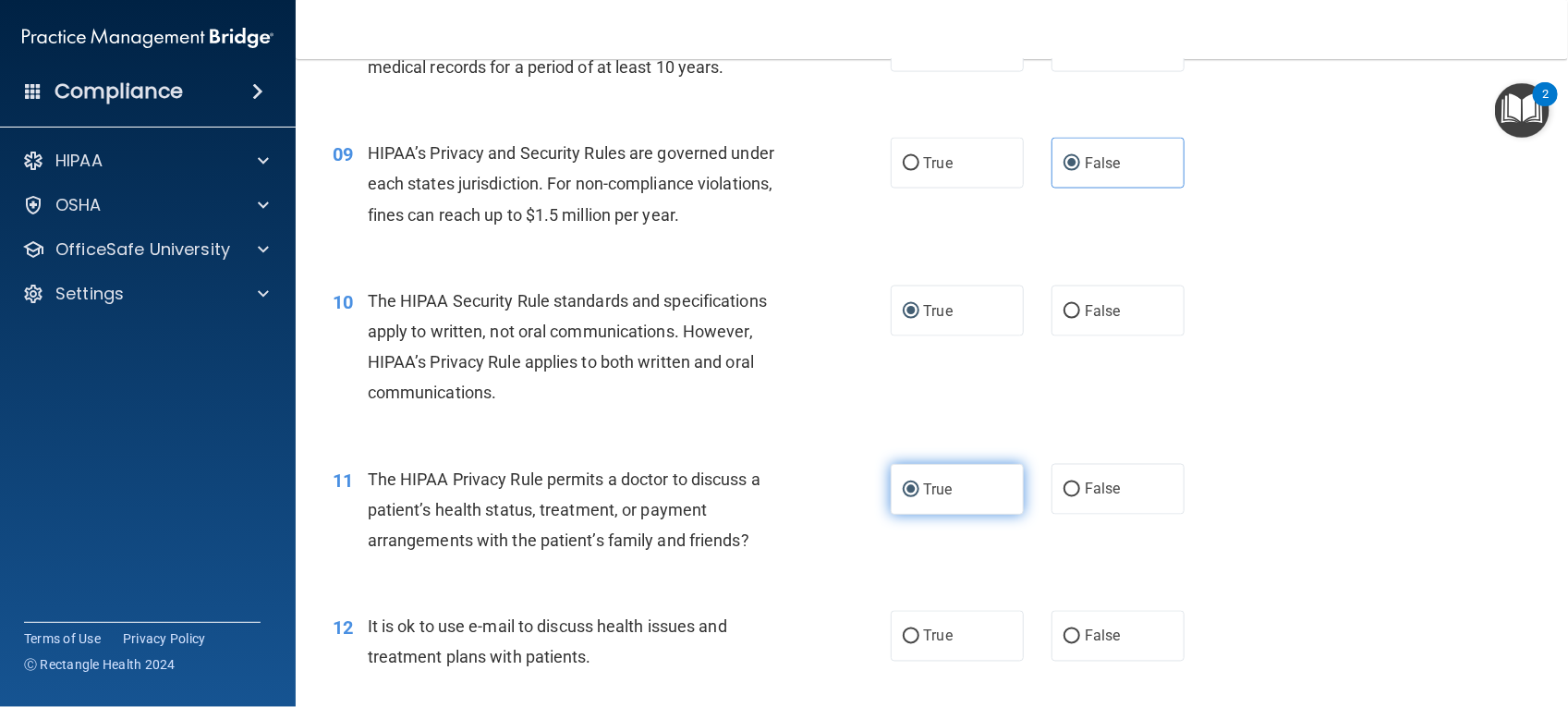
scroll to position [1253, 0]
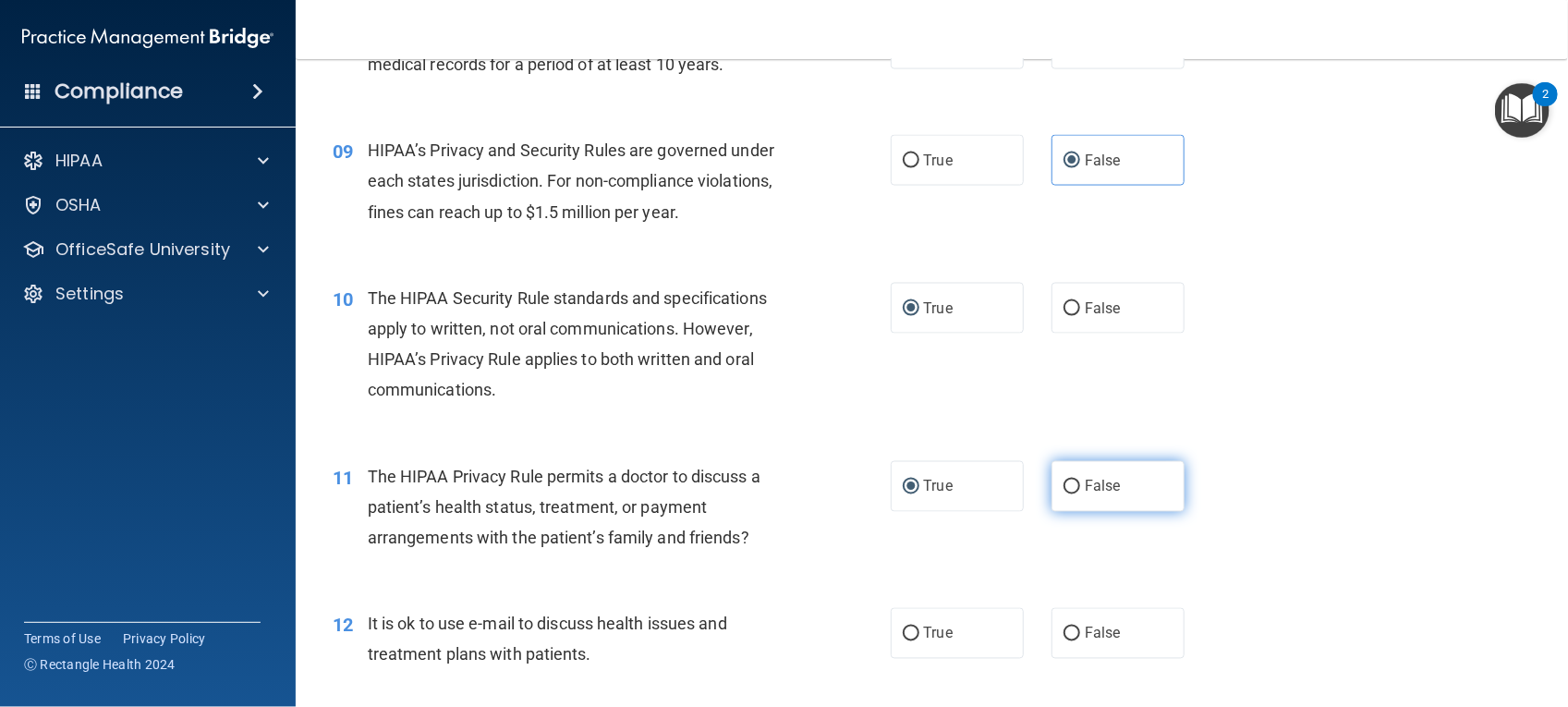
click at [1064, 488] on input "False" at bounding box center [1072, 487] width 17 height 14
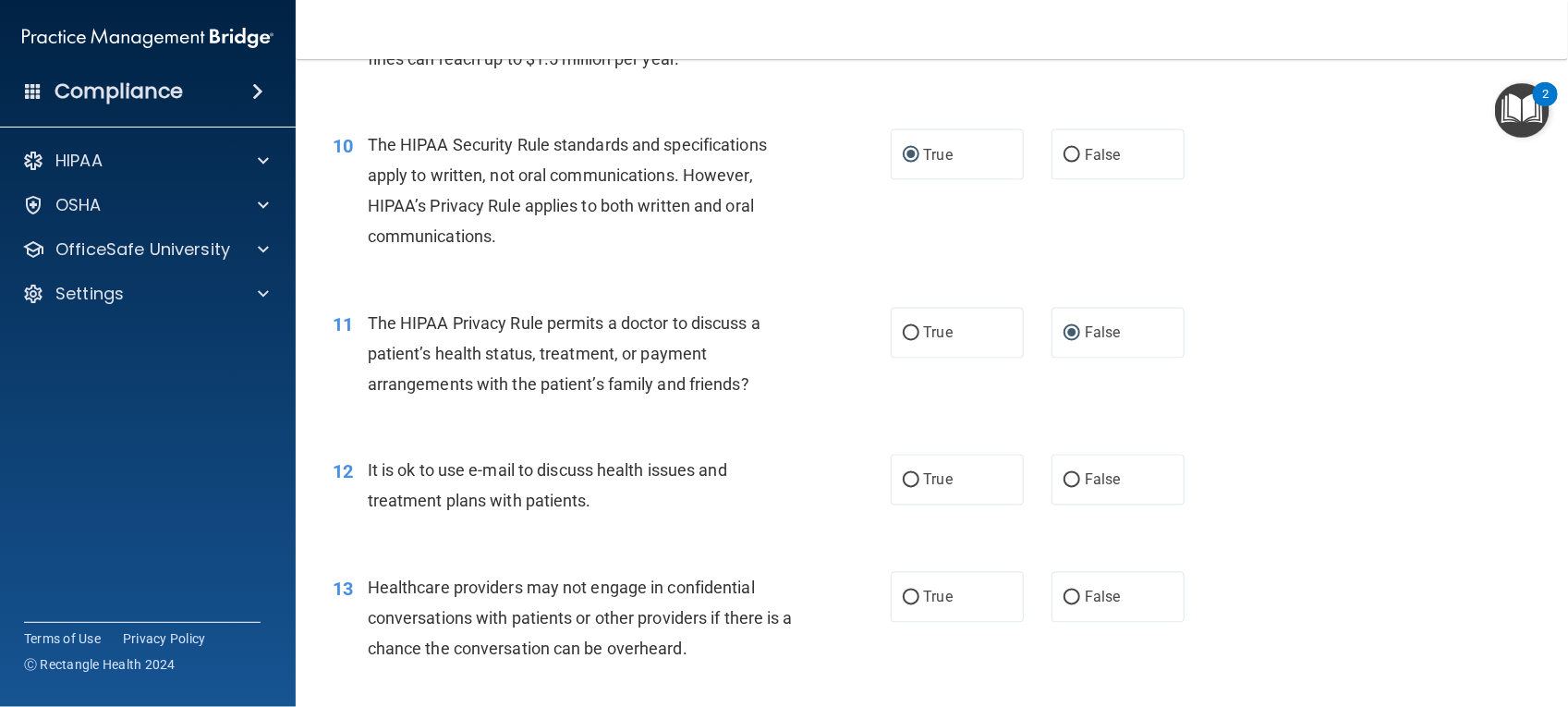
scroll to position [1407, 0]
click at [921, 349] on label "True" at bounding box center [957, 332] width 133 height 51
click at [919, 340] on input "True" at bounding box center [911, 333] width 17 height 14
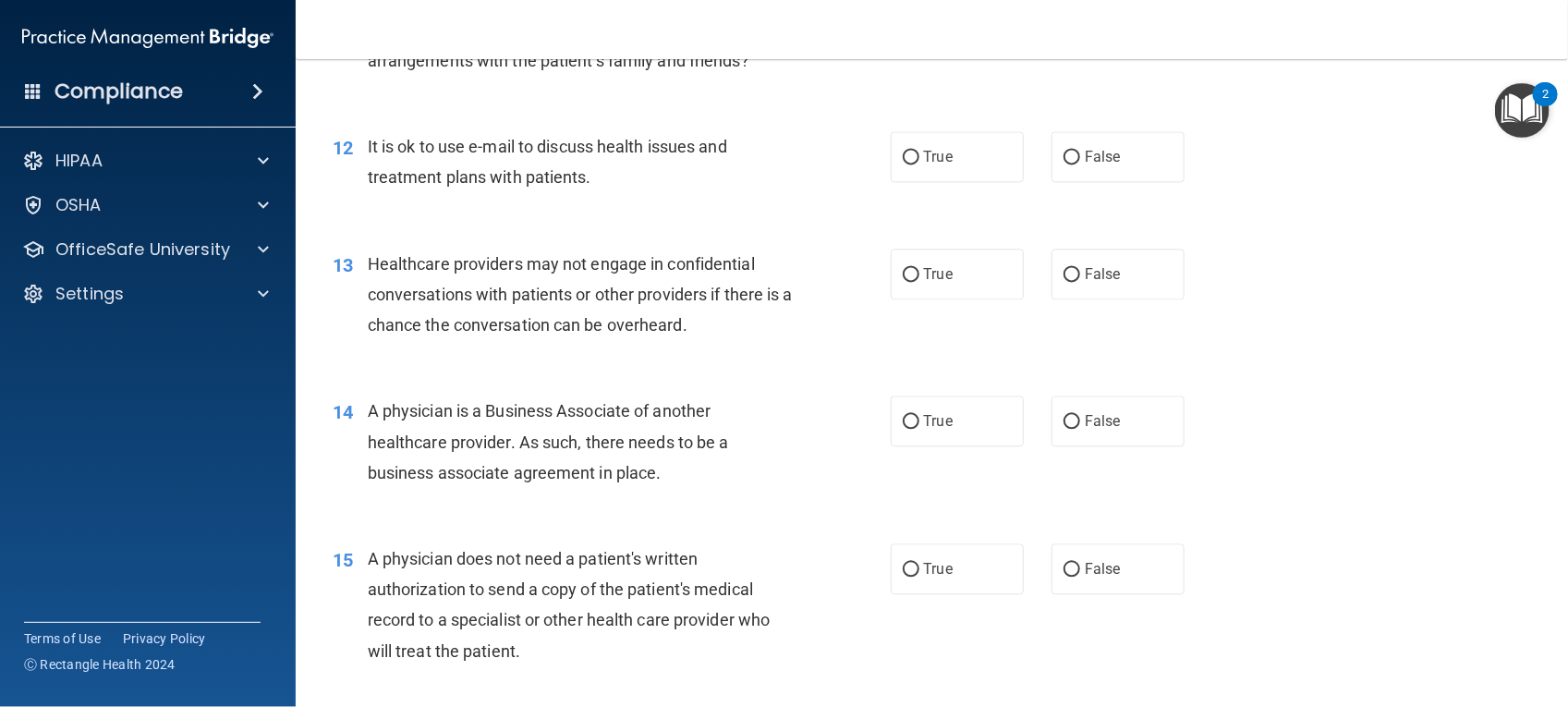
scroll to position [1730, 0]
click at [903, 174] on label "True" at bounding box center [957, 156] width 133 height 51
click at [903, 165] on input "True" at bounding box center [911, 157] width 17 height 14
click at [1085, 274] on span "False" at bounding box center [1102, 274] width 36 height 18
click at [1078, 274] on input "False" at bounding box center [1072, 275] width 17 height 14
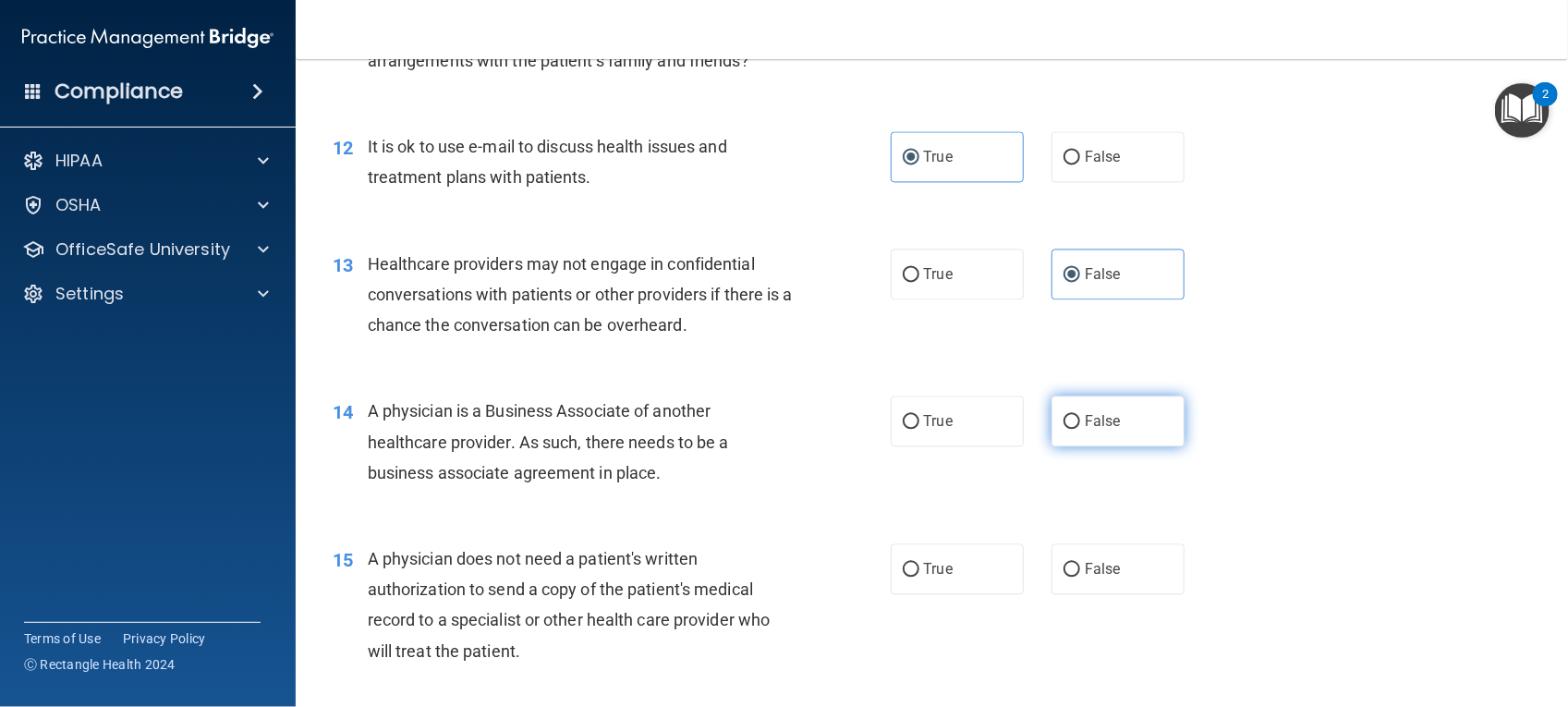
click at [1063, 428] on input "False" at bounding box center [1072, 422] width 17 height 14
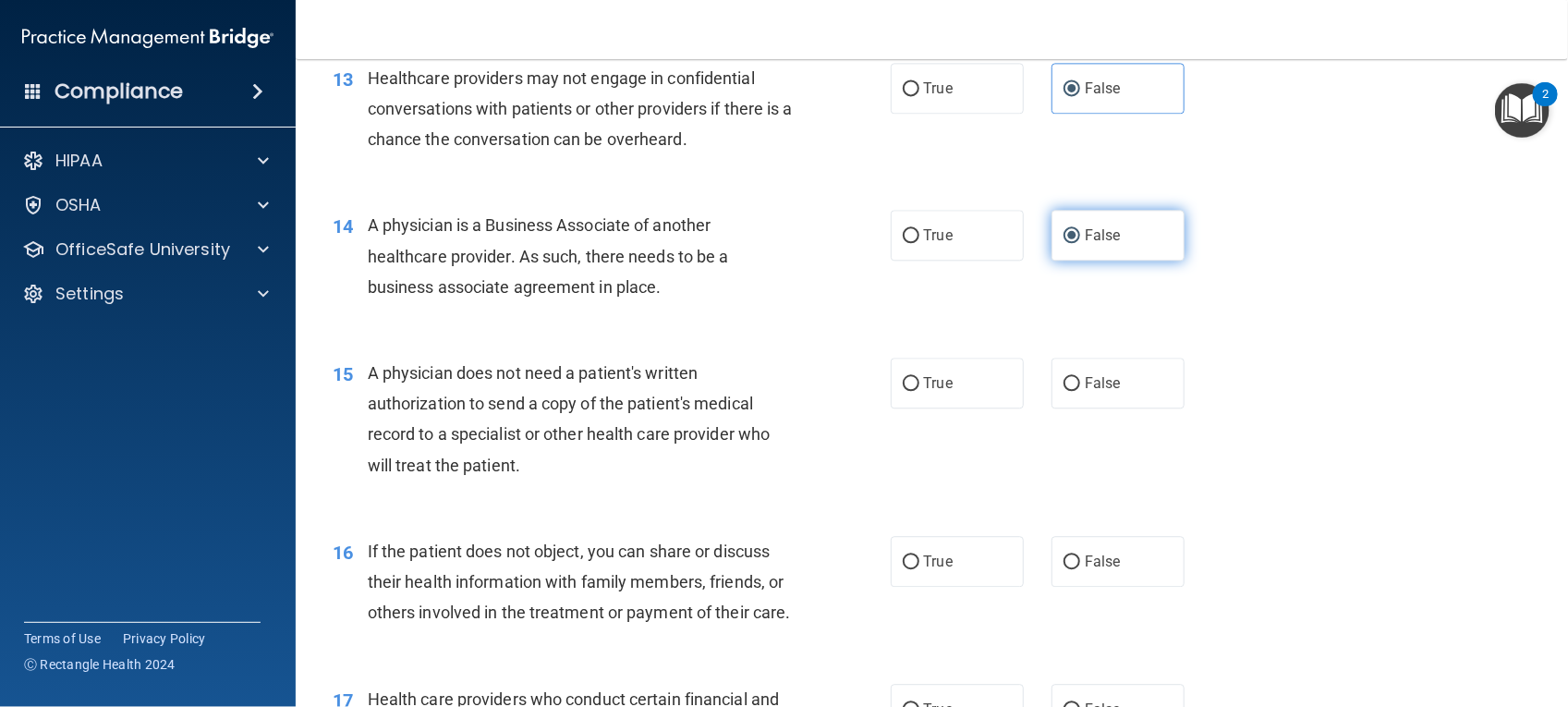
scroll to position [1918, 0]
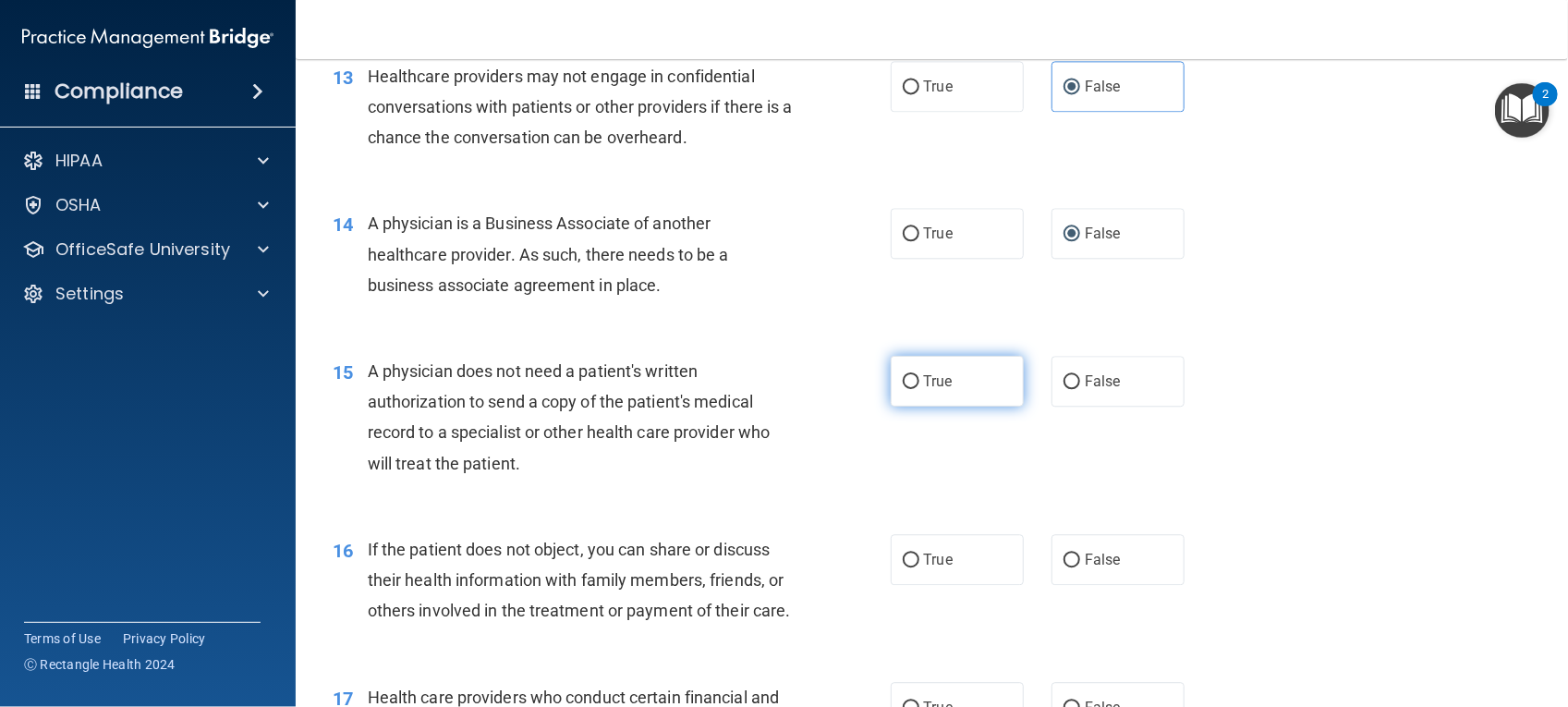
click at [897, 398] on label "True" at bounding box center [957, 381] width 133 height 51
click at [902, 389] on input "True" at bounding box center [911, 382] width 17 height 14
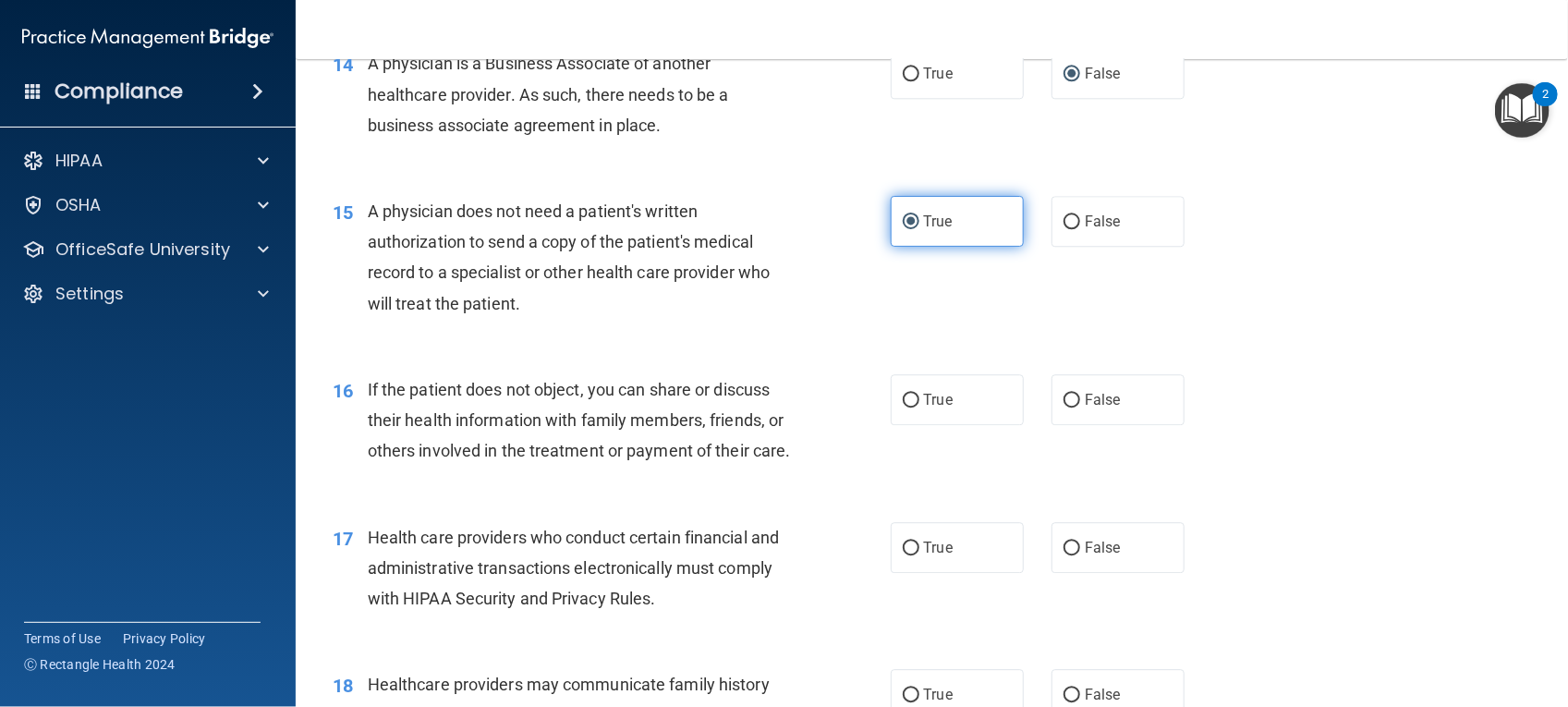
scroll to position [2093, 0]
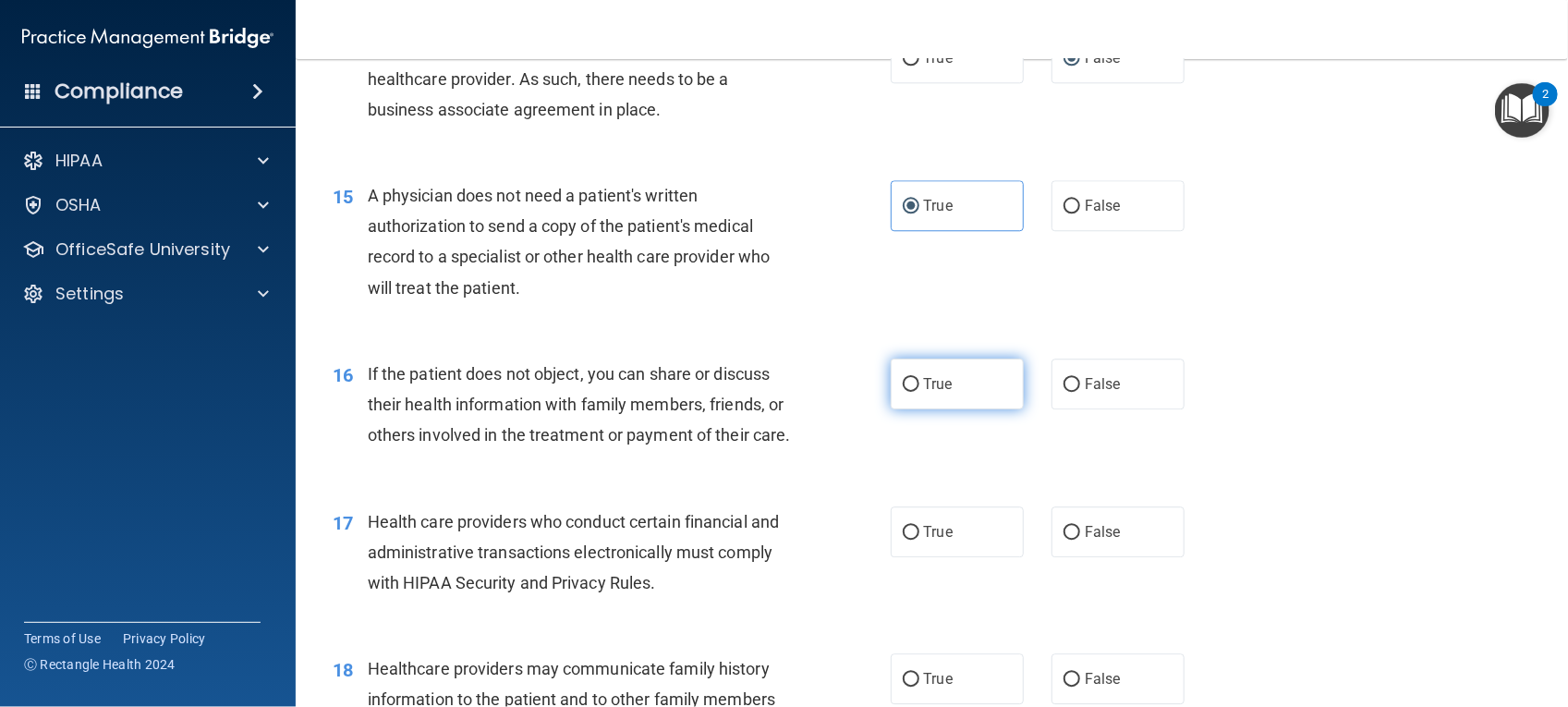
click at [935, 398] on label "True" at bounding box center [957, 384] width 133 height 51
click at [919, 392] on input "True" at bounding box center [911, 385] width 17 height 14
click at [924, 548] on label "True" at bounding box center [957, 532] width 133 height 51
click at [919, 539] on input "True" at bounding box center [911, 533] width 17 height 14
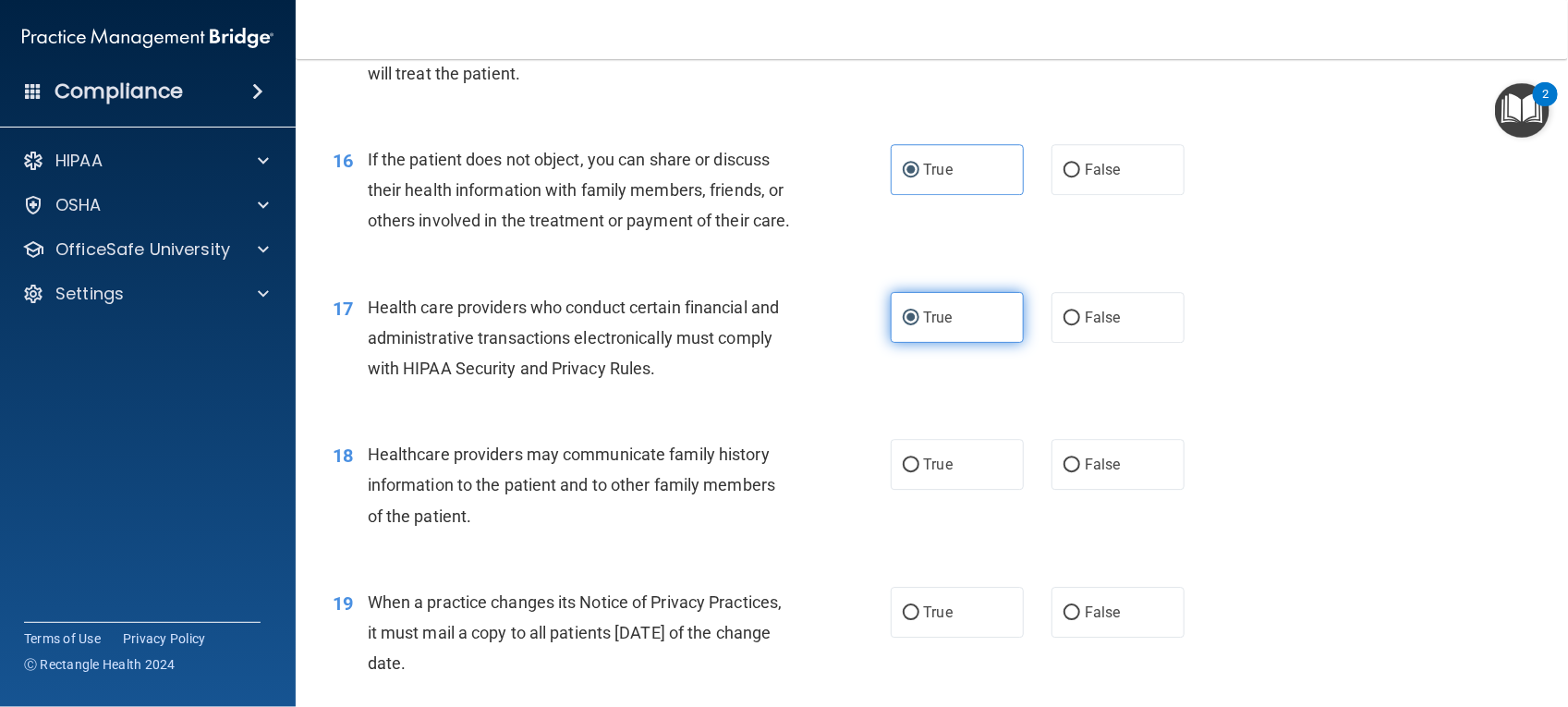
scroll to position [2309, 0]
click at [1082, 468] on div "18 Healthcare providers may communicate family history information to the patie…" at bounding box center [931, 489] width 1226 height 148
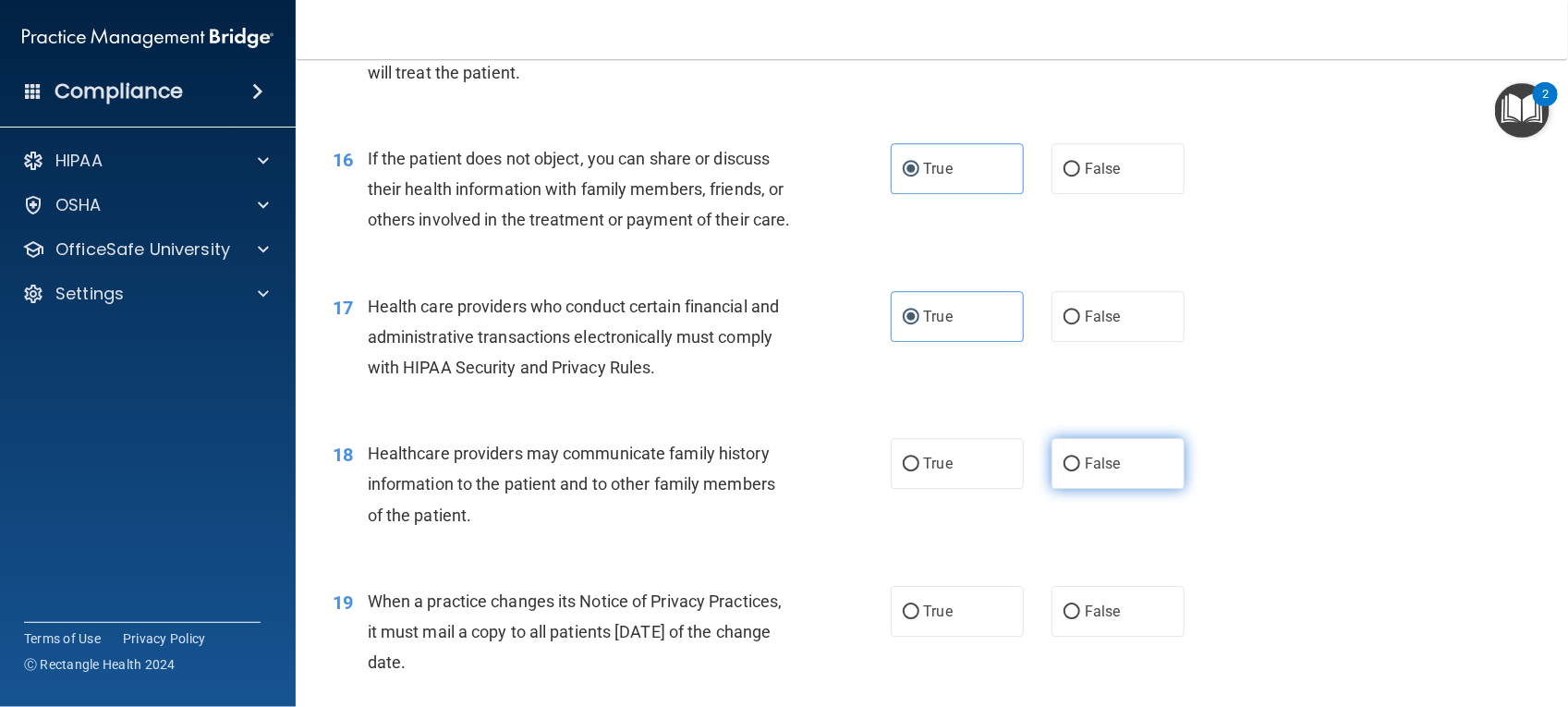
click at [1085, 472] on span "False" at bounding box center [1102, 463] width 36 height 18
click at [1075, 471] on input "False" at bounding box center [1072, 464] width 17 height 14
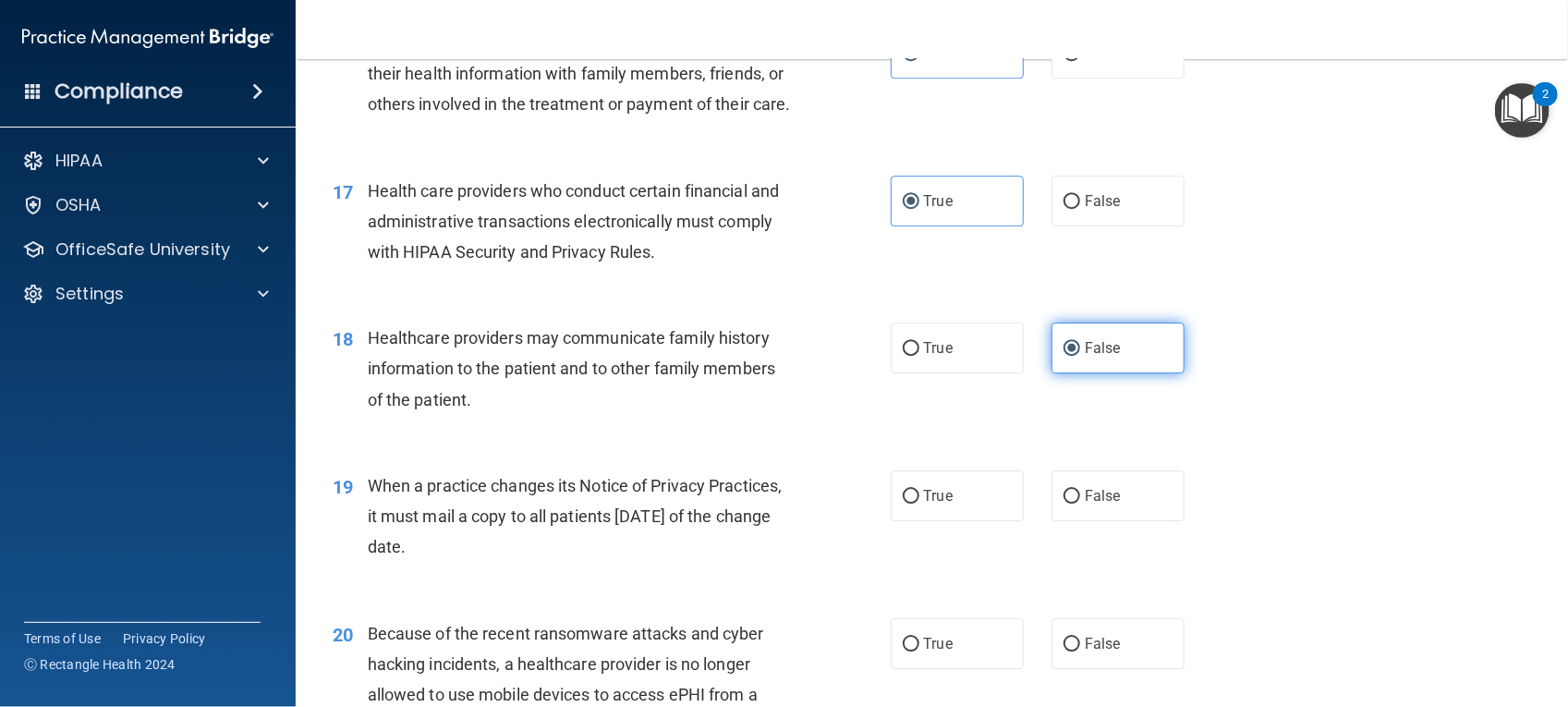
scroll to position [2427, 0]
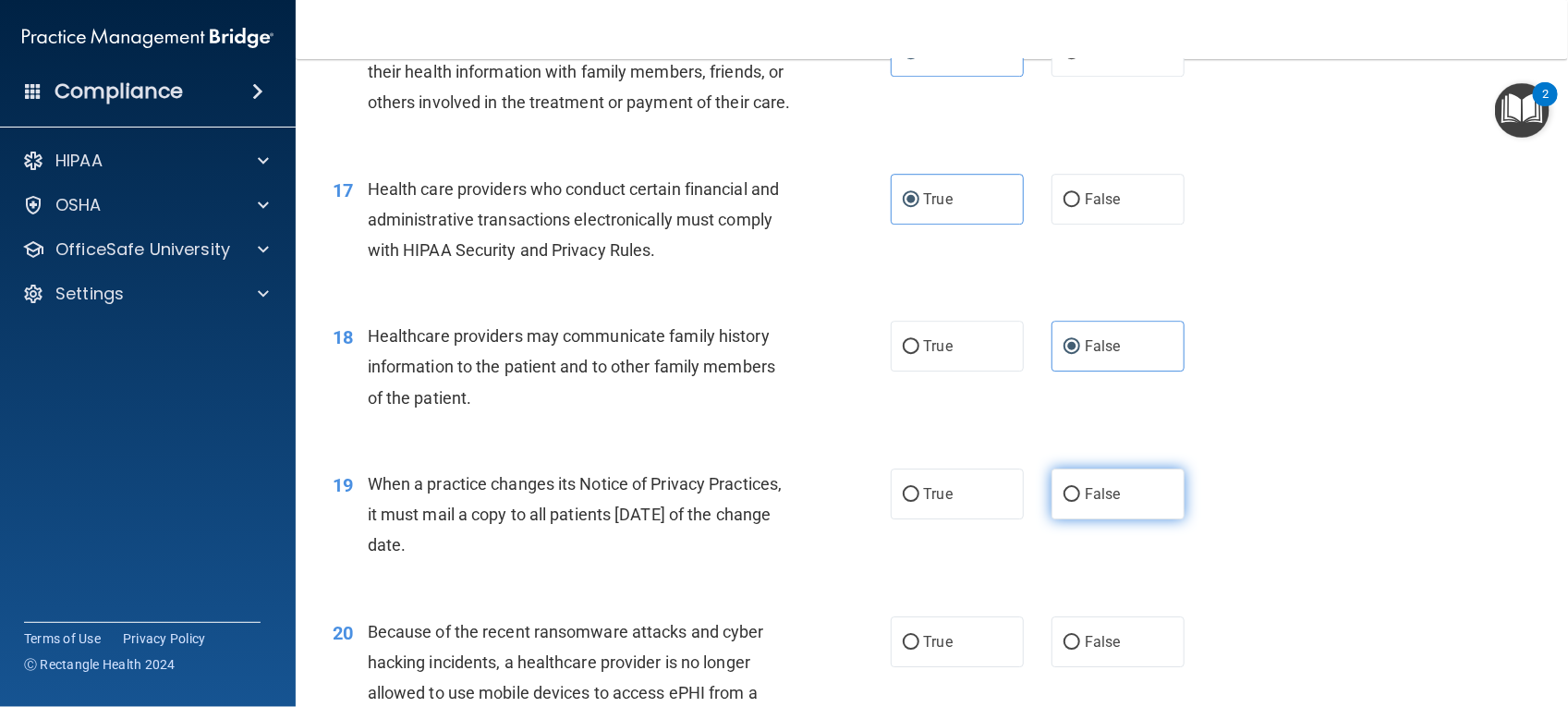
click at [1085, 503] on span "False" at bounding box center [1102, 494] width 36 height 18
click at [1076, 502] on input "False" at bounding box center [1072, 495] width 17 height 14
click at [1063, 564] on input "False" at bounding box center [1072, 643] width 17 height 14
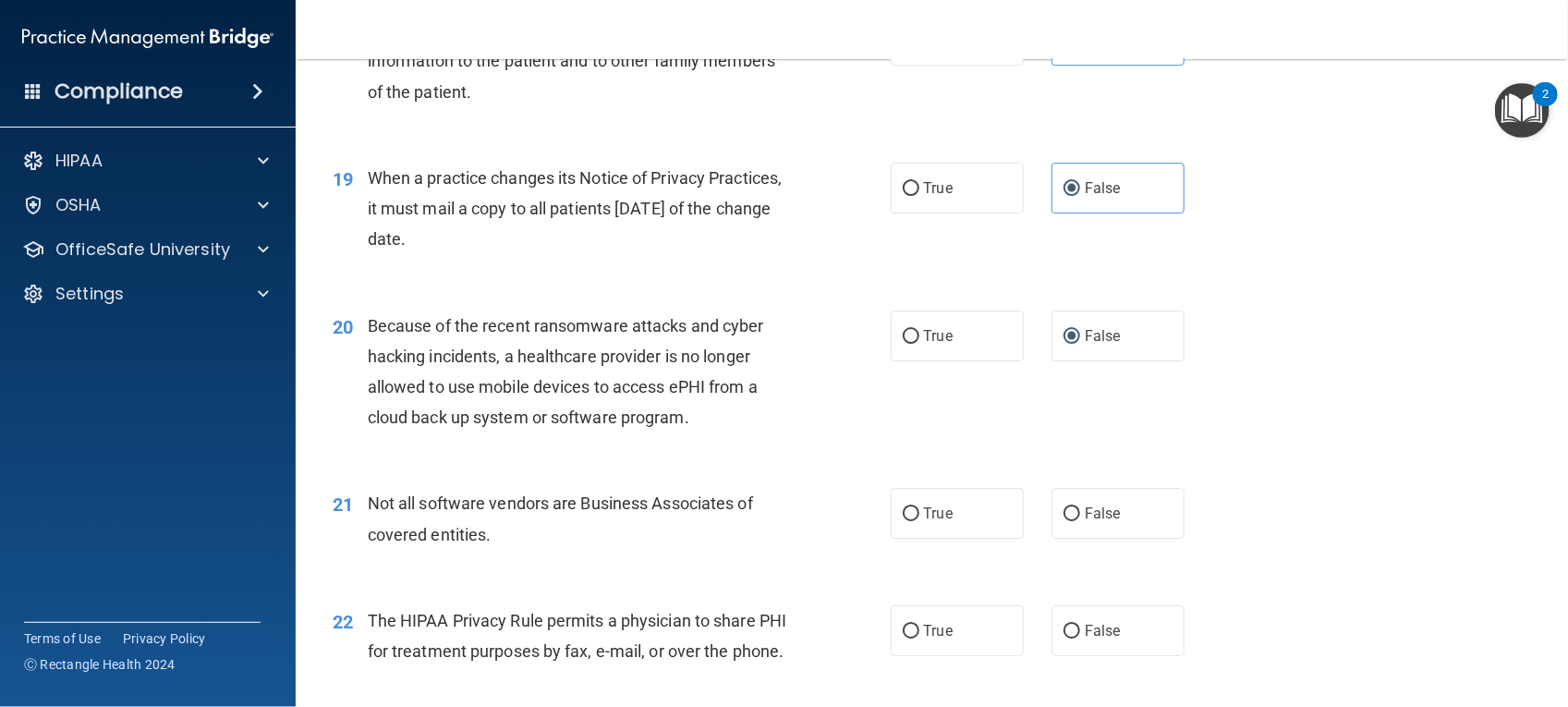
scroll to position [2733, 0]
click at [971, 535] on label "True" at bounding box center [957, 512] width 133 height 51
click at [919, 521] on input "True" at bounding box center [911, 513] width 17 height 14
click at [1073, 534] on label "False" at bounding box center [1117, 512] width 133 height 51
click at [1073, 521] on input "False" at bounding box center [1072, 513] width 17 height 14
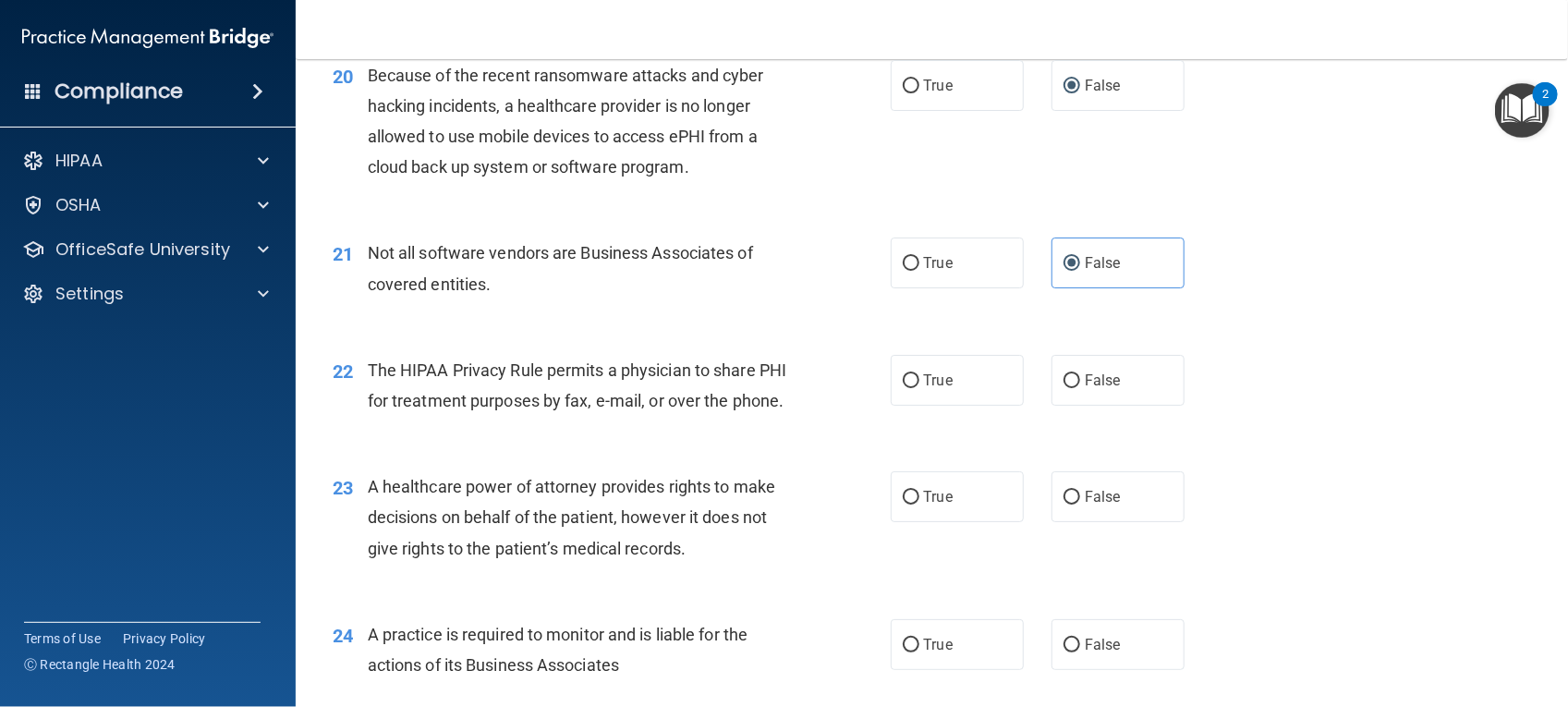
scroll to position [2988, 0]
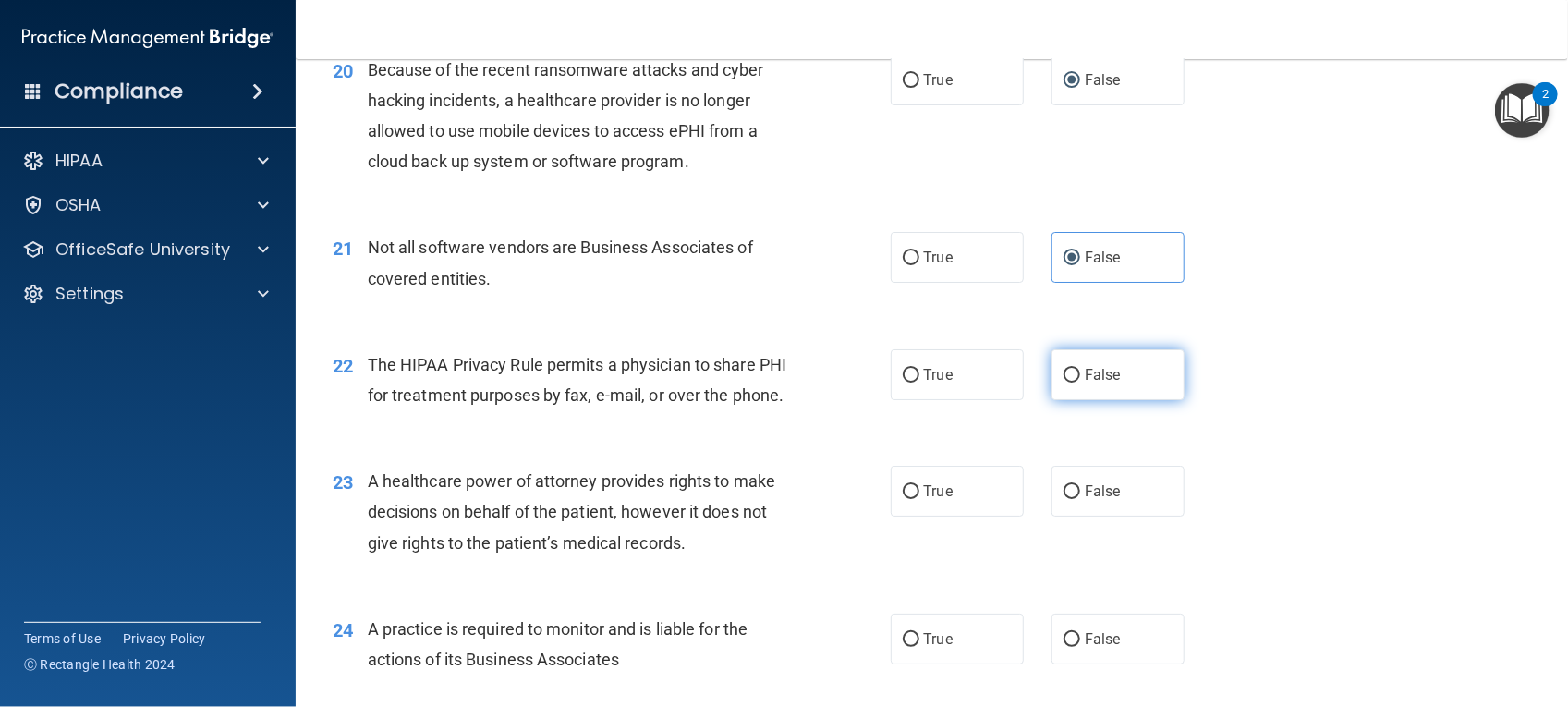
click at [1085, 384] on span "False" at bounding box center [1102, 374] width 36 height 18
click at [1075, 383] on input "False" at bounding box center [1072, 375] width 17 height 14
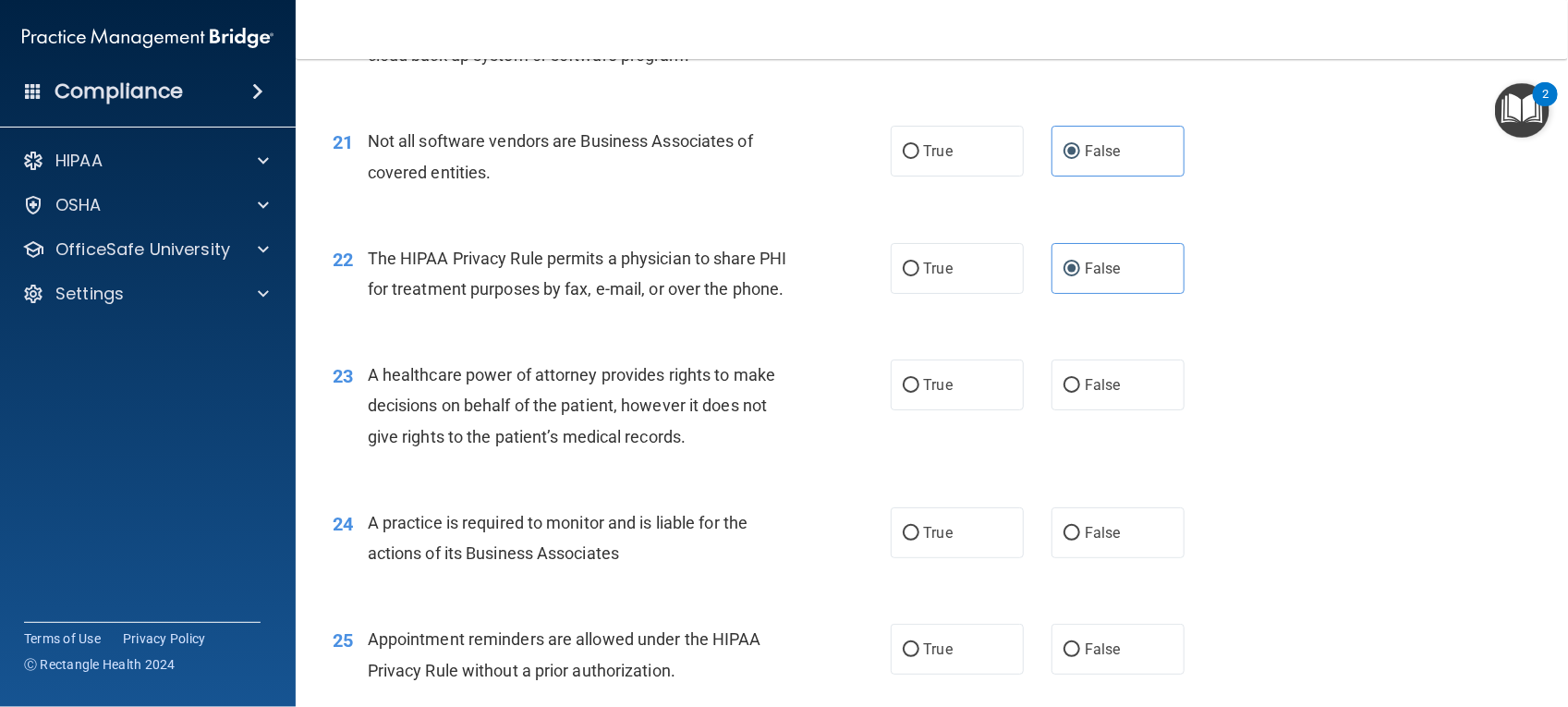
scroll to position [3096, 0]
click at [1072, 409] on label "False" at bounding box center [1117, 383] width 133 height 51
click at [1072, 391] on input "False" at bounding box center [1072, 384] width 17 height 14
click at [922, 556] on label "True" at bounding box center [957, 531] width 133 height 51
click at [919, 538] on input "True" at bounding box center [911, 532] width 17 height 14
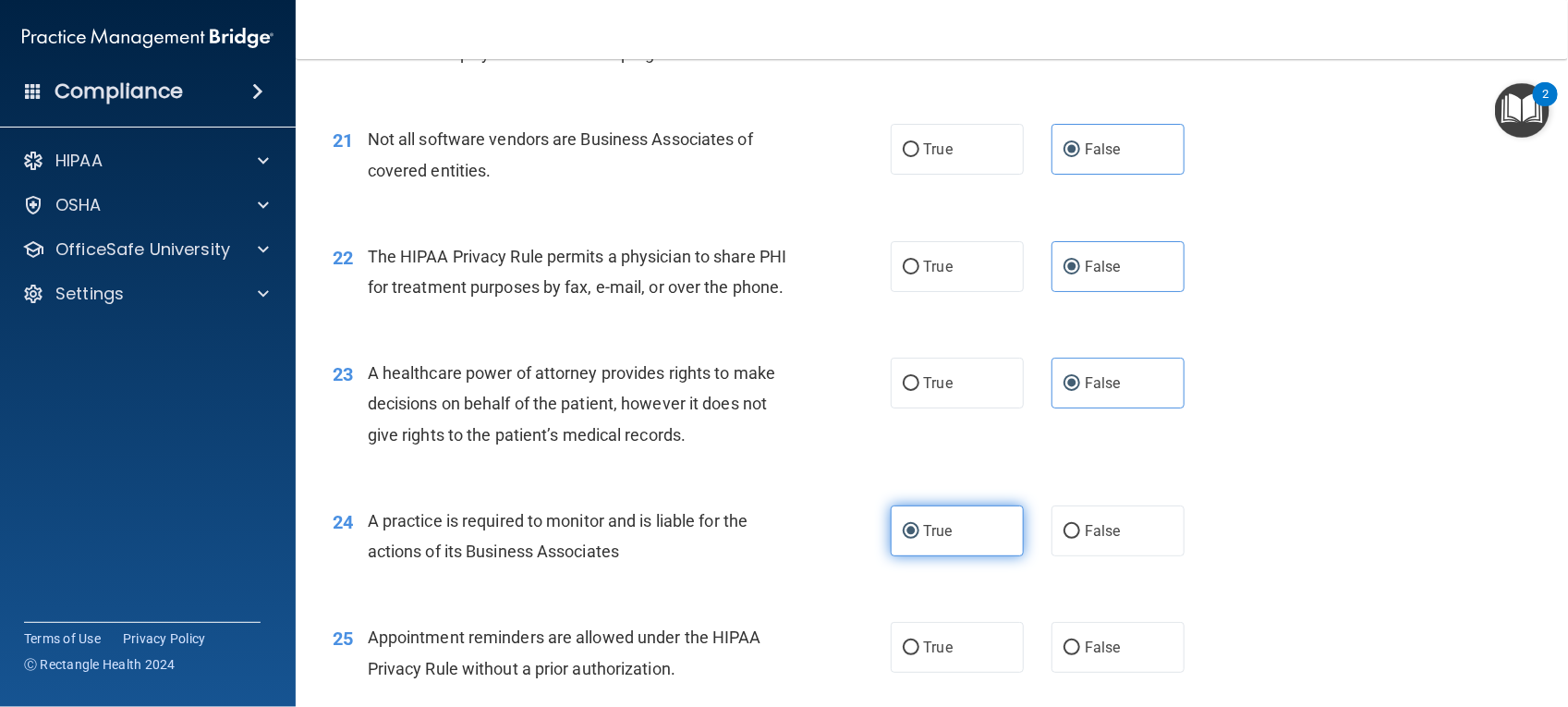
scroll to position [3285, 0]
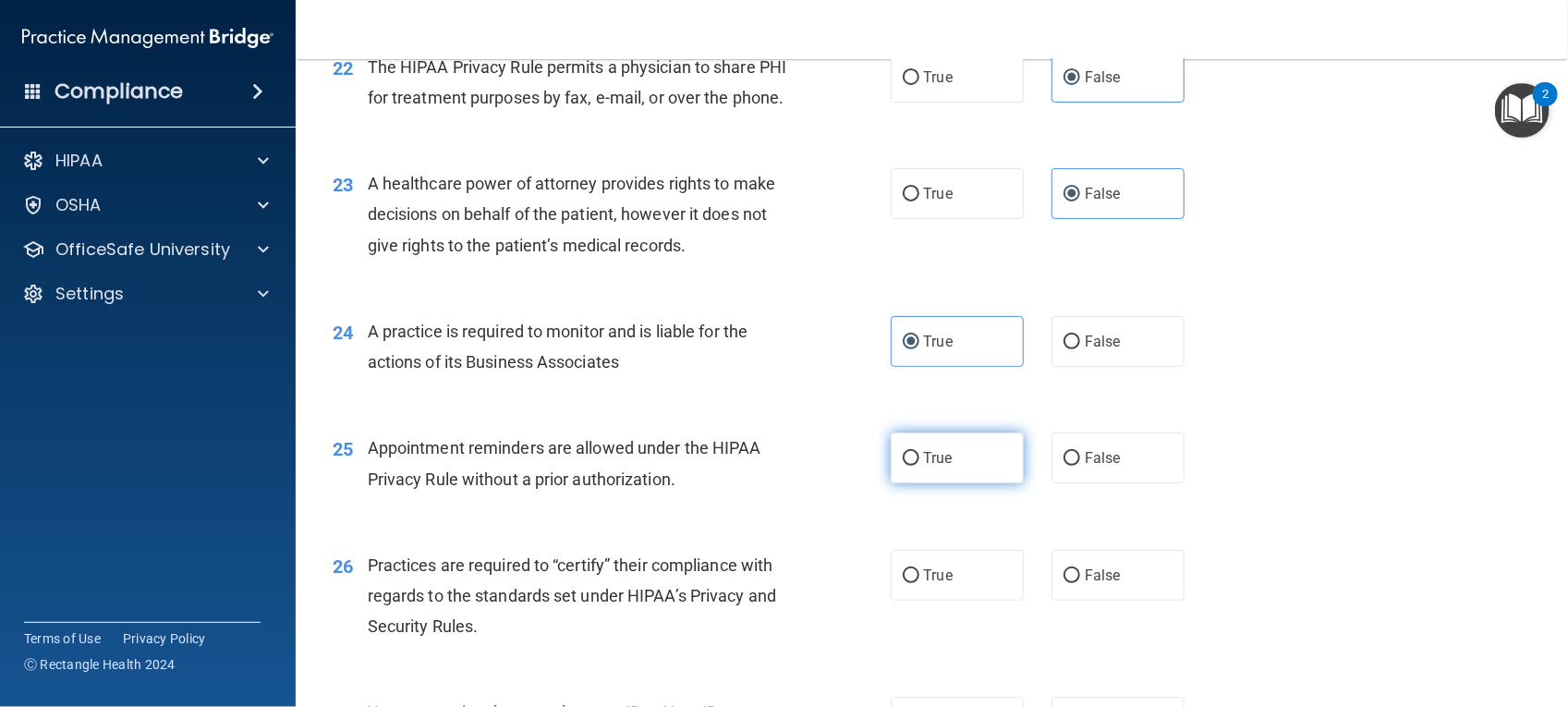
click at [910, 483] on label "True" at bounding box center [957, 457] width 133 height 51
click at [910, 466] on input "True" at bounding box center [911, 458] width 17 height 14
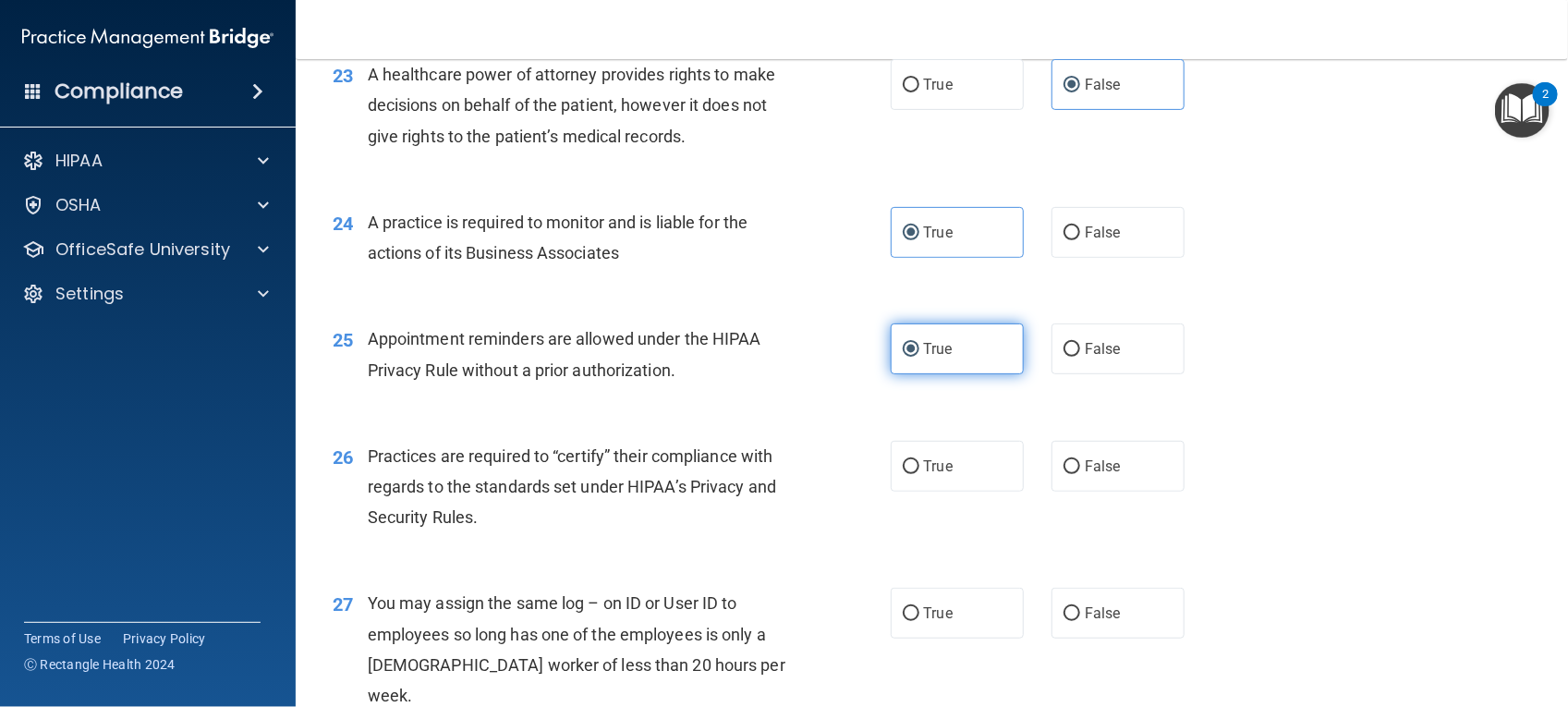
scroll to position [3396, 0]
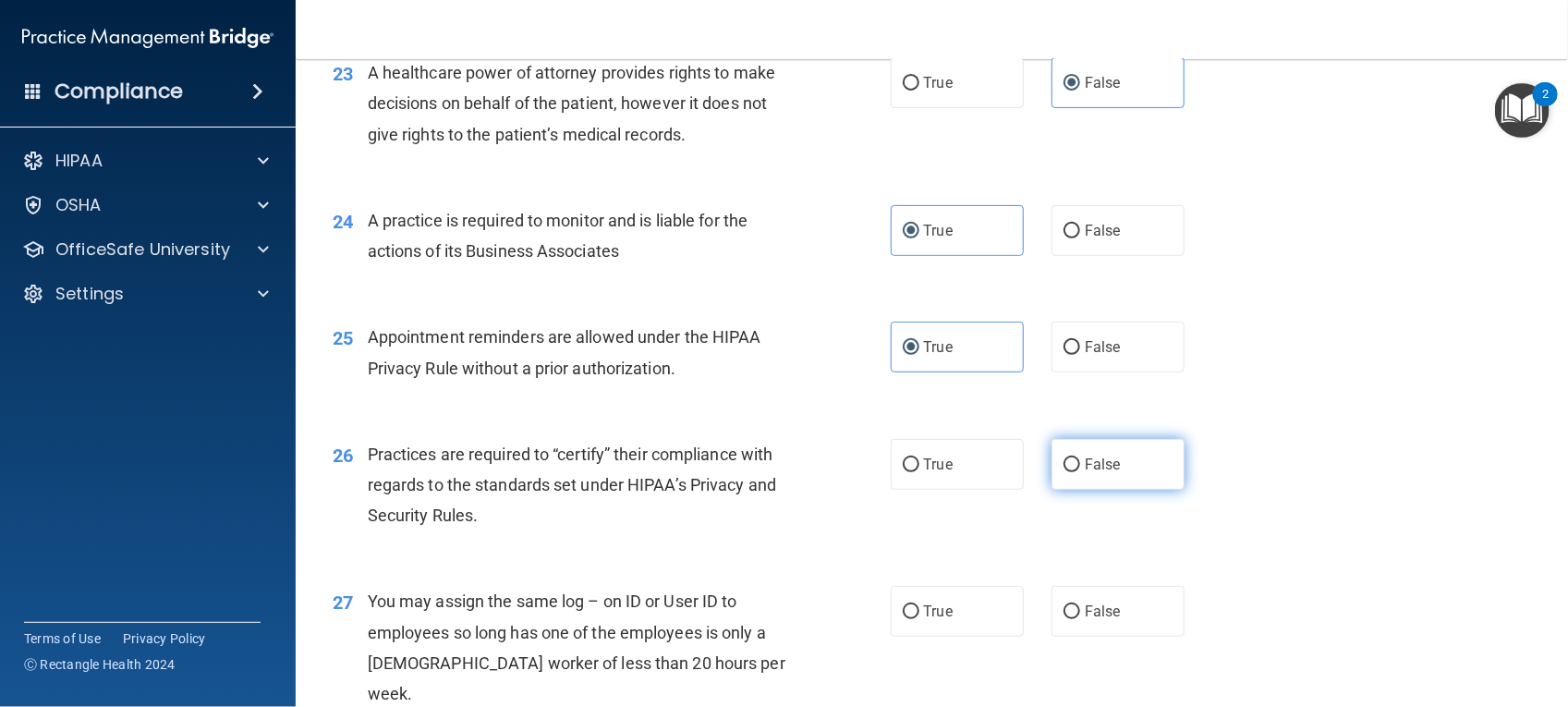
click at [1091, 473] on span "False" at bounding box center [1102, 464] width 36 height 18
click at [1080, 472] on input "False" at bounding box center [1072, 465] width 17 height 14
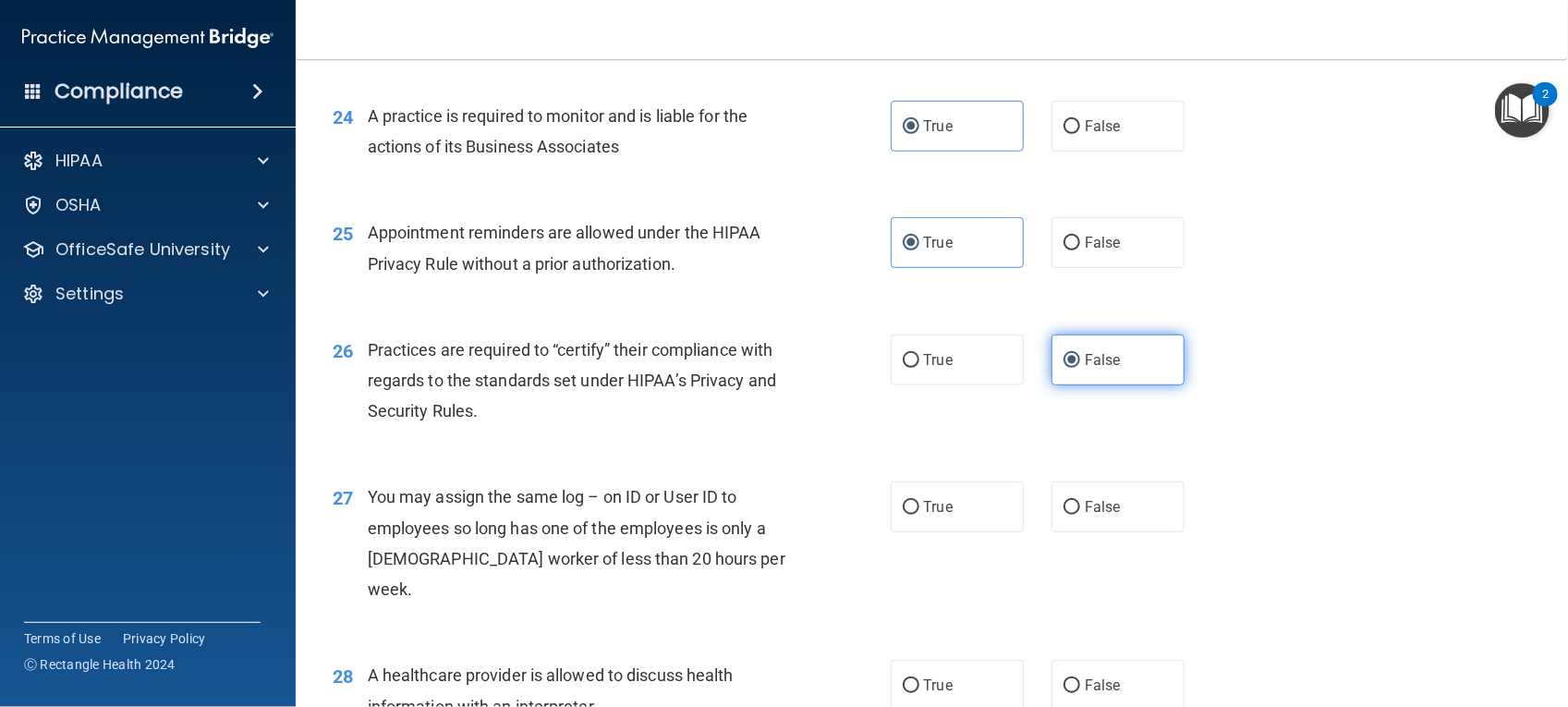
scroll to position [3503, 0]
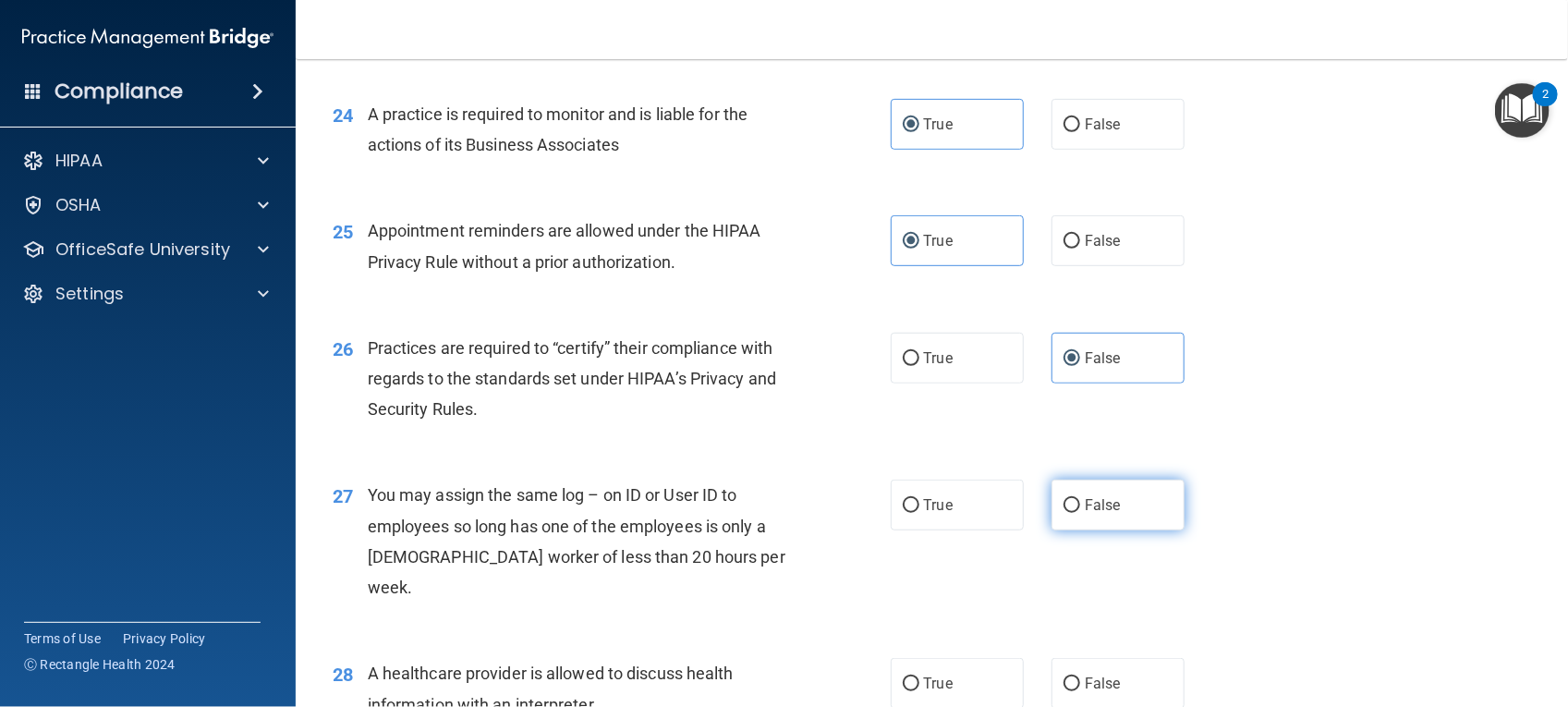
click at [1073, 531] on label "False" at bounding box center [1117, 505] width 133 height 51
click at [1073, 513] on input "False" at bounding box center [1072, 506] width 17 height 14
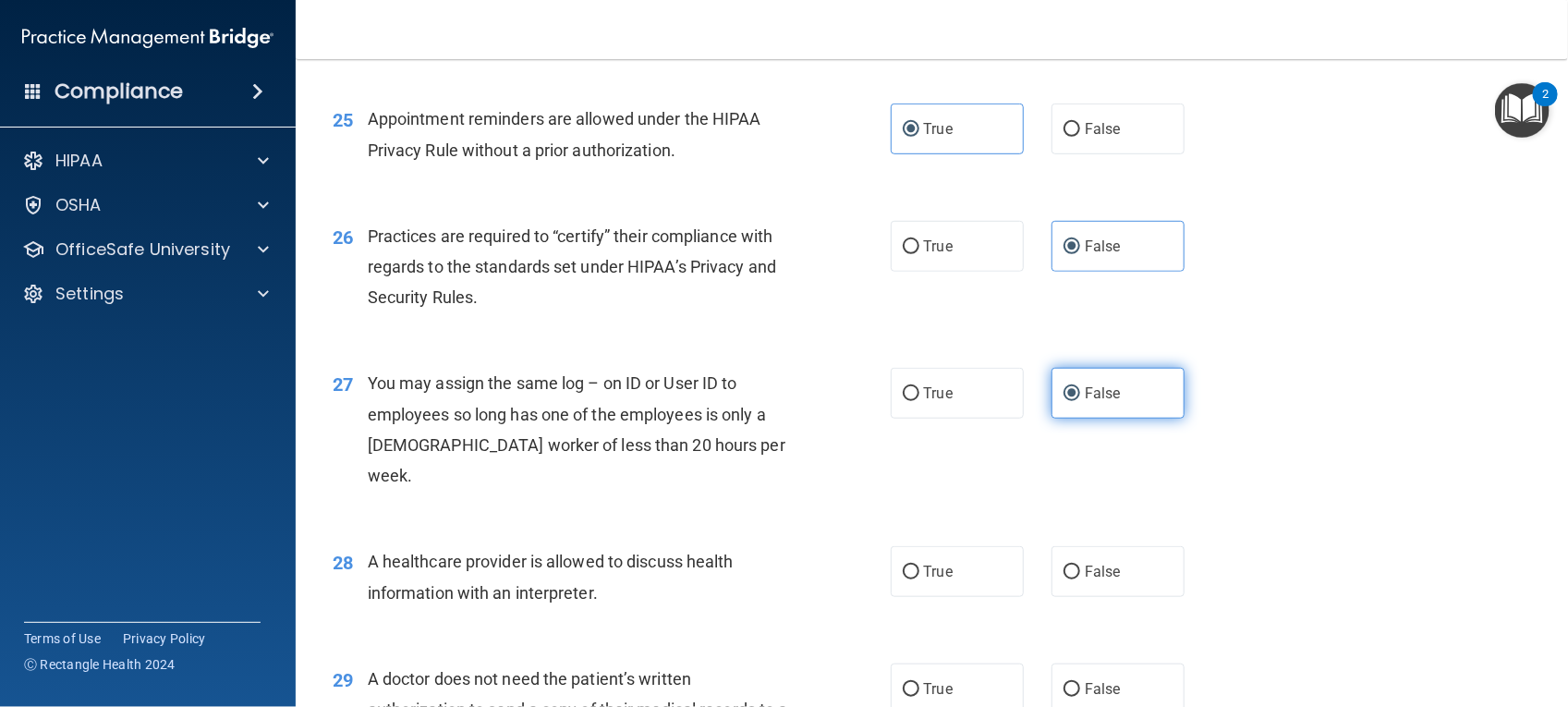
scroll to position [3616, 0]
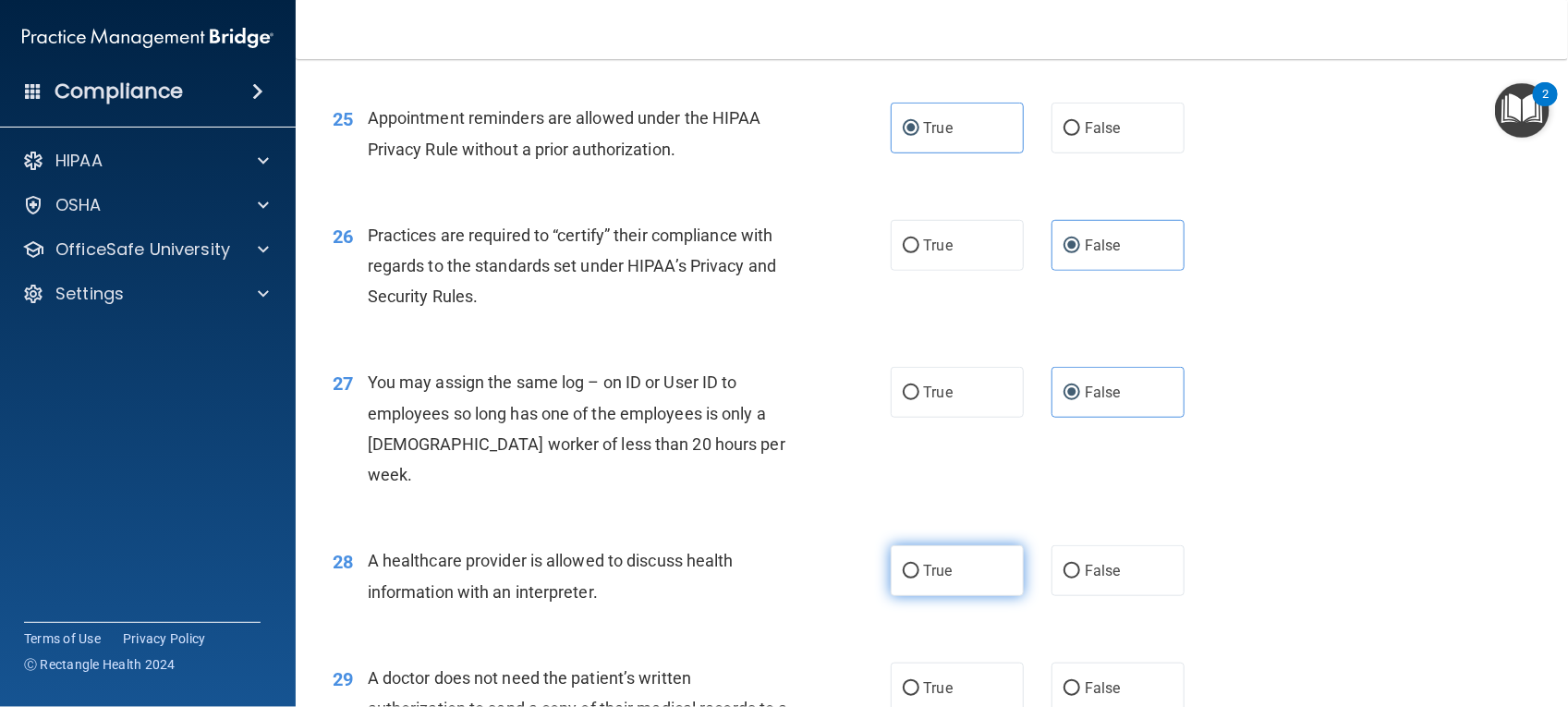
click at [939, 564] on label "True" at bounding box center [957, 570] width 133 height 51
click at [919, 564] on input "True" at bounding box center [911, 571] width 17 height 14
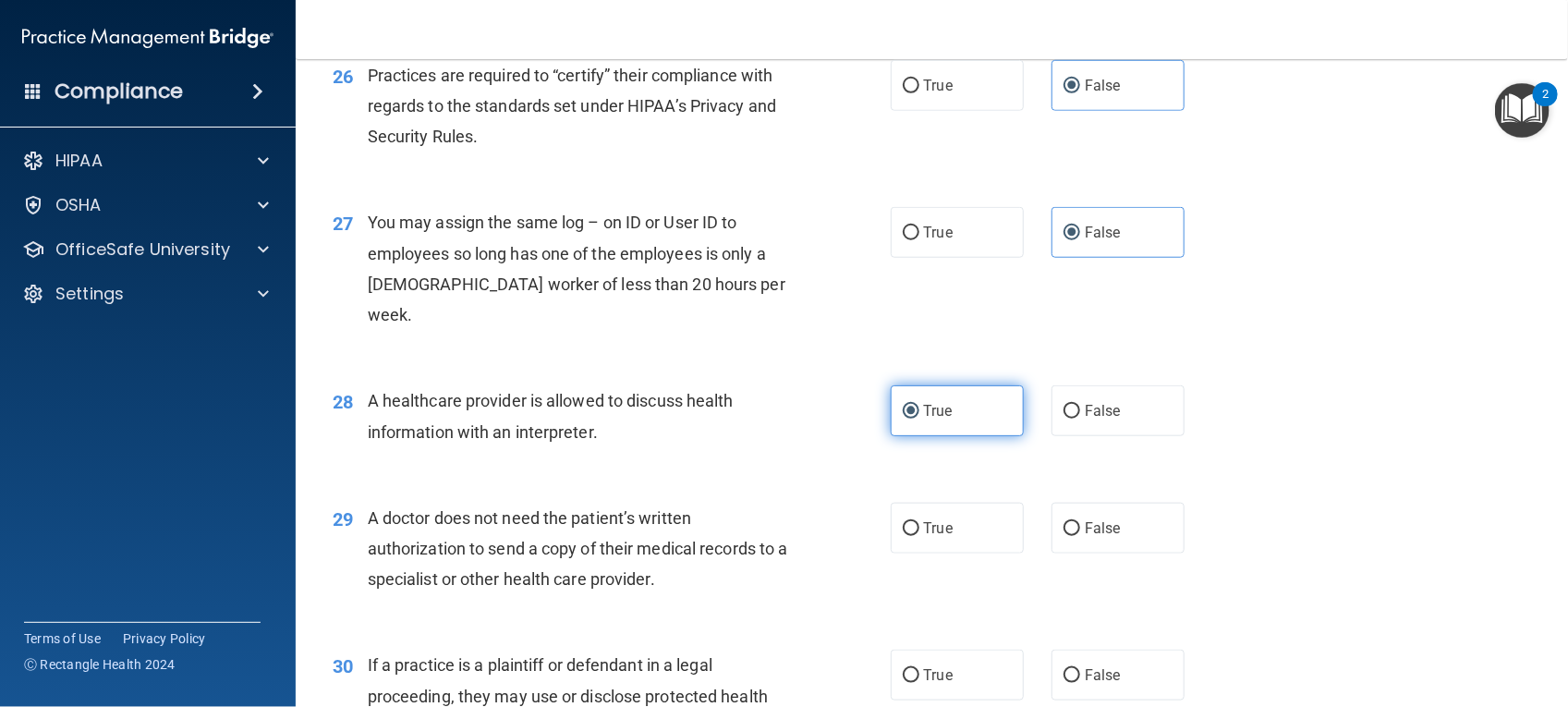
scroll to position [3778, 0]
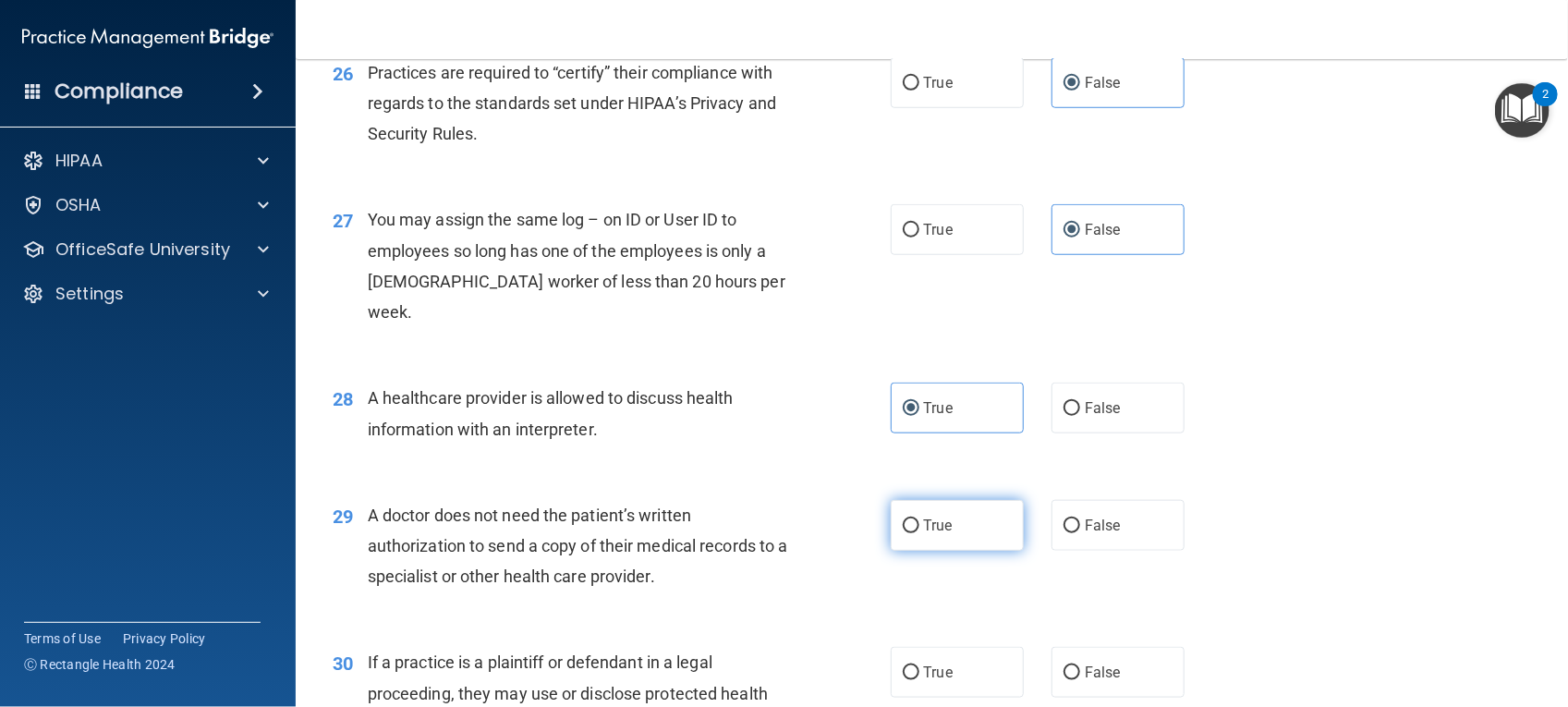
click at [920, 551] on label "True" at bounding box center [957, 525] width 133 height 51
click at [919, 534] on input "True" at bounding box center [911, 526] width 17 height 14
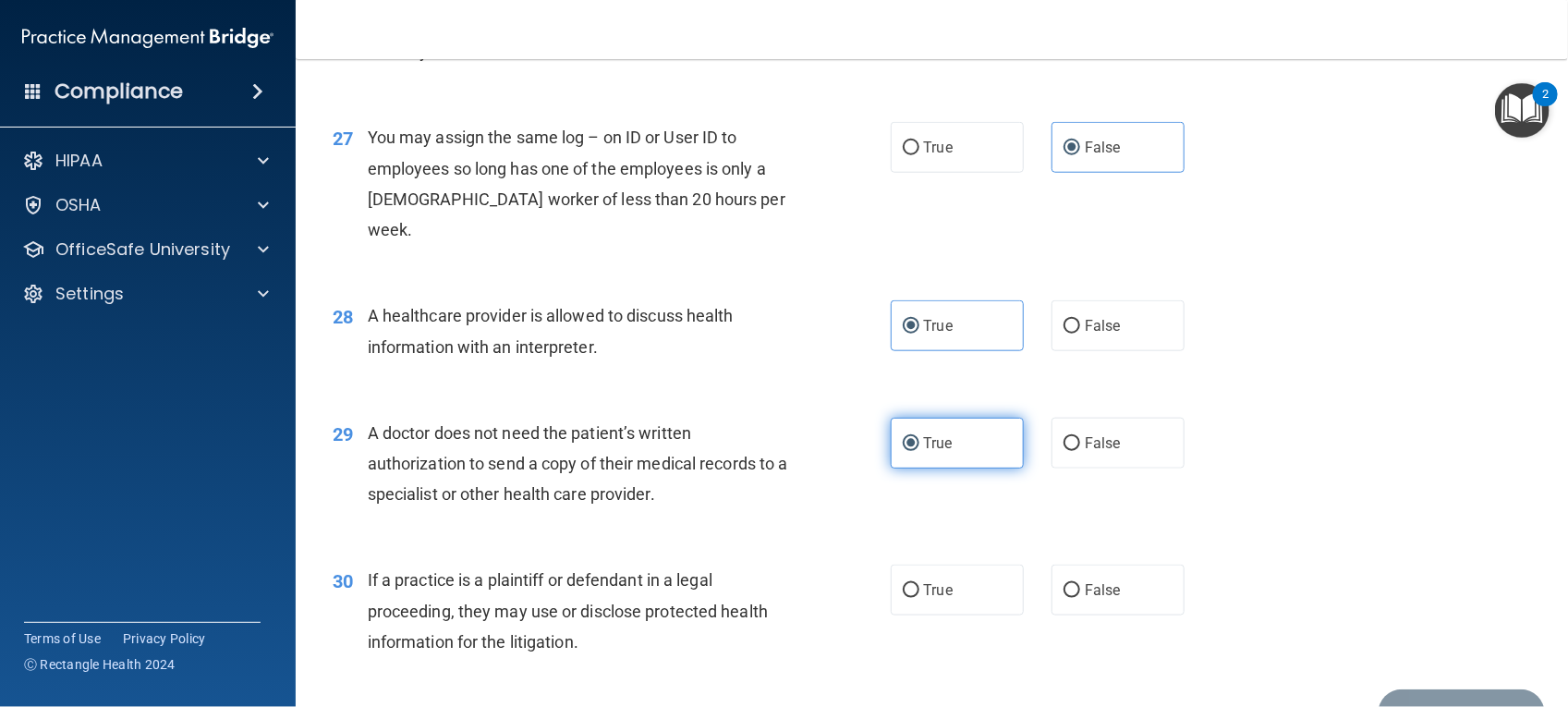
scroll to position [3862, 0]
click at [920, 541] on div "29 A doctor does not need the patient’s written authorization to send a copy of…" at bounding box center [931, 468] width 1226 height 148
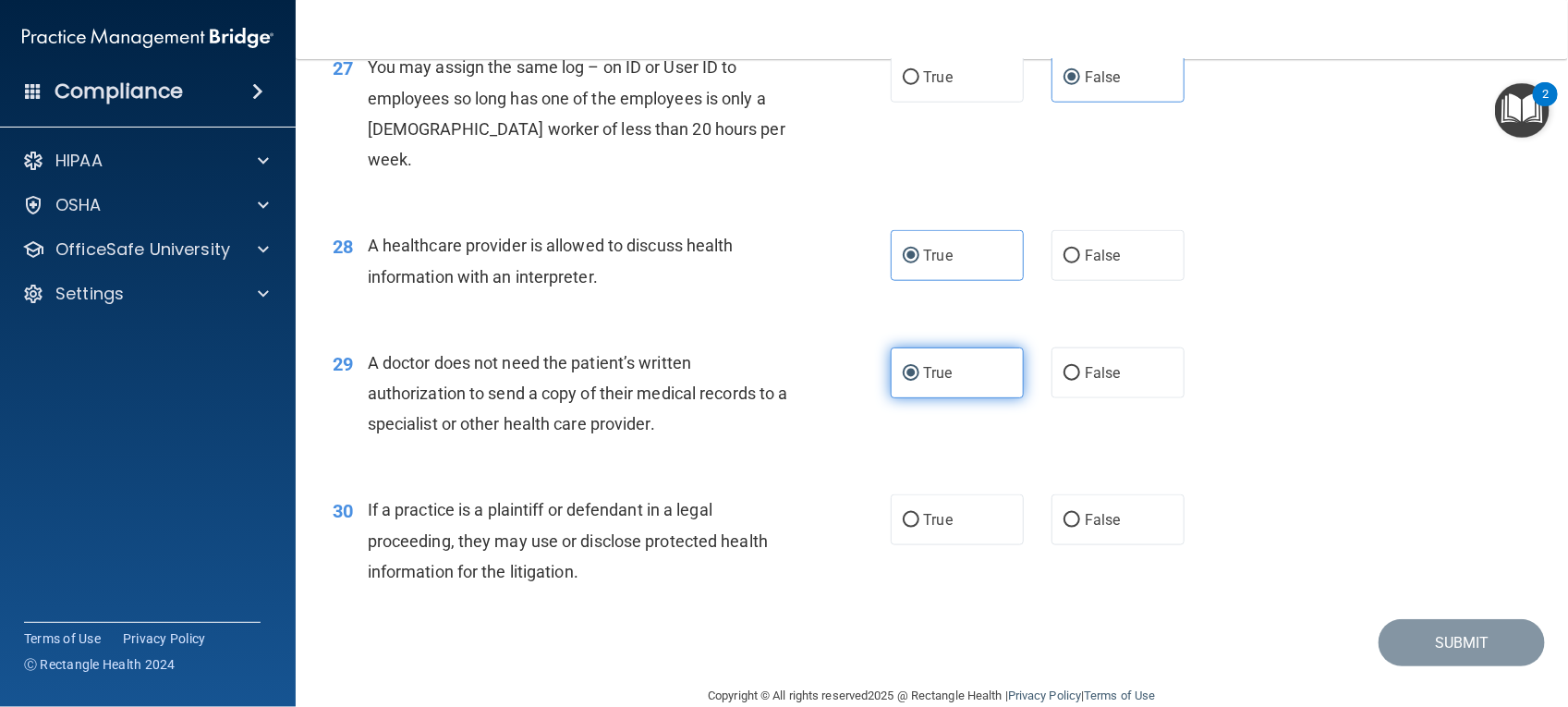
scroll to position [3933, 0]
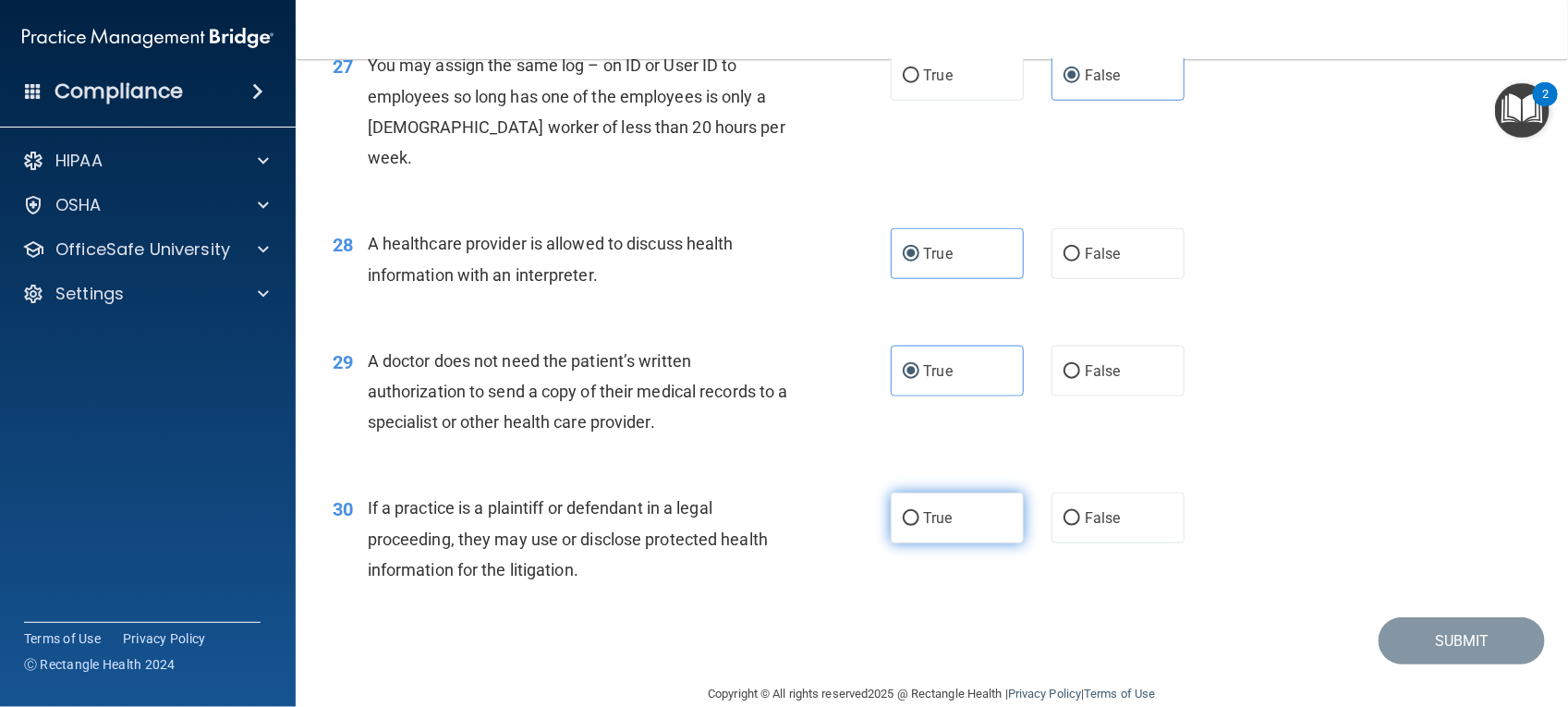
click at [916, 543] on label "True" at bounding box center [957, 518] width 133 height 51
click at [916, 526] on input "True" at bounding box center [911, 519] width 17 height 14
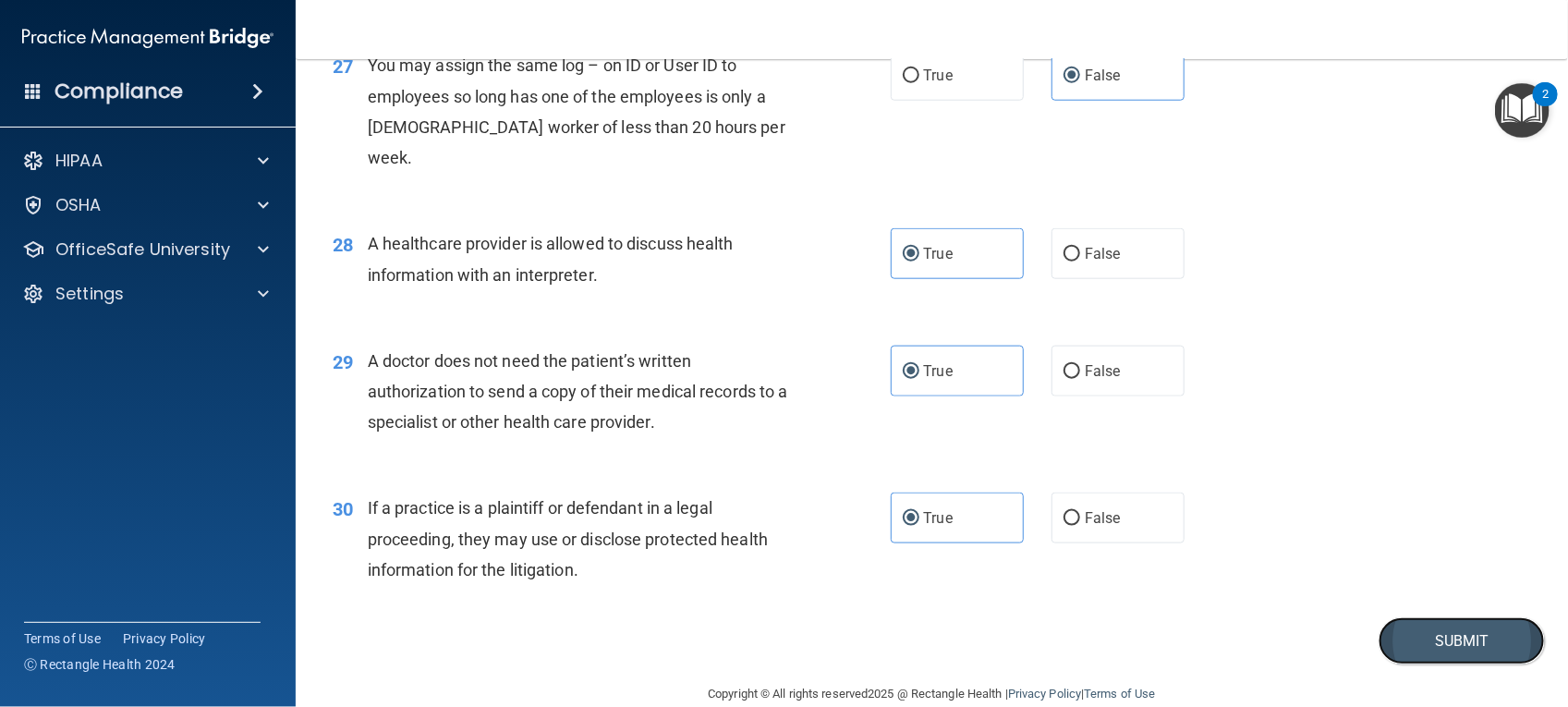
click at [1253, 564] on button "Submit" at bounding box center [1461, 641] width 167 height 48
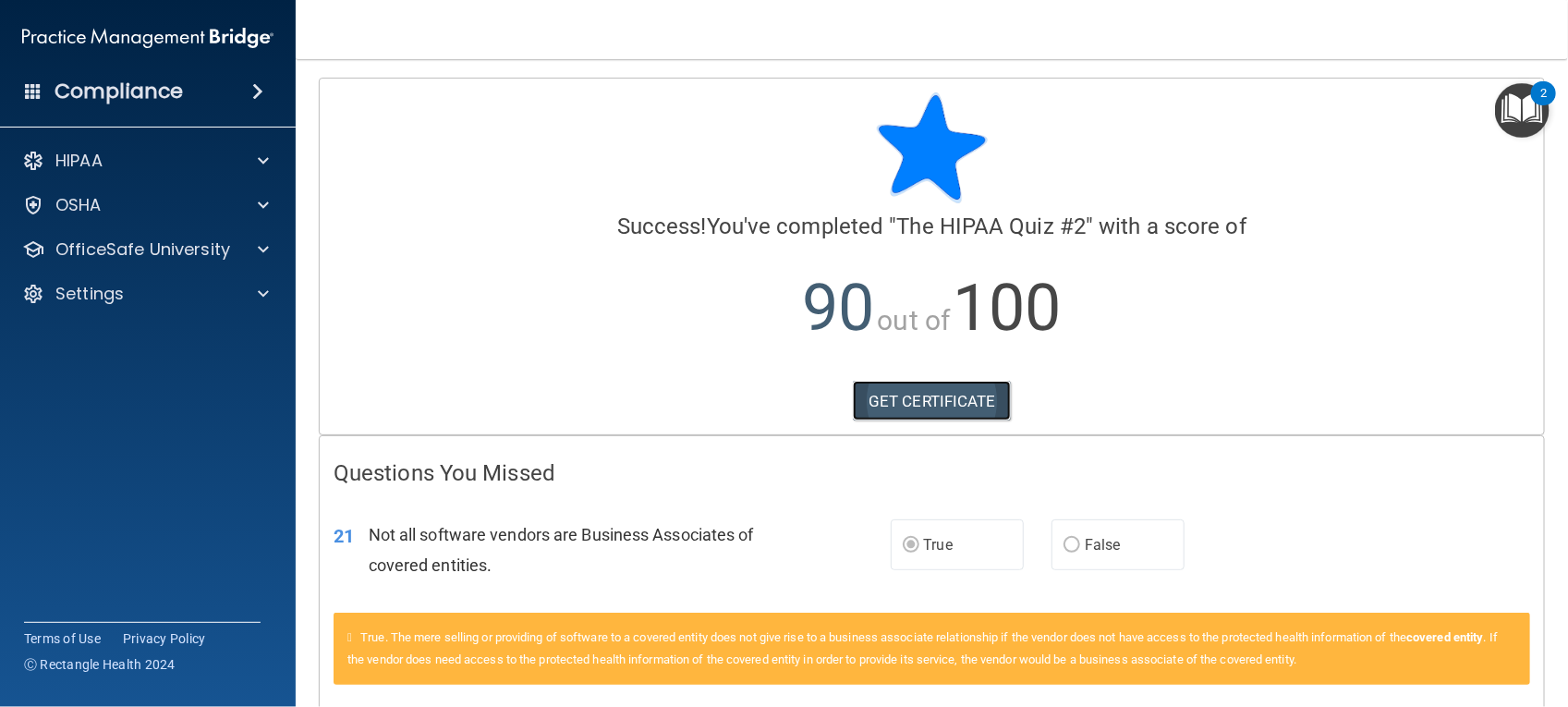
click at [902, 405] on link "GET CERTIFICATE" at bounding box center [932, 401] width 158 height 41
click at [180, 260] on p "OfficeSafe University" at bounding box center [143, 250] width 175 height 22
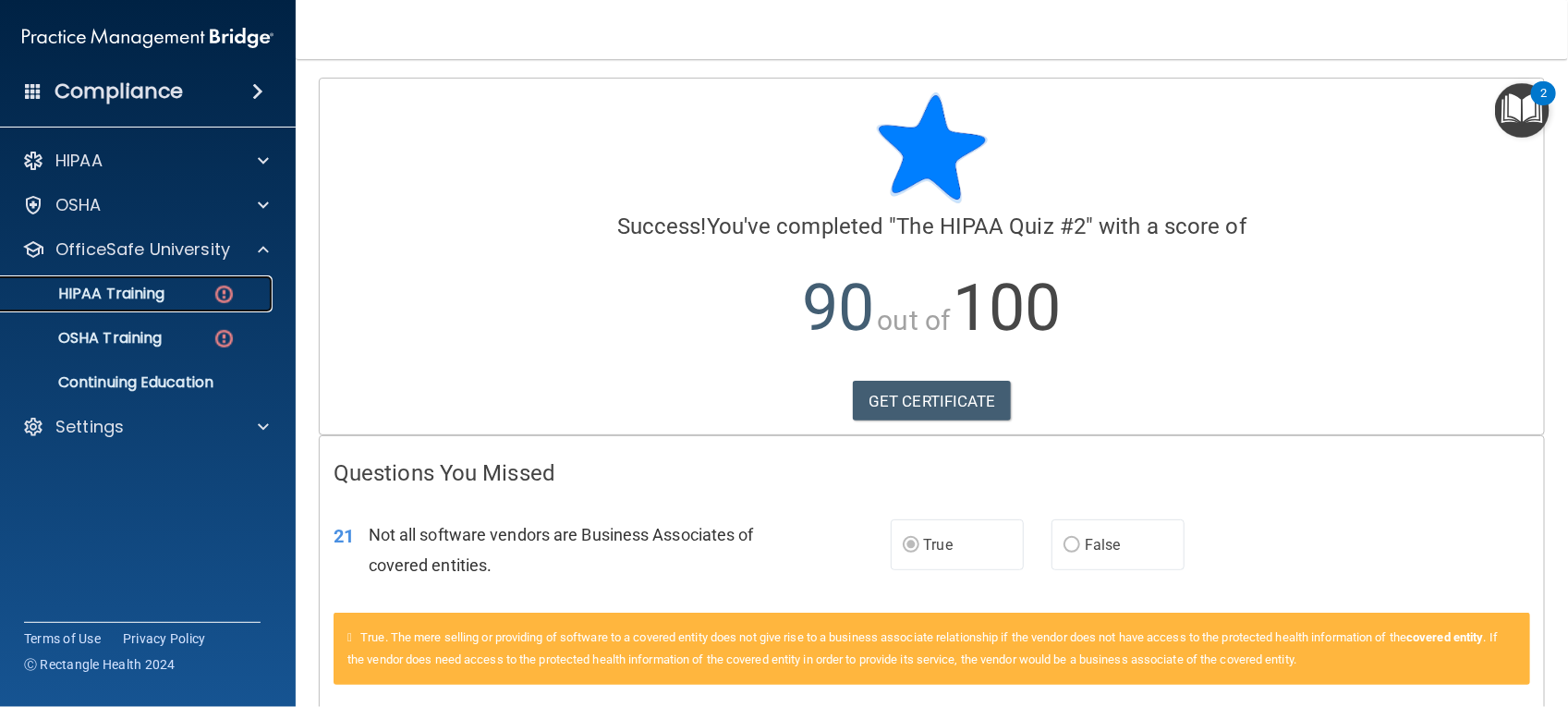
click at [182, 301] on div "HIPAA Training" at bounding box center [138, 294] width 252 height 19
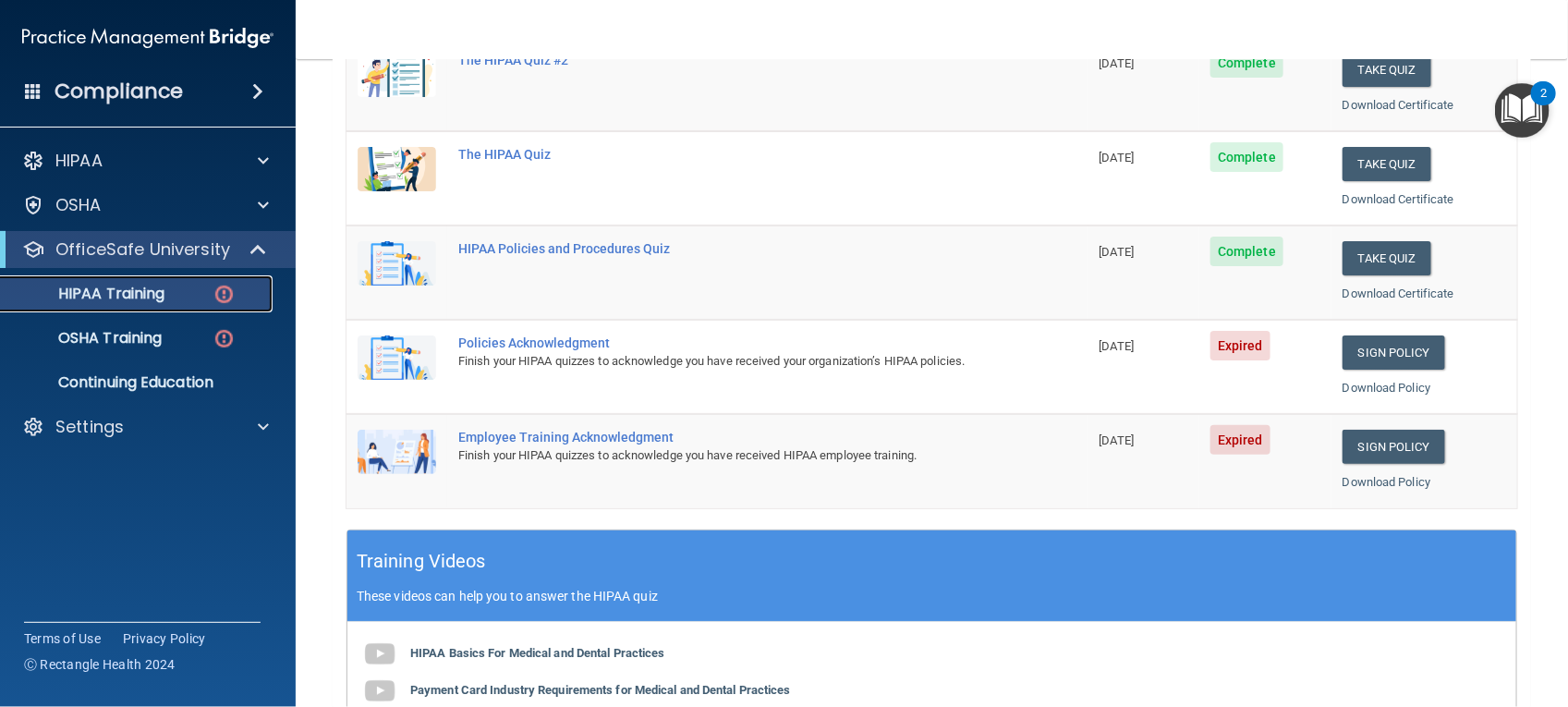
scroll to position [290, 0]
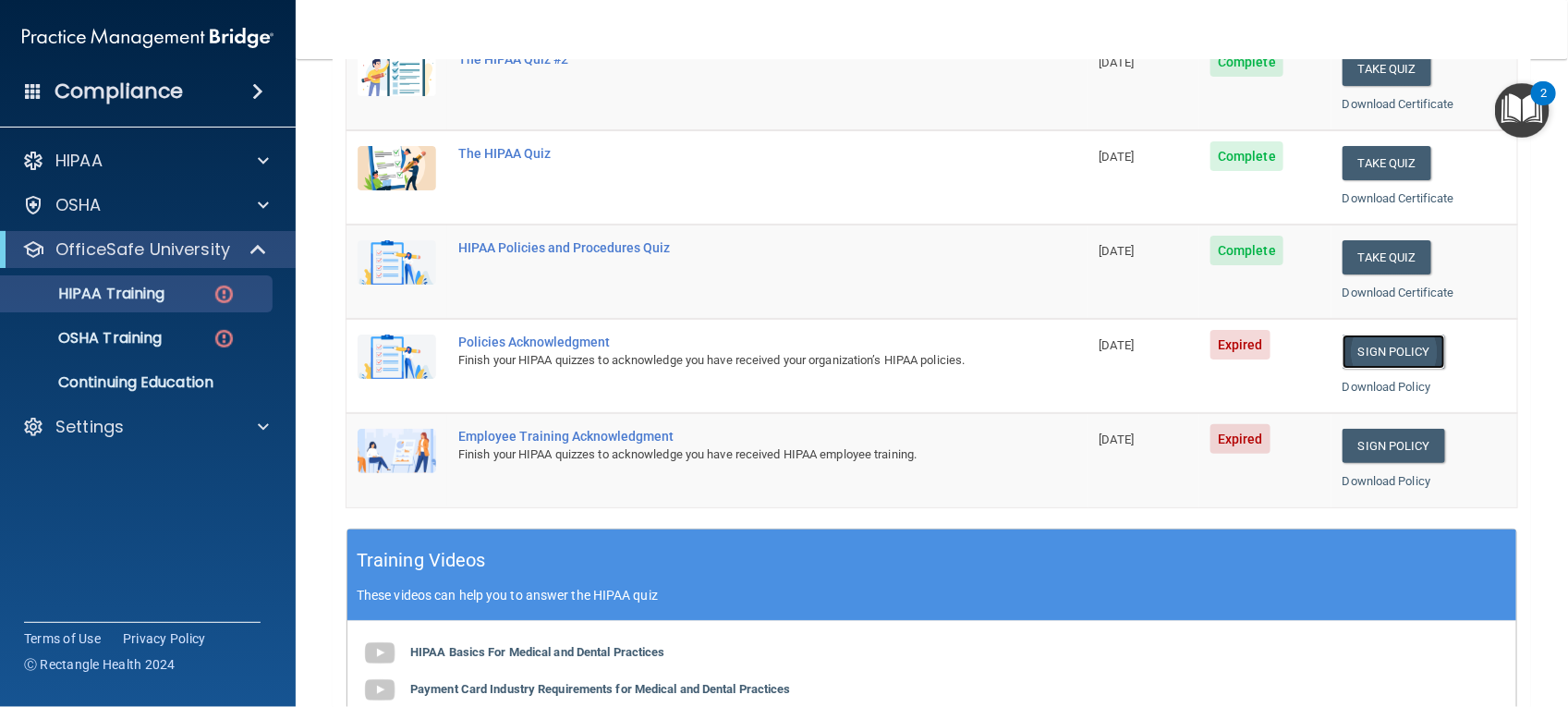
click at [1253, 349] on link "Sign Policy" at bounding box center [1394, 351] width 102 height 34
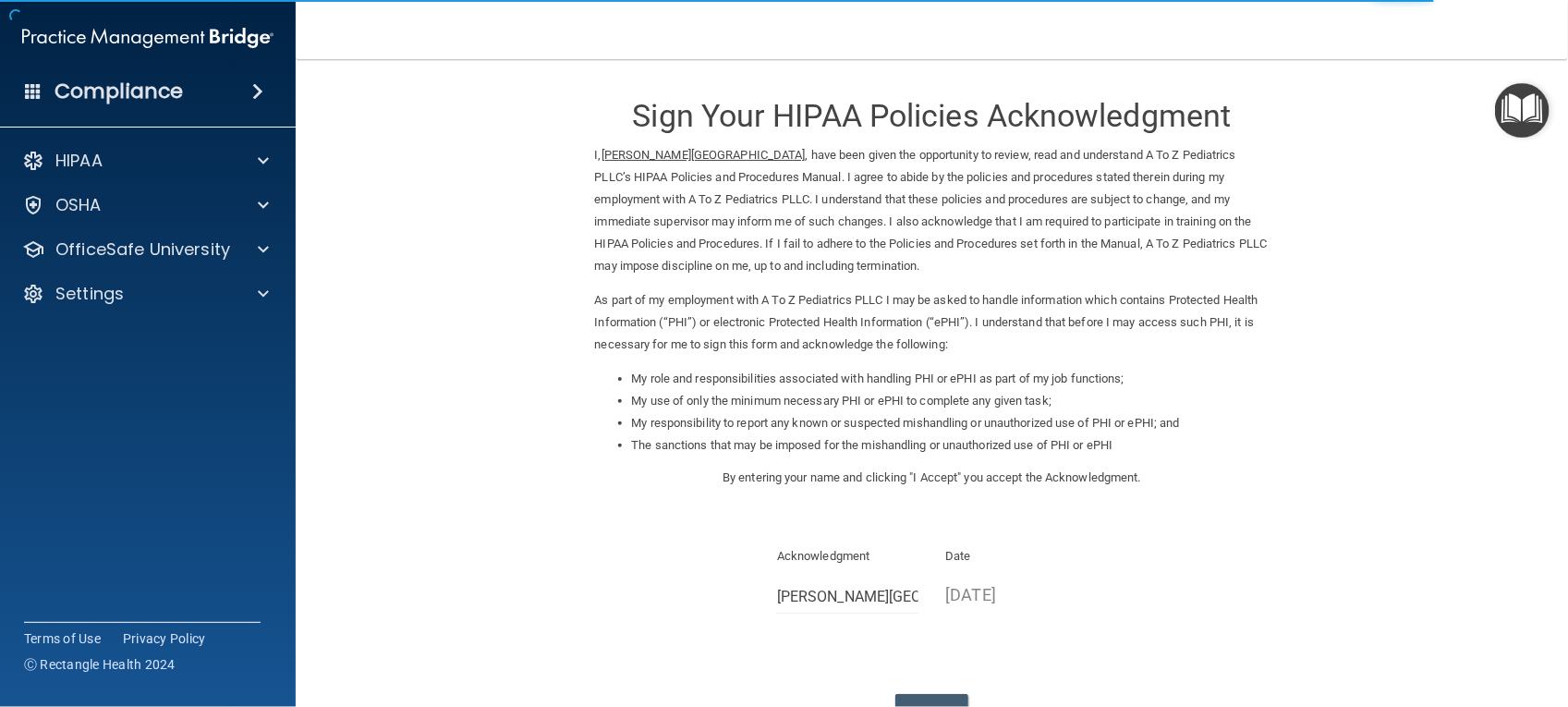
scroll to position [140, 0]
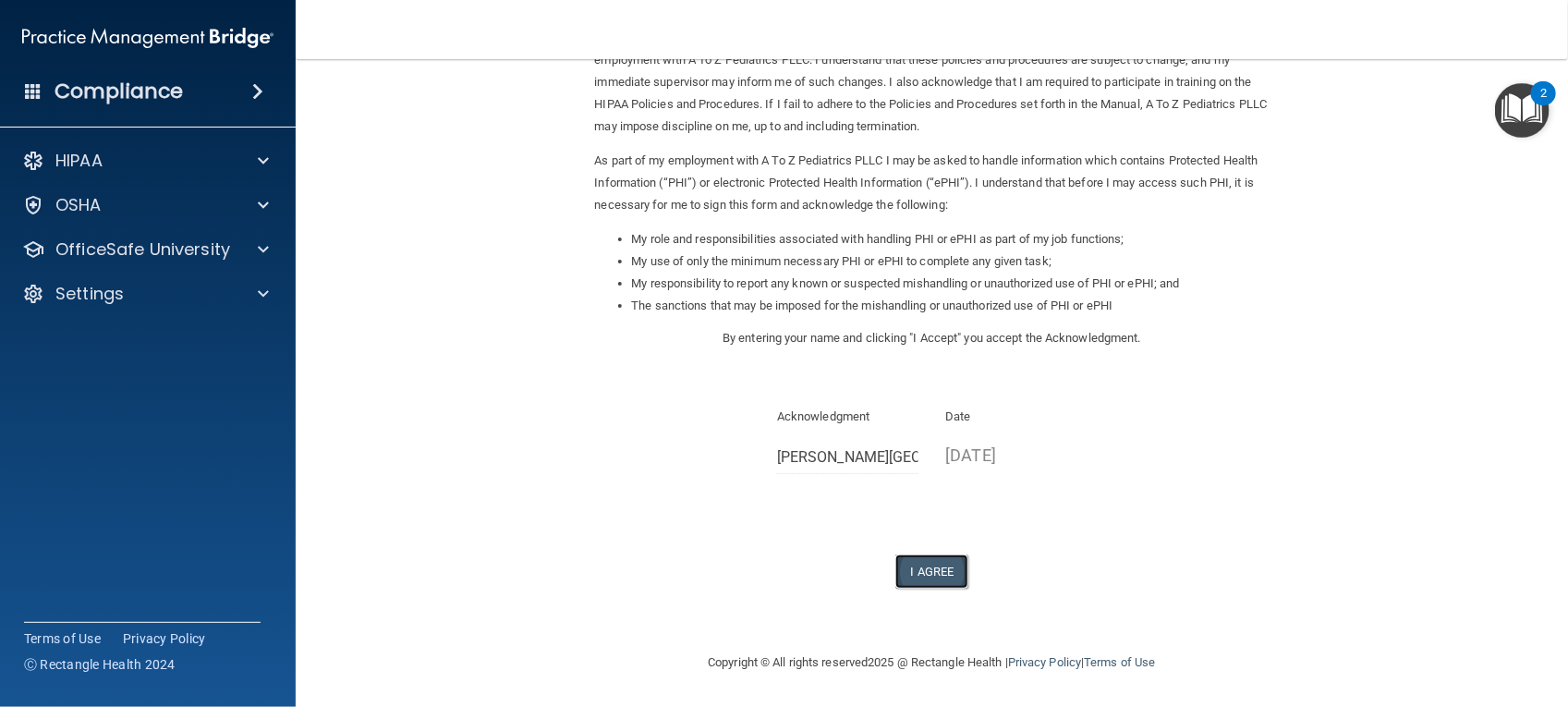
click at [912, 584] on button "I Agree" at bounding box center [931, 571] width 74 height 34
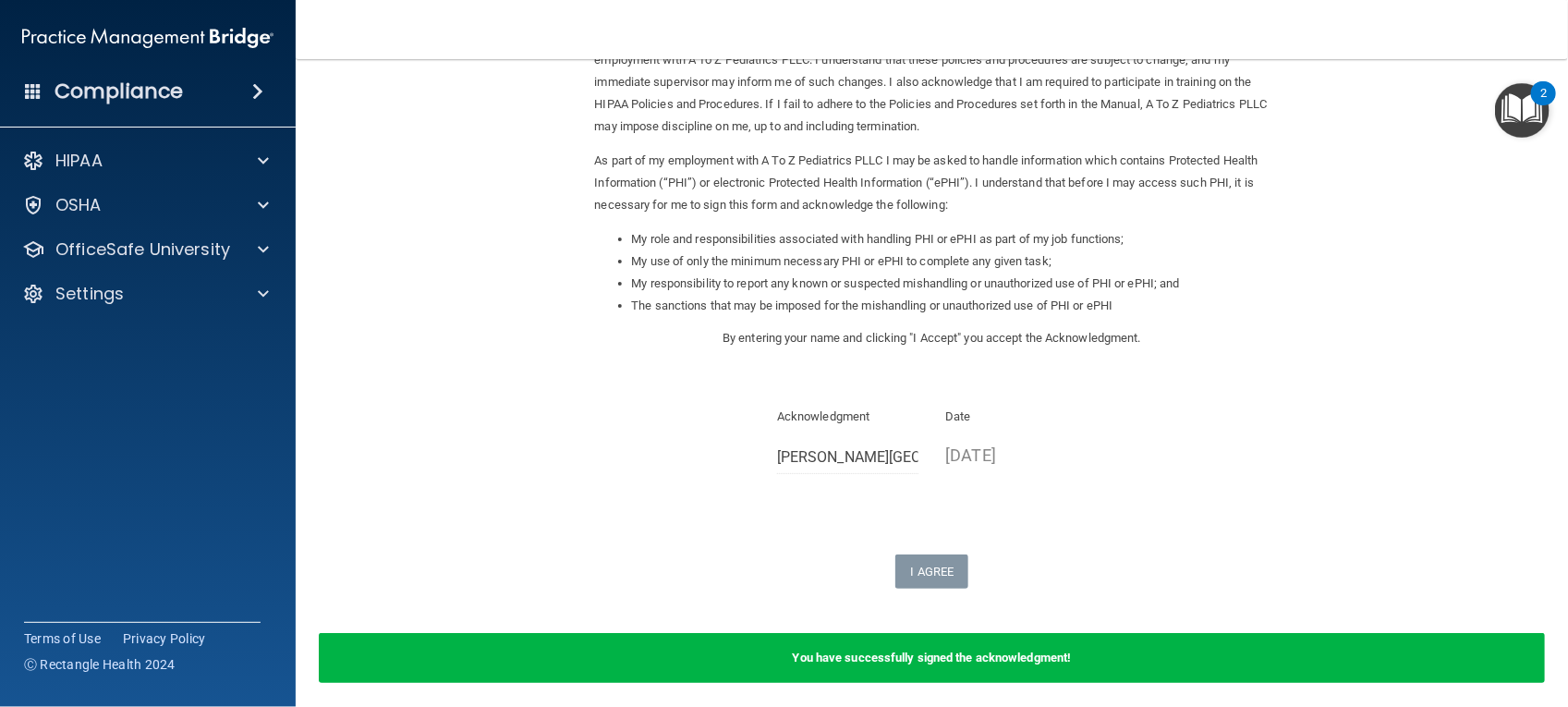
scroll to position [0, 0]
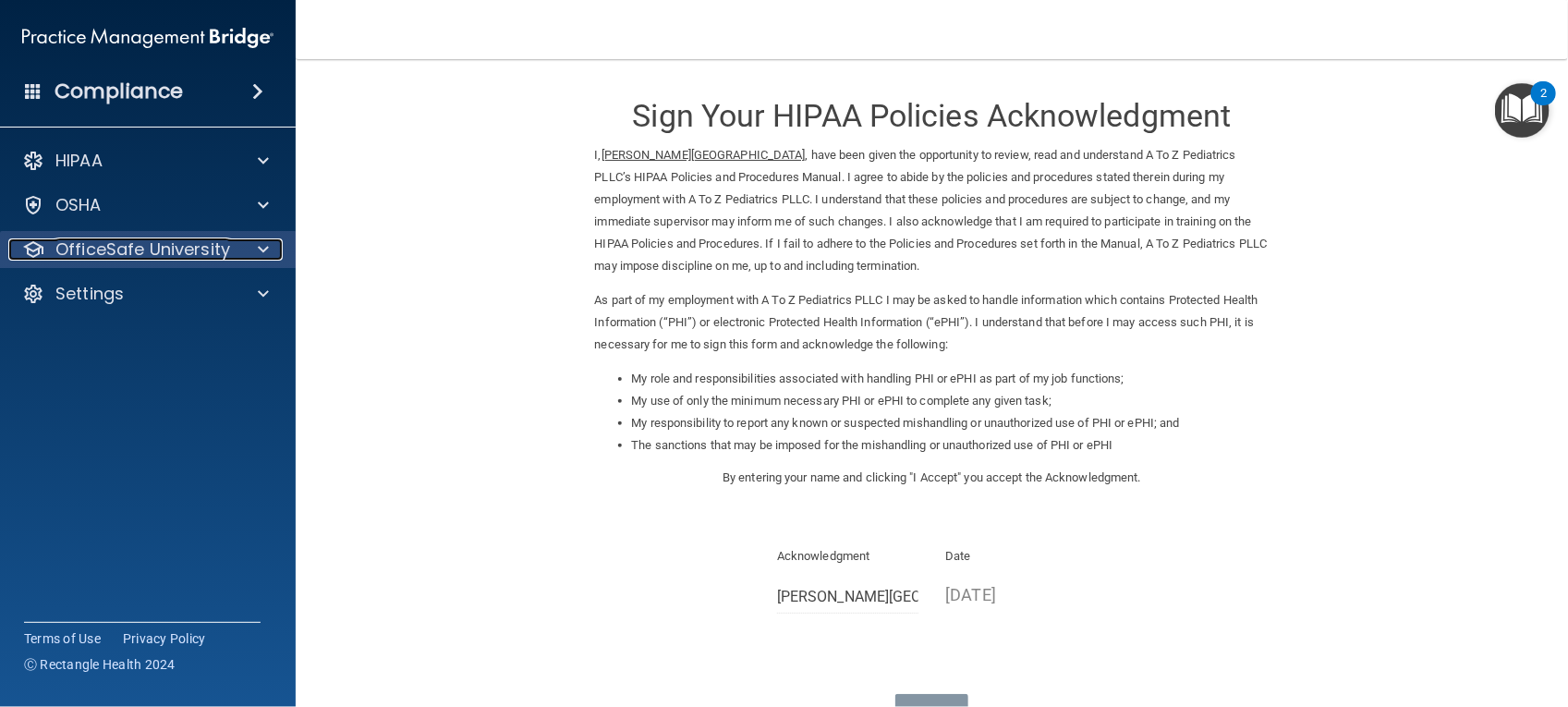
click at [251, 248] on div at bounding box center [261, 250] width 47 height 22
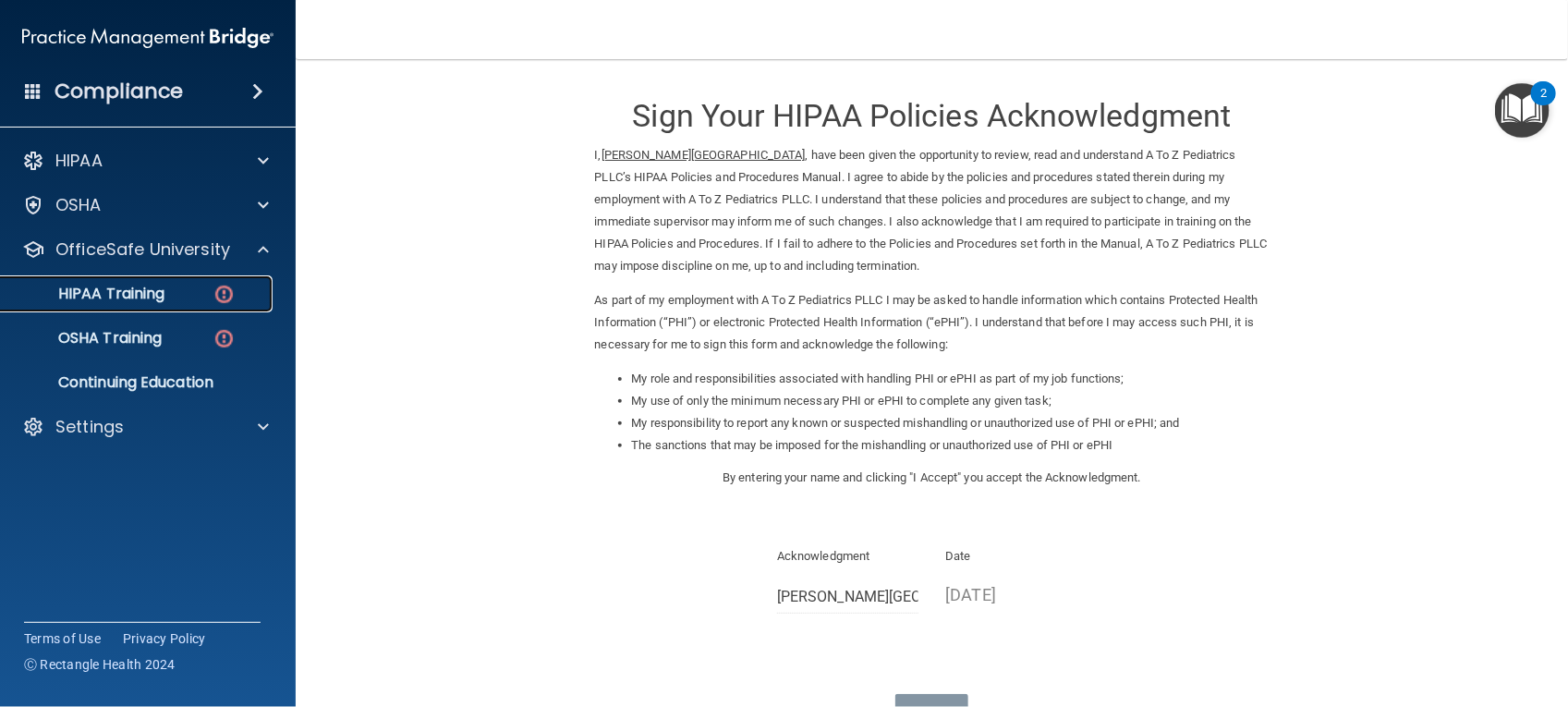
click at [192, 294] on div "HIPAA Training" at bounding box center [138, 294] width 252 height 19
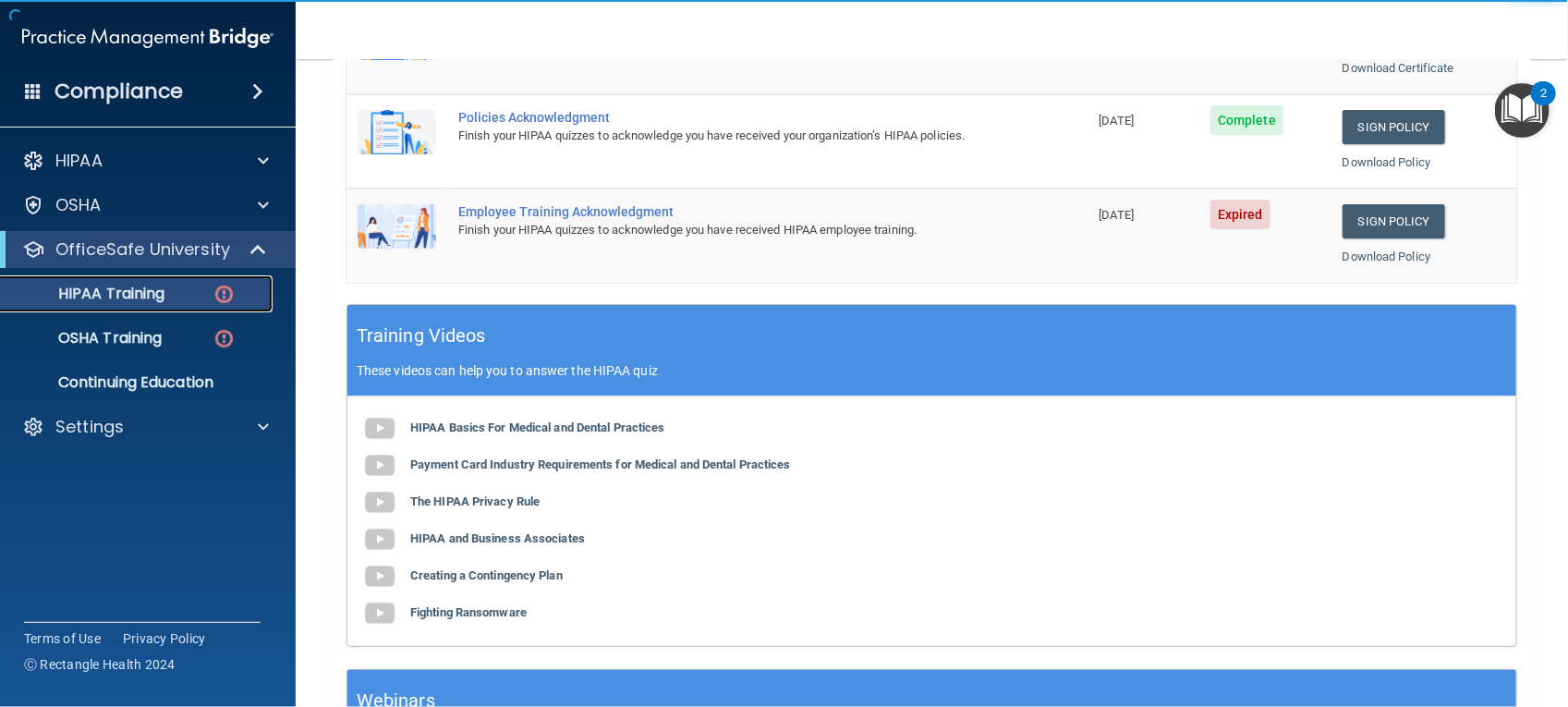
scroll to position [529, 0]
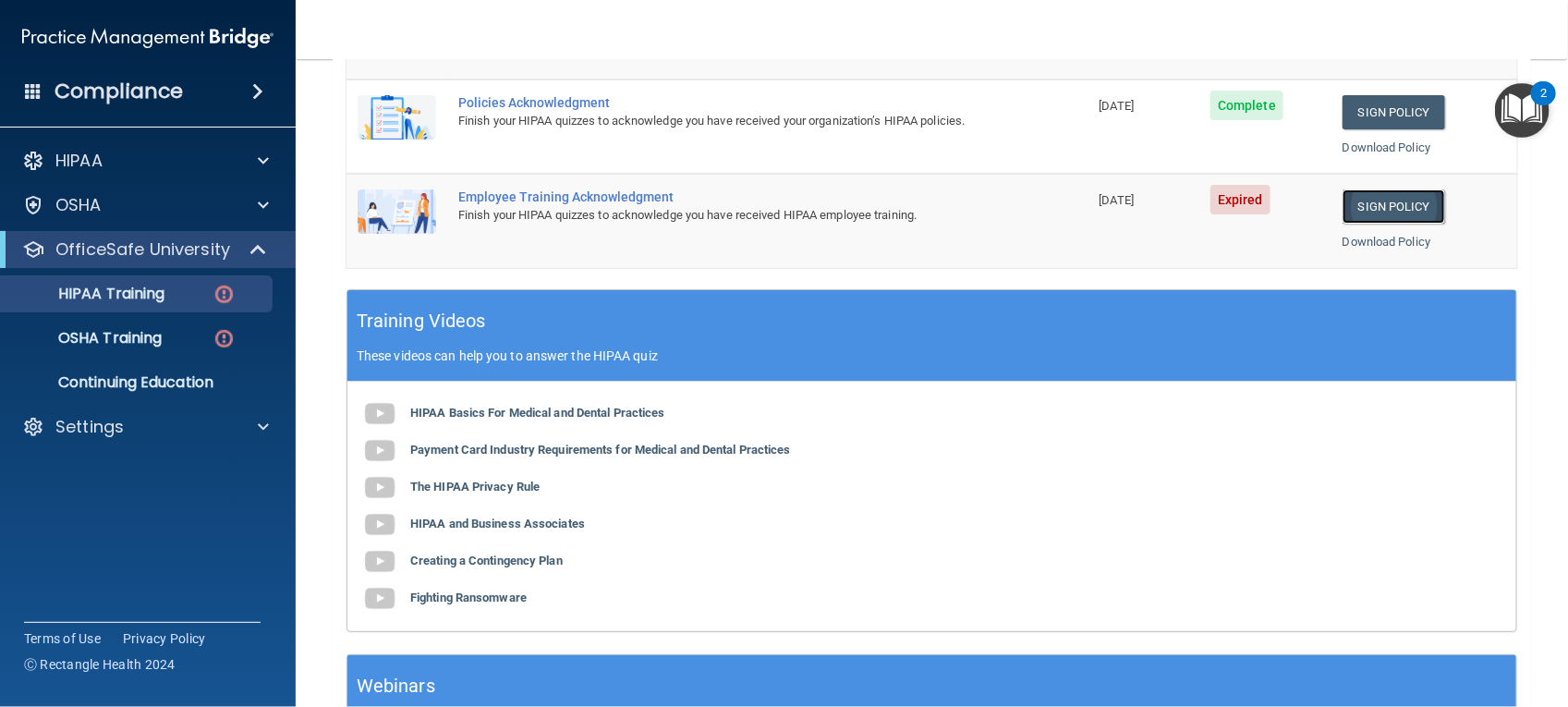
click at [1365, 215] on link "Sign Policy" at bounding box center [1394, 206] width 102 height 34
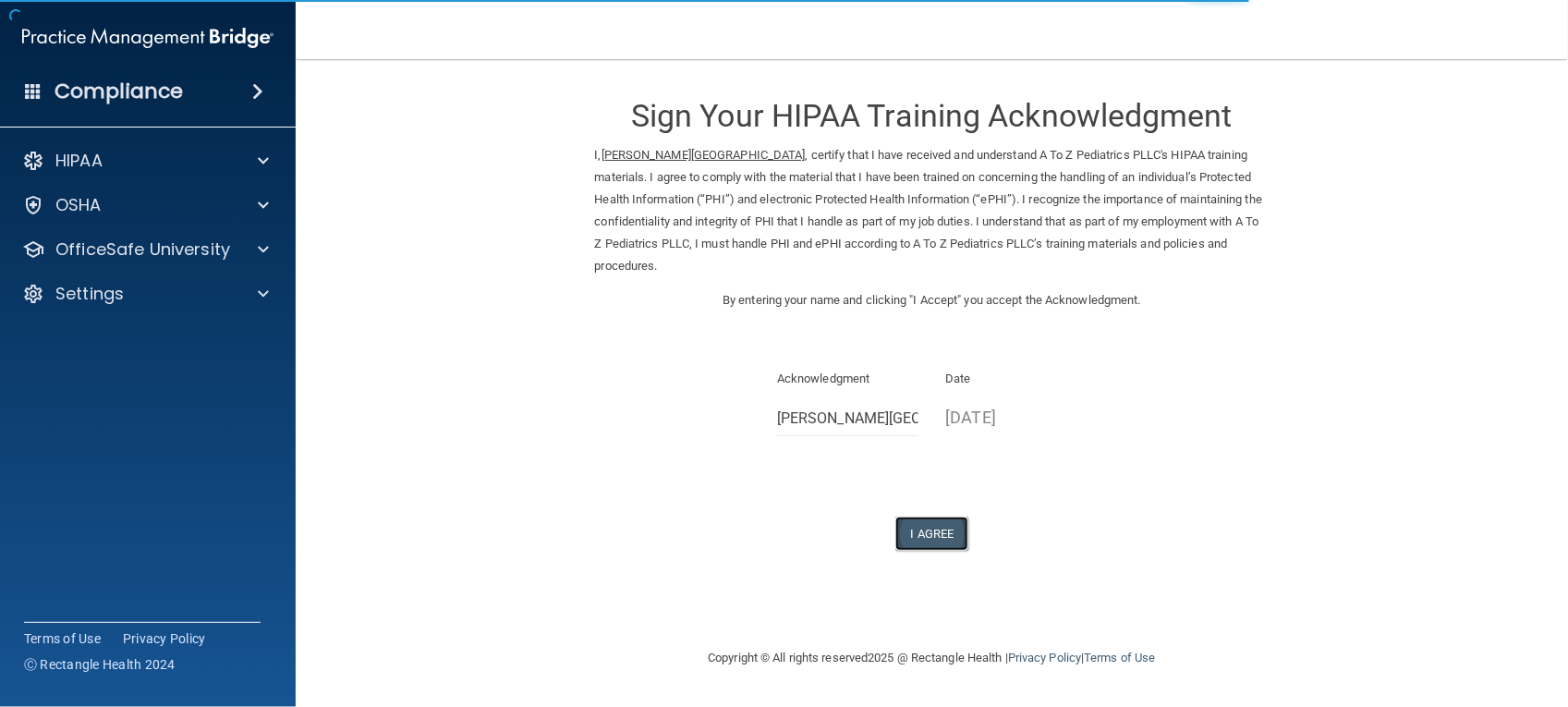
click at [930, 517] on button "I Agree" at bounding box center [931, 534] width 74 height 34
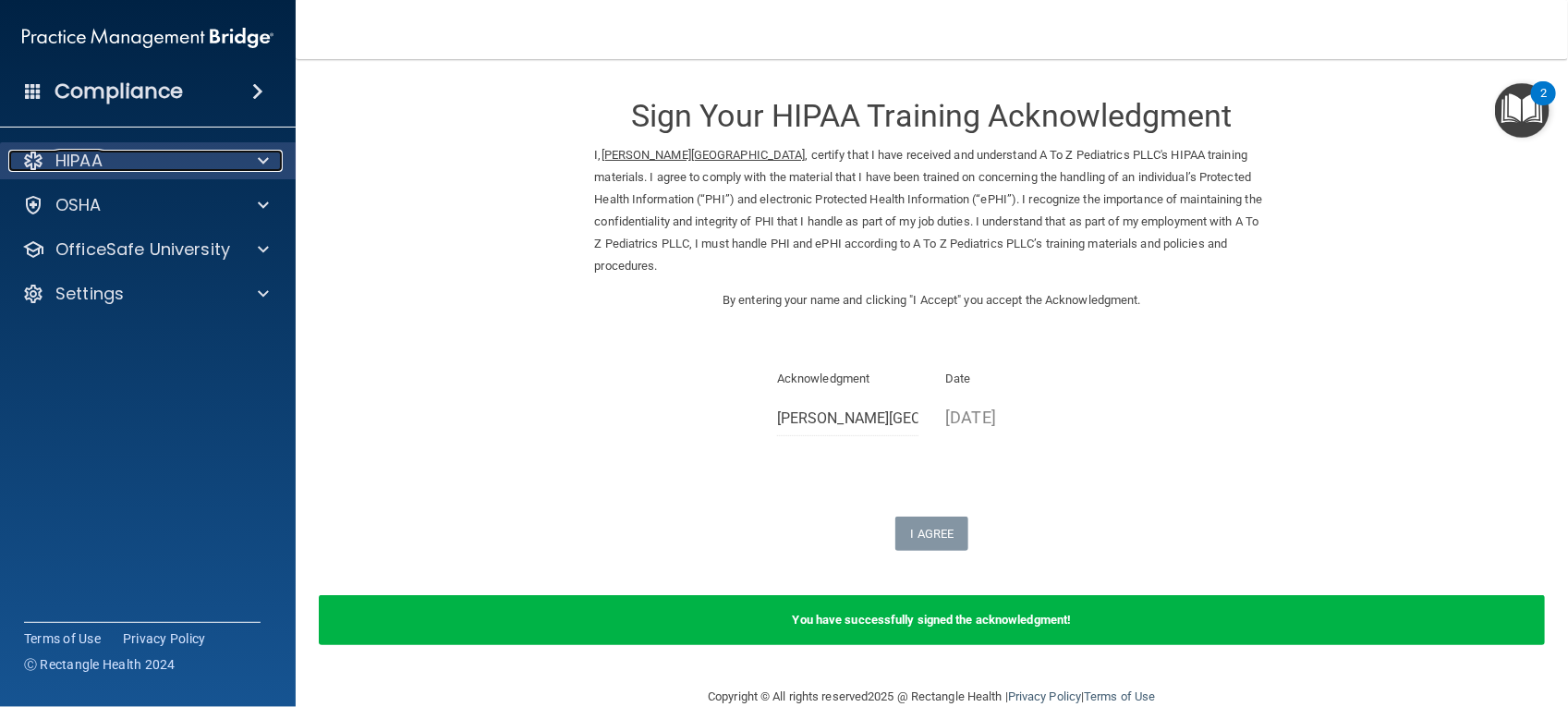
click at [177, 169] on div "HIPAA" at bounding box center [123, 161] width 229 height 22
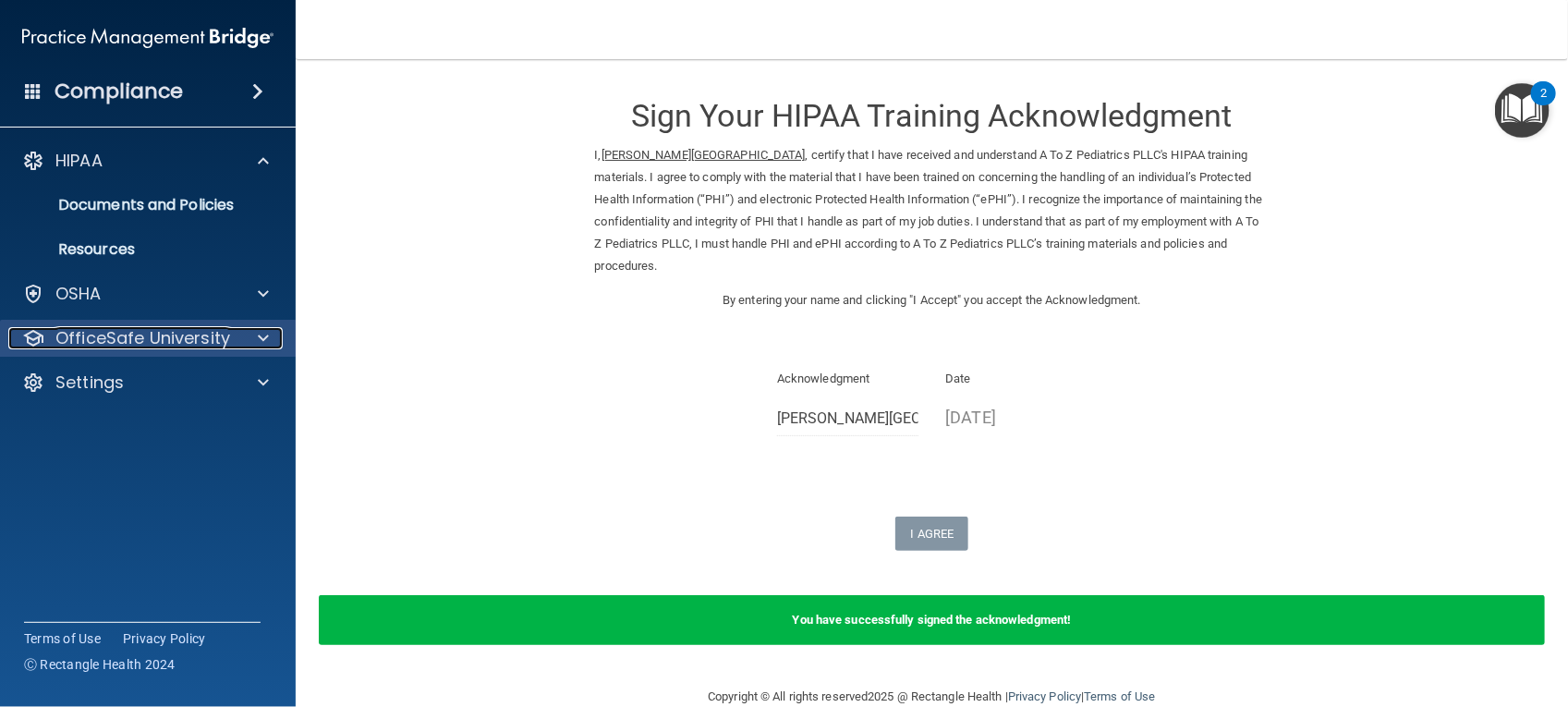
click at [174, 347] on p "OfficeSafe University" at bounding box center [143, 338] width 175 height 22
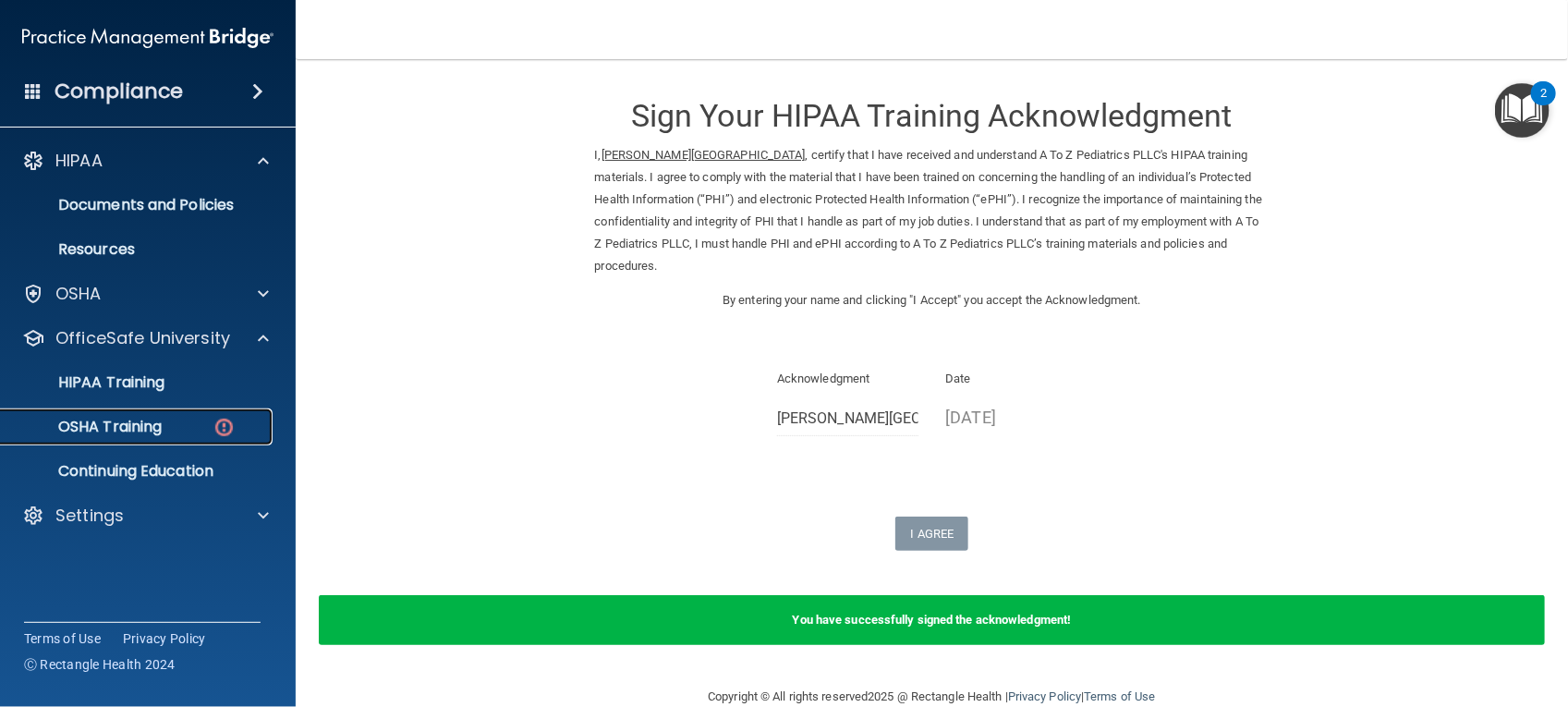
click at [149, 427] on p "OSHA Training" at bounding box center [87, 427] width 150 height 19
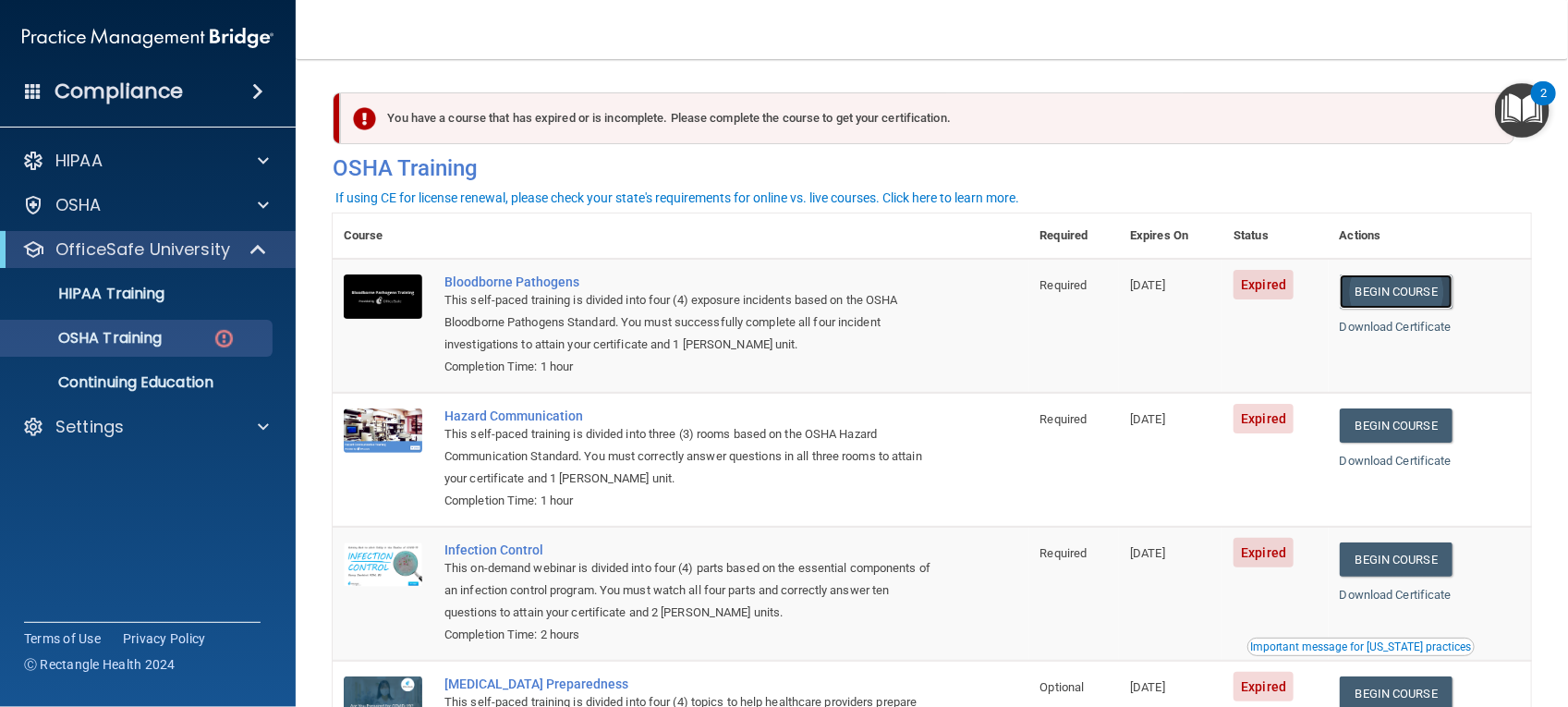
click at [1372, 290] on link "Begin Course" at bounding box center [1396, 292] width 113 height 34
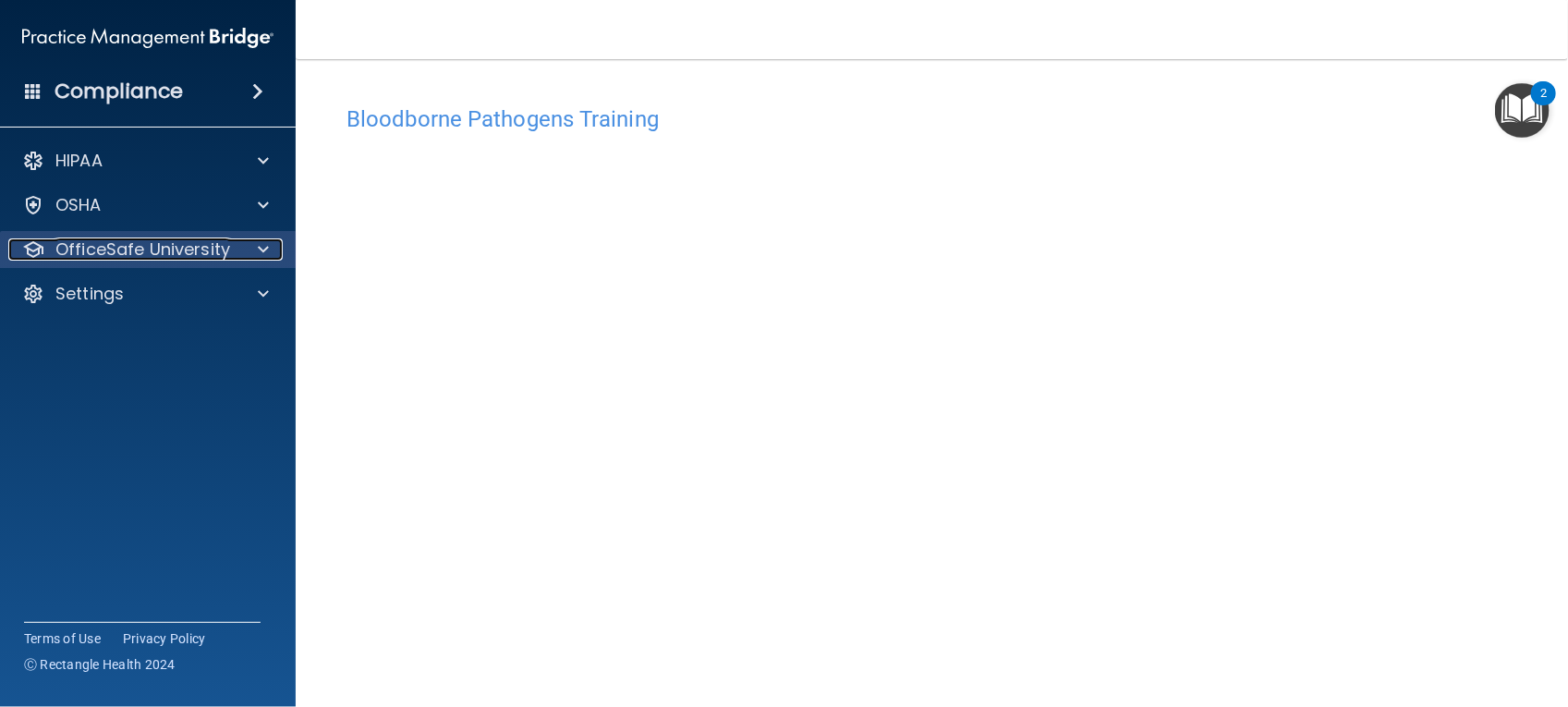
click at [248, 251] on div at bounding box center [261, 250] width 47 height 22
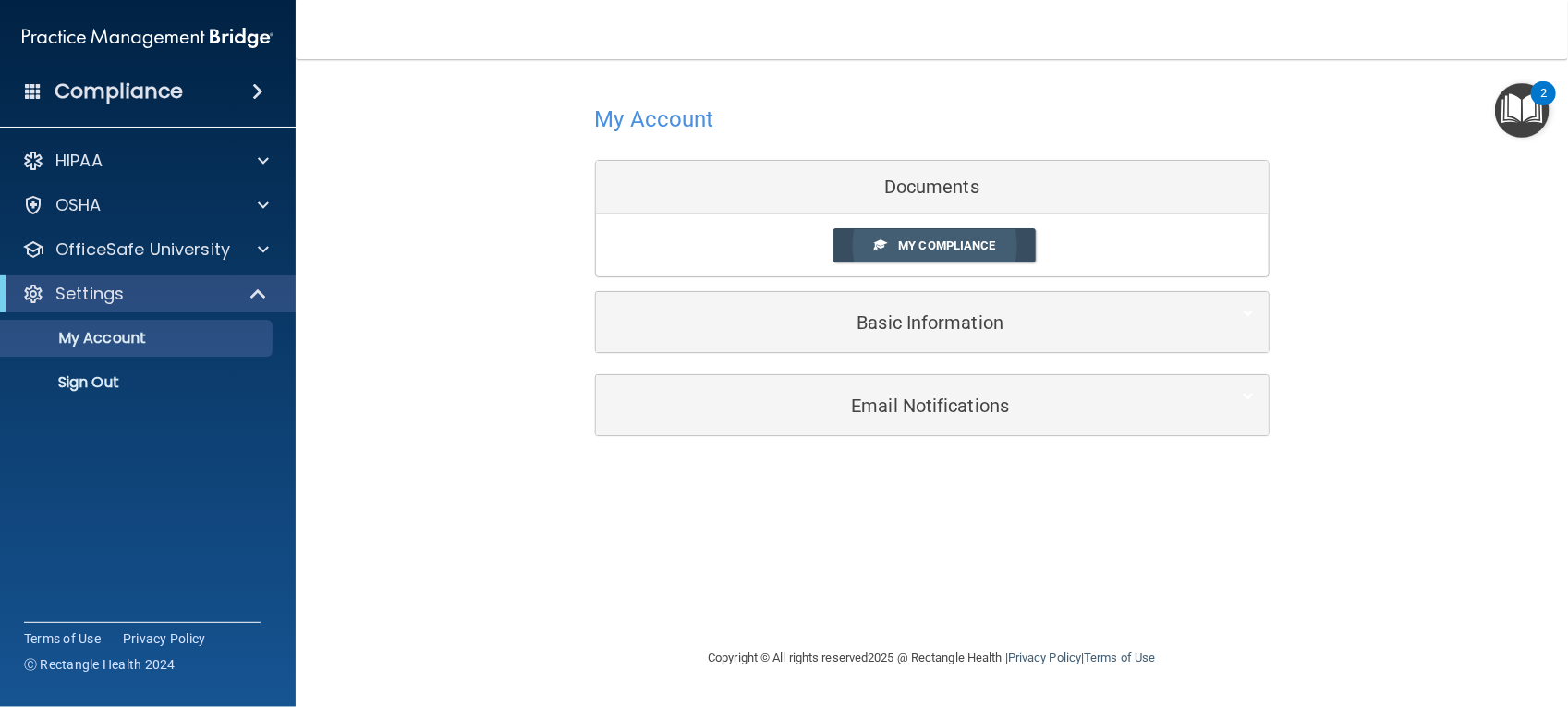
click at [916, 248] on span "My Compliance" at bounding box center [946, 245] width 97 height 14
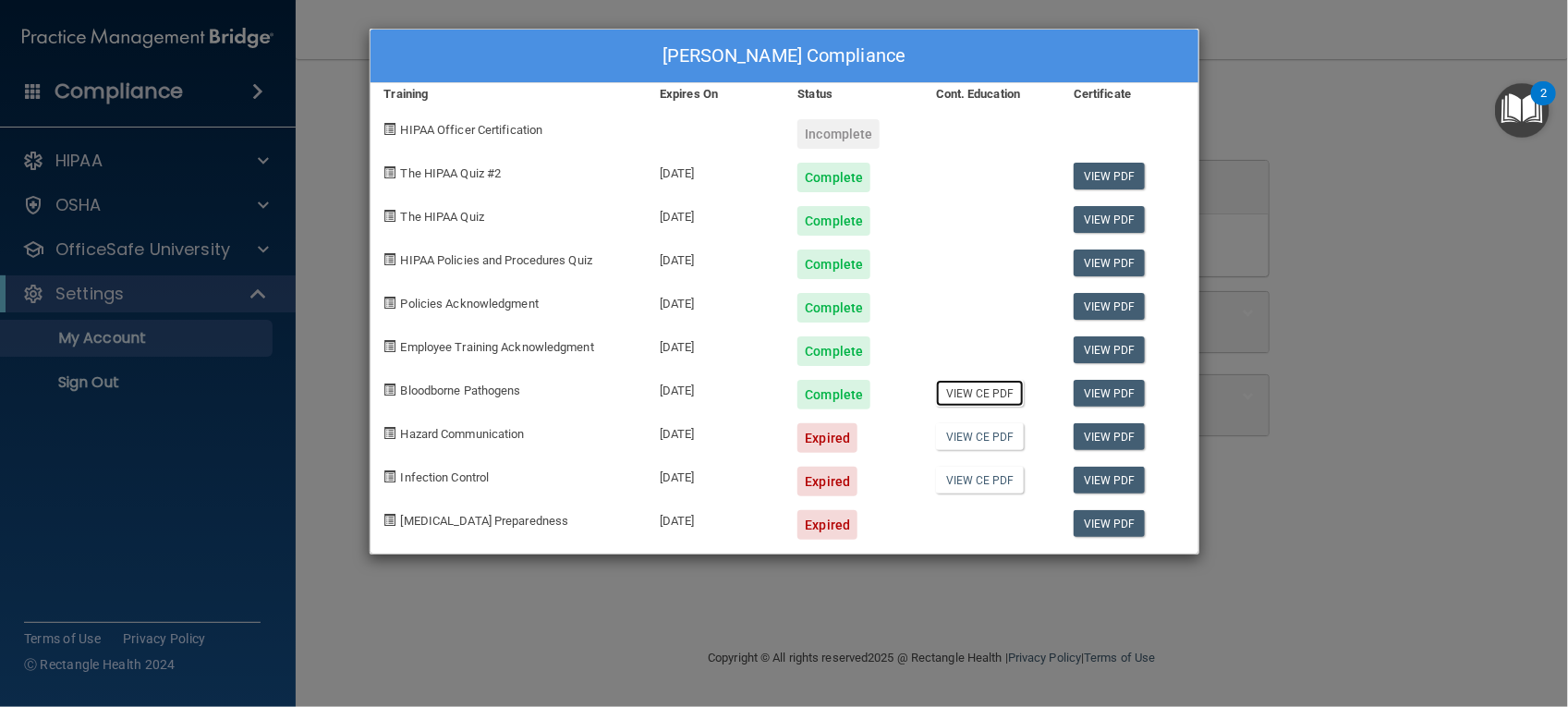
click at [1003, 391] on link "View CE PDF" at bounding box center [980, 393] width 88 height 27
click at [344, 171] on div "Steven W Grigsby's Compliance Training Expires On Status Cont. Education Certif…" at bounding box center [784, 353] width 1568 height 707
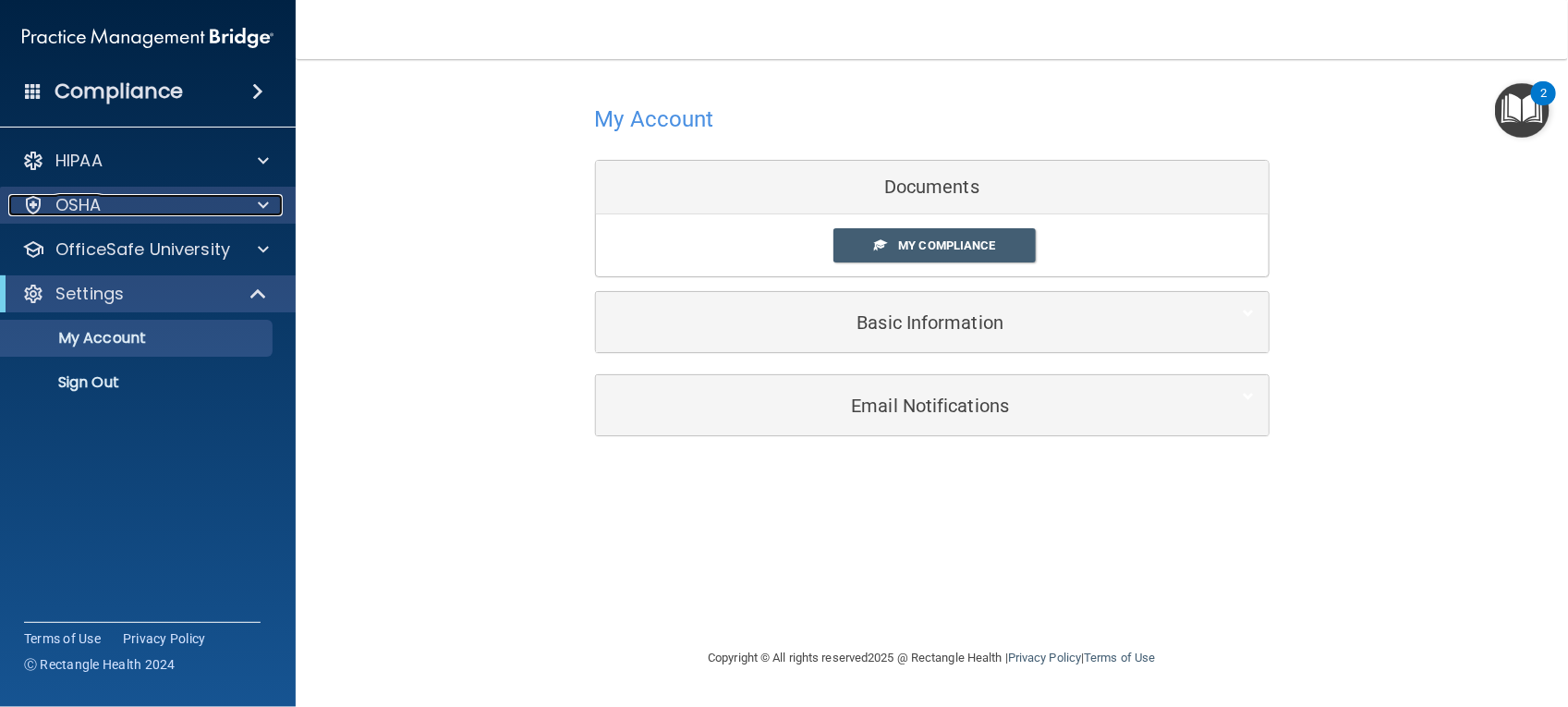
click at [196, 208] on div "OSHA" at bounding box center [123, 205] width 229 height 22
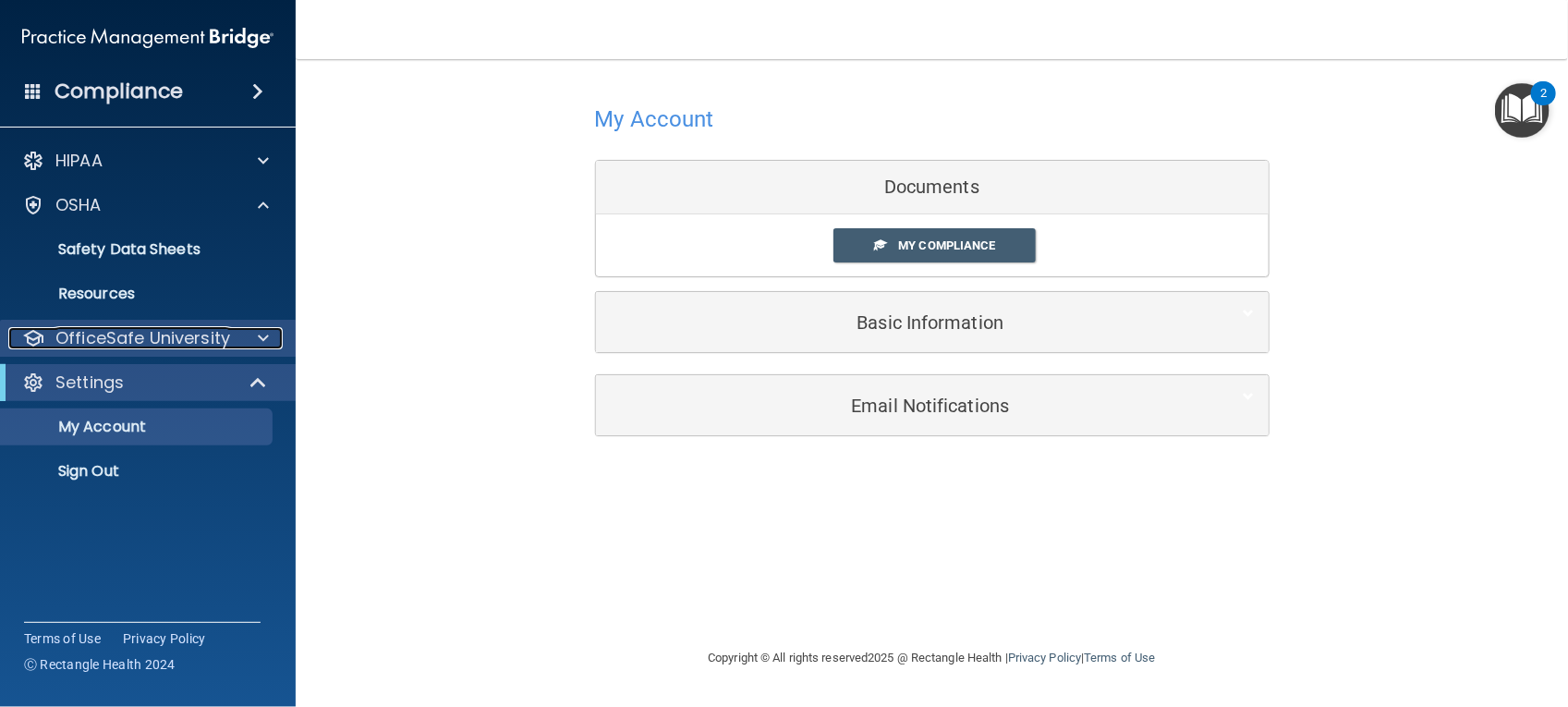
click at [196, 345] on p "OfficeSafe University" at bounding box center [143, 338] width 175 height 22
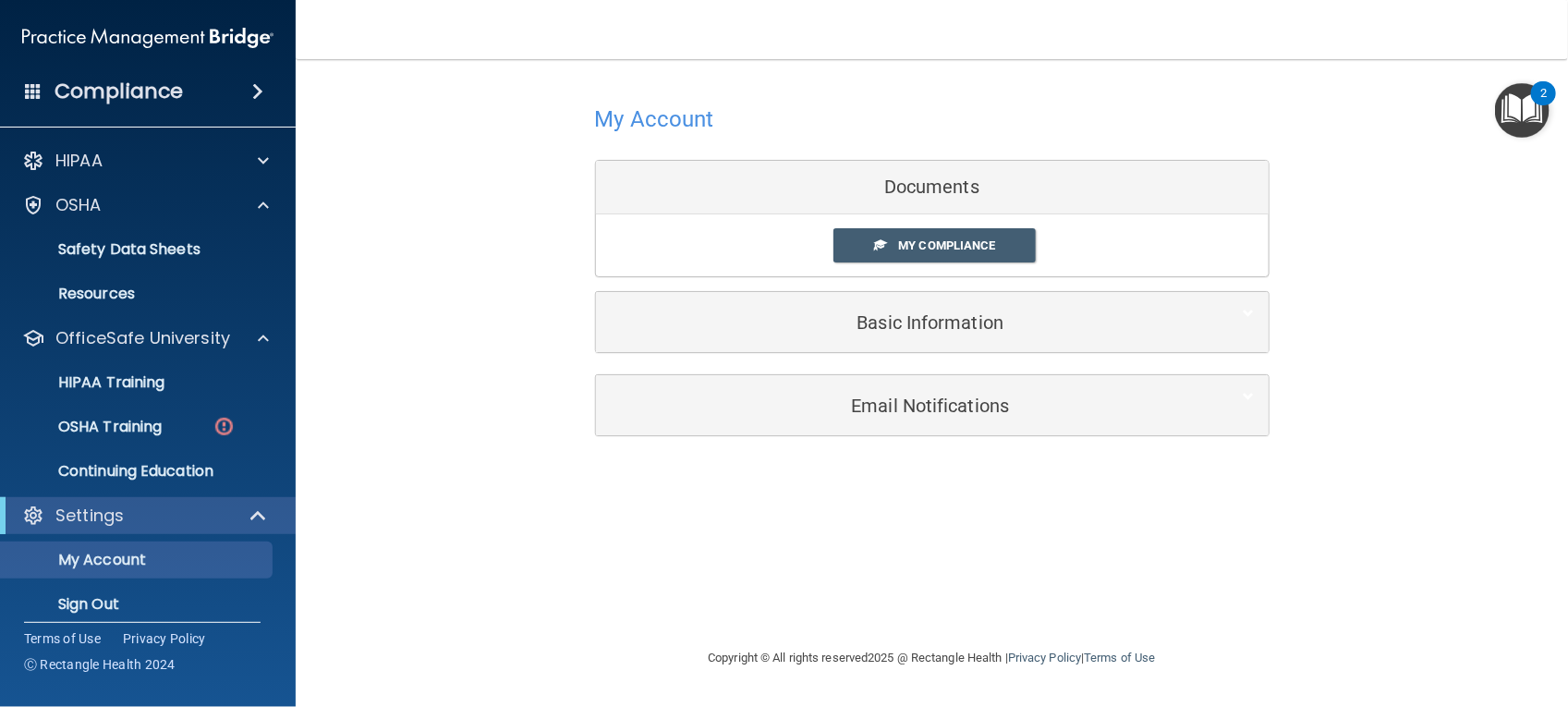
click at [169, 445] on ul "HIPAA Training OSHA Training Continuing Education" at bounding box center [148, 423] width 334 height 133
click at [162, 429] on p "OSHA Training" at bounding box center [87, 427] width 150 height 19
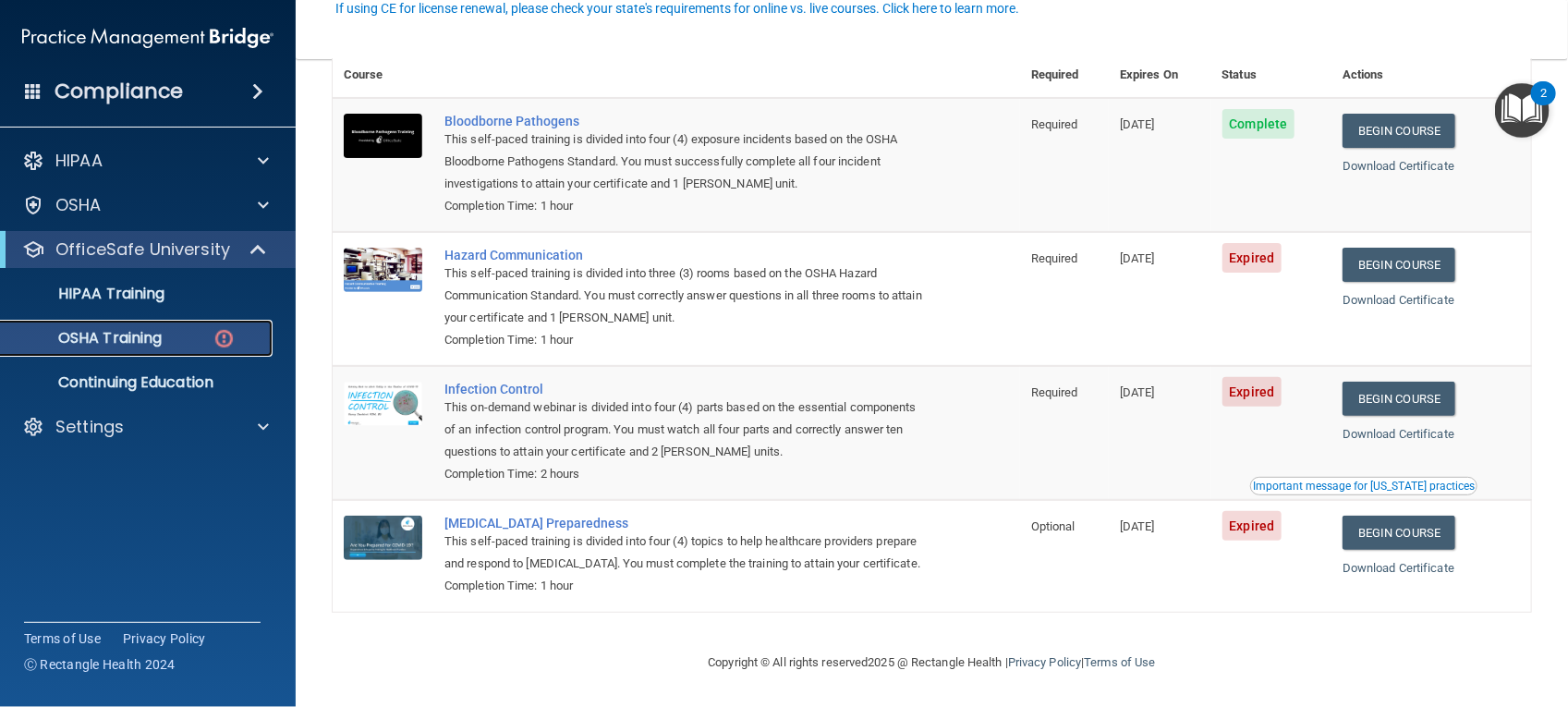
scroll to position [189, 0]
click at [1366, 248] on link "Begin Course" at bounding box center [1399, 265] width 113 height 34
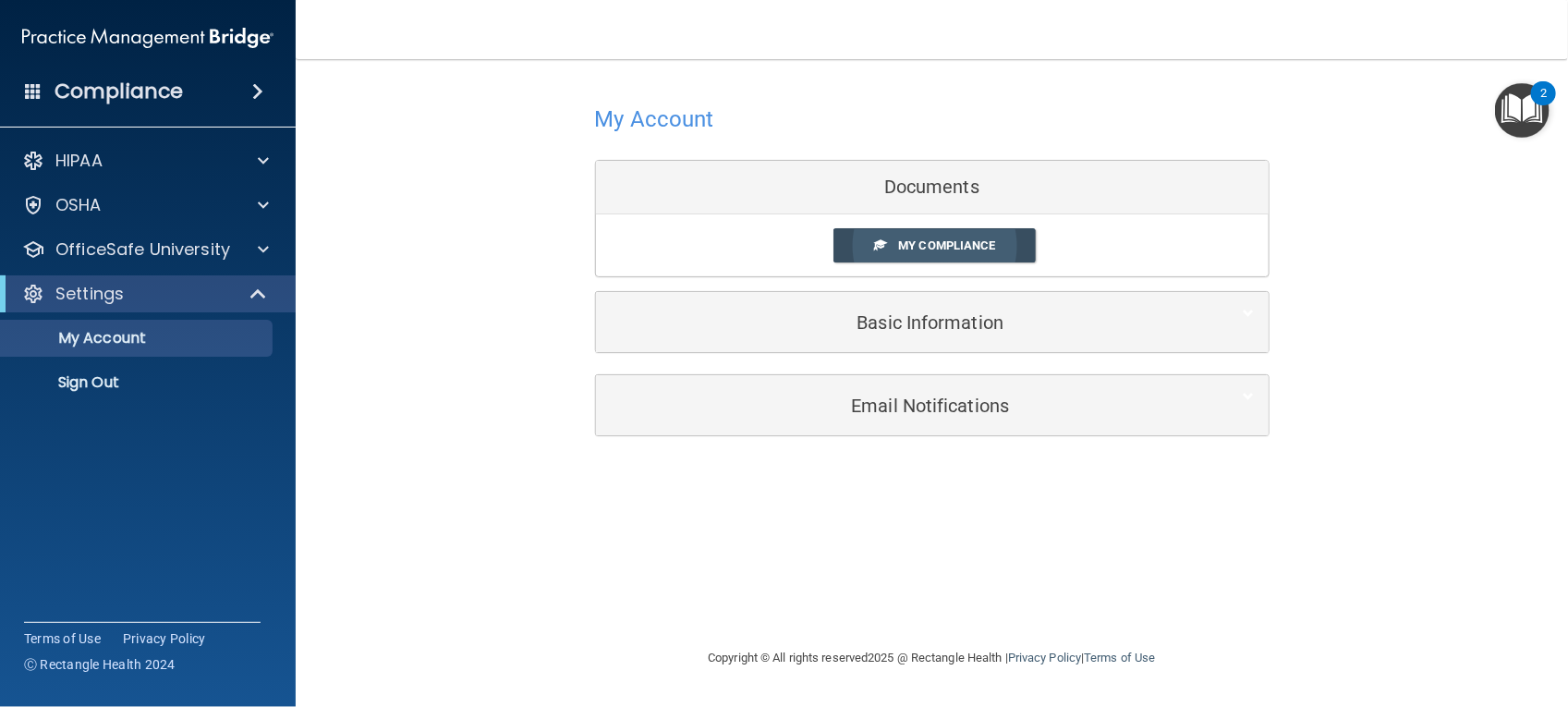
click at [921, 232] on link "My Compliance" at bounding box center [934, 245] width 202 height 34
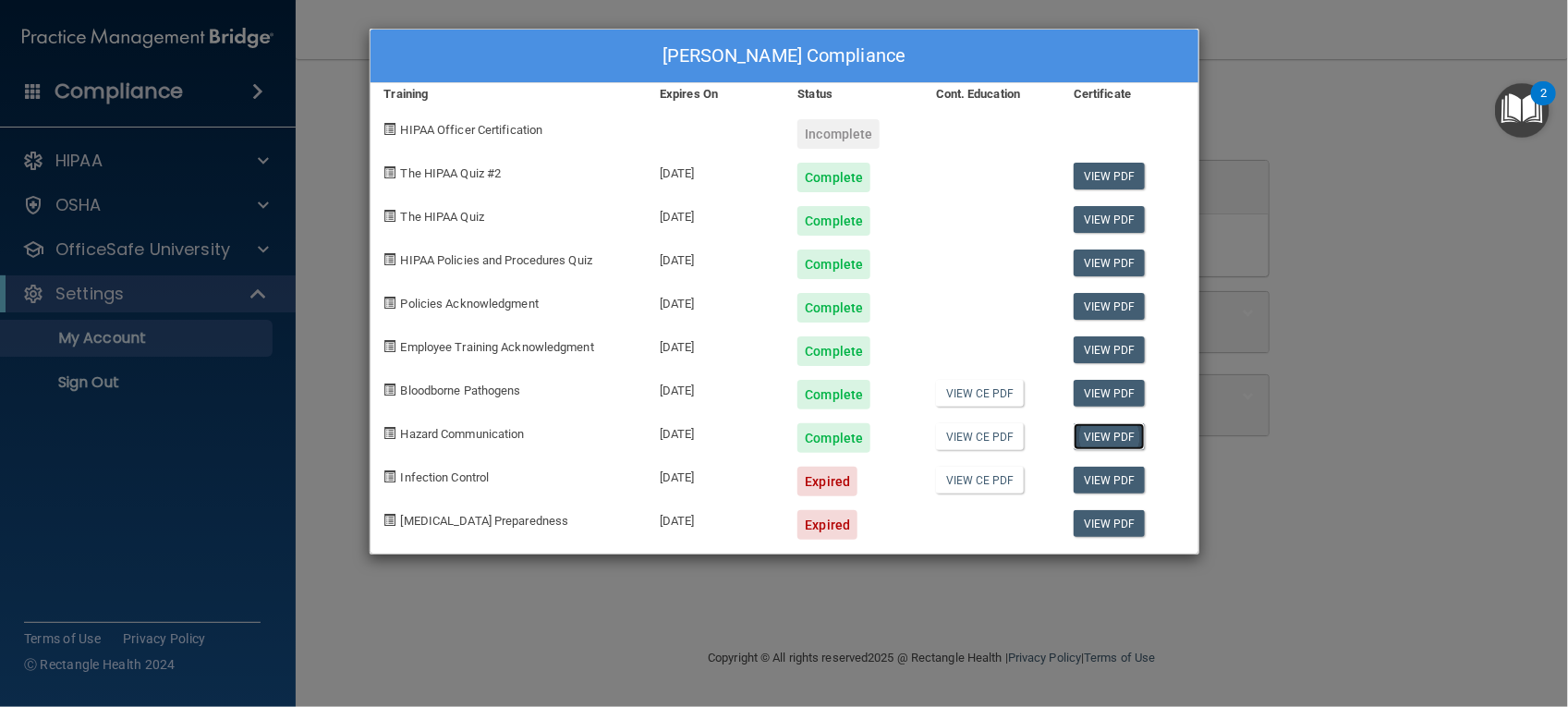
click at [1107, 441] on link "View PDF" at bounding box center [1109, 436] width 71 height 27
click at [479, 482] on span "Infection Control" at bounding box center [445, 477] width 88 height 14
click at [298, 416] on div "Steven W Grigsby's Compliance Training Expires On Status Cont. Education Certif…" at bounding box center [784, 353] width 1568 height 707
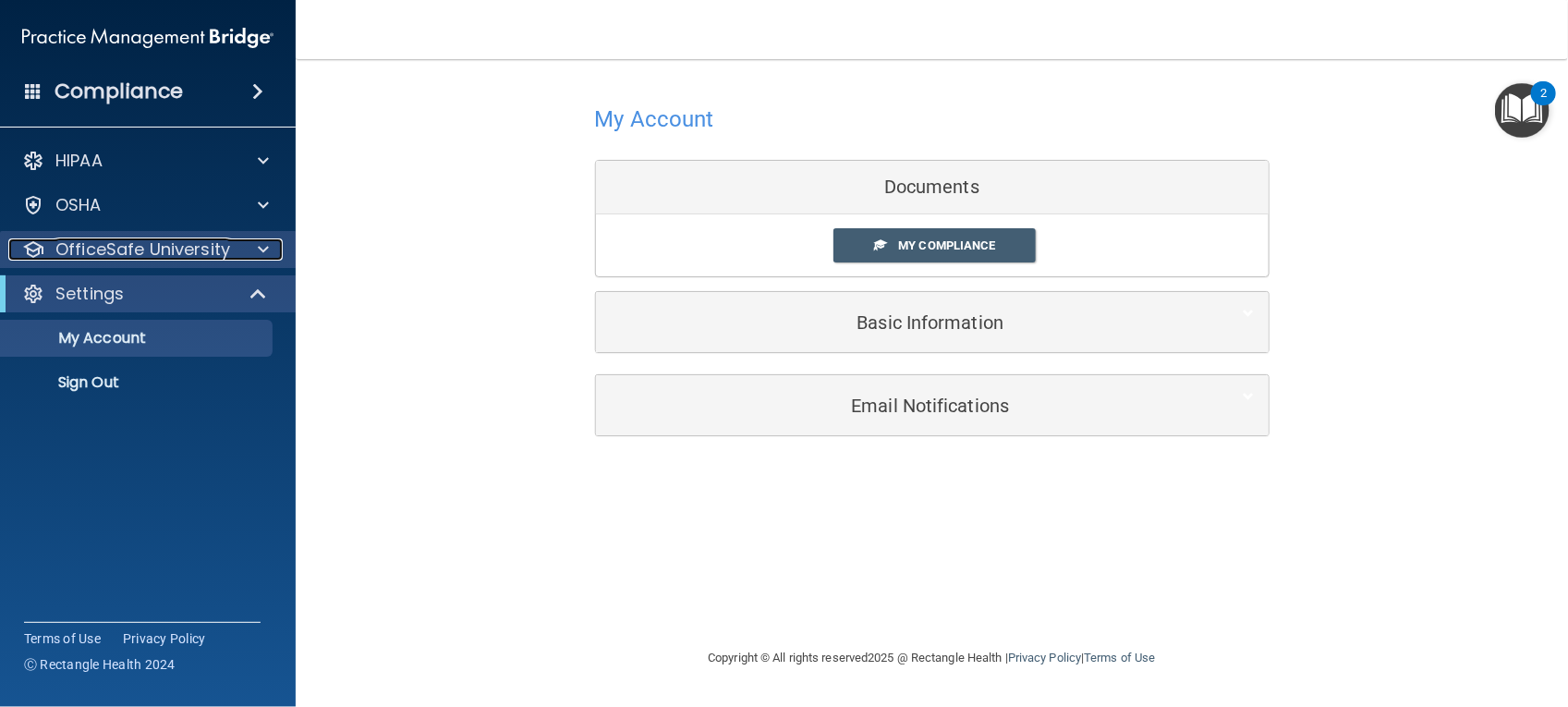
click at [168, 259] on p "OfficeSafe University" at bounding box center [143, 250] width 175 height 22
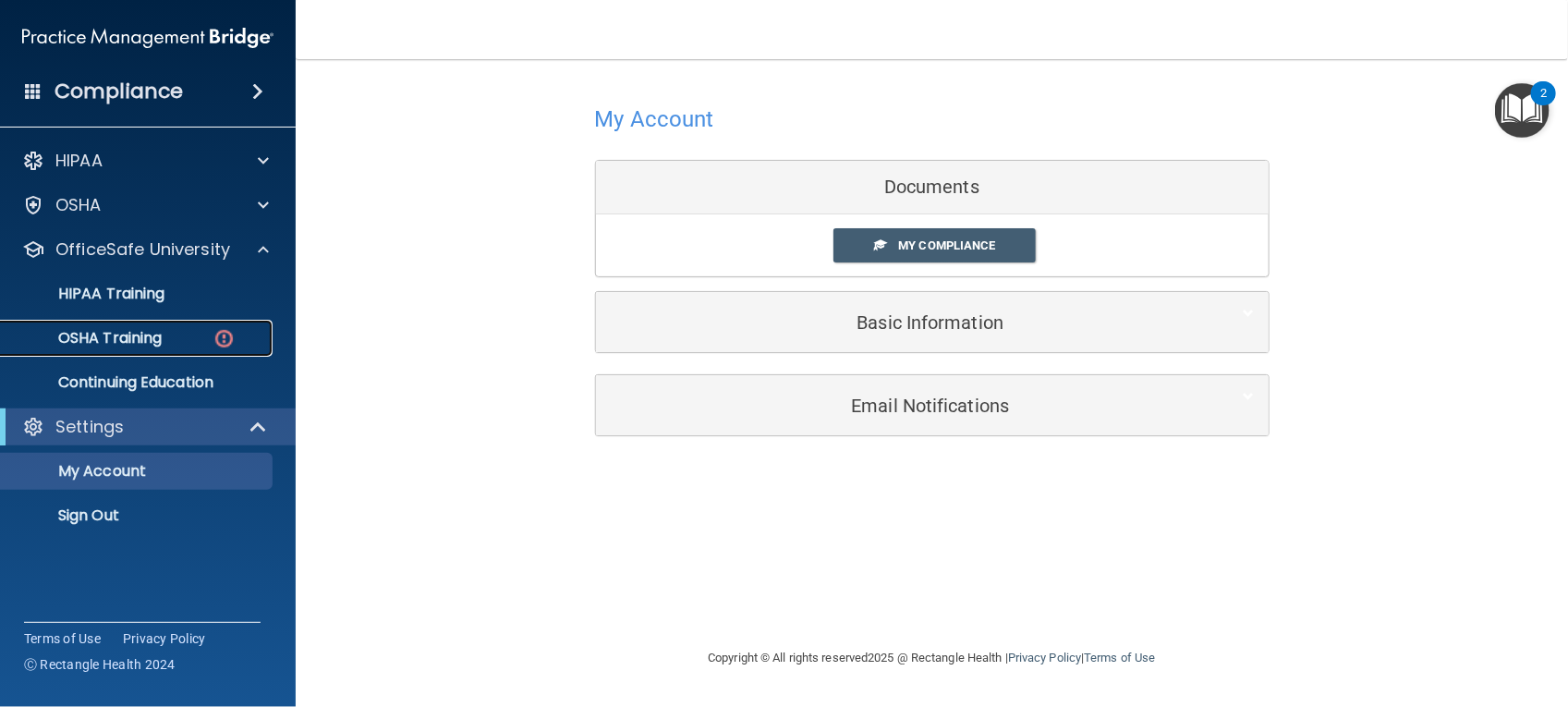
click at [169, 323] on link "OSHA Training" at bounding box center [127, 338] width 291 height 37
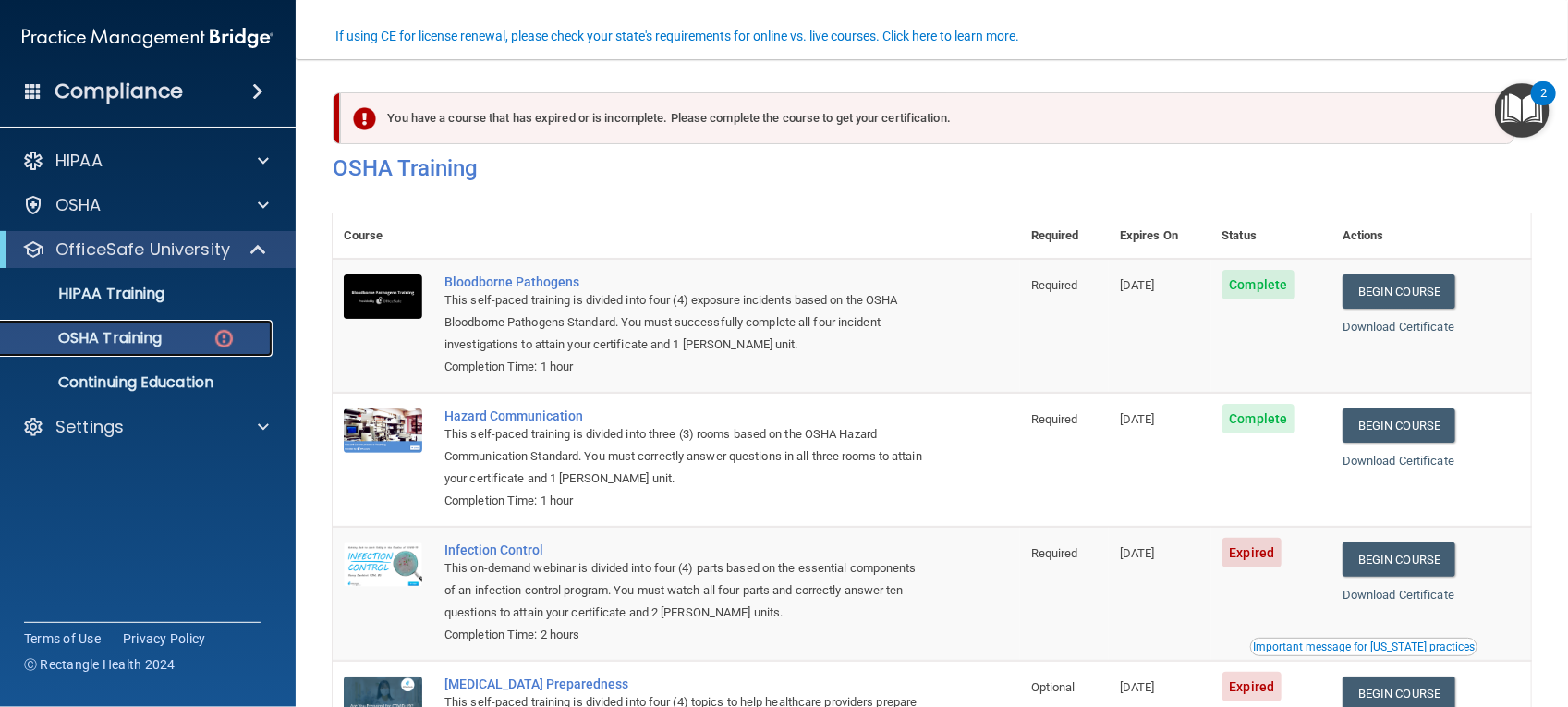
scroll to position [189, 0]
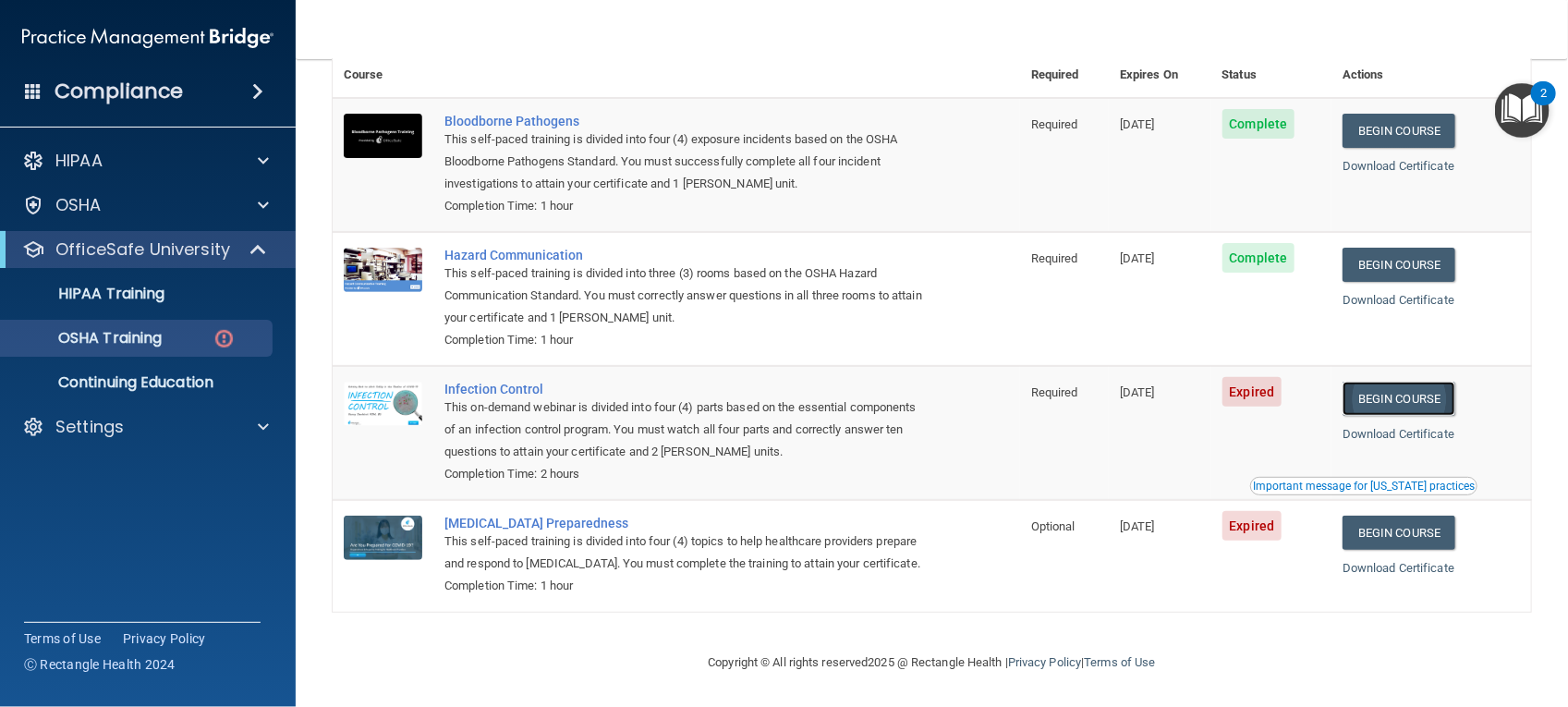
click at [1368, 382] on link "Begin Course" at bounding box center [1399, 399] width 113 height 34
click at [907, 407] on div "This on-demand webinar is divided into four (4) parts based on the essential co…" at bounding box center [685, 429] width 483 height 66
click at [1369, 519] on link "Begin Course" at bounding box center [1399, 533] width 113 height 34
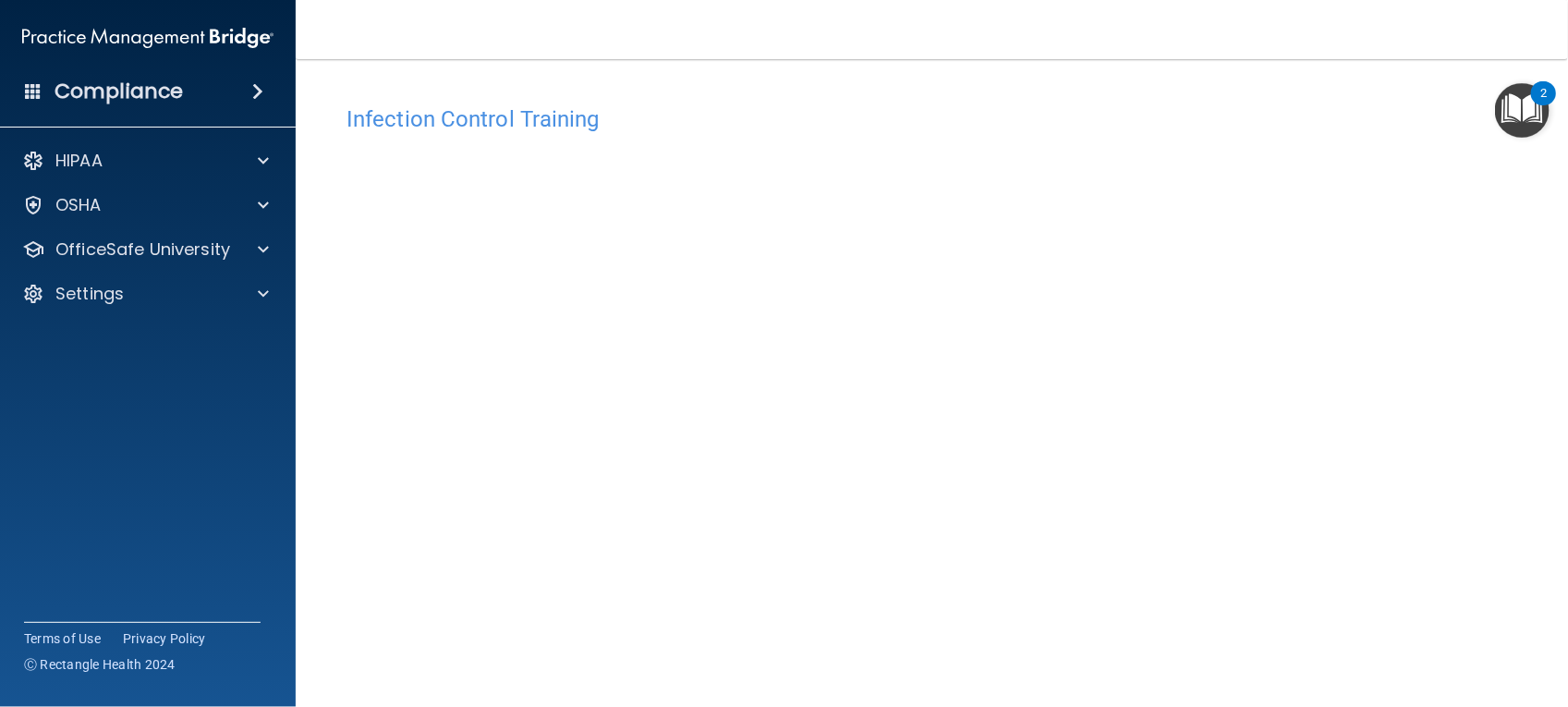
scroll to position [84, 0]
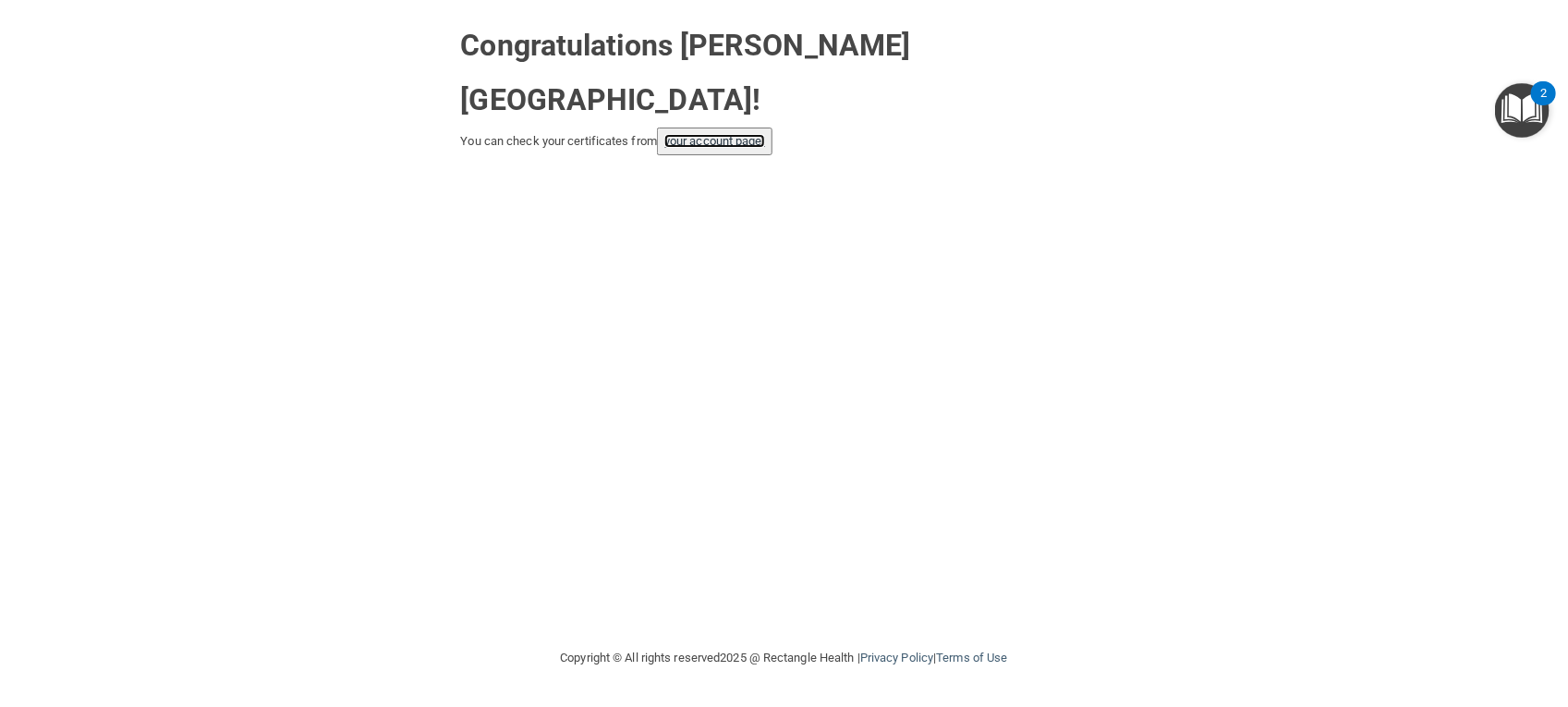
click at [676, 134] on link "your account page!" at bounding box center [714, 141] width 101 height 14
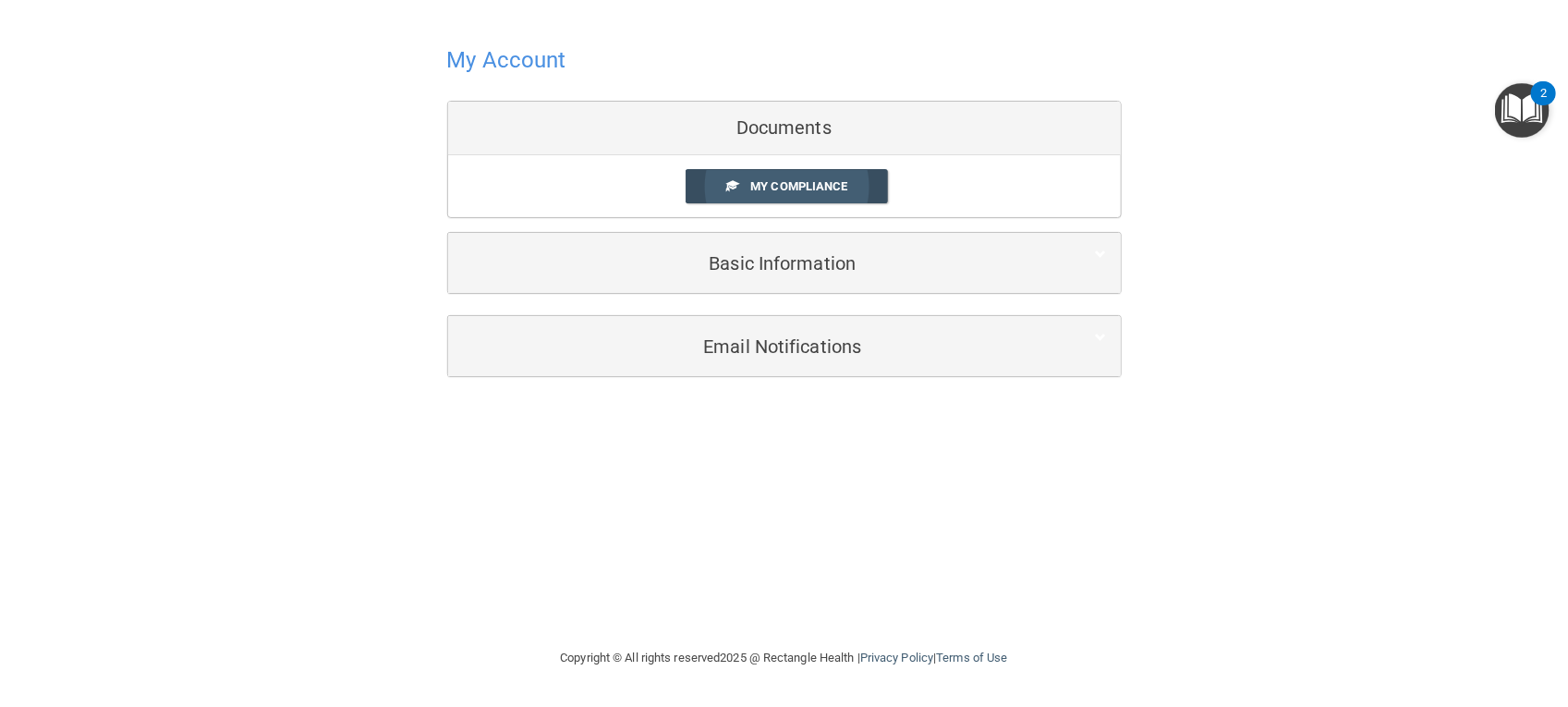
click at [735, 197] on link "My Compliance" at bounding box center [786, 186] width 202 height 34
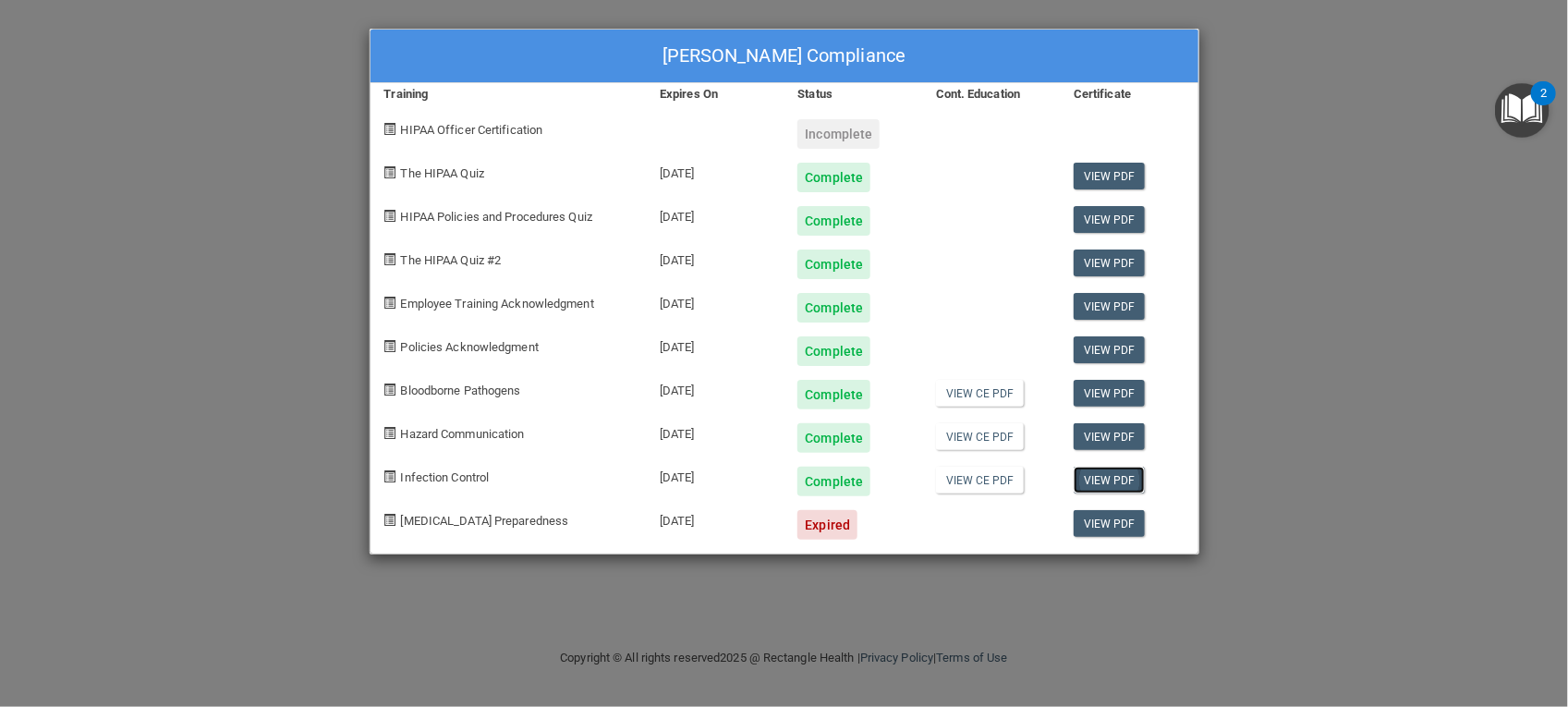
click at [1102, 491] on link "View PDF" at bounding box center [1109, 480] width 71 height 27
click at [509, 520] on span "[MEDICAL_DATA] Preparedness" at bounding box center [485, 521] width 169 height 14
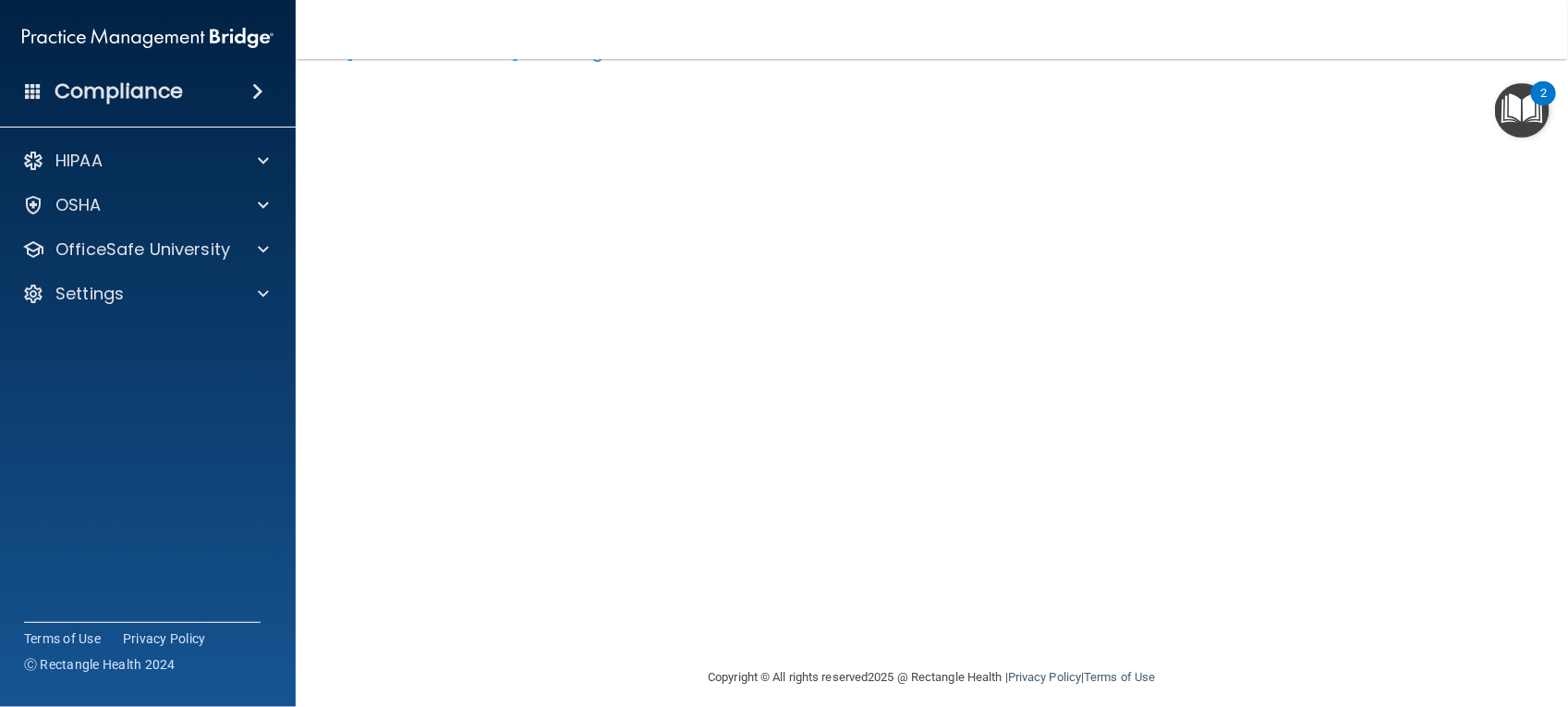
scroll to position [74, 0]
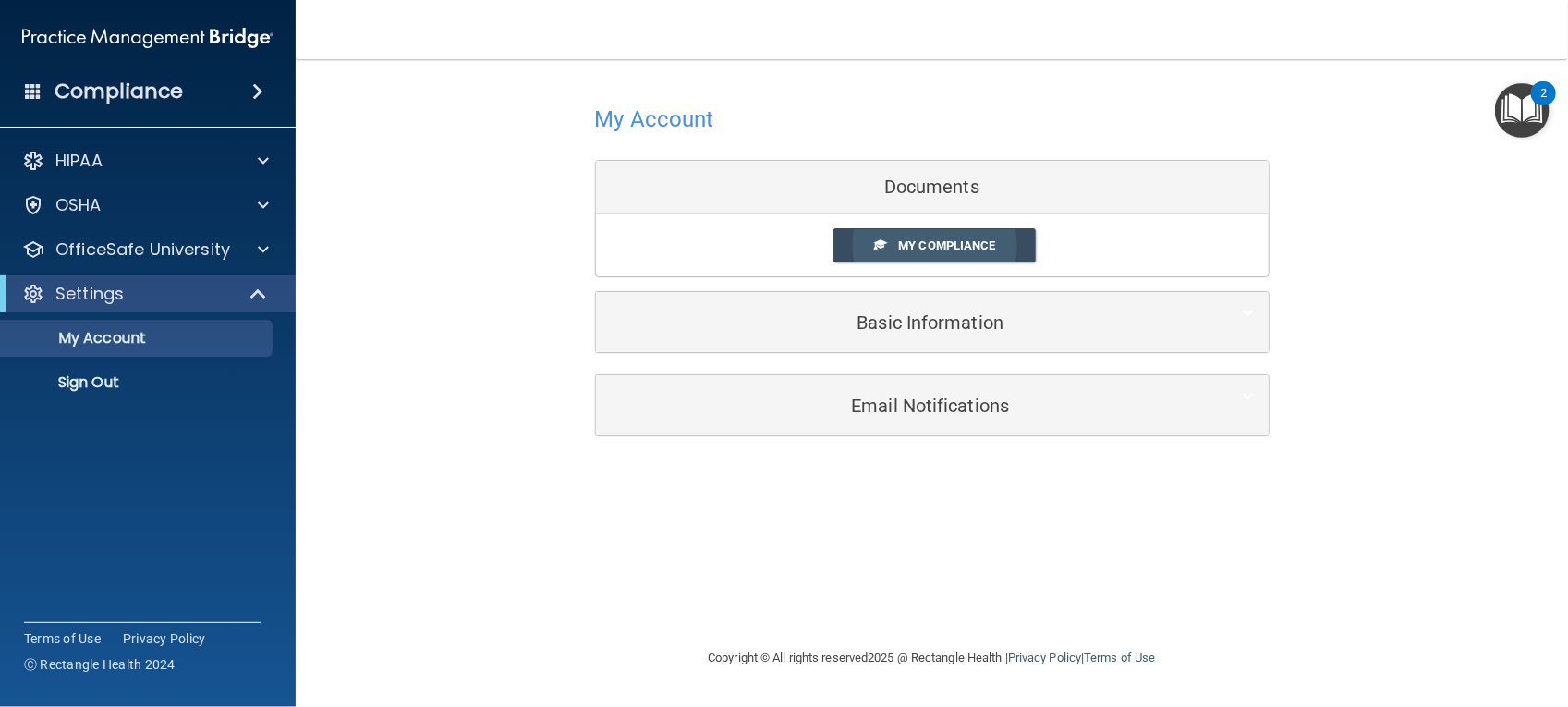
click at [883, 256] on link "My Compliance" at bounding box center [934, 245] width 202 height 34
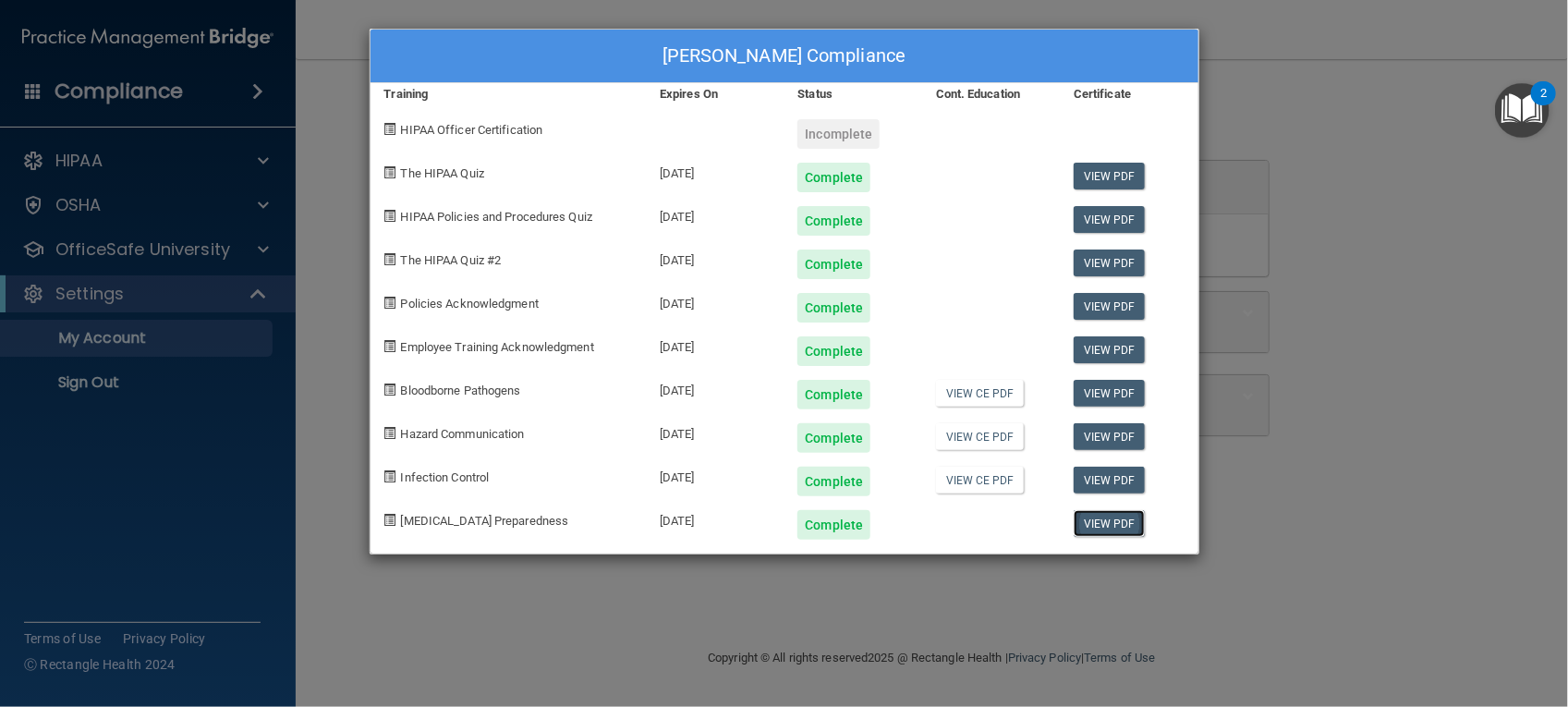
click at [1102, 527] on link "View PDF" at bounding box center [1109, 523] width 71 height 27
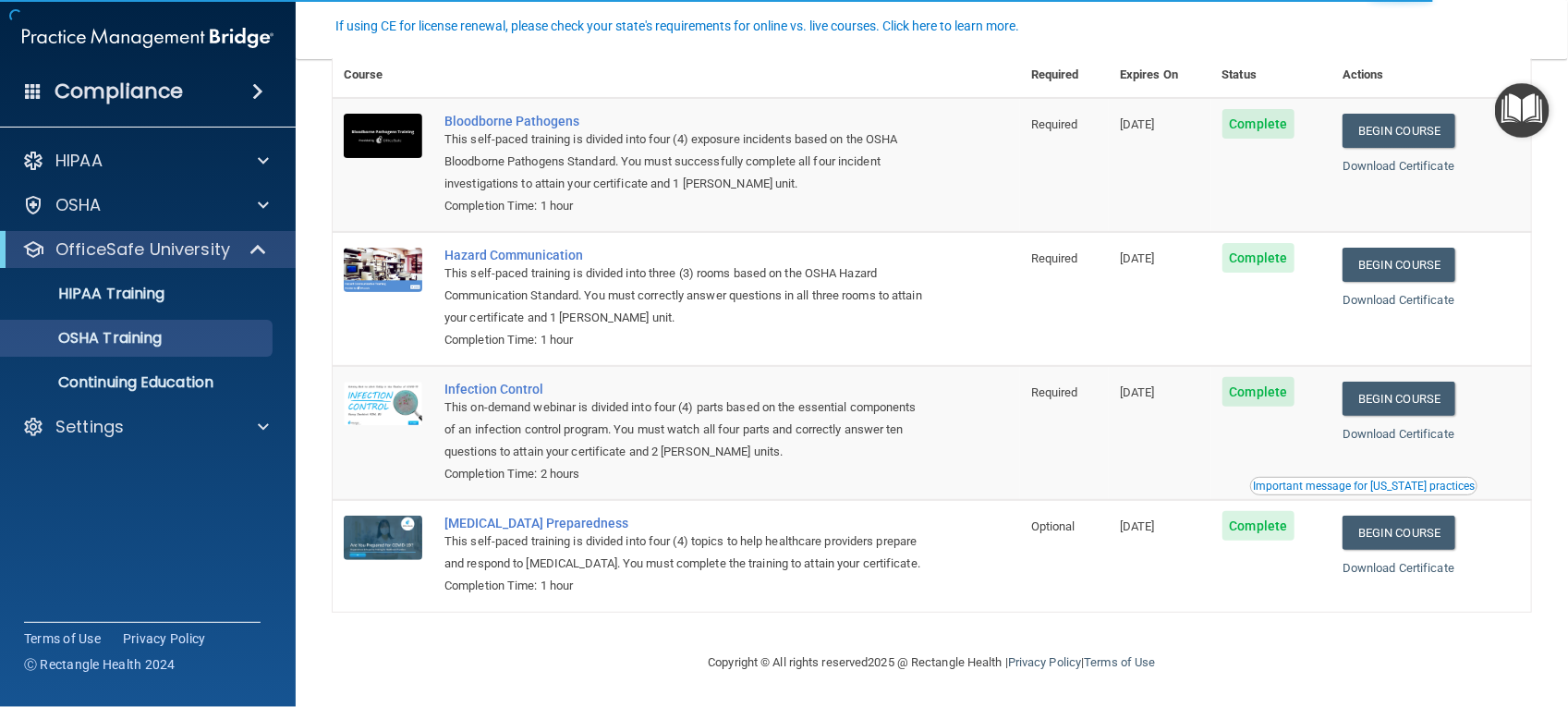
scroll to position [120, 0]
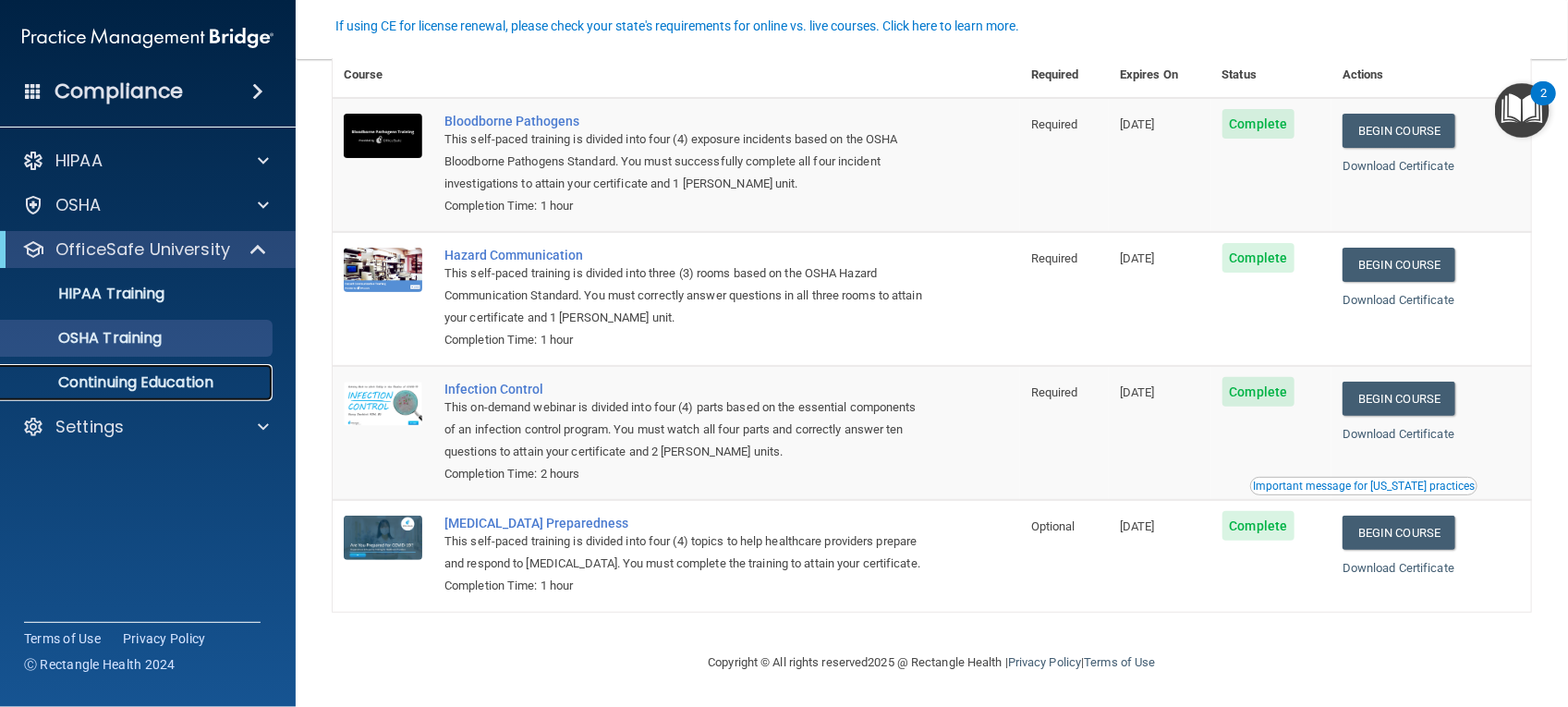
click at [176, 374] on p "Continuing Education" at bounding box center [138, 383] width 252 height 19
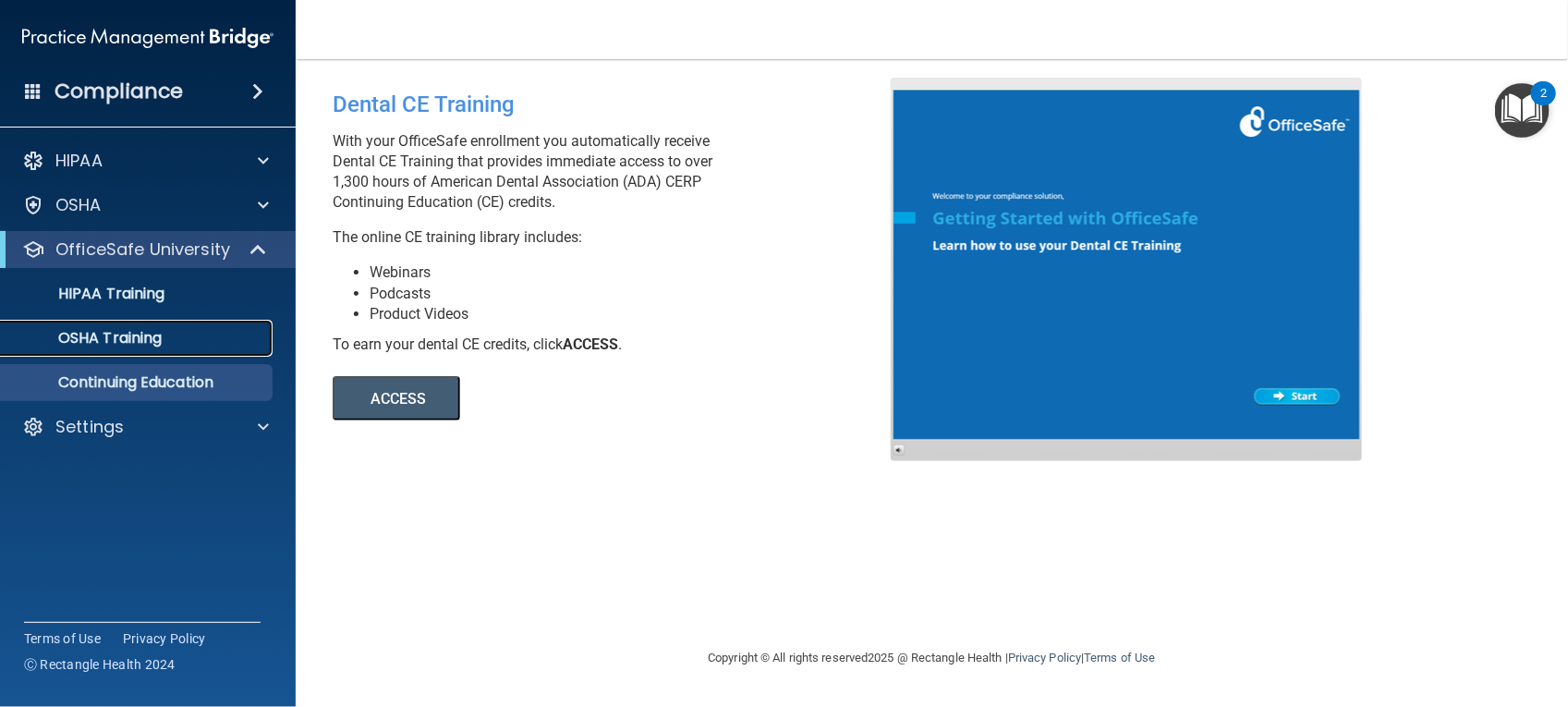
click at [162, 333] on p "OSHA Training" at bounding box center [87, 338] width 150 height 19
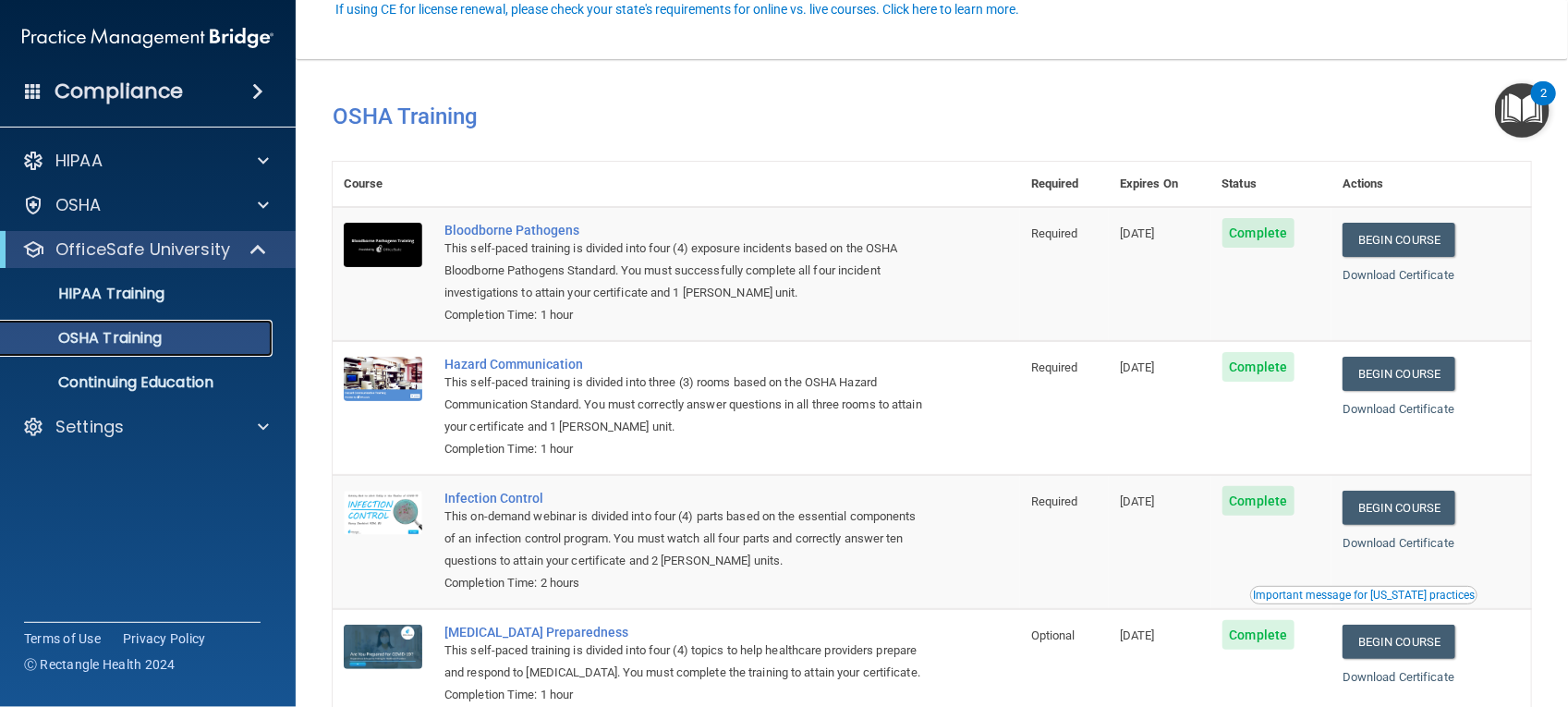
scroll to position [137, 0]
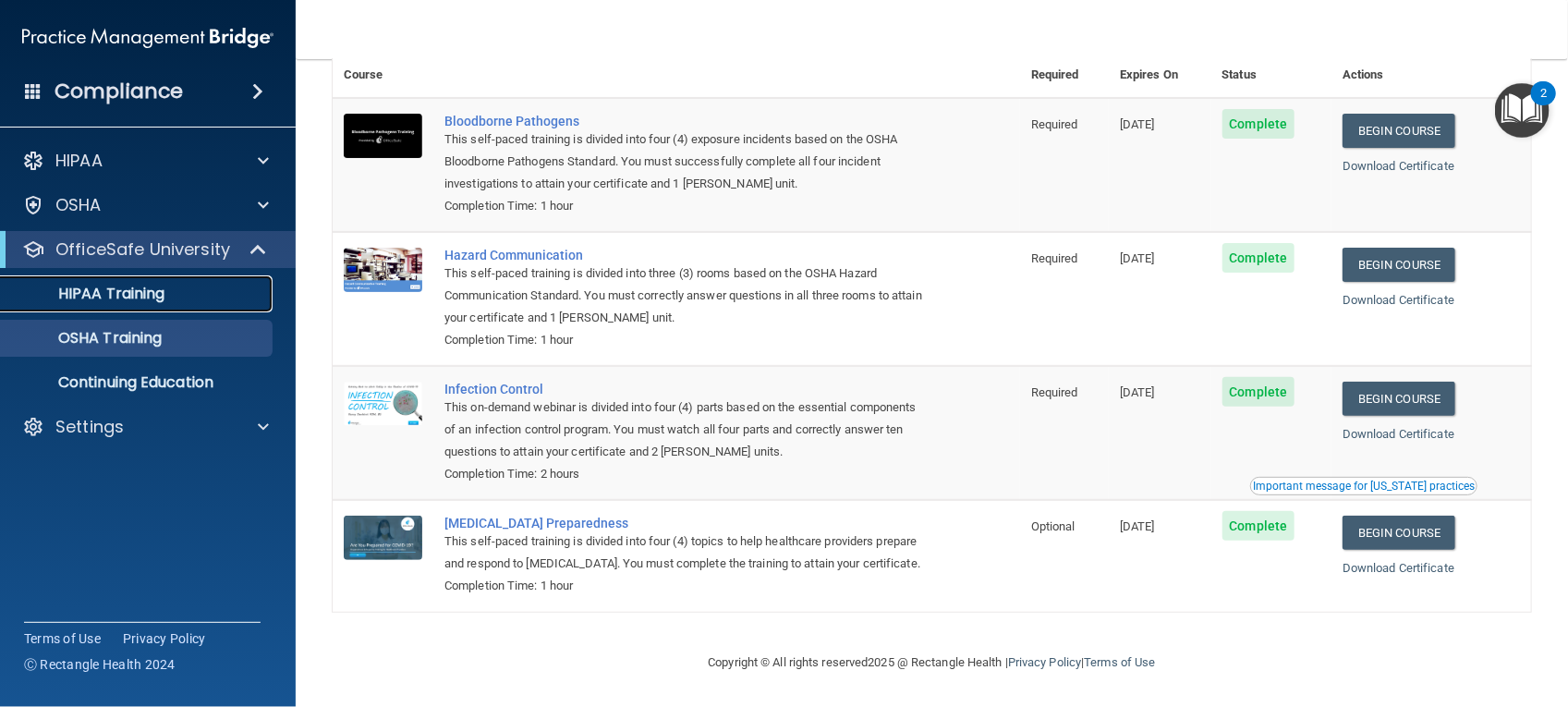
click at [115, 276] on link "HIPAA Training" at bounding box center [127, 294] width 291 height 37
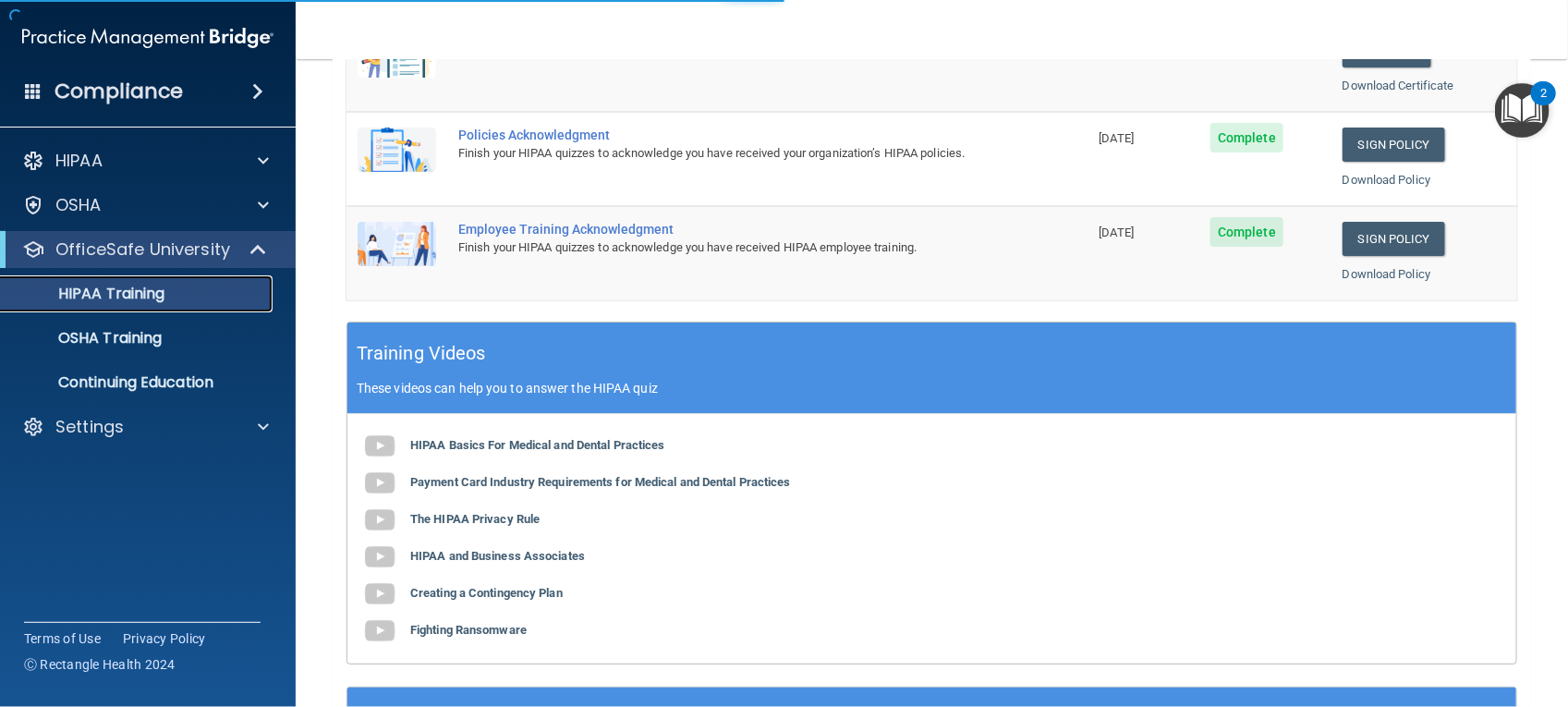
scroll to position [686, 0]
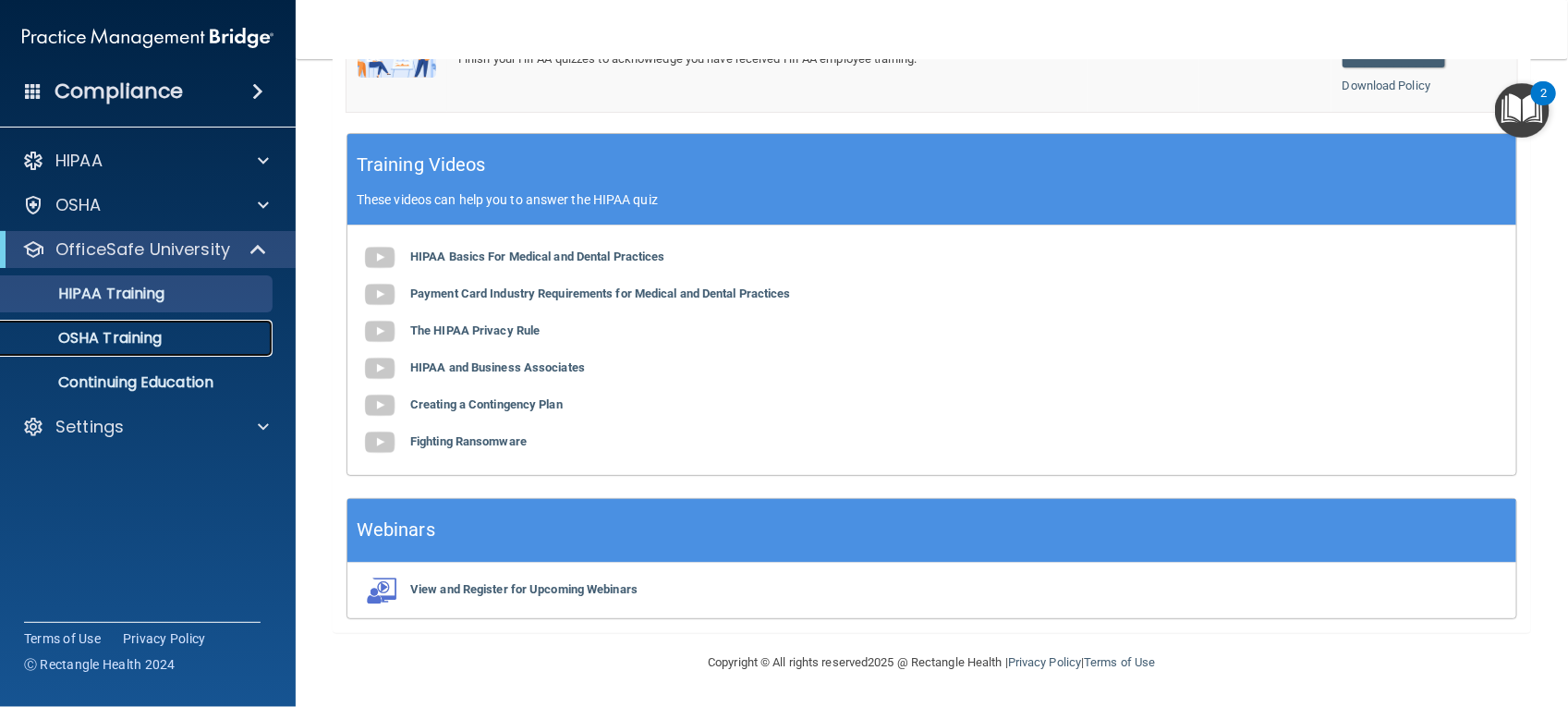
click at [137, 343] on p "OSHA Training" at bounding box center [87, 338] width 150 height 19
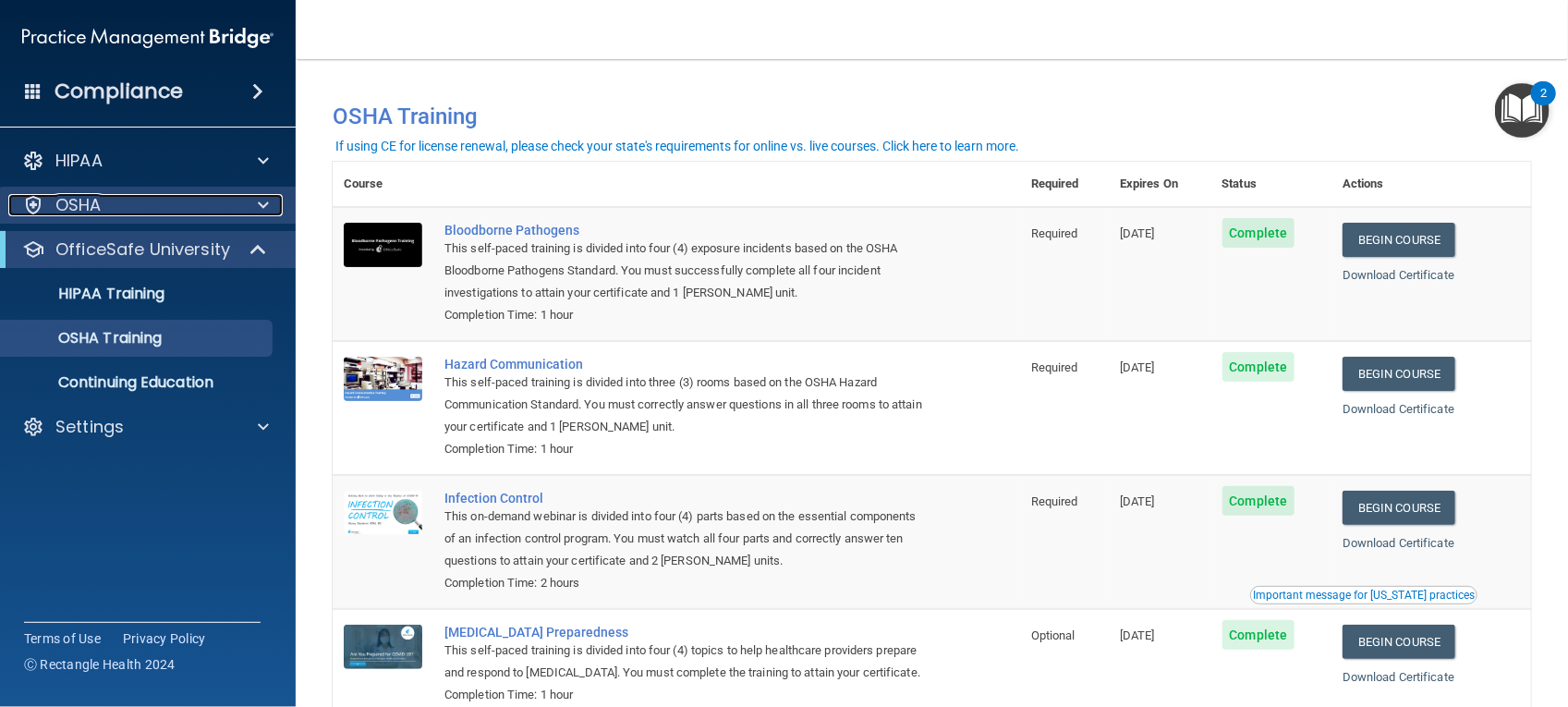
click at [171, 204] on div "OSHA" at bounding box center [123, 205] width 229 height 22
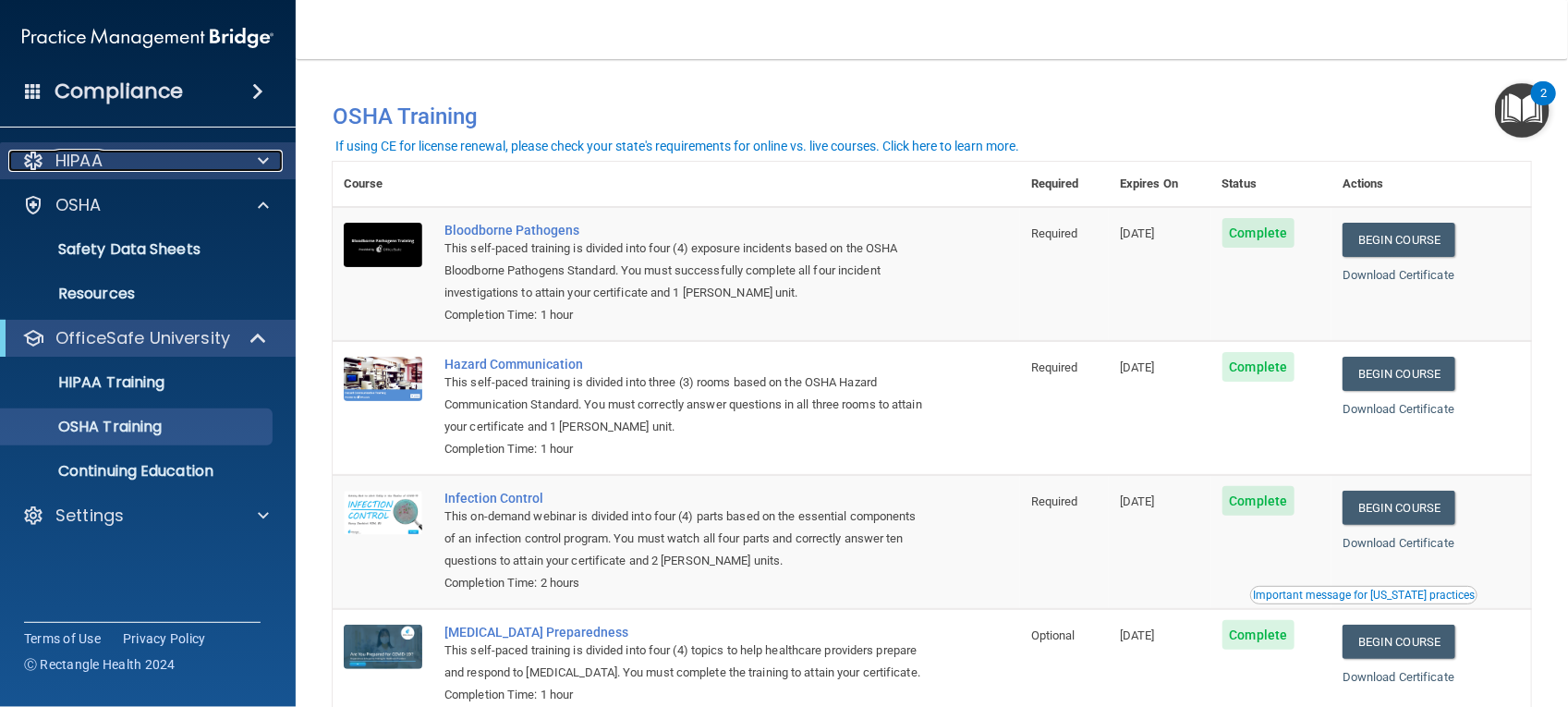
click at [186, 168] on div "HIPAA" at bounding box center [123, 161] width 229 height 22
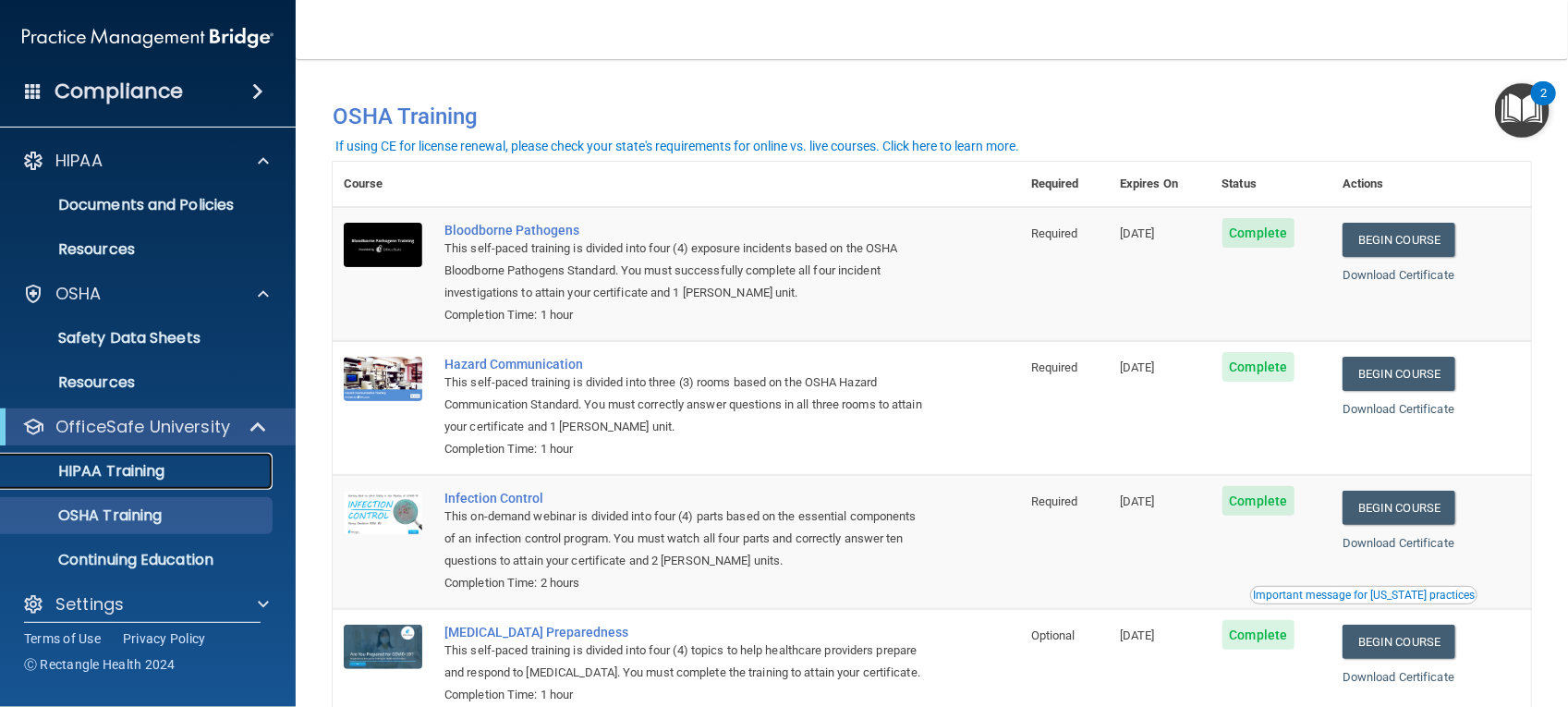
click at [182, 485] on link "HIPAA Training" at bounding box center [127, 471] width 291 height 37
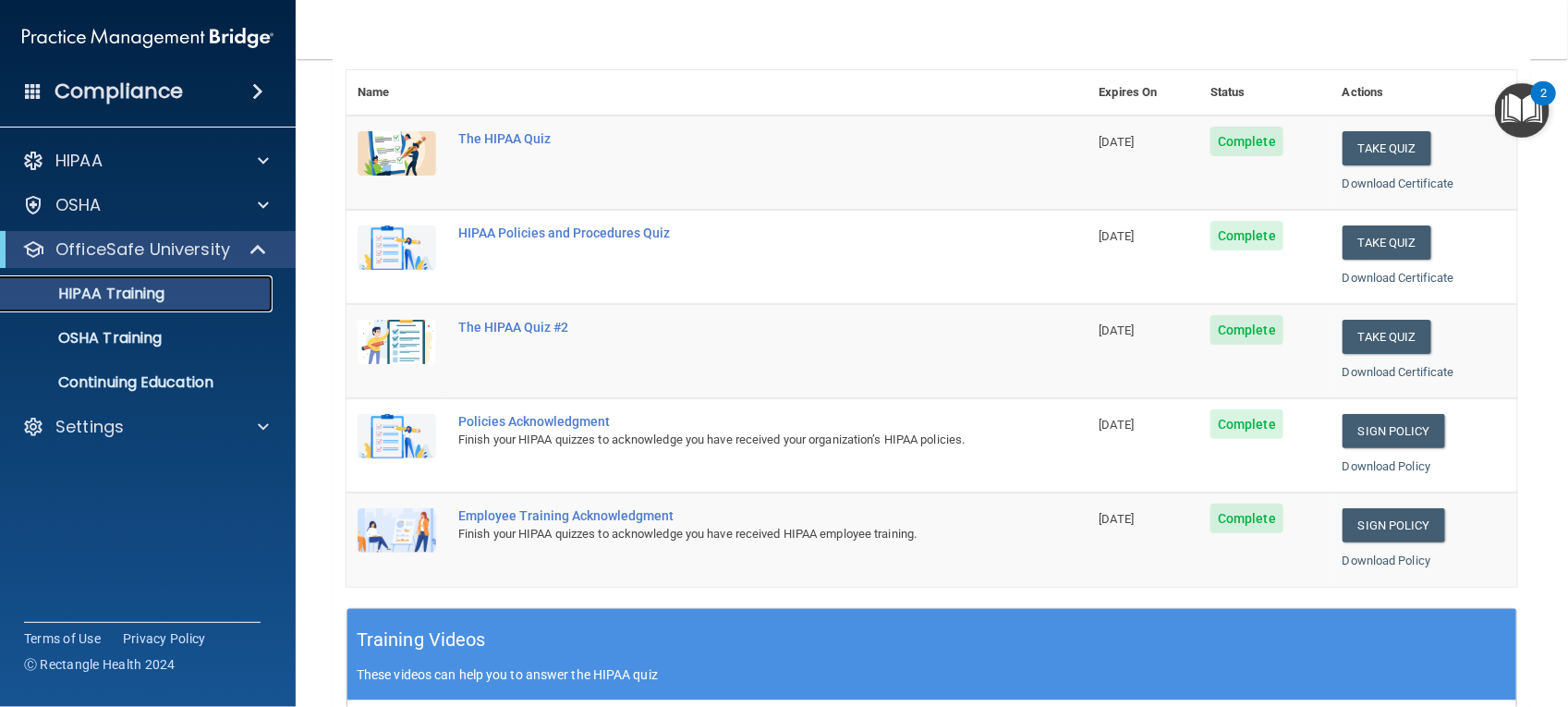
scroll to position [113, 0]
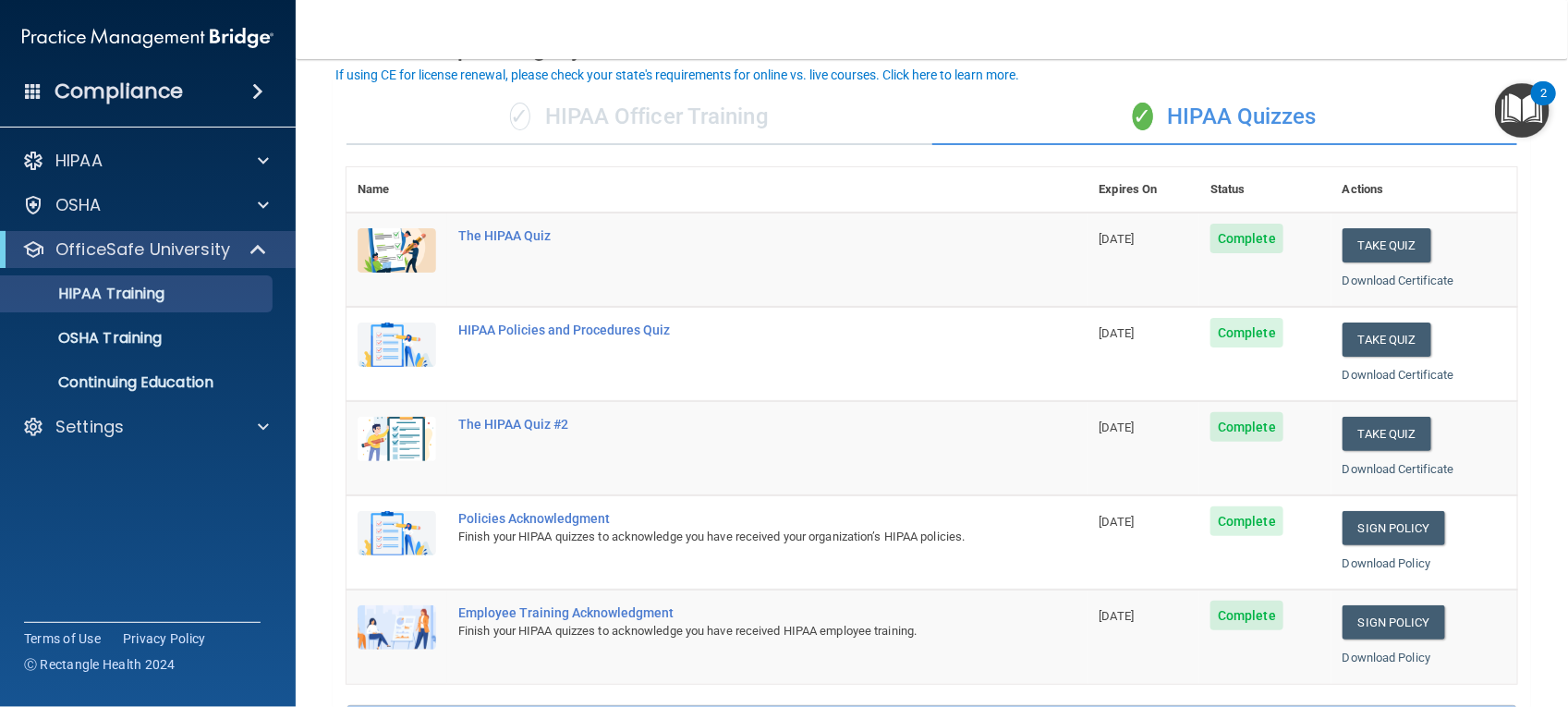
click at [577, 412] on td "The HIPAA Quiz #2" at bounding box center [767, 448] width 642 height 94
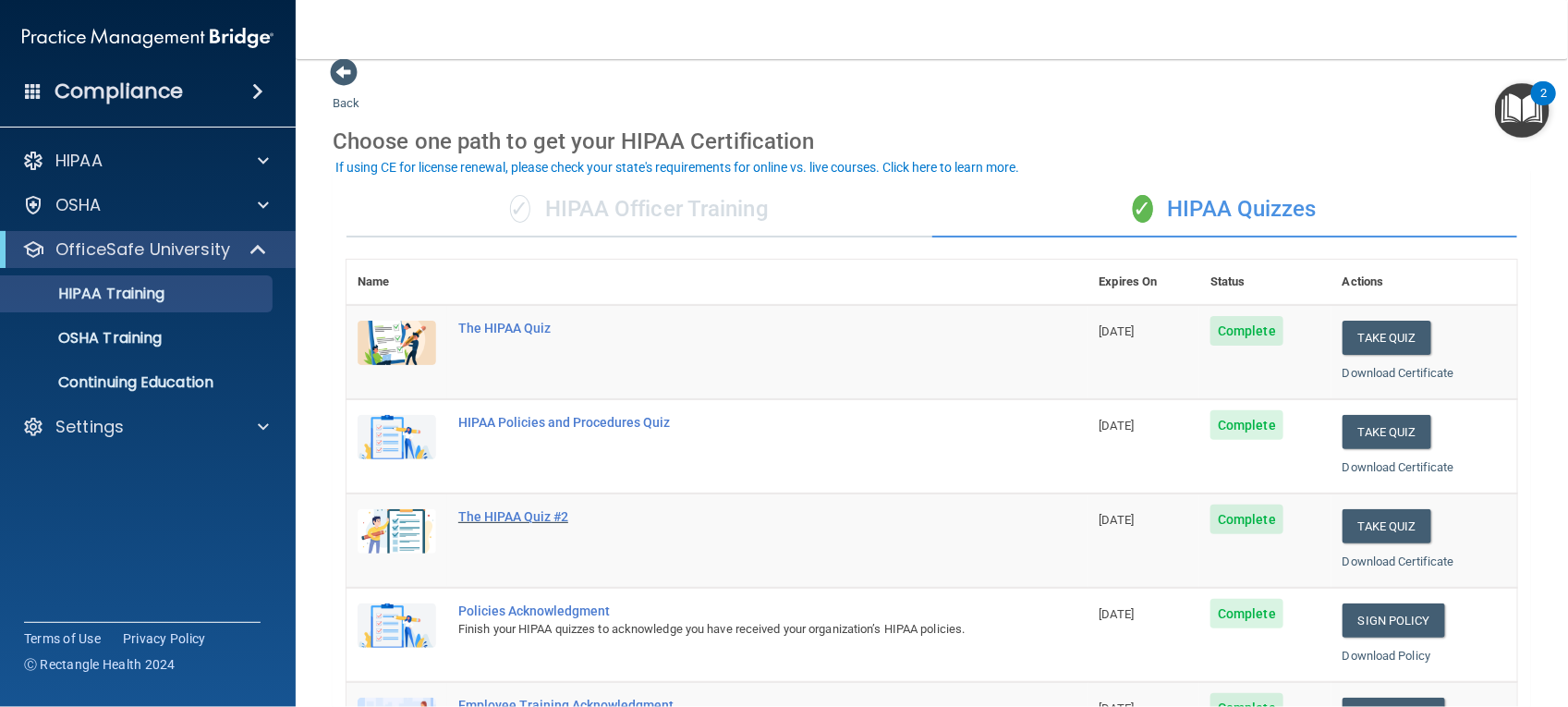
scroll to position [11, 0]
